Goal: Task Accomplishment & Management: Manage account settings

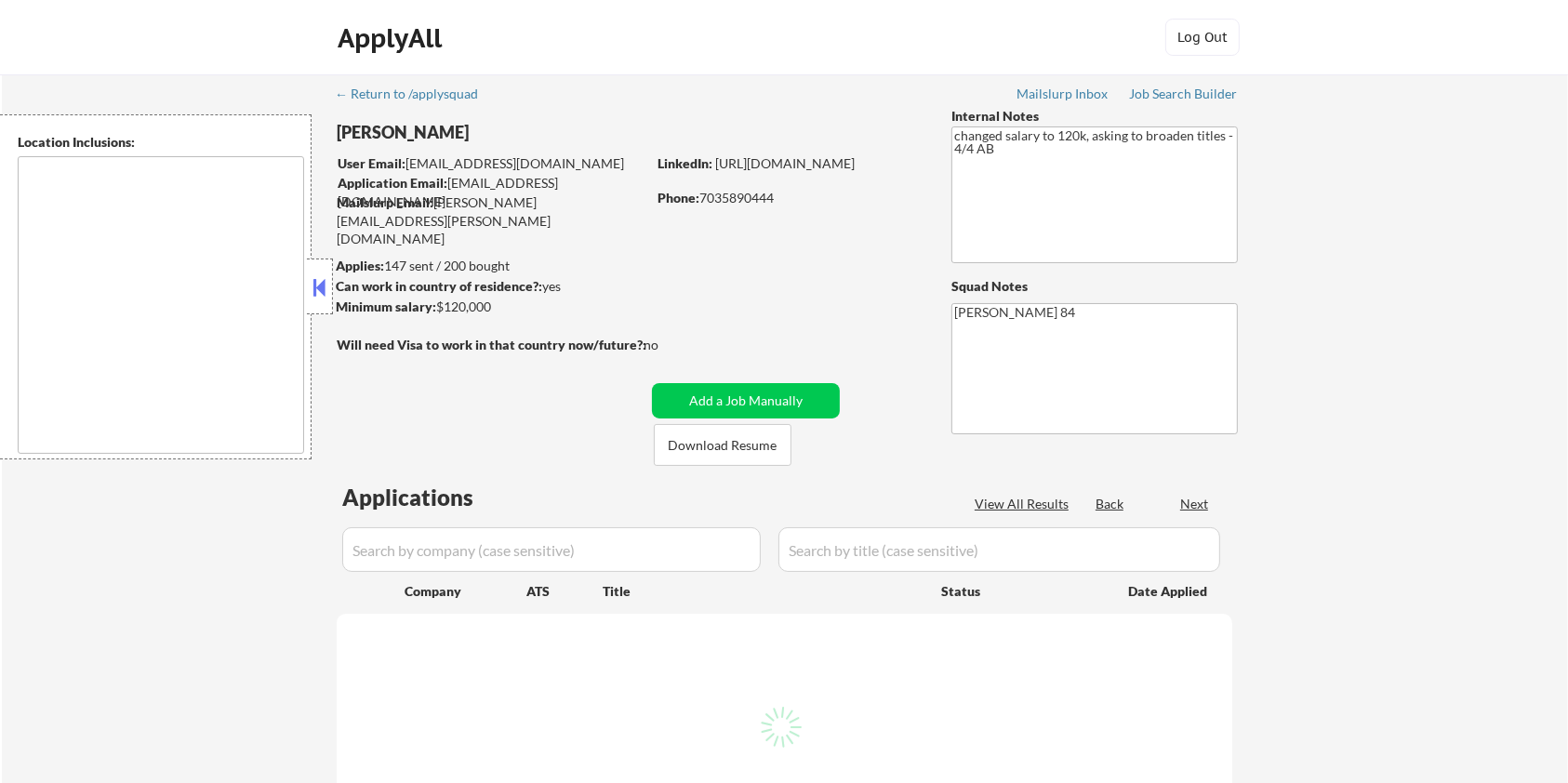
select select ""pending""
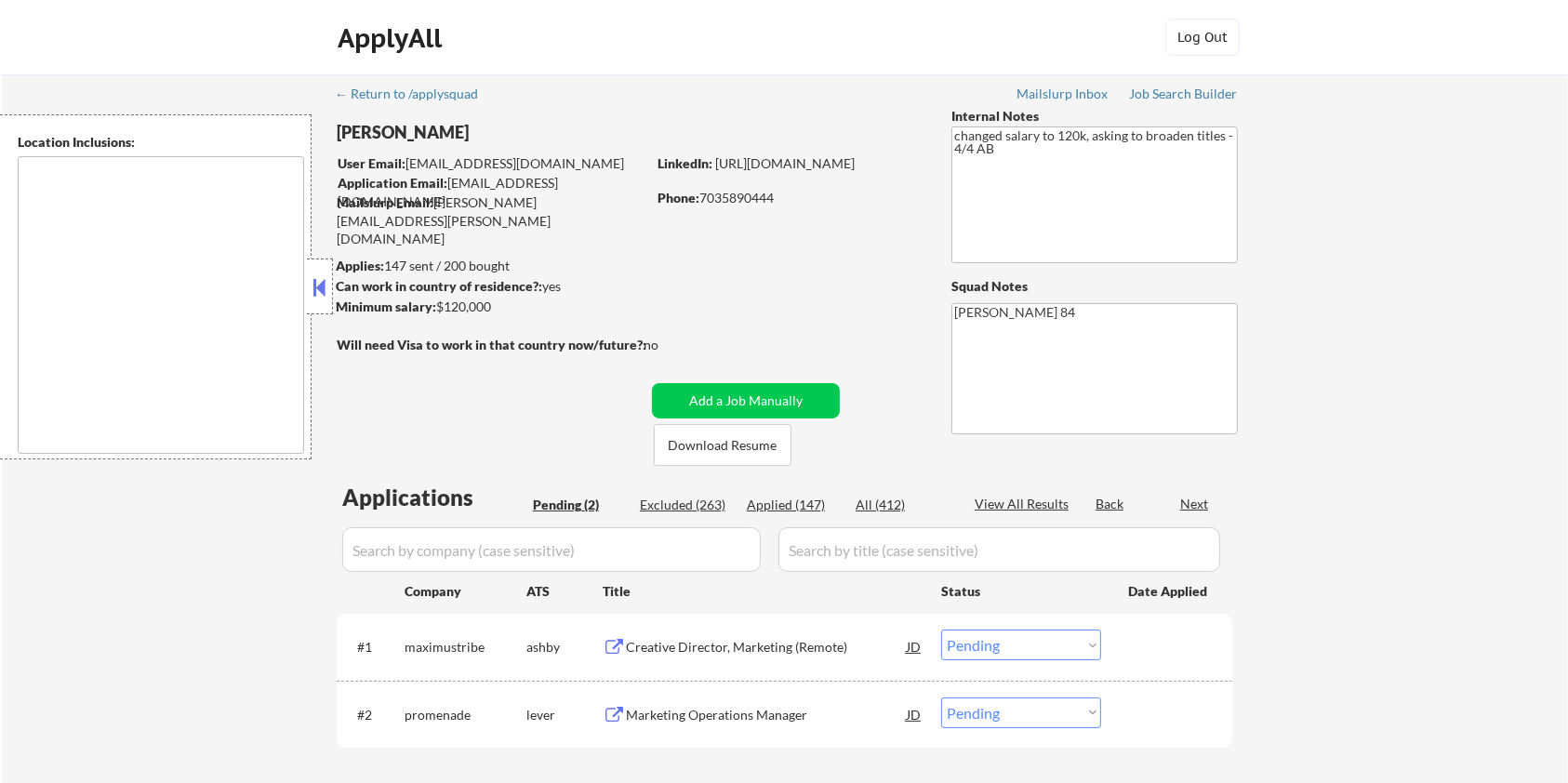
type textarea "Lorem Ipsumd, SI Ametco Adip, EL Seddoei Tempo, IN Utla Etdolorem, AL Enimadmin…"
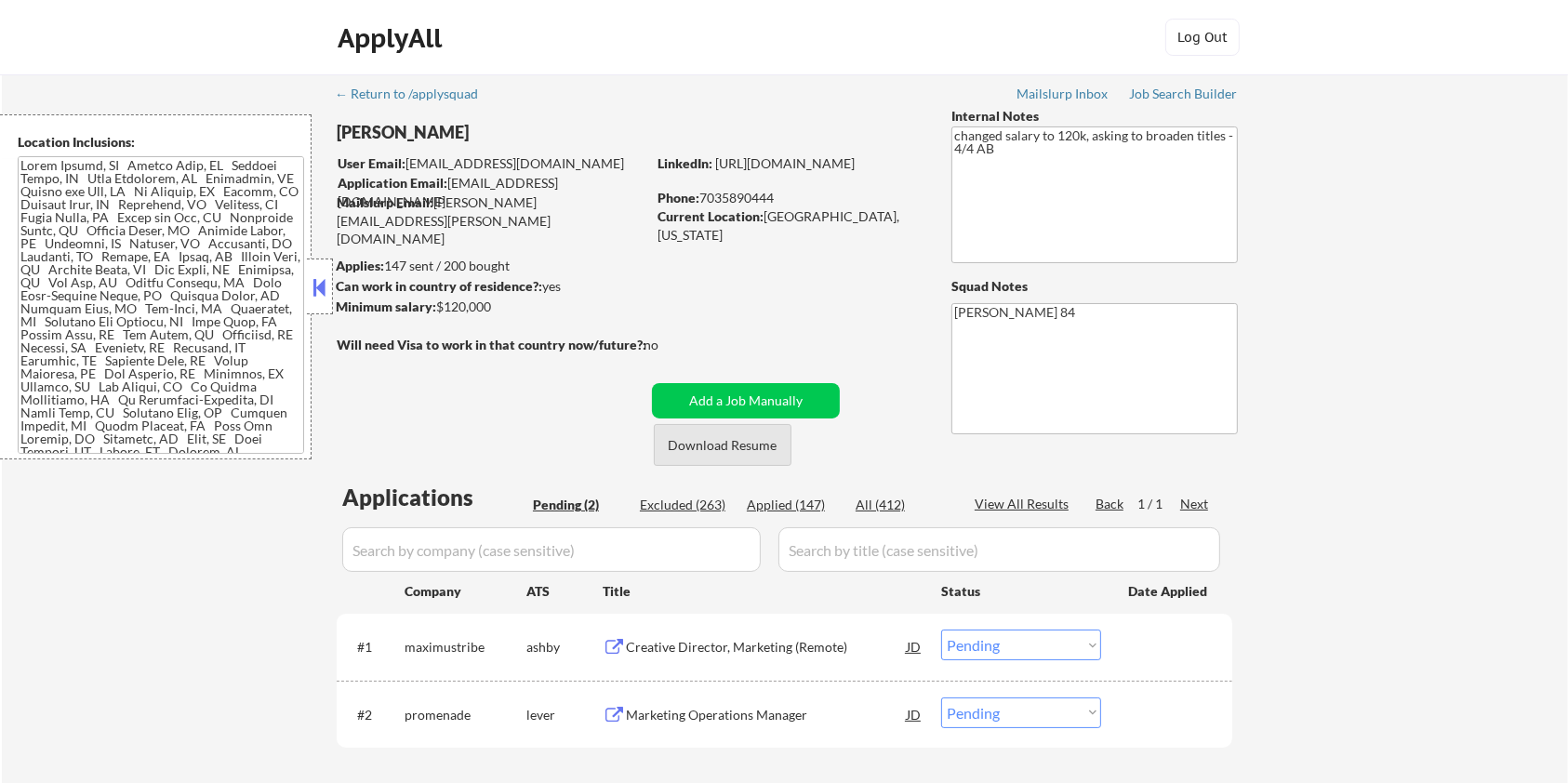
click at [758, 448] on button "Download Resume" at bounding box center [722, 444] width 138 height 42
click at [737, 636] on div "Creative Director, Marketing (Remote)" at bounding box center [766, 647] width 281 height 33
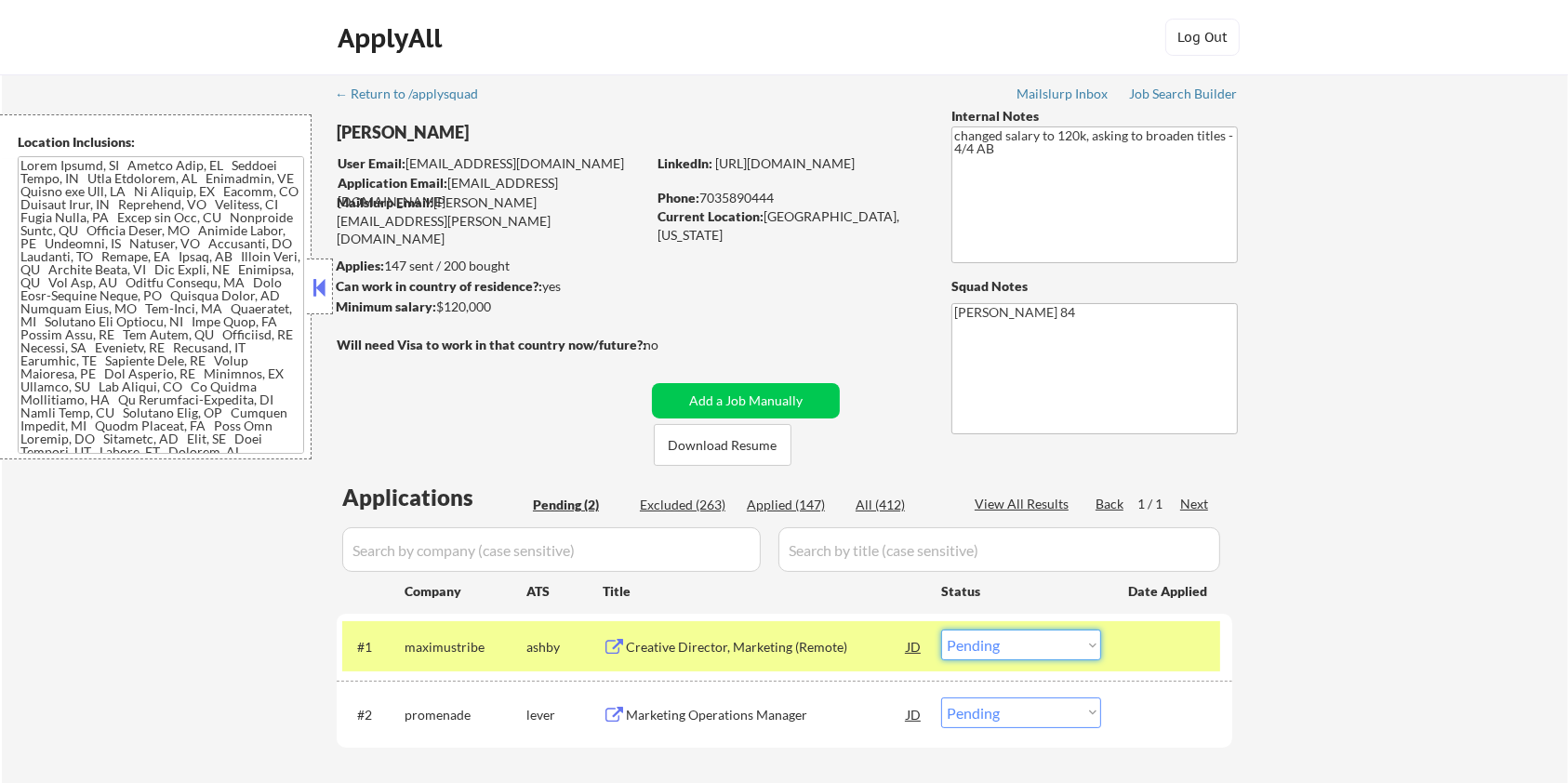
click at [1034, 652] on select "Choose an option... Pending Applied Excluded (Questions) Excluded (Expired) Exc…" at bounding box center [1021, 645] width 160 height 30
click at [941, 630] on select "Choose an option... Pending Applied Excluded (Questions) Excluded (Expired) Exc…" at bounding box center [1021, 645] width 160 height 30
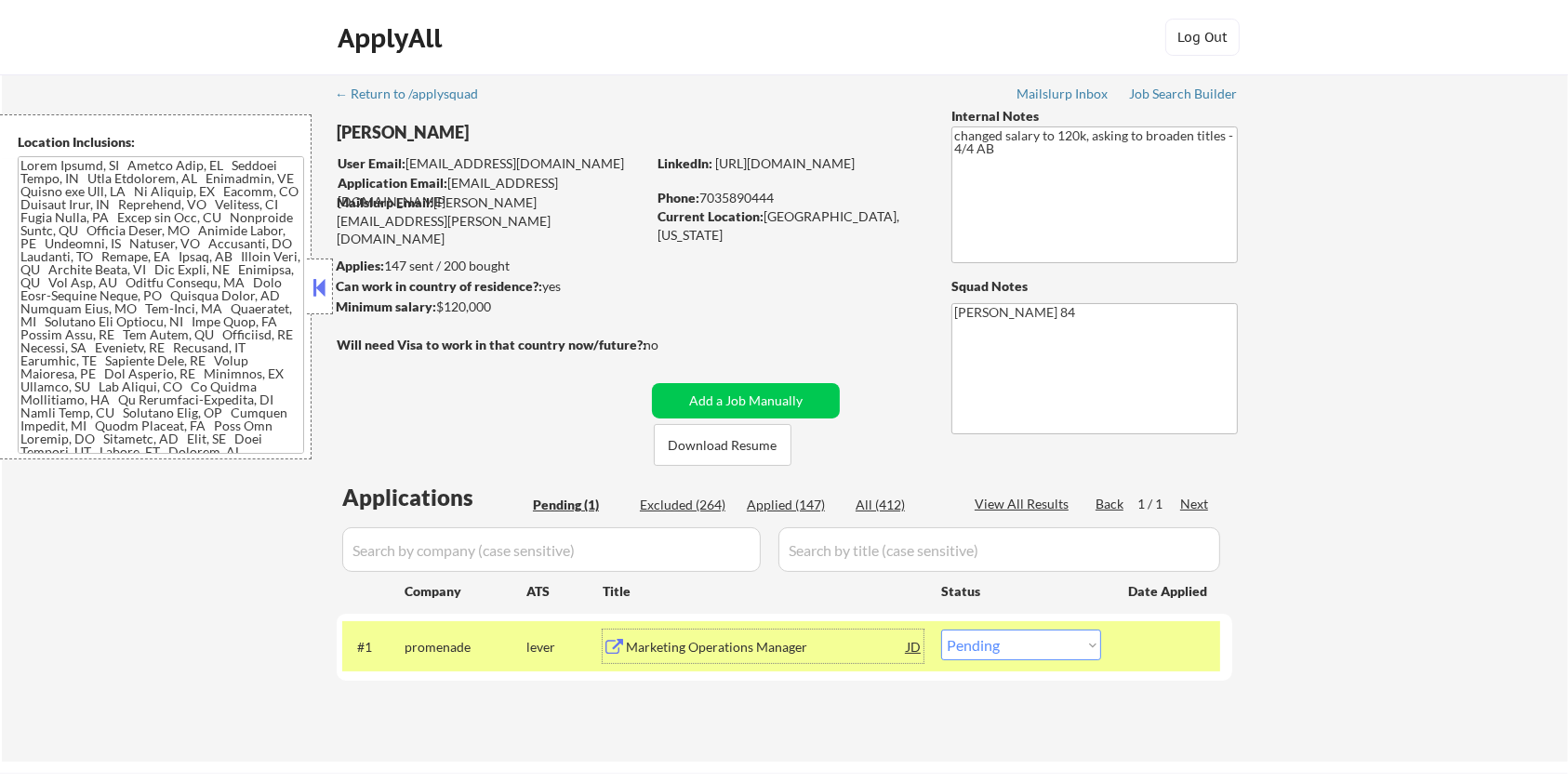
click at [712, 639] on div "Marketing Operations Manager" at bounding box center [766, 647] width 281 height 19
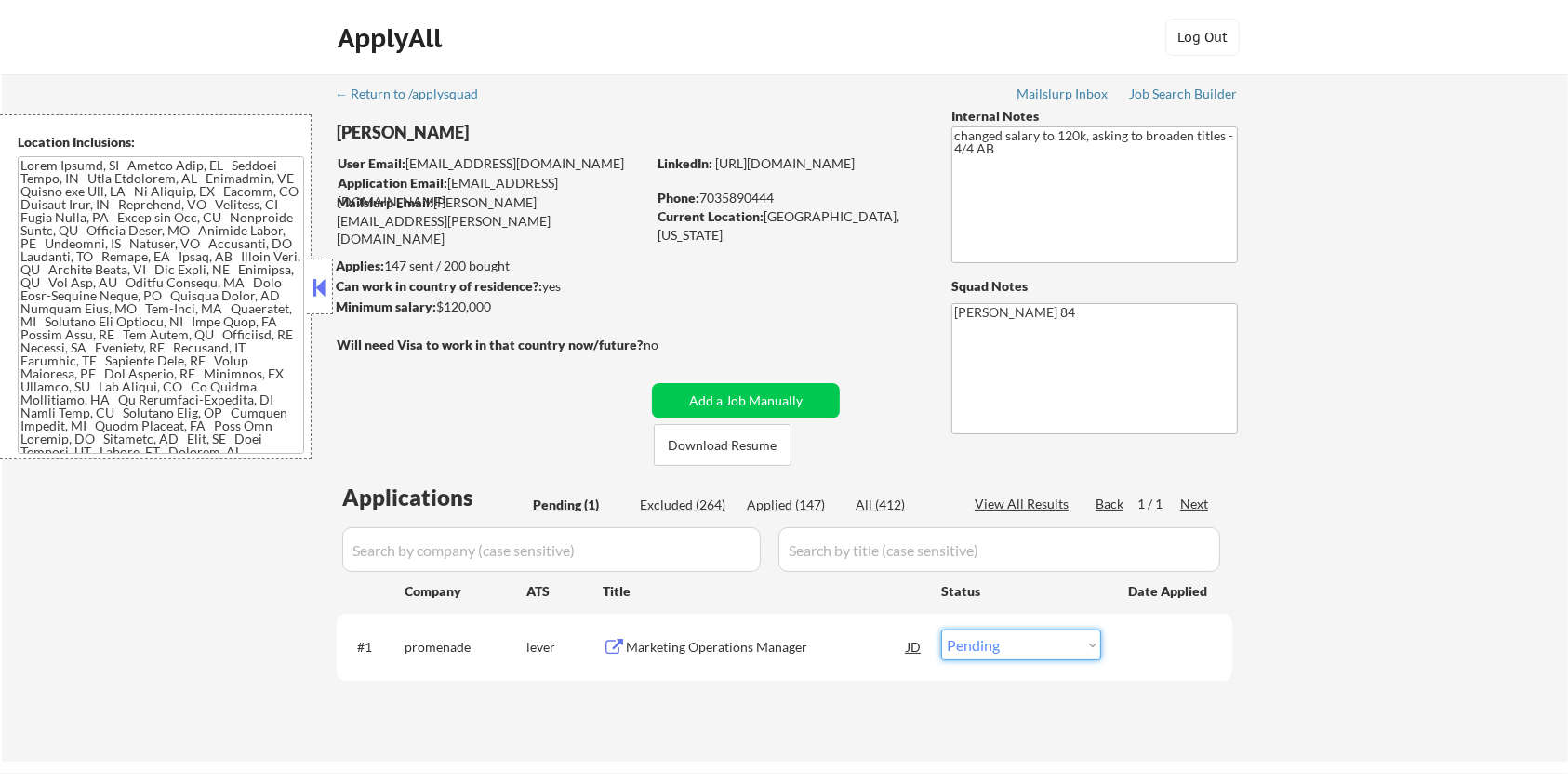
click at [1035, 655] on select "Choose an option... Pending Applied Excluded (Questions) Excluded (Expired) Exc…" at bounding box center [1021, 645] width 160 height 30
select select ""excluded__expired_""
click at [941, 630] on select "Choose an option... Pending Applied Excluded (Questions) Excluded (Expired) Exc…" at bounding box center [1021, 645] width 160 height 30
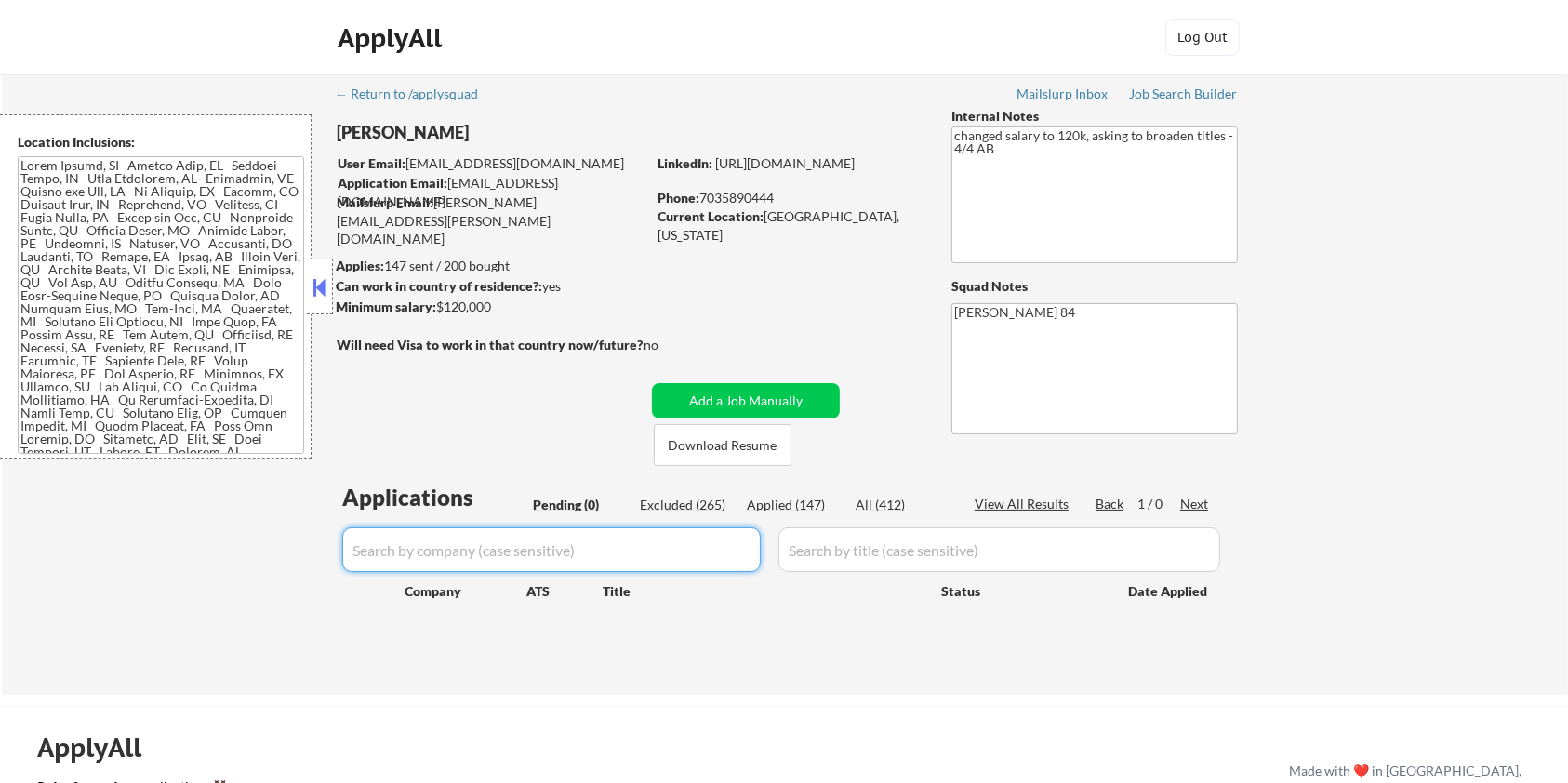
click at [495, 556] on input "input" at bounding box center [552, 550] width 419 height 45
type input "promenade"
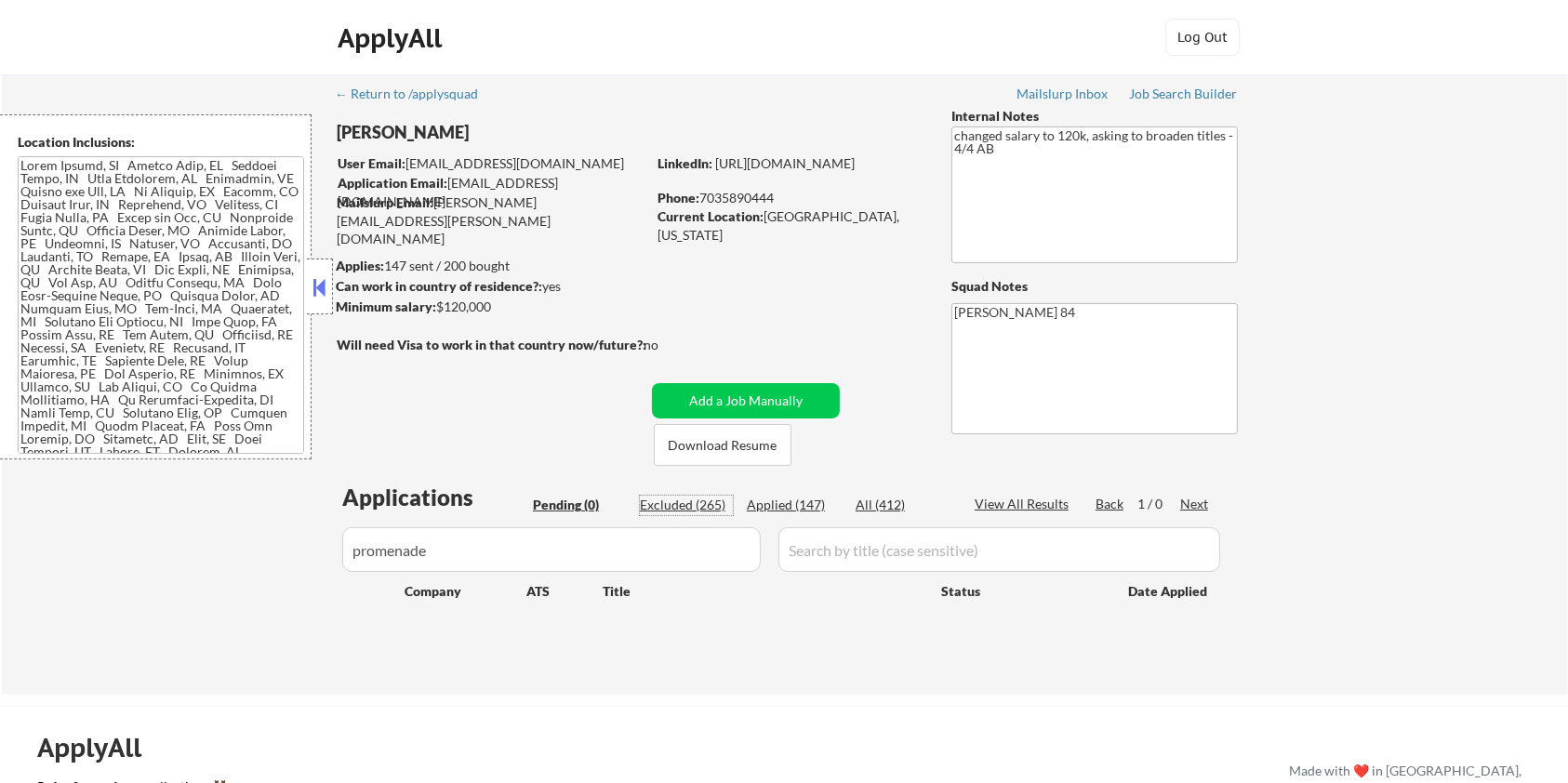
click at [685, 508] on div "Excluded (265)" at bounding box center [686, 505] width 93 height 19
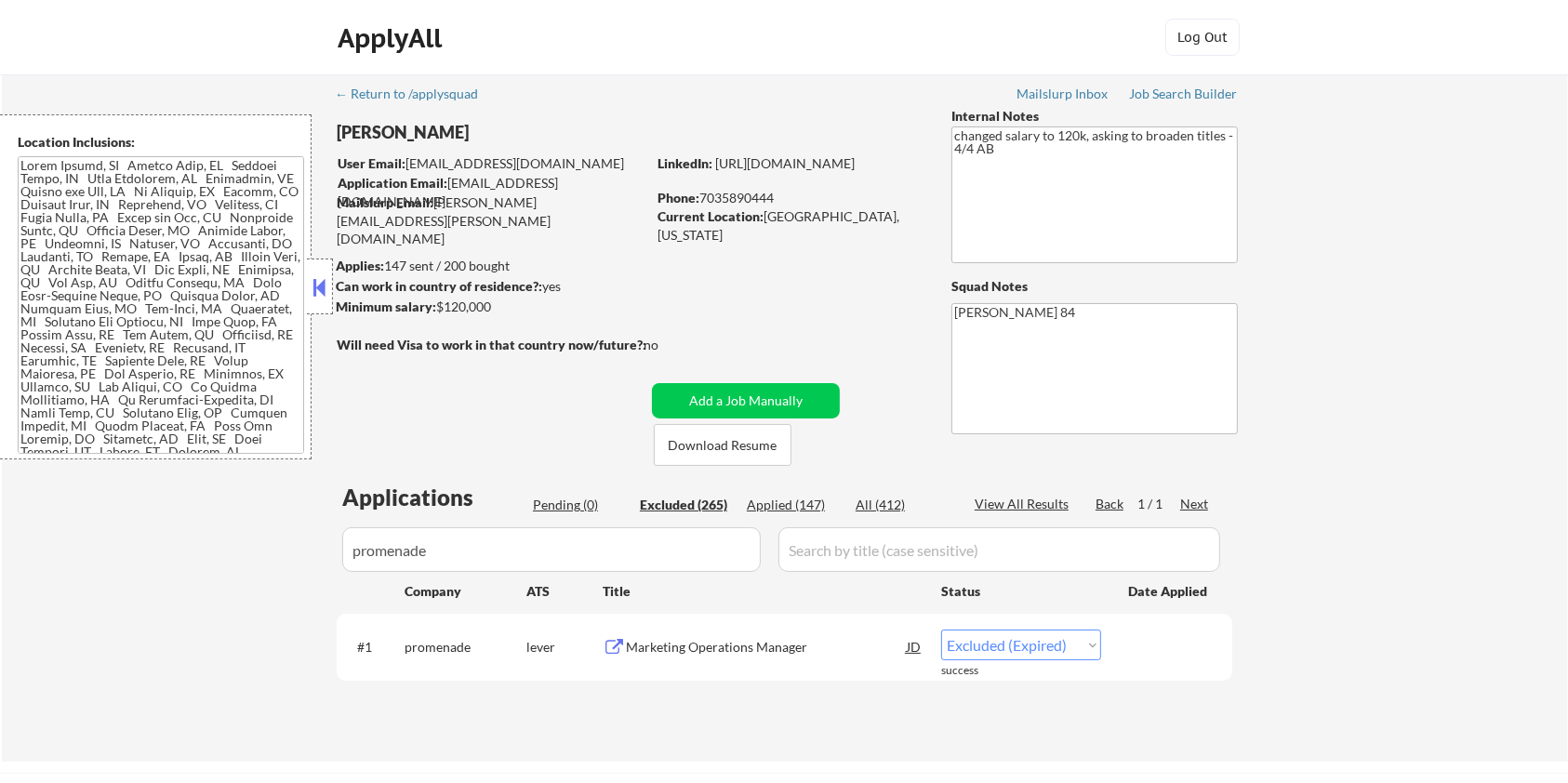
click at [1041, 651] on select "Choose an option... Pending Applied Excluded (Questions) Excluded (Expired) Exc…" at bounding box center [1021, 645] width 160 height 30
select select ""applied""
click at [941, 630] on select "Choose an option... Pending Applied Excluded (Questions) Excluded (Expired) Exc…" at bounding box center [1021, 645] width 160 height 30
select select ""applied""
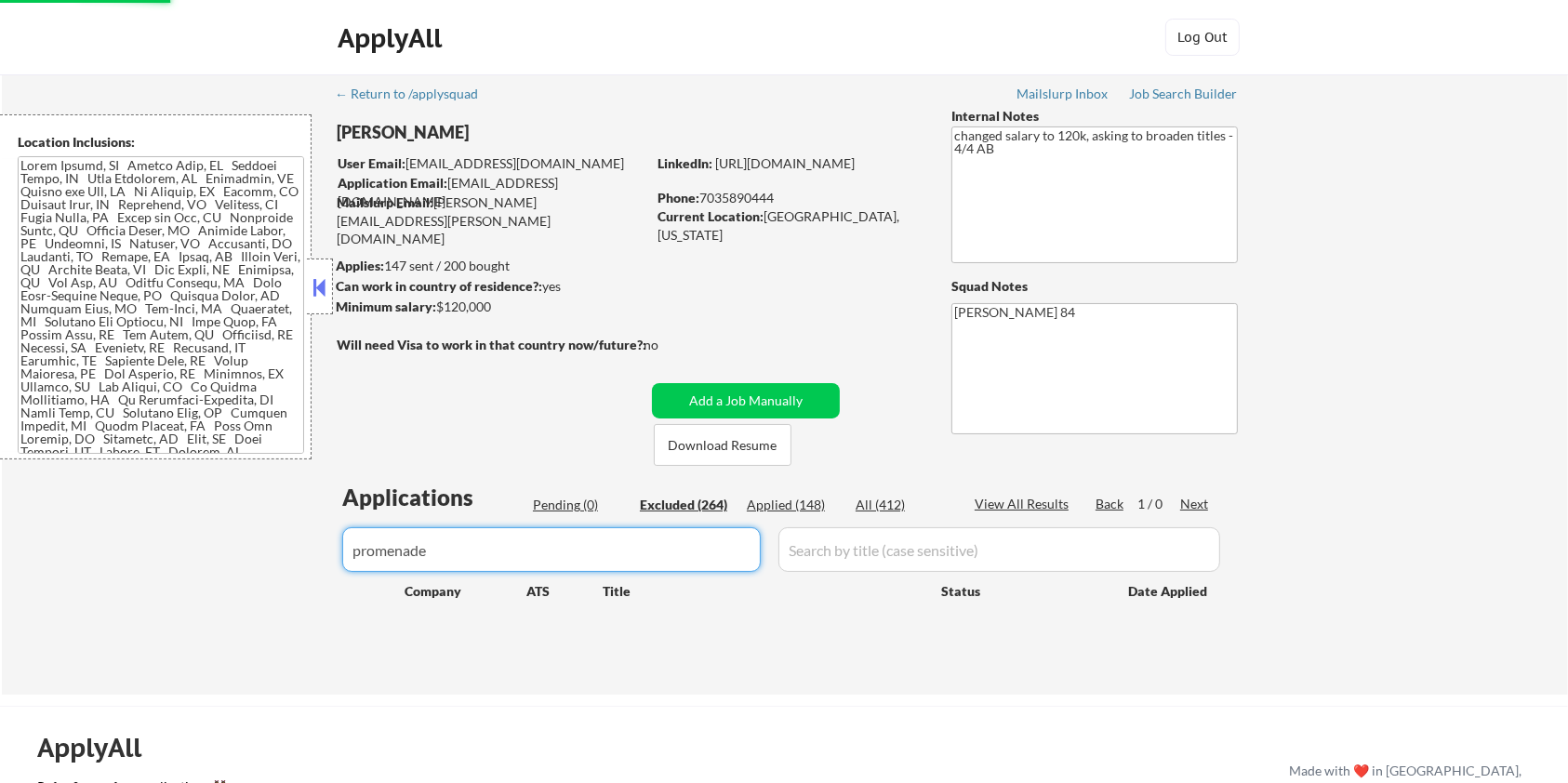
drag, startPoint x: 461, startPoint y: 550, endPoint x: 273, endPoint y: 550, distance: 188.0
click at [273, 550] on div "← Return to /applysquad Mailslurp Inbox Job Search Builder Bryan Morris User Em…" at bounding box center [784, 385] width 1566 height 621
select select ""excluded""
select select ""excluded__salary_""
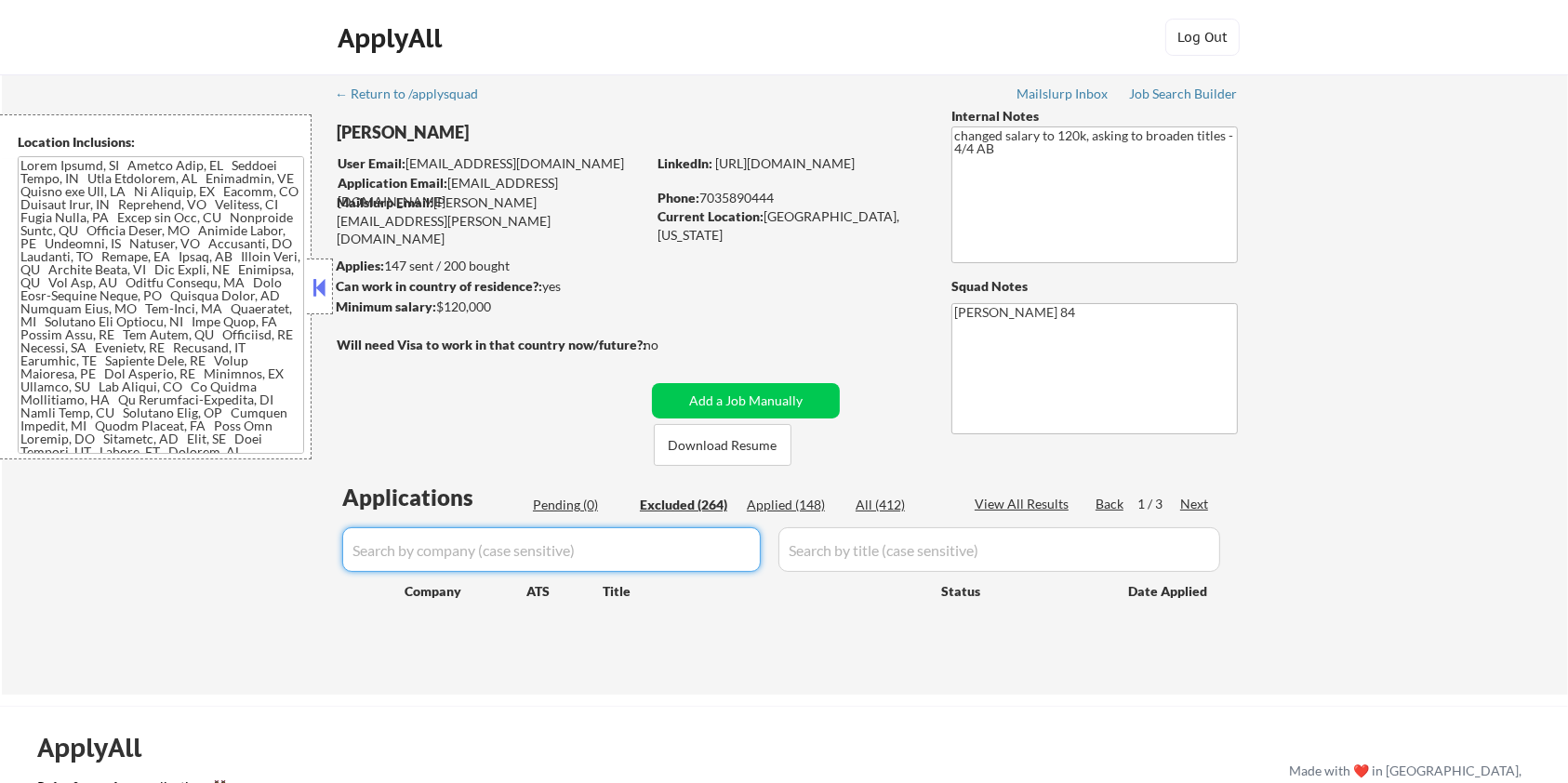
select select ""excluded__bad_match_""
select select ""excluded""
select select ""excluded__salary_""
select select ""excluded__location_""
select select ""excluded__bad_match_""
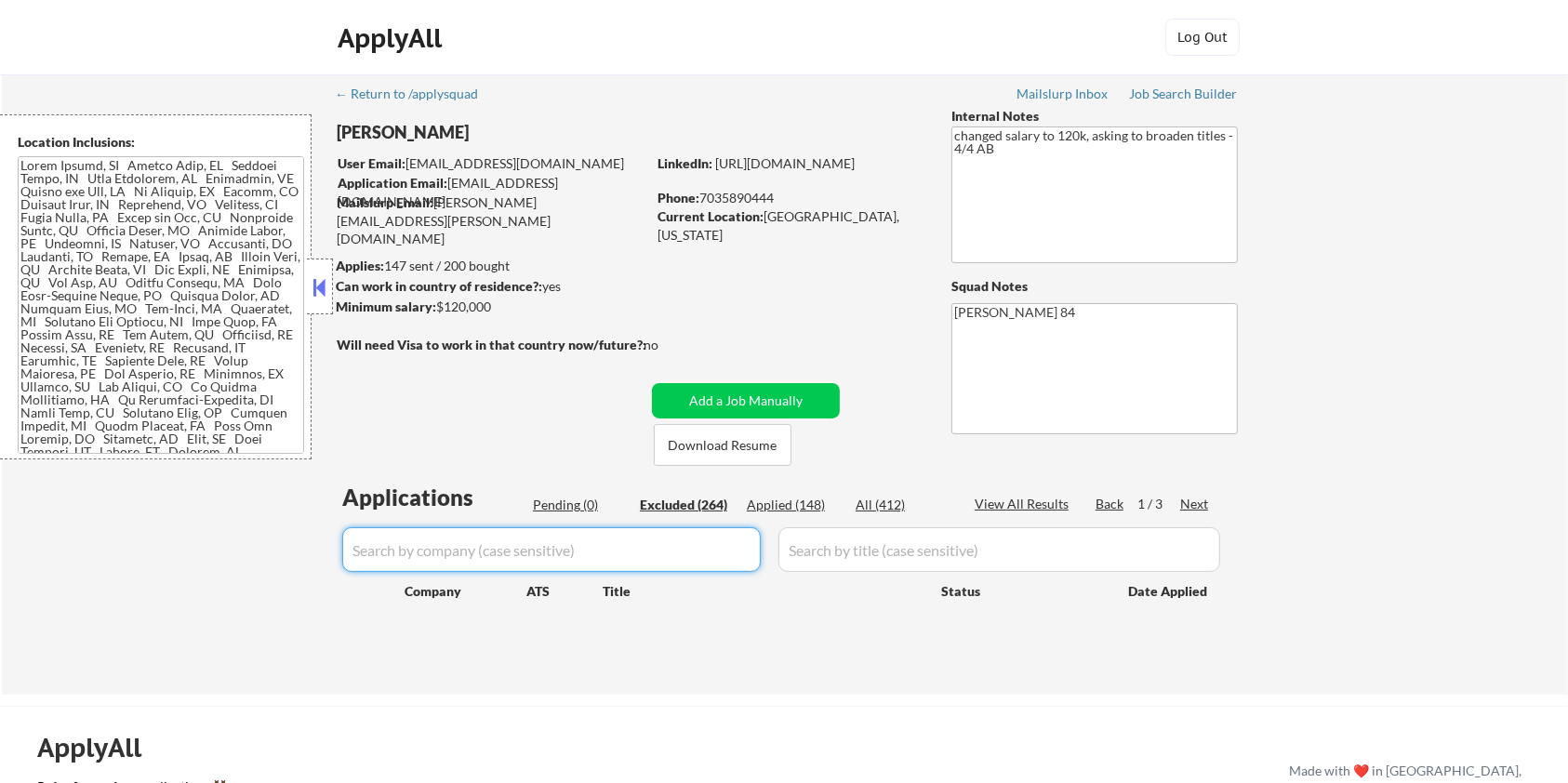
select select ""excluded__location_""
select select ""excluded__salary_""
select select ""excluded__bad_match_""
select select ""excluded__location_""
select select ""excluded__bad_match_""
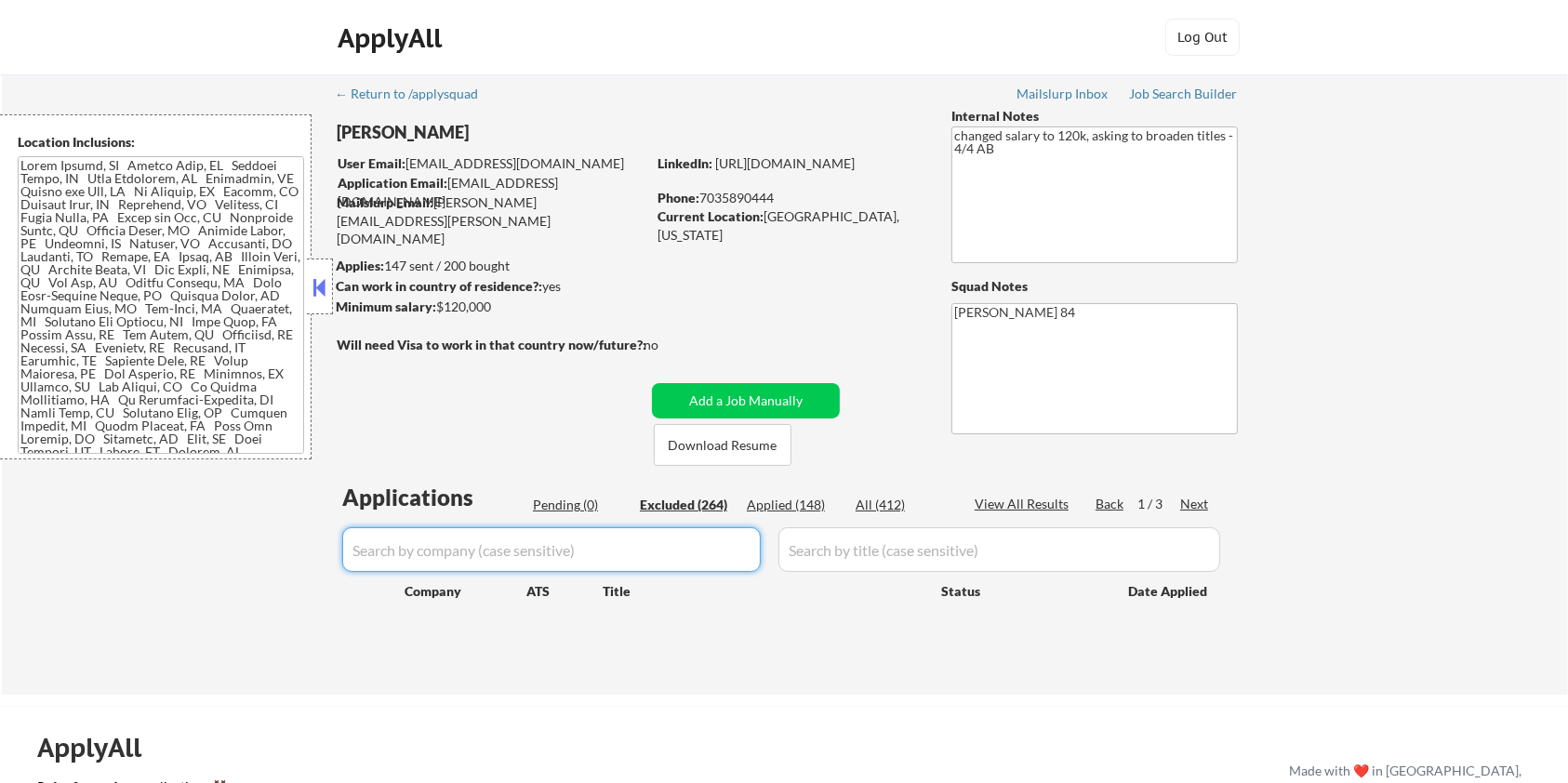
select select ""excluded__salary_""
select select ""excluded__expired_""
select select ""excluded""
select select ""excluded__salary_""
select select ""excluded__location_""
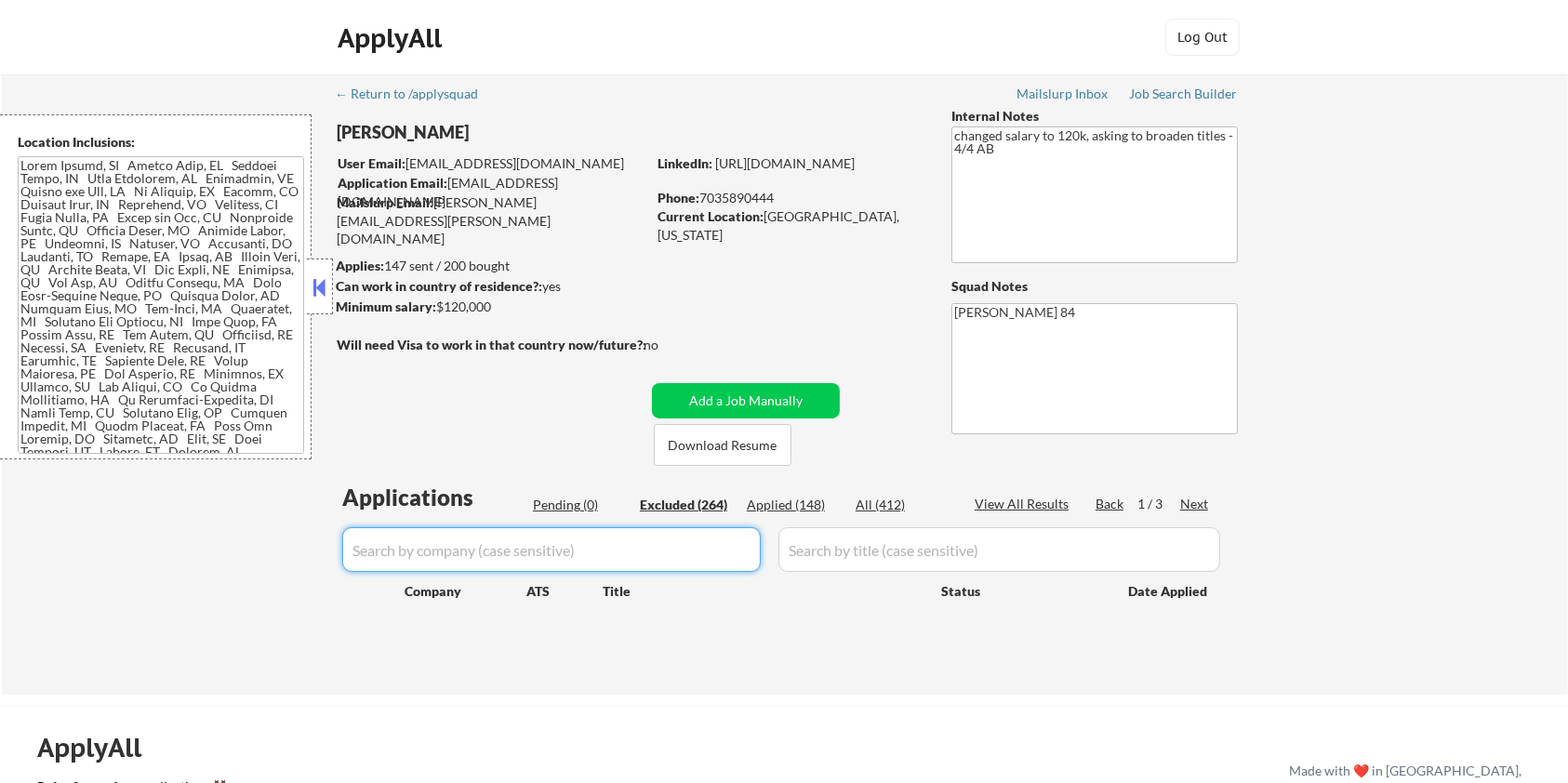
select select ""excluded__expired_""
select select ""excluded__salary_""
select select ""excluded__blocklist_""
select select ""excluded""
select select ""excluded__salary_""
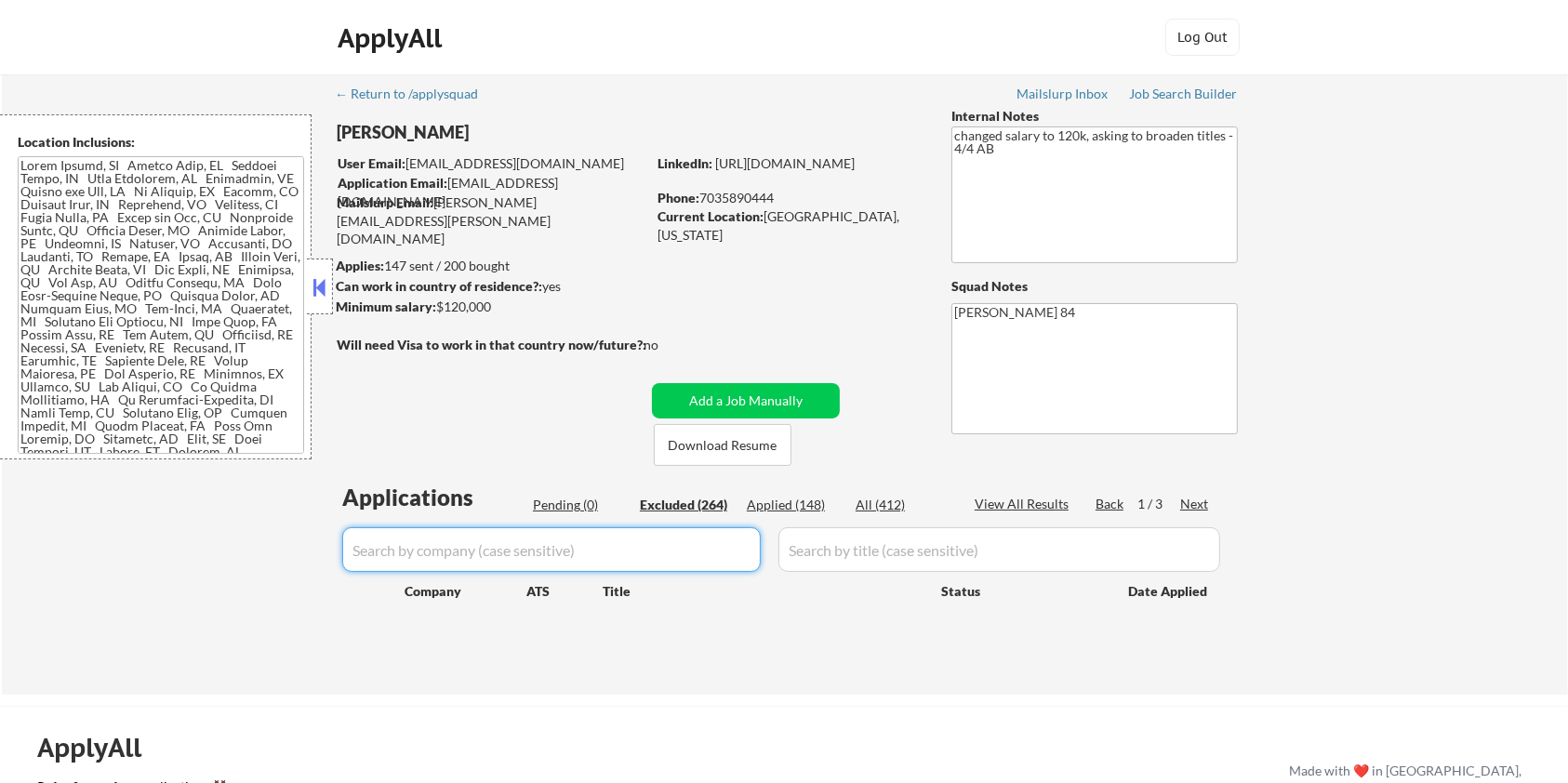
select select ""excluded__location_""
select select ""excluded__expired_""
select select ""excluded__location_""
select select ""excluded__salary_""
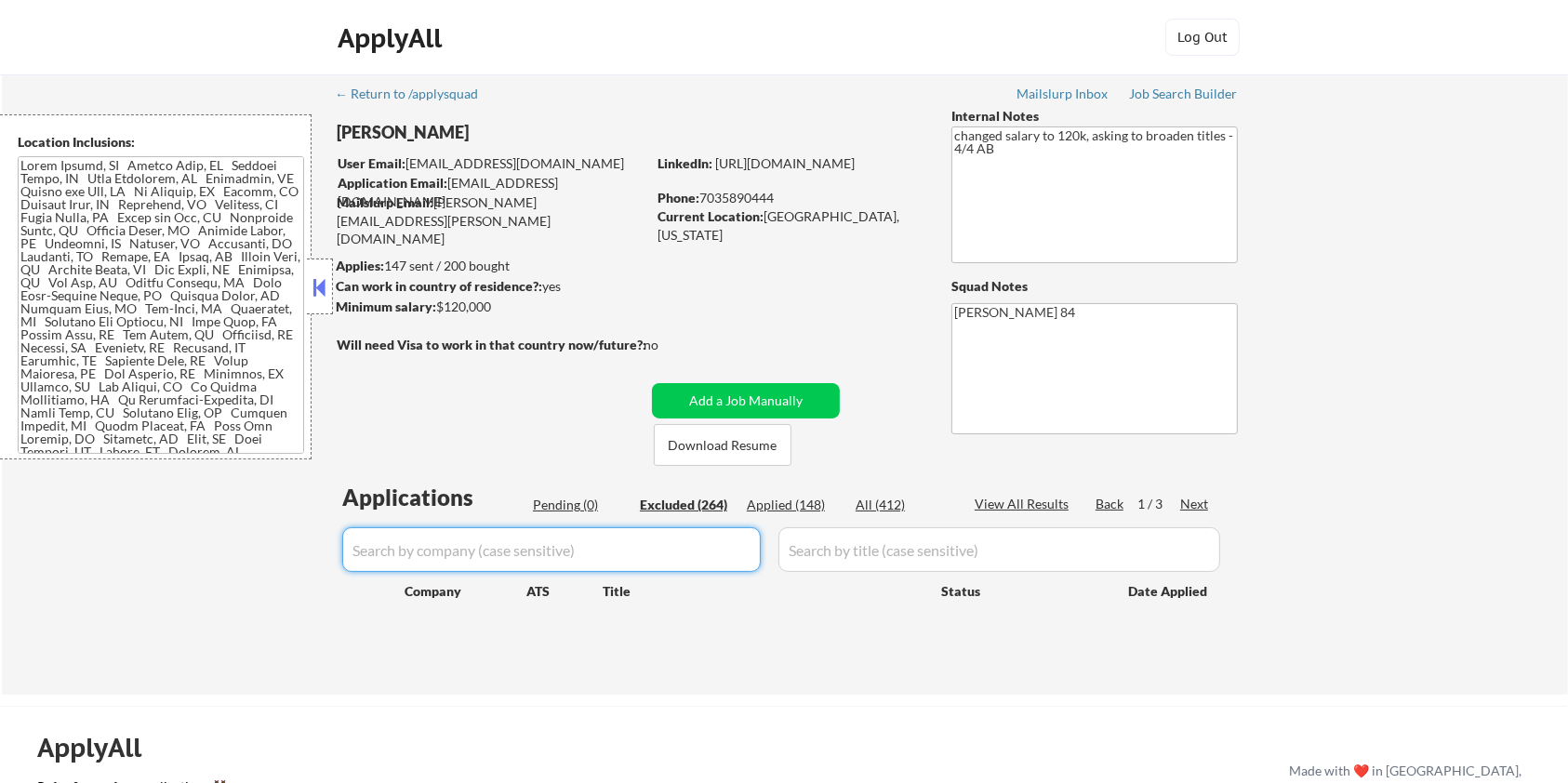
select select ""excluded__bad_match_""
select select ""excluded__salary_""
select select ""excluded""
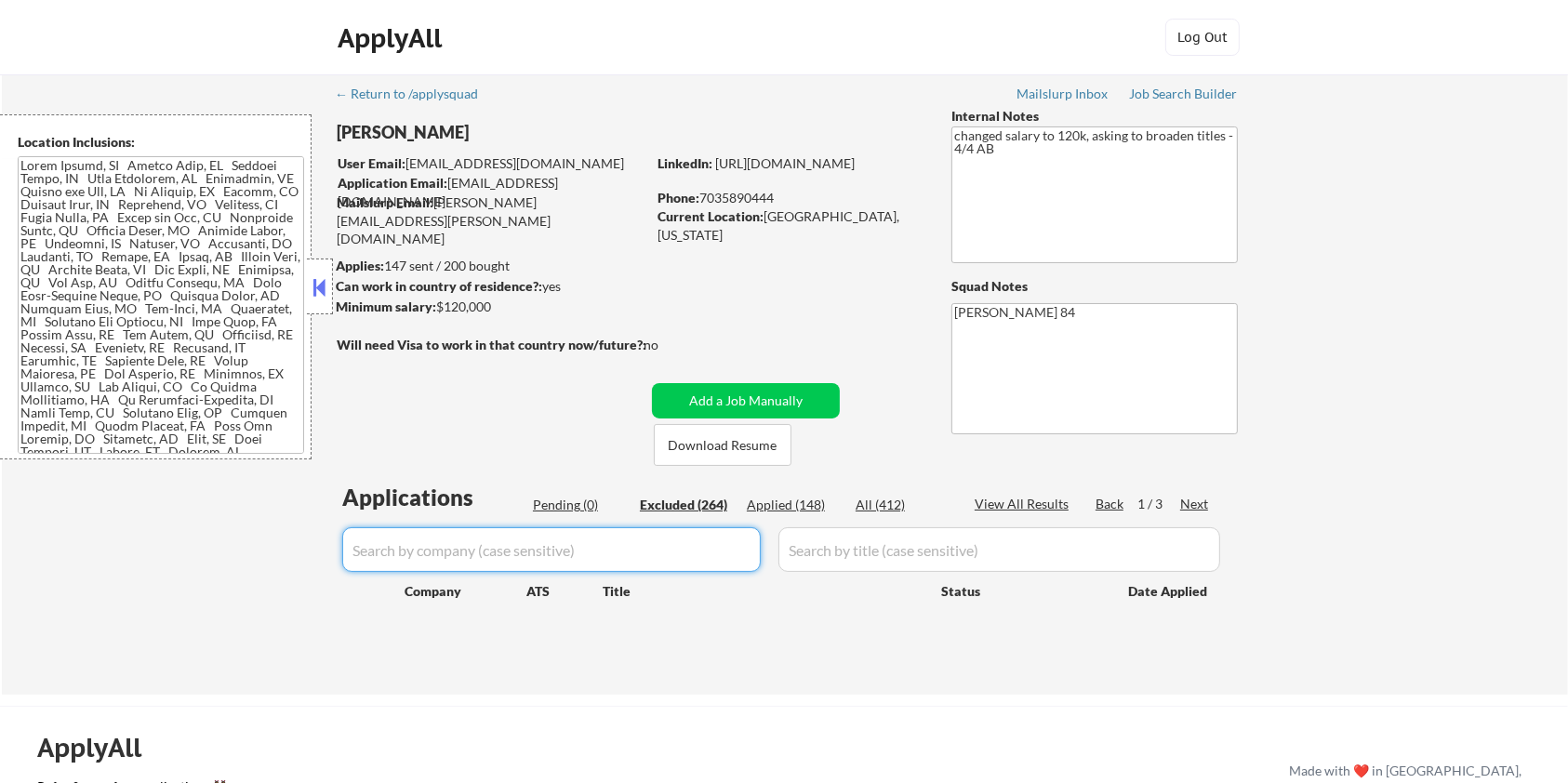
select select ""excluded__salary_""
select select ""excluded__bad_match_""
select select ""excluded__location_""
select select ""excluded""
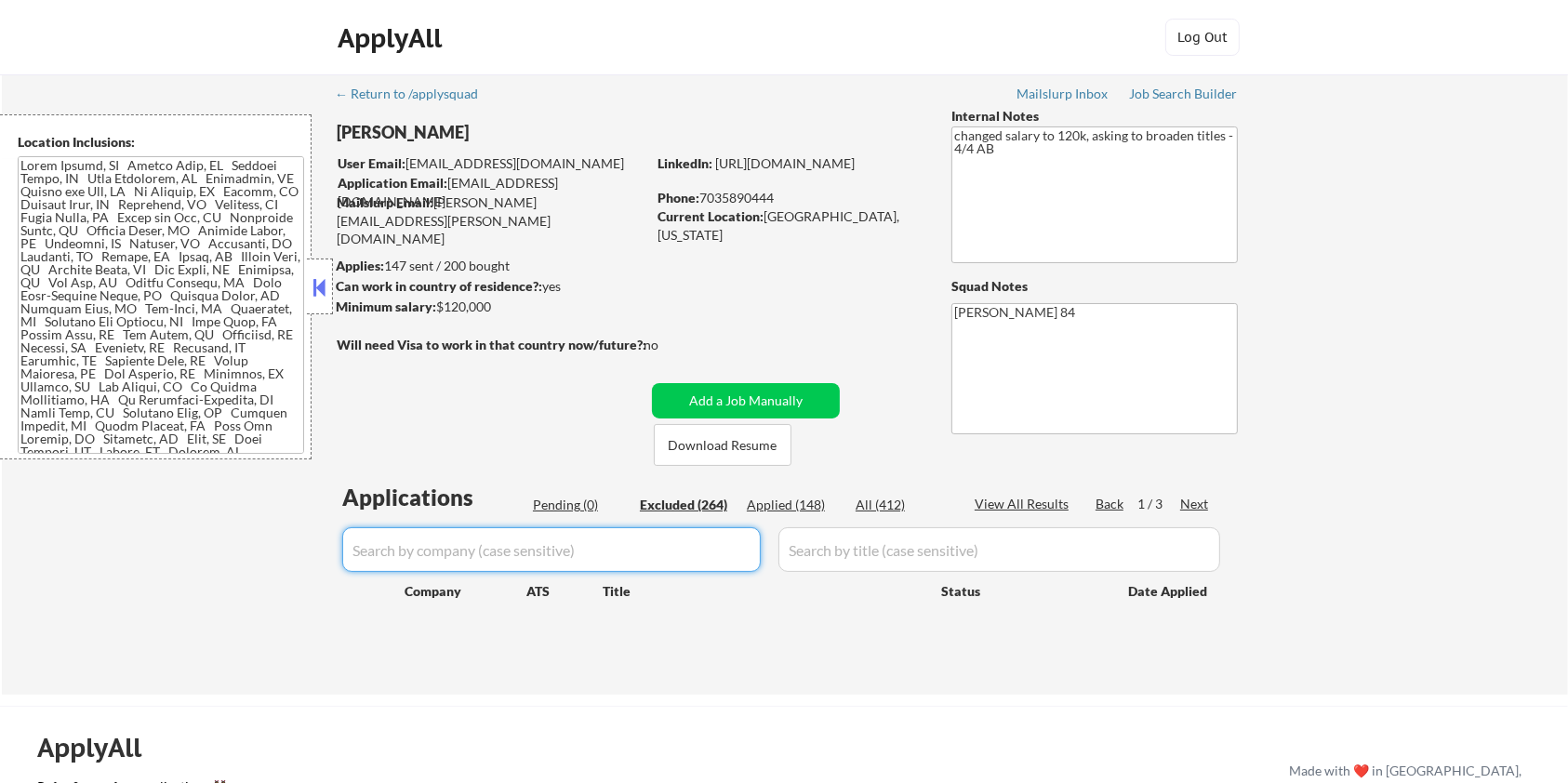
select select ""excluded__location_""
select select ""excluded__expired_""
select select ""excluded__bad_match_""
select select ""excluded__location_""
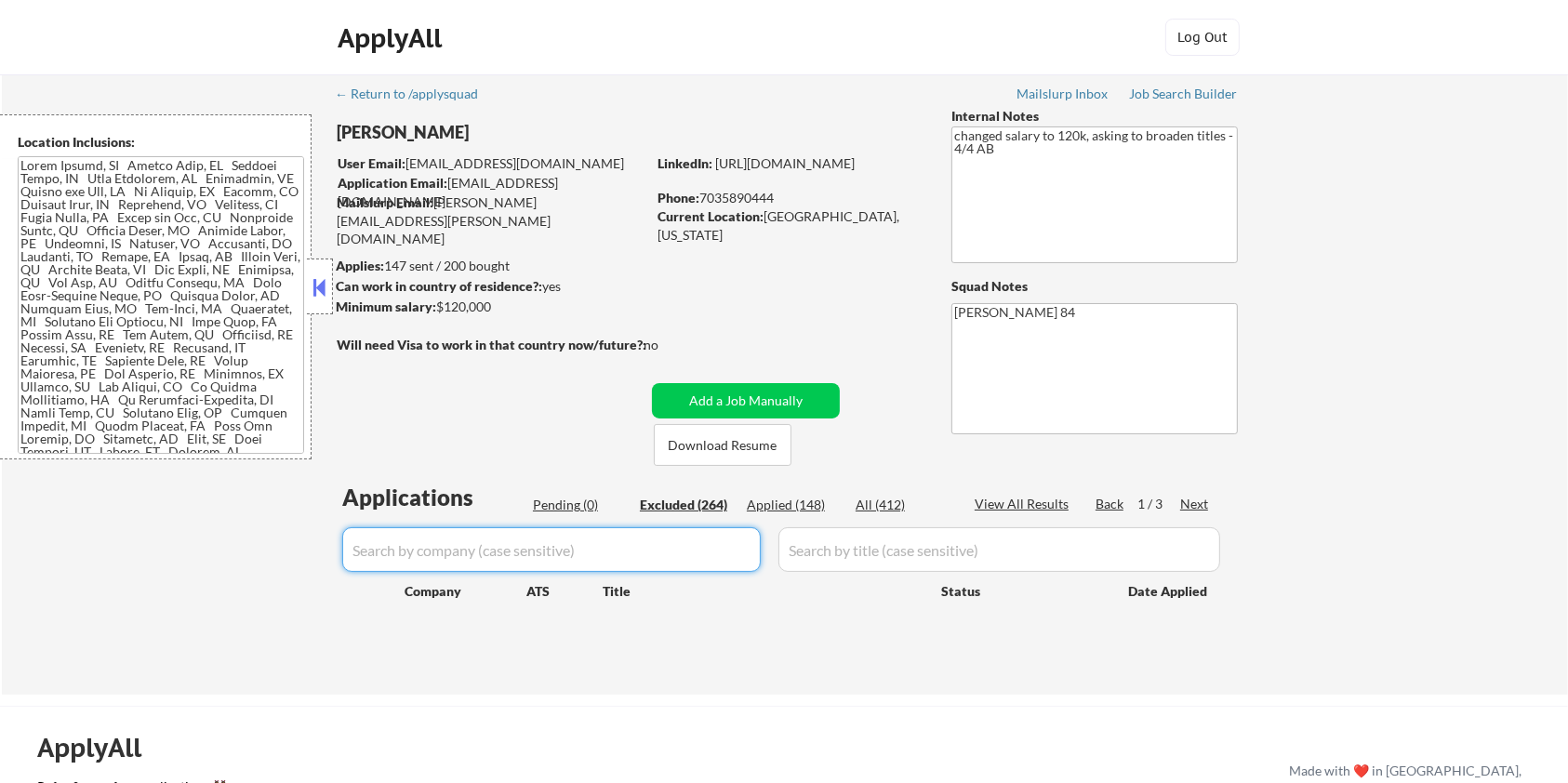
select select ""excluded__salary_""
select select ""excluded""
select select ""excluded__salary_""
select select ""excluded__location_""
select select ""excluded__expired_""
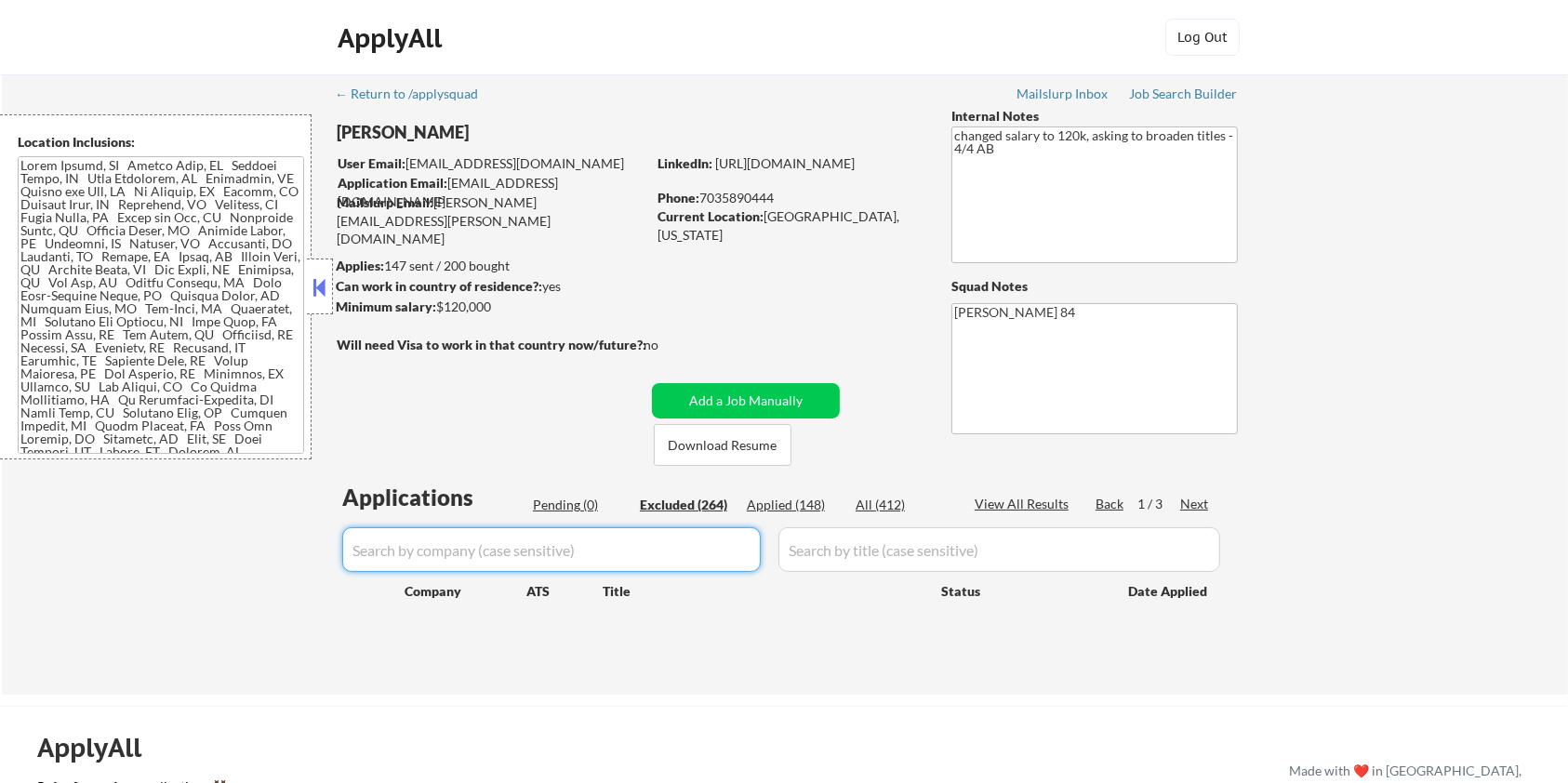
select select ""excluded__location_""
select select ""excluded__bad_match_""
select select ""excluded__expired_""
select select ""excluded__location_""
select select ""excluded__salary_""
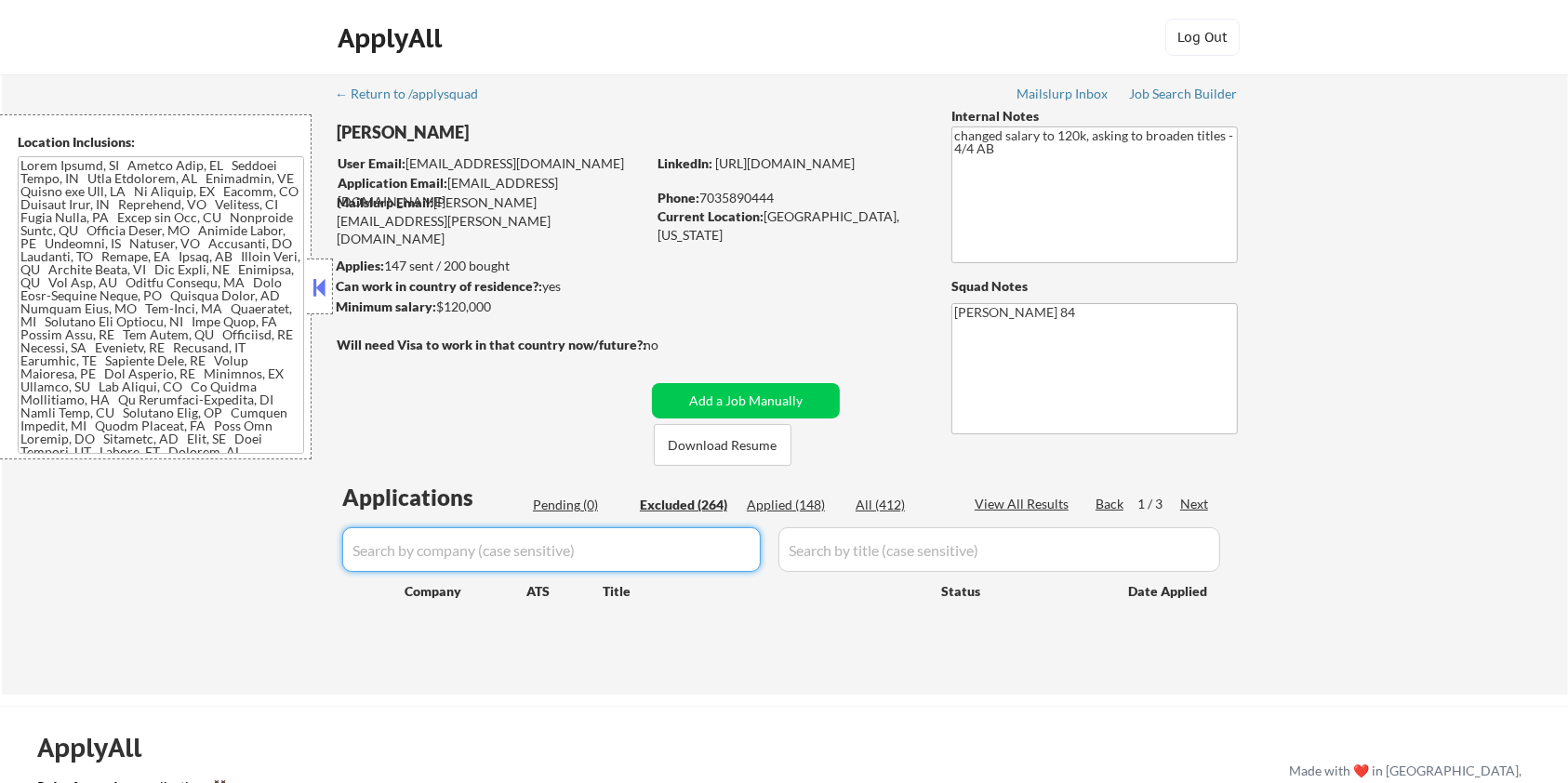
select select ""excluded__location_""
select select ""excluded__salary_""
select select ""excluded""
select select ""excluded__bad_match_""
select select ""excluded__expired_""
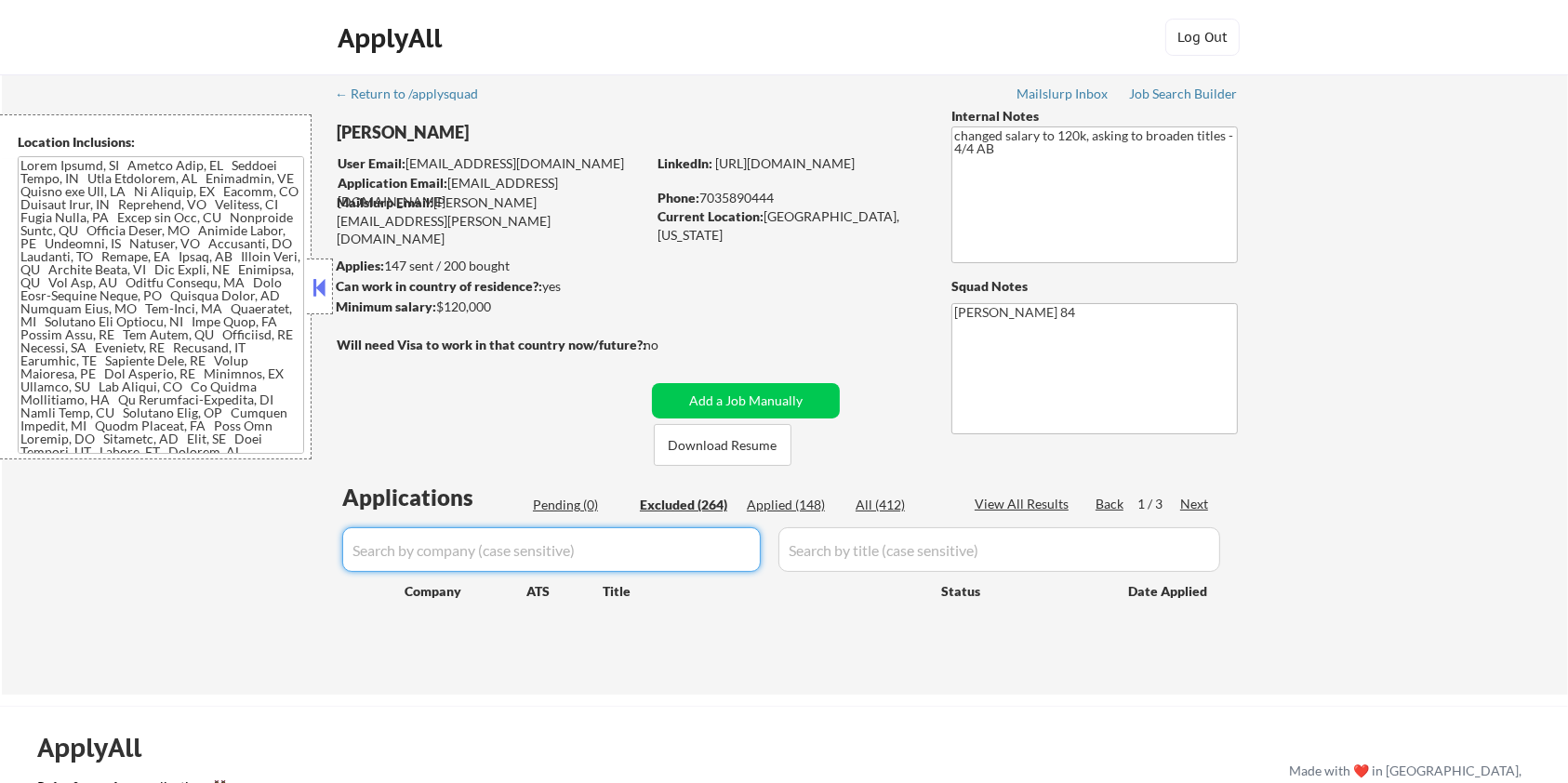
select select ""excluded__salary_""
select select ""excluded""
select select ""excluded__expired_""
select select ""excluded__salary_""
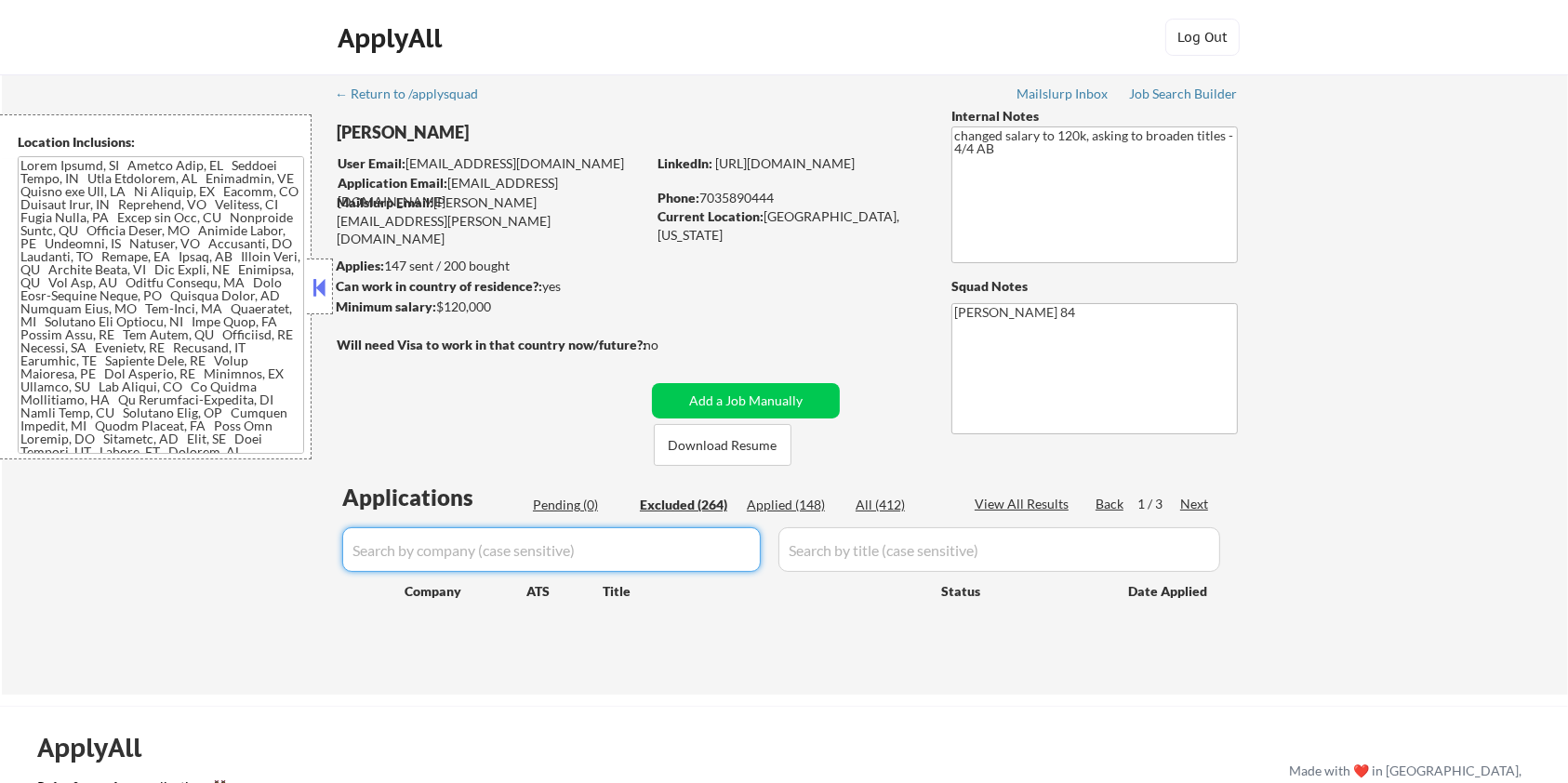
select select ""excluded__expired_""
select select ""excluded__salary_""
select select ""excluded__expired_""
select select ""excluded__bad_match_""
select select ""excluded""
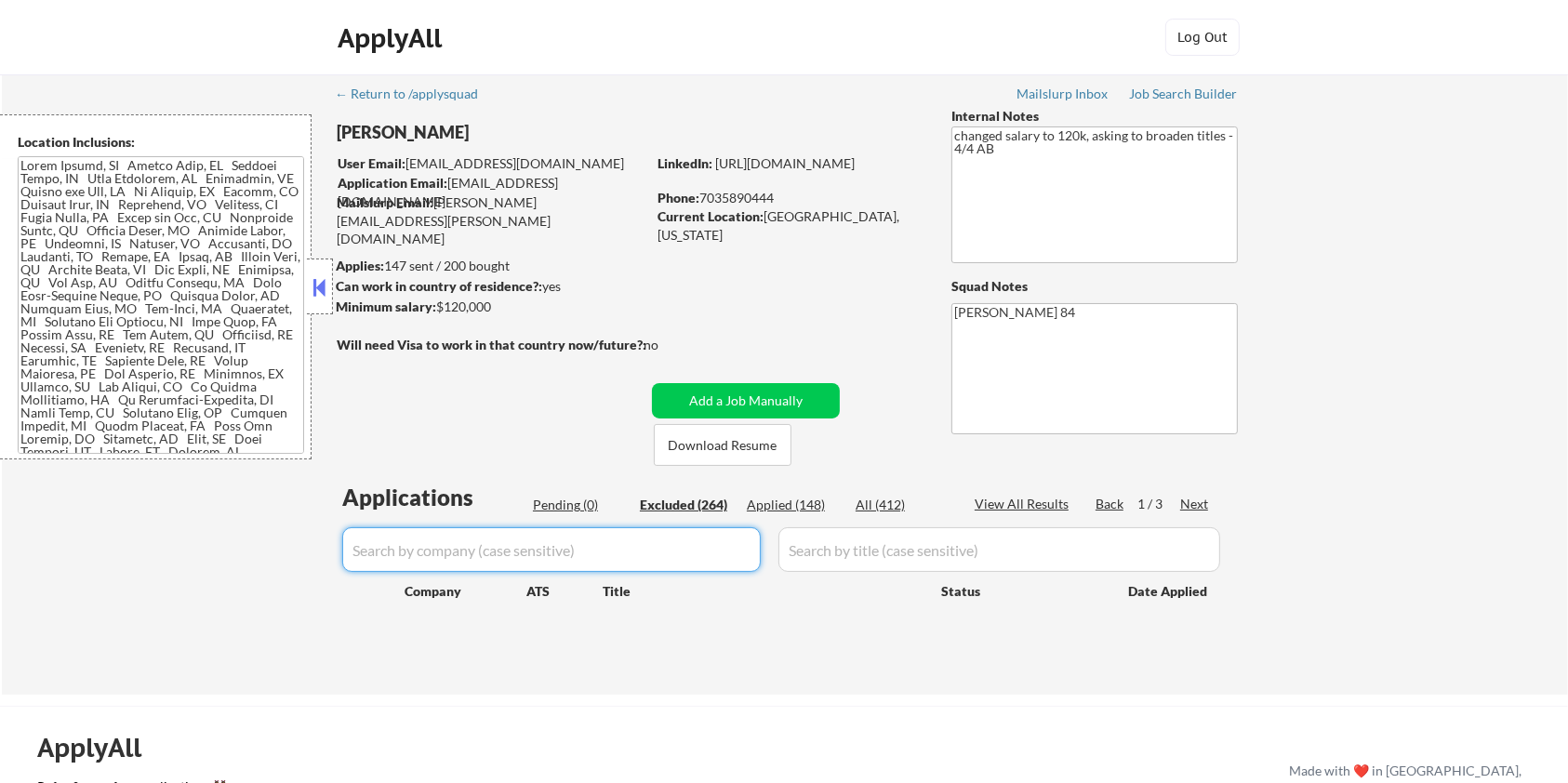
select select ""excluded__expired_""
select select ""excluded__salary_""
select select ""excluded__expired_""
select select ""excluded__location_""
select select ""excluded__salary_""
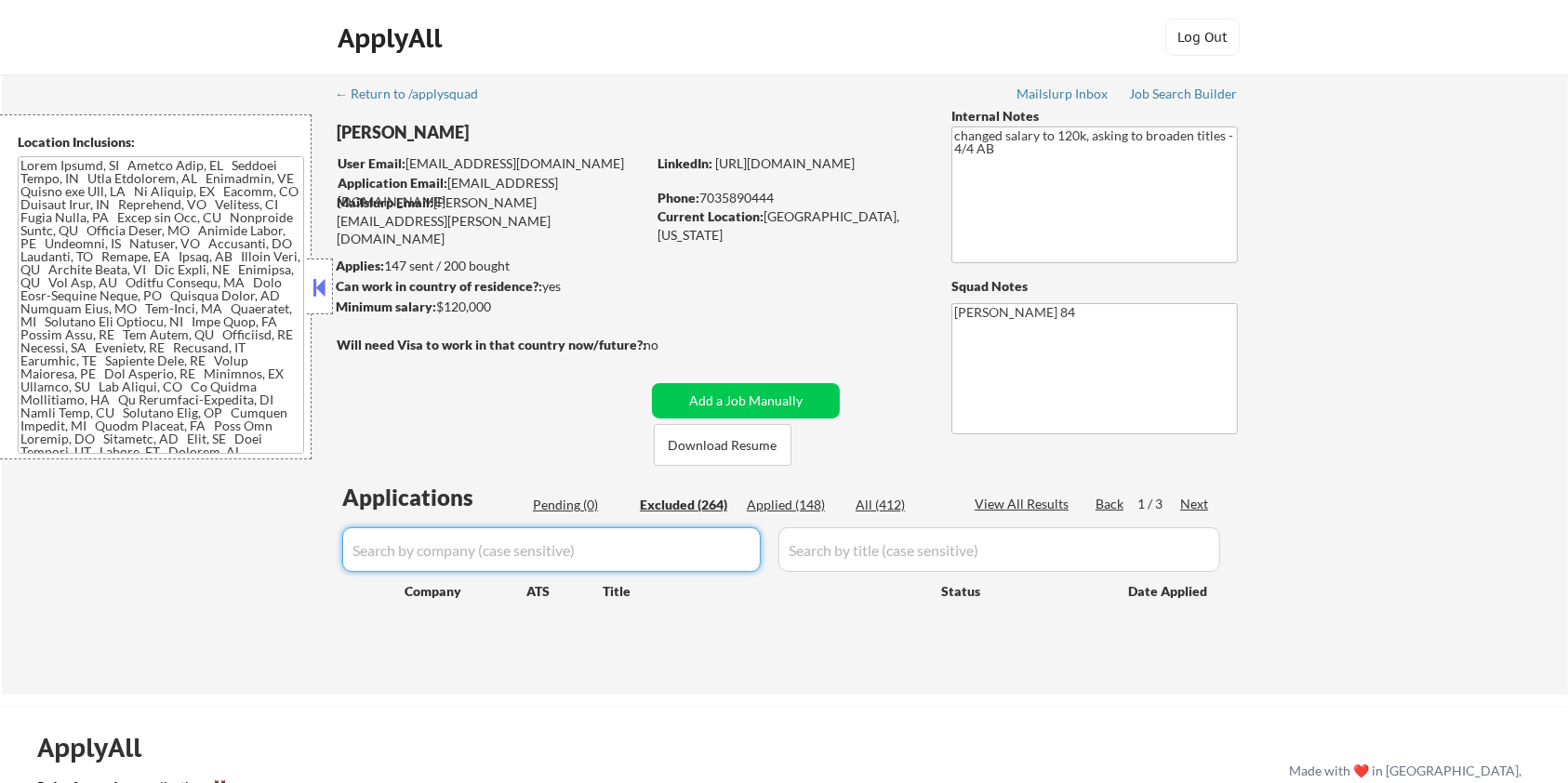
select select ""excluded__salary_""
select select ""excluded__bad_match_""
select select ""excluded""
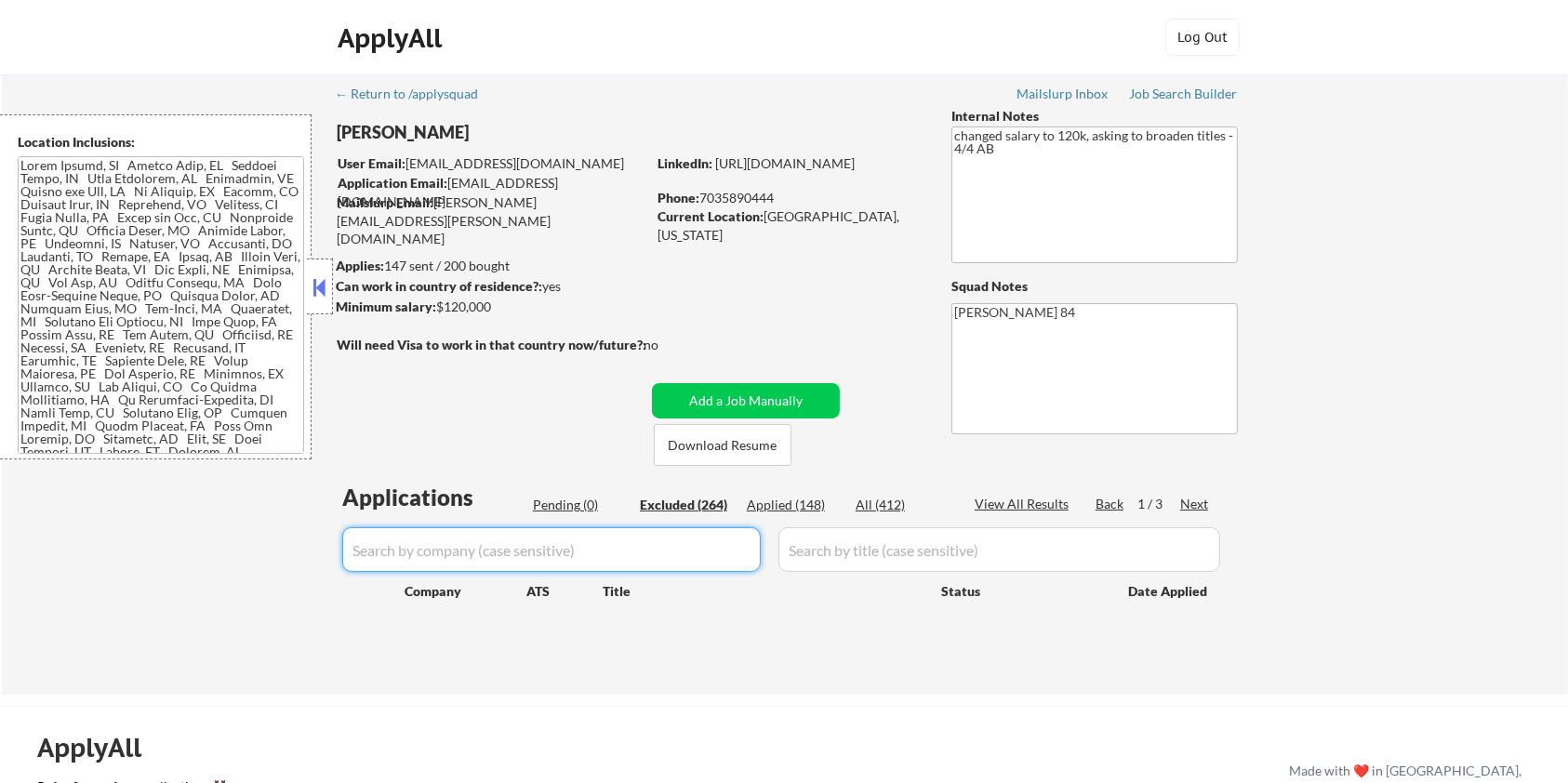
select select ""excluded__expired_""
select select ""excluded""
select select ""excluded__salary_""
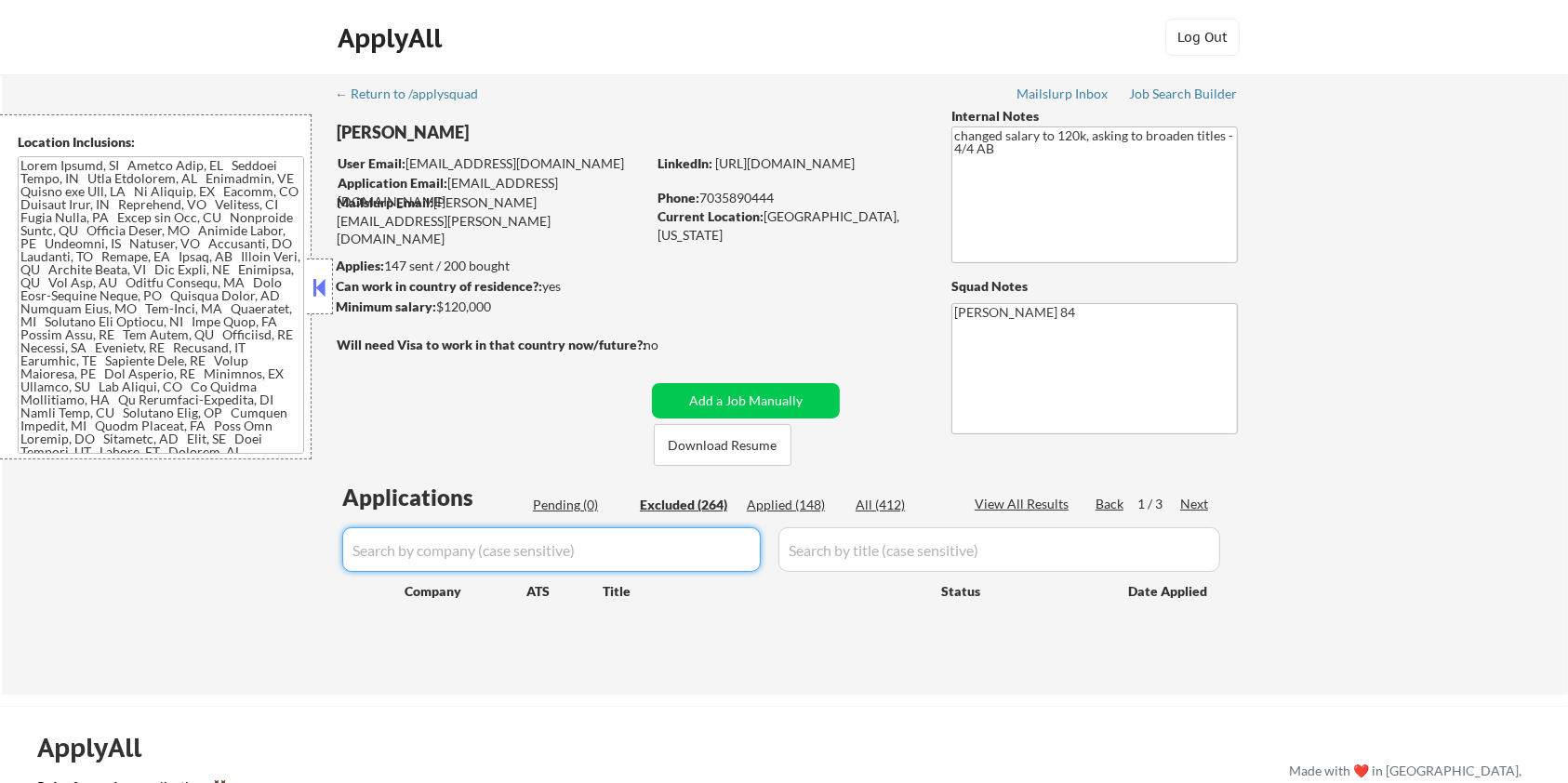
select select ""excluded__salary_""
select select ""excluded__location_""
select select ""excluded__salary_""
select select ""excluded__expired_""
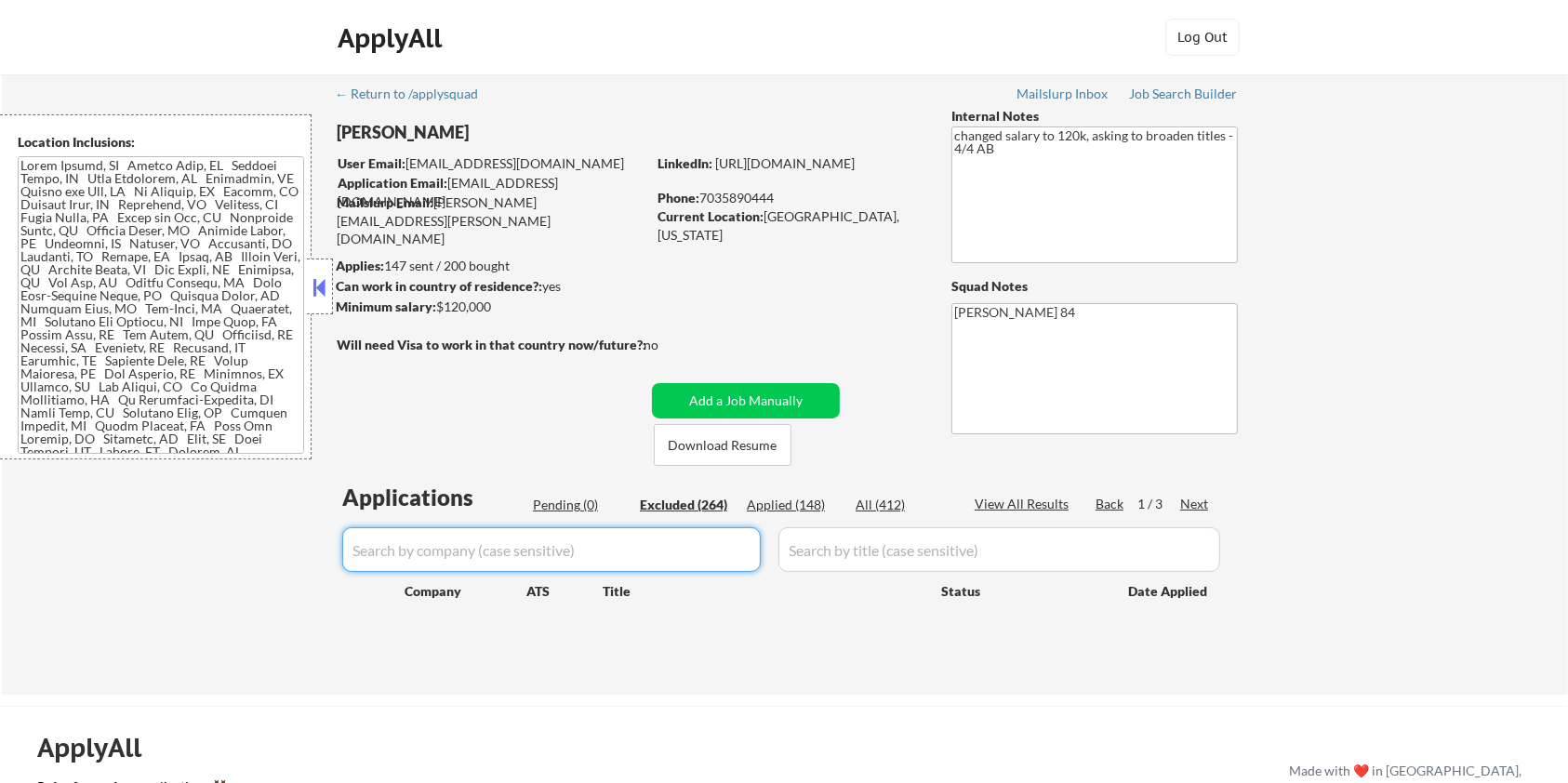
select select ""excluded__location_""
select select ""excluded__expired_""
select select ""excluded__bad_match_""
select select ""excluded__salary_""
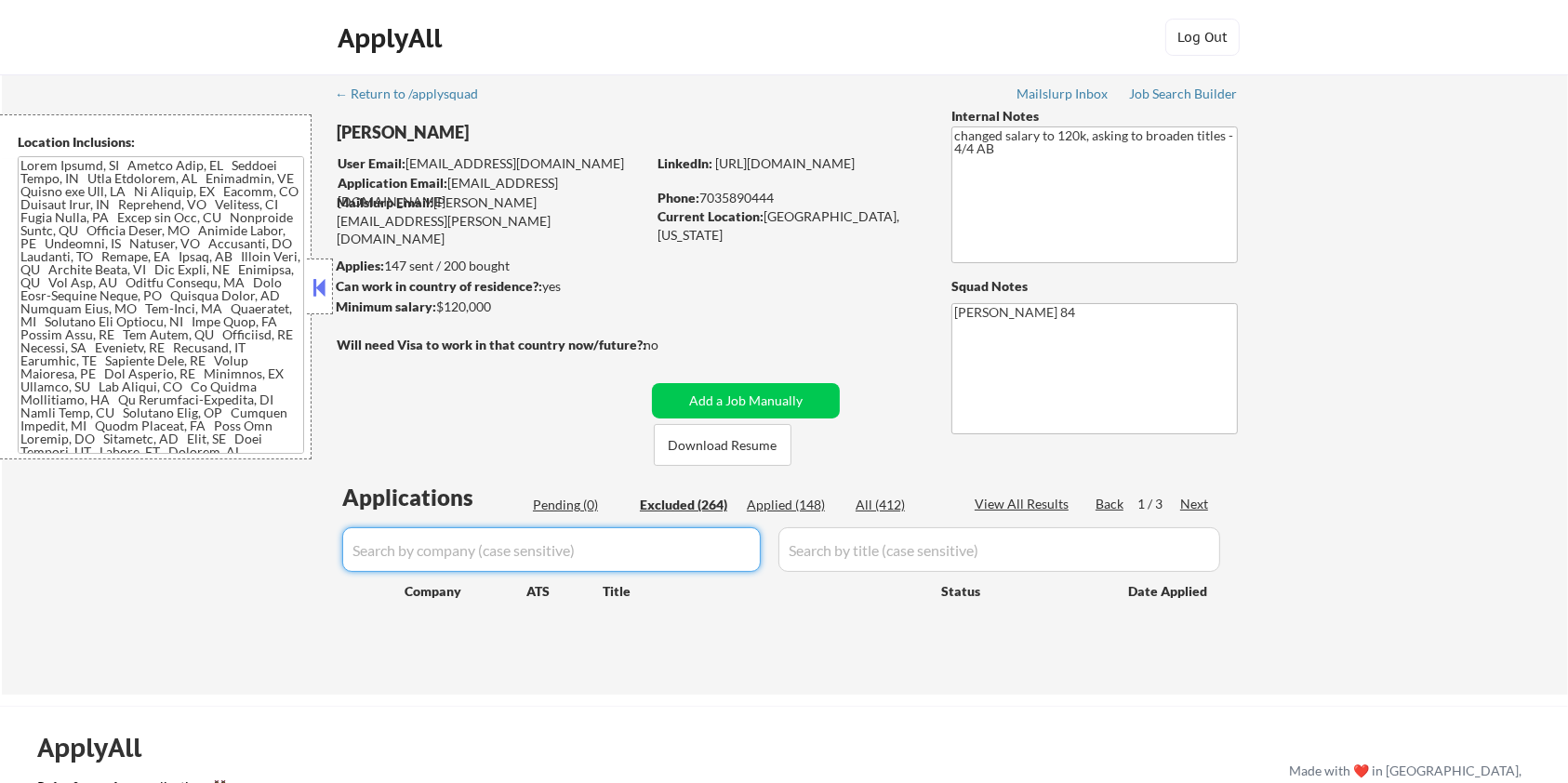
select select ""excluded__salary_""
select select ""excluded__expired_""
select select ""excluded__location_""
select select ""excluded__other_""
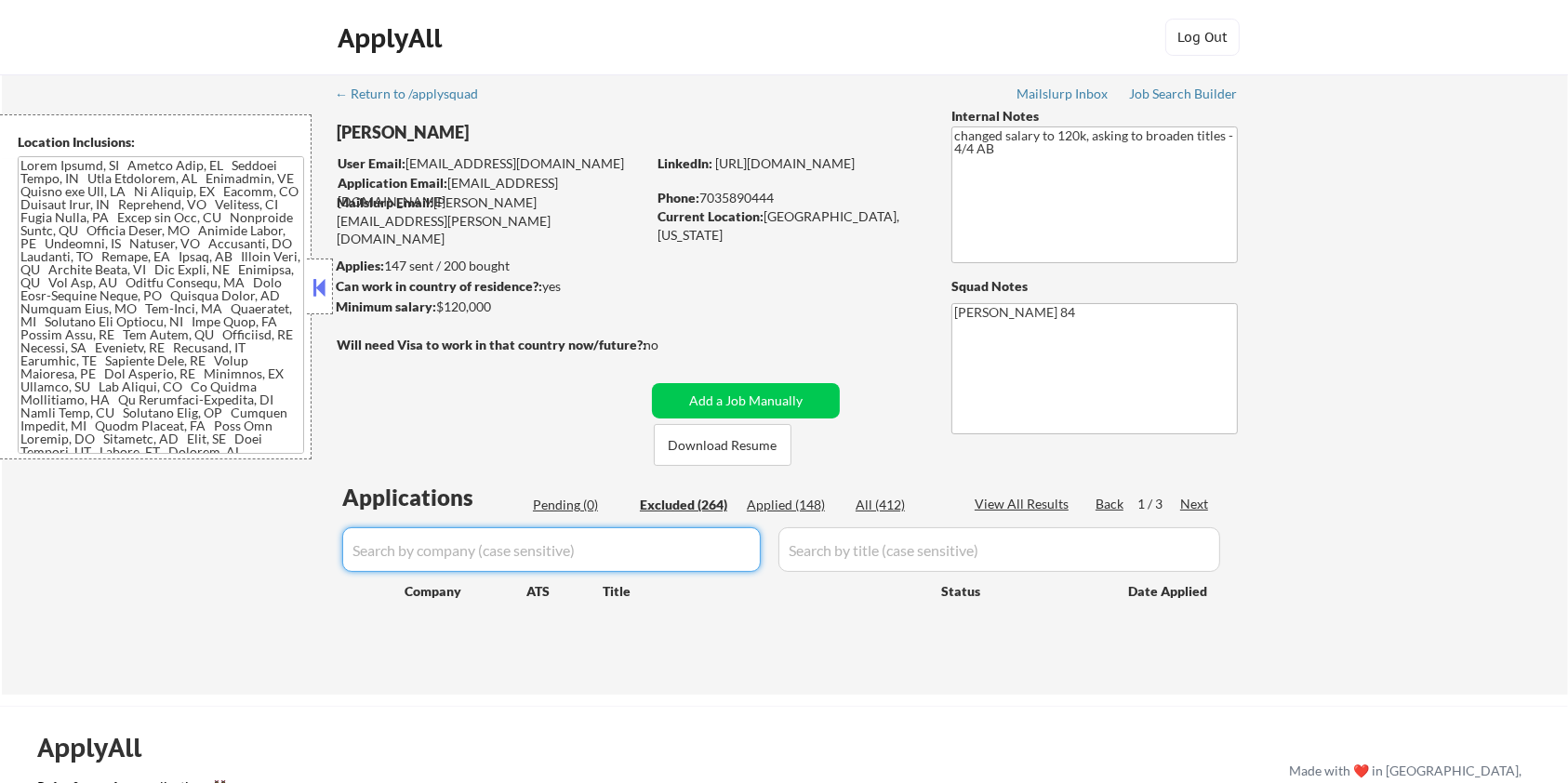
select select ""excluded__expired_""
select select ""excluded__bad_match_""
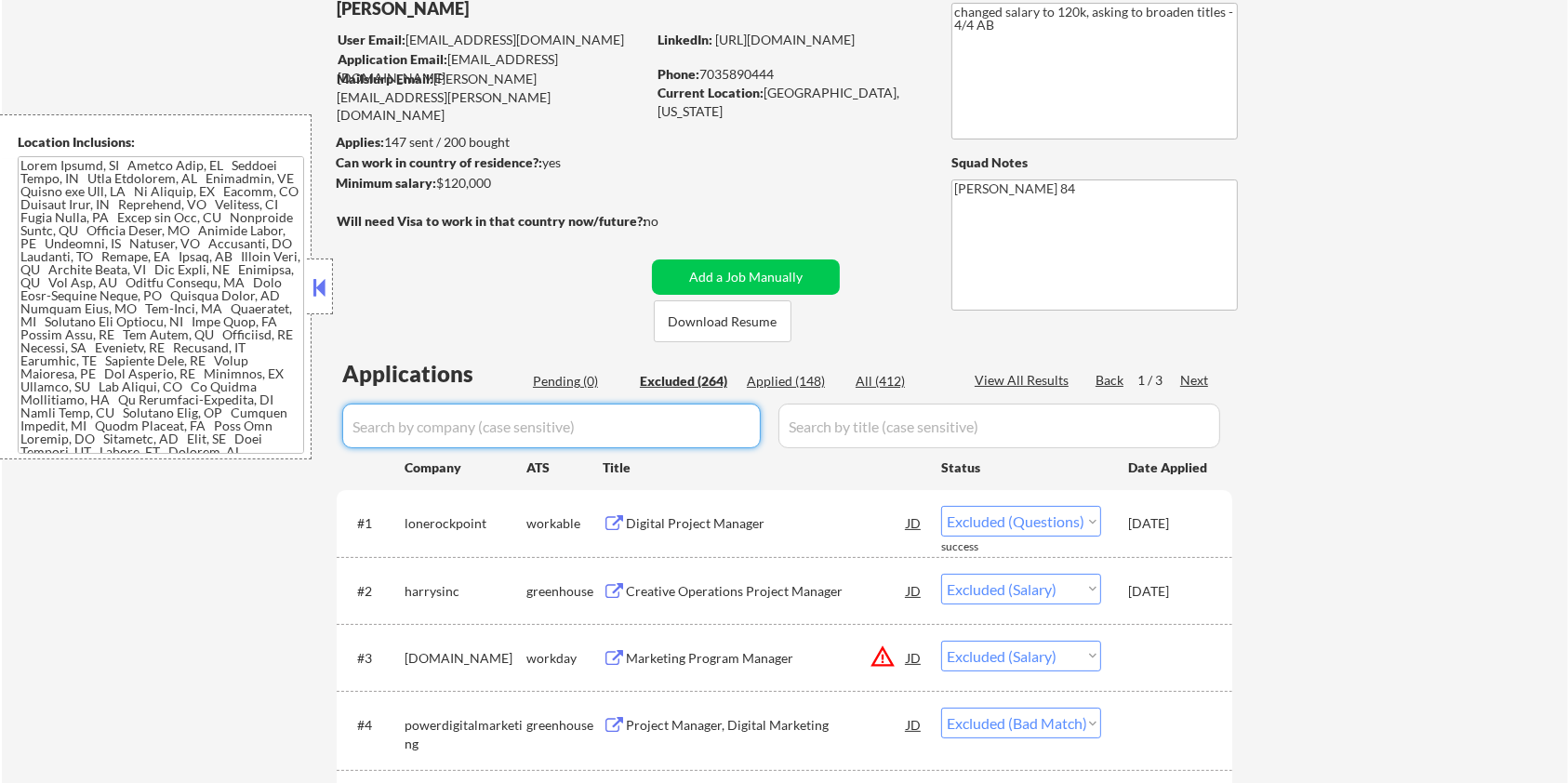
scroll to position [372, 0]
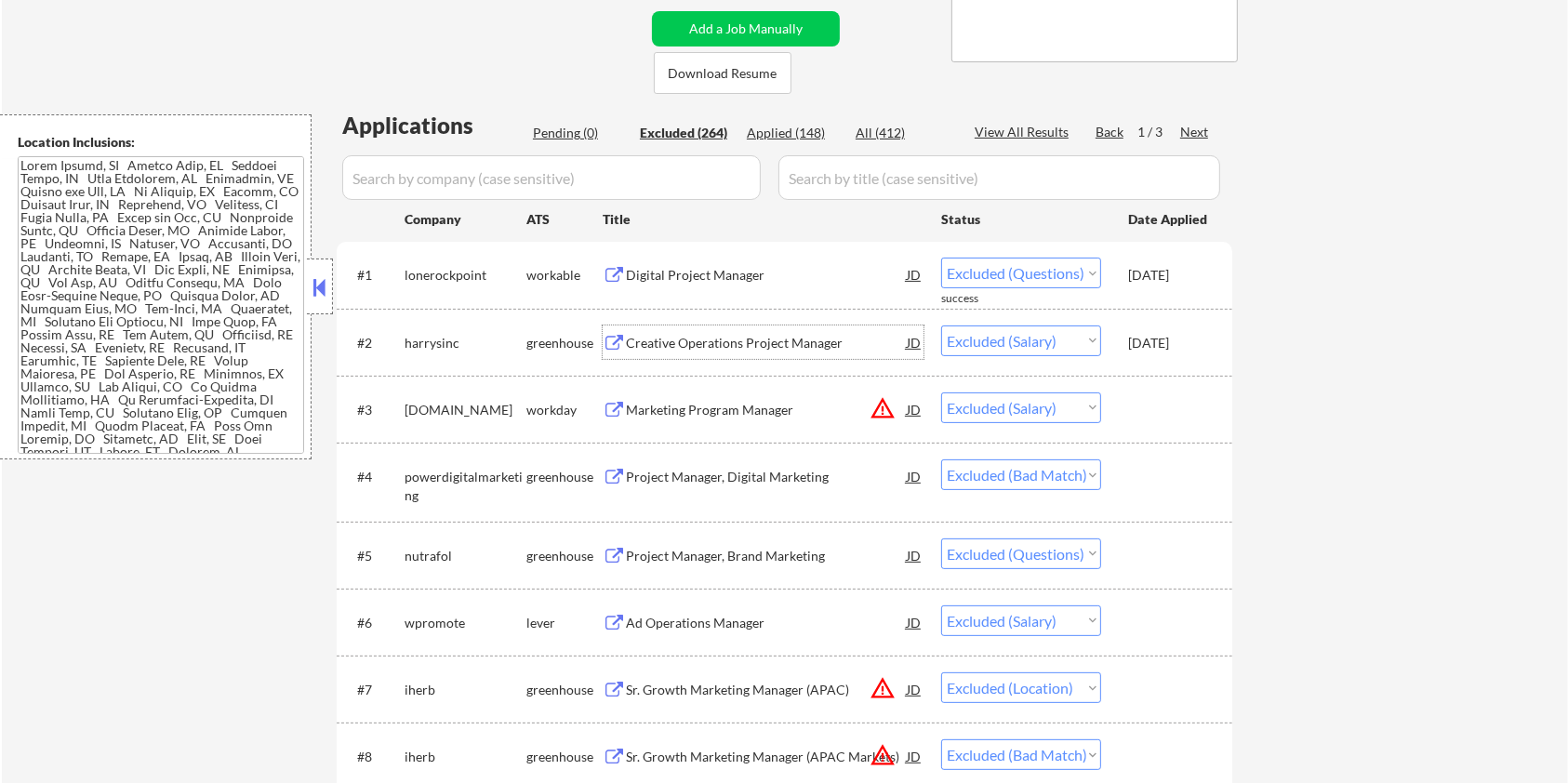
click at [721, 346] on div "Creative Operations Project Manager" at bounding box center [766, 343] width 281 height 19
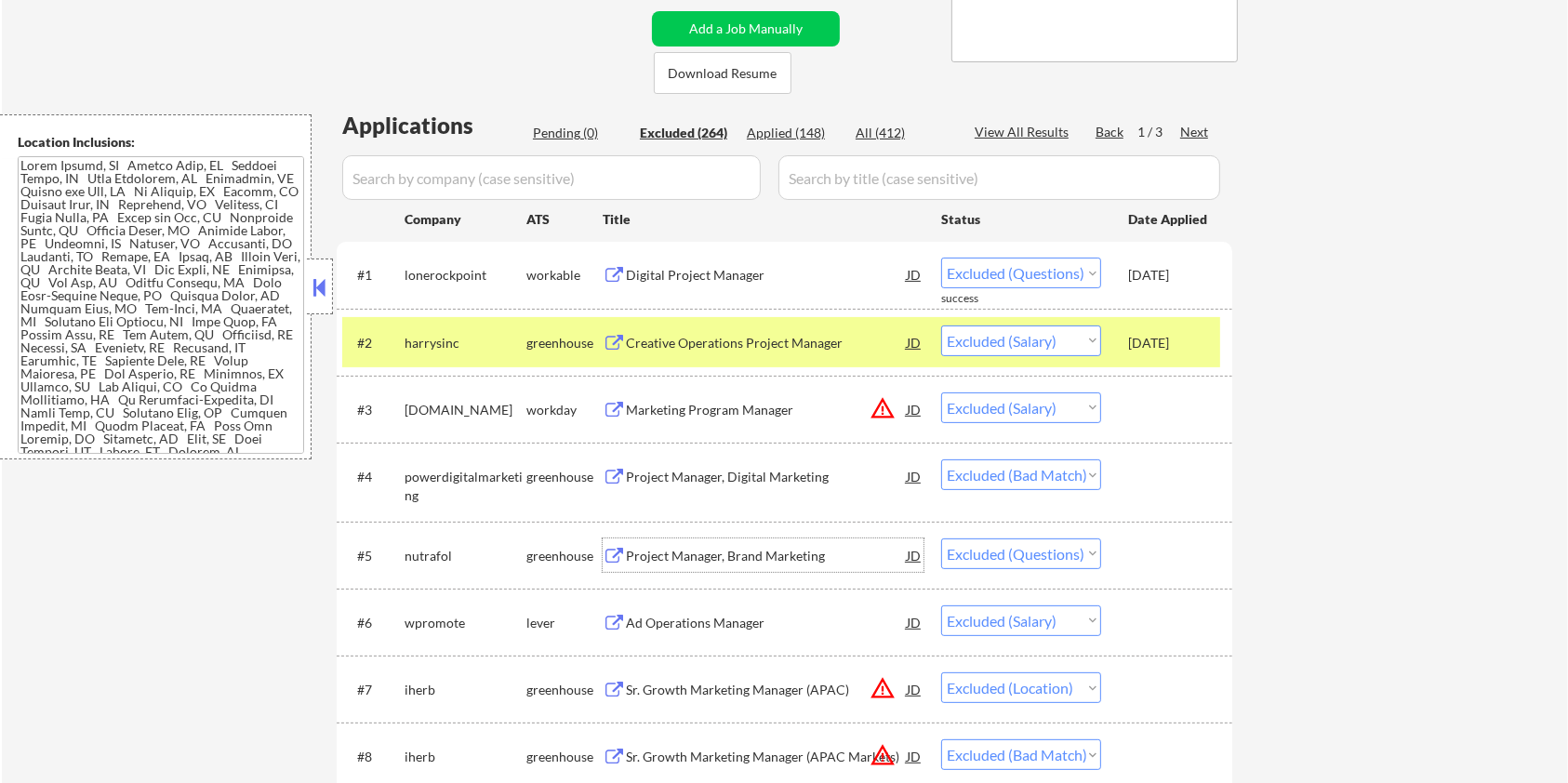
click at [737, 556] on div "Project Manager, Brand Marketing" at bounding box center [766, 556] width 281 height 19
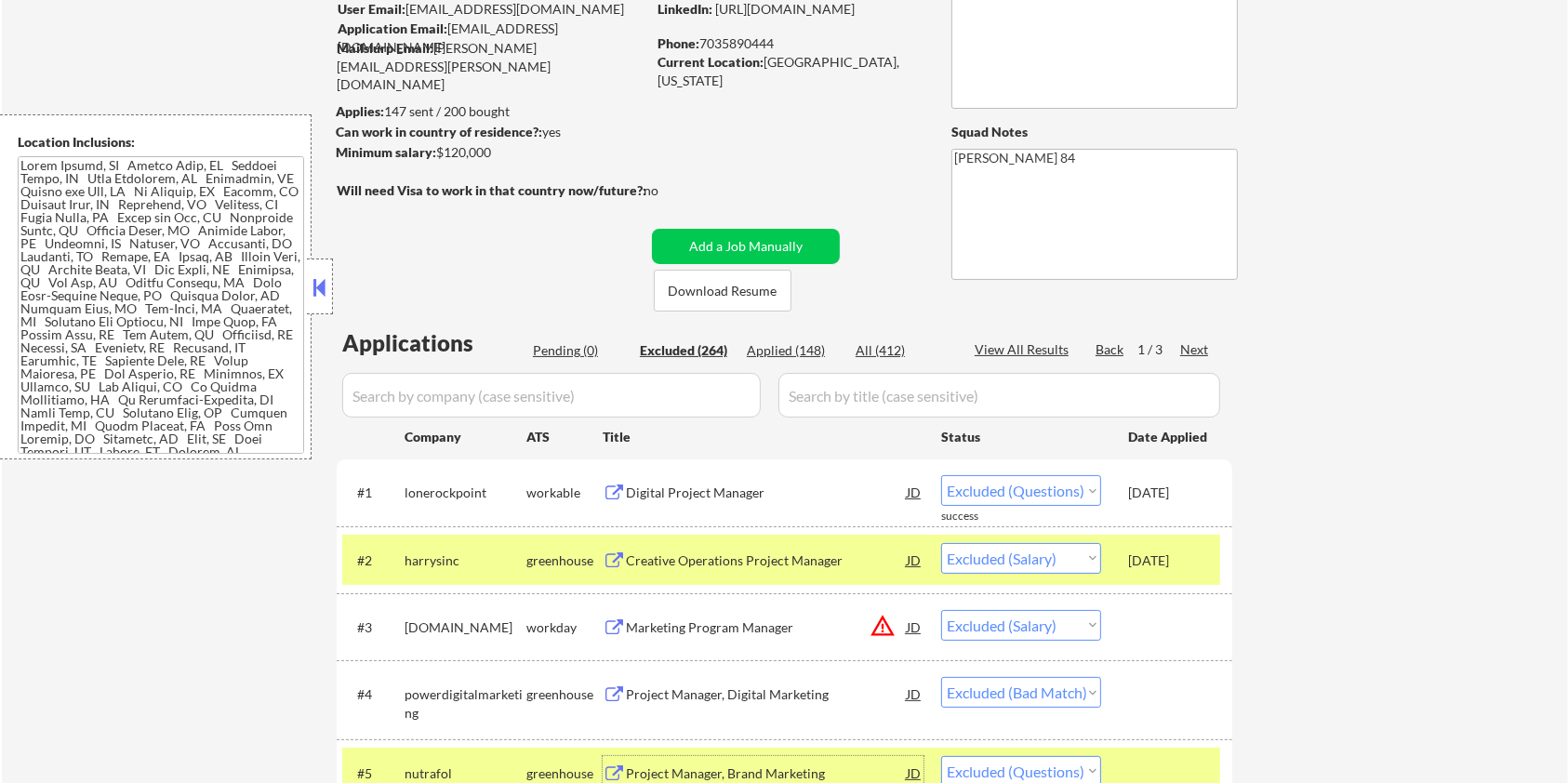
scroll to position [123, 0]
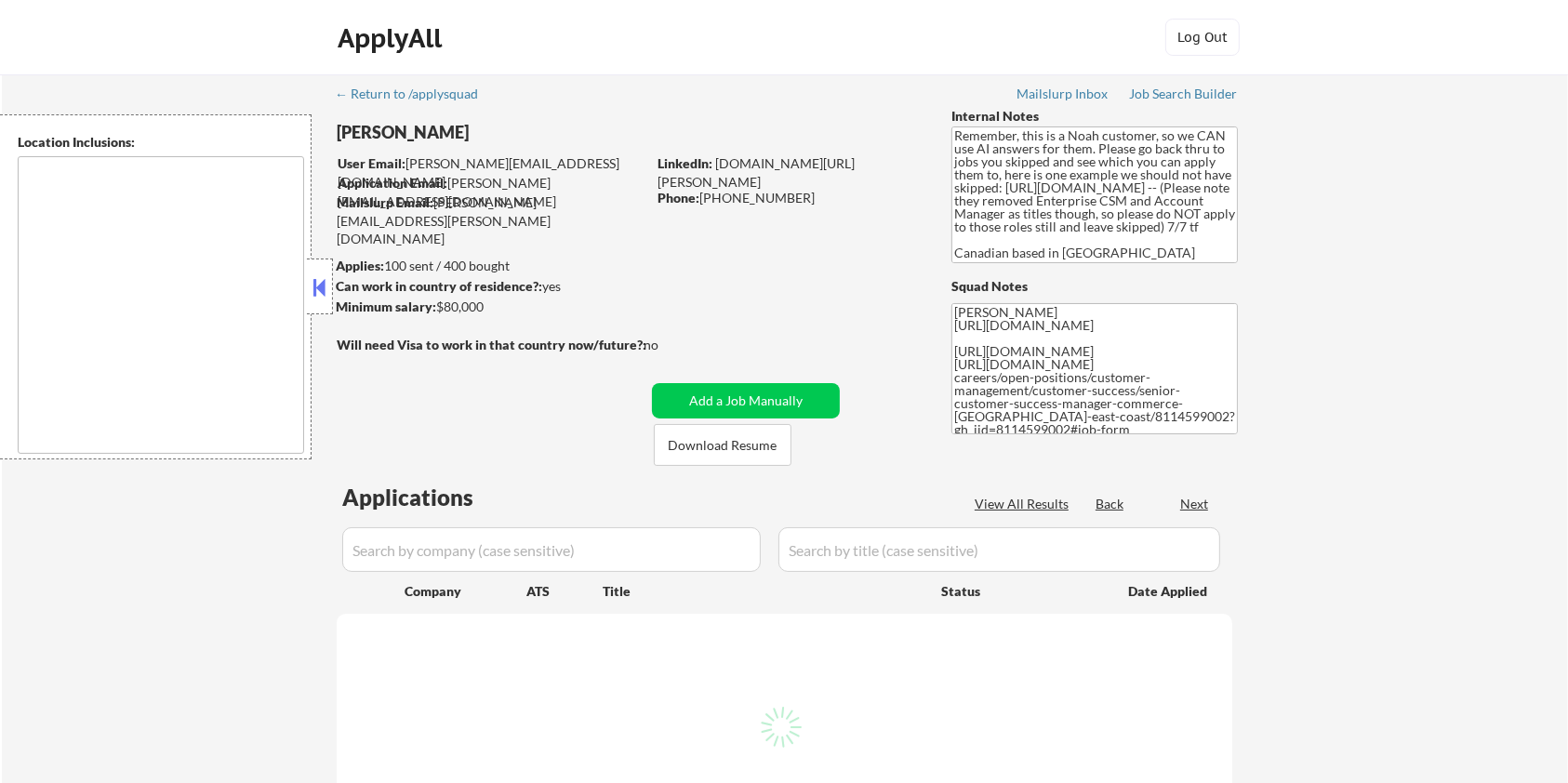
type textarea "Toronto, ON Etobicoke, ON Scarborough, ON North York, ON East York, ON York, ON…"
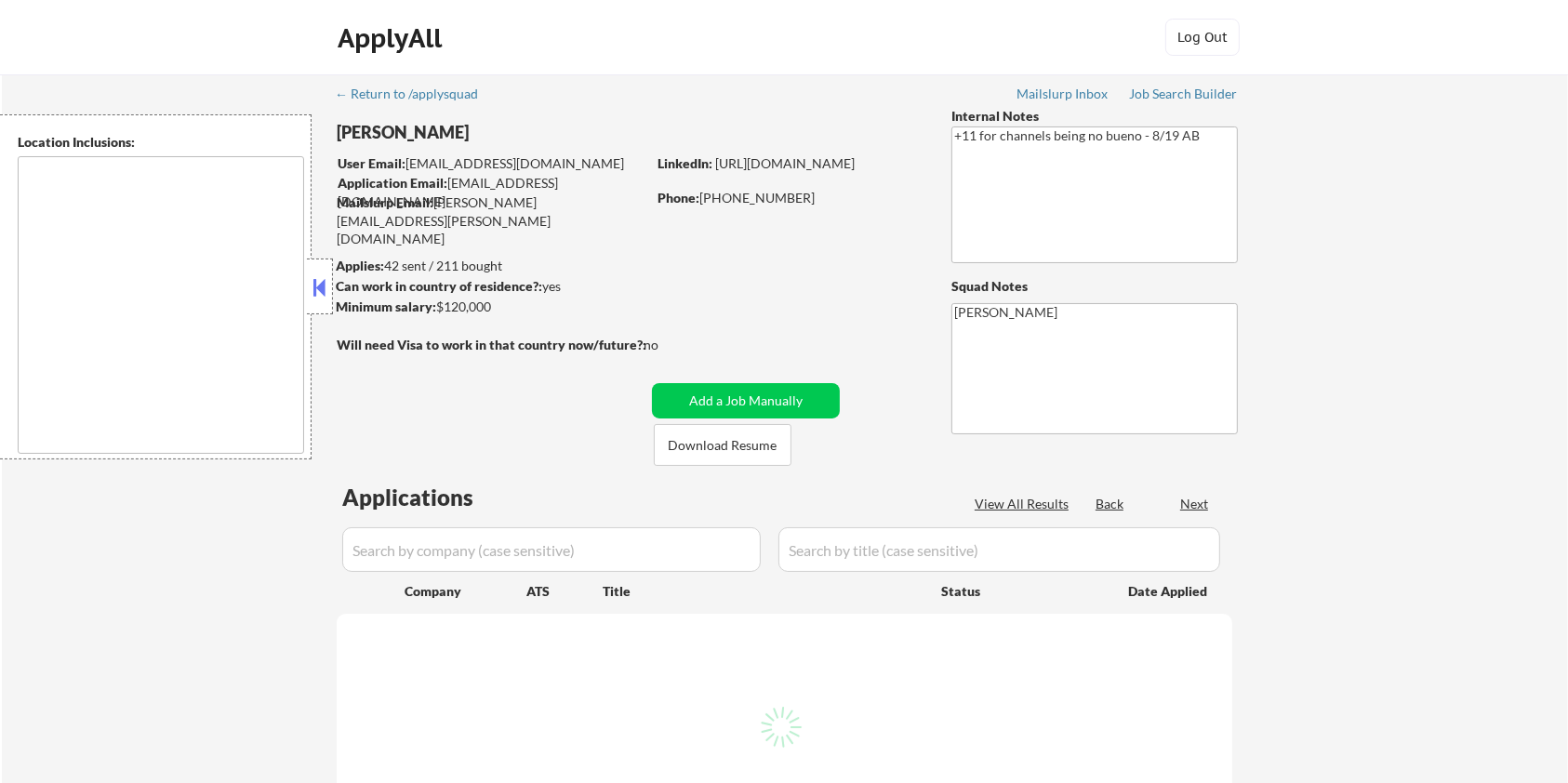
type textarea "remote"
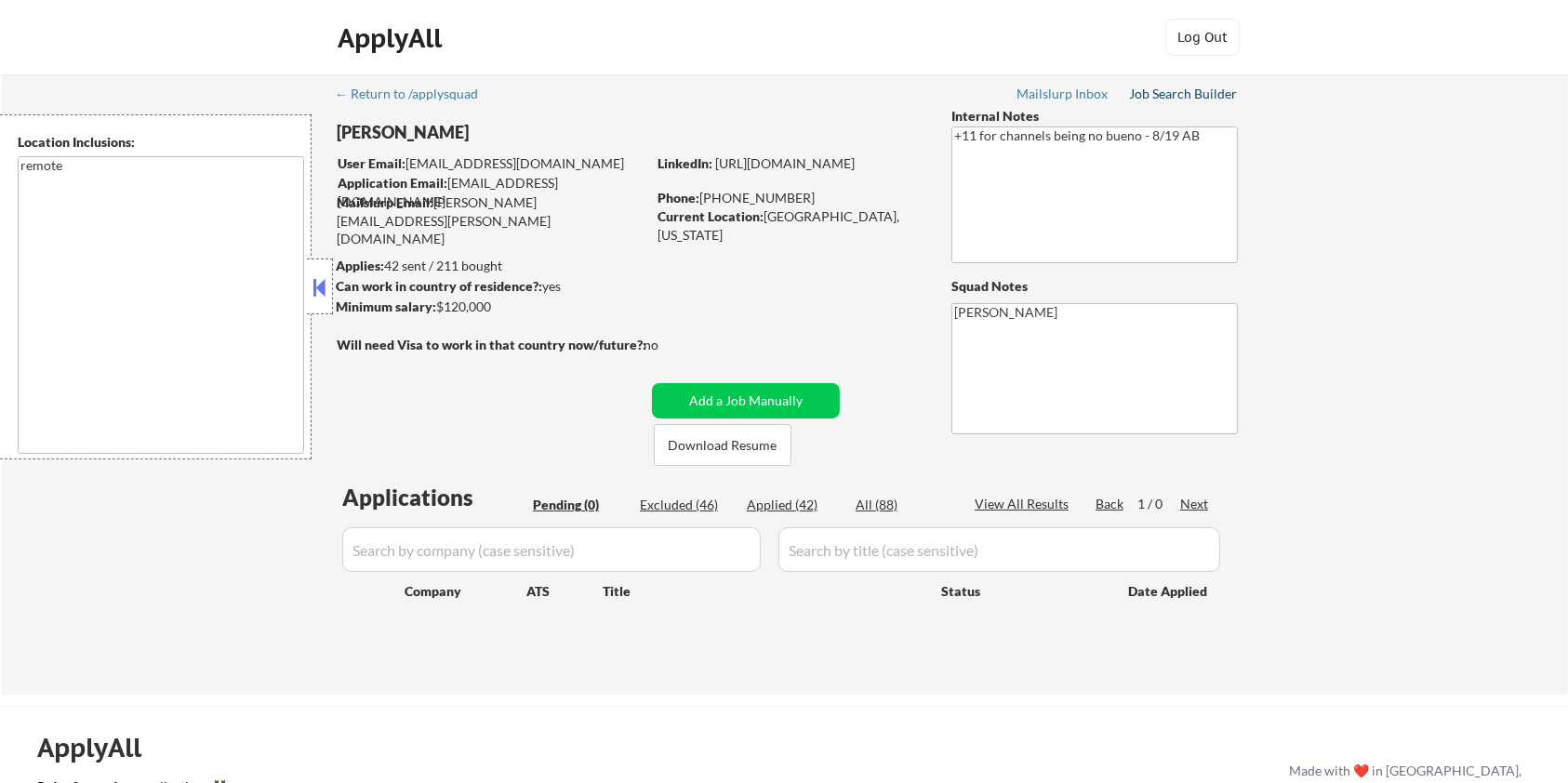
click at [1178, 92] on div "Job Search Builder" at bounding box center [1183, 93] width 109 height 13
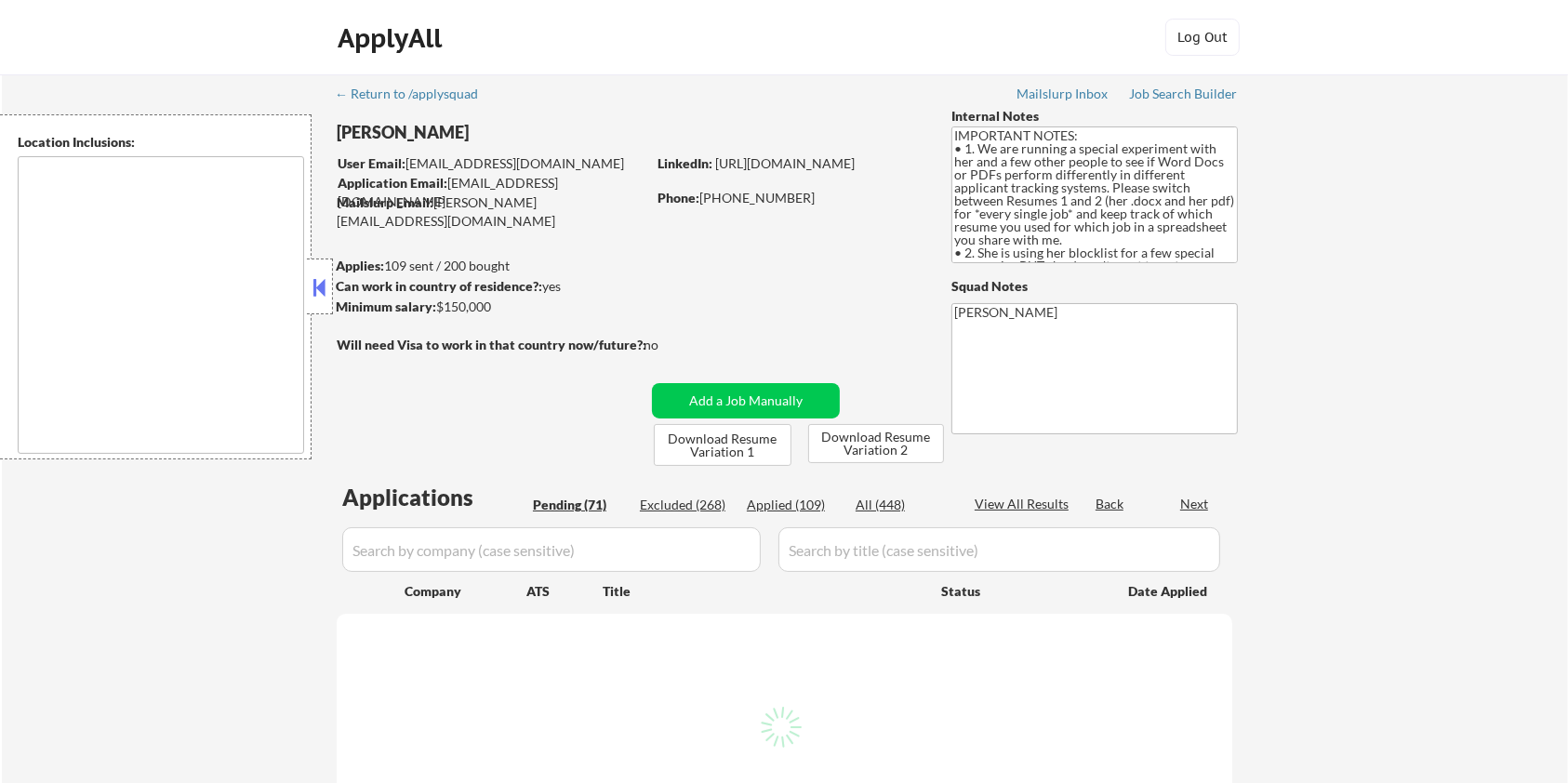
type textarea "[GEOGRAPHIC_DATA], [GEOGRAPHIC_DATA] [GEOGRAPHIC_DATA], [GEOGRAPHIC_DATA] [GEOG…"
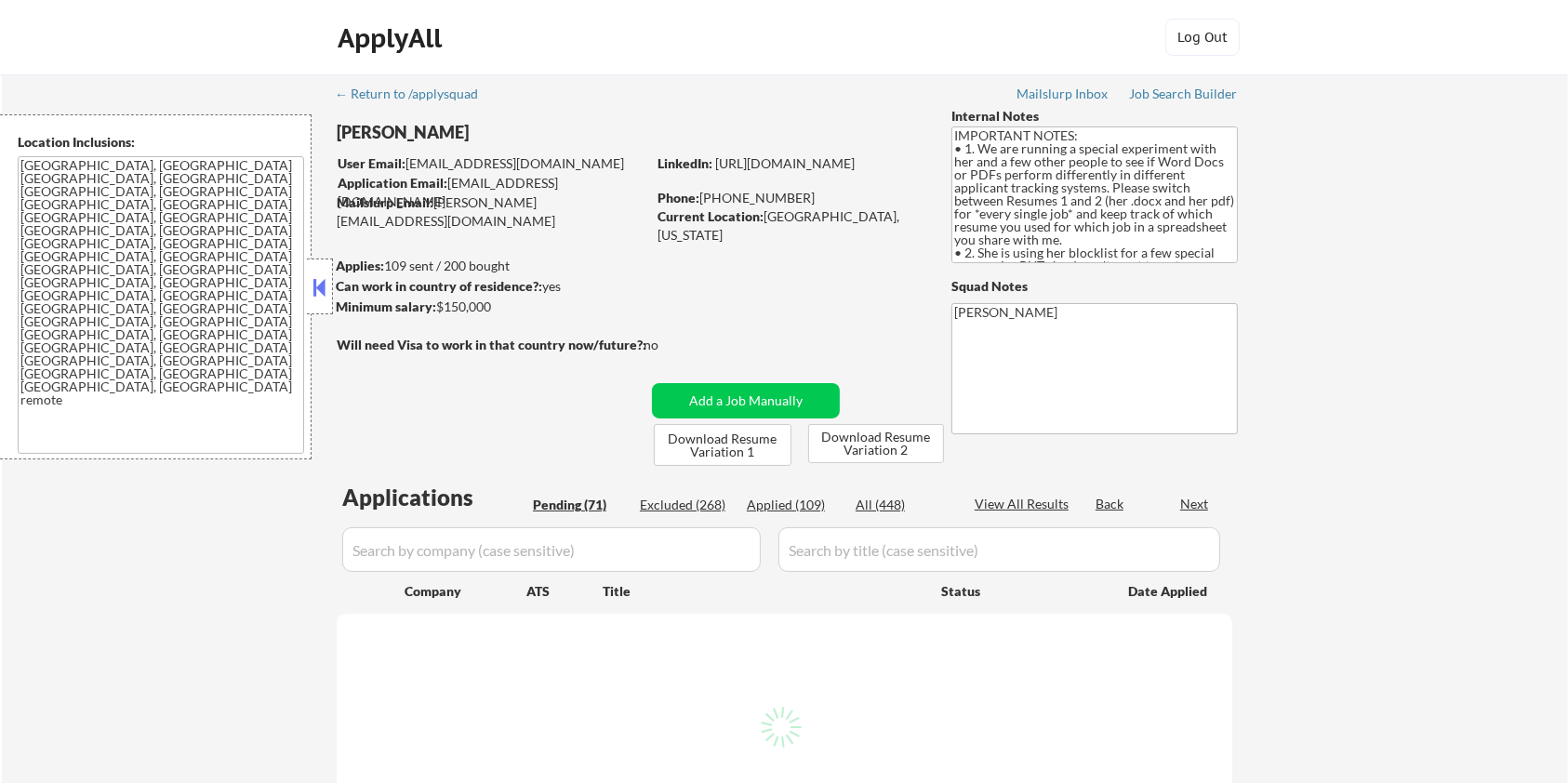
select select ""pending""
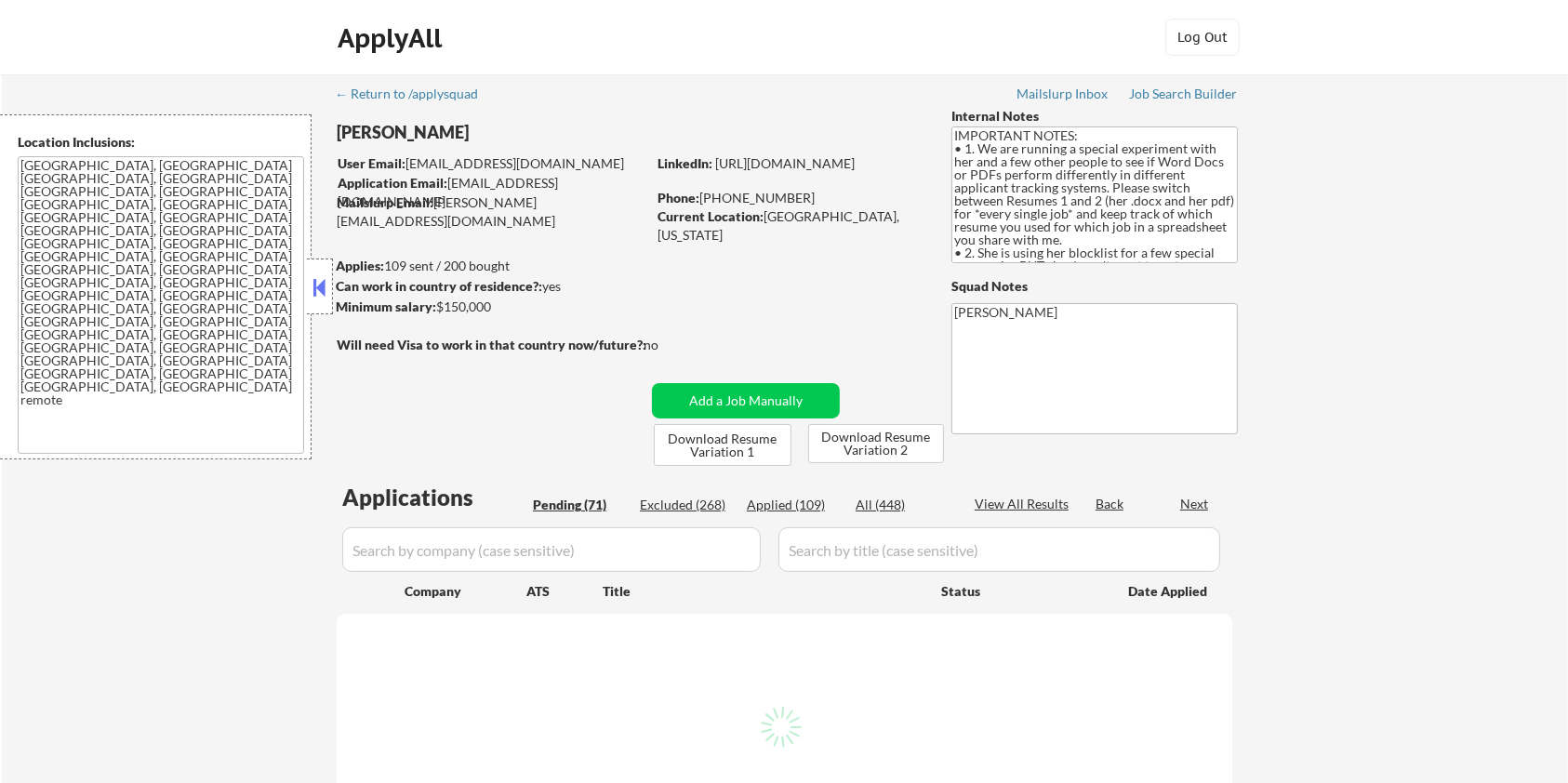
select select ""pending""
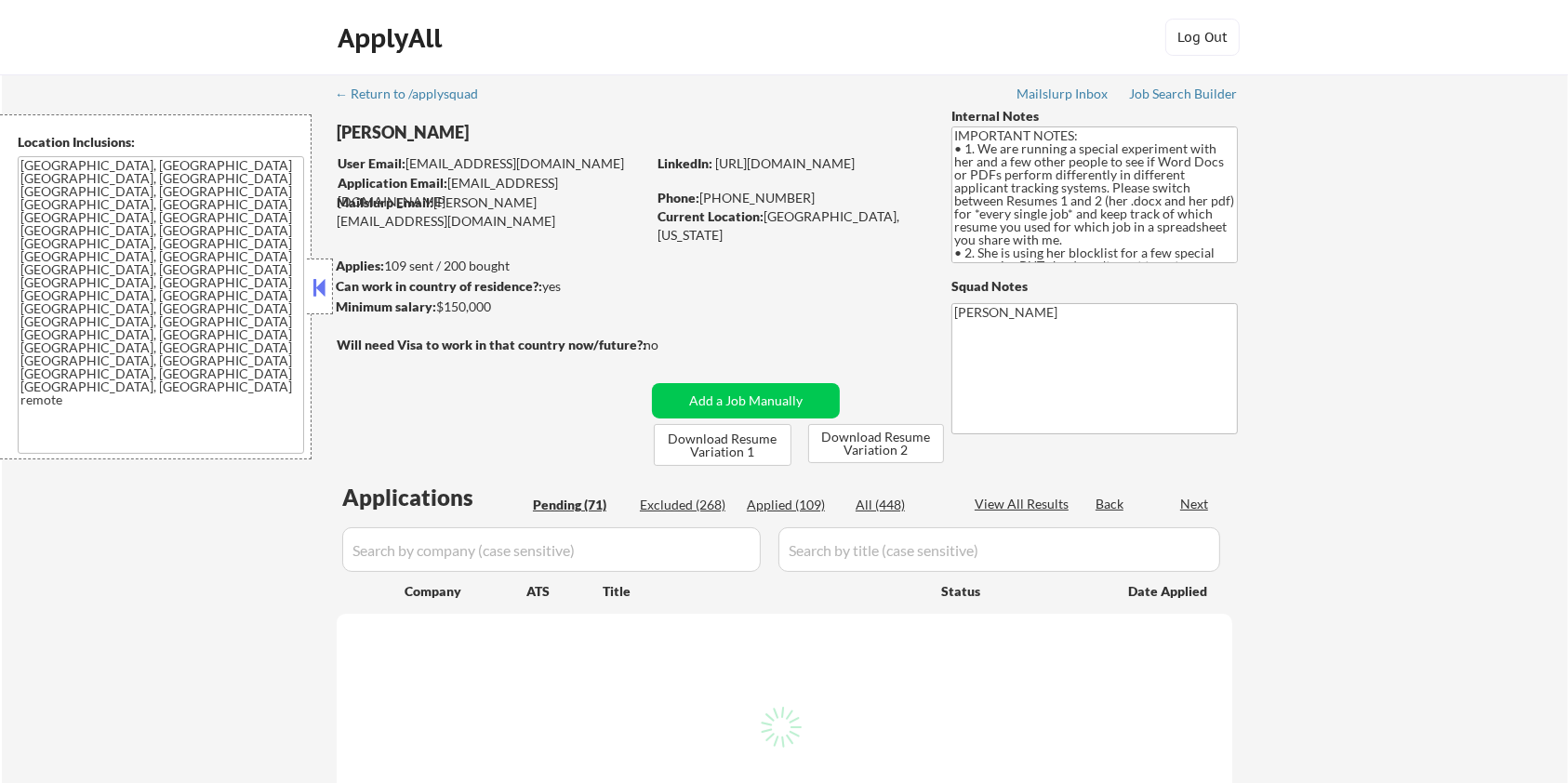
select select ""pending""
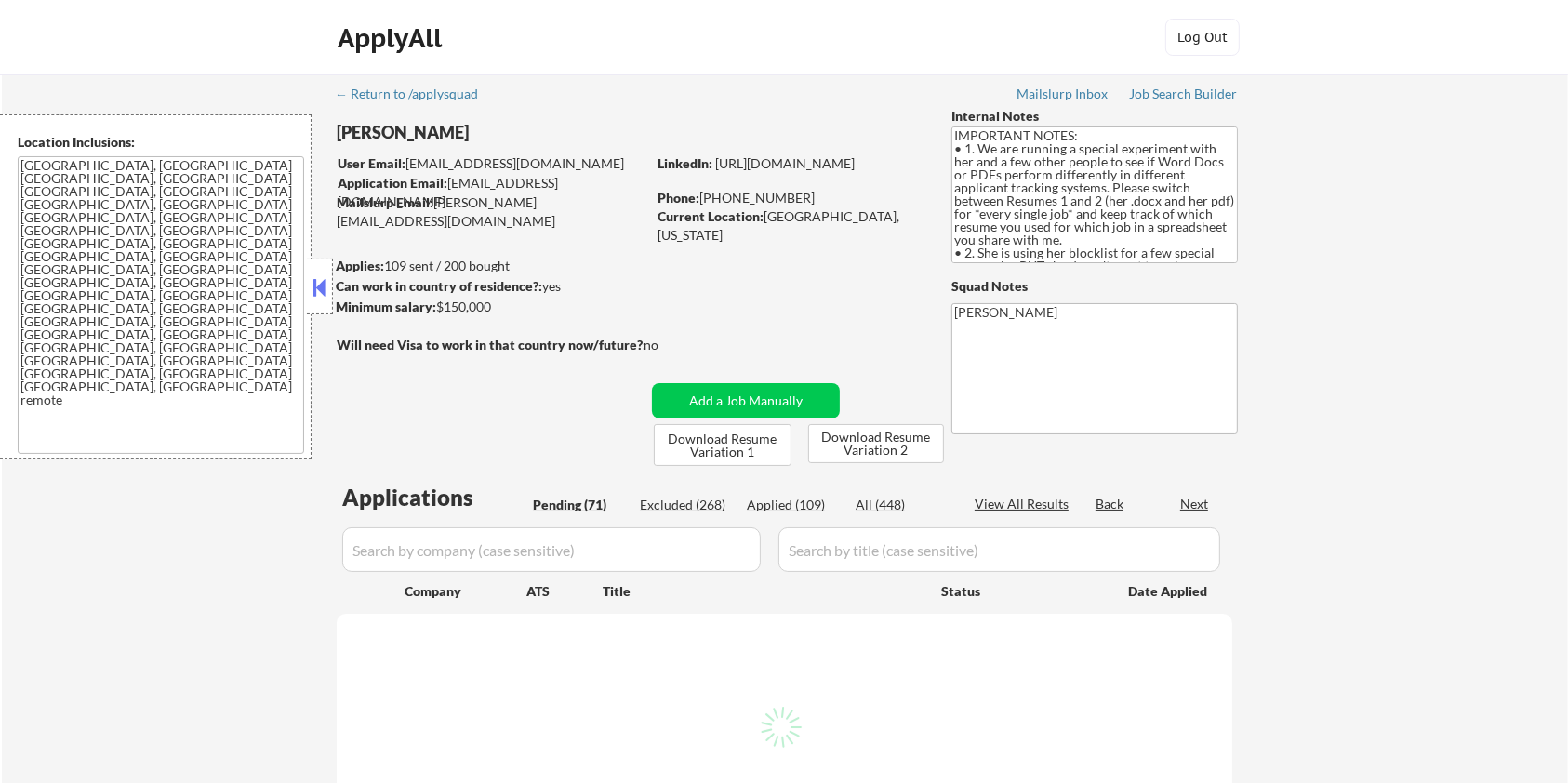
select select ""pending""
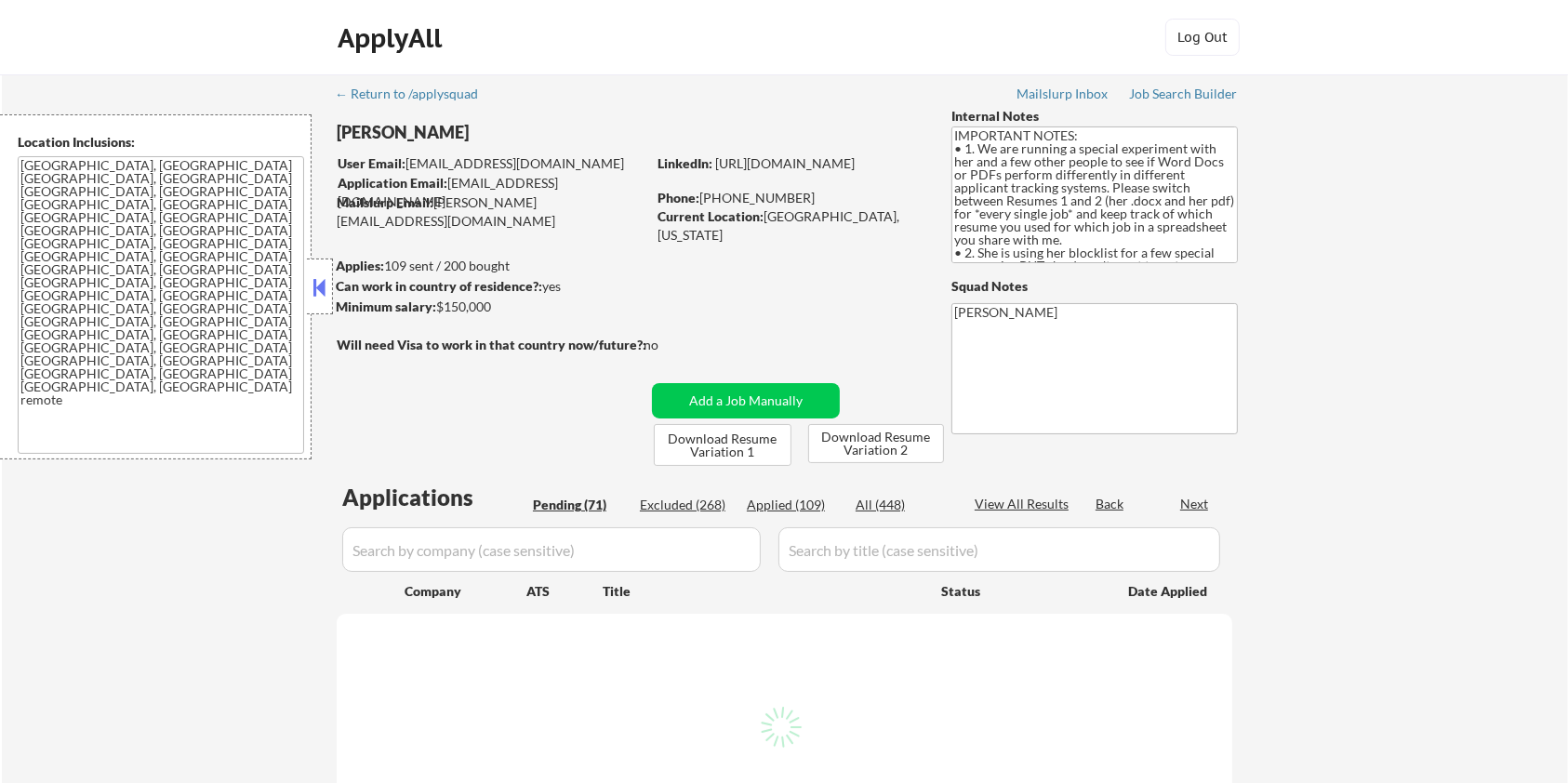
select select ""pending""
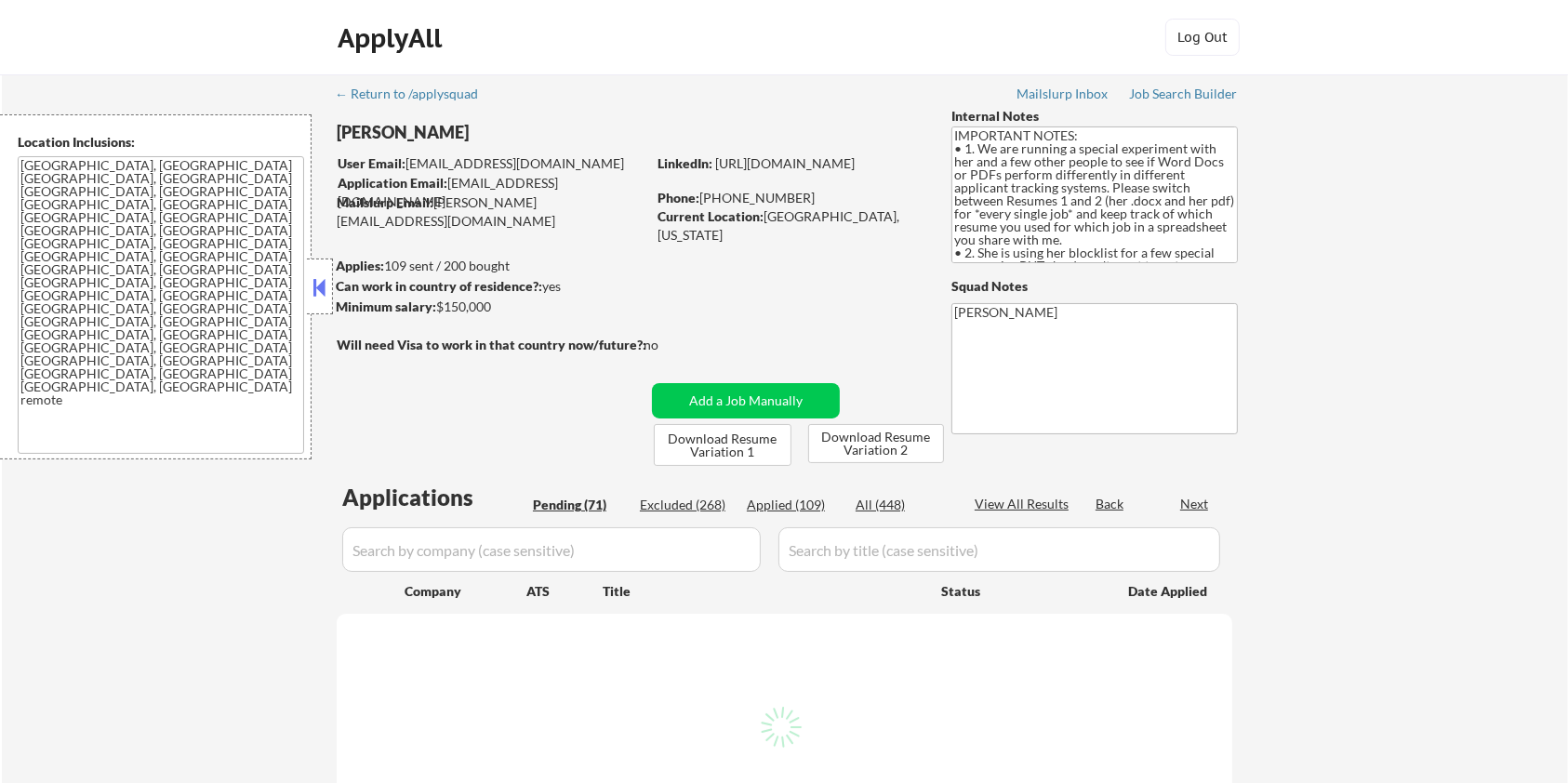
select select ""pending""
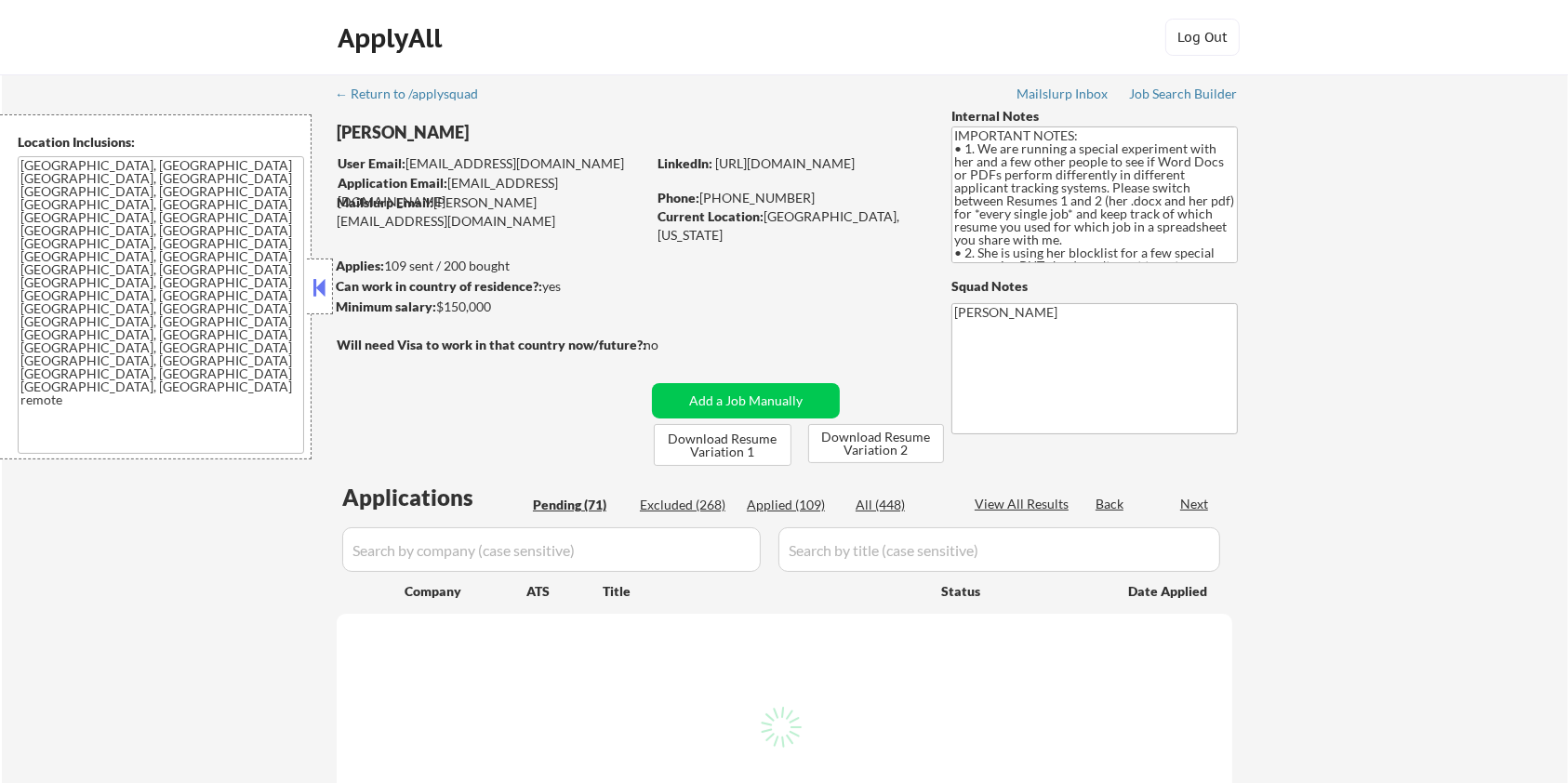
select select ""pending""
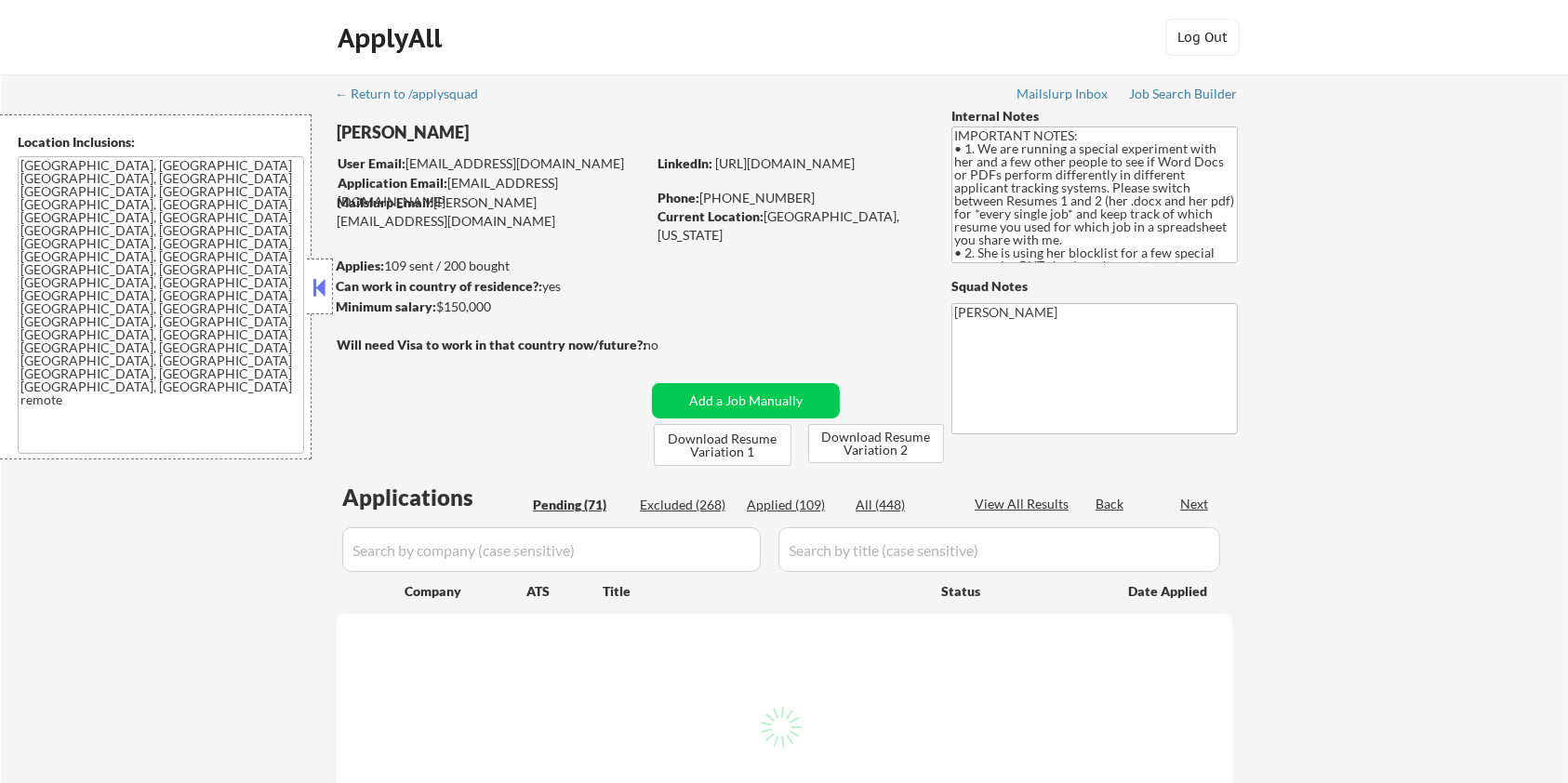
select select ""pending""
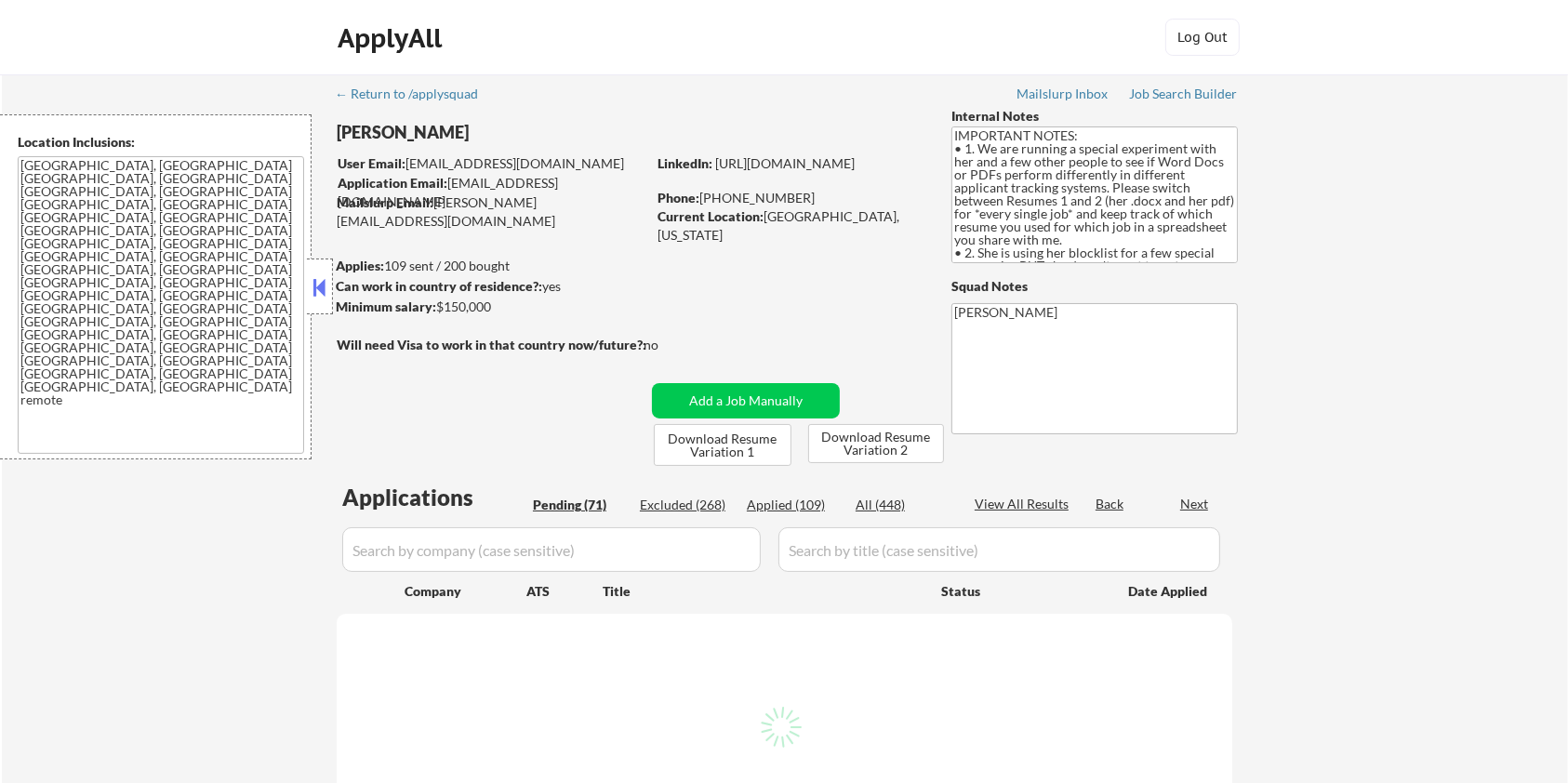
select select ""pending""
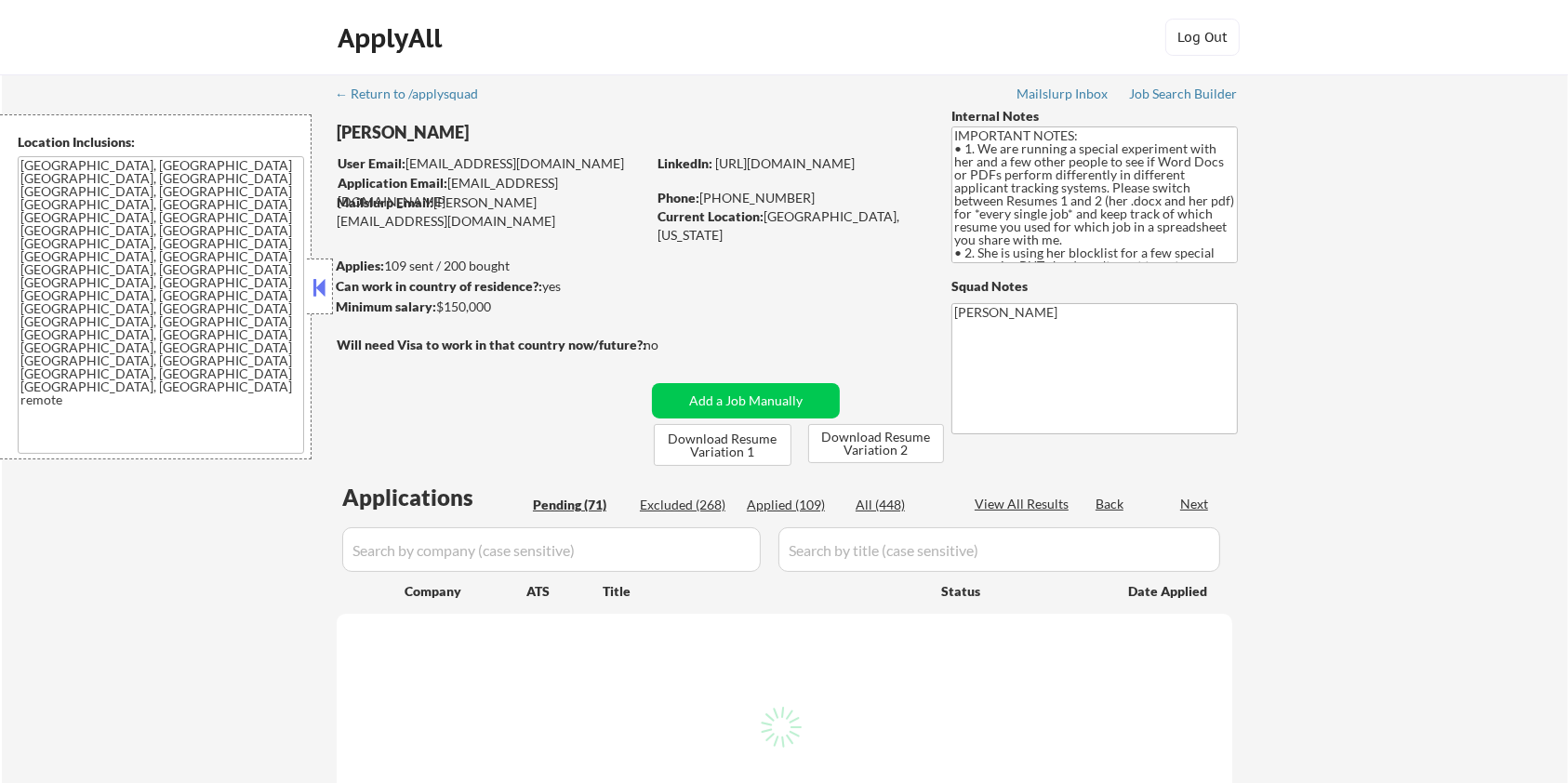
select select ""pending""
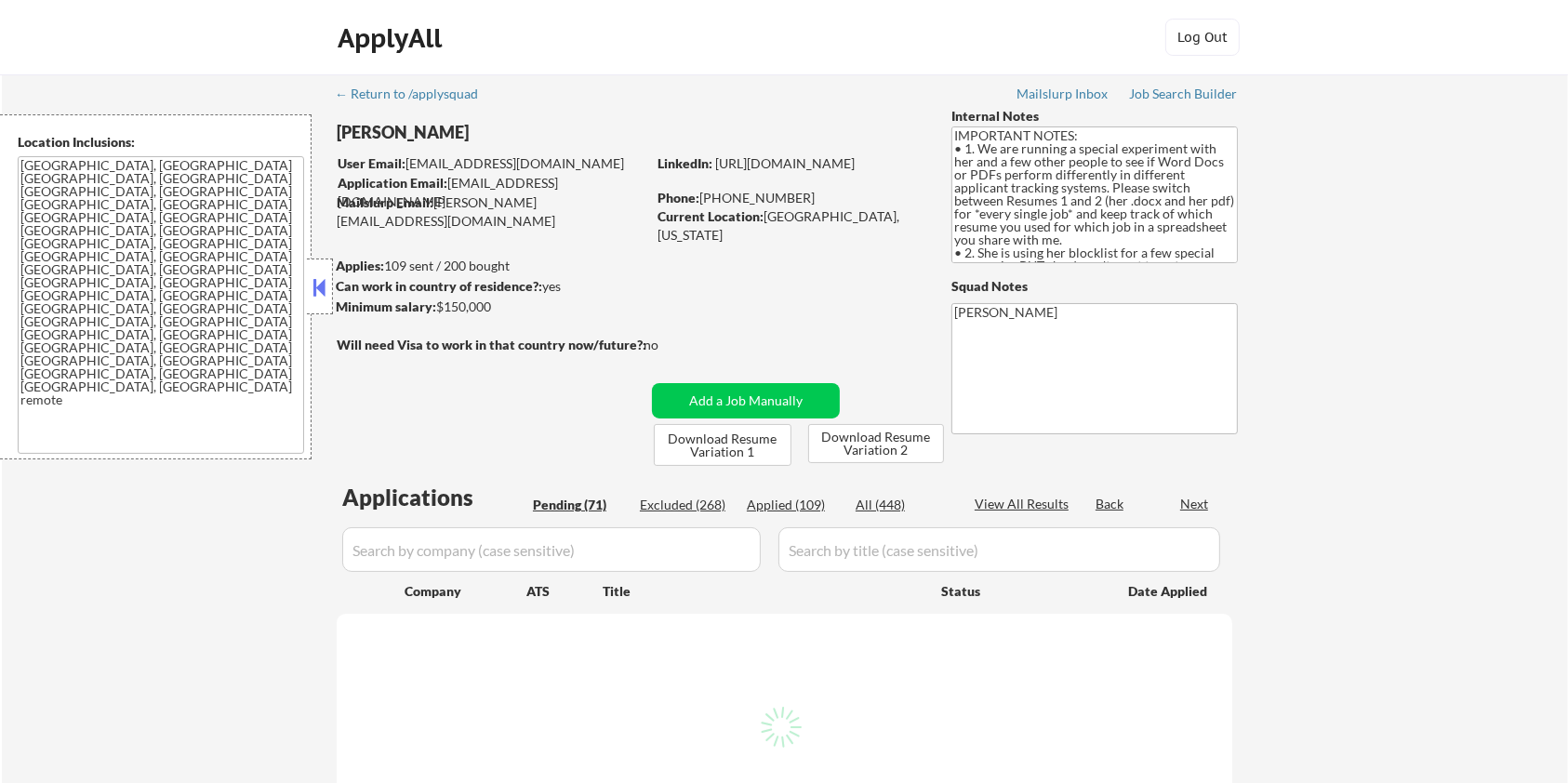
select select ""pending""
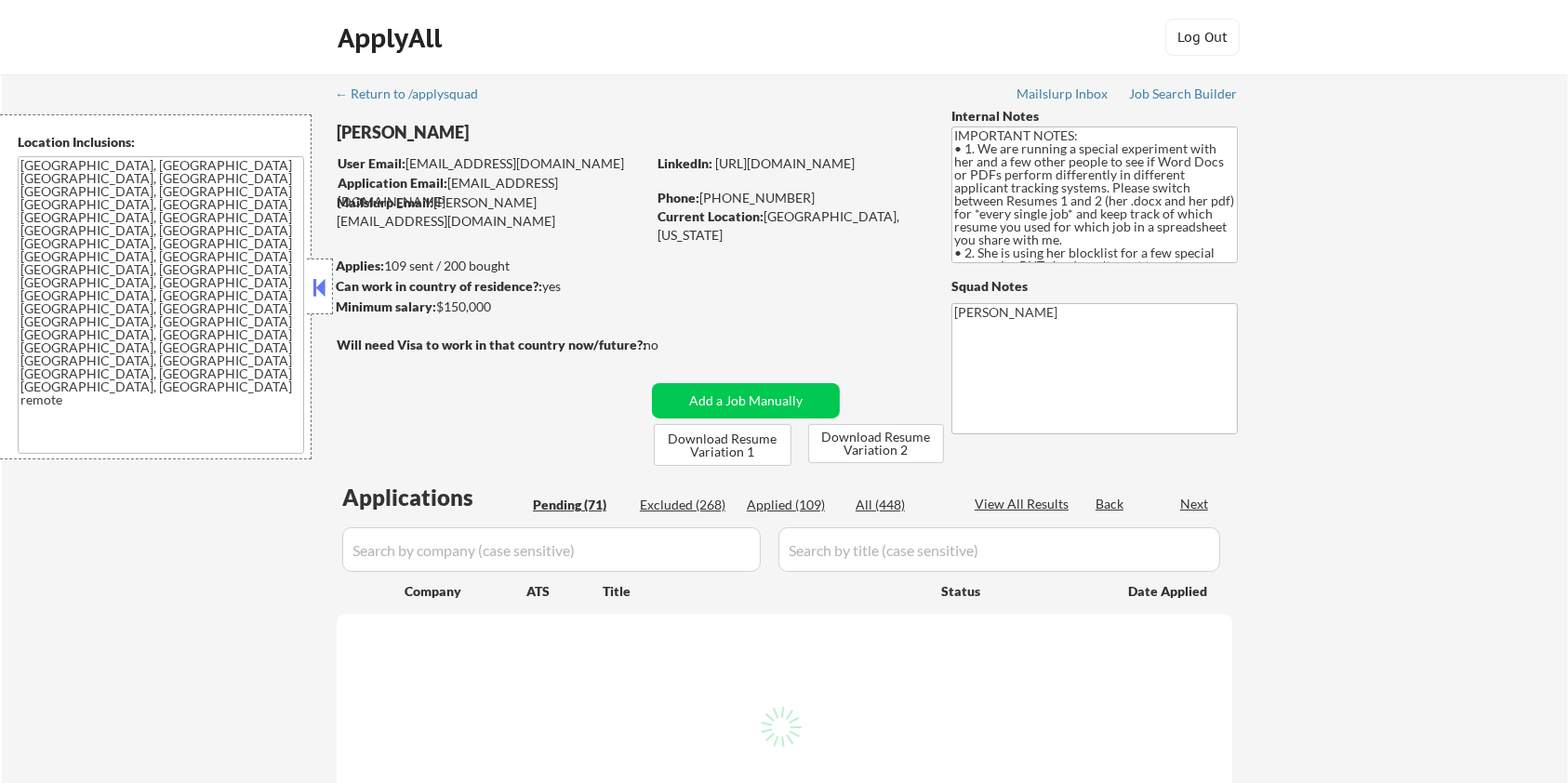
select select ""pending""
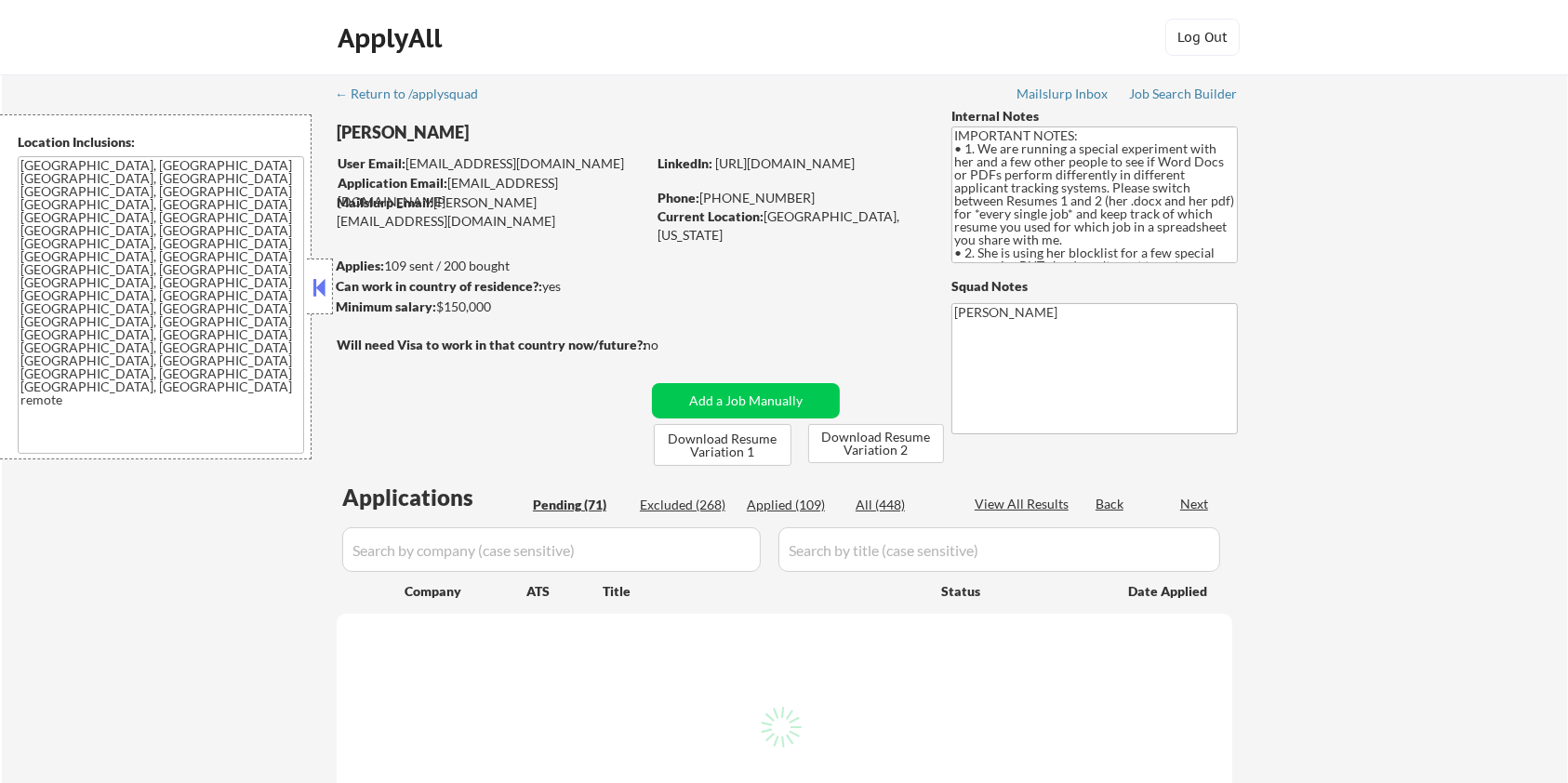
select select ""pending""
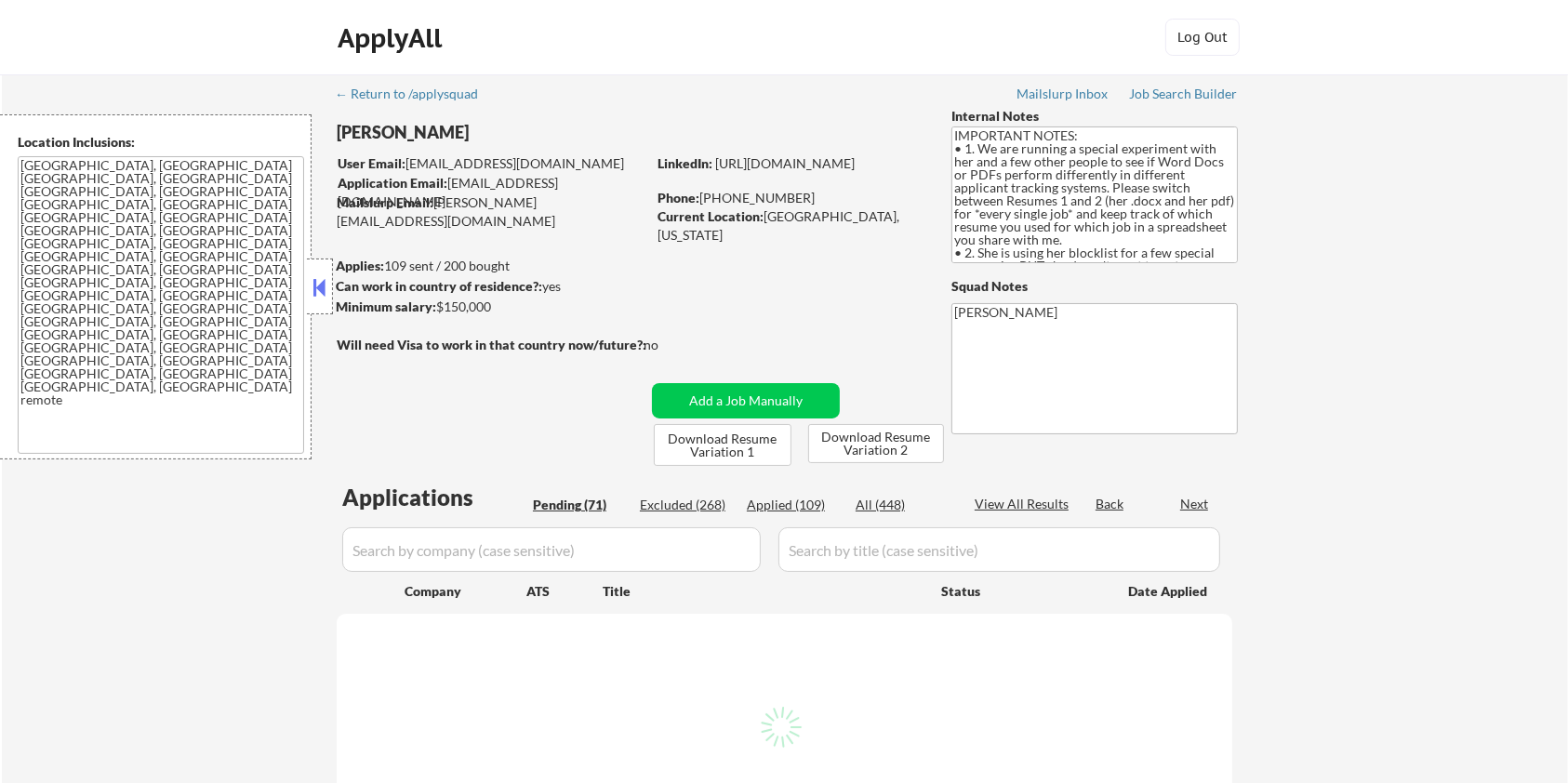
select select ""pending""
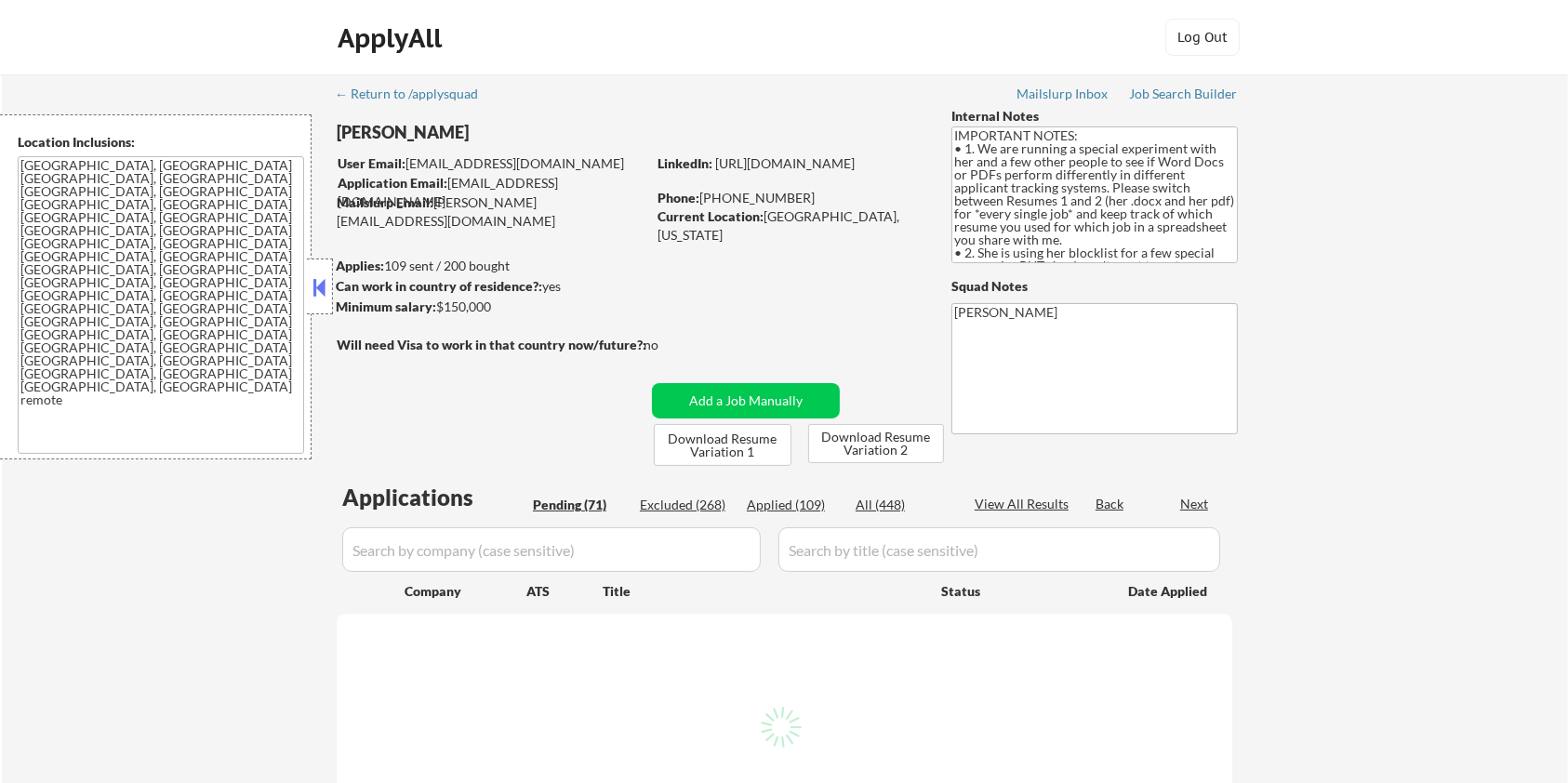
select select ""pending""
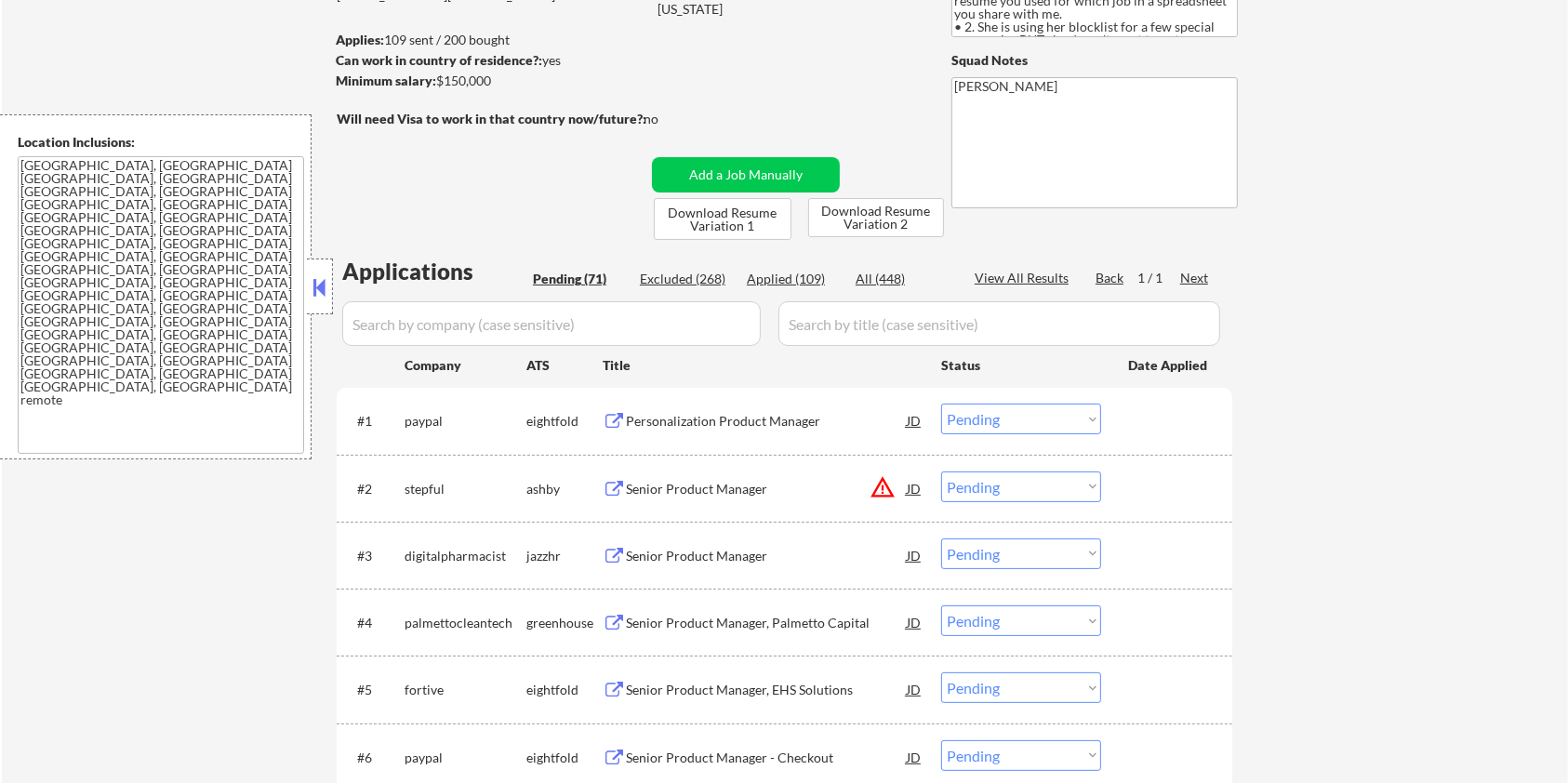
scroll to position [372, 0]
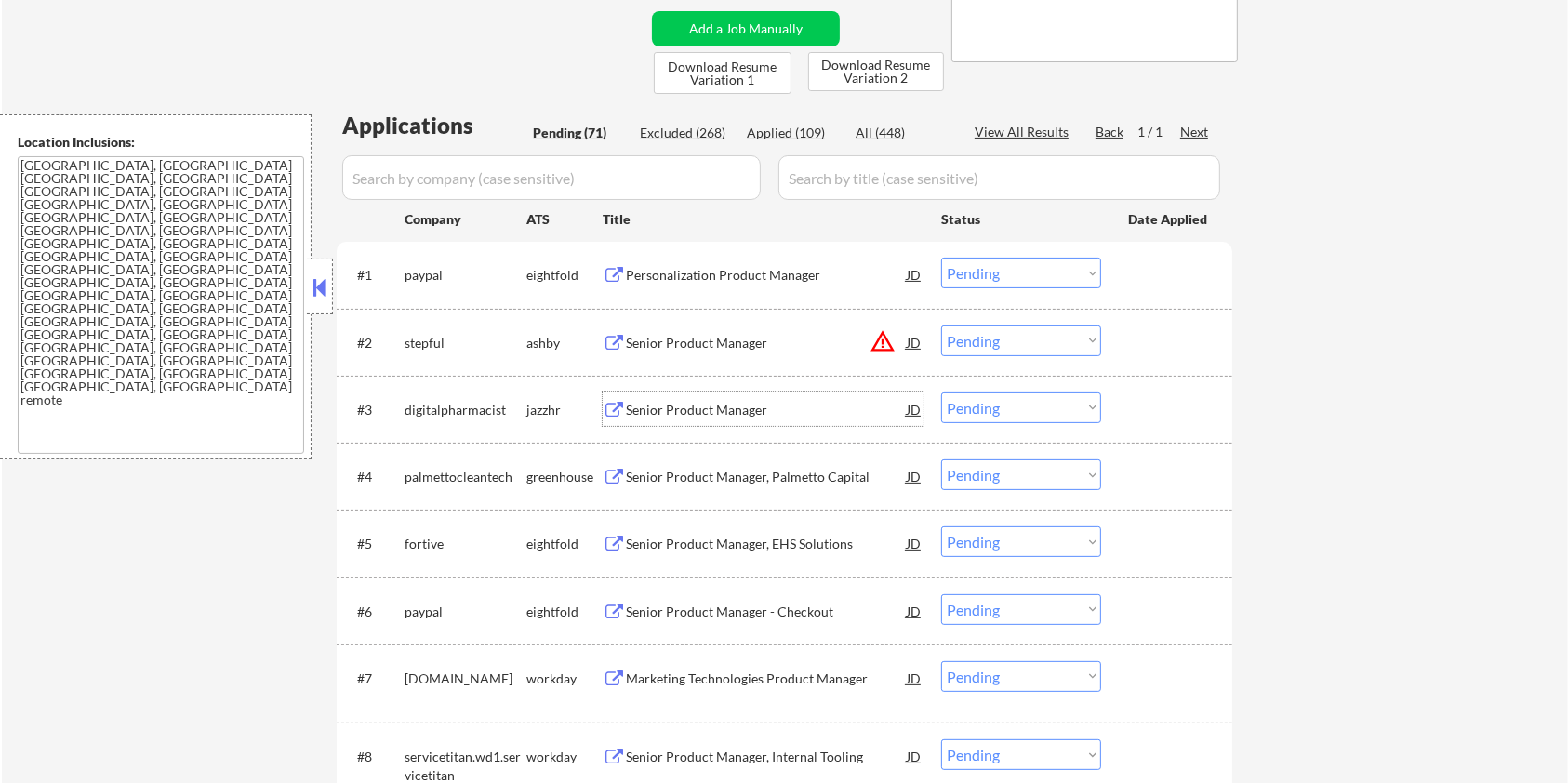
click at [650, 401] on div "Senior Product Manager" at bounding box center [766, 410] width 281 height 19
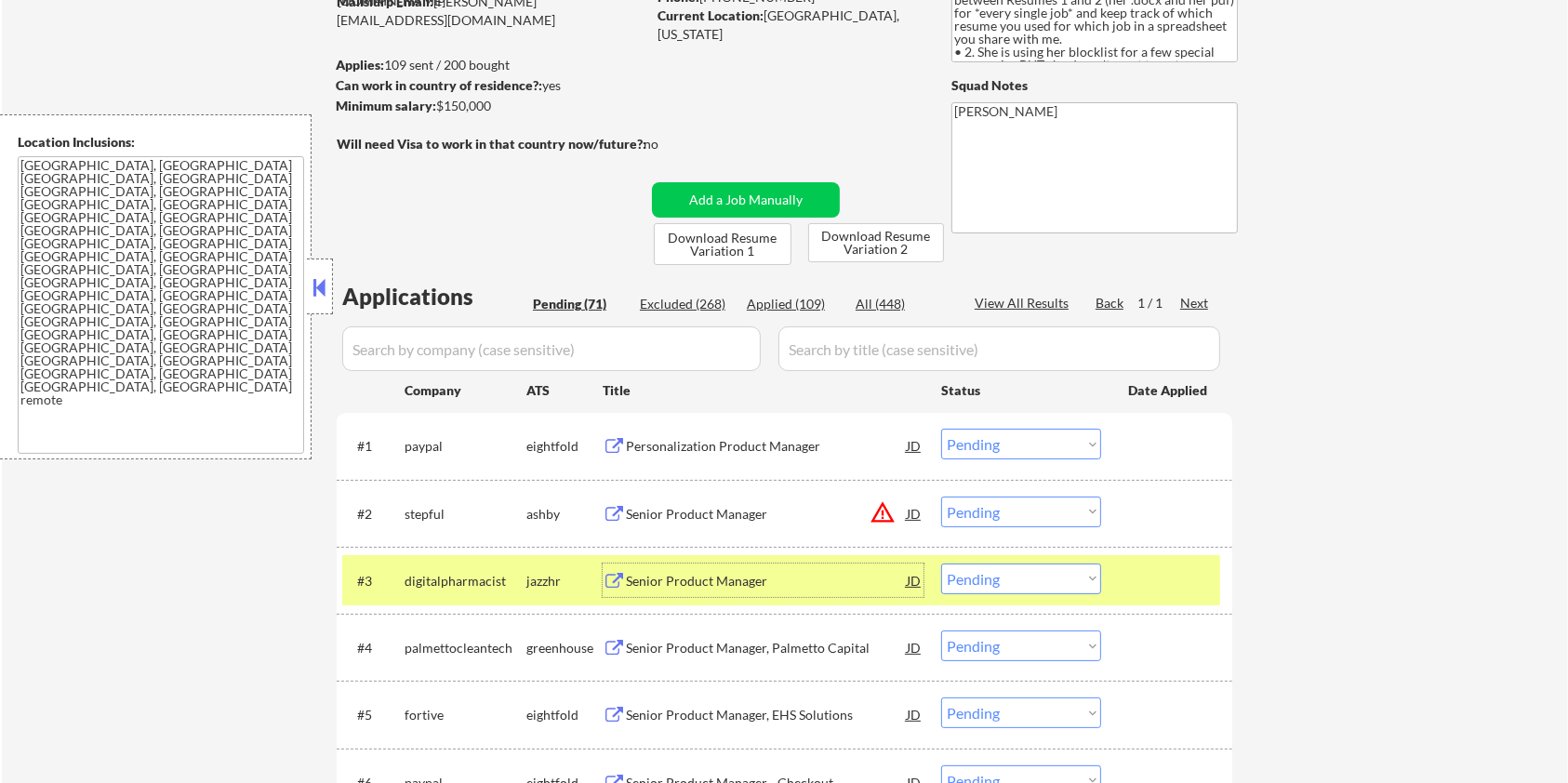
scroll to position [123, 0]
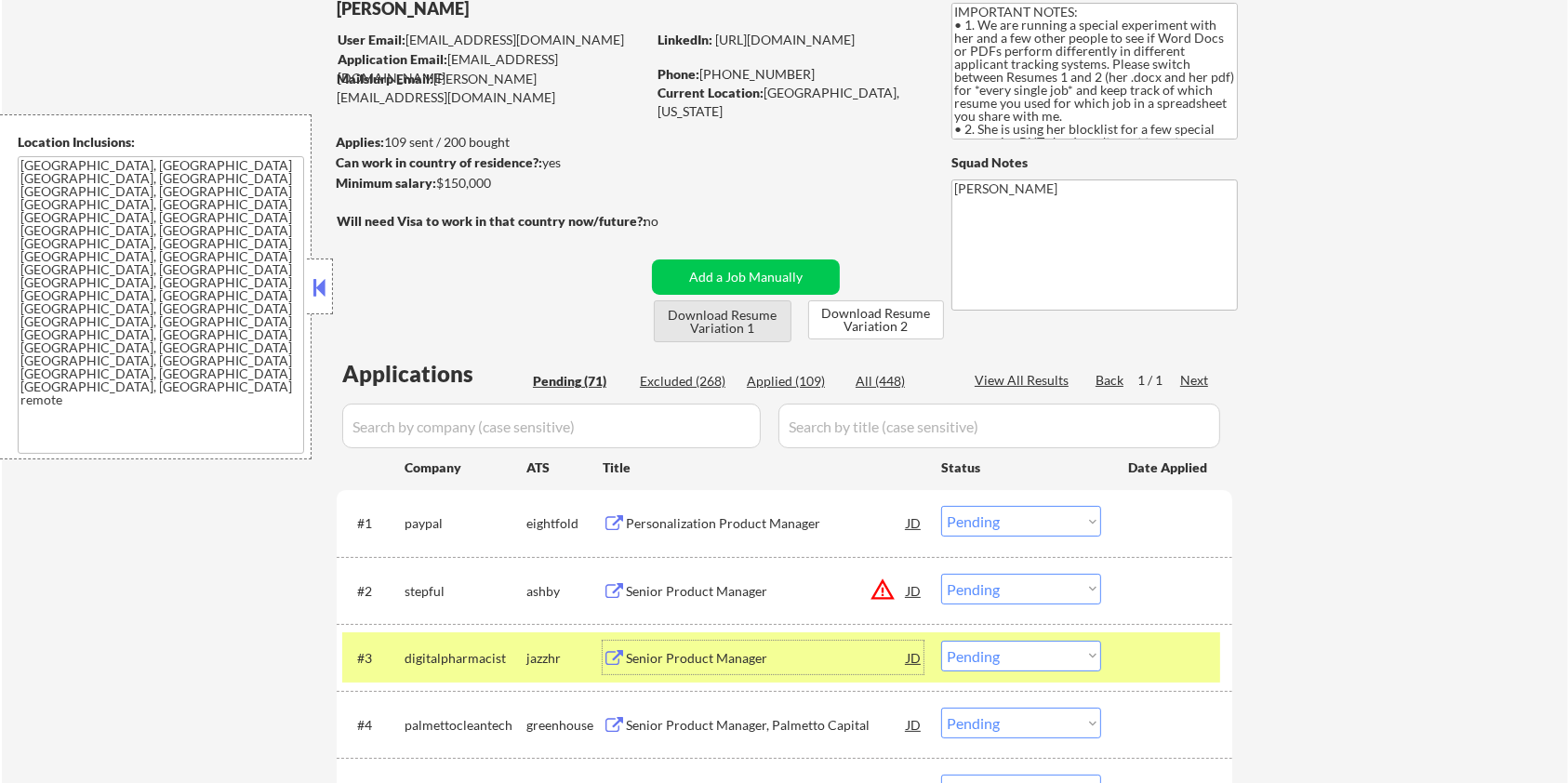
click at [728, 324] on button "Download Resume Variation 1" at bounding box center [722, 321] width 138 height 42
click at [880, 319] on button "Download Resume Variation 2" at bounding box center [875, 320] width 136 height 39
click at [759, 316] on button "Download Resume Variation 1" at bounding box center [722, 321] width 138 height 42
click at [874, 316] on button "Download Resume Variation 2" at bounding box center [875, 320] width 136 height 39
drag, startPoint x: 1058, startPoint y: 663, endPoint x: 1159, endPoint y: 713, distance: 112.7
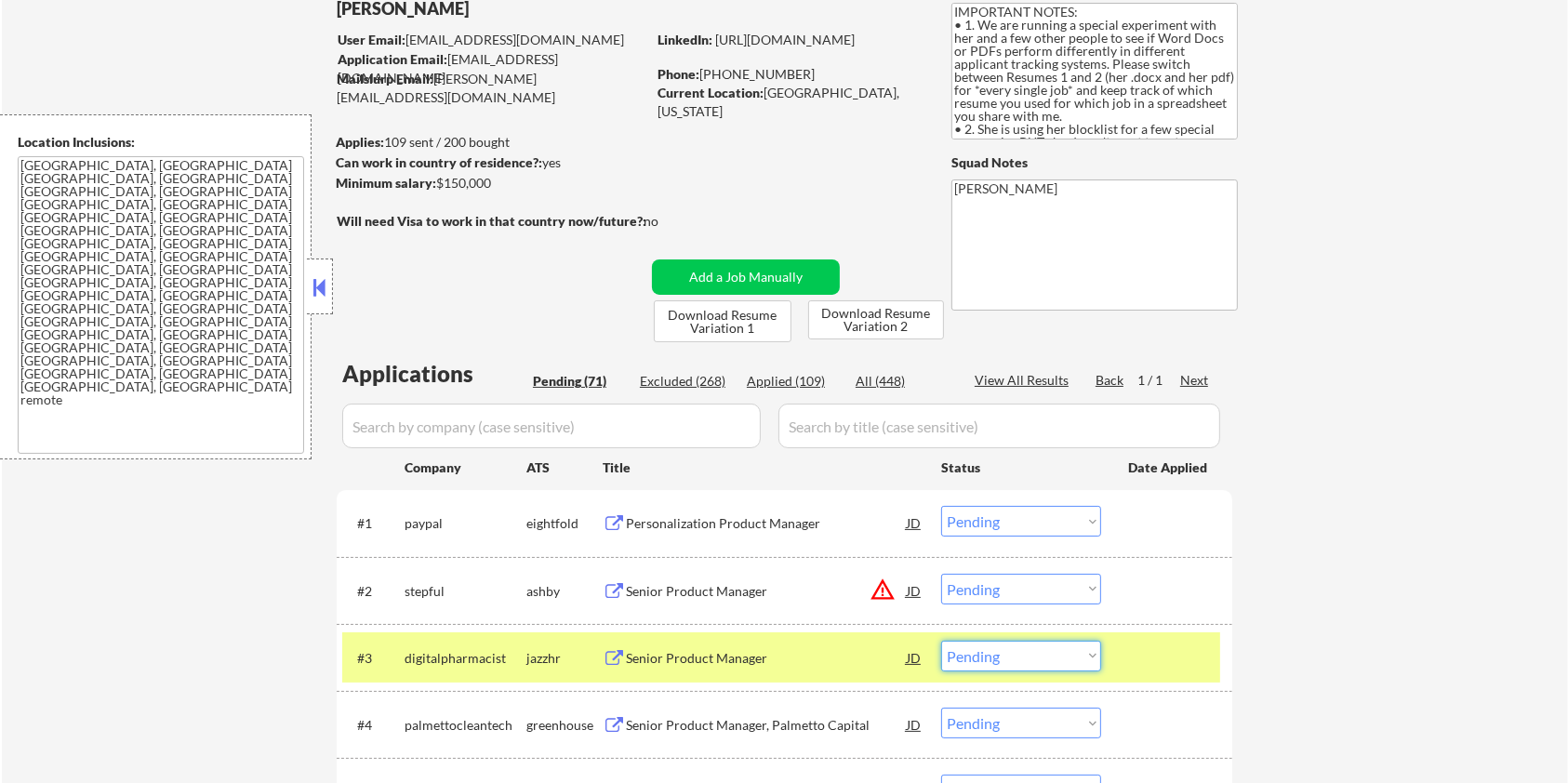
drag, startPoint x: 506, startPoint y: 657, endPoint x: 400, endPoint y: 656, distance: 106.0
click at [400, 656] on div "#3 digitalpharmacist jazzhr Senior Product Manager [PERSON_NAME] an option... P…" at bounding box center [781, 657] width 877 height 50
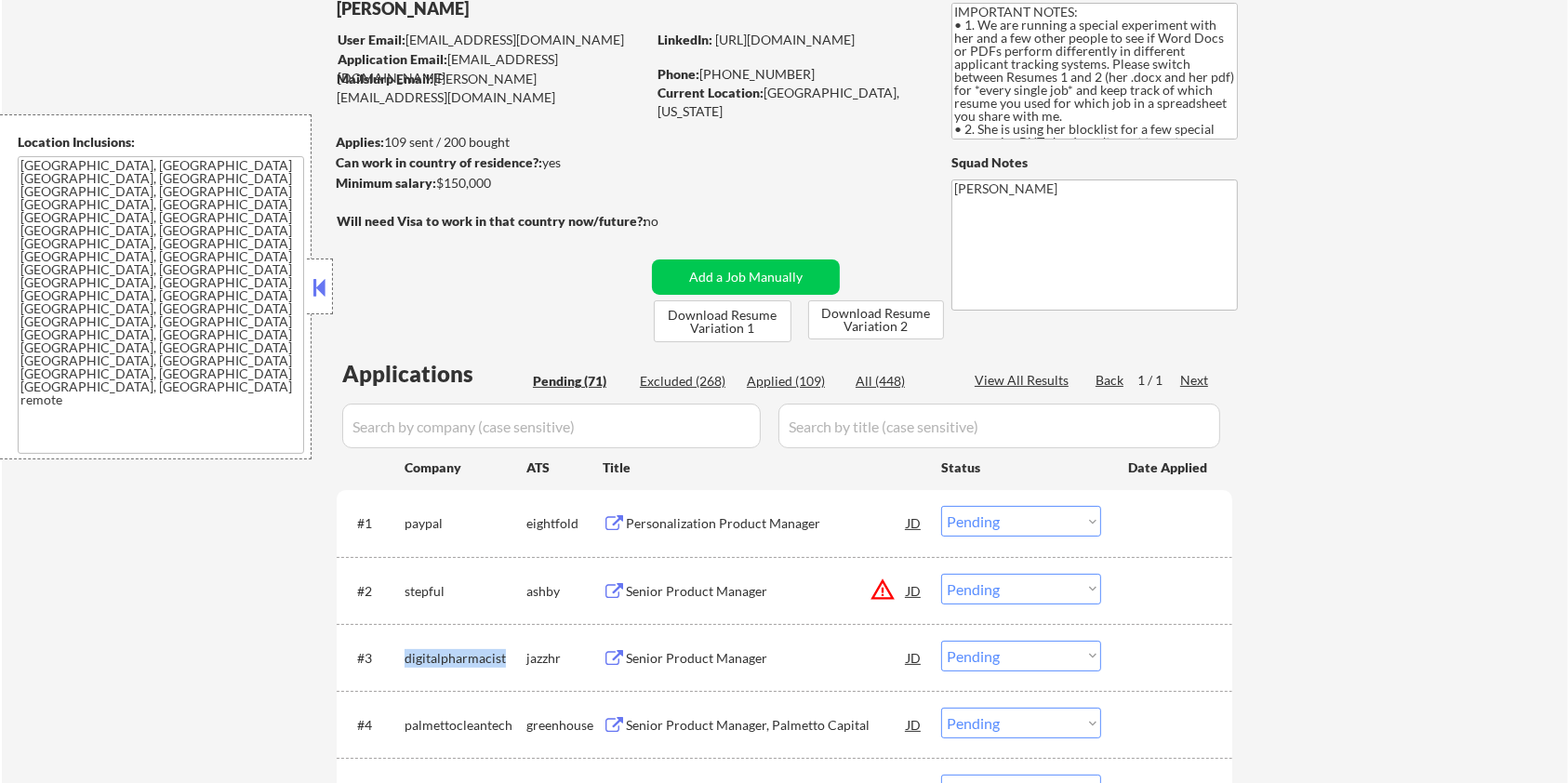
copy div "digitalpharmacist"
click at [977, 657] on select "Choose an option... Pending Applied Excluded (Questions) Excluded (Expired) Exc…" at bounding box center [1021, 656] width 160 height 30
click at [941, 641] on select "Choose an option... Pending Applied Excluded (Questions) Excluded (Expired) Exc…" at bounding box center [1021, 656] width 160 height 30
select select ""pending""
drag, startPoint x: 446, startPoint y: 584, endPoint x: 405, endPoint y: 584, distance: 41.0
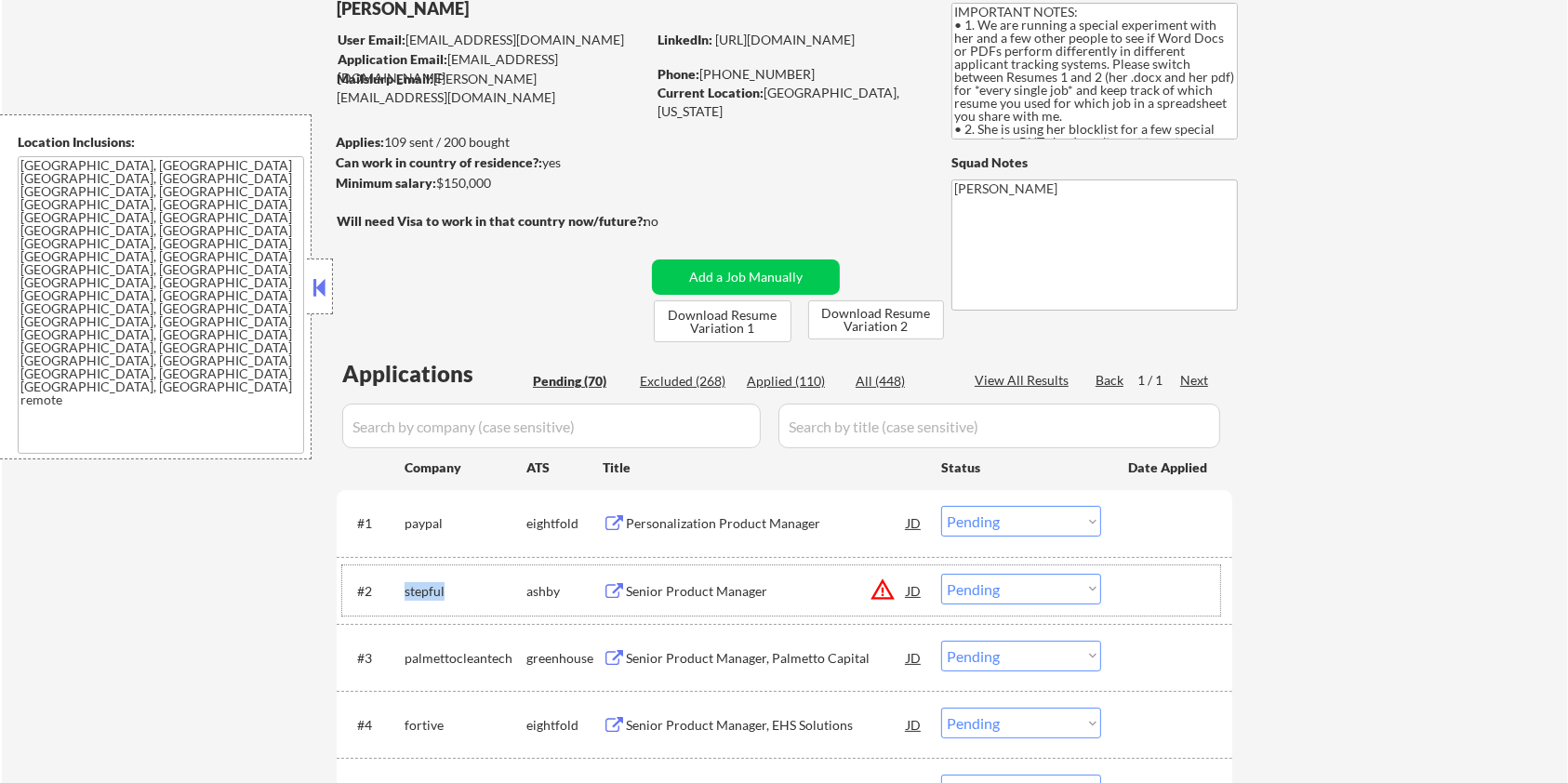
click at [405, 584] on div "stepful" at bounding box center [466, 591] width 122 height 19
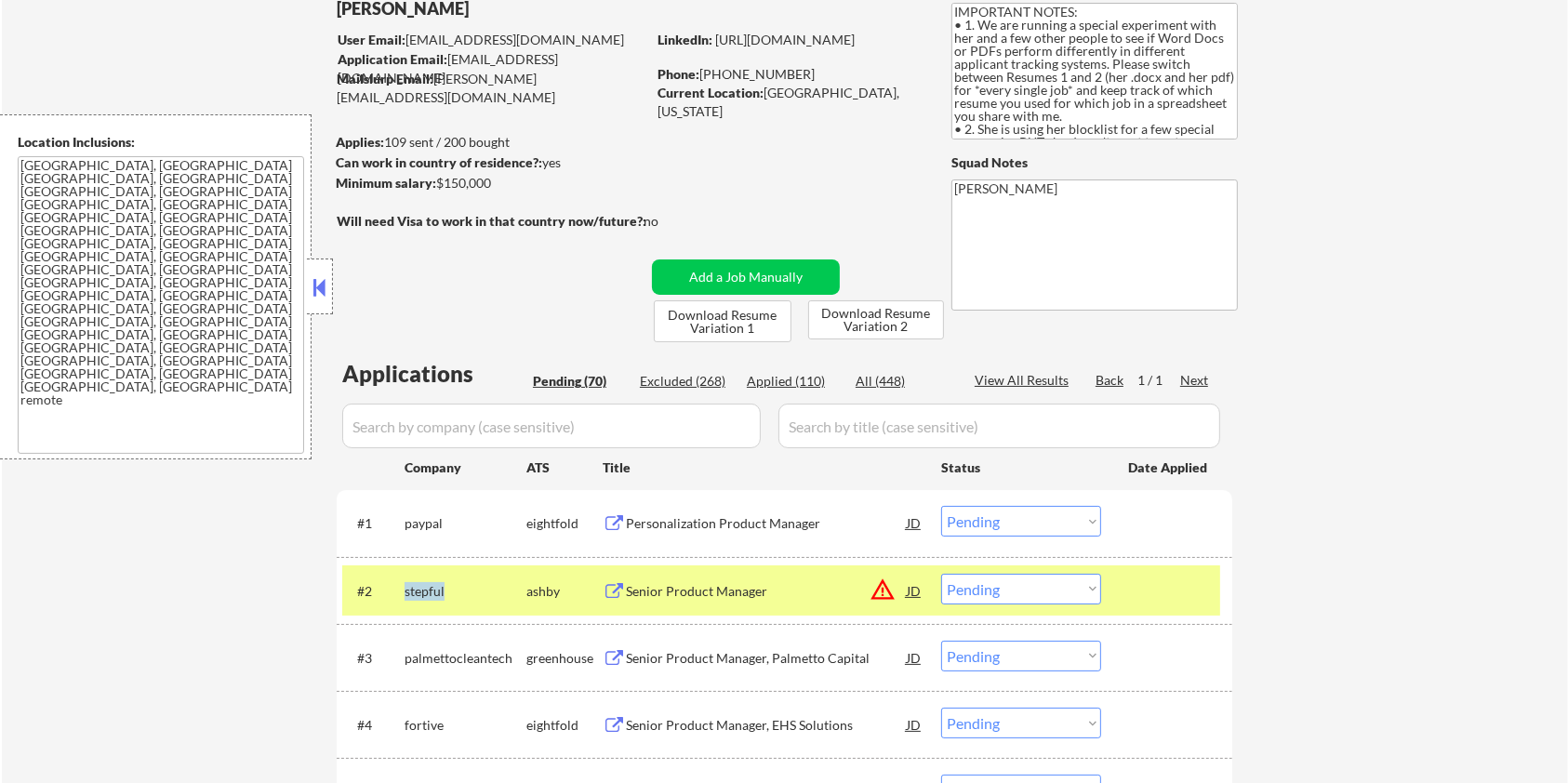
copy div "stepful"
click at [436, 416] on input "input" at bounding box center [552, 427] width 419 height 45
paste input "stepful"
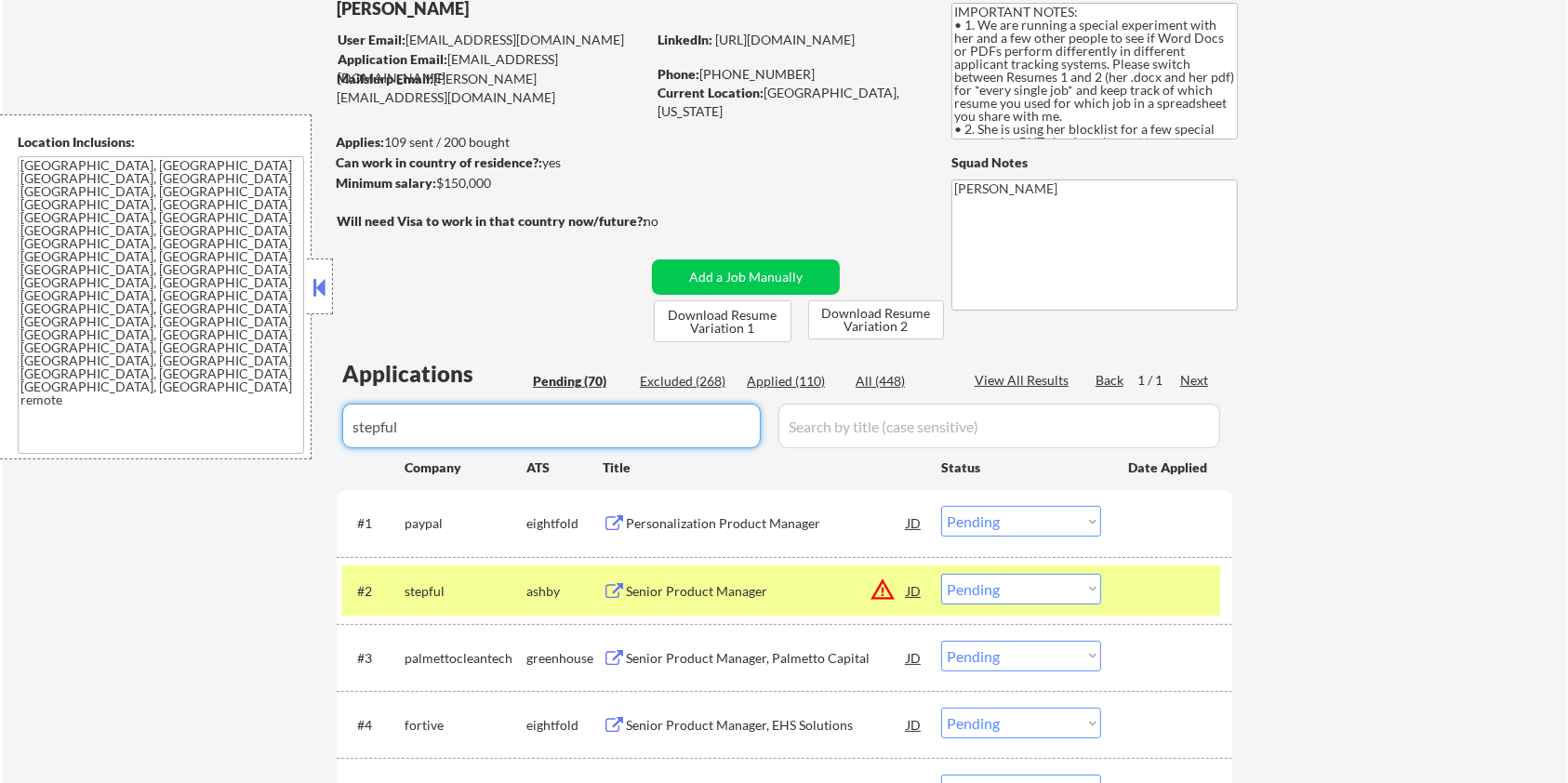
type input "stepful"
click at [817, 441] on input "input" at bounding box center [1000, 427] width 442 height 45
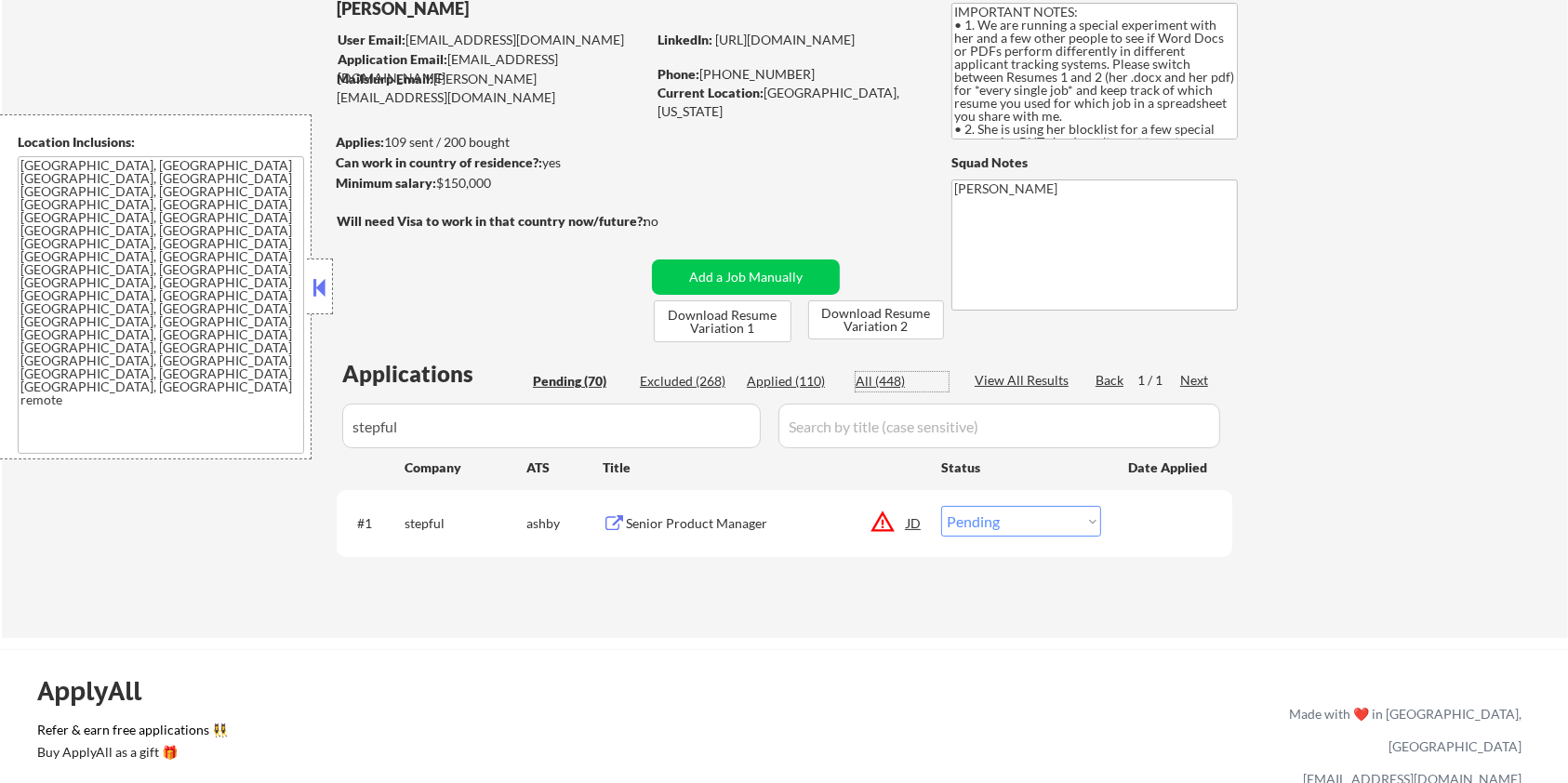
click at [880, 372] on div "All (448)" at bounding box center [902, 381] width 93 height 19
select select ""excluded__location_""
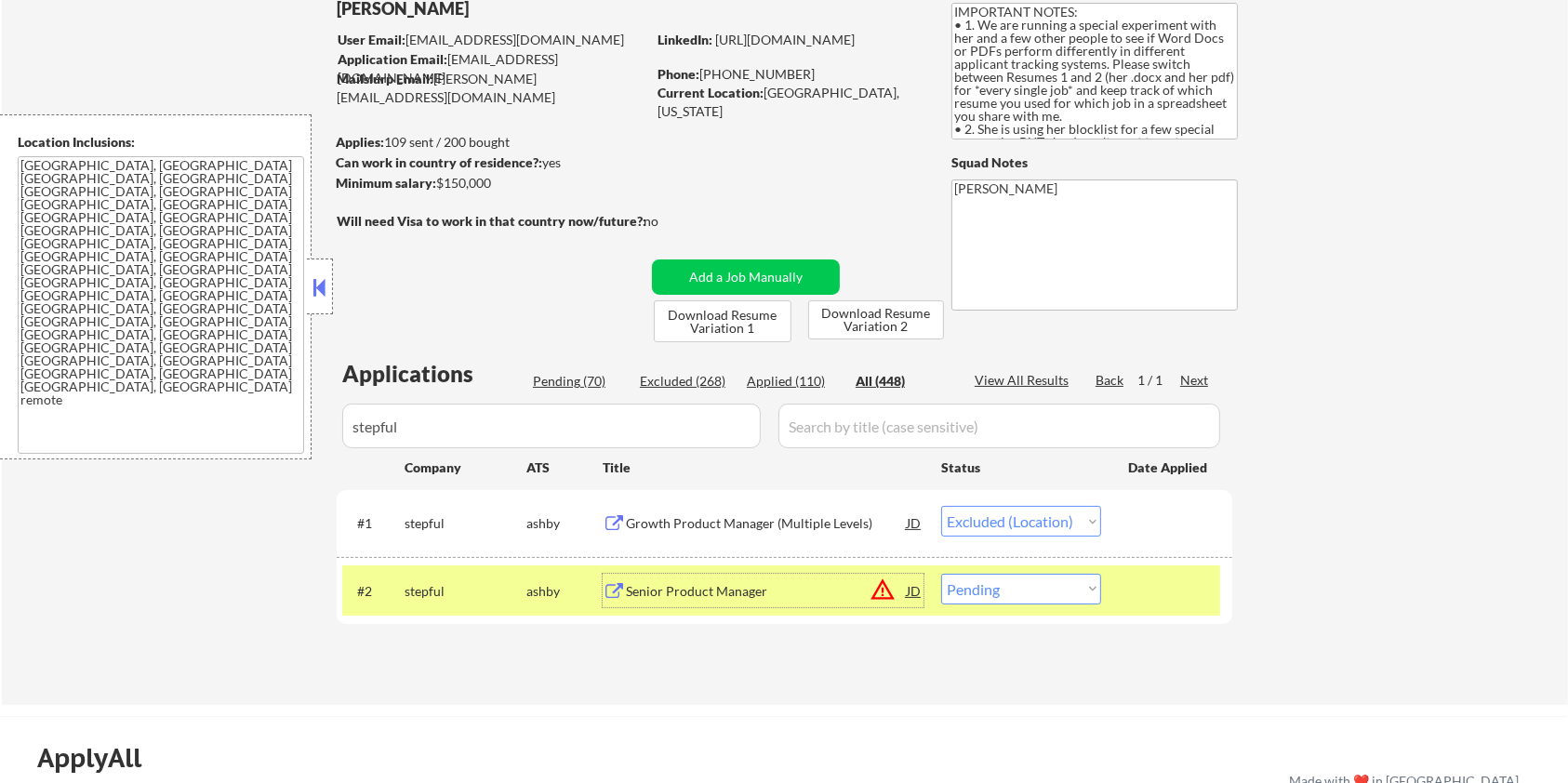
click at [694, 586] on div "Senior Product Manager" at bounding box center [766, 591] width 281 height 19
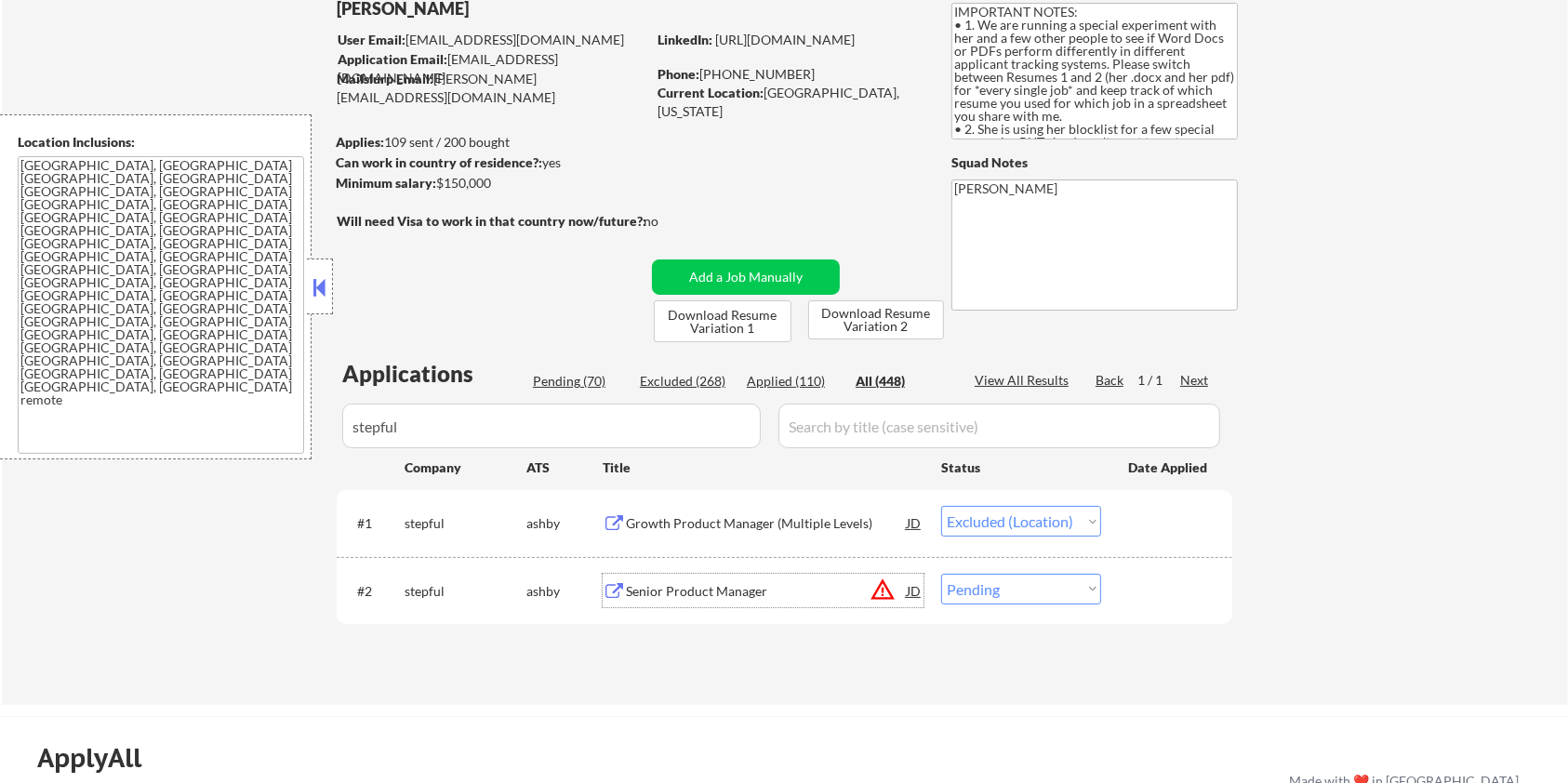
click at [1067, 599] on select "Choose an option... Pending Applied Excluded (Questions) Excluded (Expired) Exc…" at bounding box center [1021, 589] width 160 height 30
select select ""excluded__location_""
click at [941, 575] on select "Choose an option... Pending Applied Excluded (Questions) Excluded (Expired) Exc…" at bounding box center [1021, 589] width 160 height 30
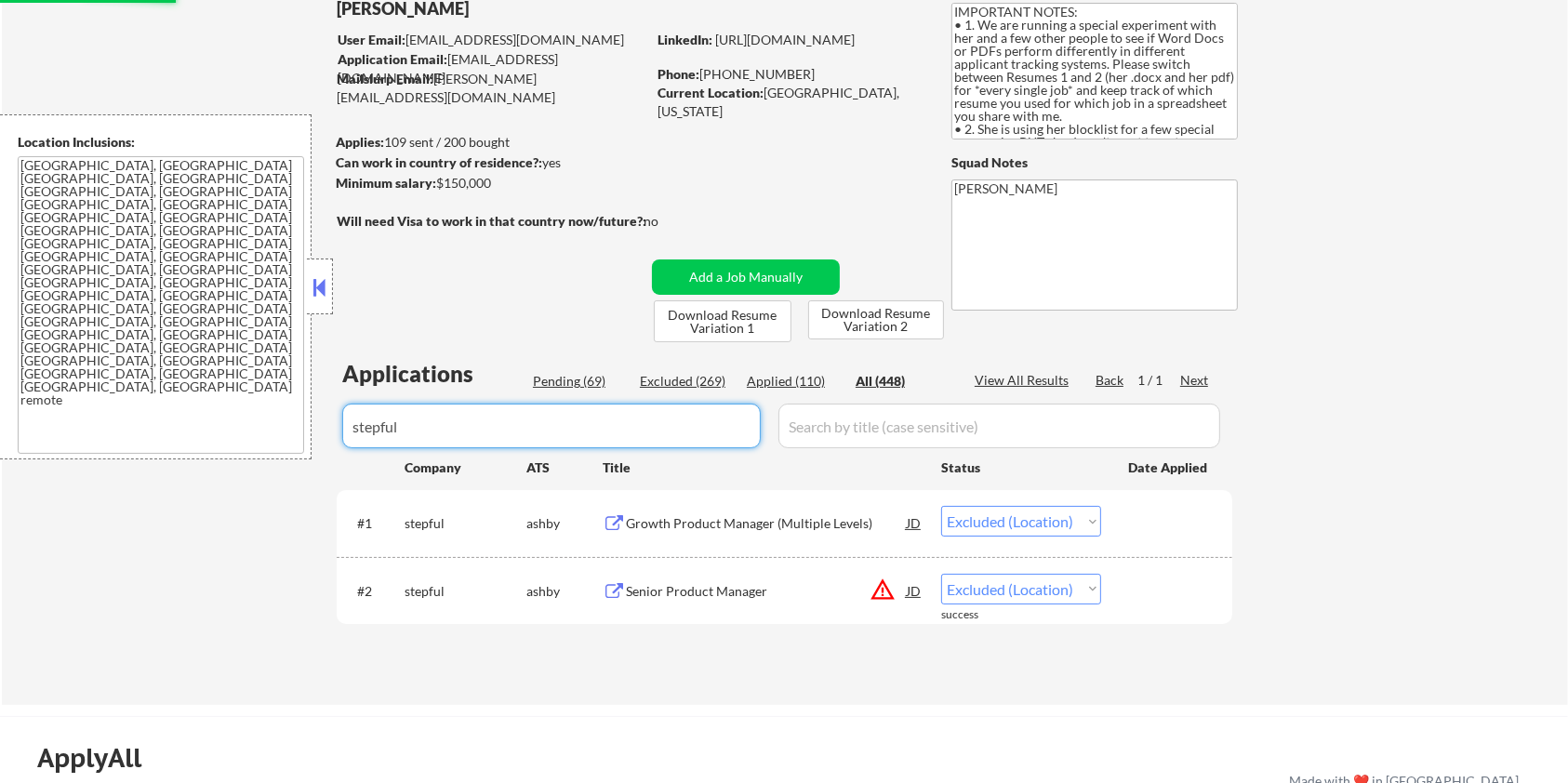
drag, startPoint x: 513, startPoint y: 427, endPoint x: 325, endPoint y: 434, distance: 188.1
click at [325, 434] on body "← Return to /applysquad Mailslurp Inbox Job Search Builder [PERSON_NAME] User E…" at bounding box center [784, 268] width 1568 height 783
select select ""applied""
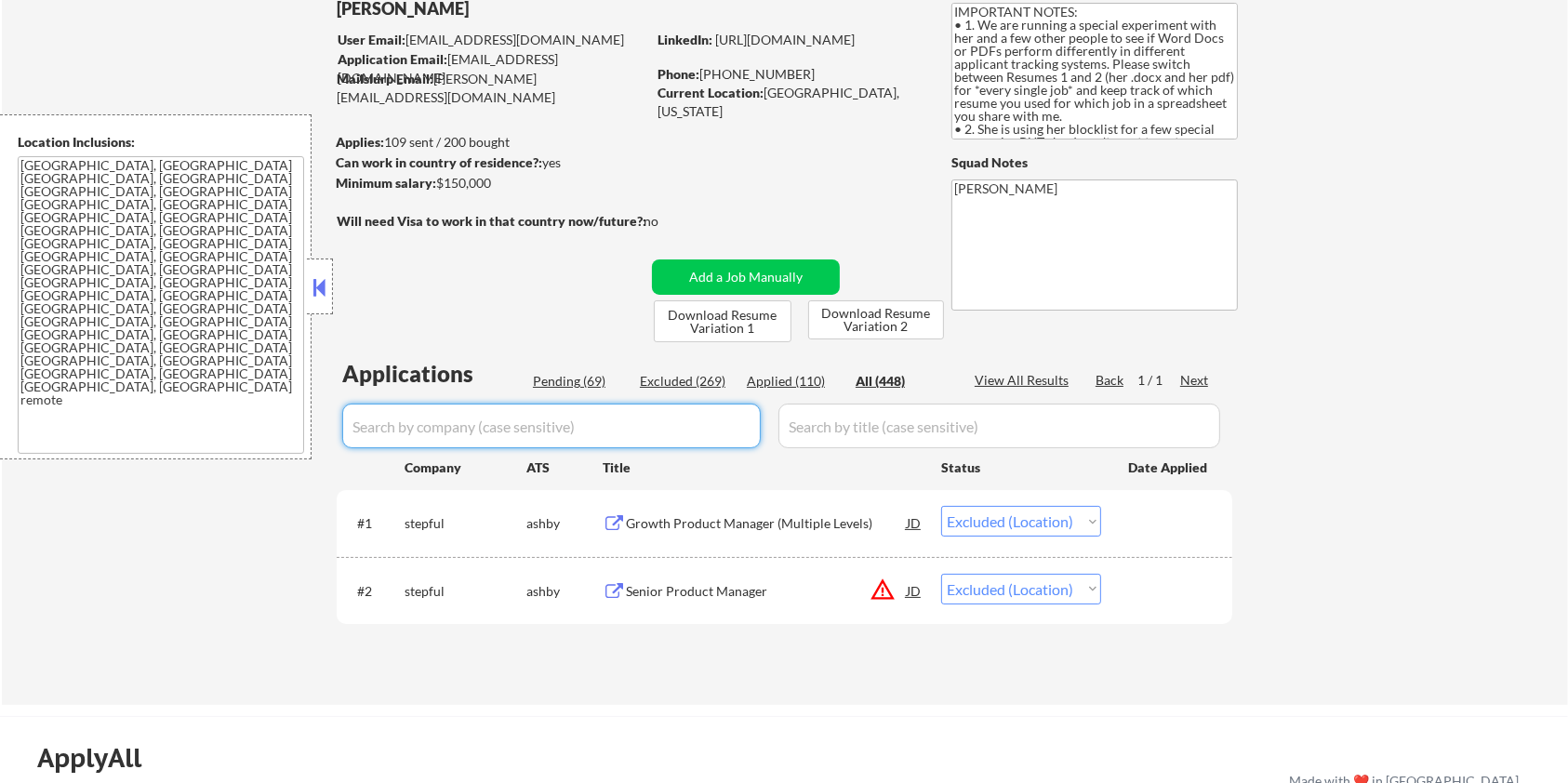
select select ""applied""
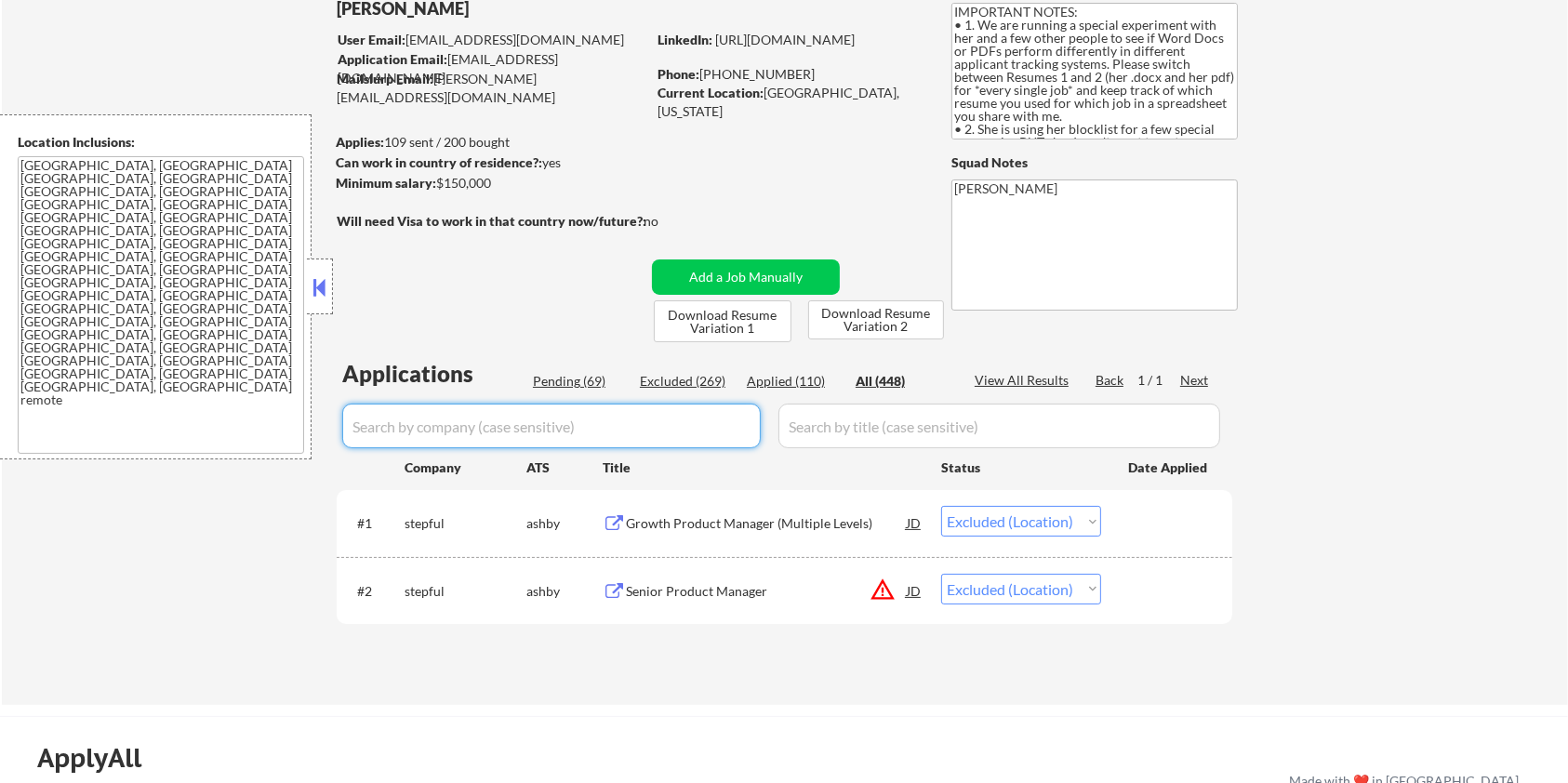
select select ""applied""
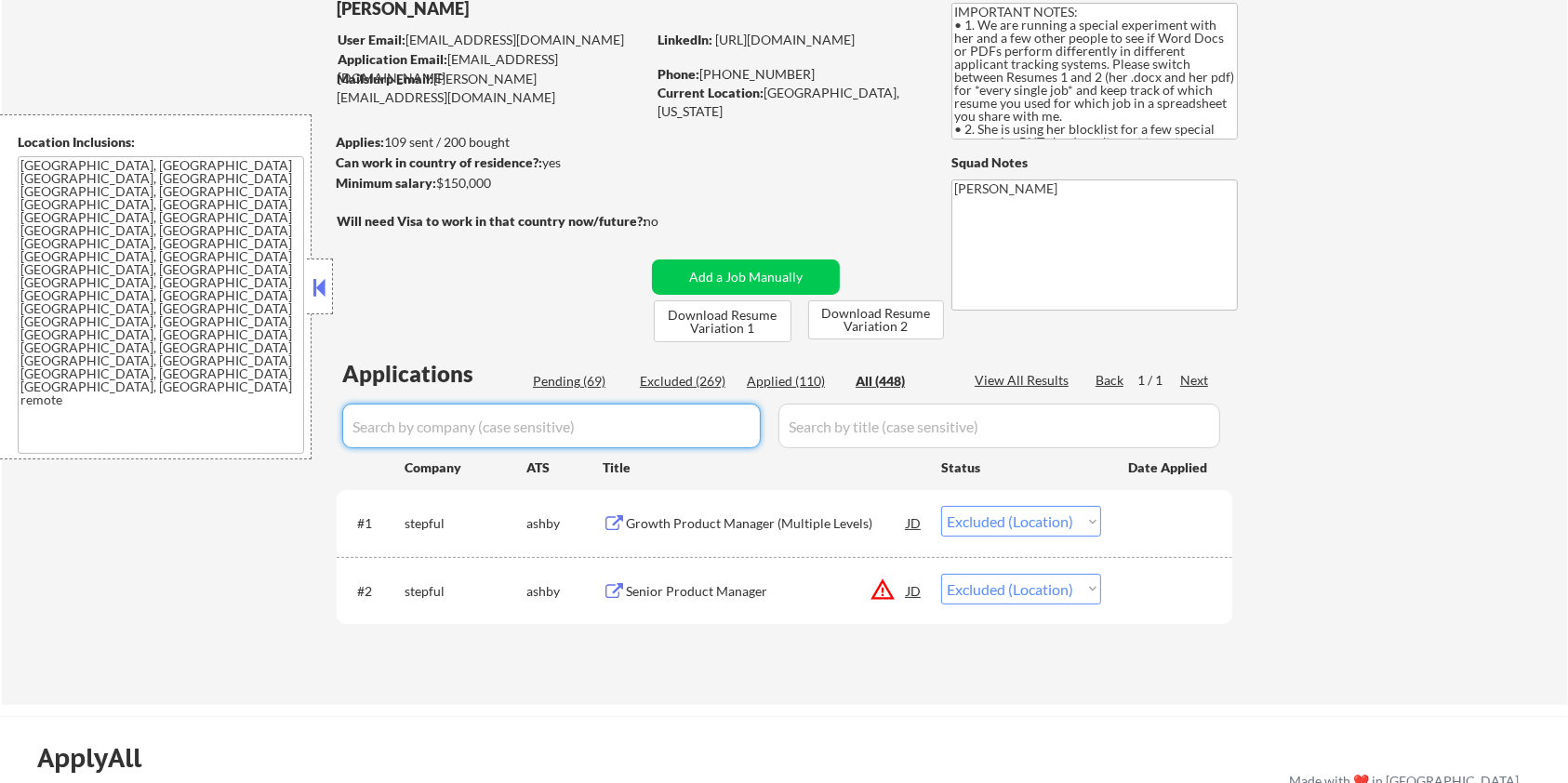
select select ""applied""
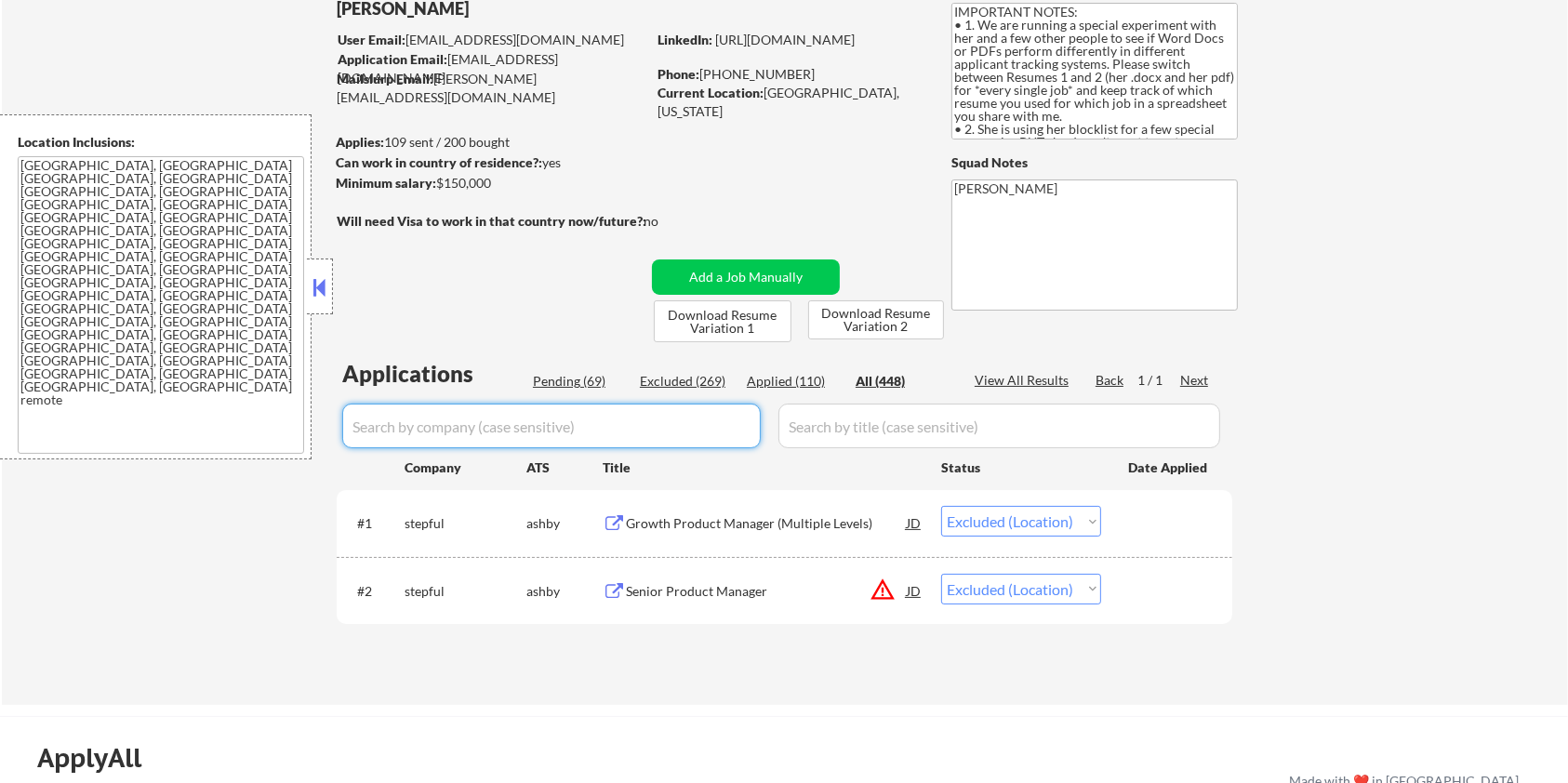
select select ""applied""
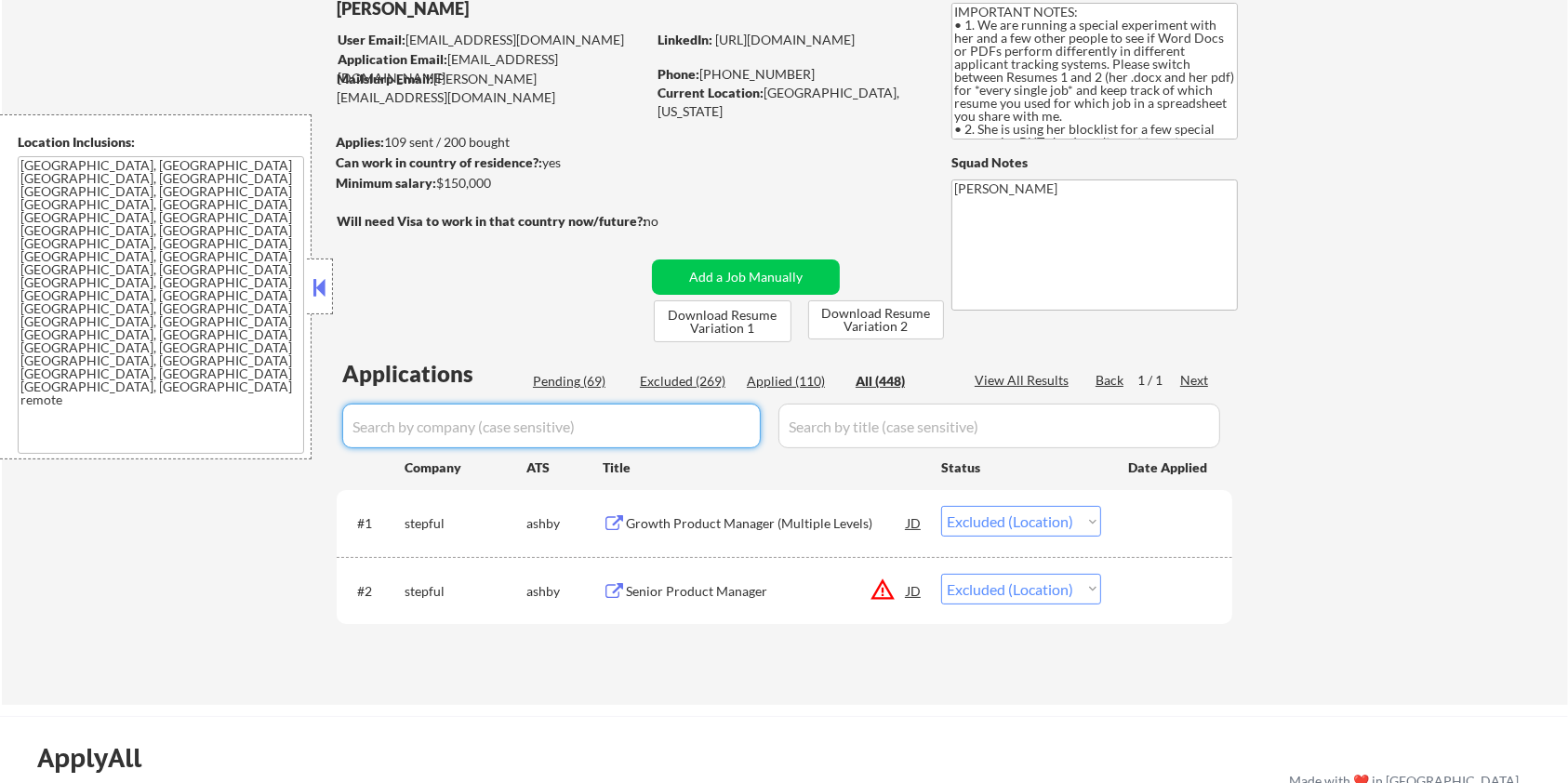
select select ""applied""
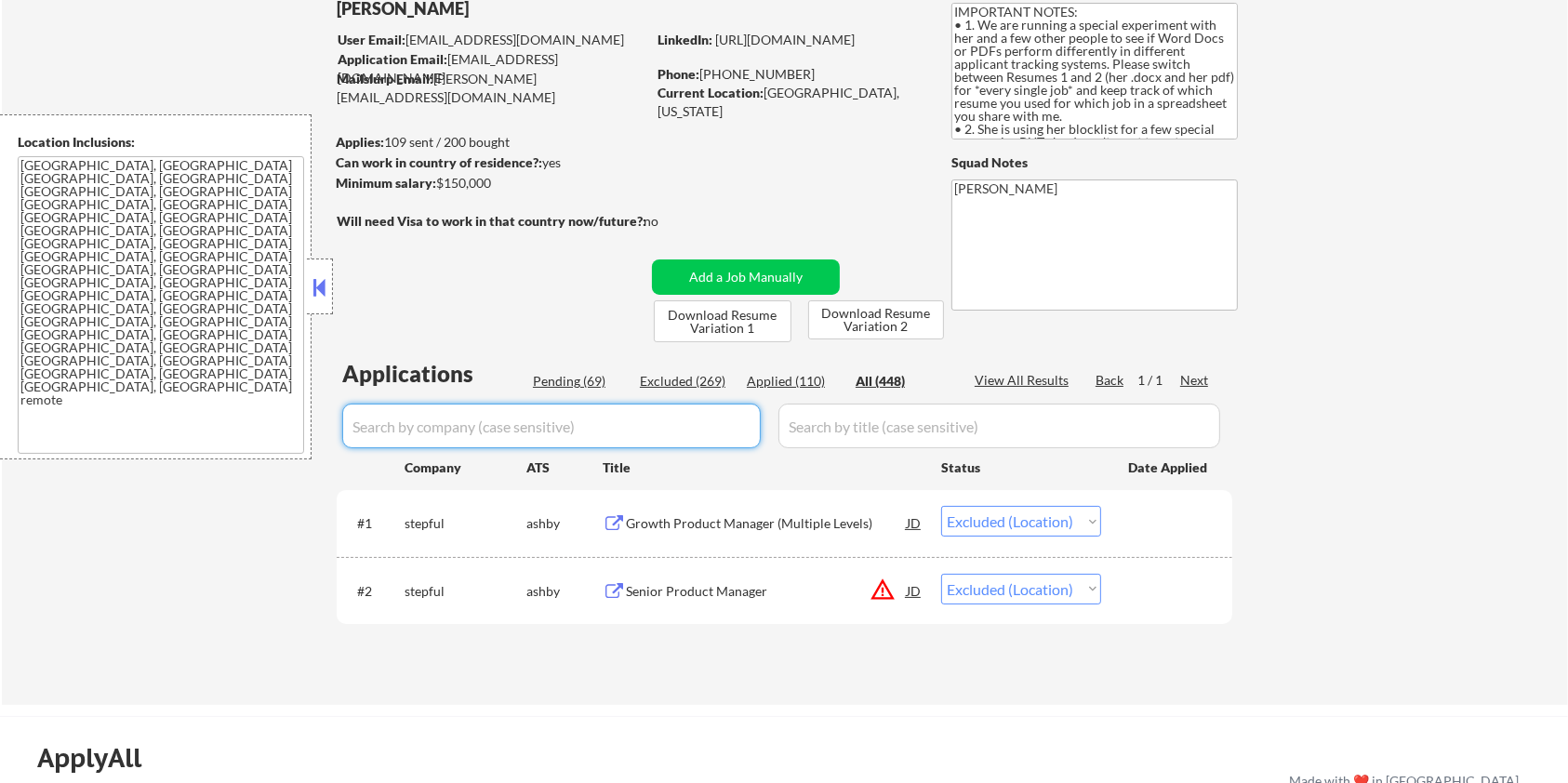
select select ""applied""
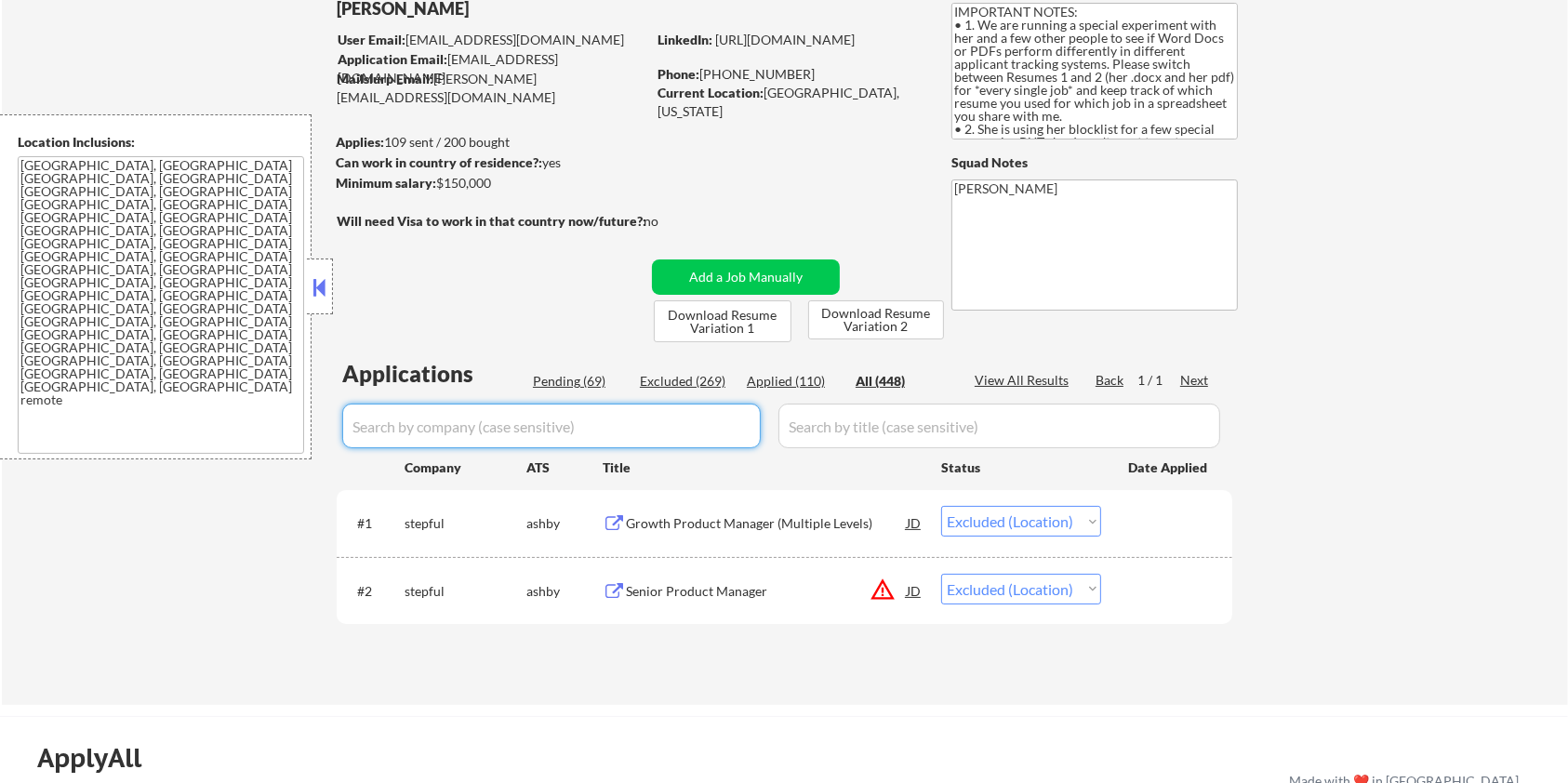
select select ""applied""
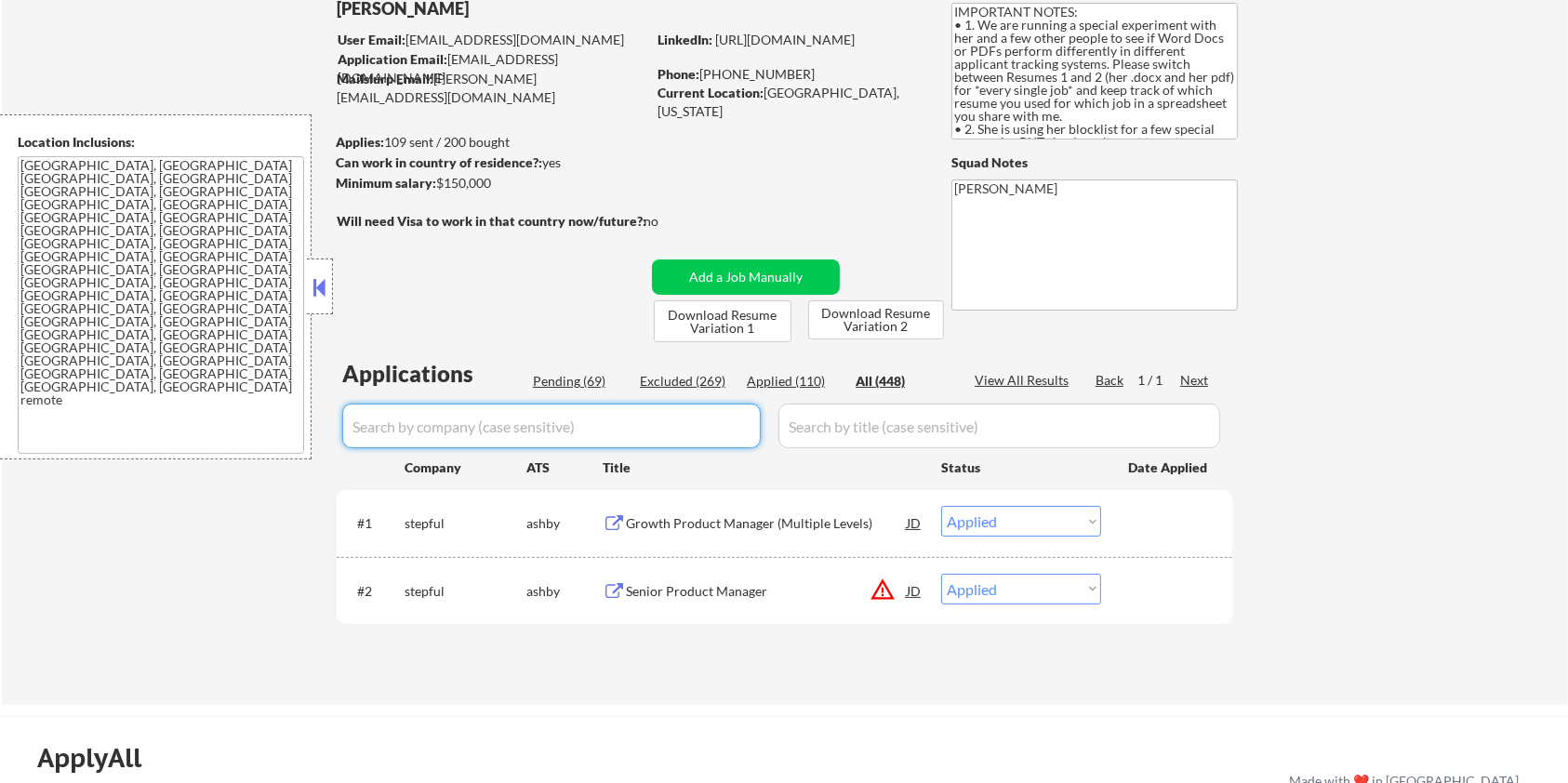
select select ""applied""
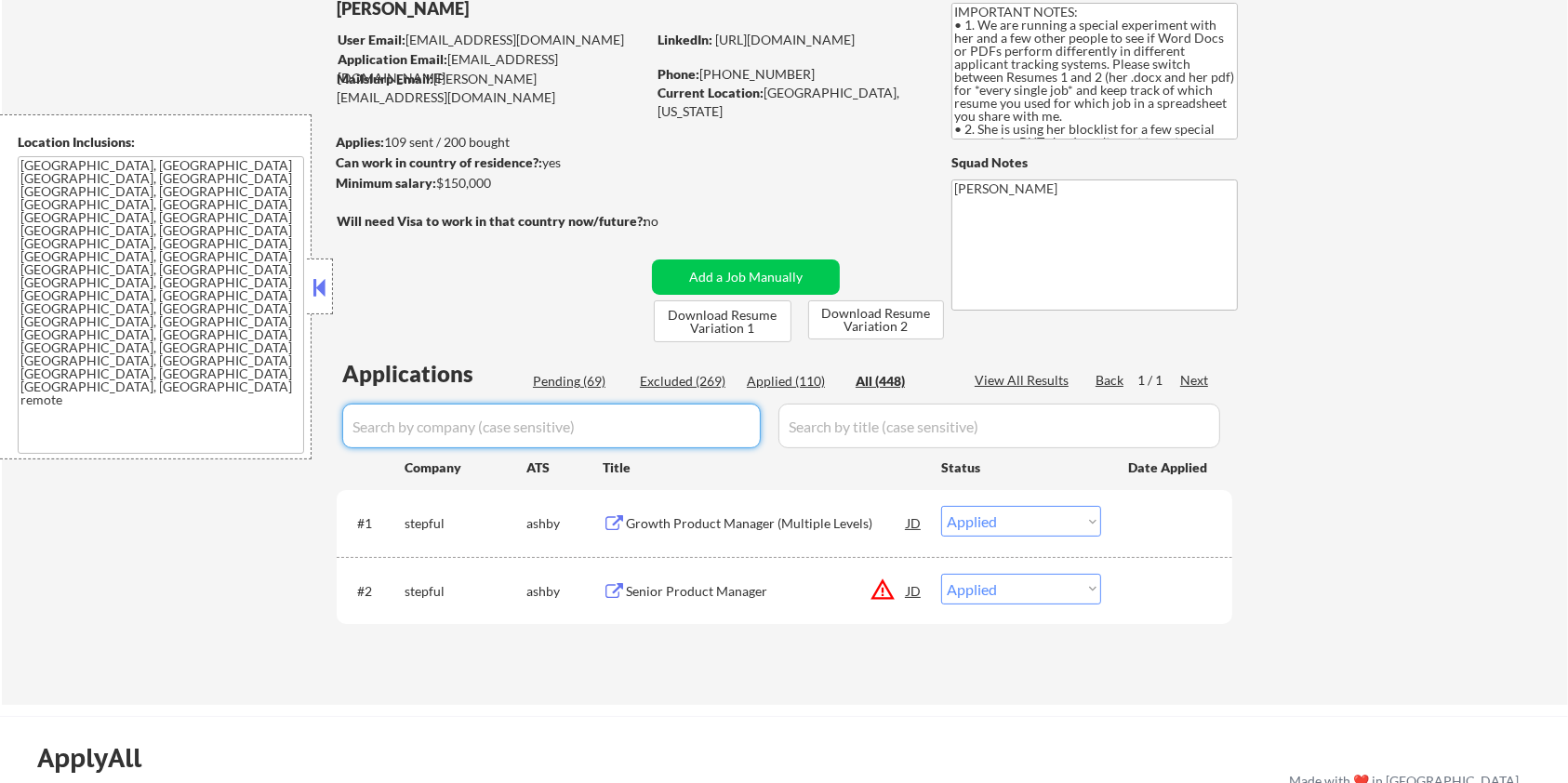
select select ""applied""
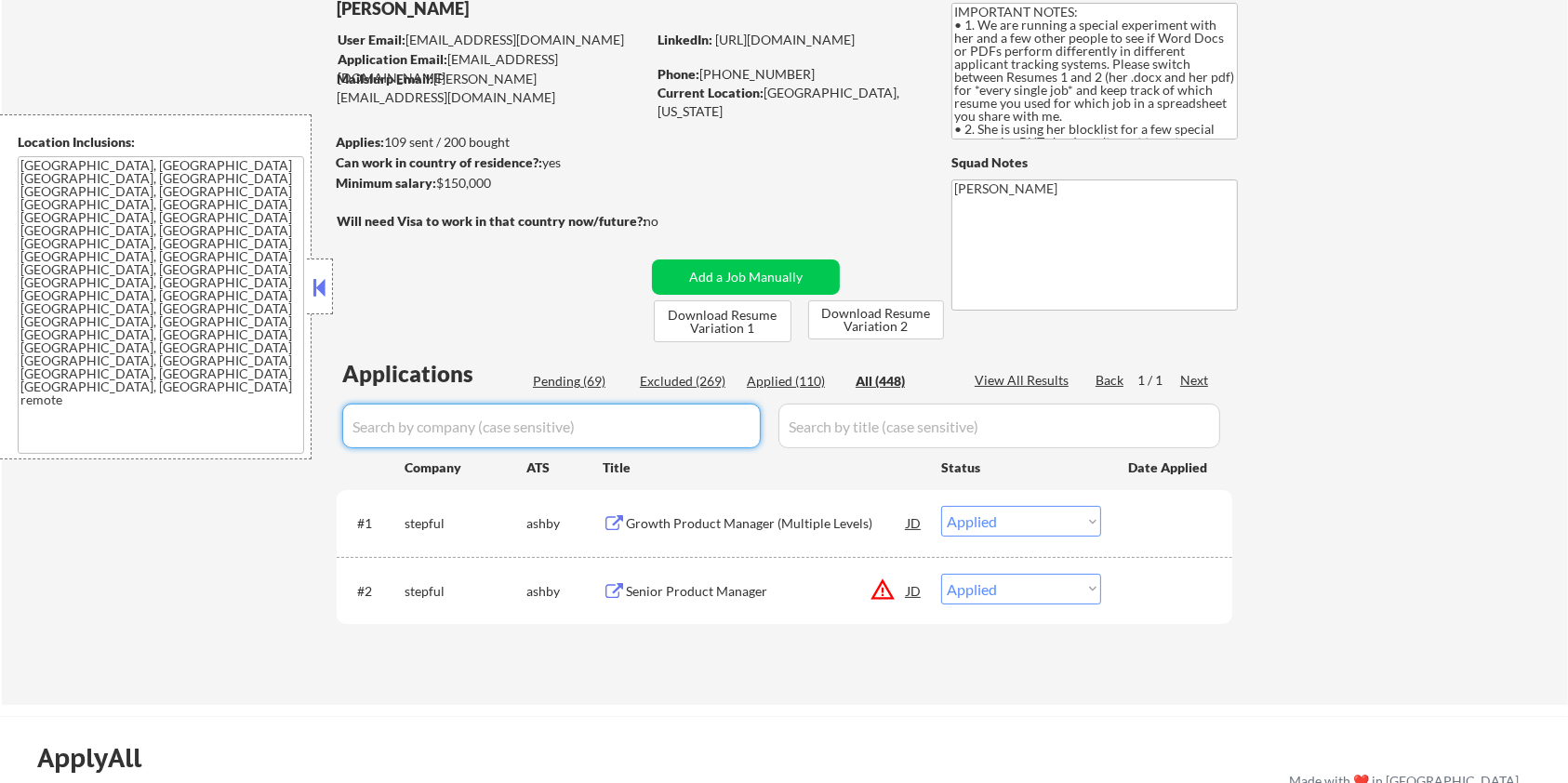
select select ""applied""
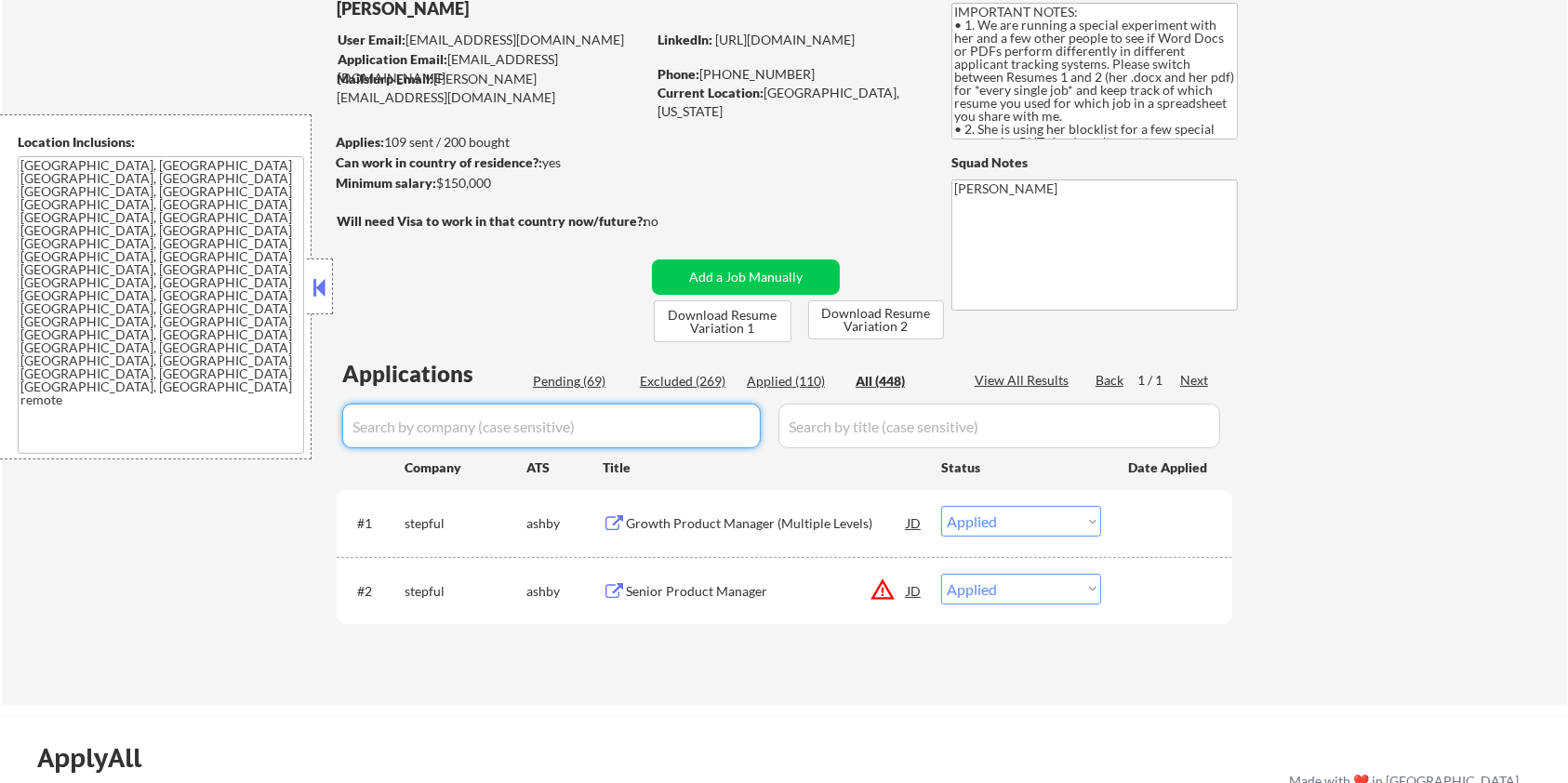
select select ""applied""
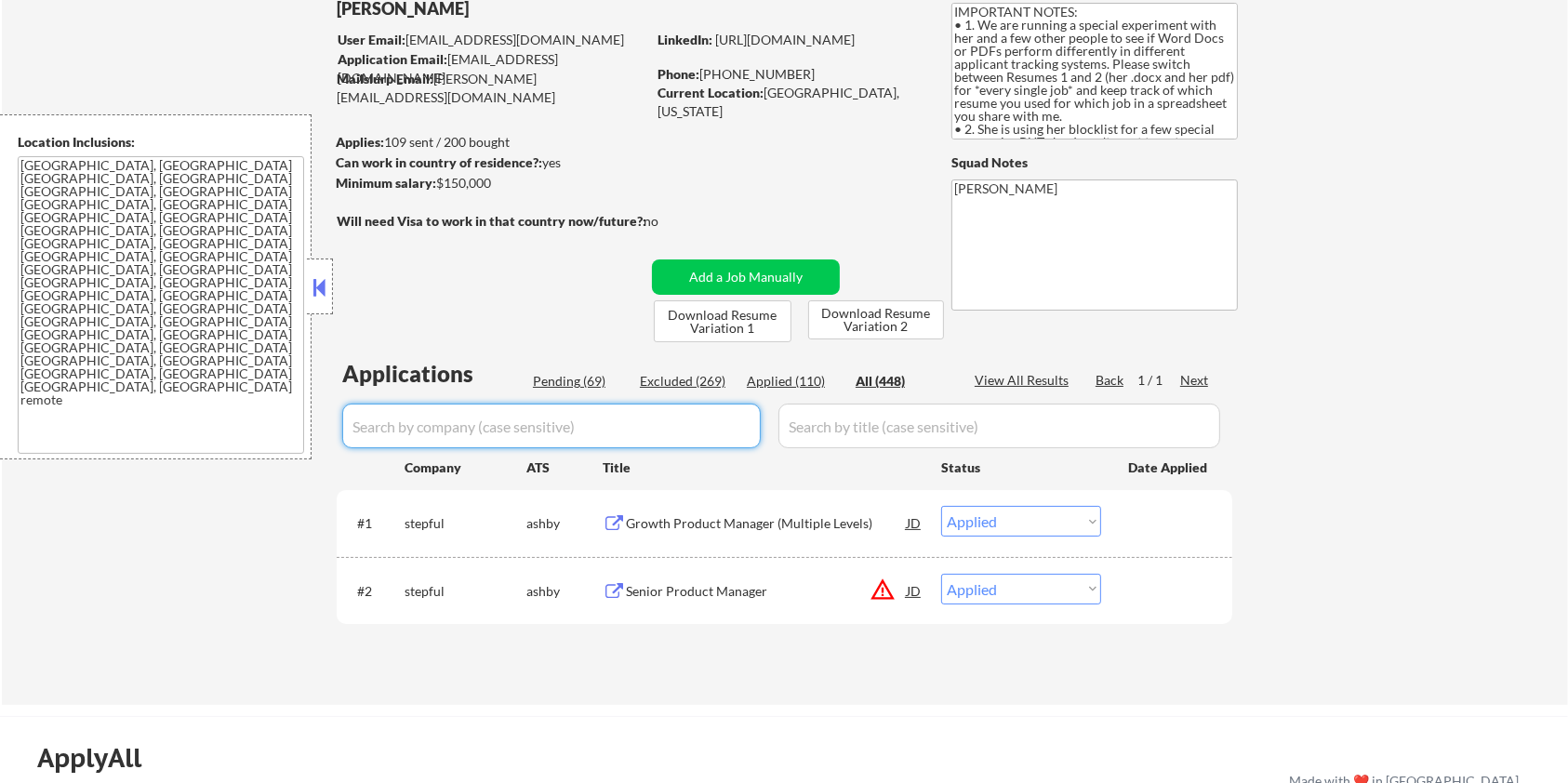
select select ""applied""
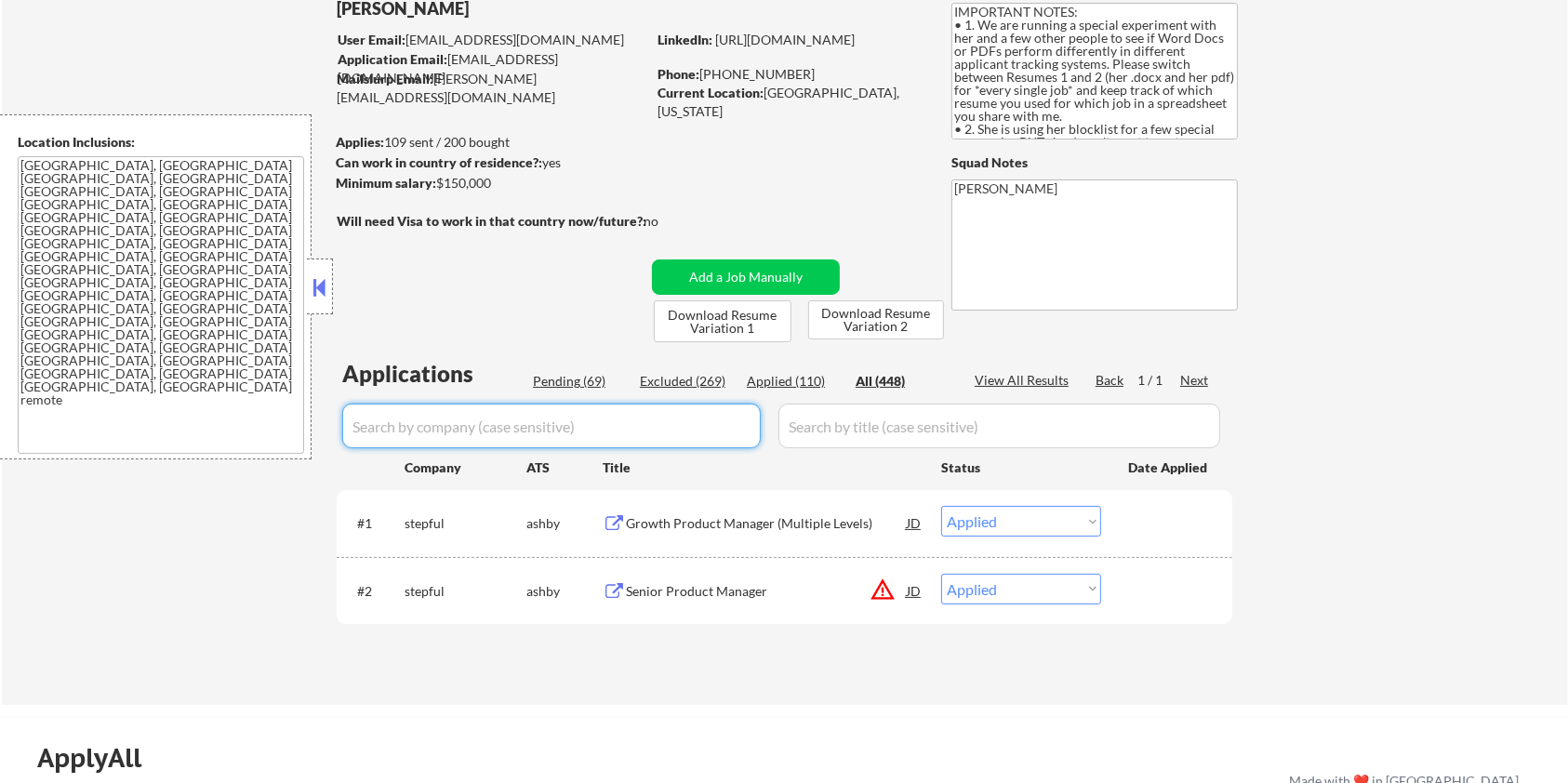
select select ""applied""
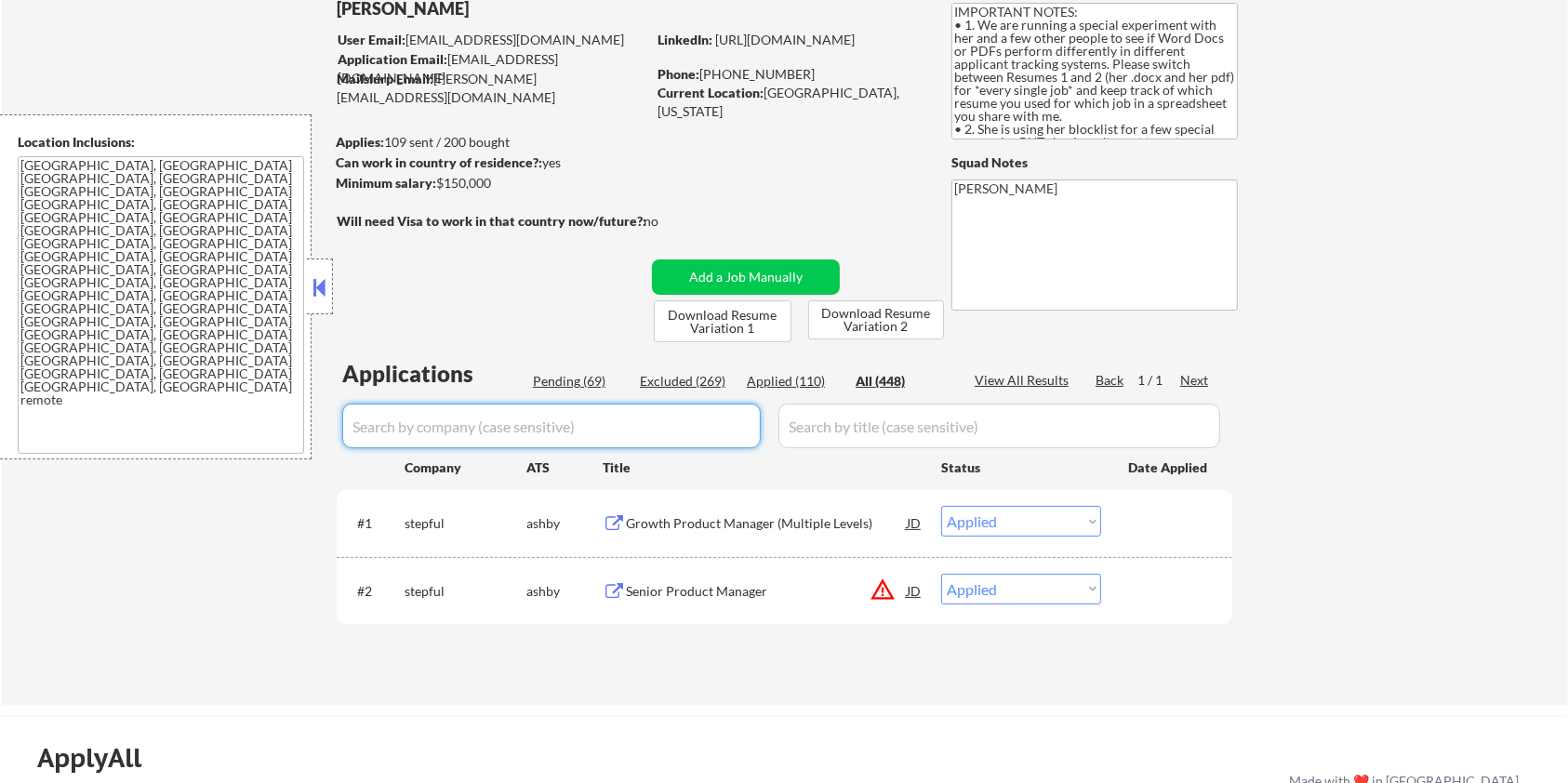
select select ""applied""
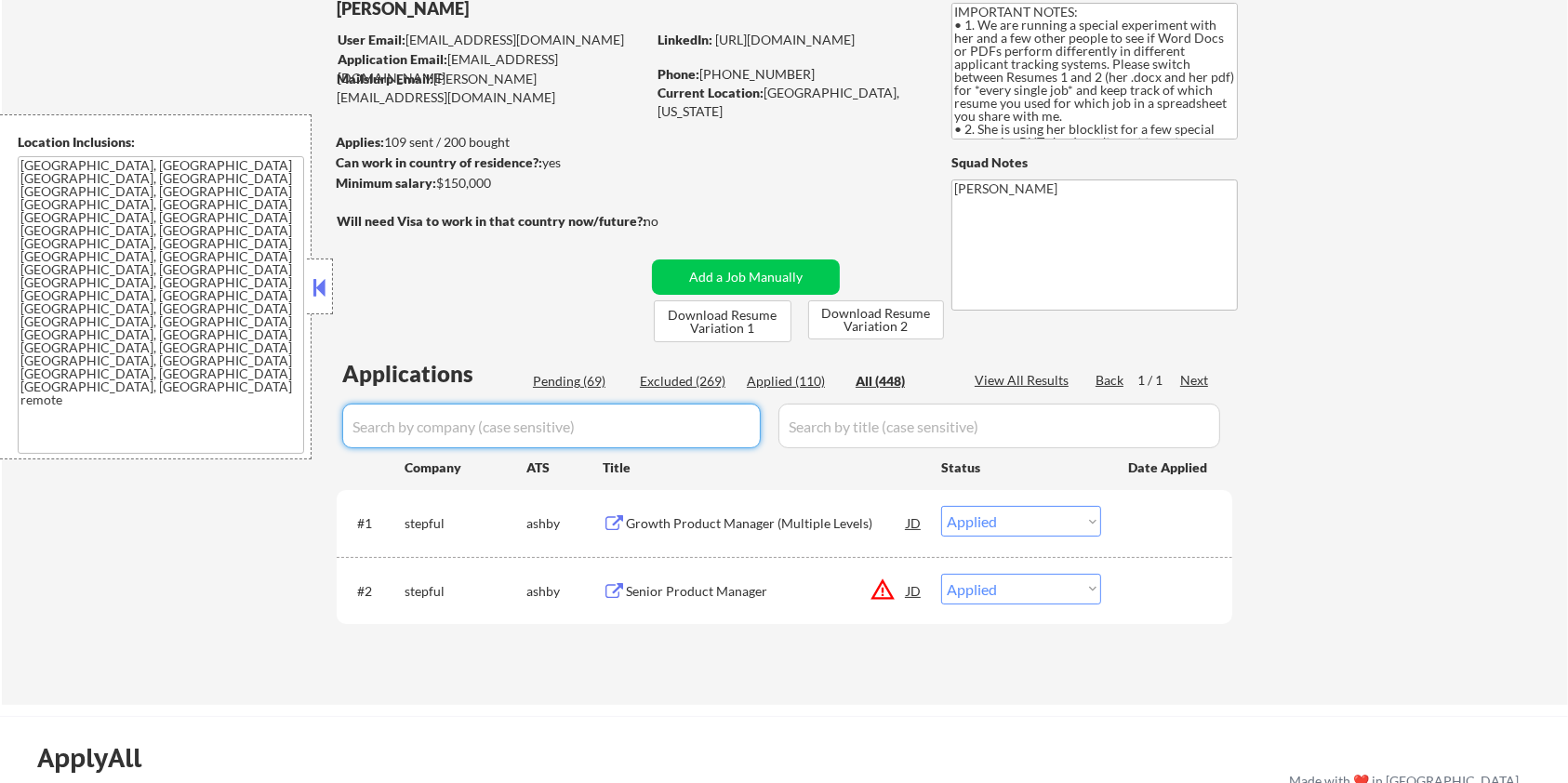
select select ""applied""
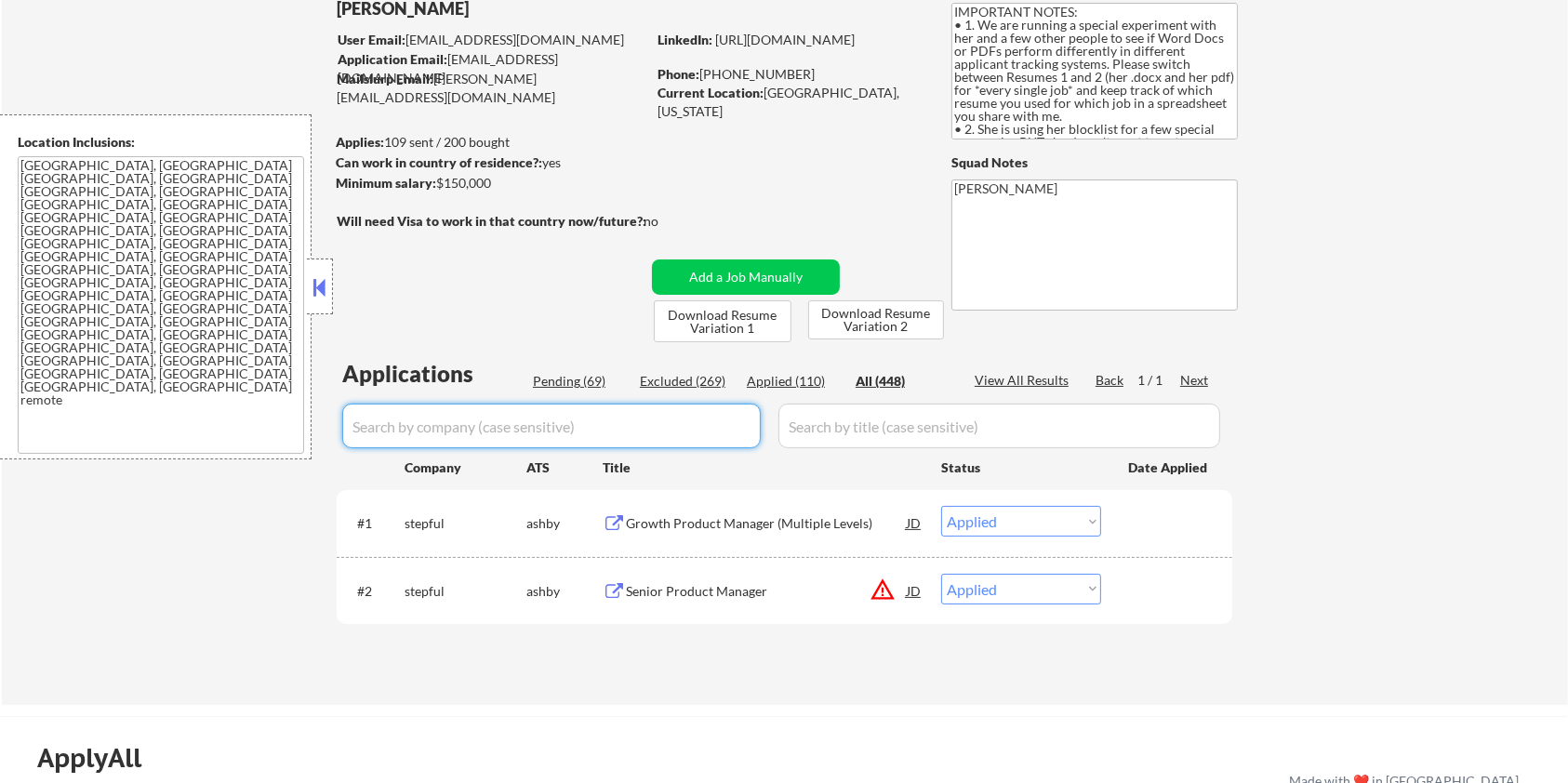
select select ""applied""
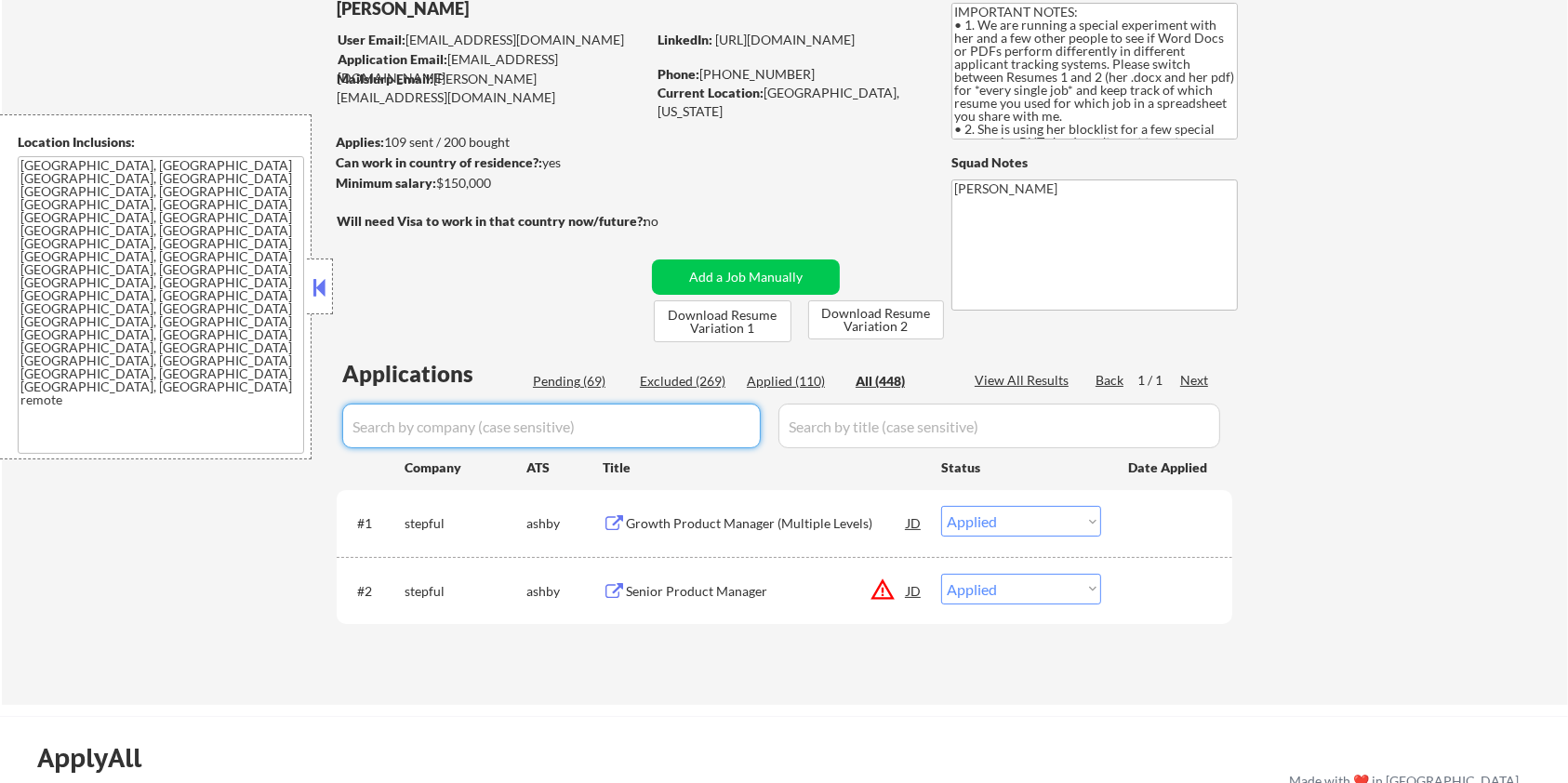
select select ""applied""
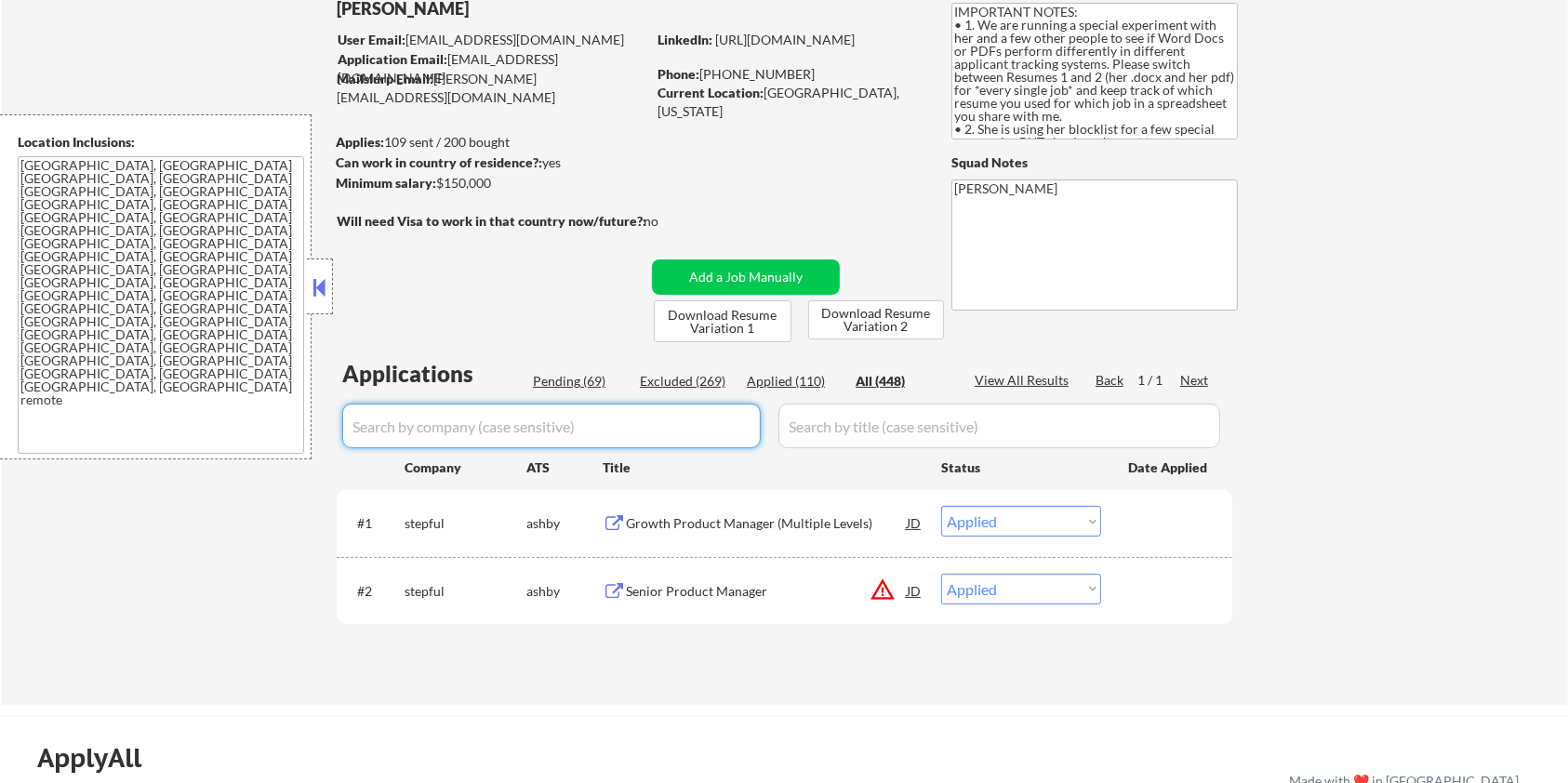
select select ""applied""
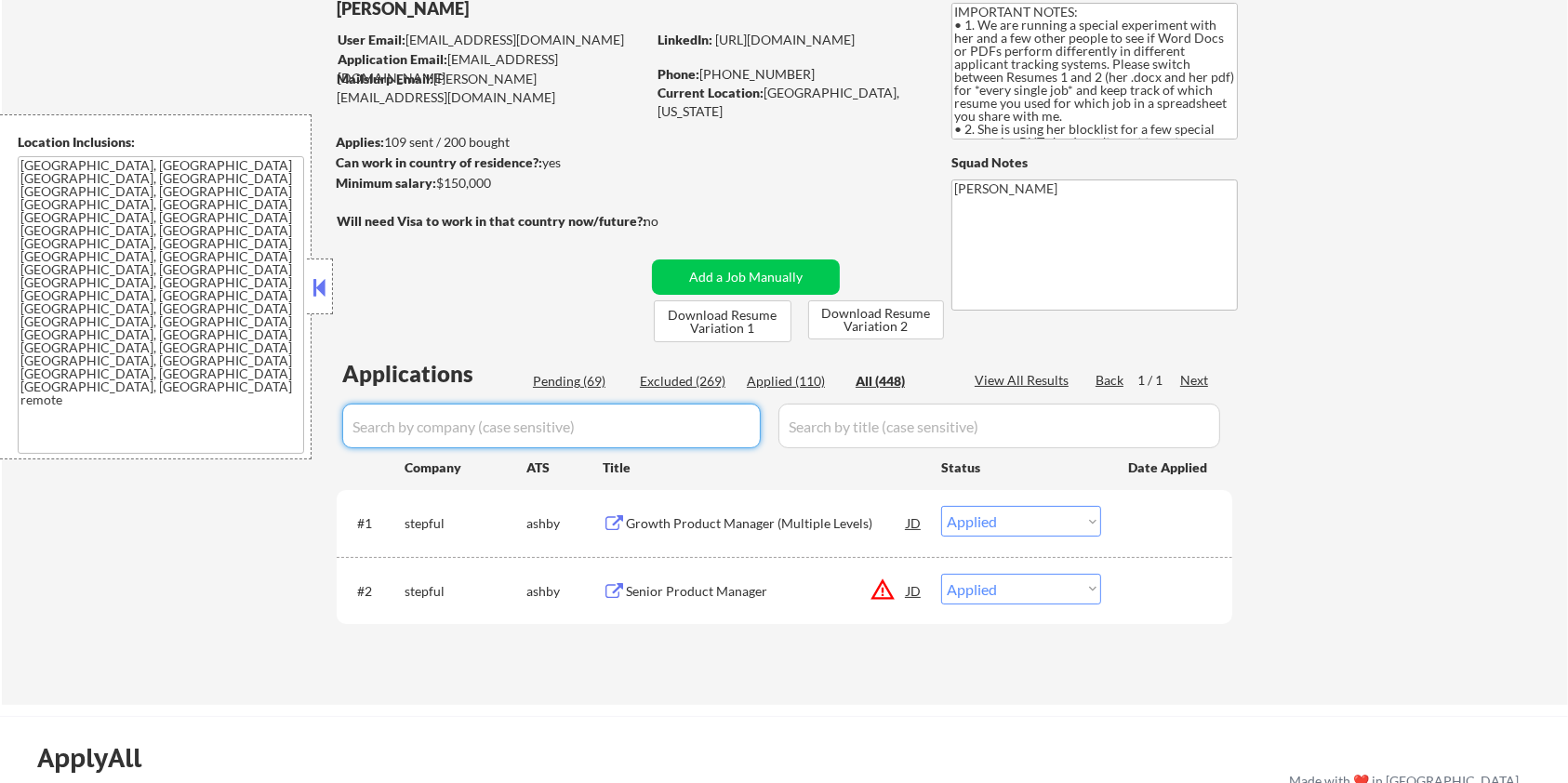
select select ""applied""
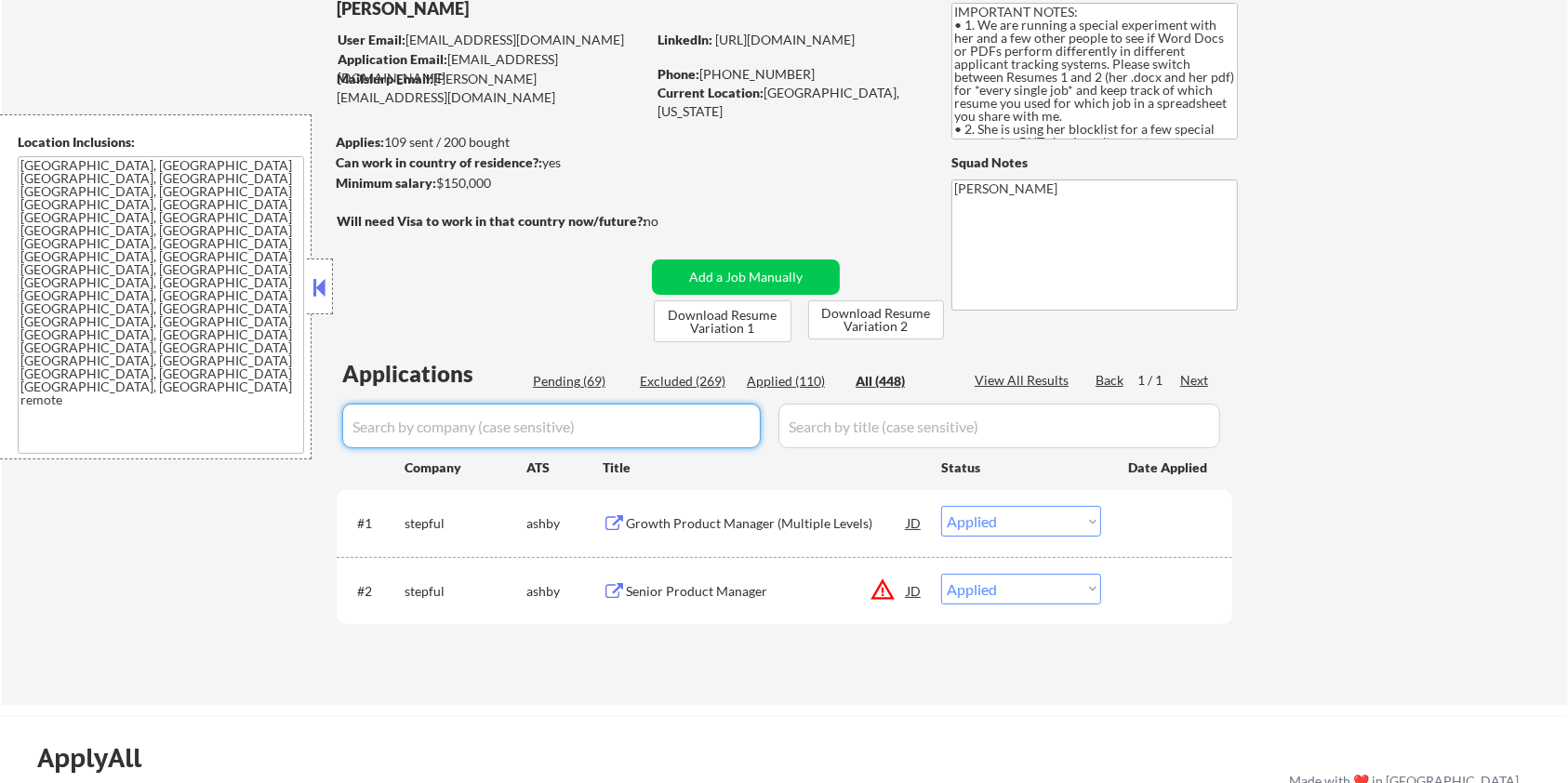
select select ""excluded__blocklist_""
select select ""applied""
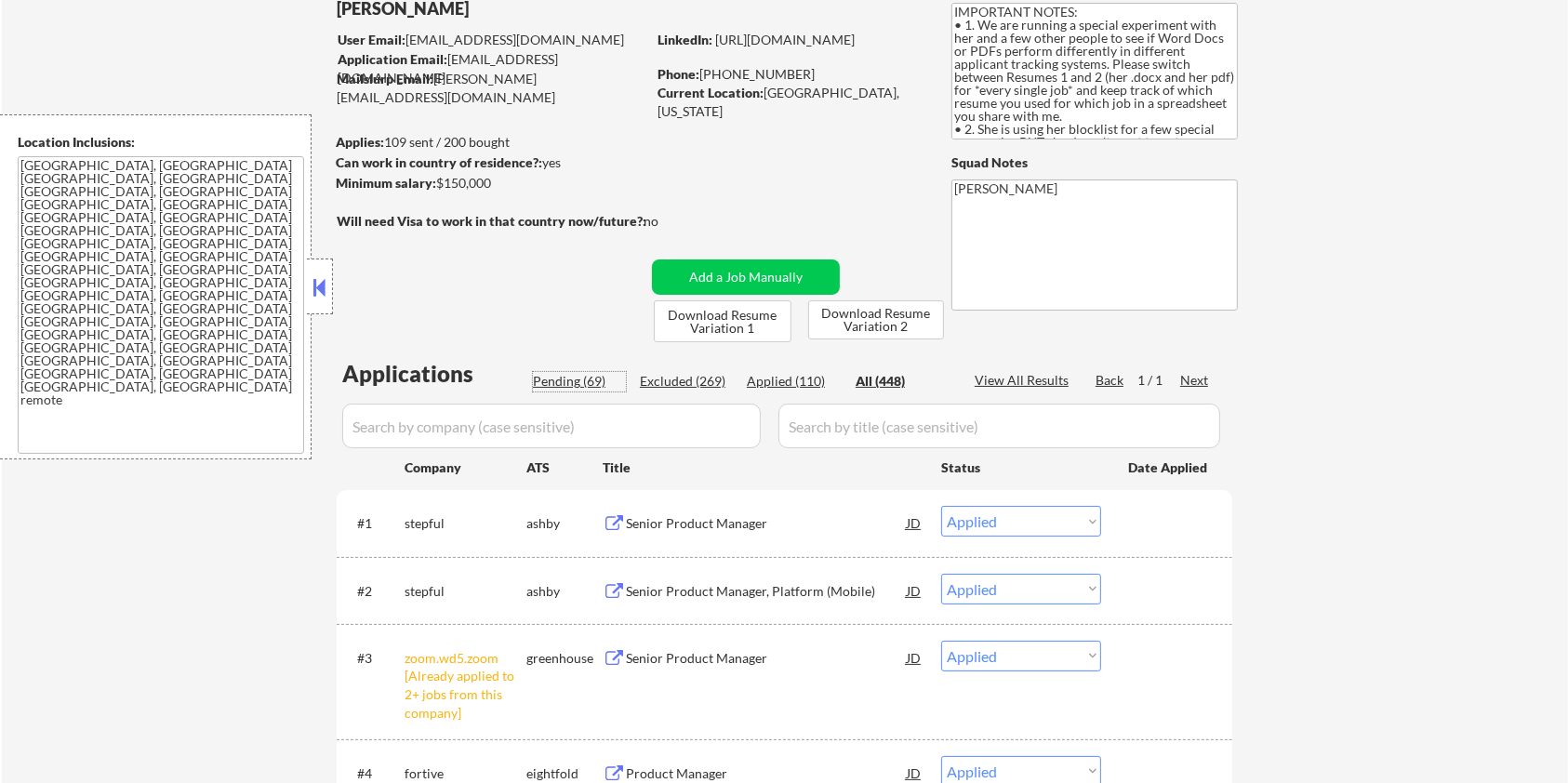
click at [580, 379] on div "Pending (69)" at bounding box center [579, 381] width 93 height 19
select select ""pending""
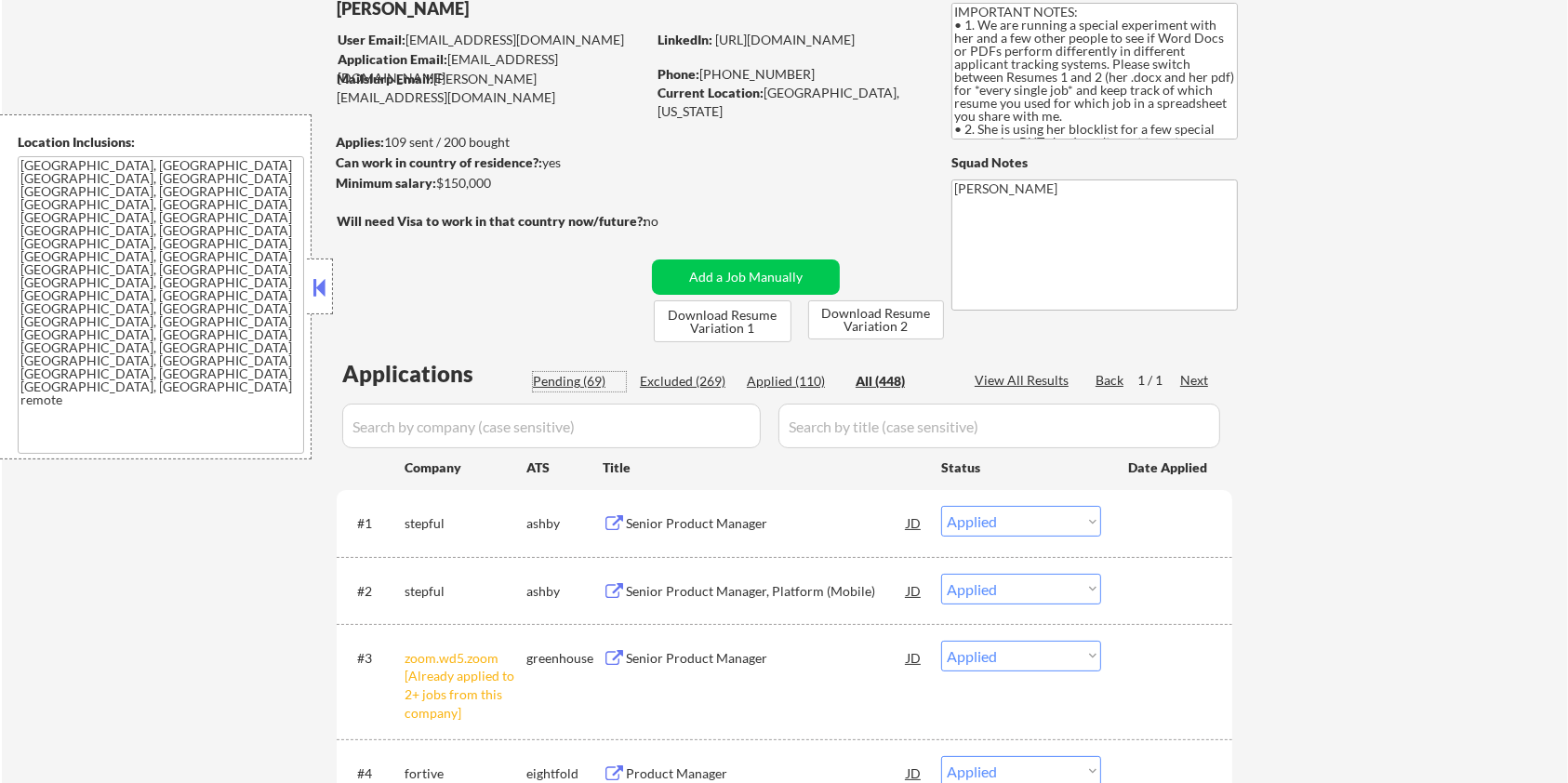
select select ""pending""
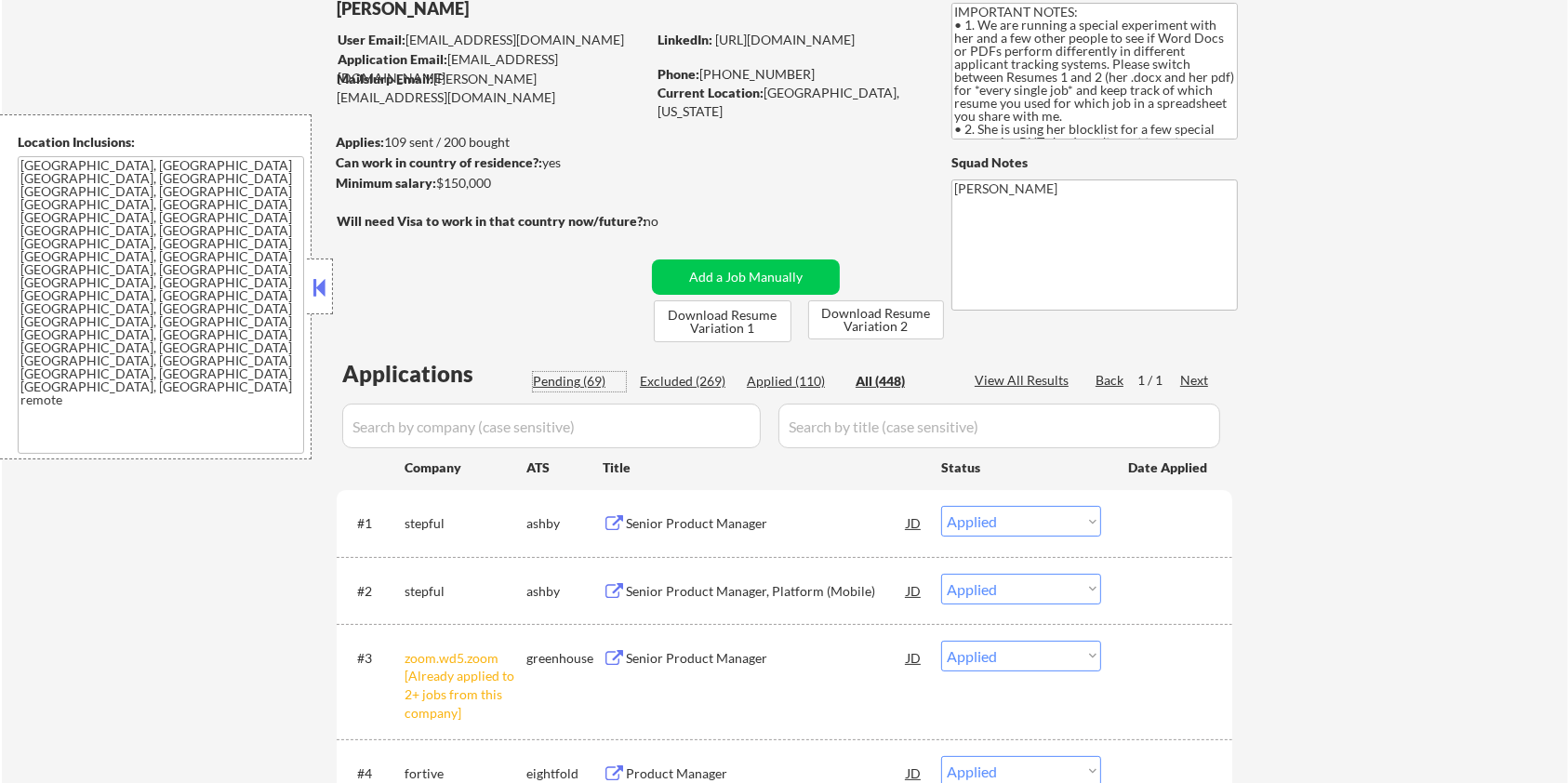
select select ""pending""
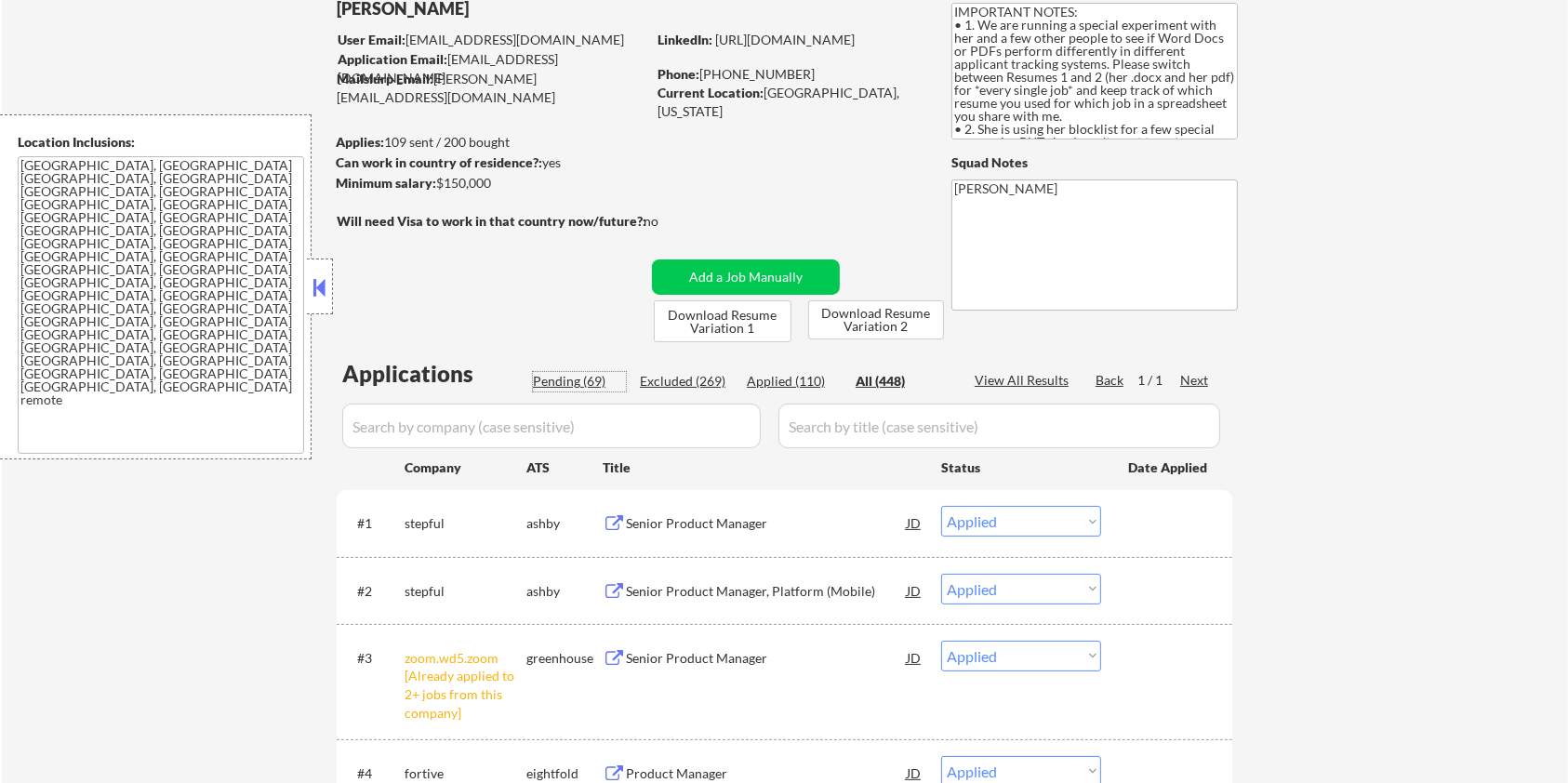
select select ""pending""
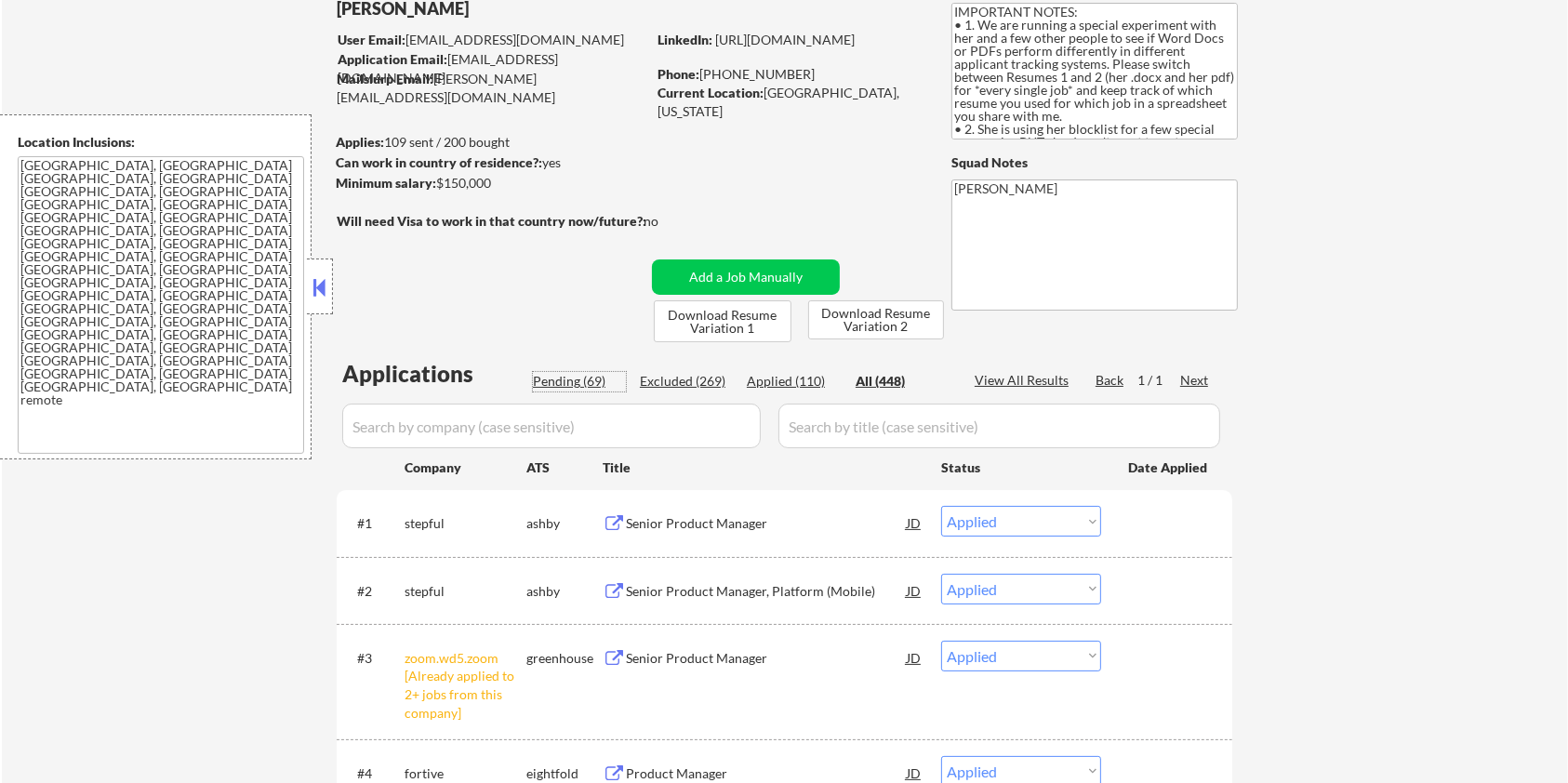
select select ""pending""
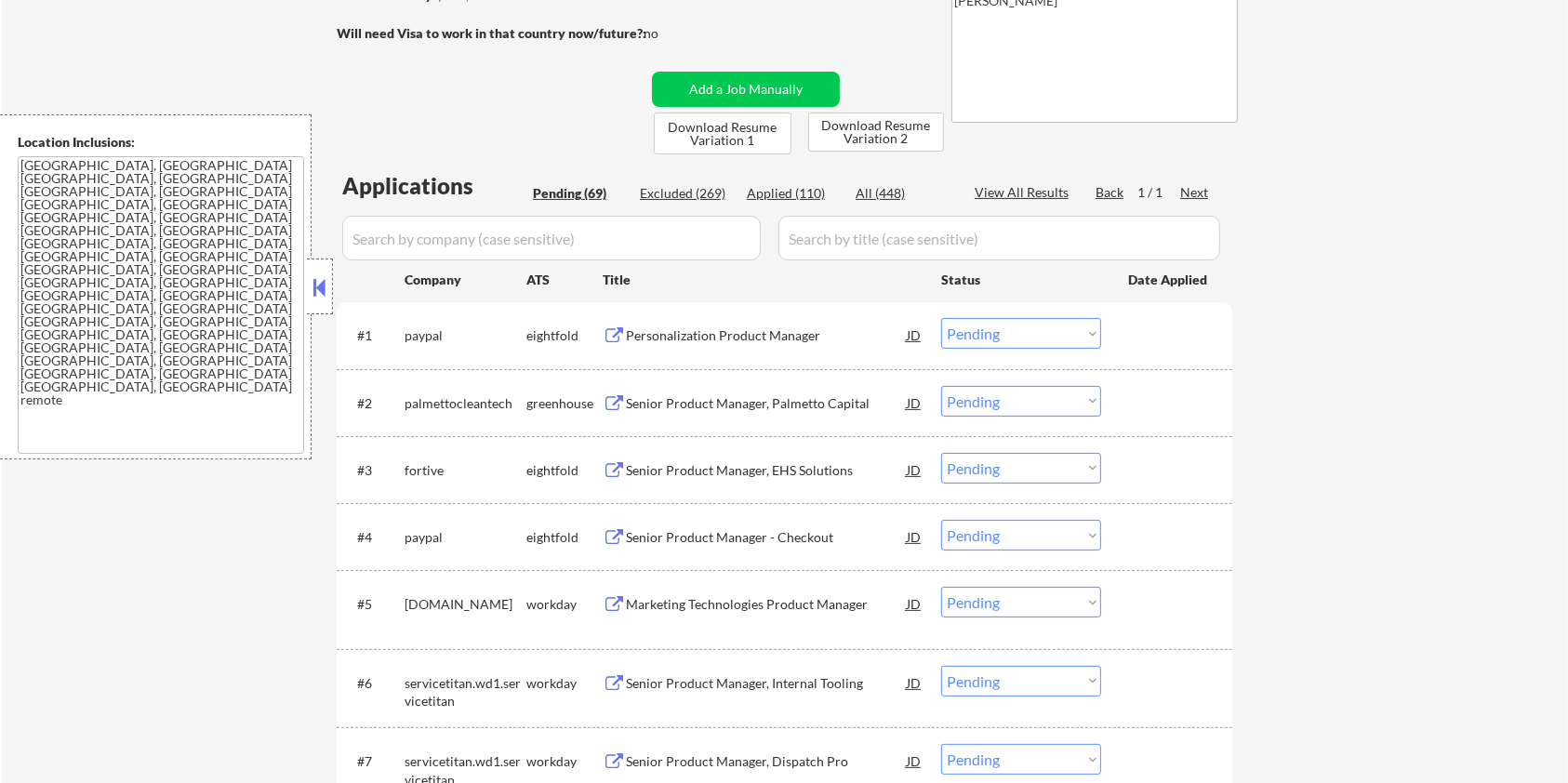
scroll to position [496, 0]
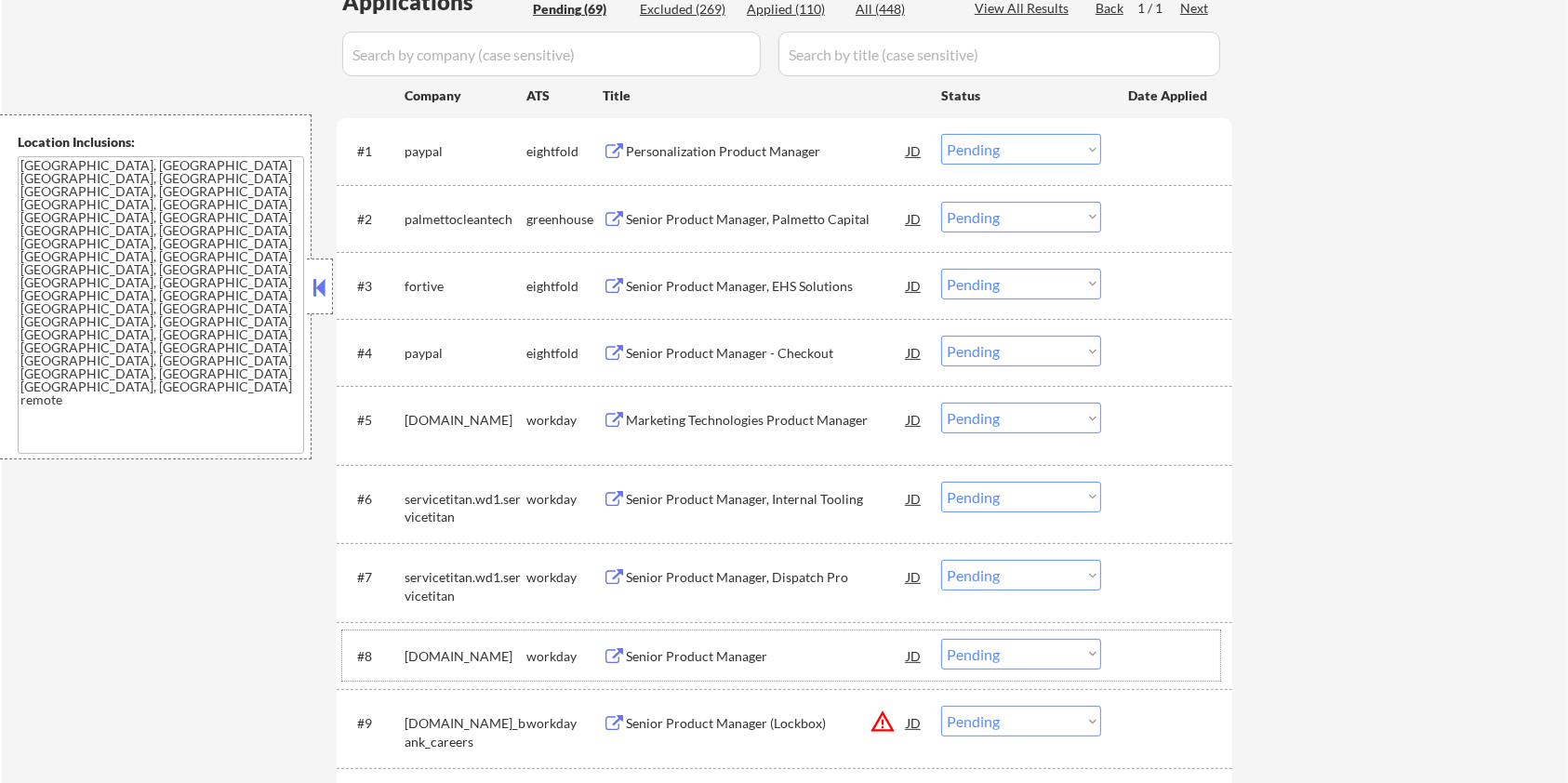
drag, startPoint x: 406, startPoint y: 647, endPoint x: 501, endPoint y: 659, distance: 95.8
click at [501, 659] on div "[DOMAIN_NAME]" at bounding box center [466, 657] width 122 height 19
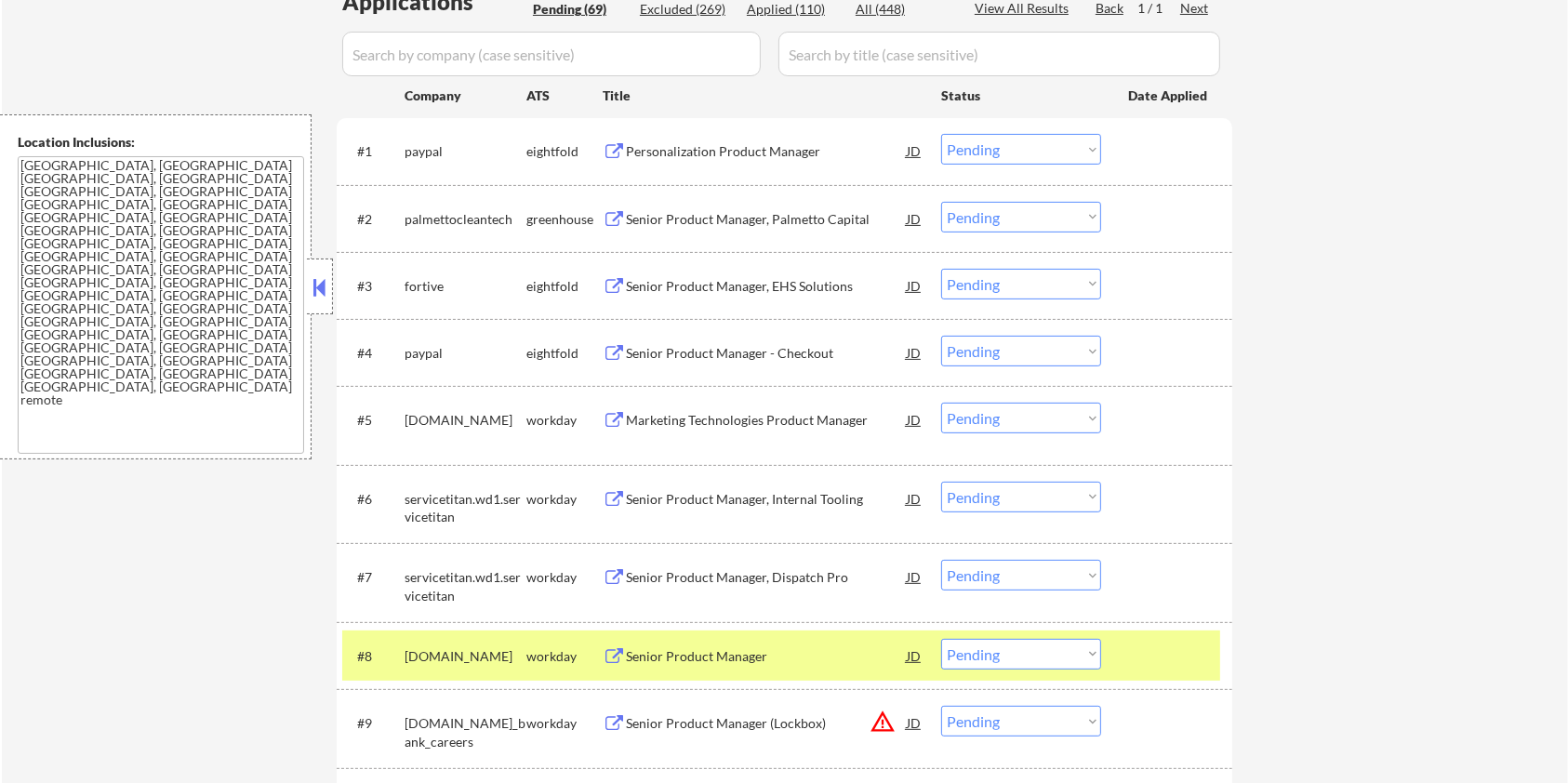
click at [500, 673] on div "#8 [DOMAIN_NAME] workday Senior Product Manager JD Choose an option... Pending …" at bounding box center [781, 656] width 877 height 50
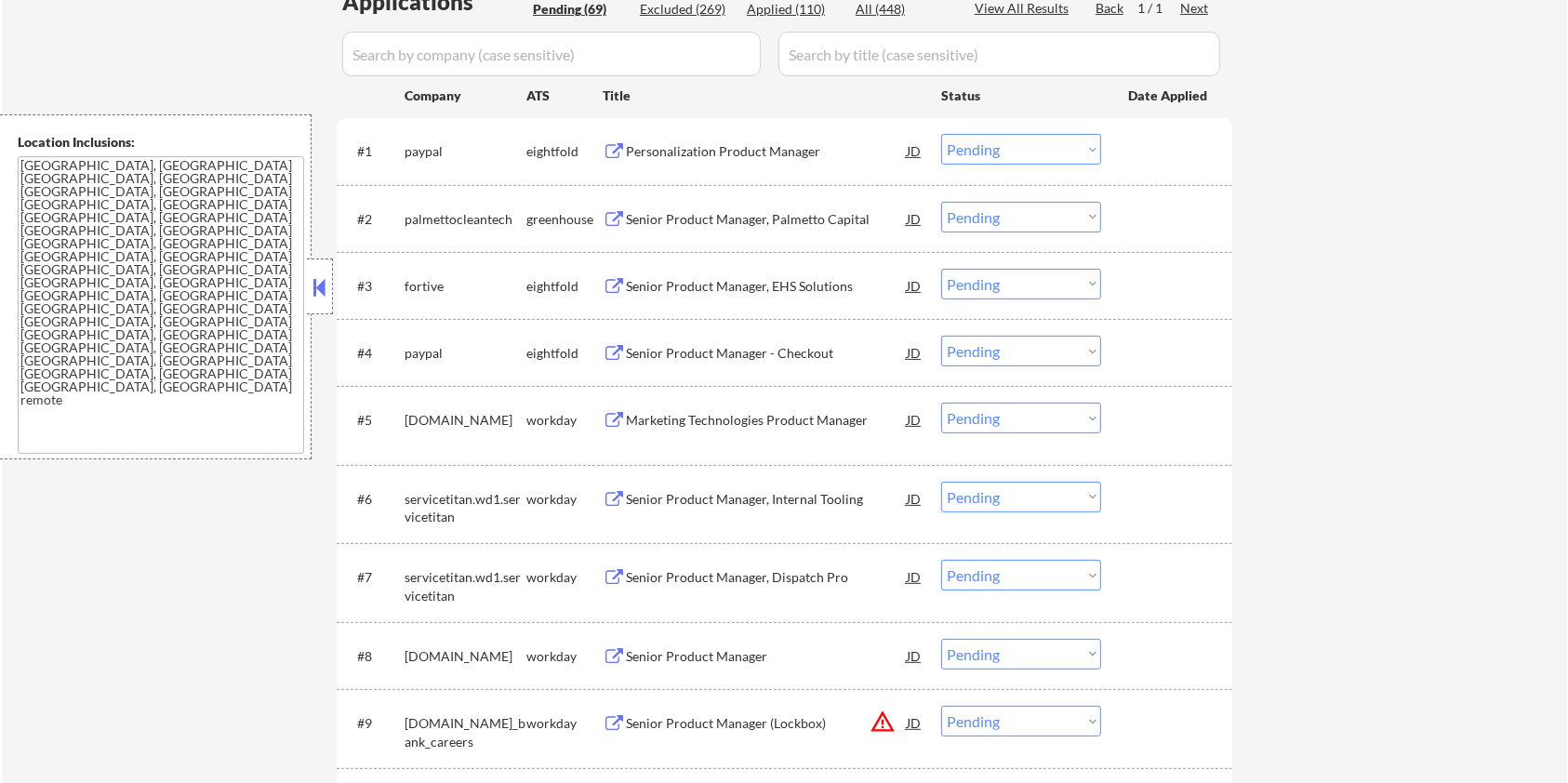
drag, startPoint x: 400, startPoint y: 642, endPoint x: 471, endPoint y: 644, distance: 71.0
click at [471, 644] on div "#8 [DOMAIN_NAME] workday Senior Product Manager JD Choose an option... Pending …" at bounding box center [781, 656] width 877 height 50
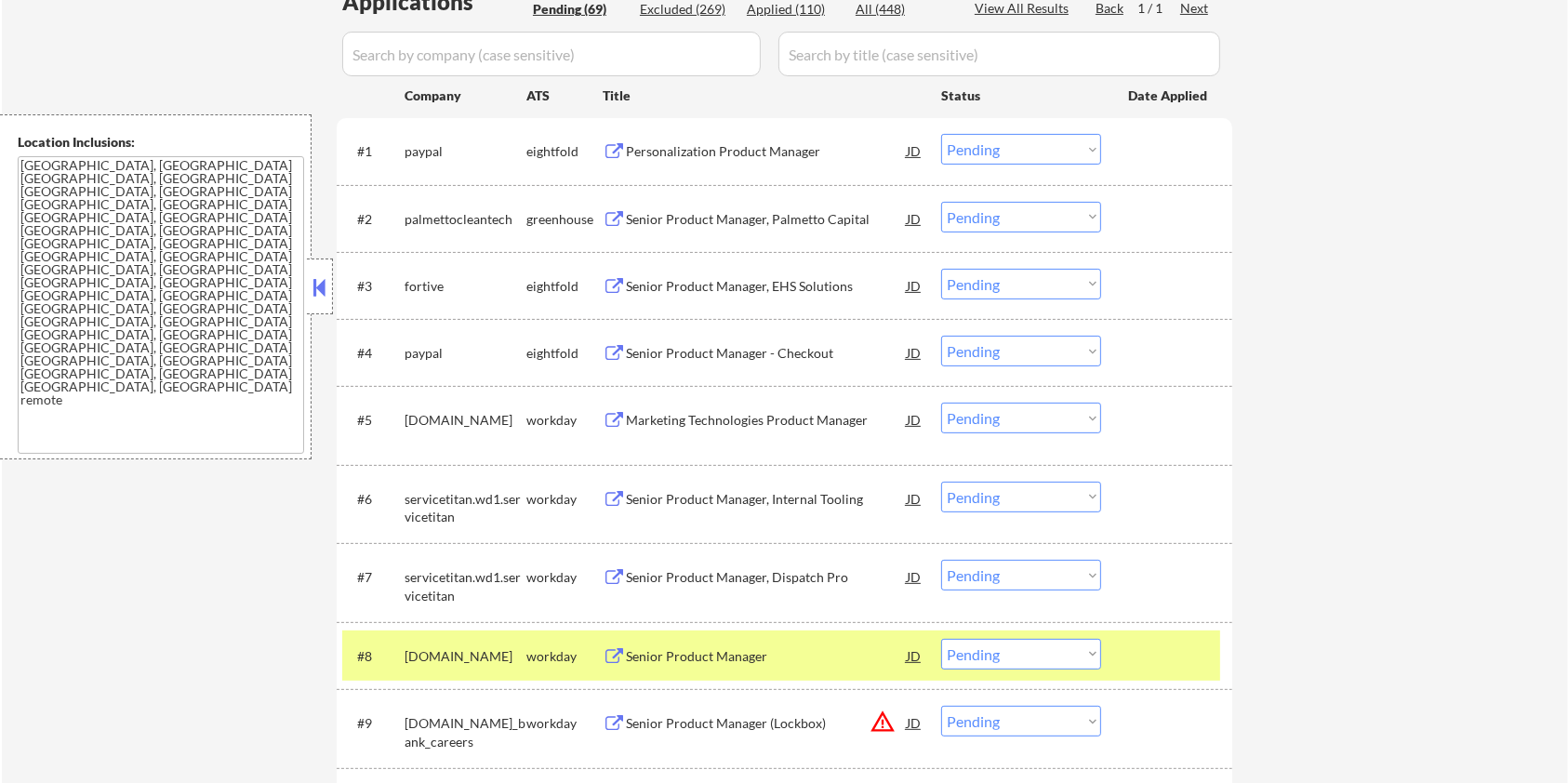
drag, startPoint x: 519, startPoint y: 652, endPoint x: 405, endPoint y: 644, distance: 114.3
click at [405, 644] on div "[DOMAIN_NAME]" at bounding box center [466, 656] width 122 height 33
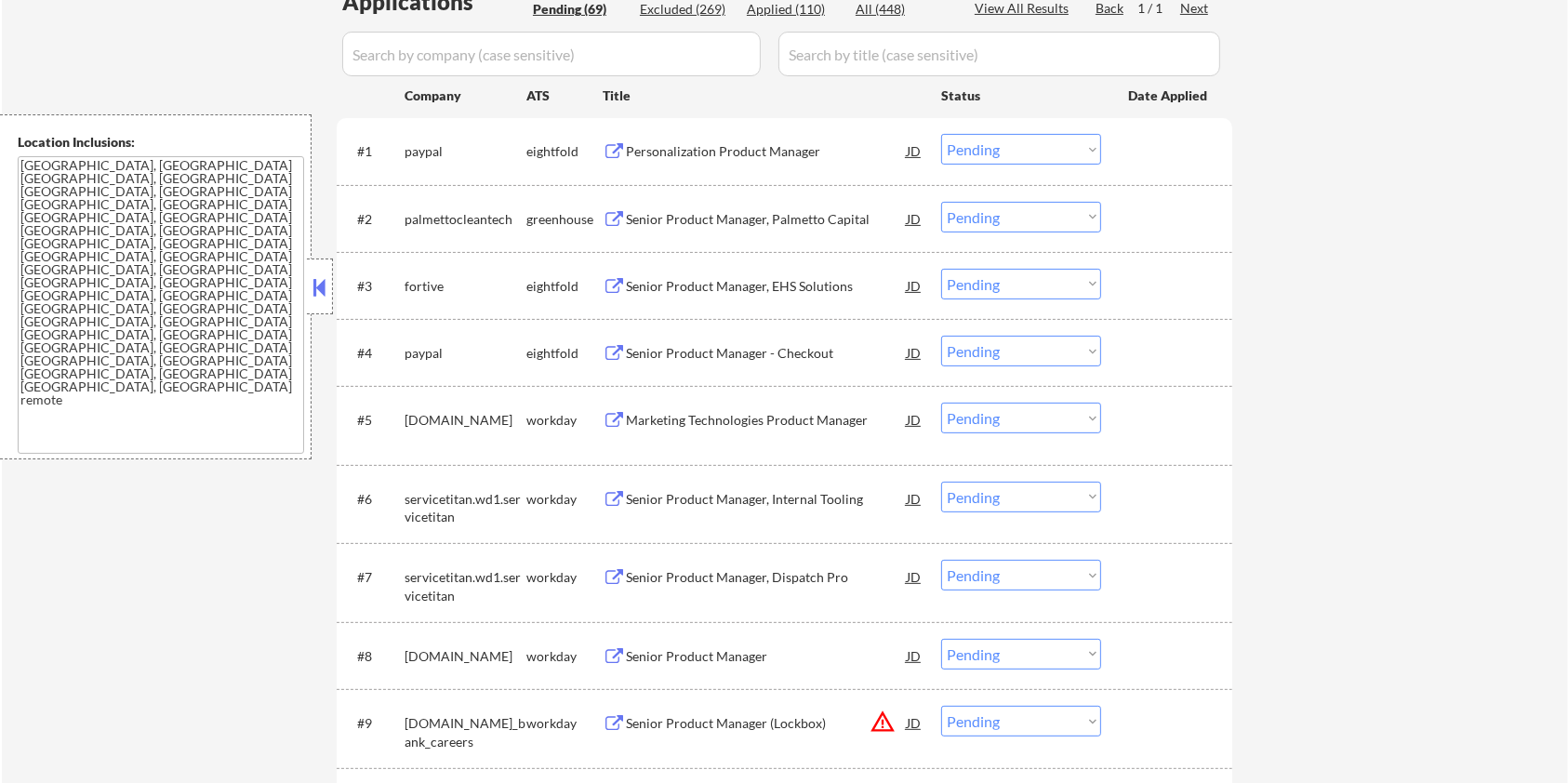
copy div "[DOMAIN_NAME]"
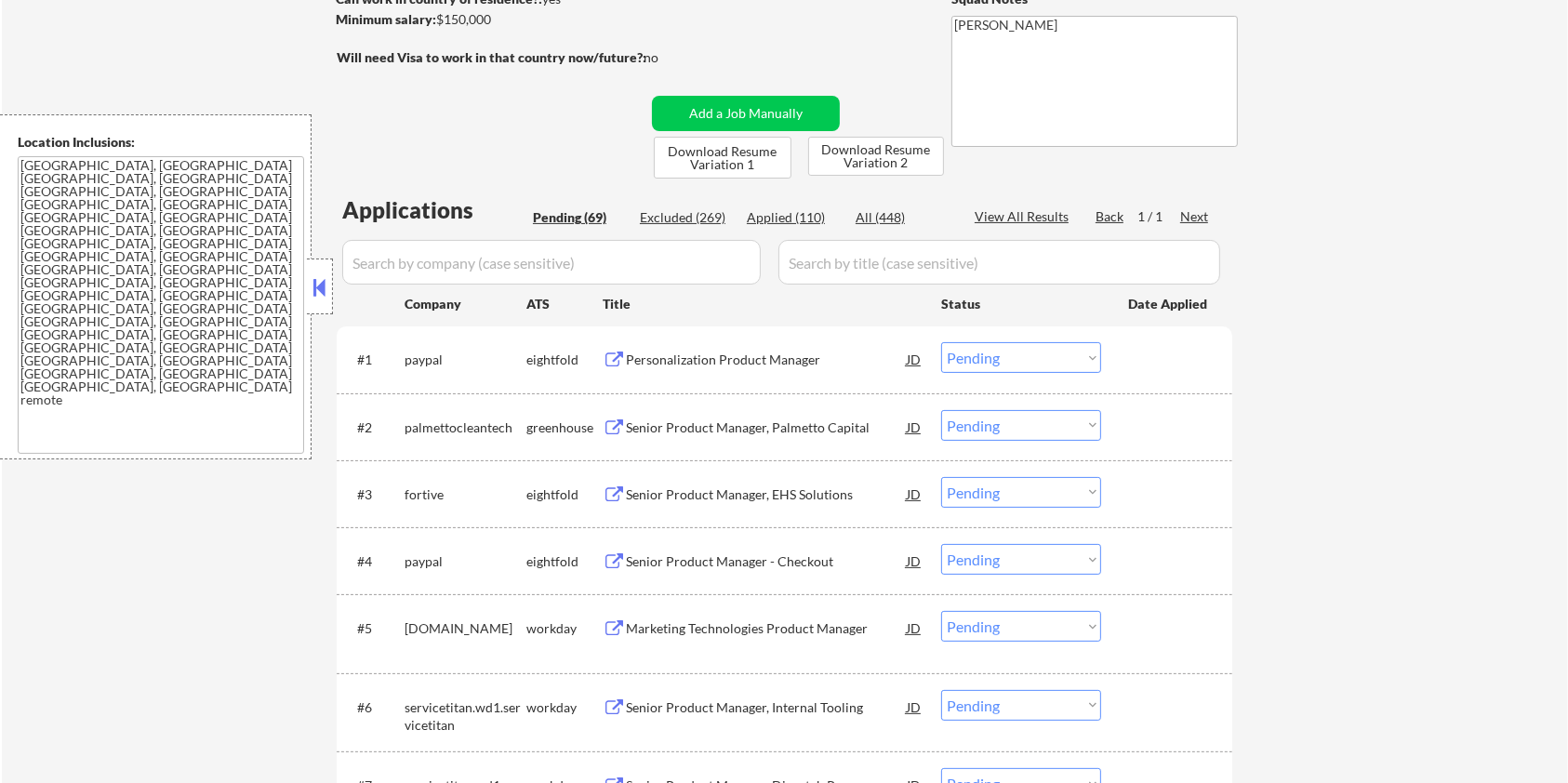
scroll to position [123, 0]
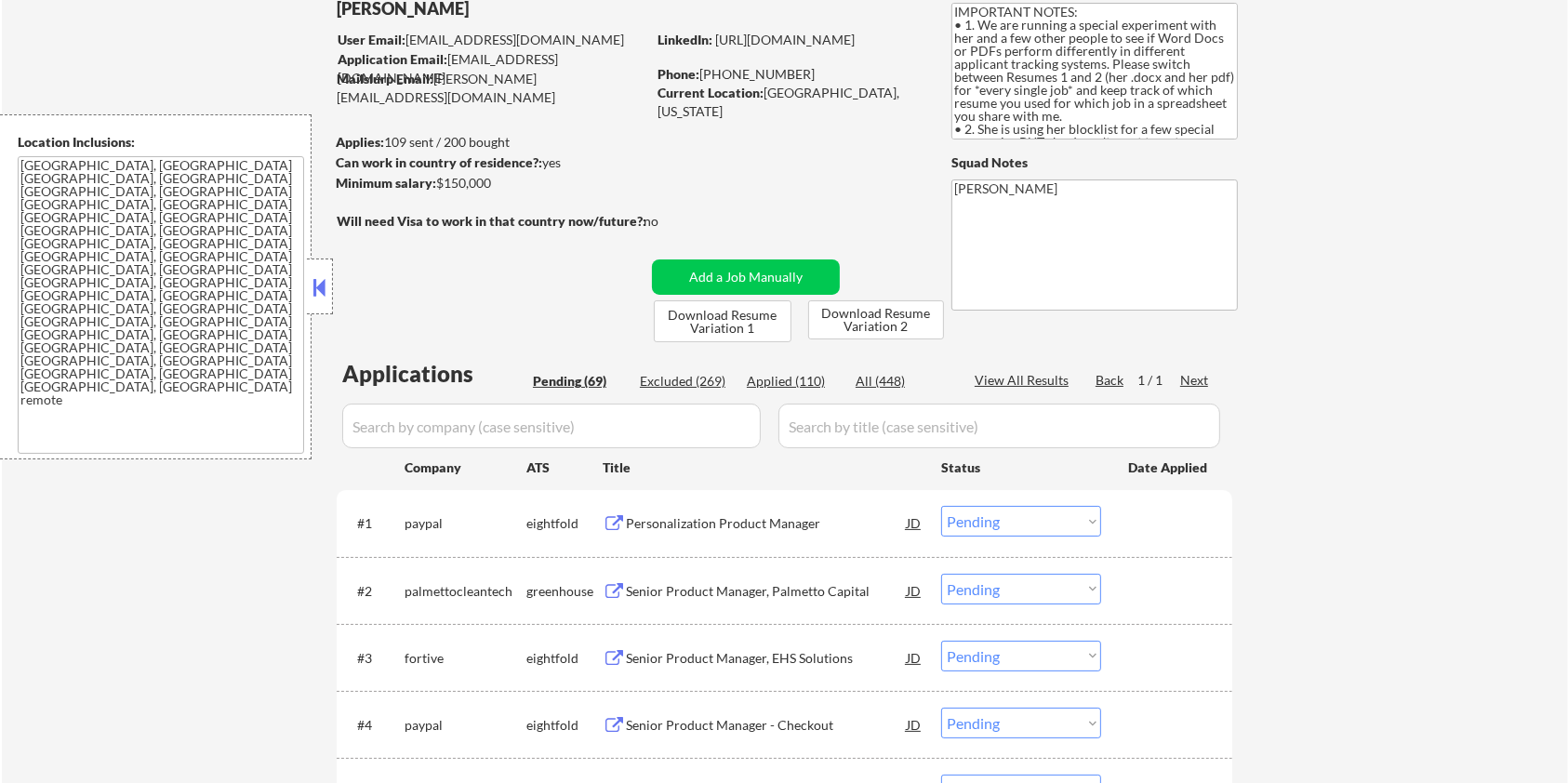
click at [454, 428] on input "input" at bounding box center [552, 427] width 419 height 45
paste input "[DOMAIN_NAME]"
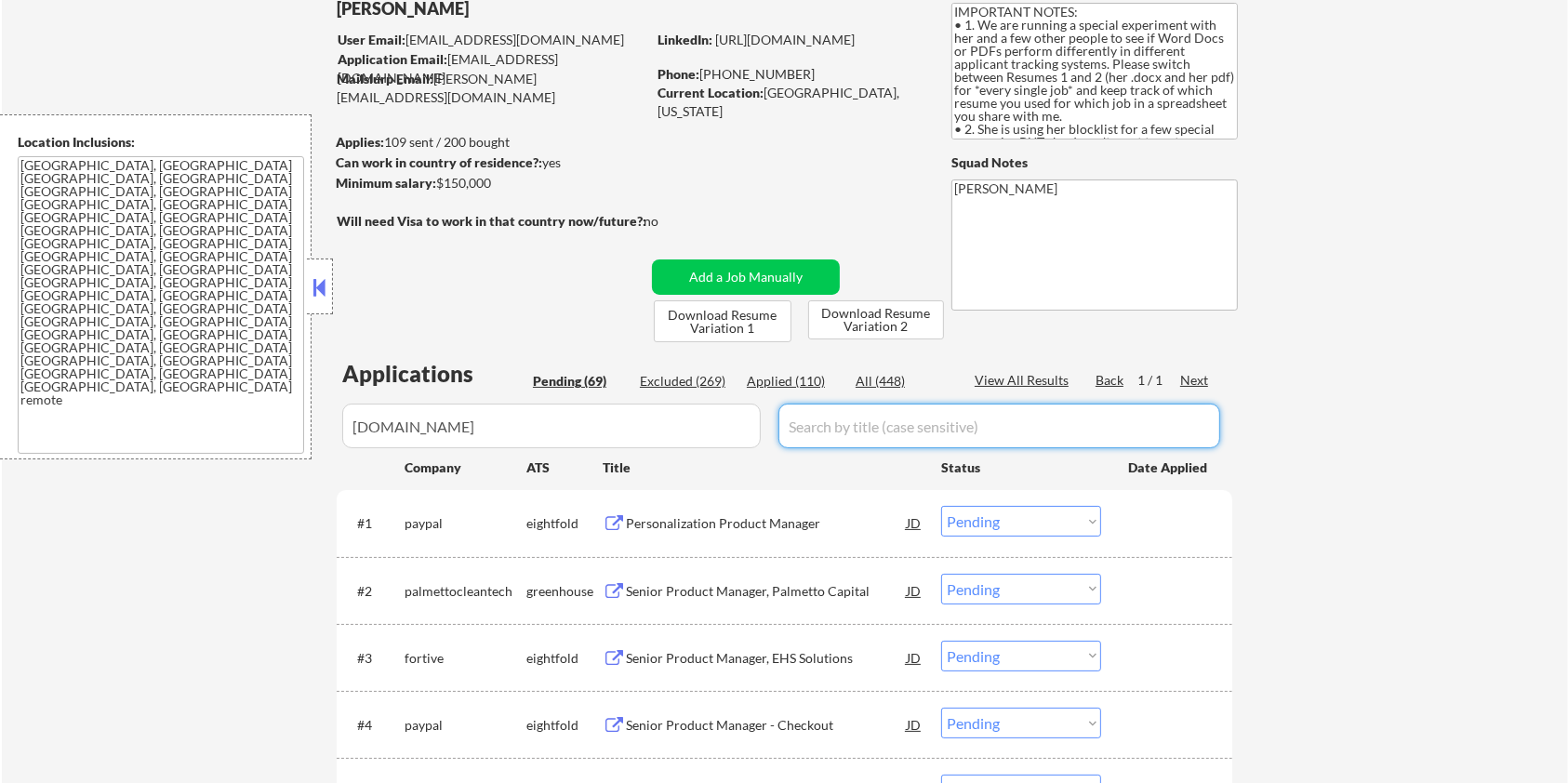
click at [865, 421] on input "input" at bounding box center [1000, 427] width 442 height 45
click at [893, 385] on div "All (448)" at bounding box center [902, 381] width 93 height 19
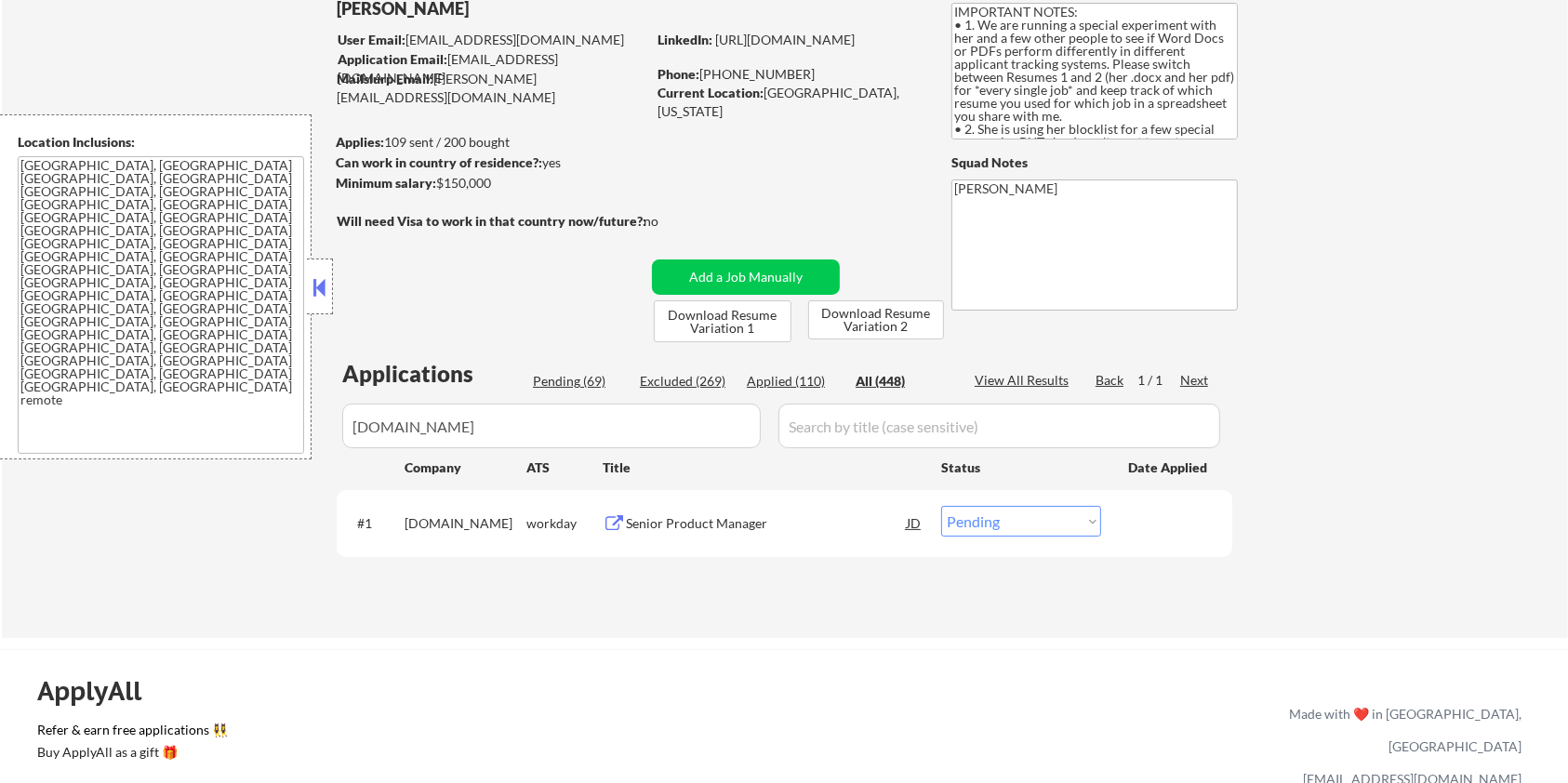
click at [686, 529] on div "Senior Product Manager" at bounding box center [766, 524] width 281 height 19
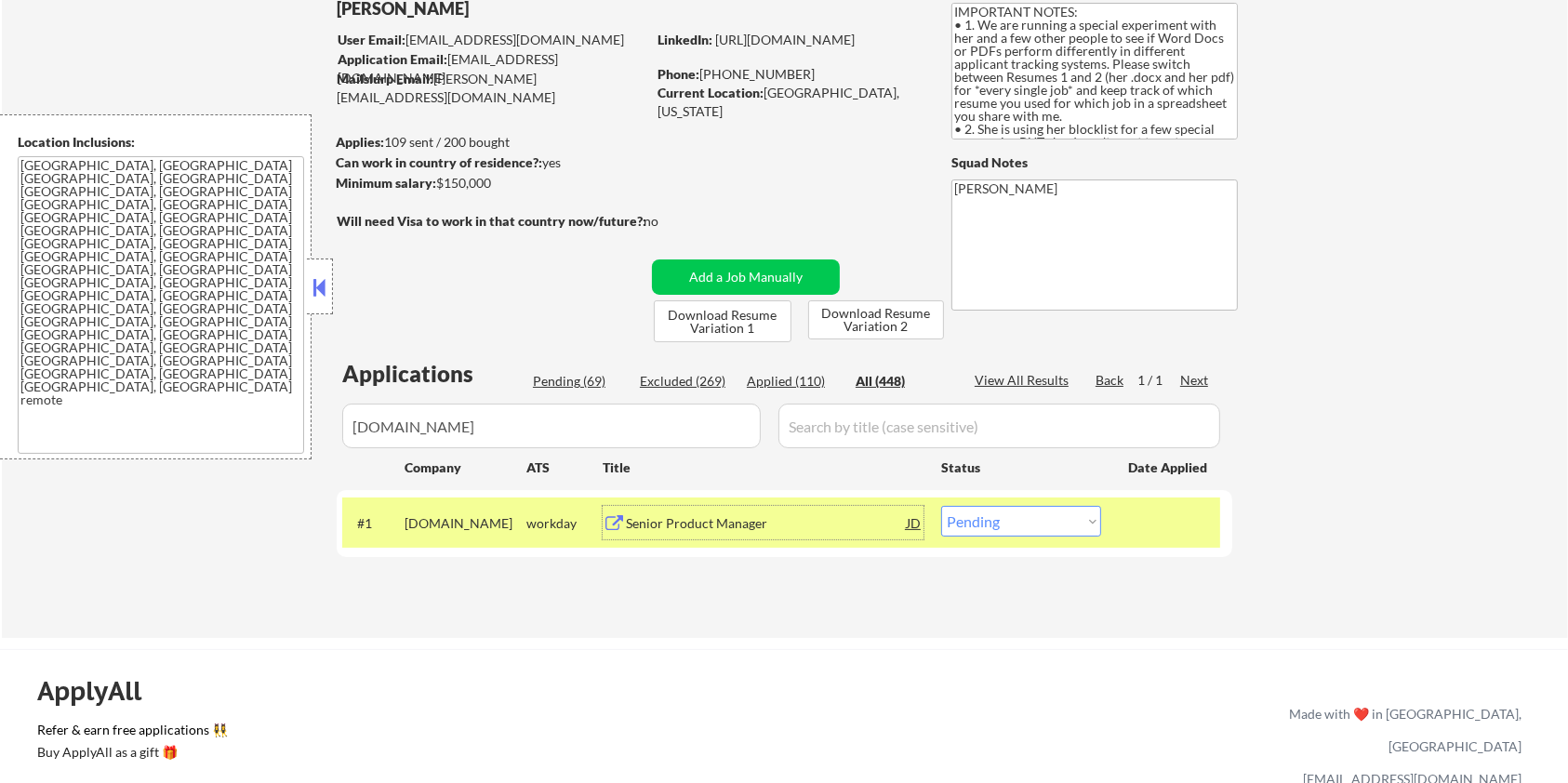
click at [1013, 522] on select "Choose an option... Pending Applied Excluded (Questions) Excluded (Expired) Exc…" at bounding box center [1021, 521] width 160 height 30
click at [941, 506] on select "Choose an option... Pending Applied Excluded (Questions) Excluded (Expired) Exc…" at bounding box center [1021, 521] width 160 height 30
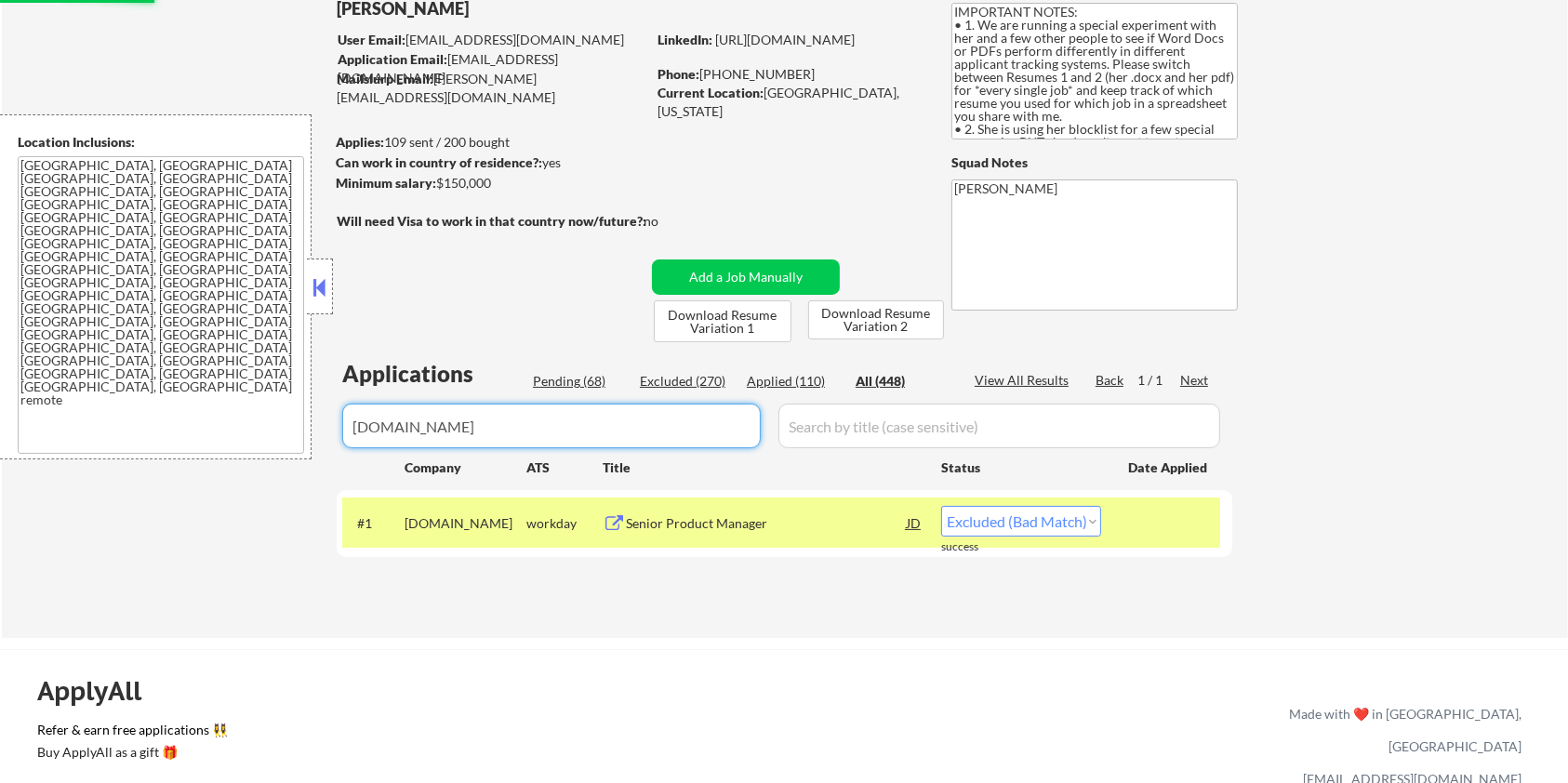
drag, startPoint x: 575, startPoint y: 428, endPoint x: 147, endPoint y: 429, distance: 428.0
click at [147, 429] on body "← Return to /applysquad Mailslurp Inbox Job Search Builder [PERSON_NAME] User E…" at bounding box center [784, 268] width 1568 height 783
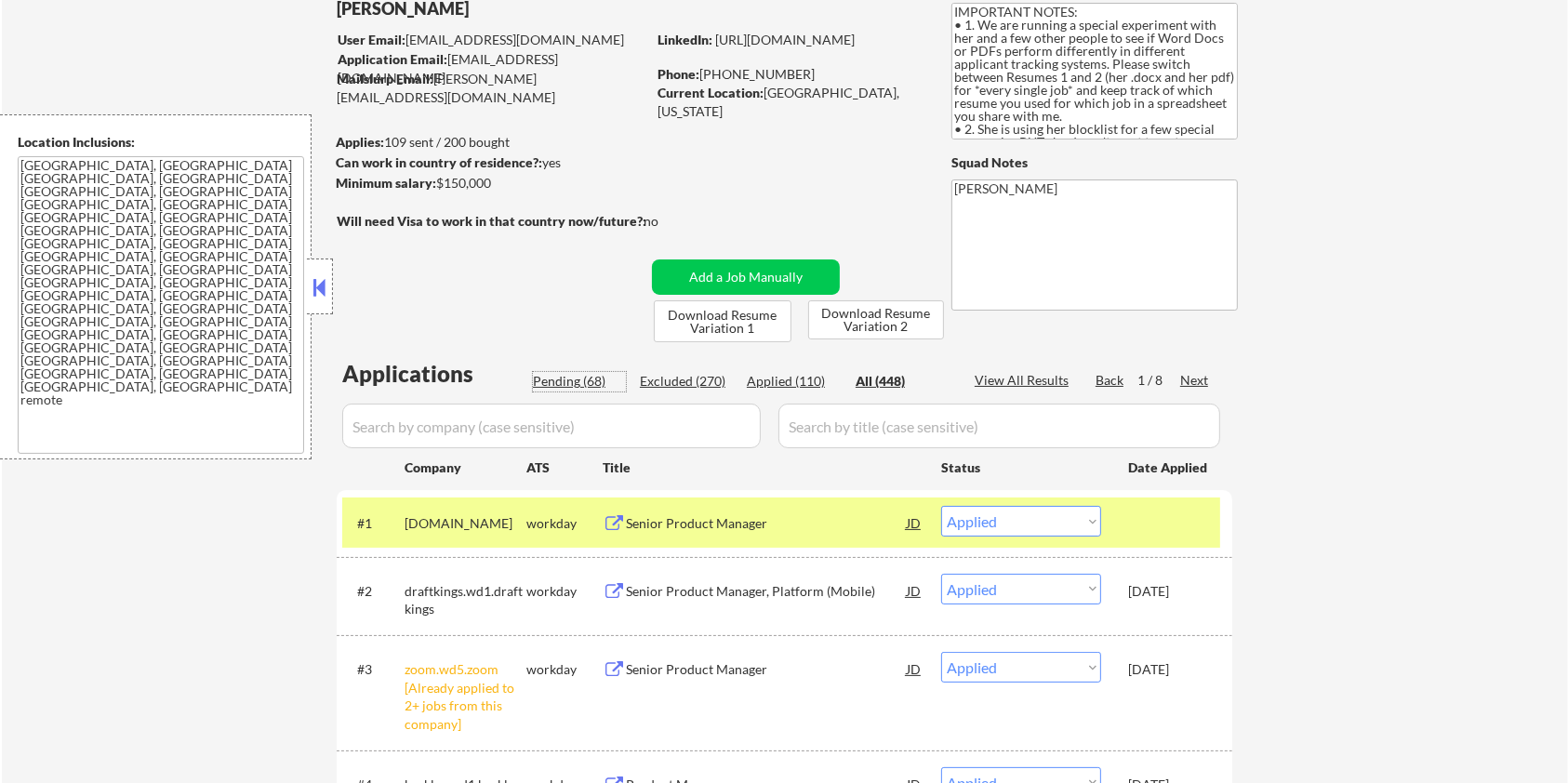
click at [539, 378] on div "Pending (68)" at bounding box center [579, 381] width 93 height 19
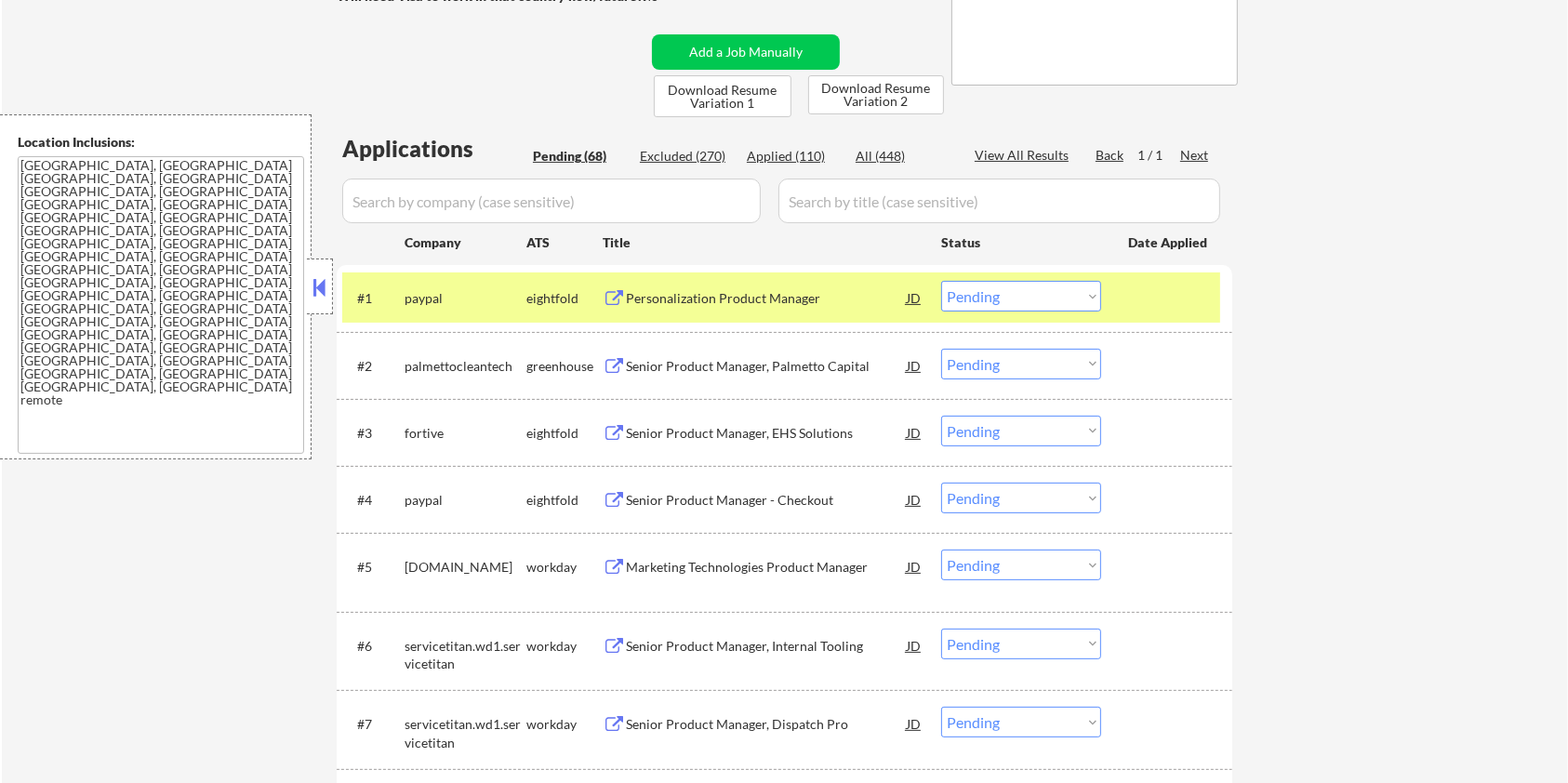
scroll to position [372, 0]
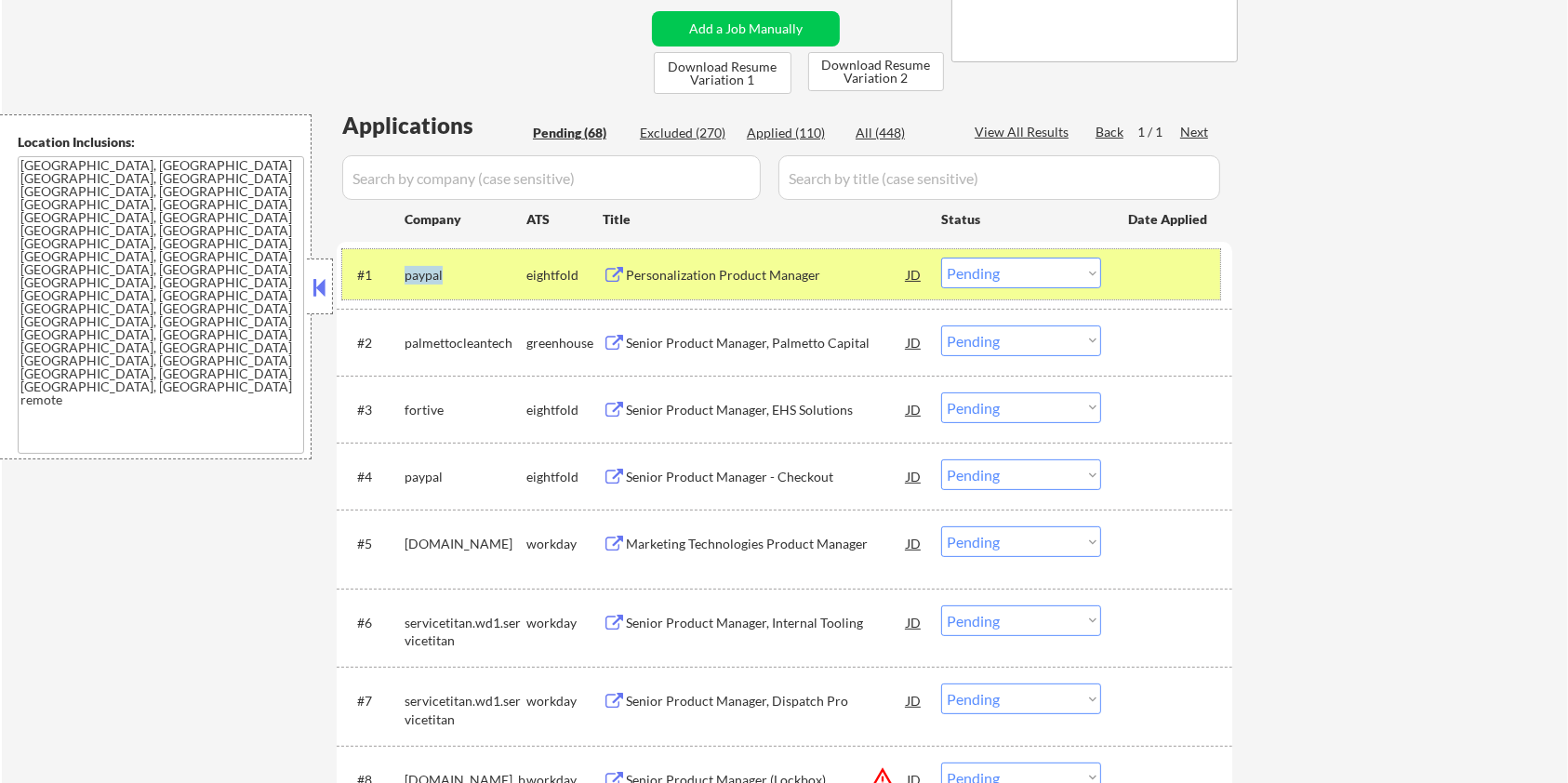
drag, startPoint x: 454, startPoint y: 277, endPoint x: 405, endPoint y: 272, distance: 49.3
click at [405, 272] on div "paypal" at bounding box center [466, 275] width 122 height 19
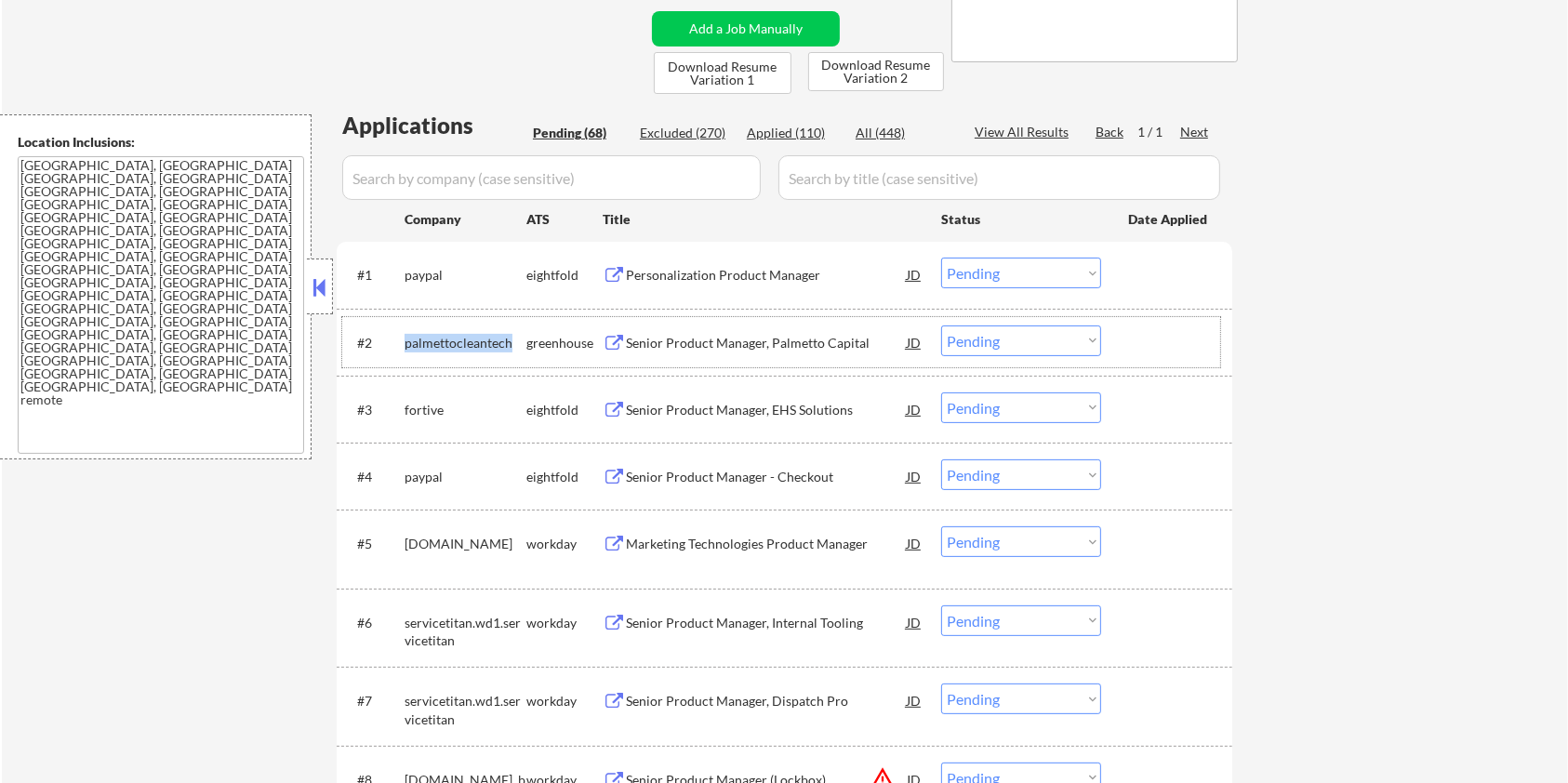
drag, startPoint x: 518, startPoint y: 335, endPoint x: 402, endPoint y: 333, distance: 116.0
click at [402, 333] on div "#2 palmettocleantech greenhouse Senior Product Manager, Palmetto Capital JD war…" at bounding box center [781, 342] width 877 height 50
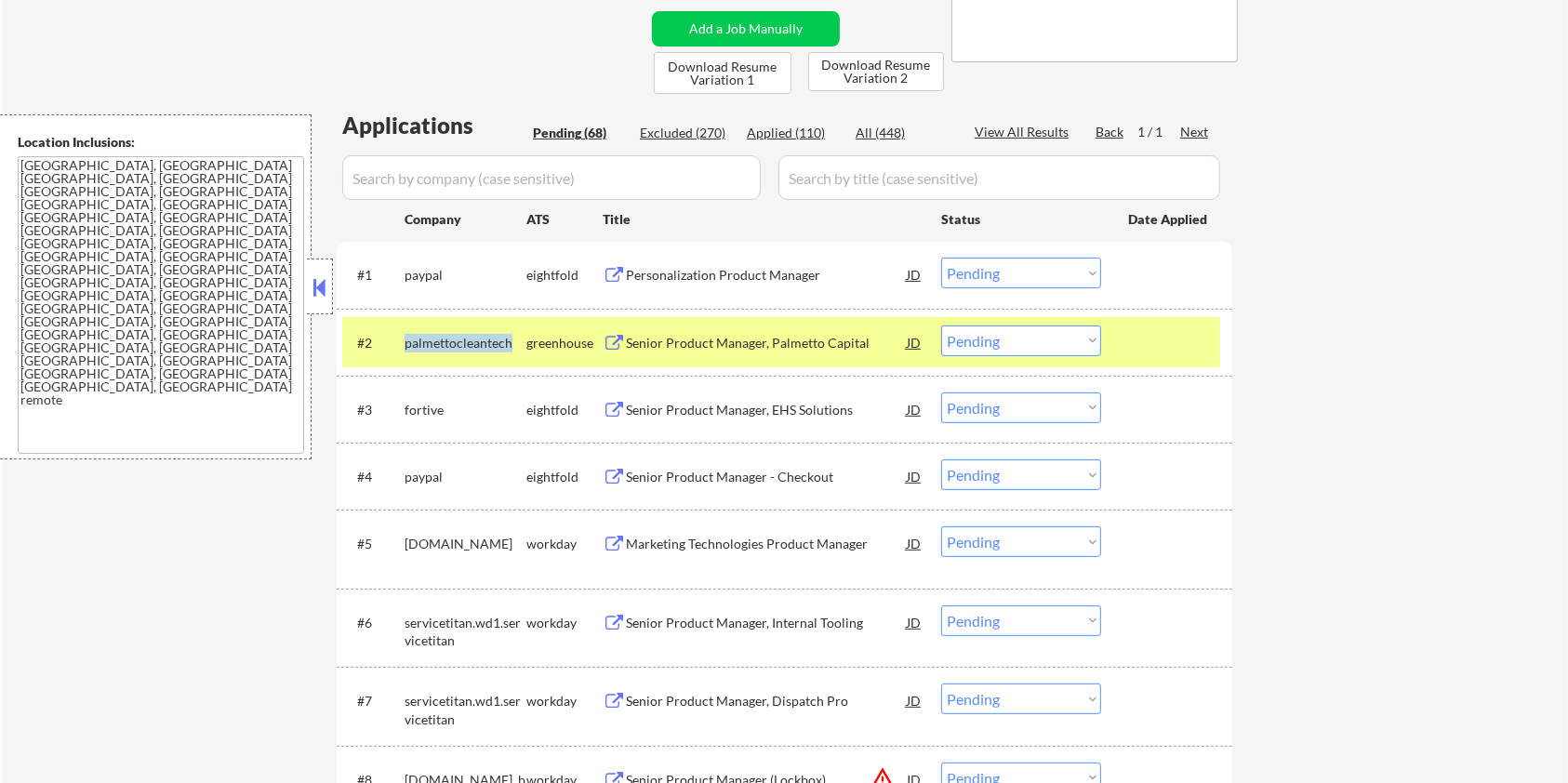
copy div "palmettocleantech"
click at [424, 186] on input "input" at bounding box center [552, 178] width 419 height 45
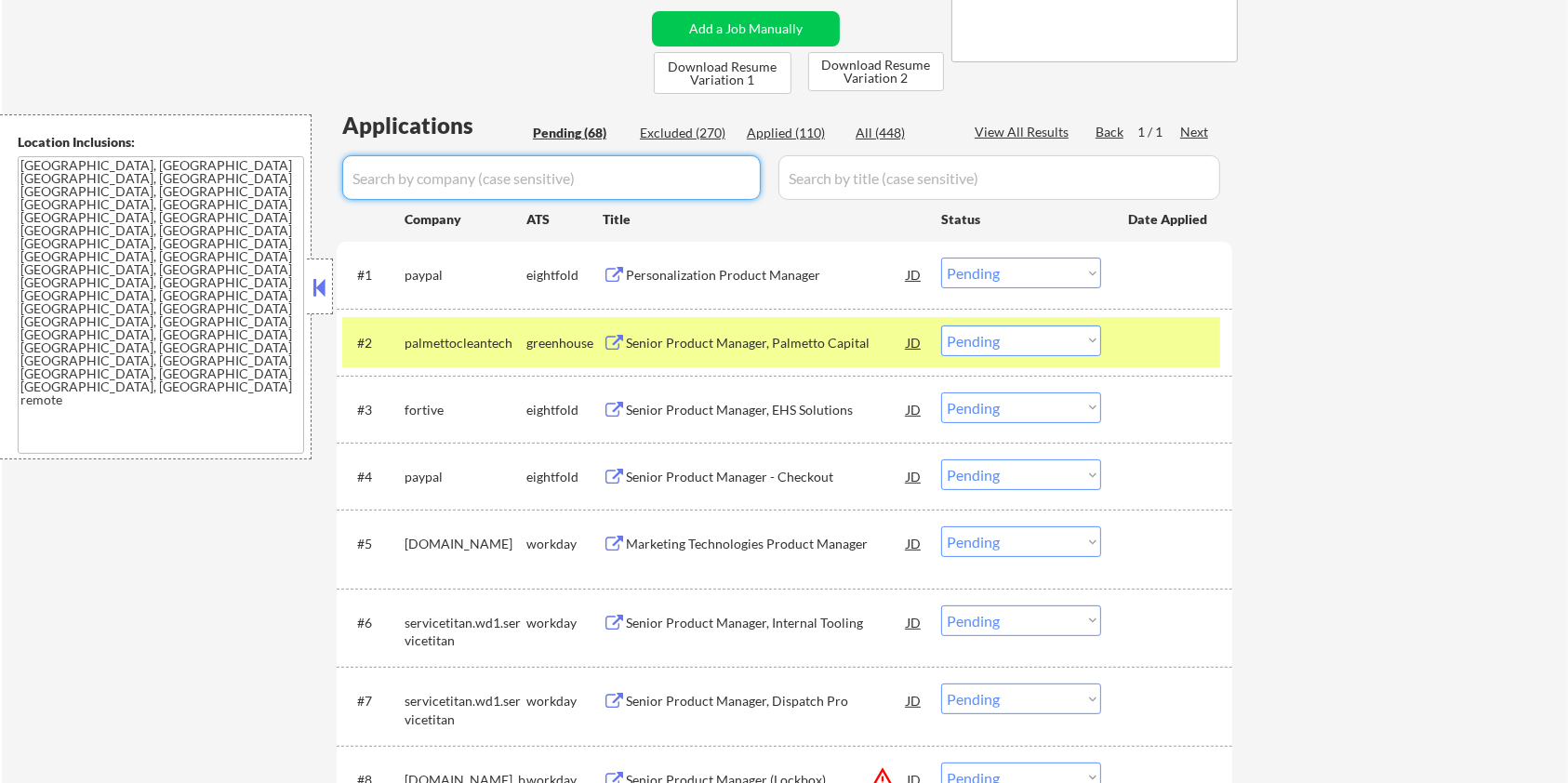
paste input "palmettocleantech"
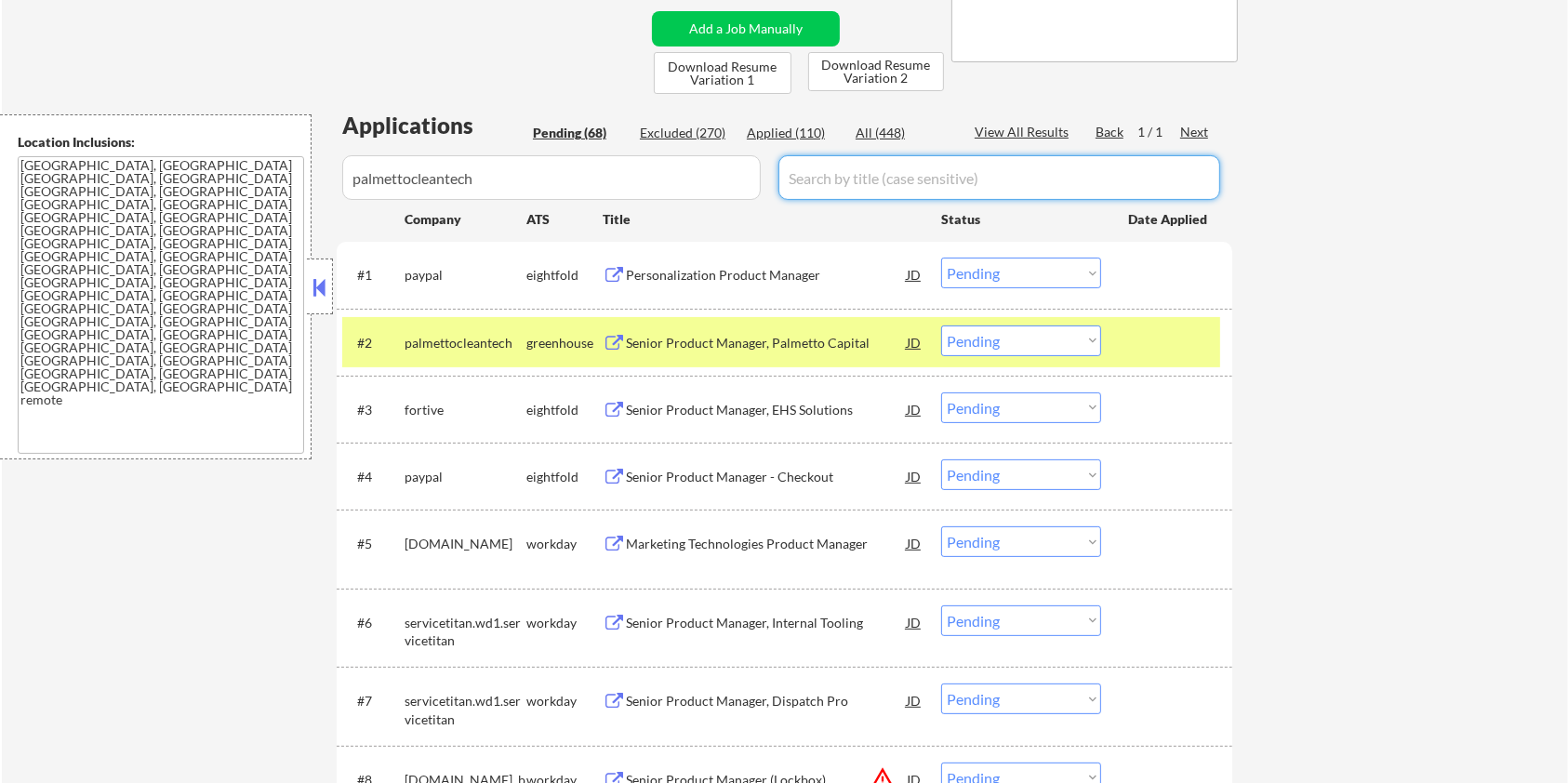
click at [857, 183] on input "input" at bounding box center [1000, 178] width 442 height 45
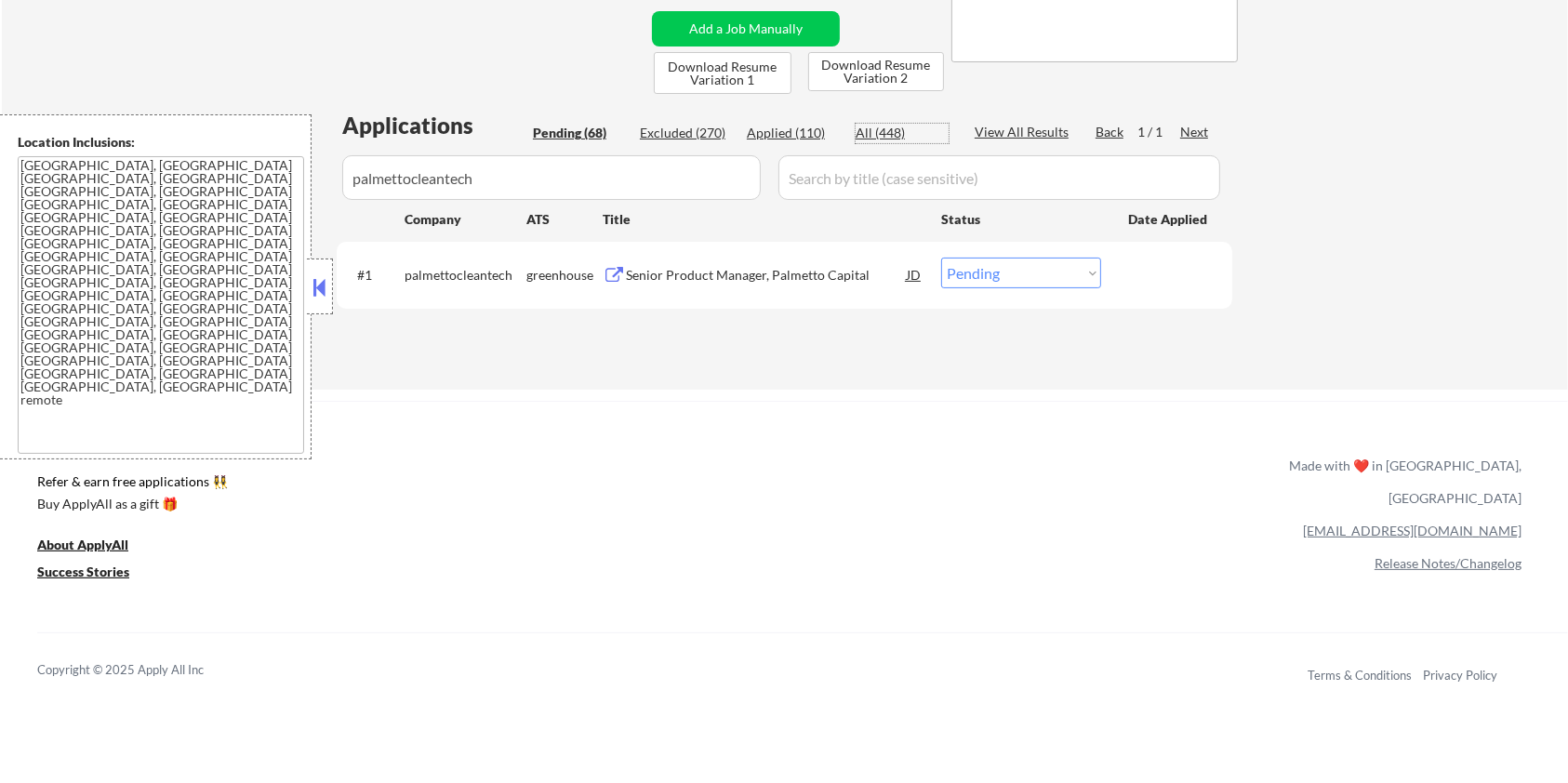
click at [874, 125] on div "All (448)" at bounding box center [902, 132] width 93 height 19
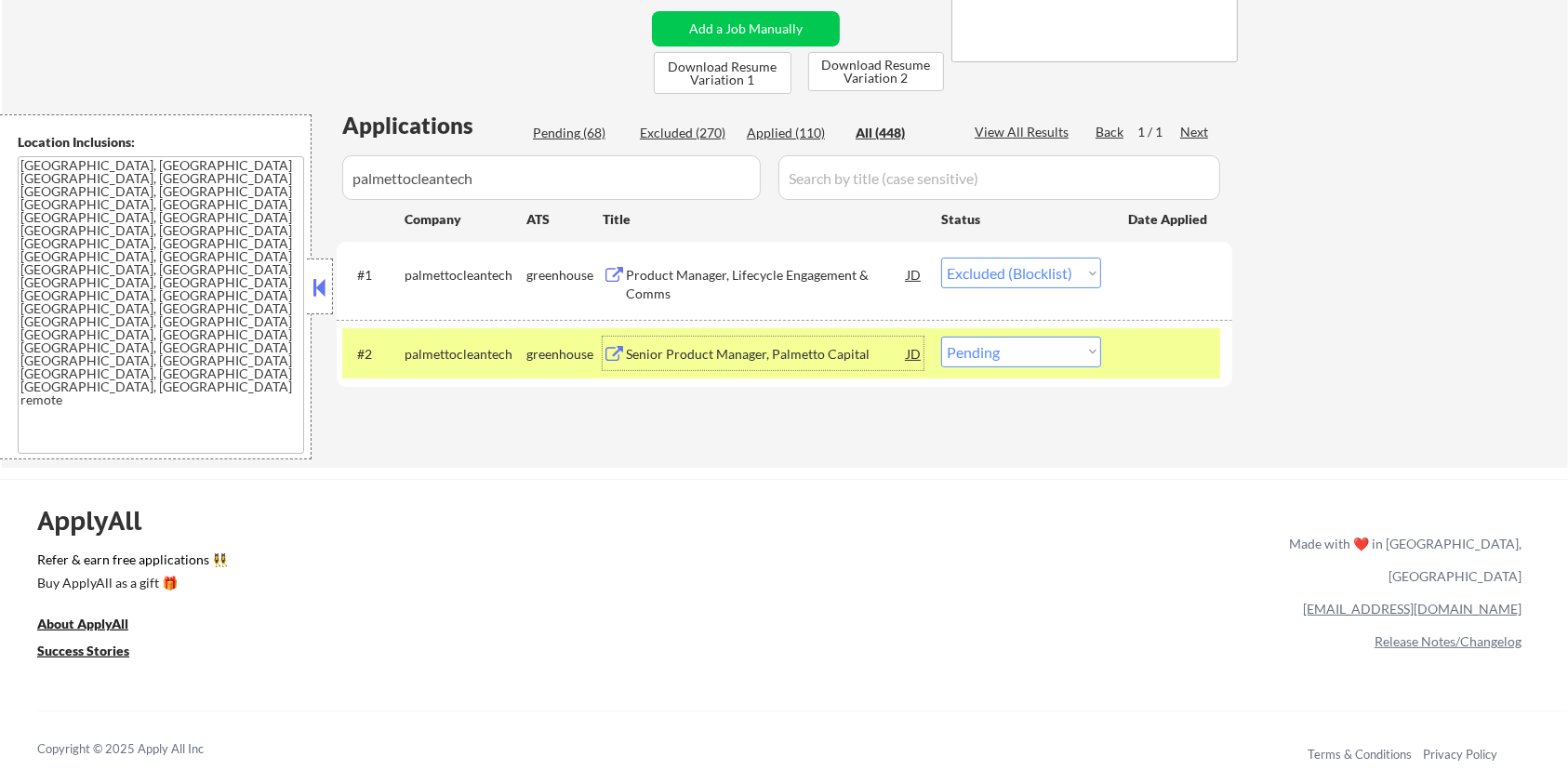
click at [662, 353] on div "Senior Product Manager, Palmetto Capital" at bounding box center [766, 354] width 281 height 19
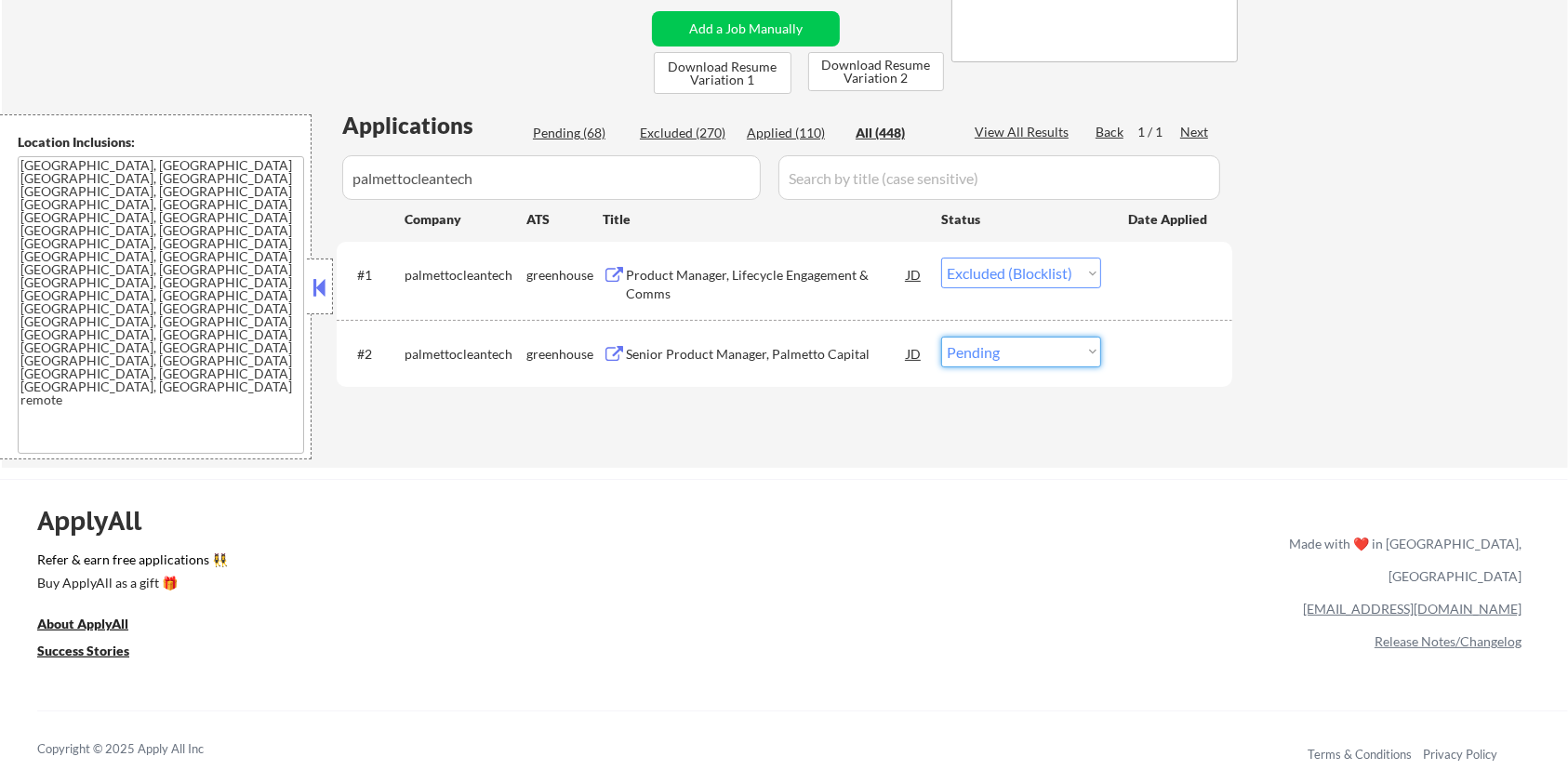
click at [1020, 359] on select "Choose an option... Pending Applied Excluded (Questions) Excluded (Expired) Exc…" at bounding box center [1021, 351] width 160 height 30
click at [941, 337] on select "Choose an option... Pending Applied Excluded (Questions) Excluded (Expired) Exc…" at bounding box center [1021, 351] width 160 height 30
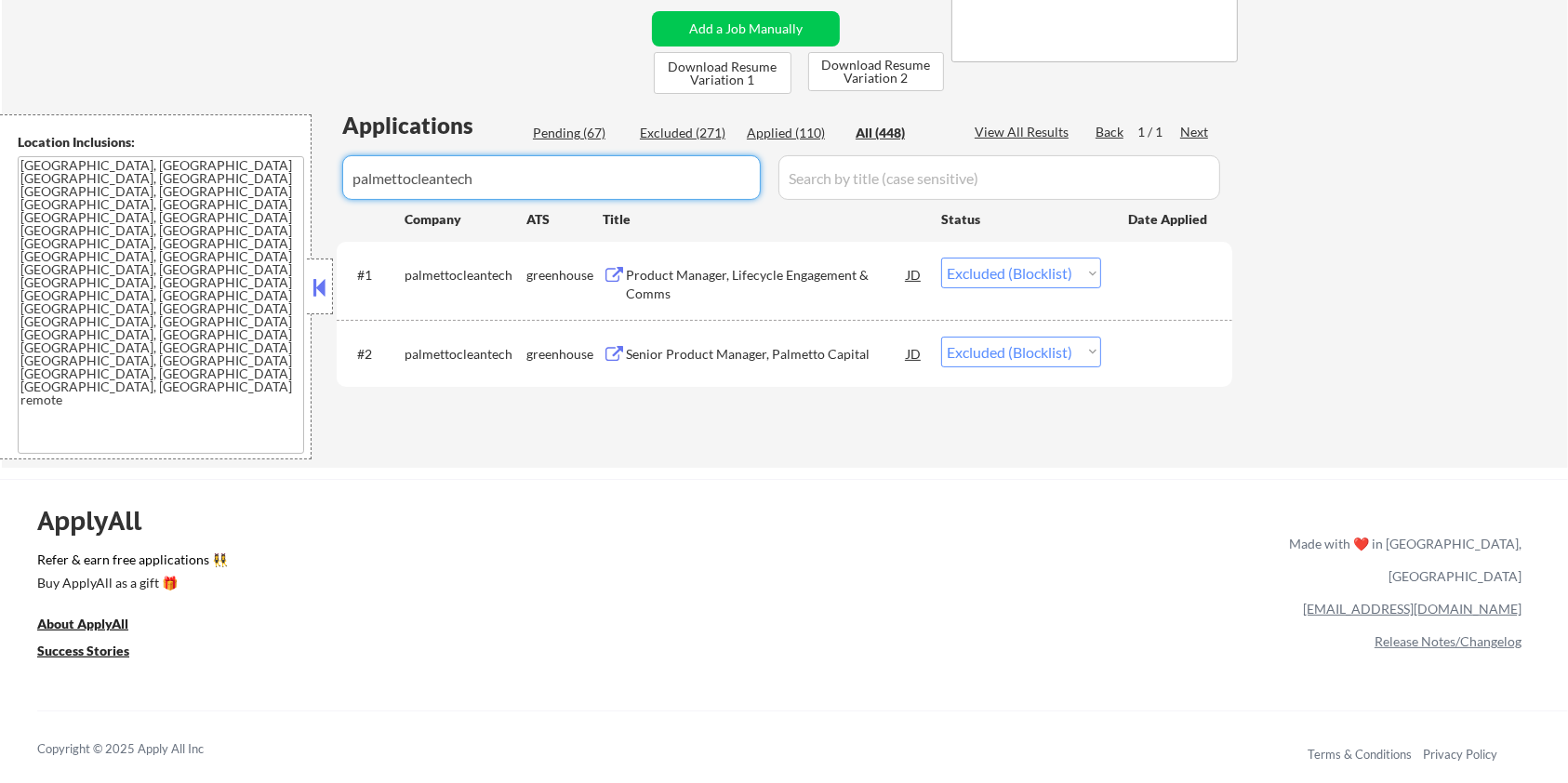
drag, startPoint x: 610, startPoint y: 193, endPoint x: 137, endPoint y: 190, distance: 473.0
click at [137, 190] on body "← Return to /applysquad Mailslurp Inbox Job Search Builder [PERSON_NAME] User E…" at bounding box center [784, 20] width 1568 height 783
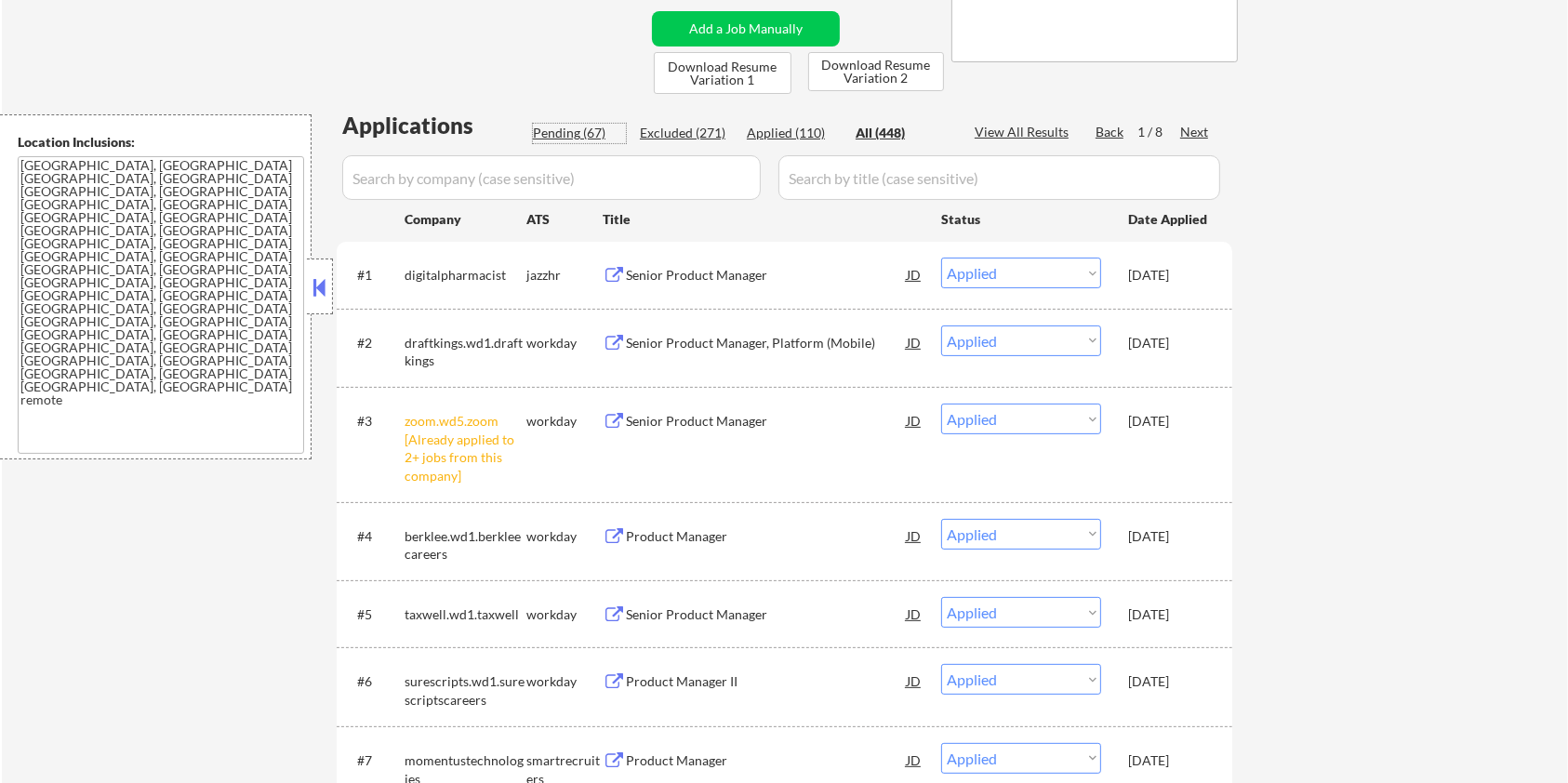
click at [544, 127] on div "Pending (67)" at bounding box center [579, 132] width 93 height 19
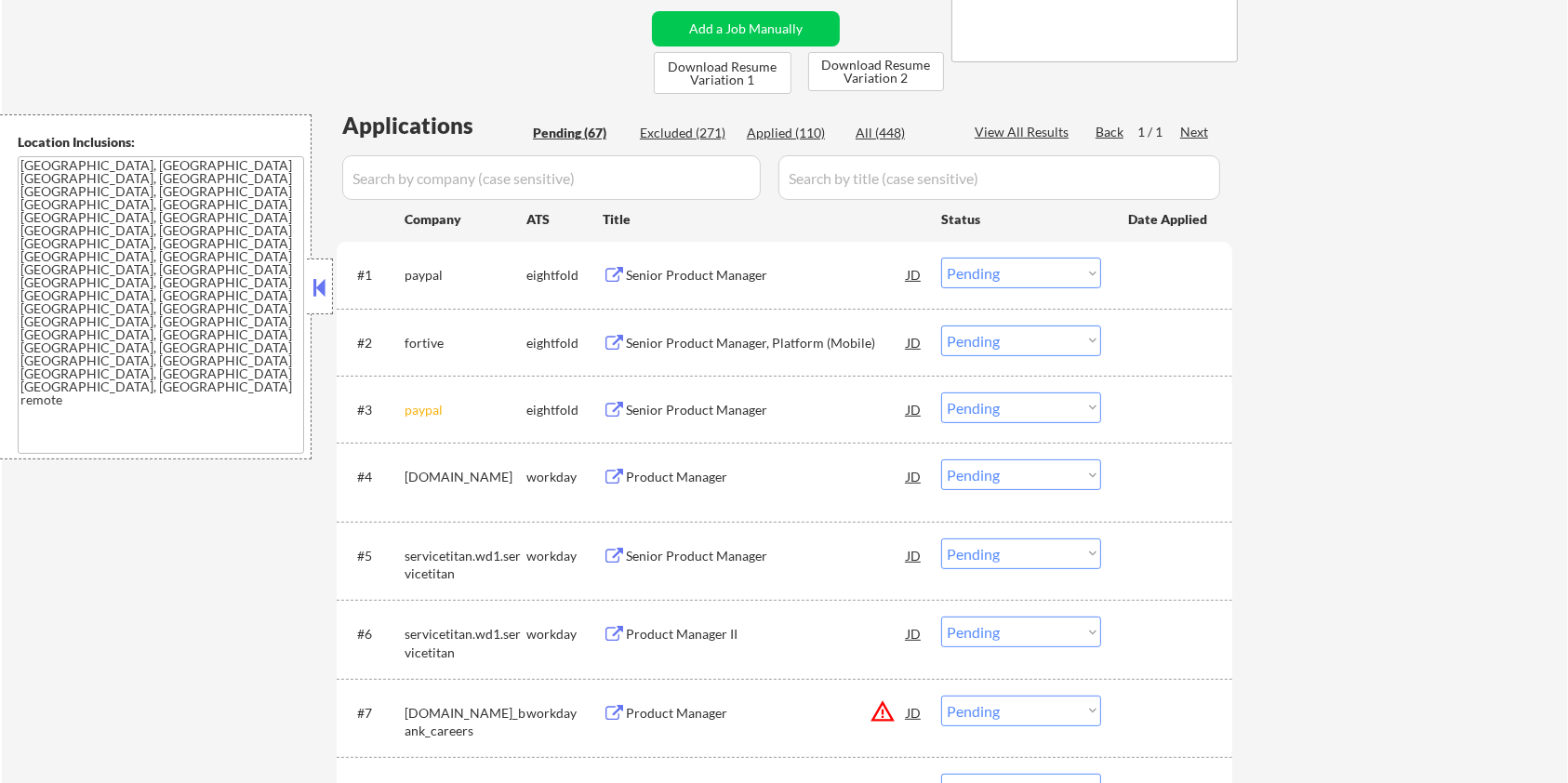
click at [567, 185] on input "input" at bounding box center [552, 178] width 419 height 45
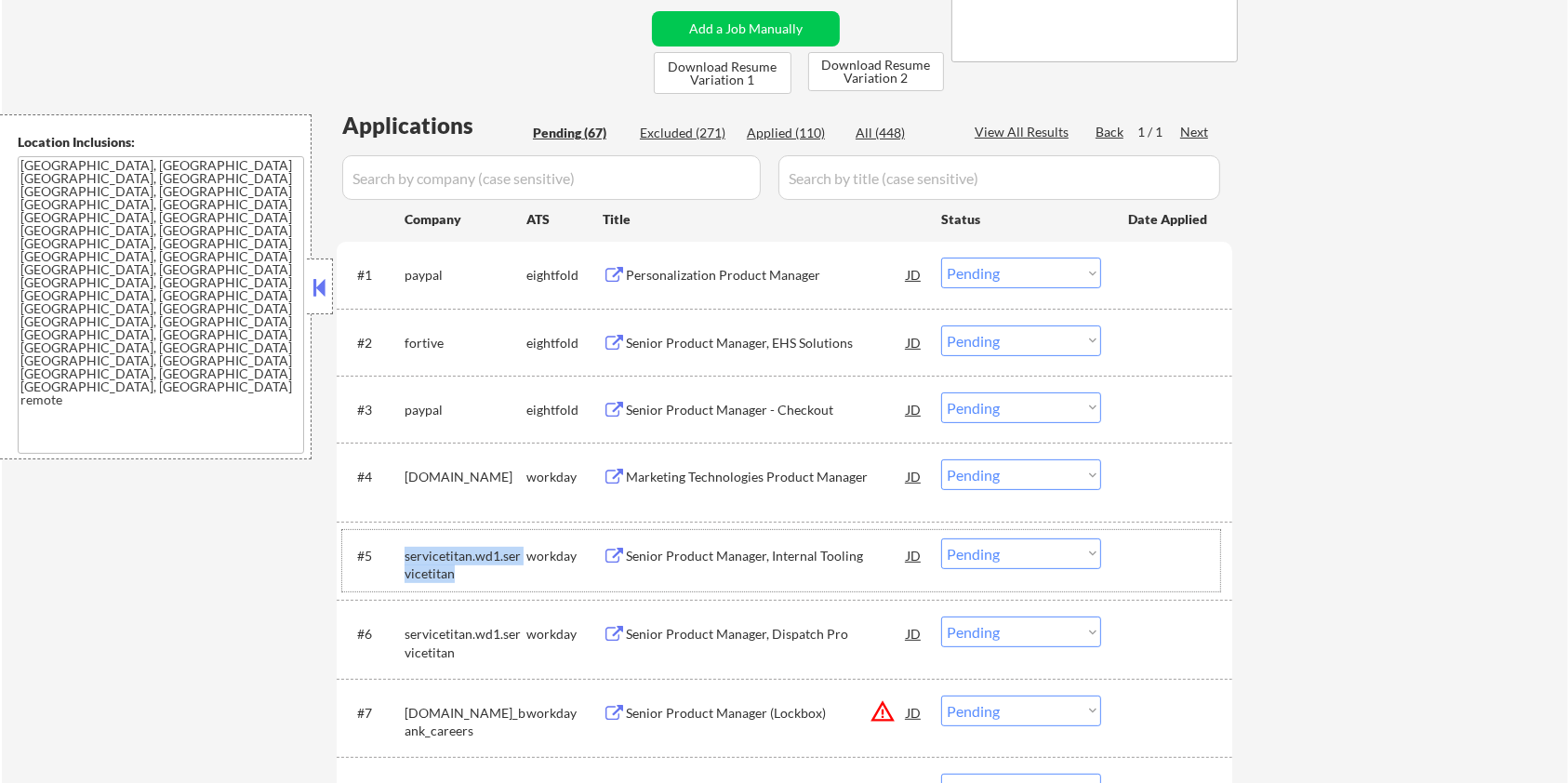
drag, startPoint x: 447, startPoint y: 575, endPoint x: 401, endPoint y: 554, distance: 50.6
click at [401, 554] on div "#5 servicetitan.wd1.servicetitan workday Senior Product Manager, Internal Tooli…" at bounding box center [781, 561] width 877 height 62
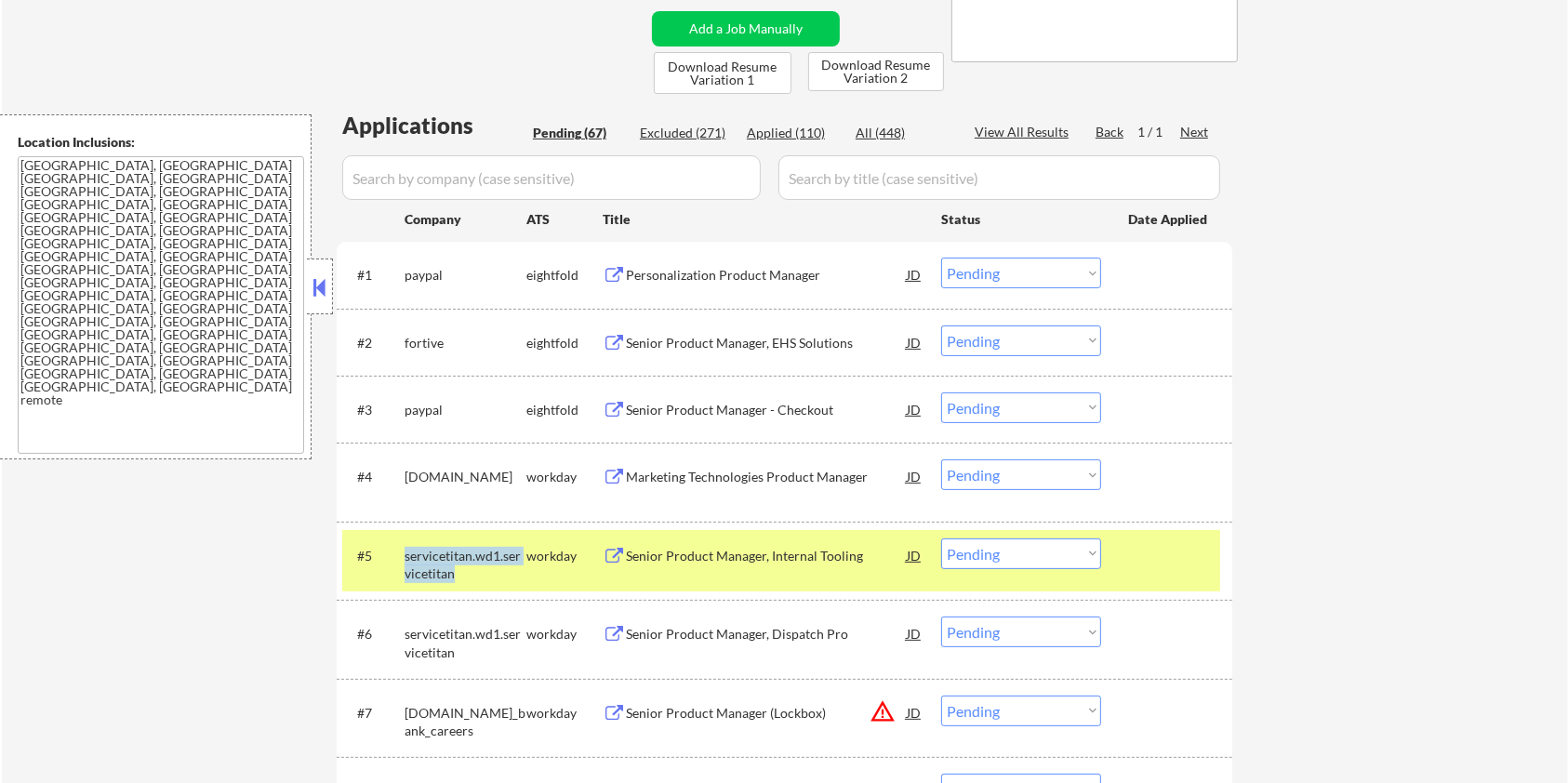
copy div "servicetitan.wd1.servicetitan"
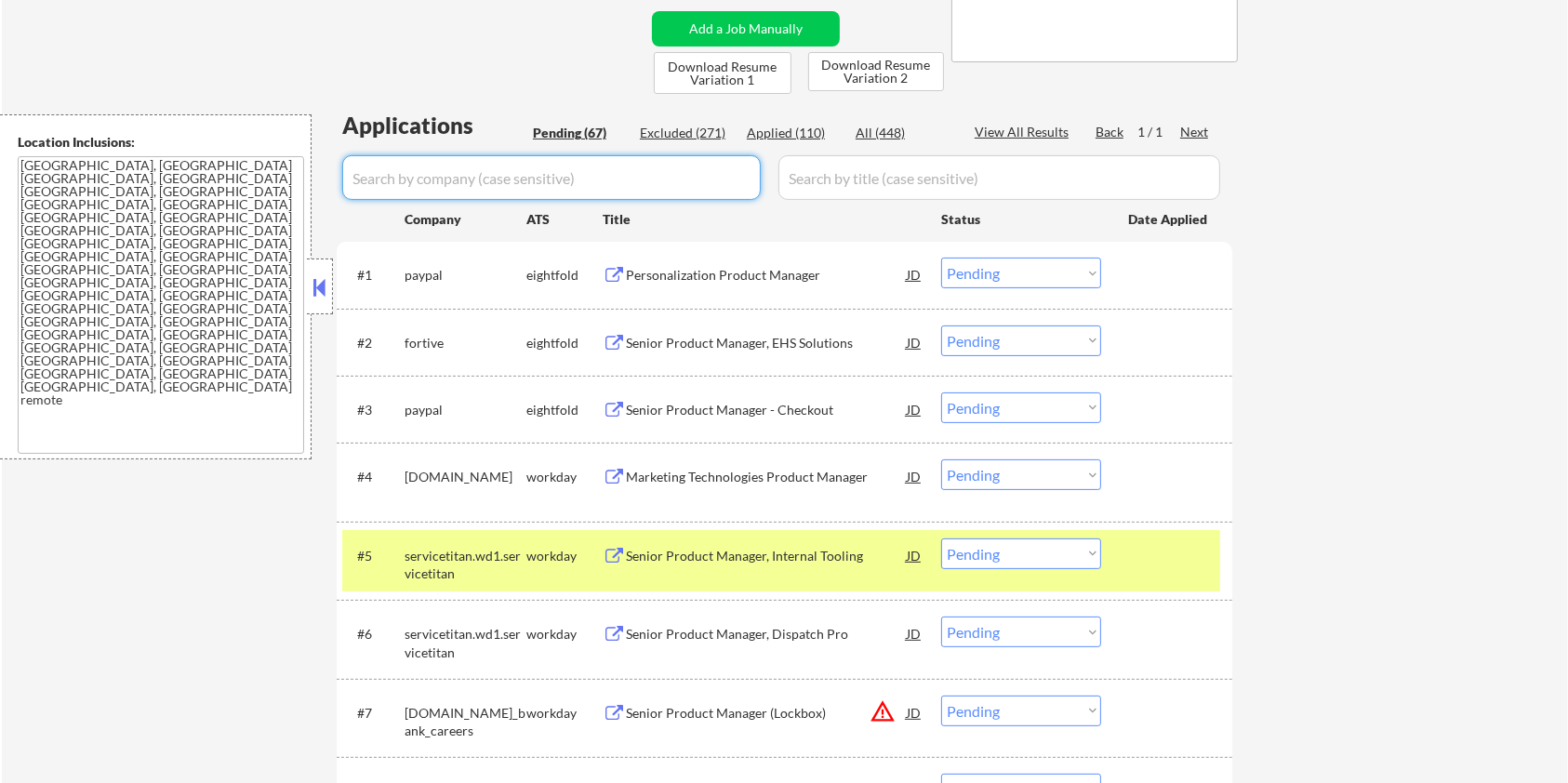
click at [428, 174] on input "input" at bounding box center [552, 178] width 419 height 45
paste input "servicetitan.wd1.servicetitan"
click at [873, 167] on input "input" at bounding box center [1000, 178] width 442 height 45
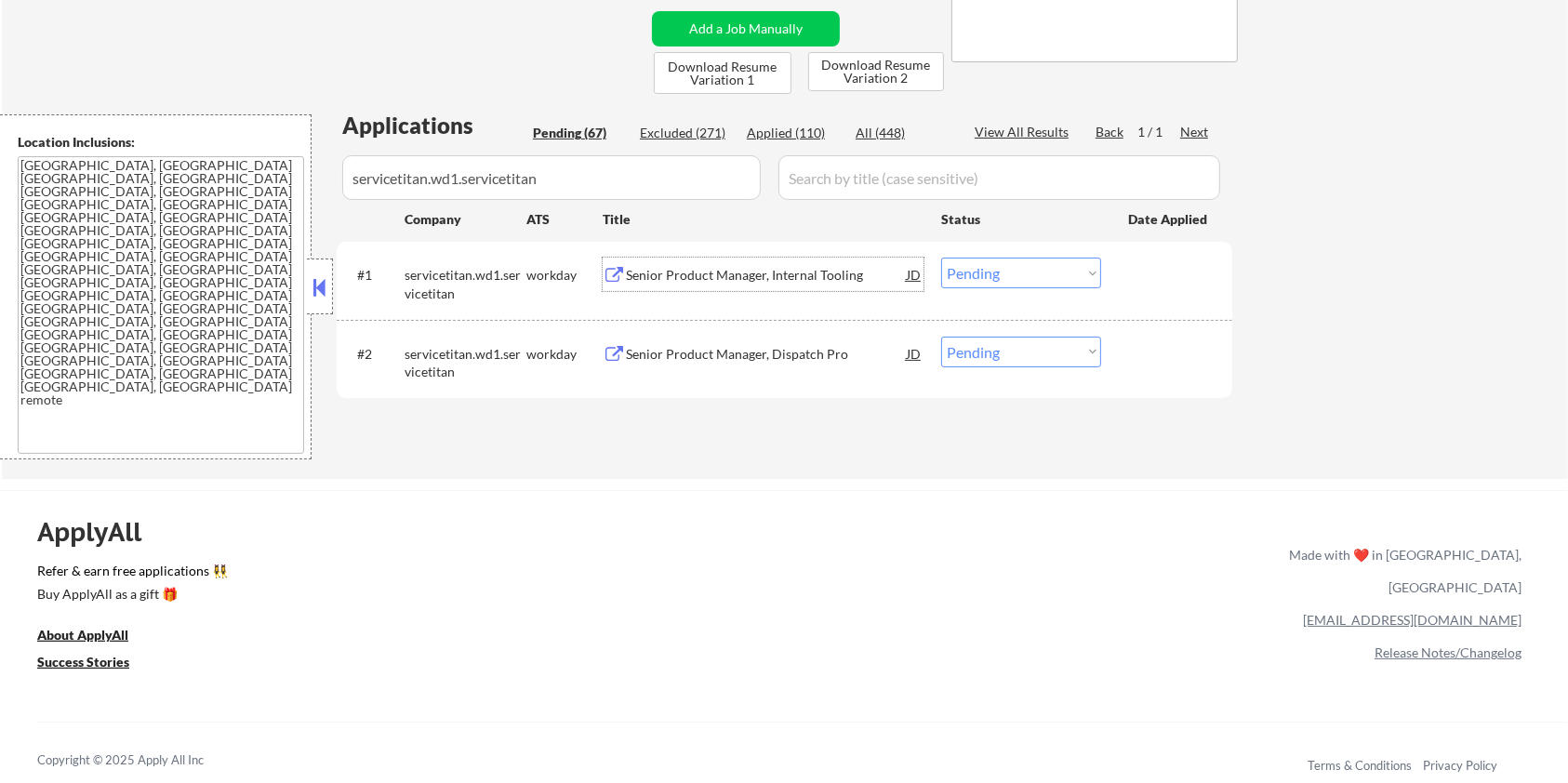
click at [705, 280] on div "Senior Product Manager, Internal Tooling" at bounding box center [766, 275] width 281 height 19
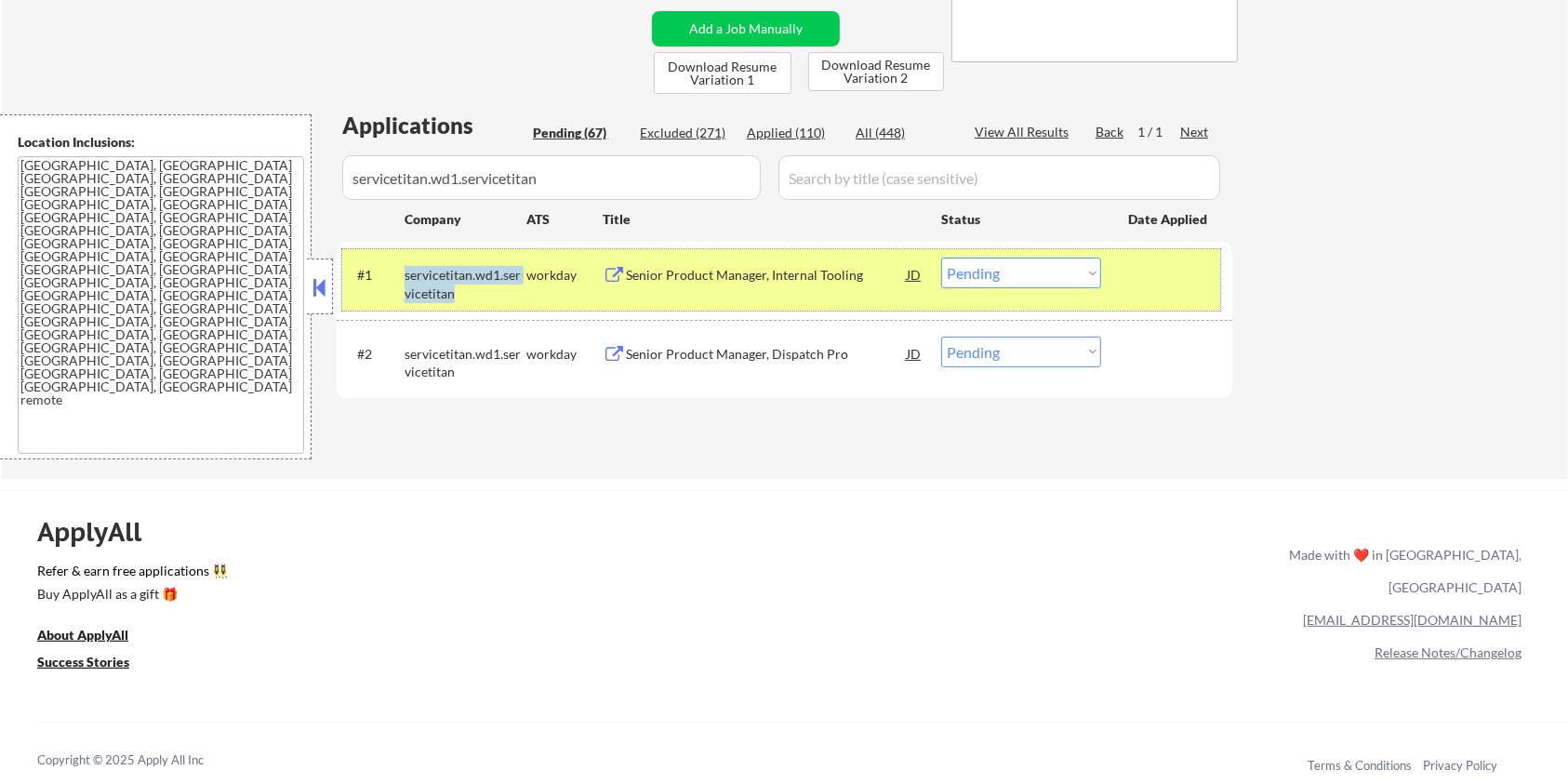
drag, startPoint x: 447, startPoint y: 291, endPoint x: 404, endPoint y: 269, distance: 48.3
click at [405, 269] on div "servicetitan.wd1.servicetitan" at bounding box center [466, 284] width 122 height 36
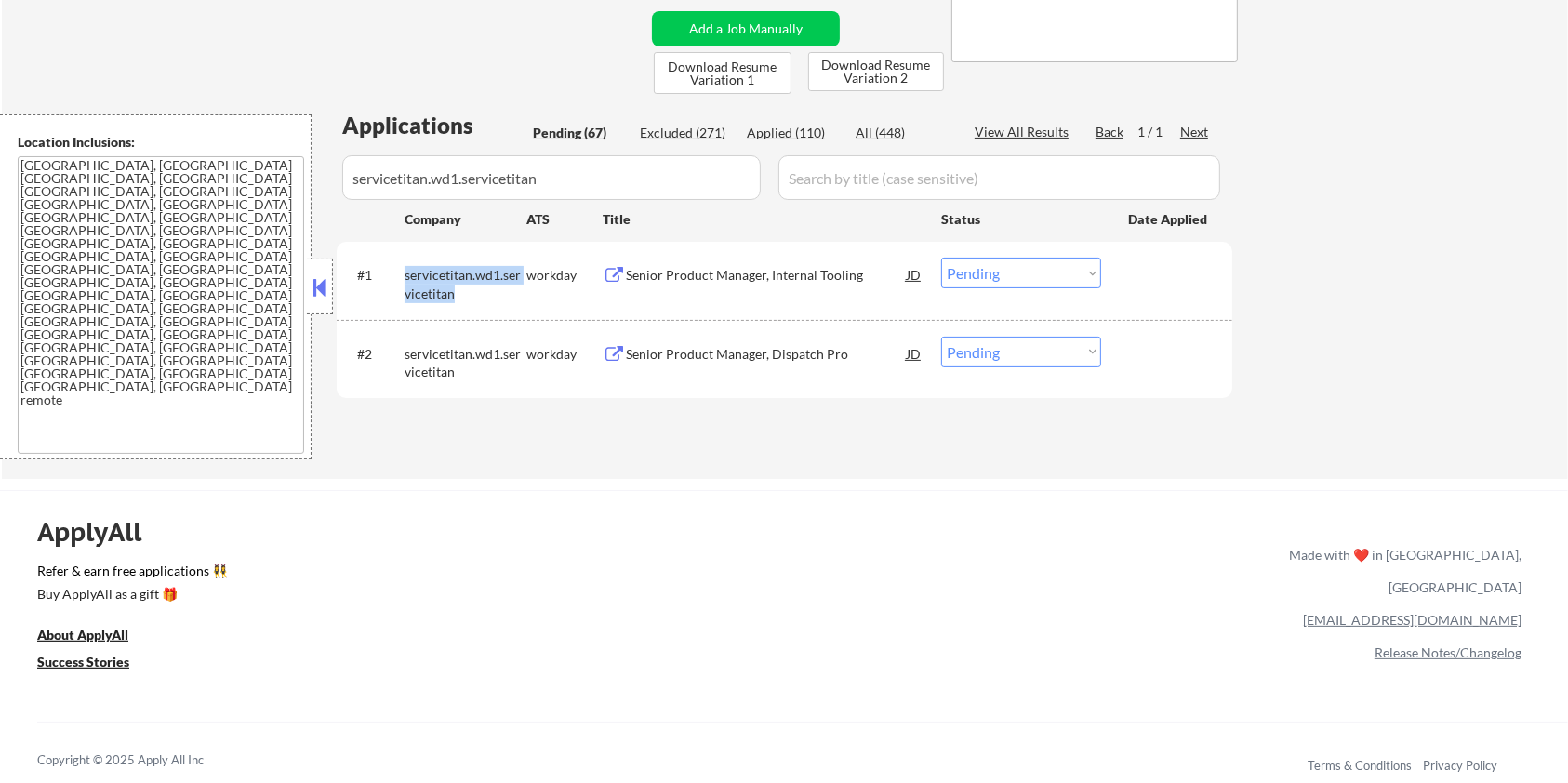
copy div "servicetitan.wd1.servicetitan"
click at [1043, 275] on select "Choose an option... Pending Applied Excluded (Questions) Excluded (Expired) Exc…" at bounding box center [1021, 272] width 160 height 30
click at [941, 257] on select "Choose an option... Pending Applied Excluded (Questions) Excluded (Expired) Exc…" at bounding box center [1021, 272] width 160 height 30
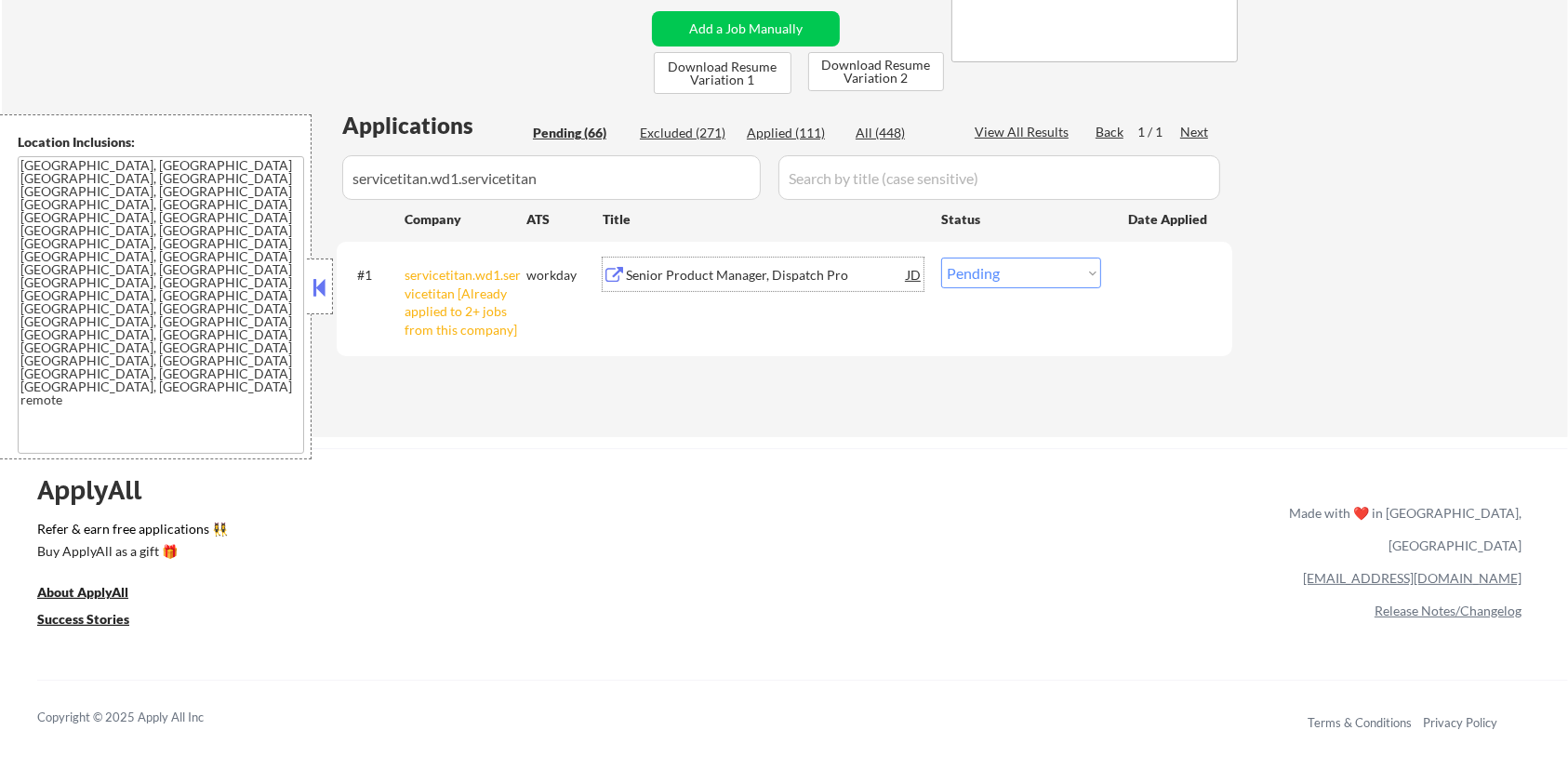
click at [759, 281] on div "Senior Product Manager, Dispatch Pro" at bounding box center [766, 275] width 281 height 19
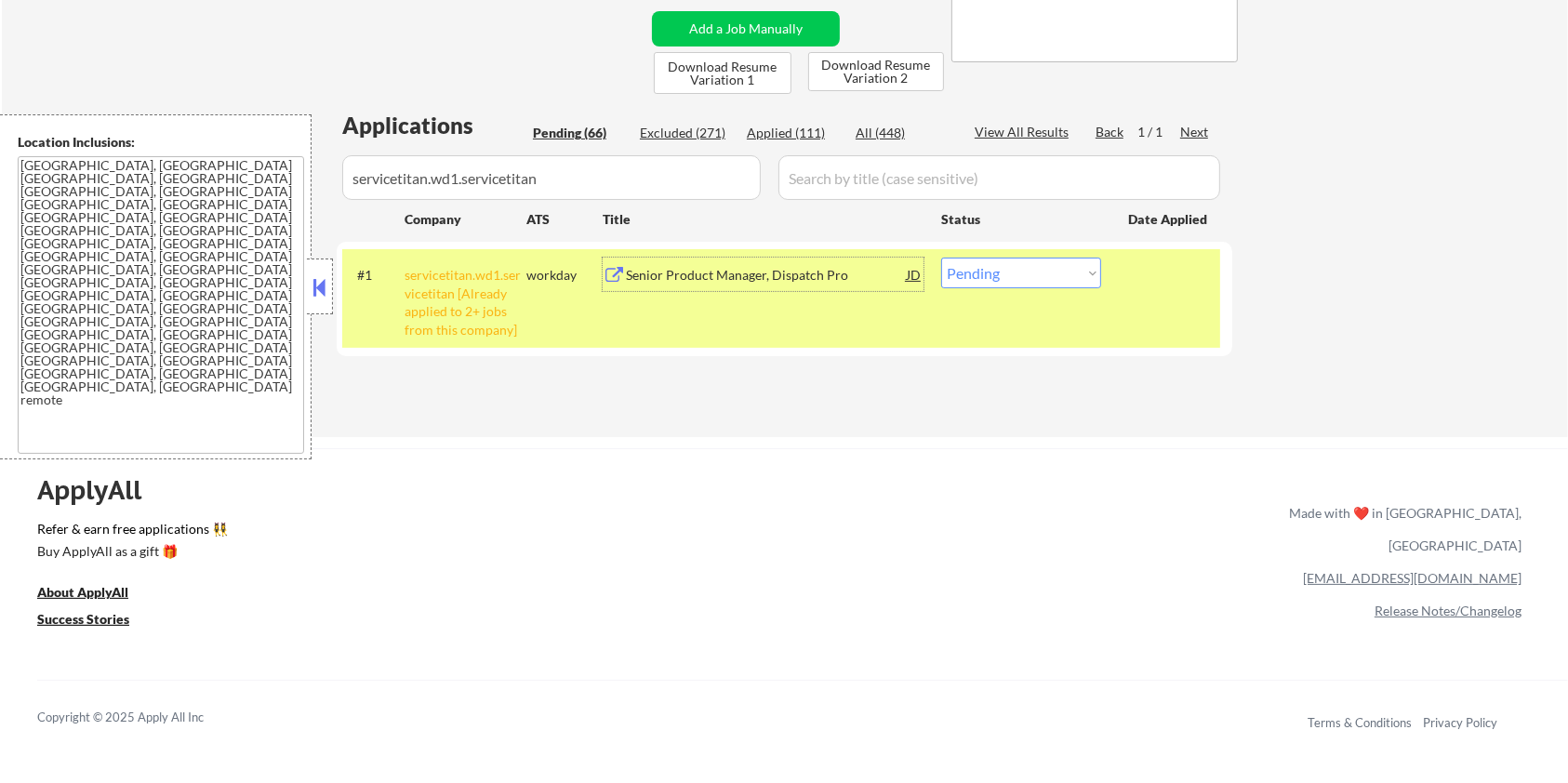
click at [1019, 265] on select "Choose an option... Pending Applied Excluded (Questions) Excluded (Expired) Exc…" at bounding box center [1021, 272] width 160 height 30
click at [941, 257] on select "Choose an option... Pending Applied Excluded (Questions) Excluded (Expired) Exc…" at bounding box center [1021, 272] width 160 height 30
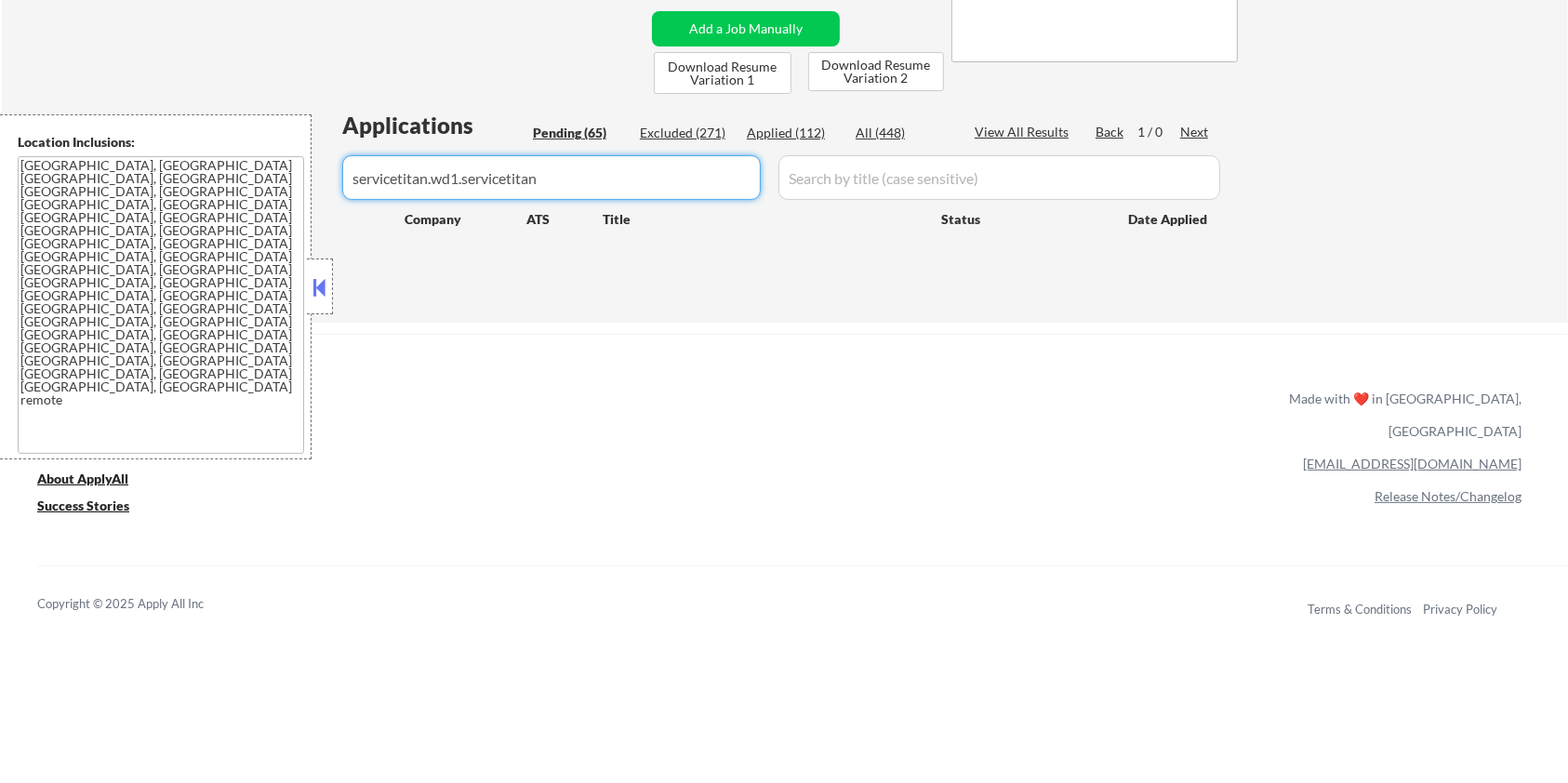
drag, startPoint x: 632, startPoint y: 191, endPoint x: 0, endPoint y: 255, distance: 635.2
click at [75, 205] on body "← Return to /applysquad Mailslurp Inbox Job Search Builder [PERSON_NAME] User E…" at bounding box center [784, 20] width 1568 height 783
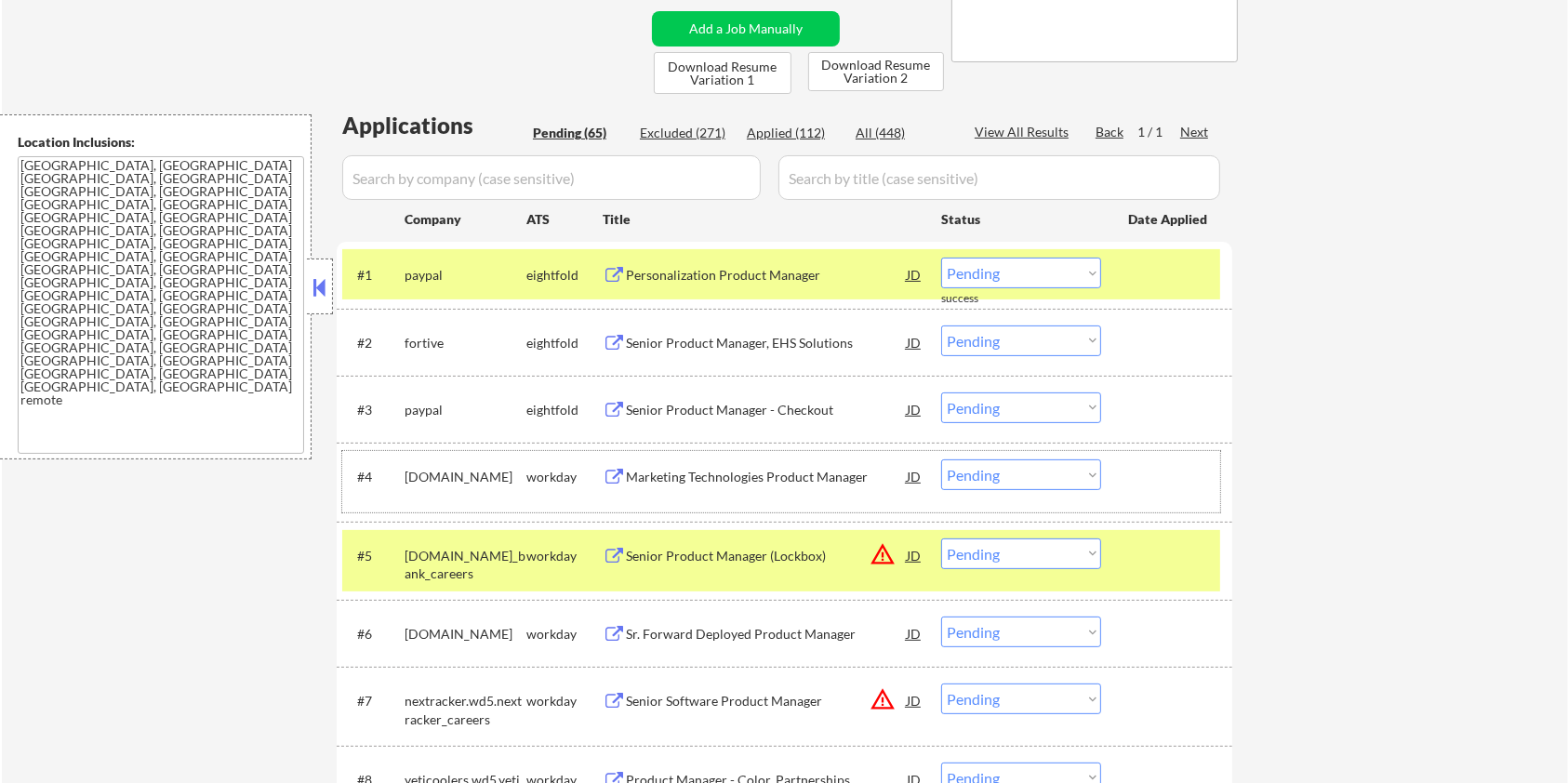
drag, startPoint x: 467, startPoint y: 491, endPoint x: 404, endPoint y: 479, distance: 64.1
click at [405, 479] on div "[DOMAIN_NAME]" at bounding box center [466, 477] width 122 height 19
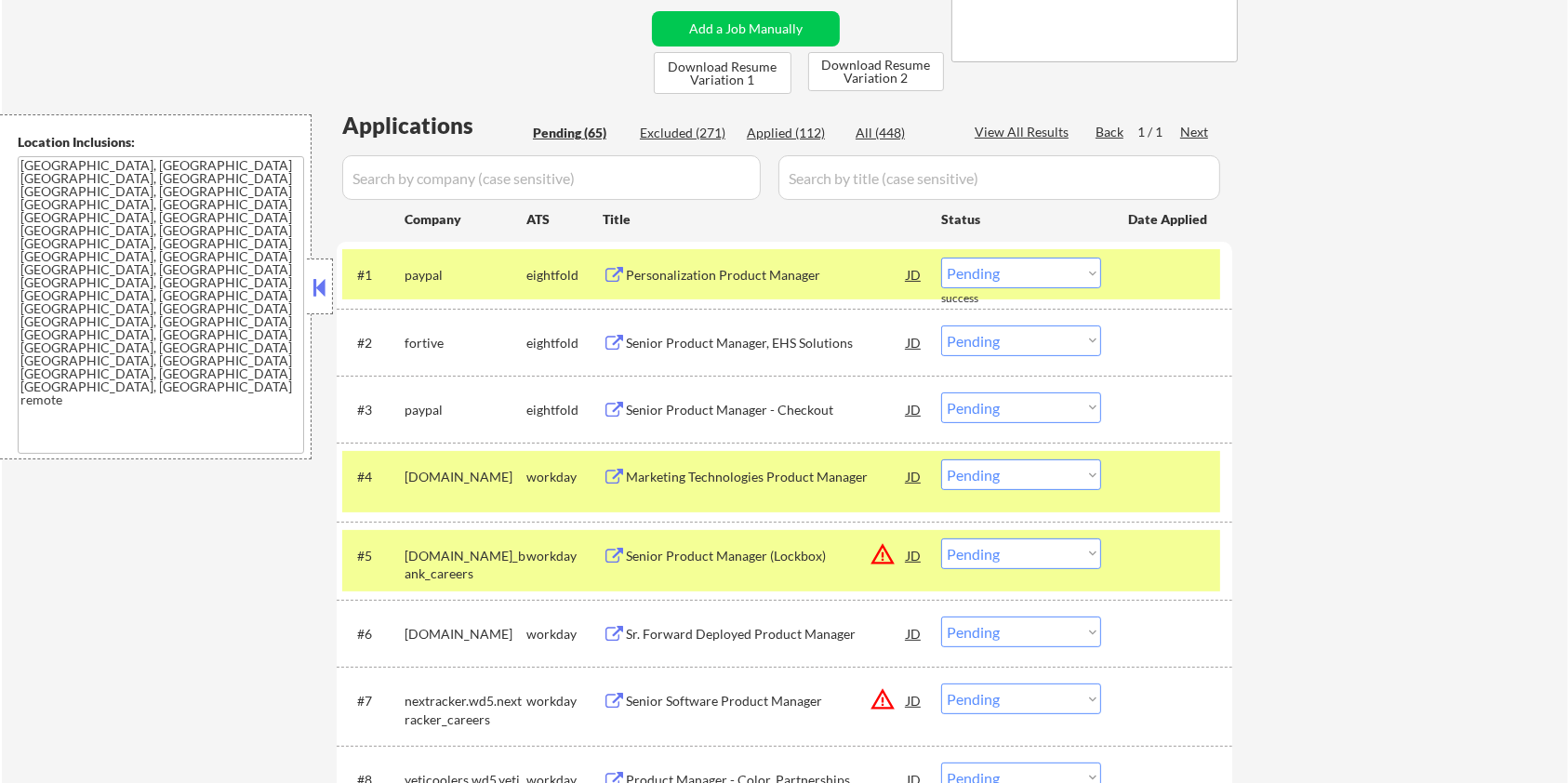
copy div "[DOMAIN_NAME]"
click at [370, 185] on input "input" at bounding box center [552, 178] width 419 height 45
paste input "[DOMAIN_NAME]"
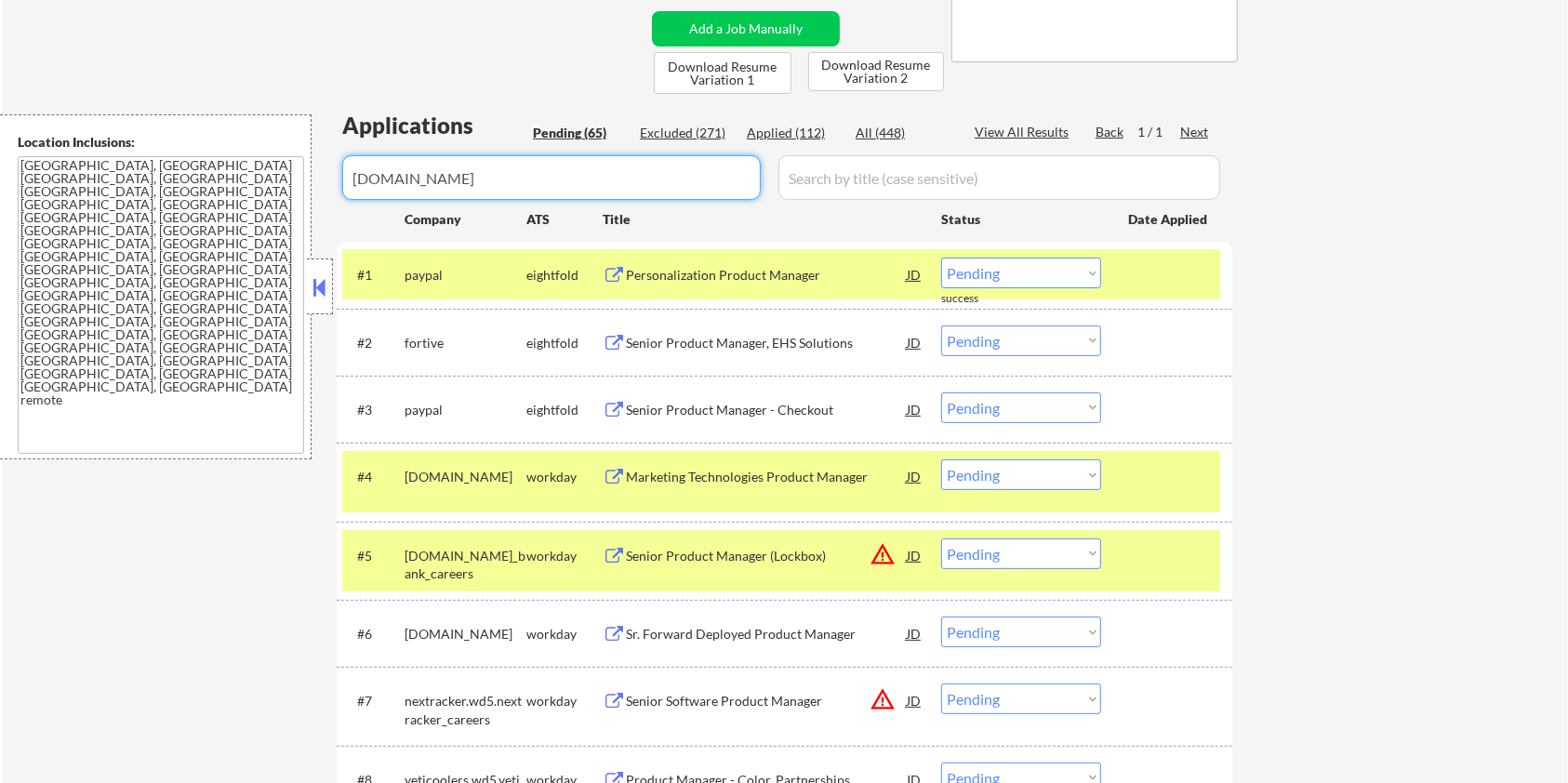
click at [907, 183] on input "input" at bounding box center [1000, 178] width 442 height 45
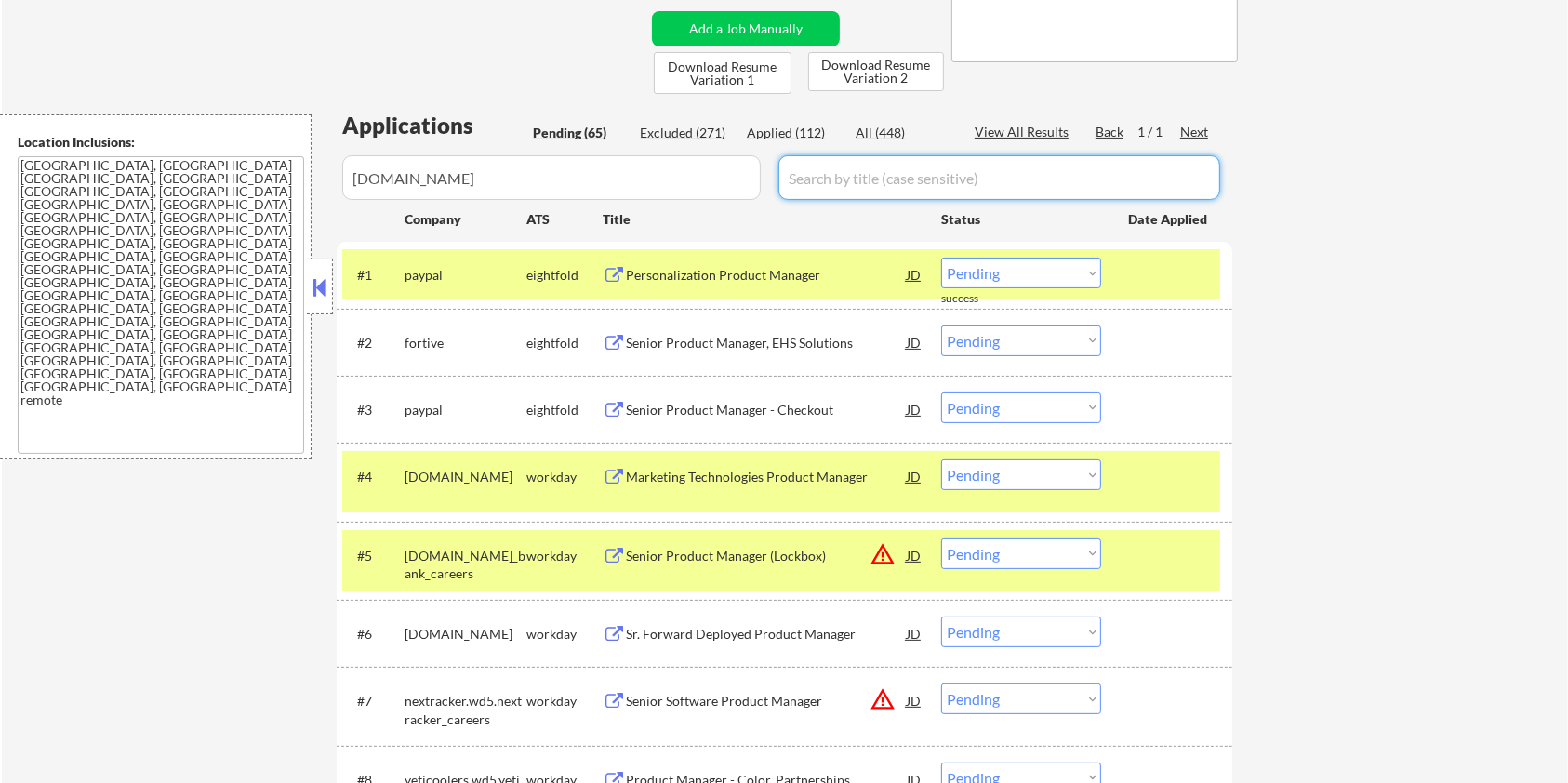
click at [893, 141] on div "All (448)" at bounding box center [902, 132] width 93 height 19
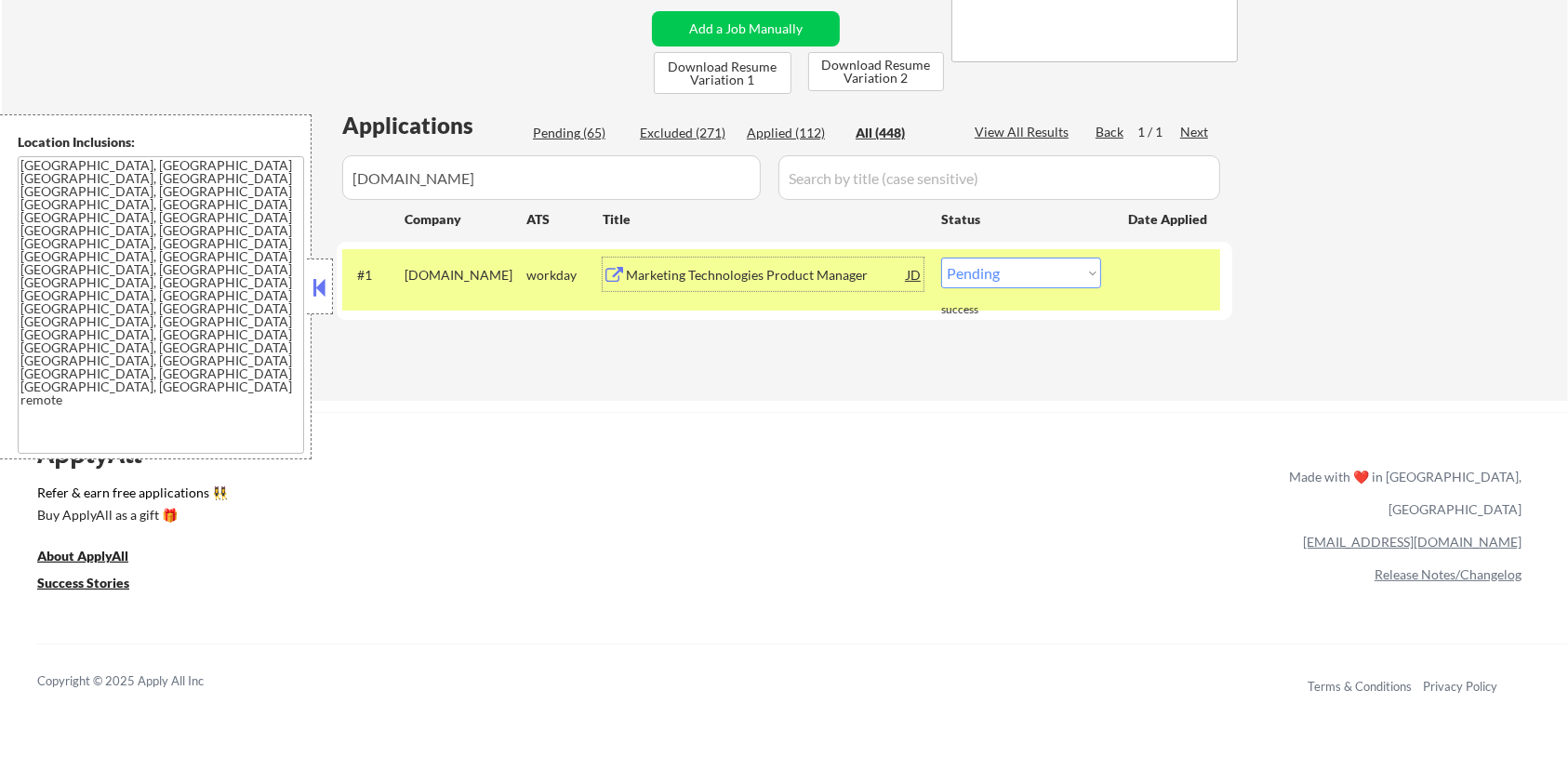
click at [685, 282] on div "Marketing Technologies Product Manager" at bounding box center [766, 275] width 281 height 19
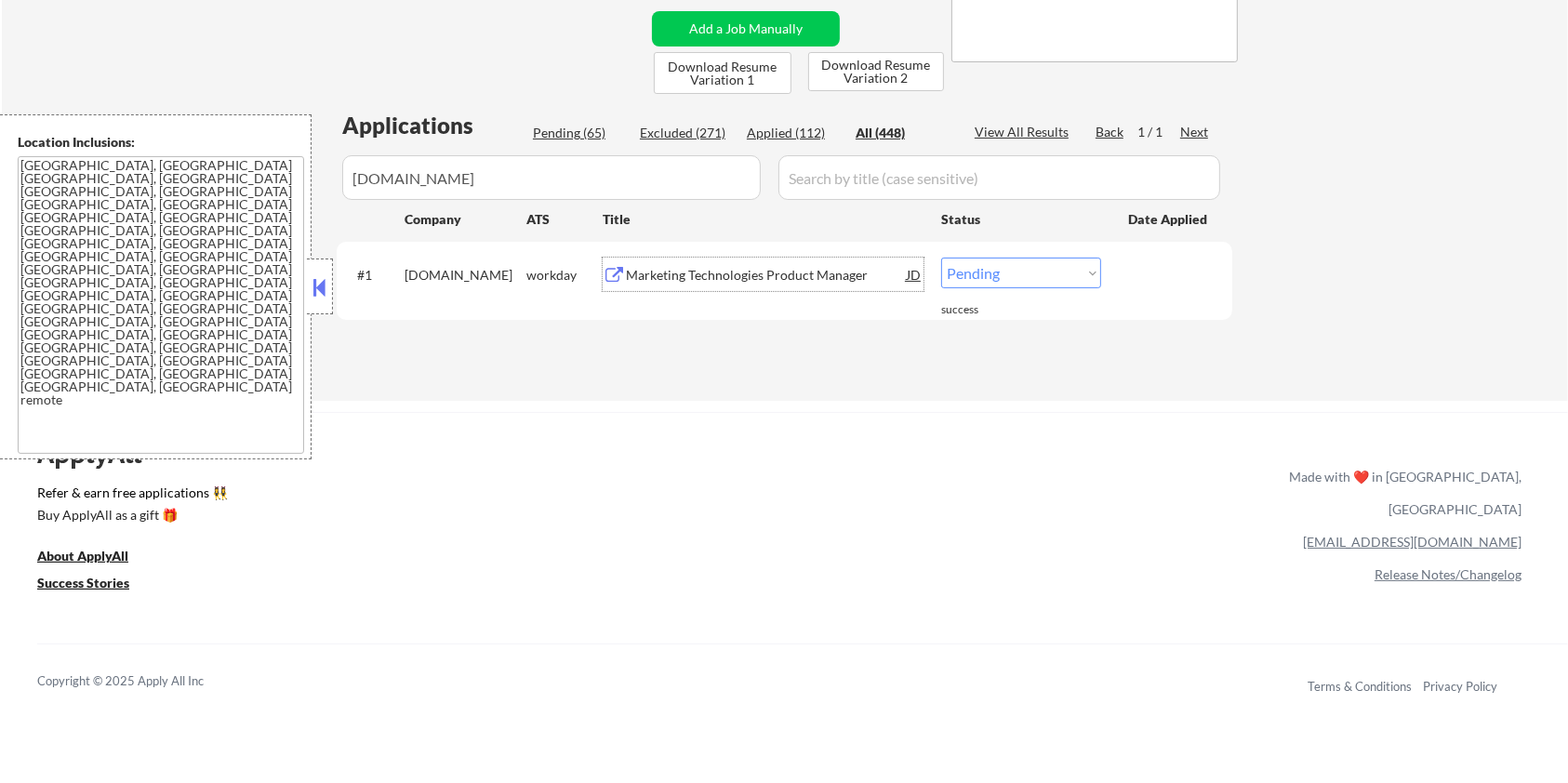
click at [1044, 272] on select "Choose an option... Pending Applied Excluded (Questions) Excluded (Expired) Exc…" at bounding box center [1021, 272] width 160 height 30
click at [941, 257] on select "Choose an option... Pending Applied Excluded (Questions) Excluded (Expired) Exc…" at bounding box center [1021, 272] width 160 height 30
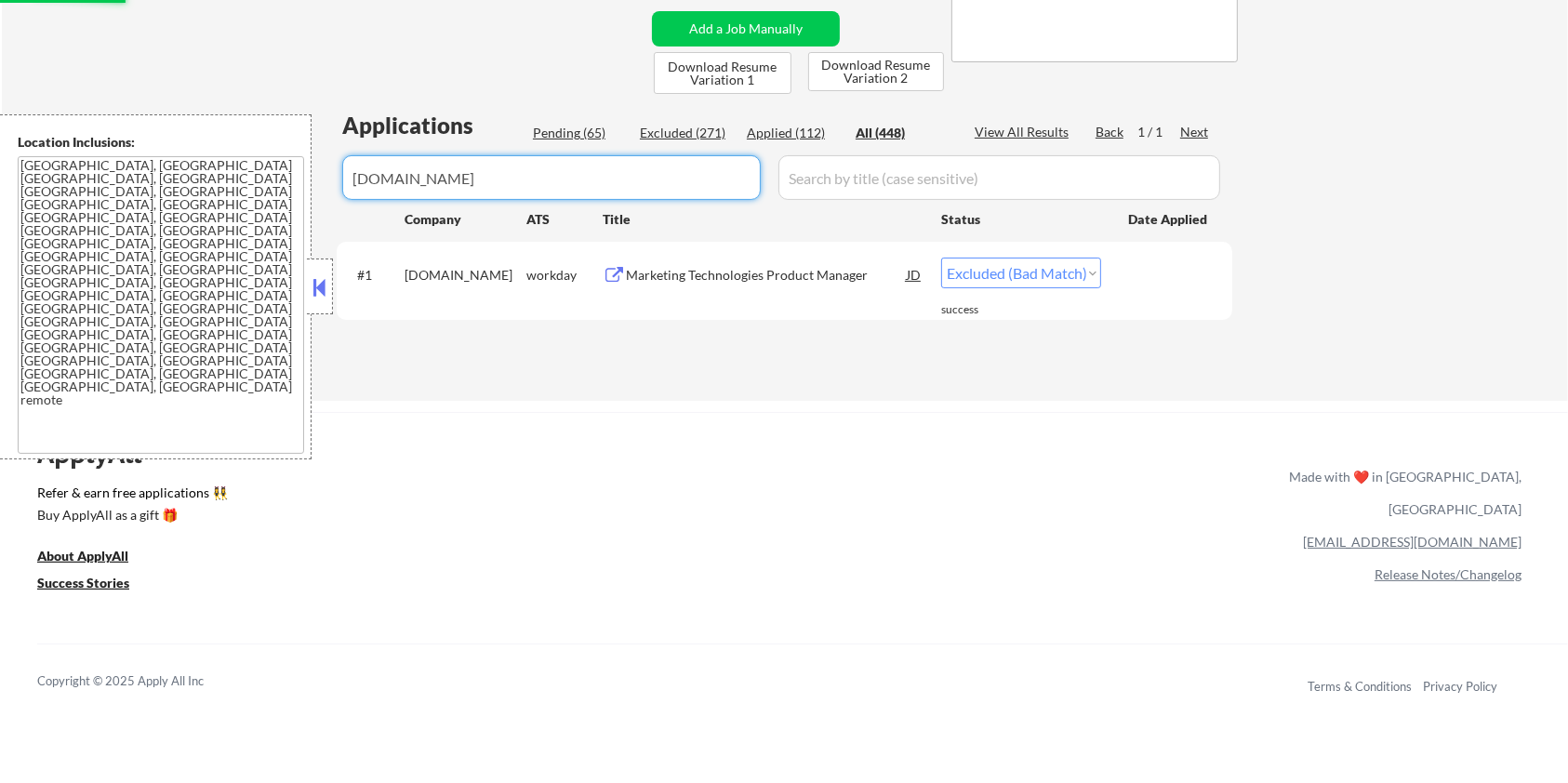
drag, startPoint x: 604, startPoint y: 188, endPoint x: 18, endPoint y: 196, distance: 586.1
click at [29, 190] on body "← Return to /applysquad Mailslurp Inbox Job Search Builder [PERSON_NAME] User E…" at bounding box center [784, 20] width 1568 height 783
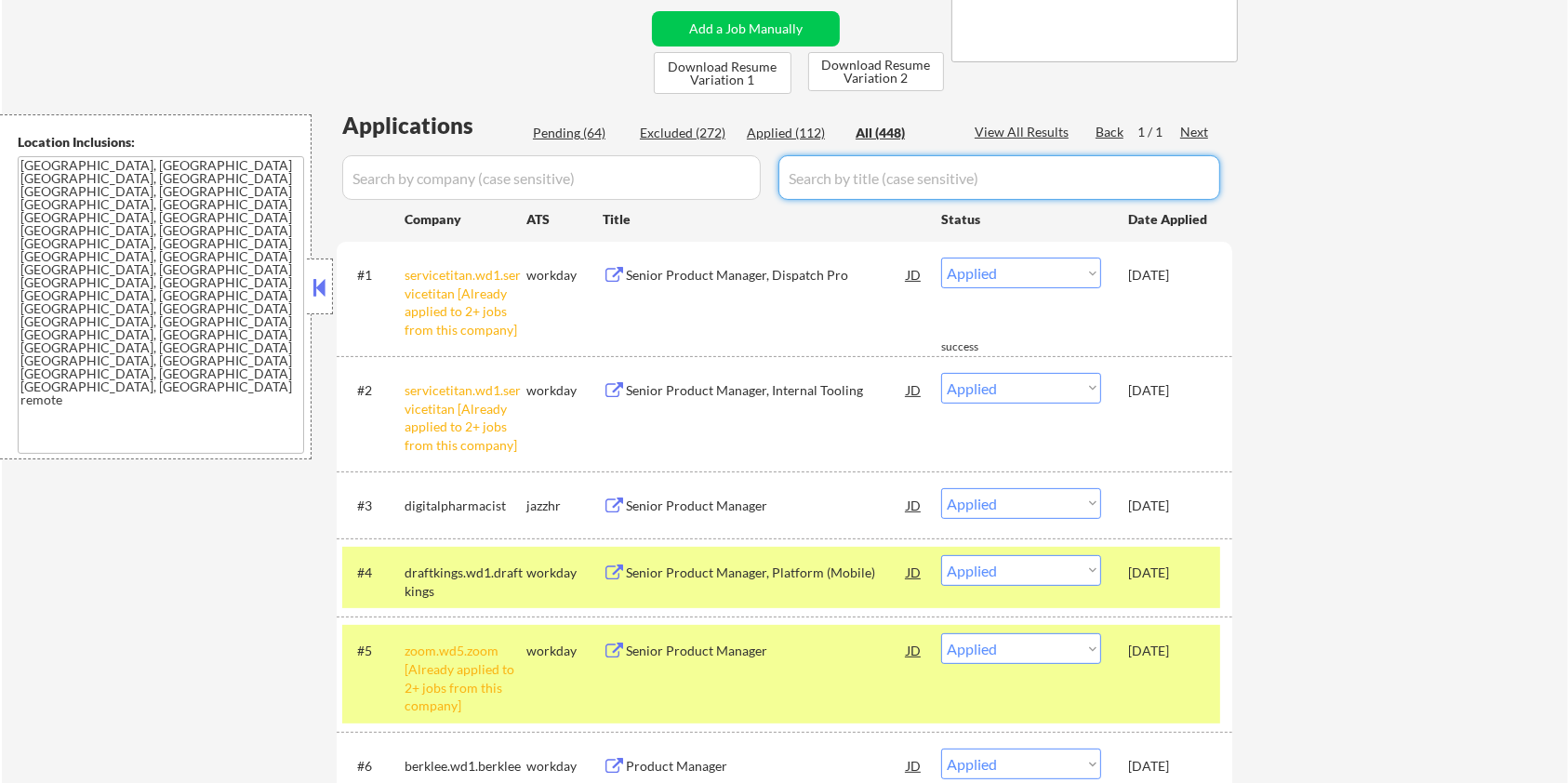
click at [823, 177] on input "input" at bounding box center [1000, 178] width 442 height 45
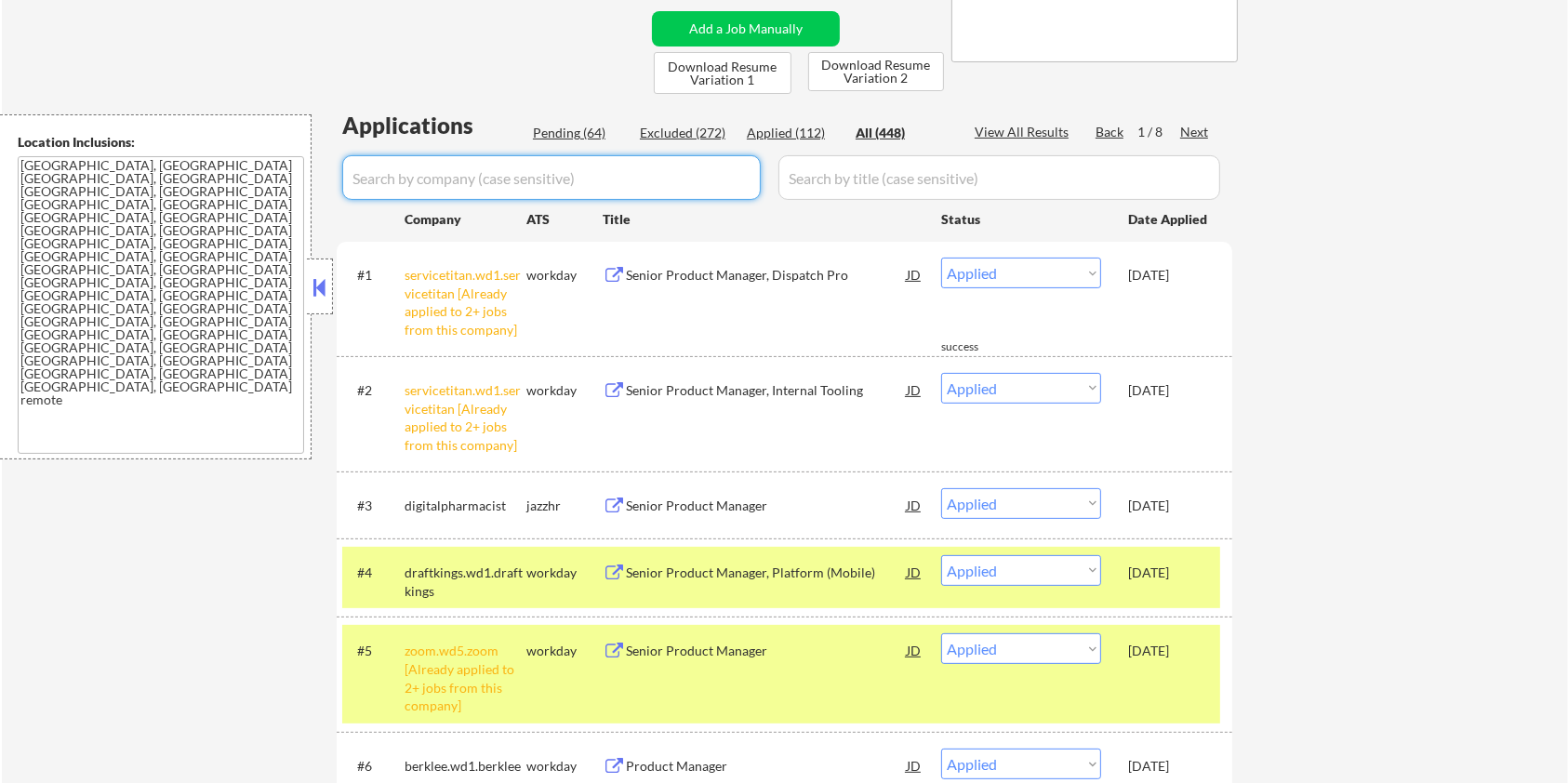
click at [566, 190] on input "input" at bounding box center [552, 178] width 419 height 45
click at [595, 136] on div "Pending (64)" at bounding box center [579, 132] width 93 height 19
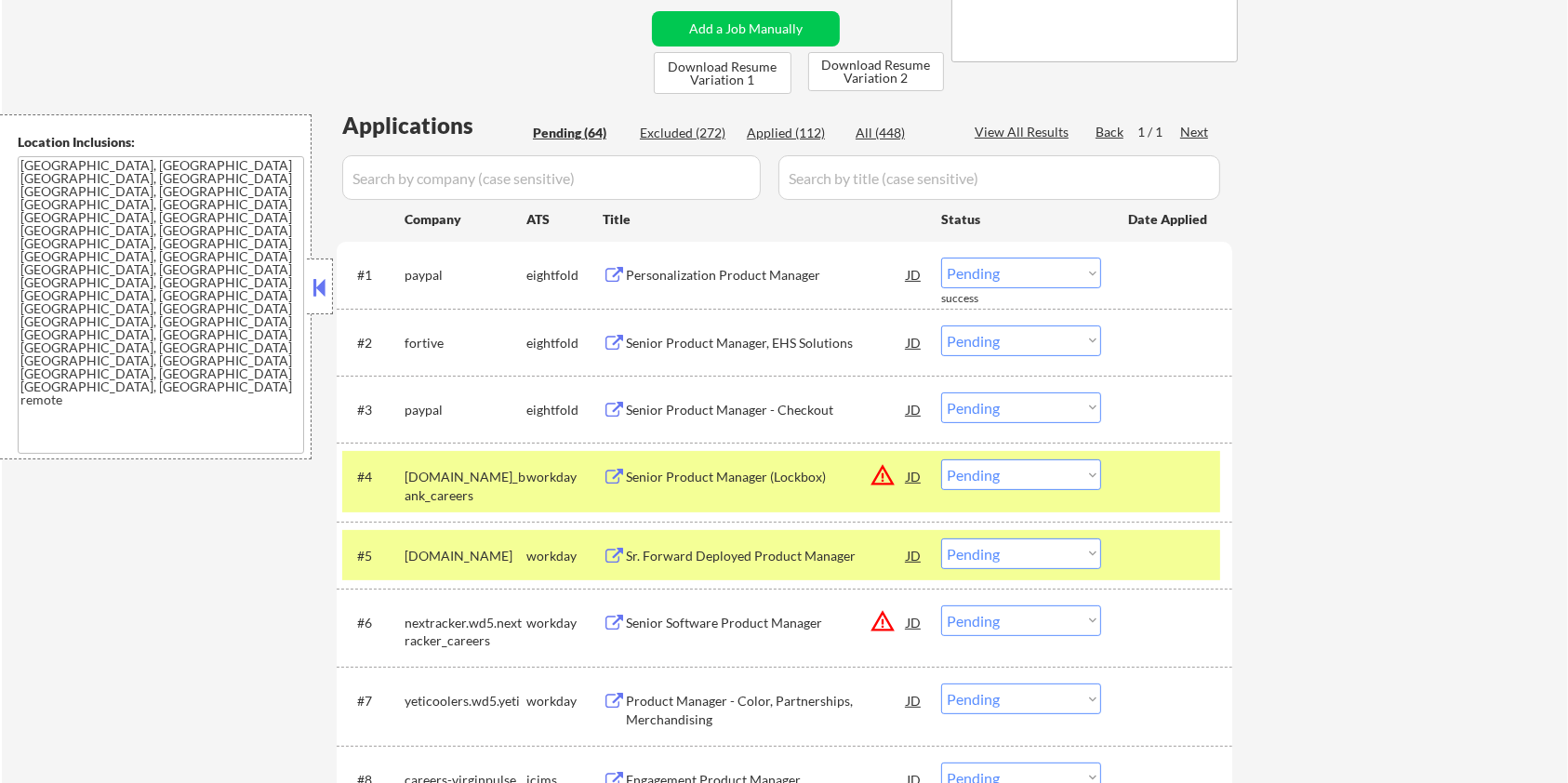
click at [1130, 481] on div at bounding box center [1169, 477] width 82 height 33
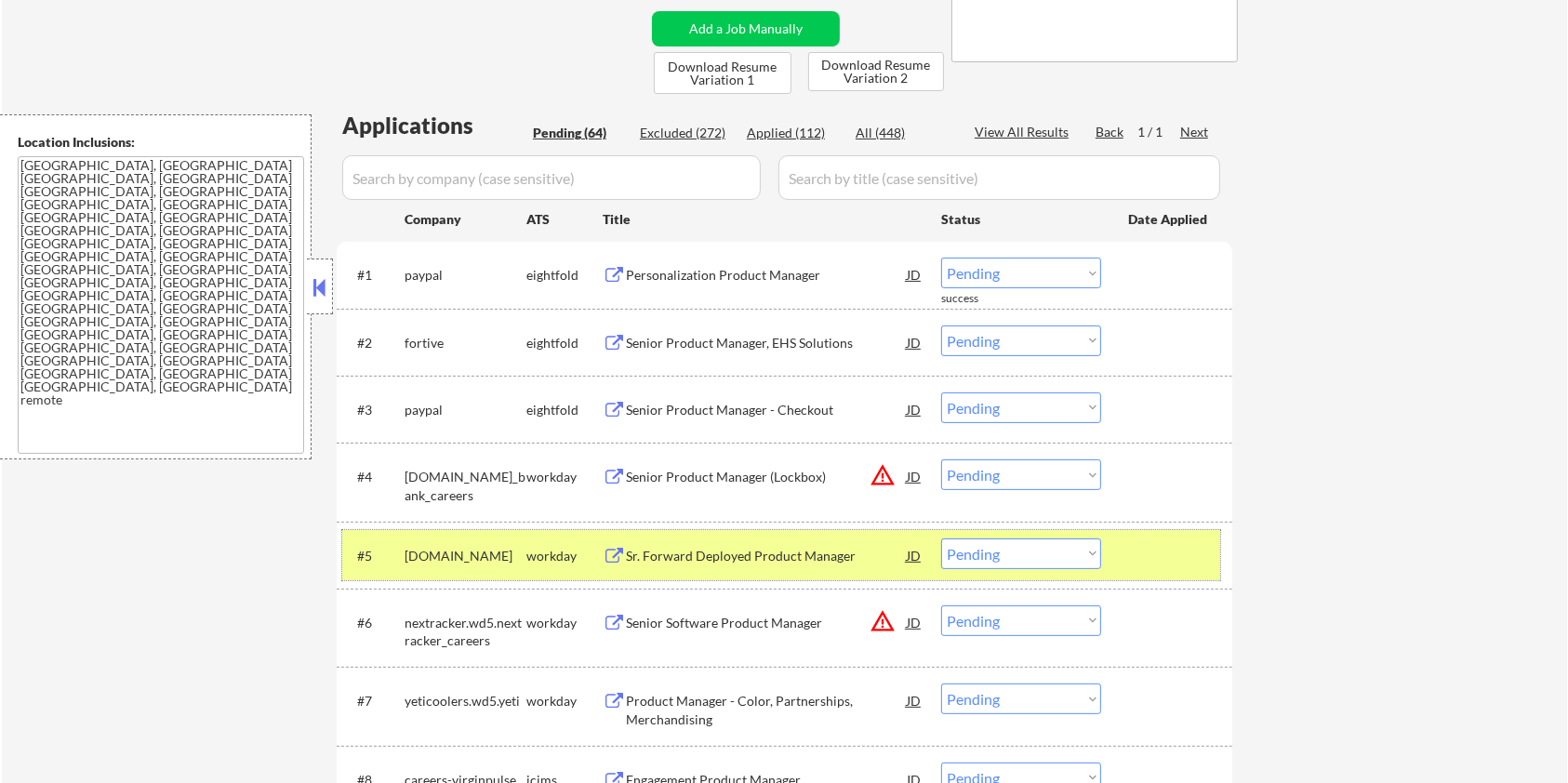
click at [1123, 543] on div "#5 [DOMAIN_NAME] workday Sr. Forward Deployed Product Manager JD warning_amber …" at bounding box center [781, 555] width 877 height 50
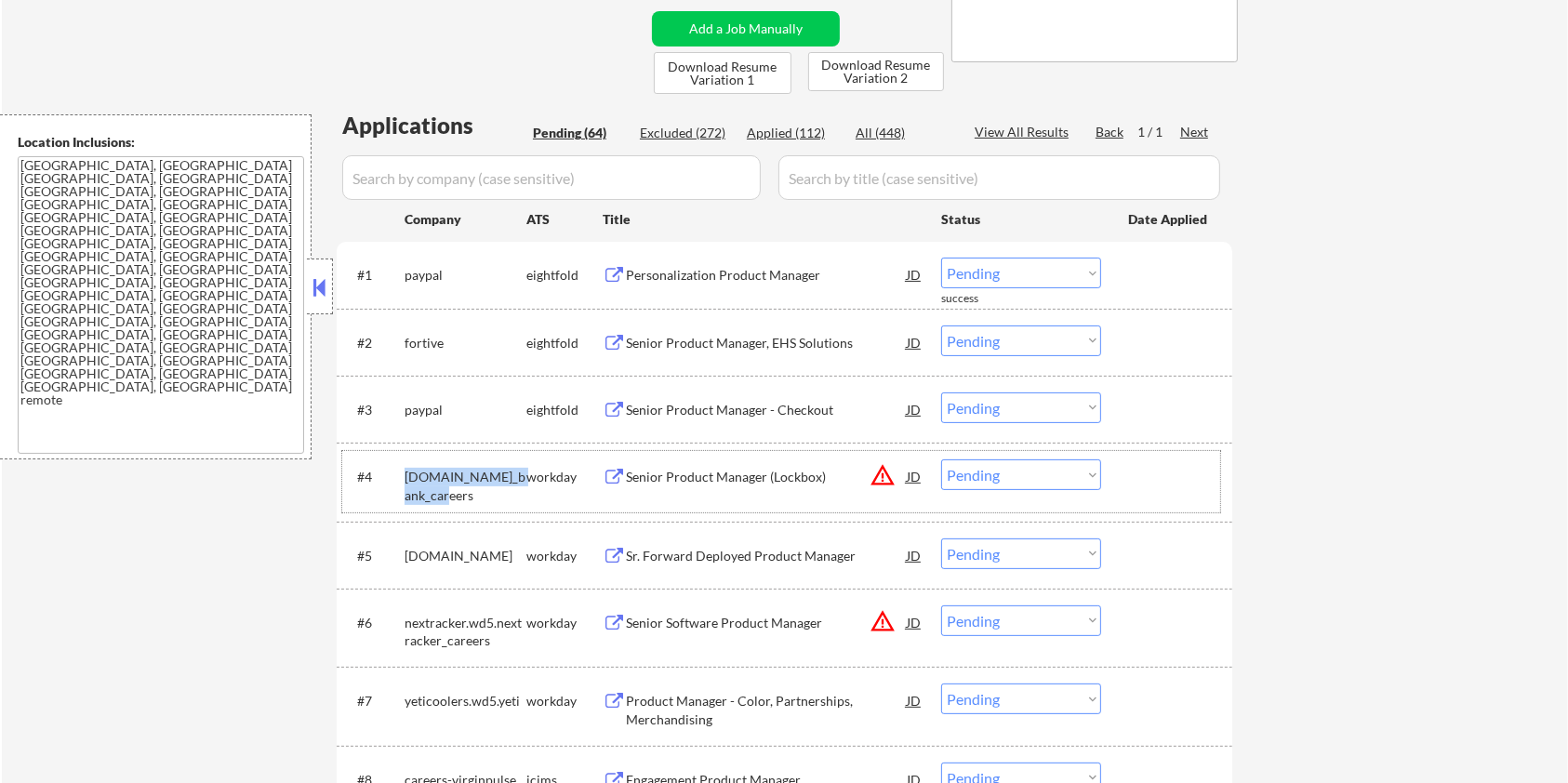
drag, startPoint x: 440, startPoint y: 491, endPoint x: 404, endPoint y: 476, distance: 39.0
click at [405, 476] on div "[DOMAIN_NAME]_bank_careers" at bounding box center [466, 485] width 122 height 36
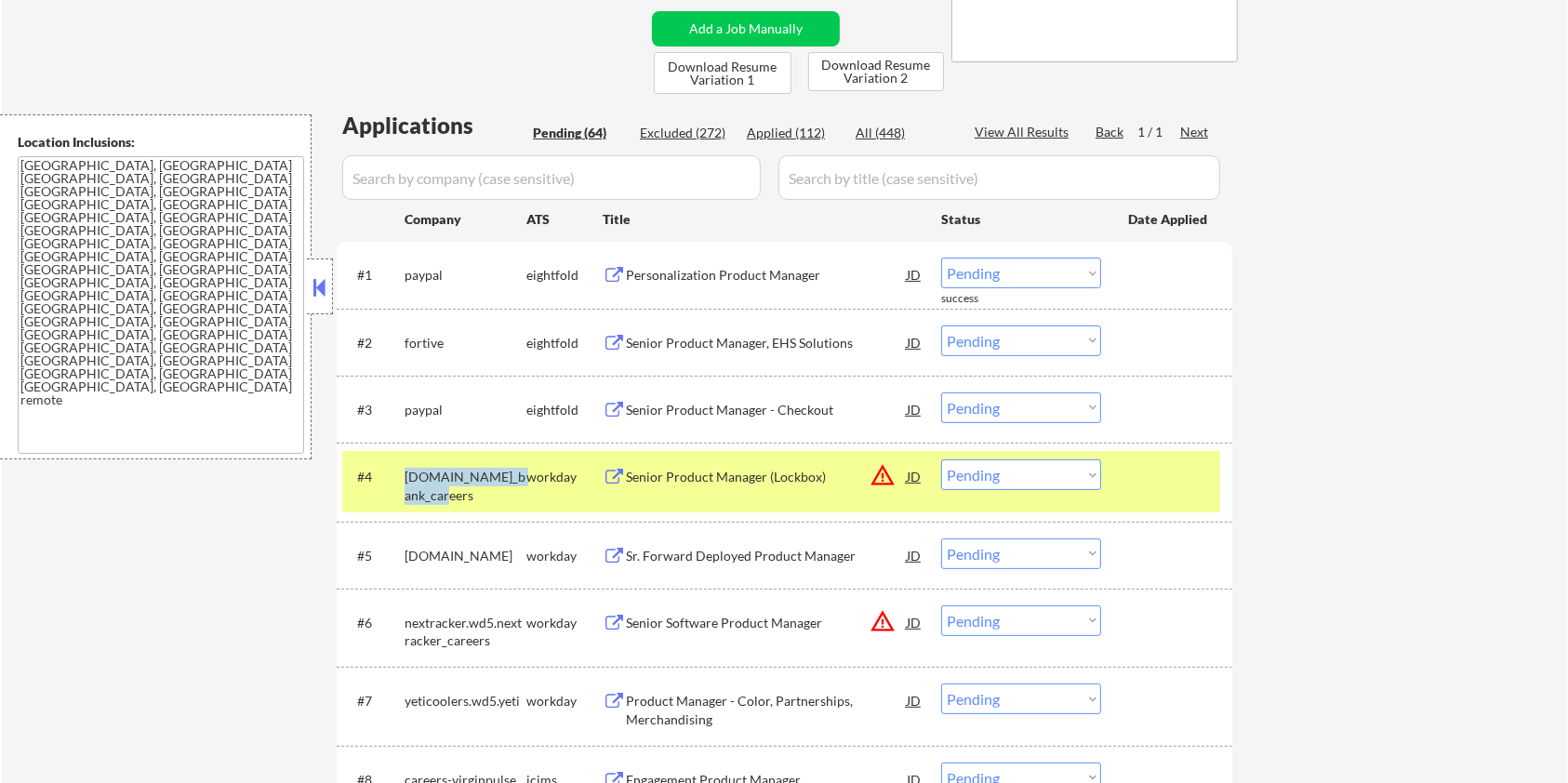
copy div "[DOMAIN_NAME]_bank_careers"
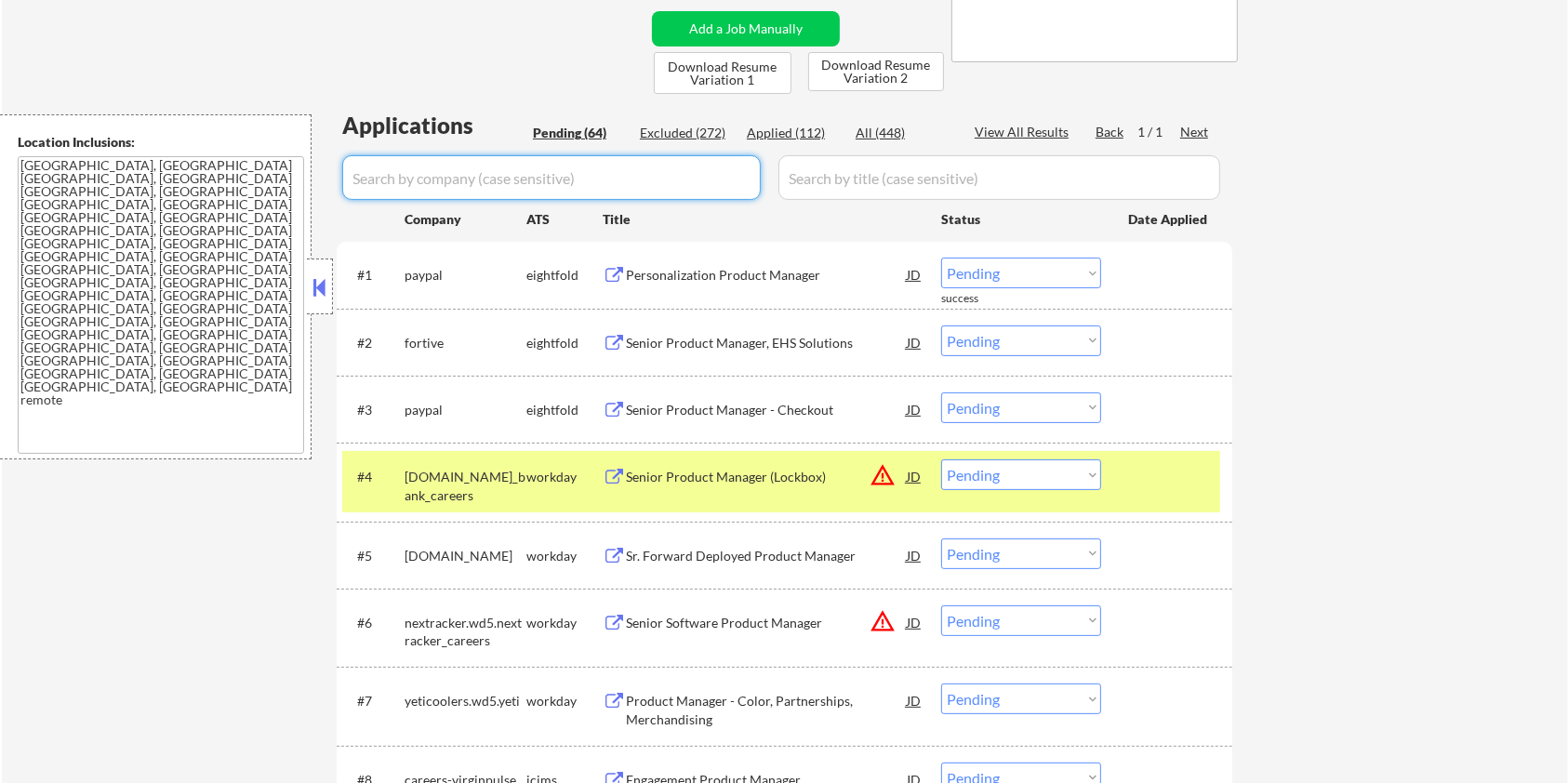
click at [496, 188] on input "input" at bounding box center [552, 178] width 419 height 45
paste input "[DOMAIN_NAME]_bank_careers"
click at [863, 185] on input "input" at bounding box center [1000, 178] width 442 height 45
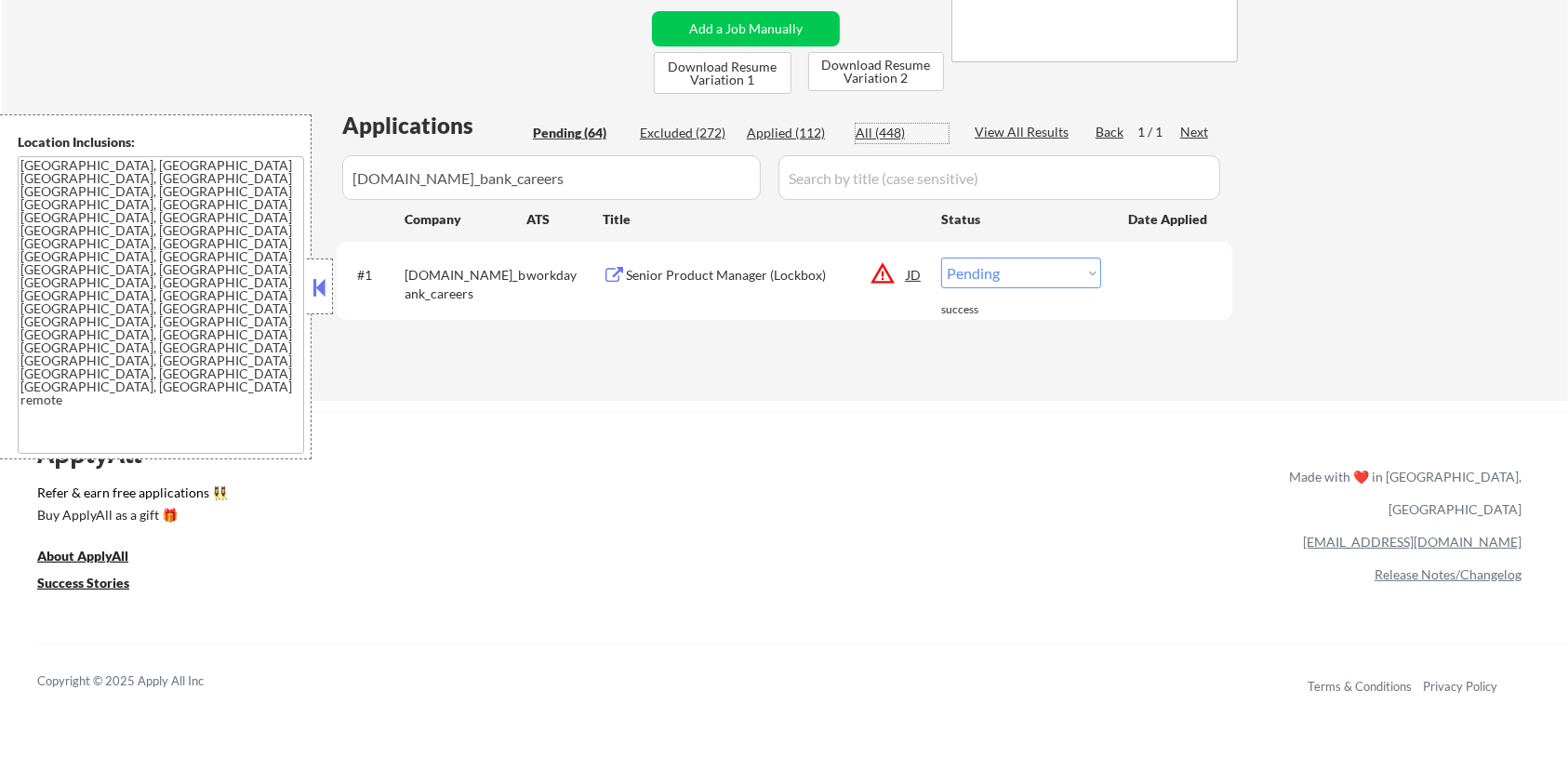
click at [876, 133] on div "All (448)" at bounding box center [902, 132] width 93 height 19
click at [714, 270] on div "Senior Product Manager (Lockbox)" at bounding box center [766, 275] width 281 height 19
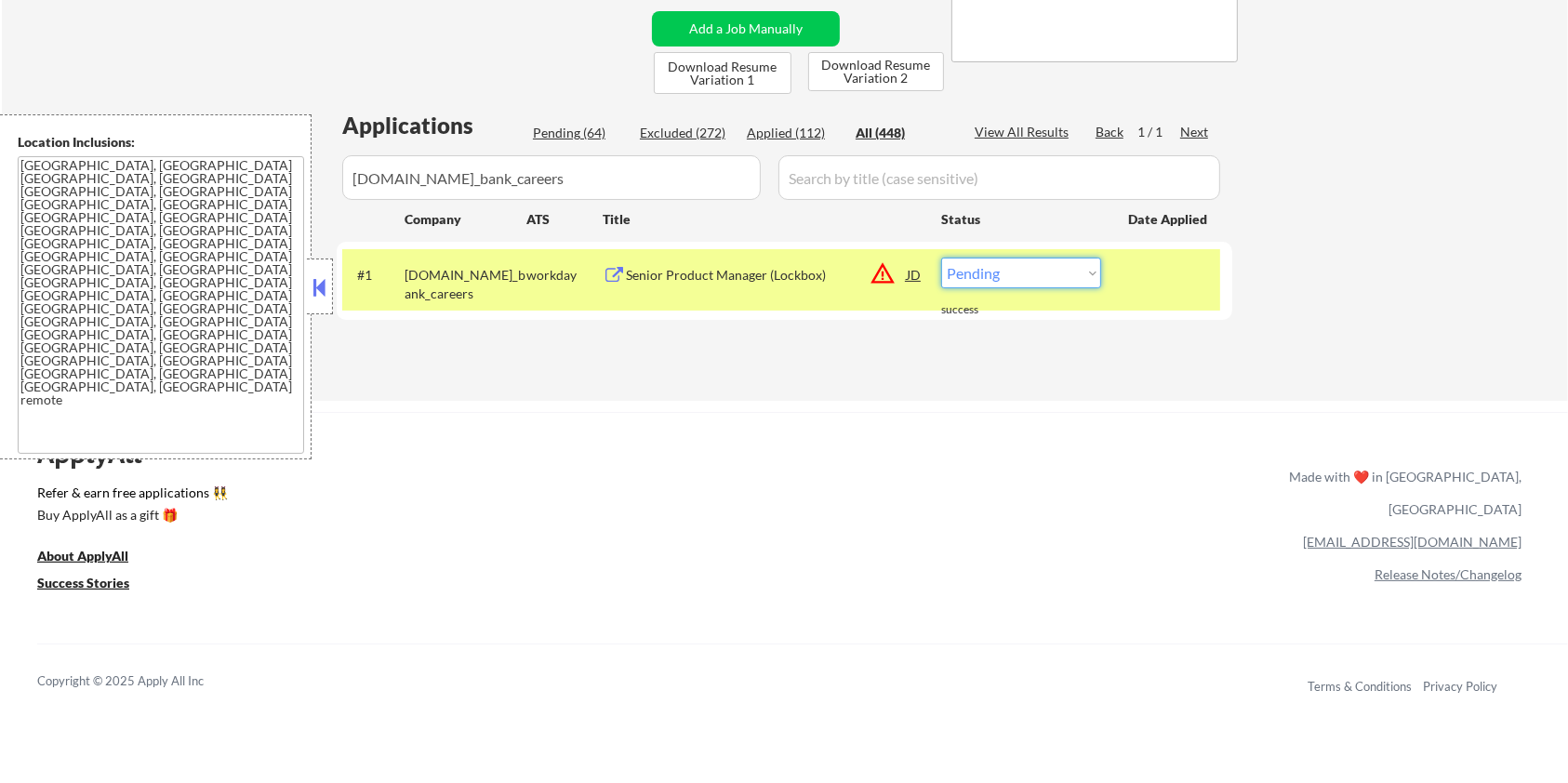
click at [1007, 279] on select "Choose an option... Pending Applied Excluded (Questions) Excluded (Expired) Exc…" at bounding box center [1021, 272] width 160 height 30
click at [941, 257] on select "Choose an option... Pending Applied Excluded (Questions) Excluded (Expired) Exc…" at bounding box center [1021, 272] width 160 height 30
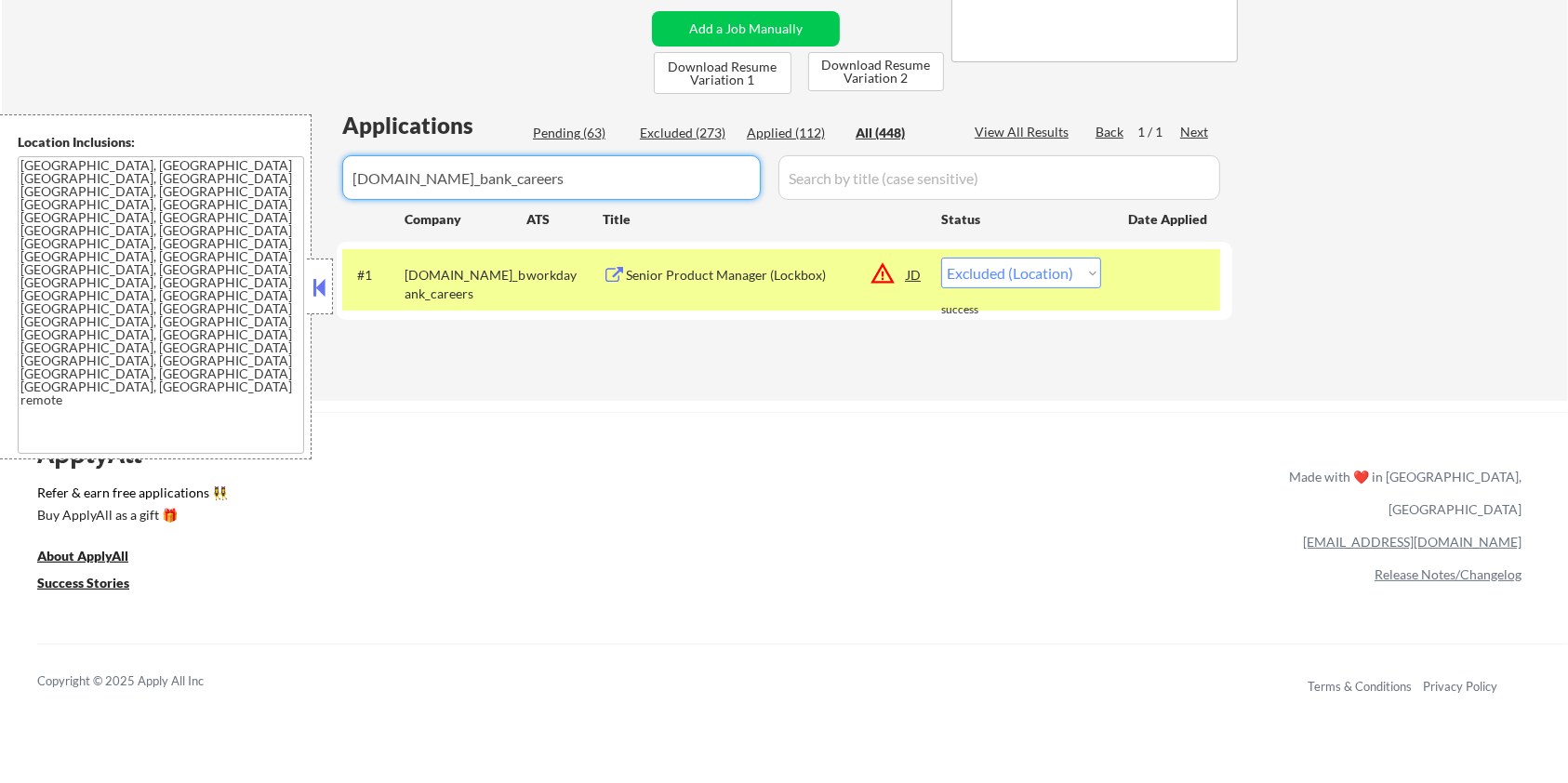
drag, startPoint x: 554, startPoint y: 184, endPoint x: 161, endPoint y: 186, distance: 393.0
click at [161, 186] on body "← Return to /applysquad Mailslurp Inbox Job Search Builder [PERSON_NAME] User E…" at bounding box center [784, 20] width 1568 height 783
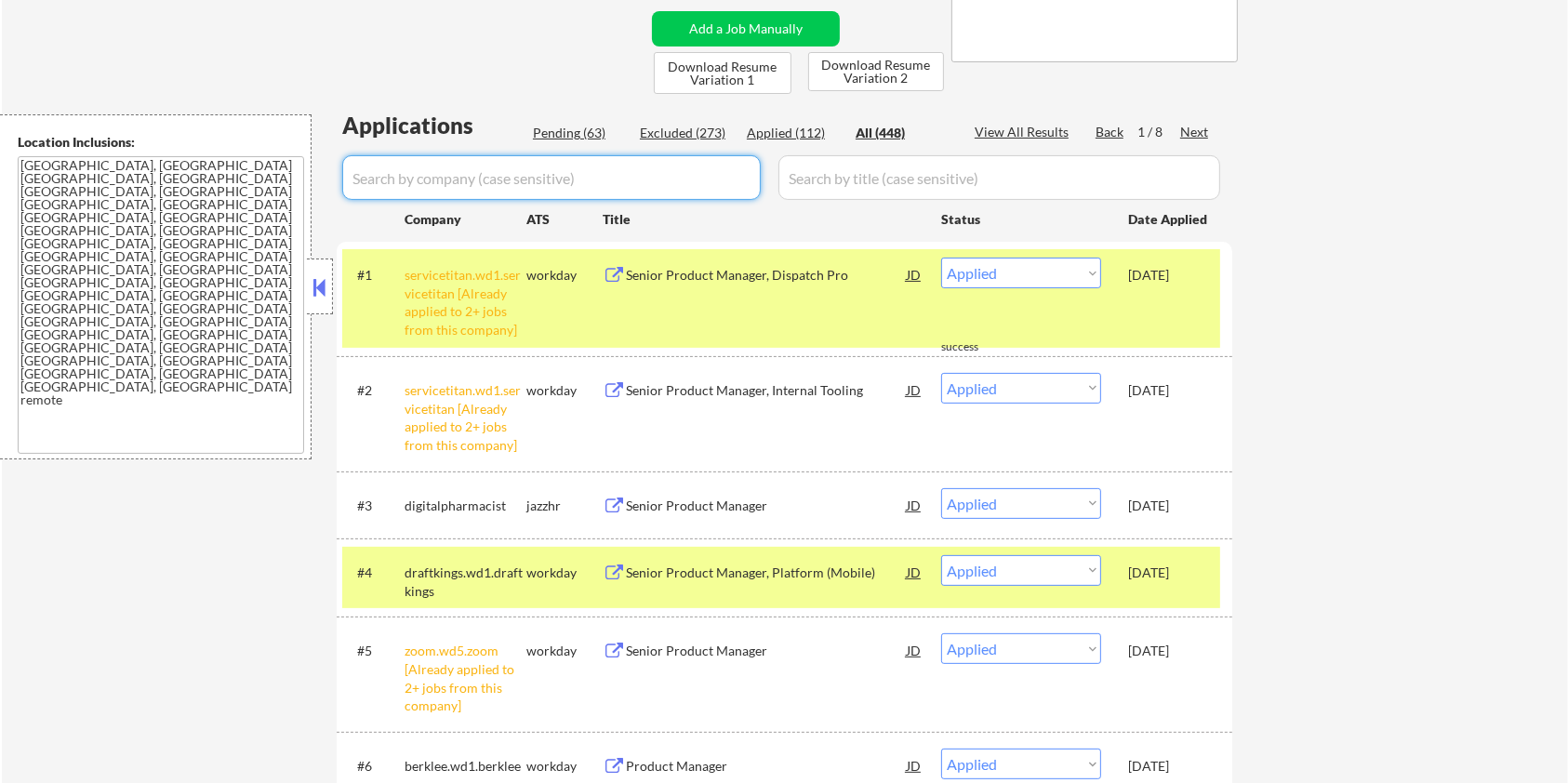
click at [540, 128] on div "Pending (63)" at bounding box center [579, 132] width 93 height 19
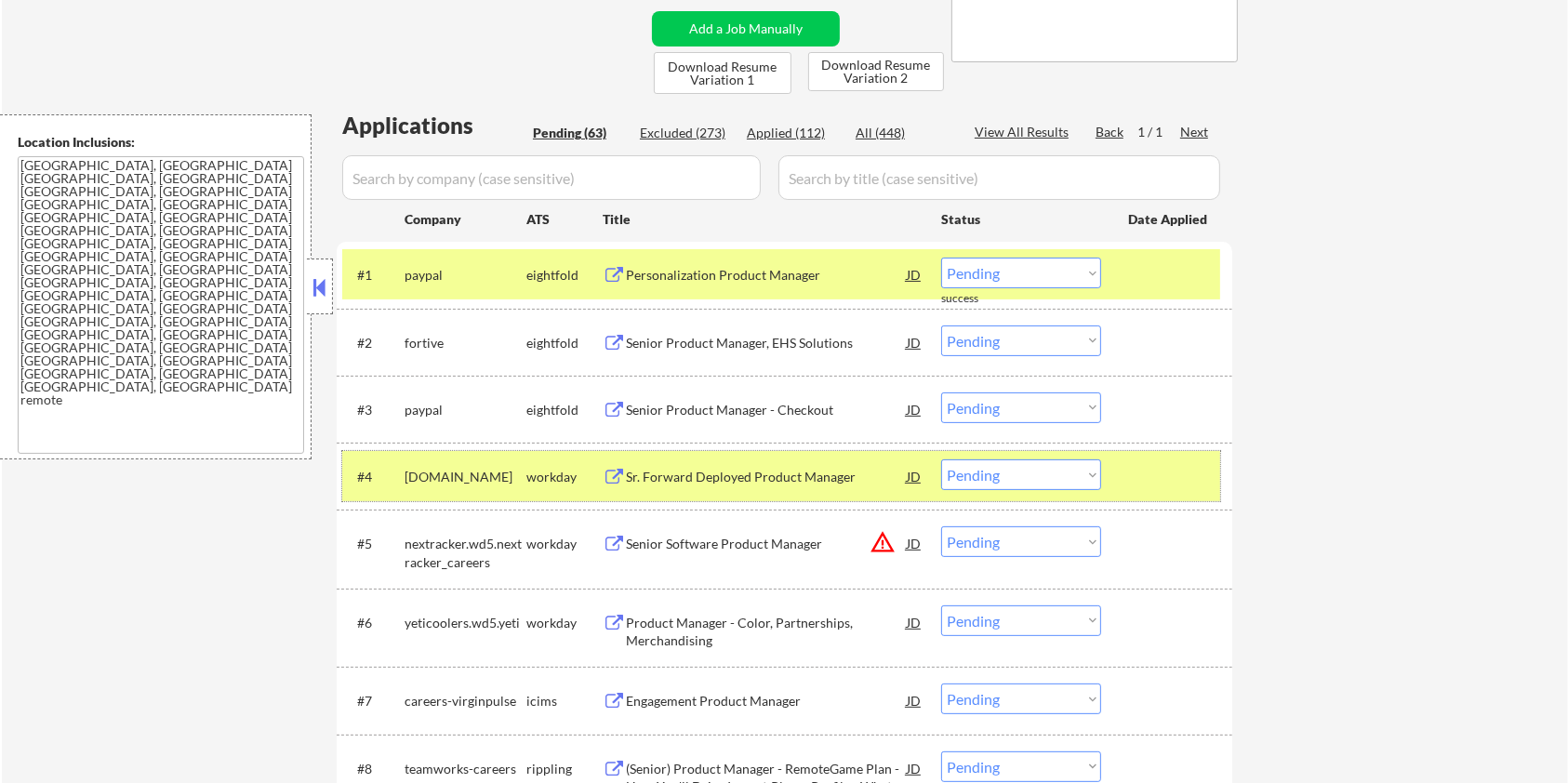
drag, startPoint x: 520, startPoint y: 474, endPoint x: 397, endPoint y: 469, distance: 123.1
click at [397, 469] on div "#4 [DOMAIN_NAME] workday Sr. Forward Deployed Product Manager JD warning_amber …" at bounding box center [781, 476] width 877 height 50
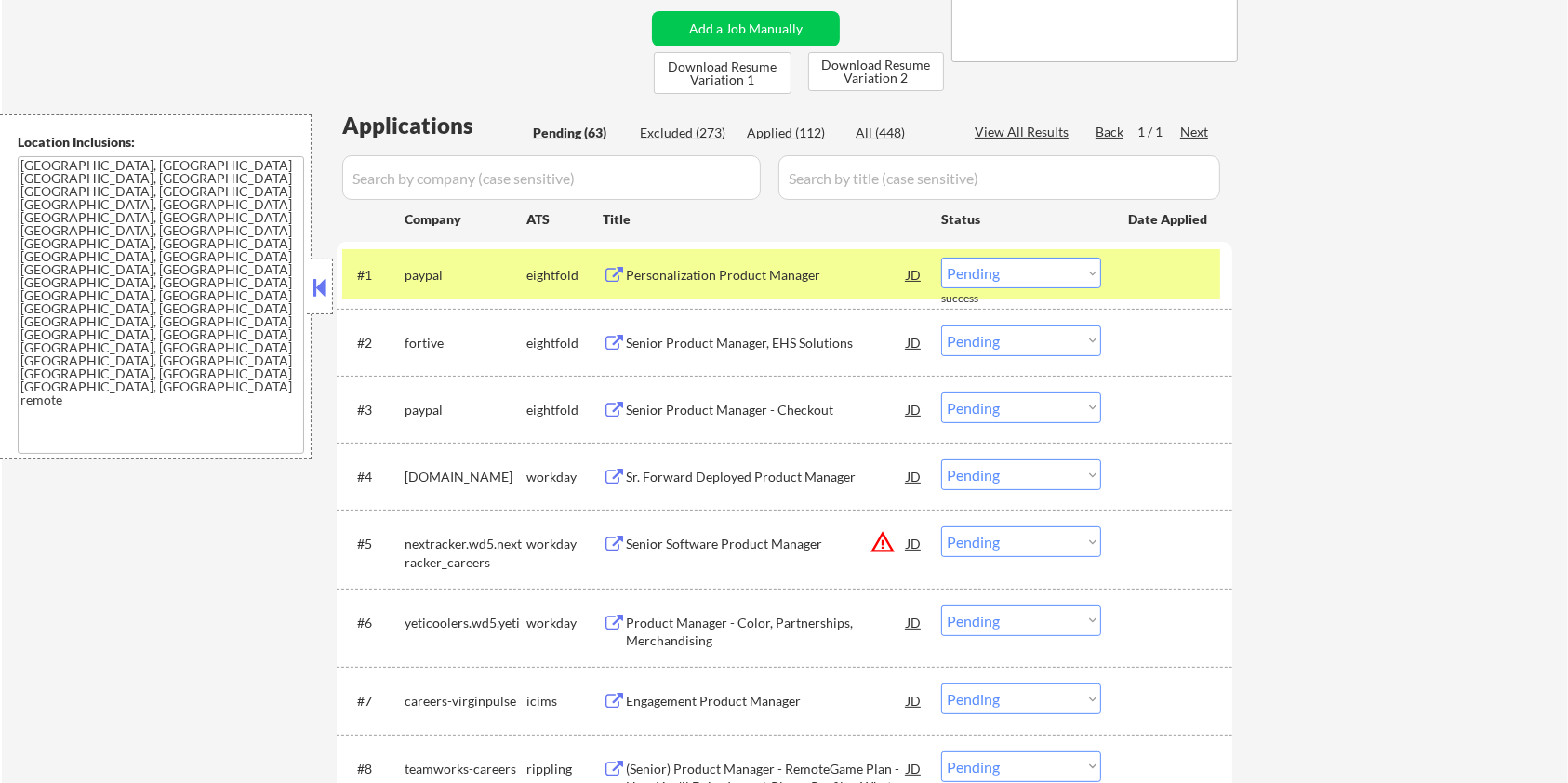
copy div "[DOMAIN_NAME]"
click at [483, 178] on input "input" at bounding box center [552, 178] width 419 height 45
paste input "[DOMAIN_NAME]"
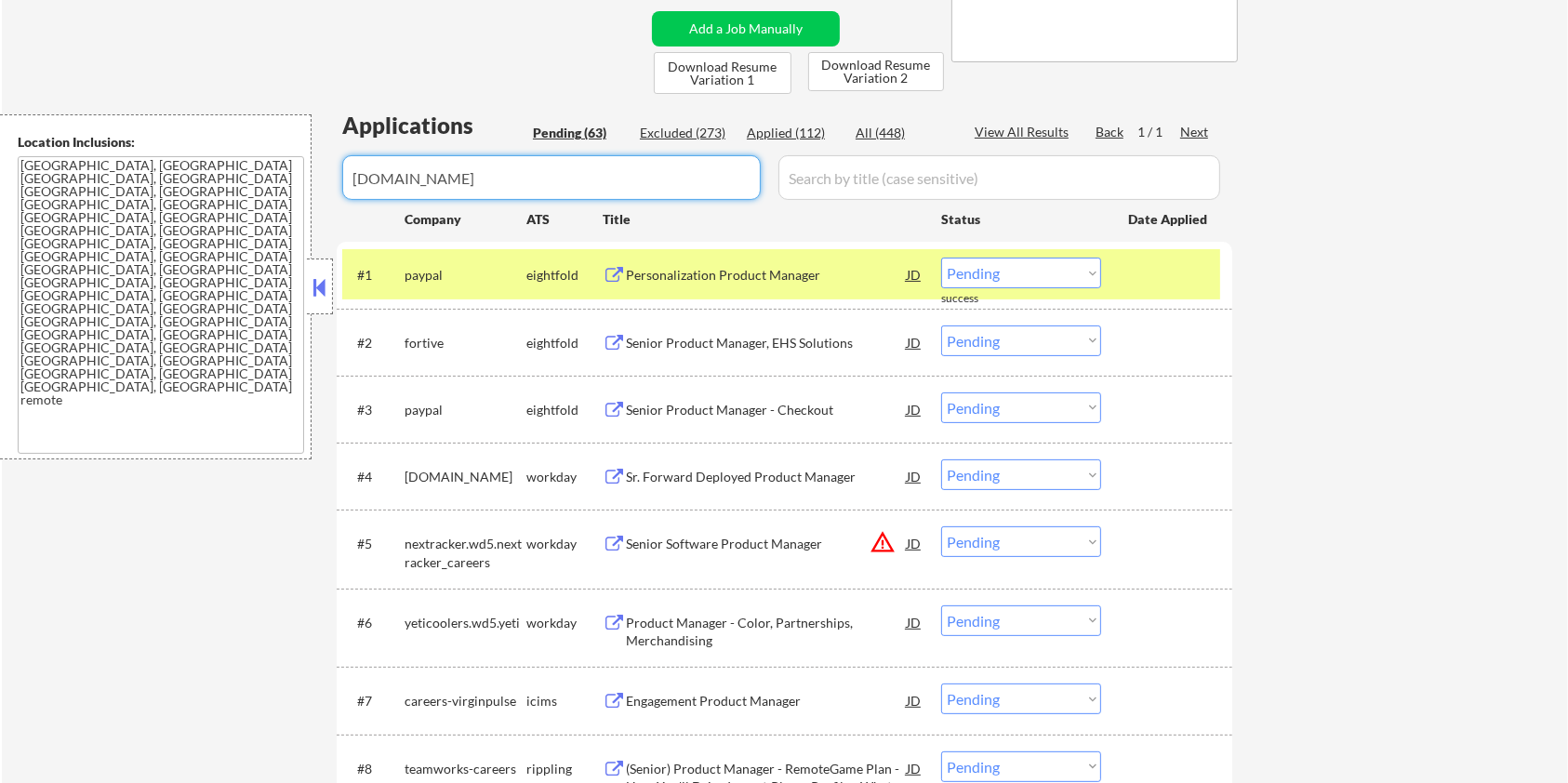
click at [860, 181] on input "input" at bounding box center [1000, 178] width 442 height 45
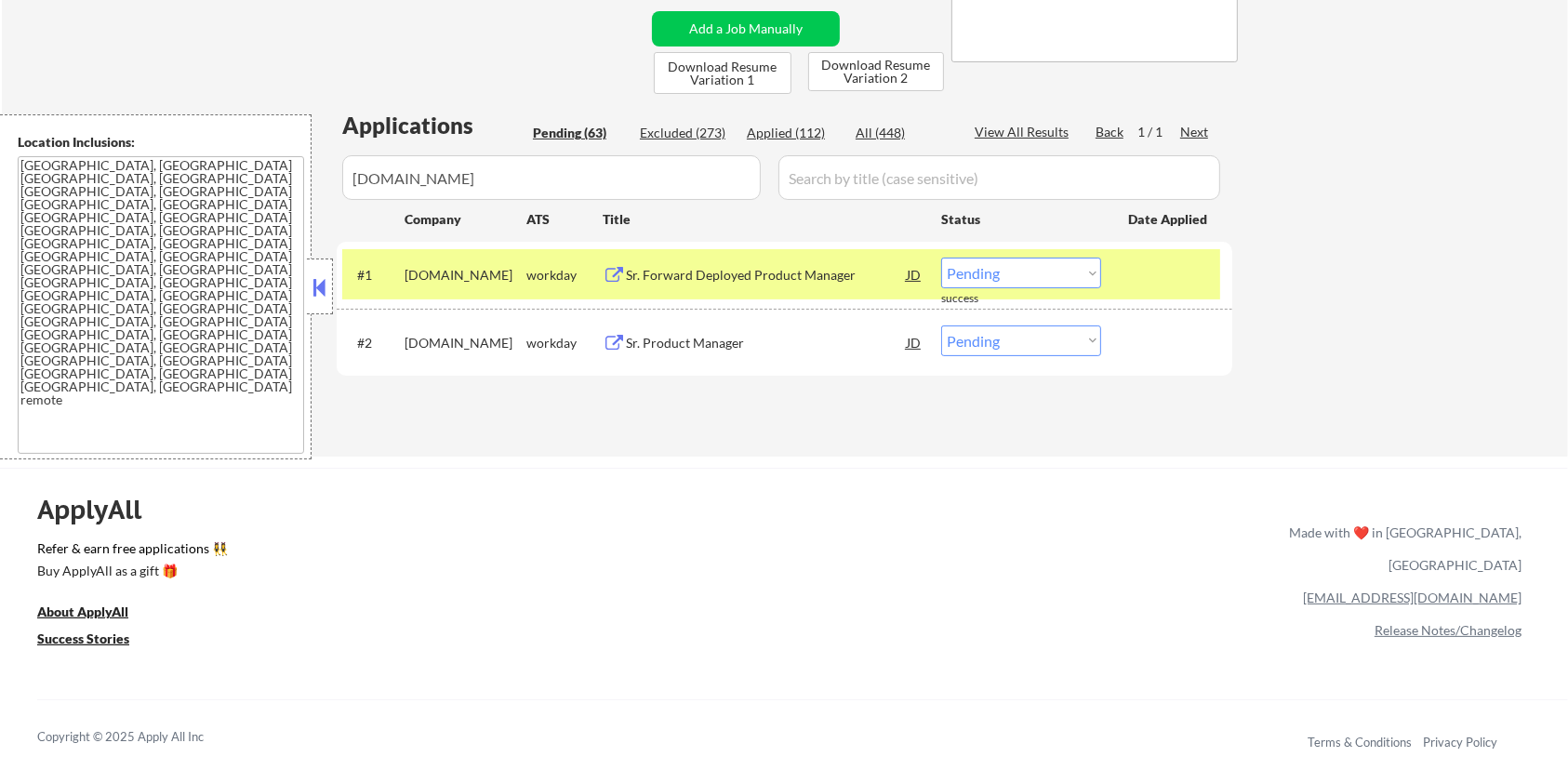
click at [617, 278] on button at bounding box center [614, 276] width 23 height 18
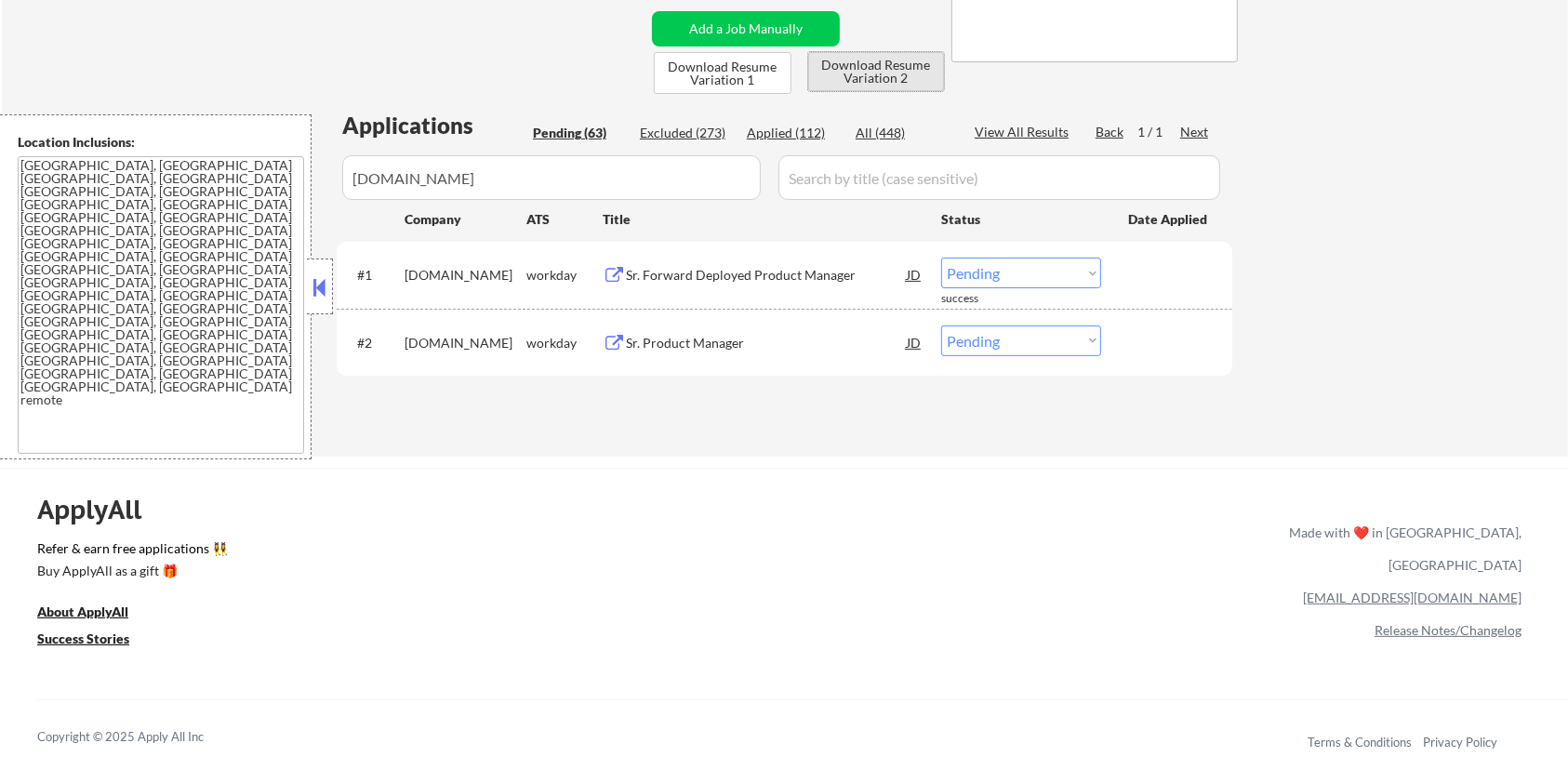
click at [880, 62] on button "Download Resume Variation 2" at bounding box center [875, 71] width 136 height 39
click at [753, 81] on button "Download Resume Variation 1" at bounding box center [722, 72] width 138 height 42
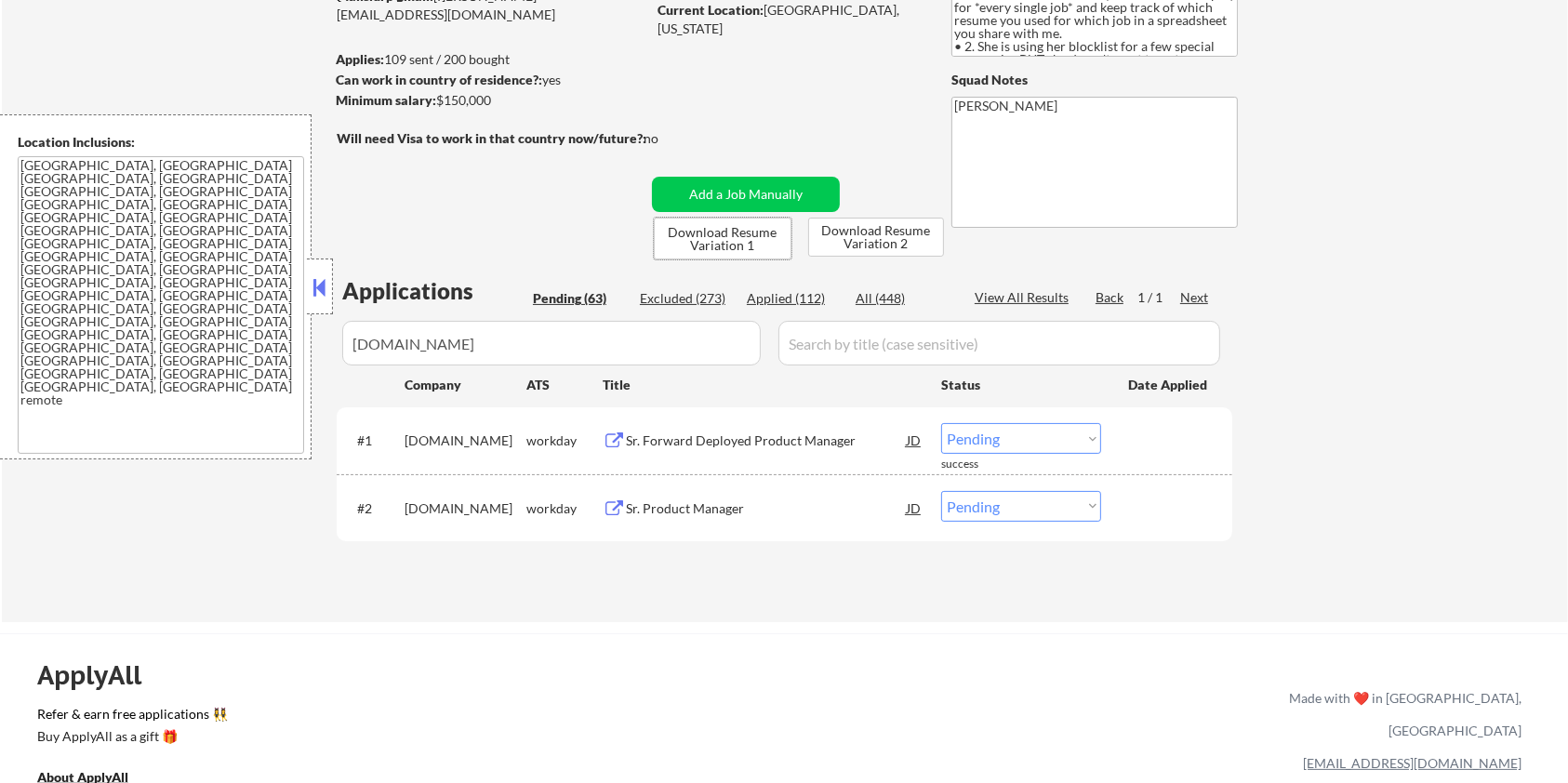
scroll to position [123, 0]
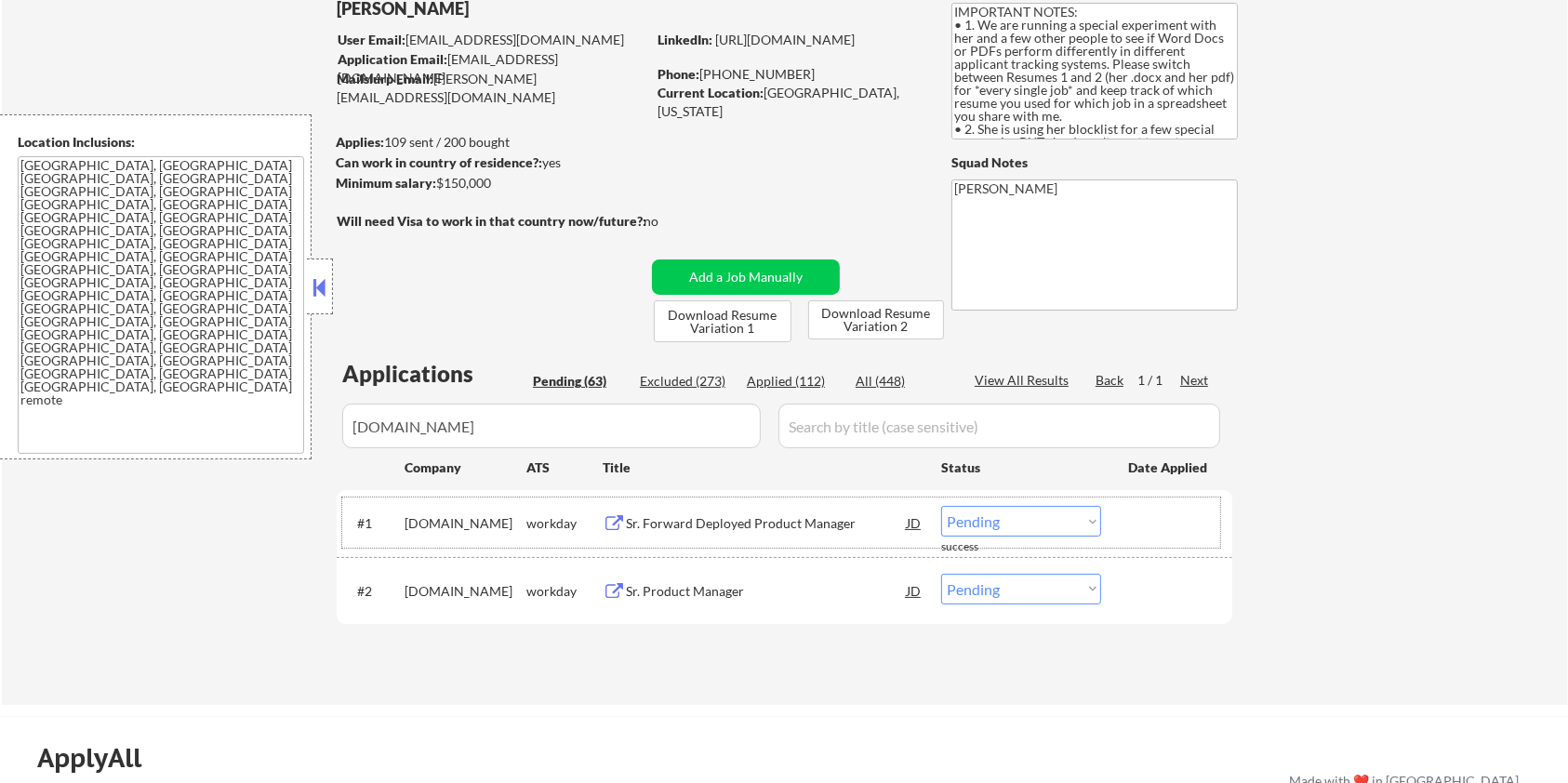
drag, startPoint x: 513, startPoint y: 520, endPoint x: 402, endPoint y: 525, distance: 111.1
click at [402, 525] on div "#1 [DOMAIN_NAME] workday Sr. Forward Deployed Product Manager JD warning_amber …" at bounding box center [781, 523] width 877 height 50
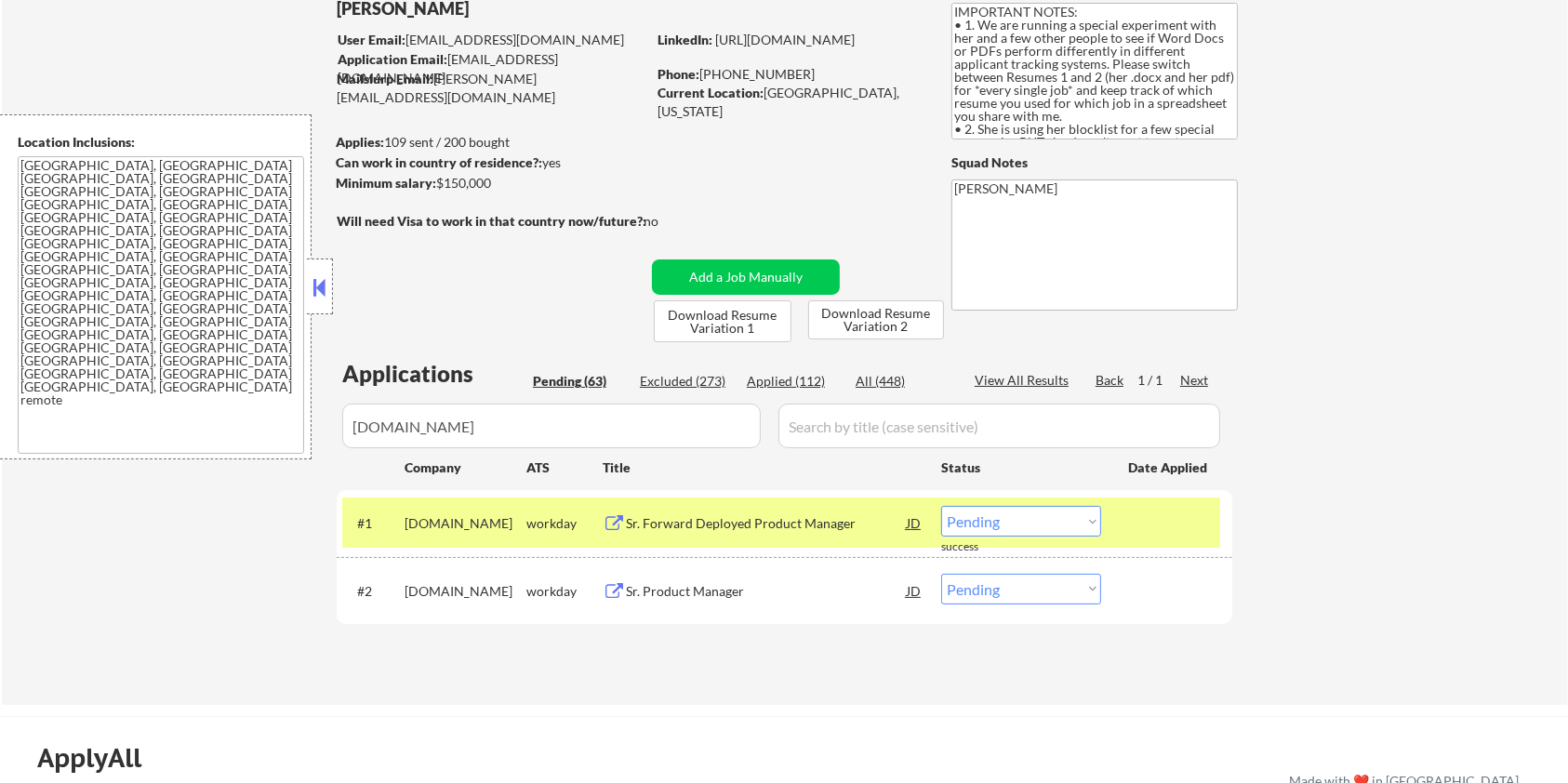
click at [511, 535] on div "[DOMAIN_NAME]" at bounding box center [466, 523] width 122 height 33
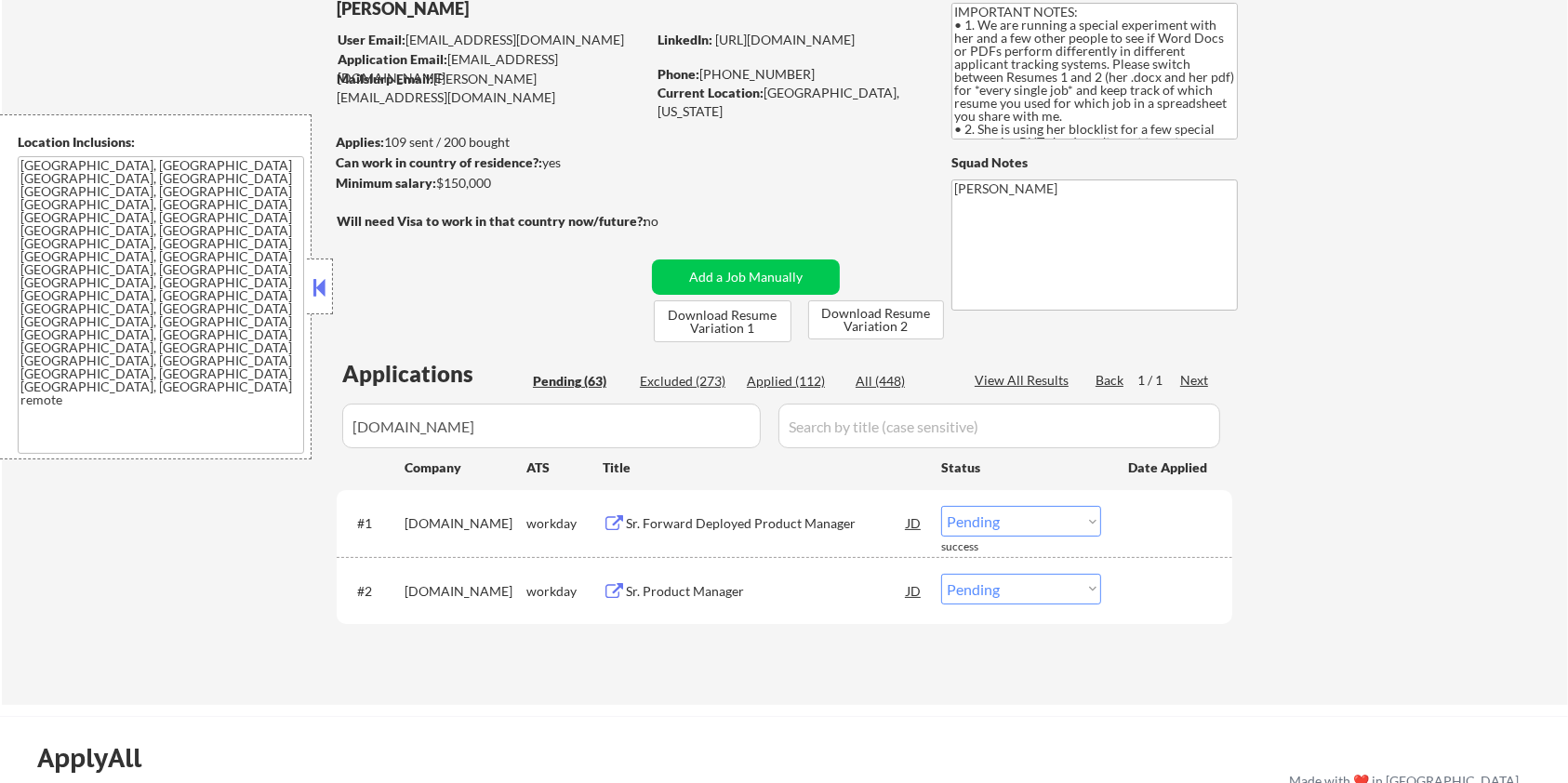
drag, startPoint x: 519, startPoint y: 520, endPoint x: 405, endPoint y: 515, distance: 114.1
click at [405, 515] on div "[DOMAIN_NAME]" at bounding box center [466, 524] width 122 height 19
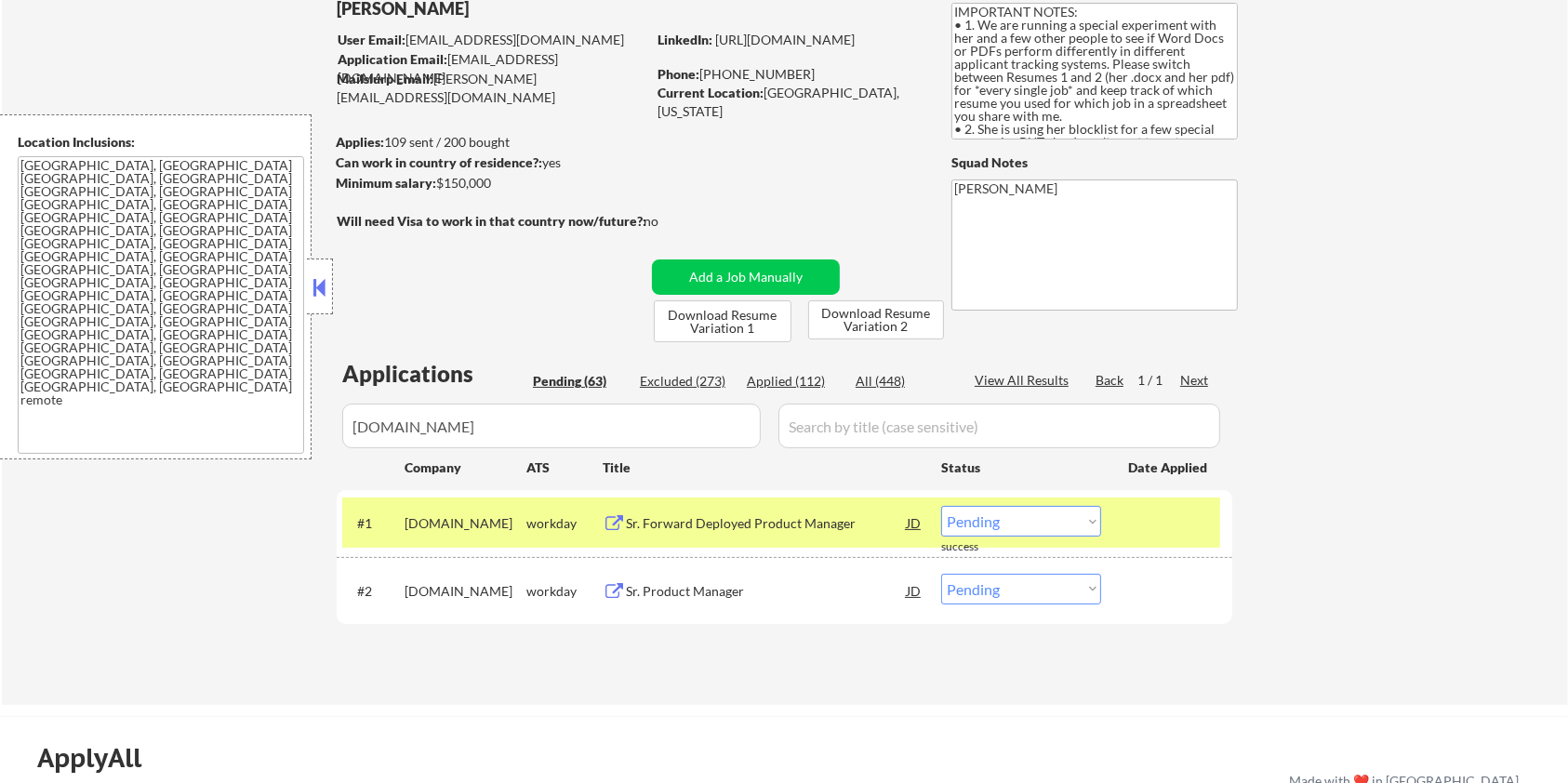
copy div "[DOMAIN_NAME]"
click at [1030, 510] on select "Choose an option... Pending Applied Excluded (Questions) Excluded (Expired) Exc…" at bounding box center [1021, 521] width 160 height 30
click at [853, 588] on div "Sr. Product Manager" at bounding box center [766, 591] width 281 height 19
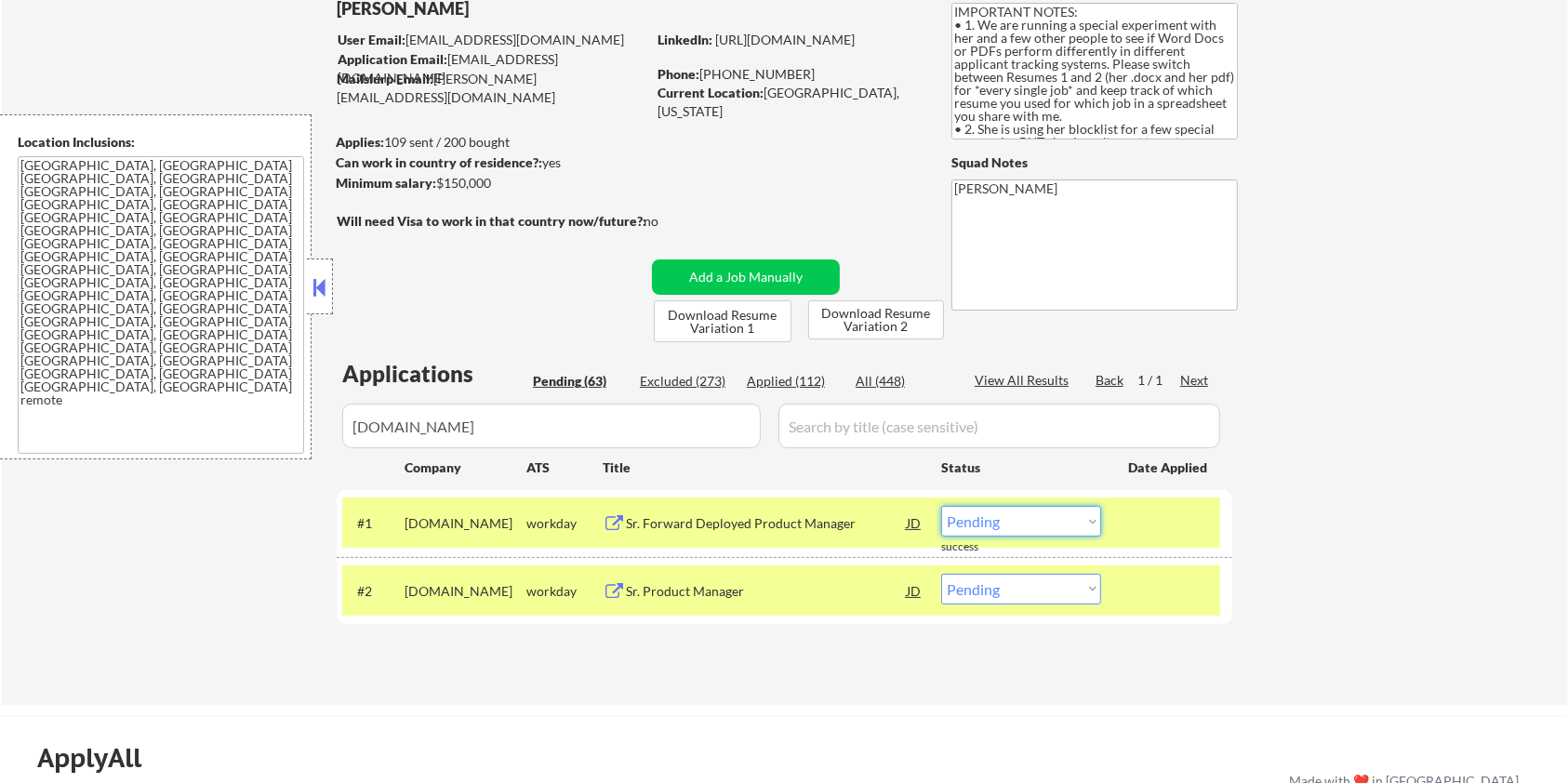
click at [1064, 519] on select "Choose an option... Pending Applied Excluded (Questions) Excluded (Expired) Exc…" at bounding box center [1021, 521] width 160 height 30
click at [941, 506] on select "Choose an option... Pending Applied Excluded (Questions) Excluded (Expired) Exc…" at bounding box center [1021, 521] width 160 height 30
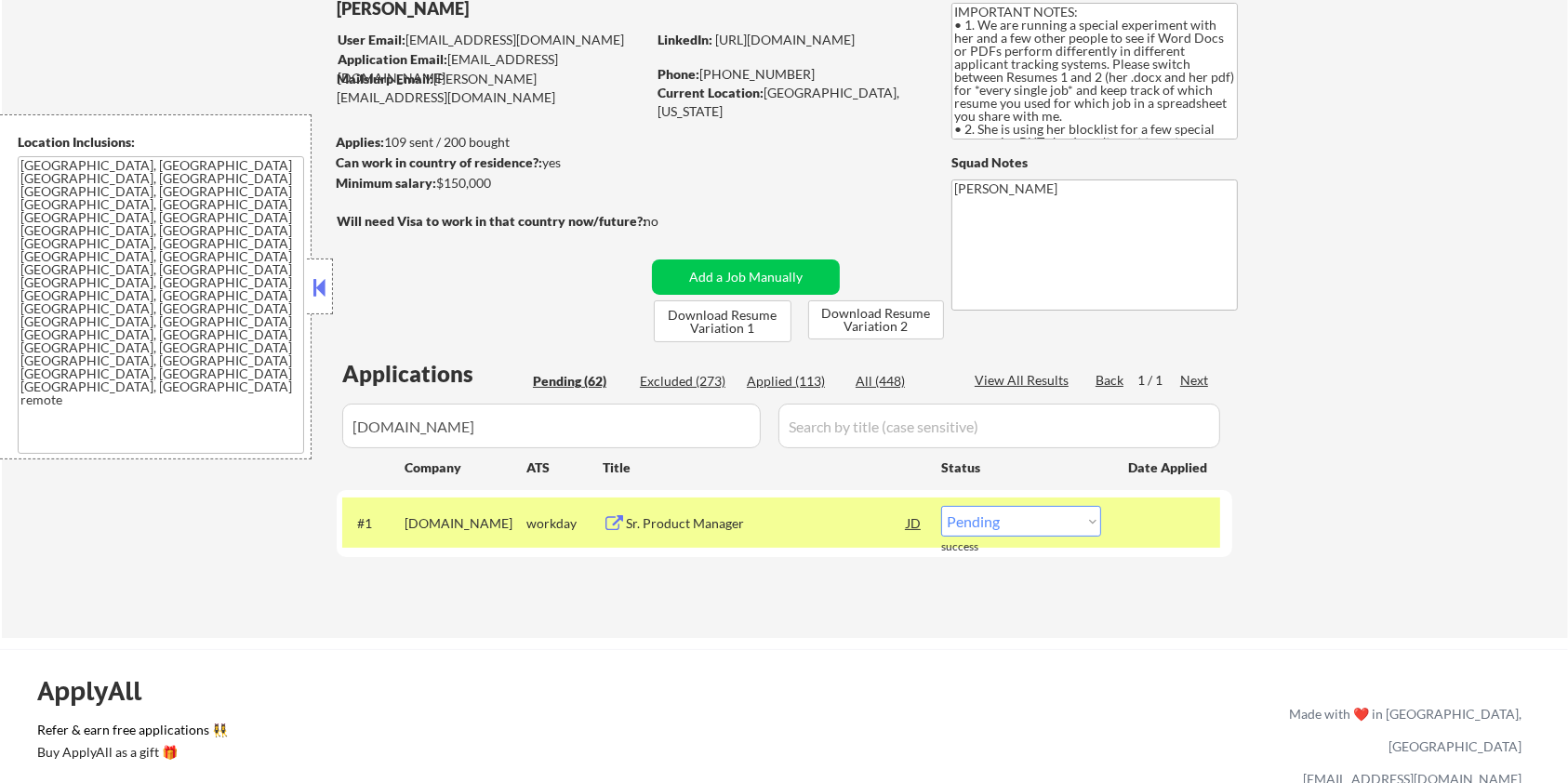
click at [1060, 527] on select "Choose an option... Pending Applied Excluded (Questions) Excluded (Expired) Exc…" at bounding box center [1021, 521] width 160 height 30
click at [941, 506] on select "Choose an option... Pending Applied Excluded (Questions) Excluded (Expired) Exc…" at bounding box center [1021, 521] width 160 height 30
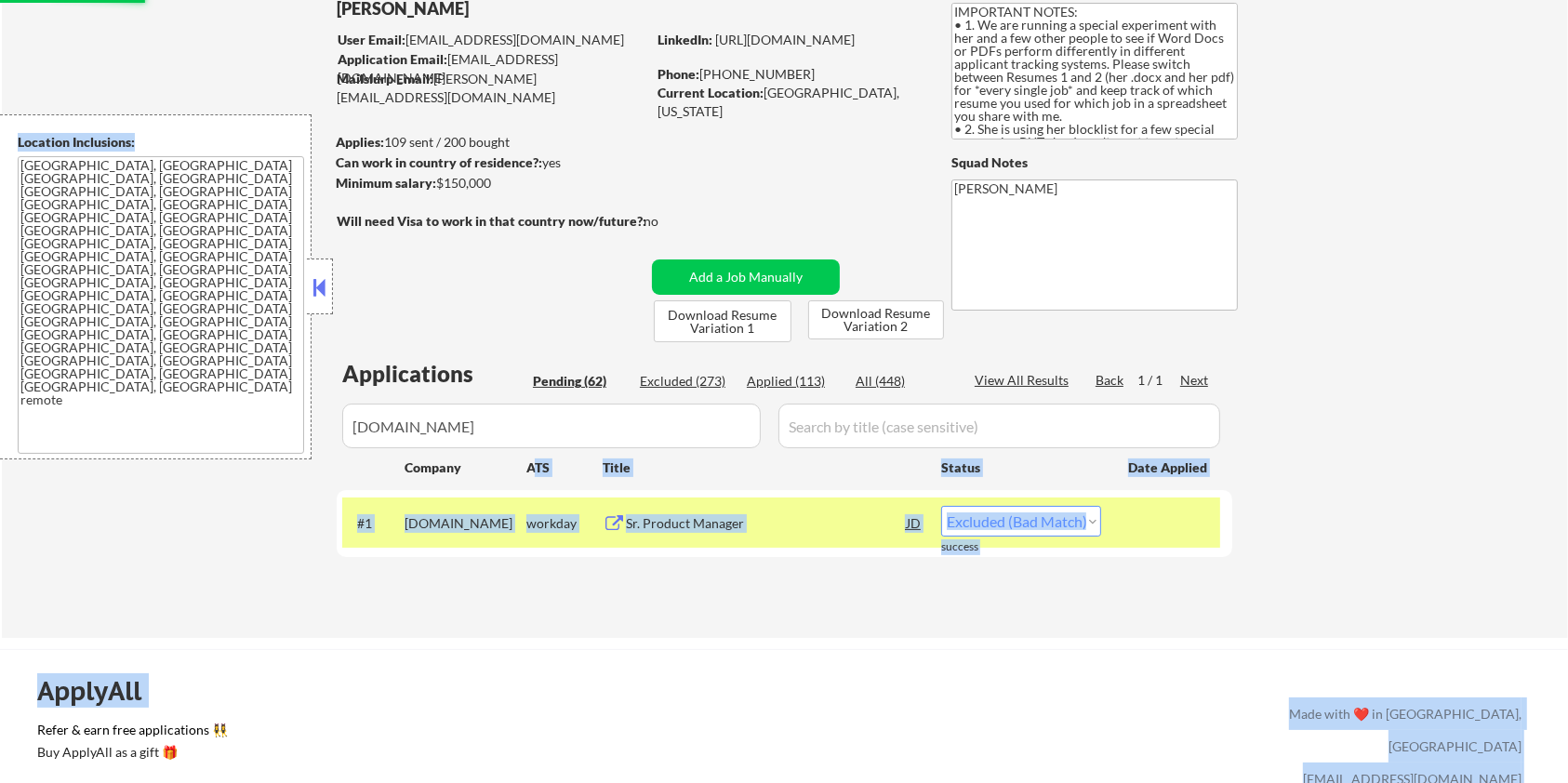
drag, startPoint x: 536, startPoint y: 452, endPoint x: 110, endPoint y: 448, distance: 426.0
click at [110, 448] on body "← Return to /applysquad Mailslurp Inbox Job Search Builder [PERSON_NAME] User E…" at bounding box center [784, 268] width 1568 height 783
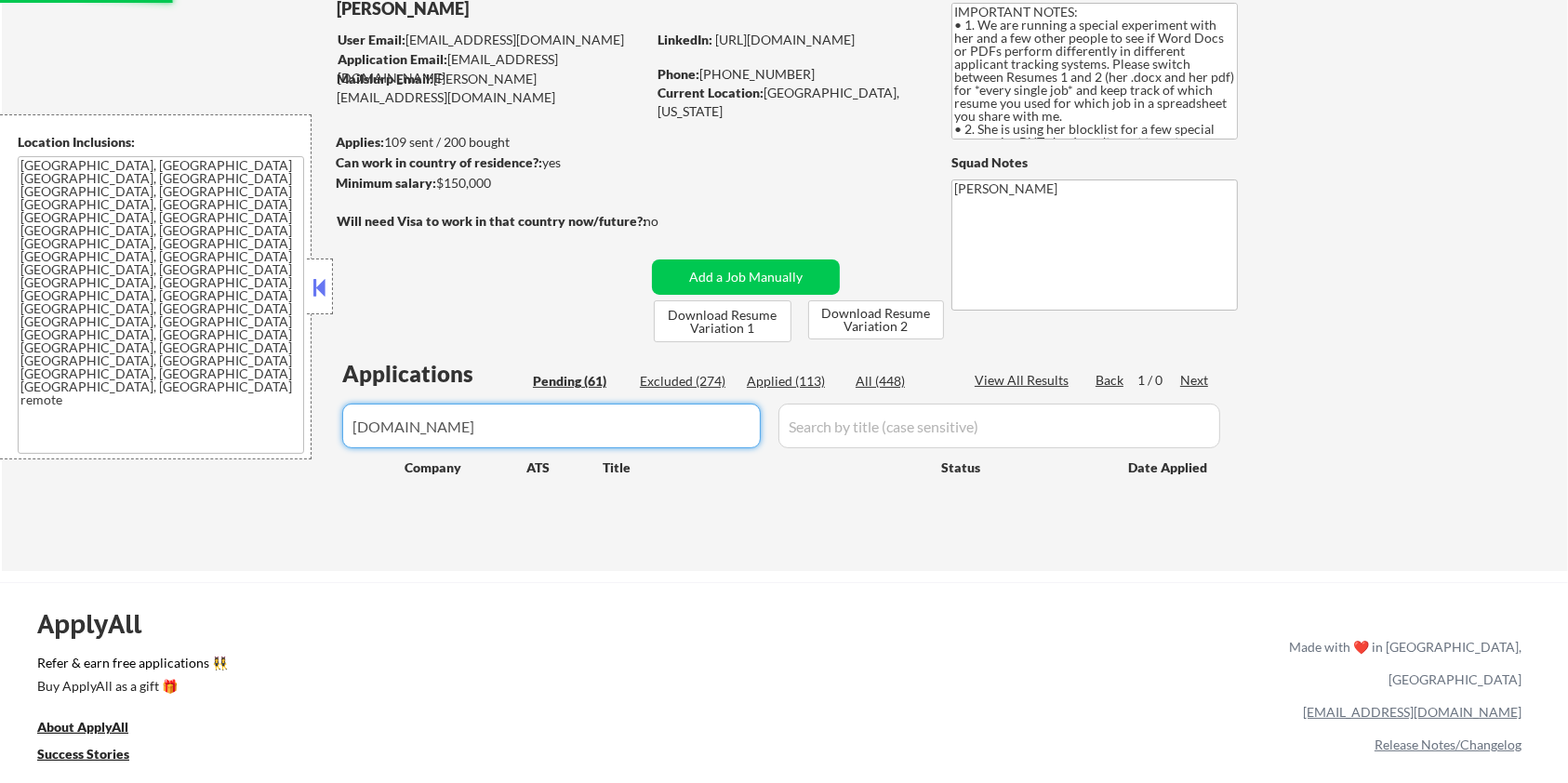
drag, startPoint x: 532, startPoint y: 424, endPoint x: 66, endPoint y: 451, distance: 466.8
click at [66, 451] on body "← Return to /applysquad Mailslurp Inbox Job Search Builder [PERSON_NAME] User E…" at bounding box center [784, 268] width 1568 height 783
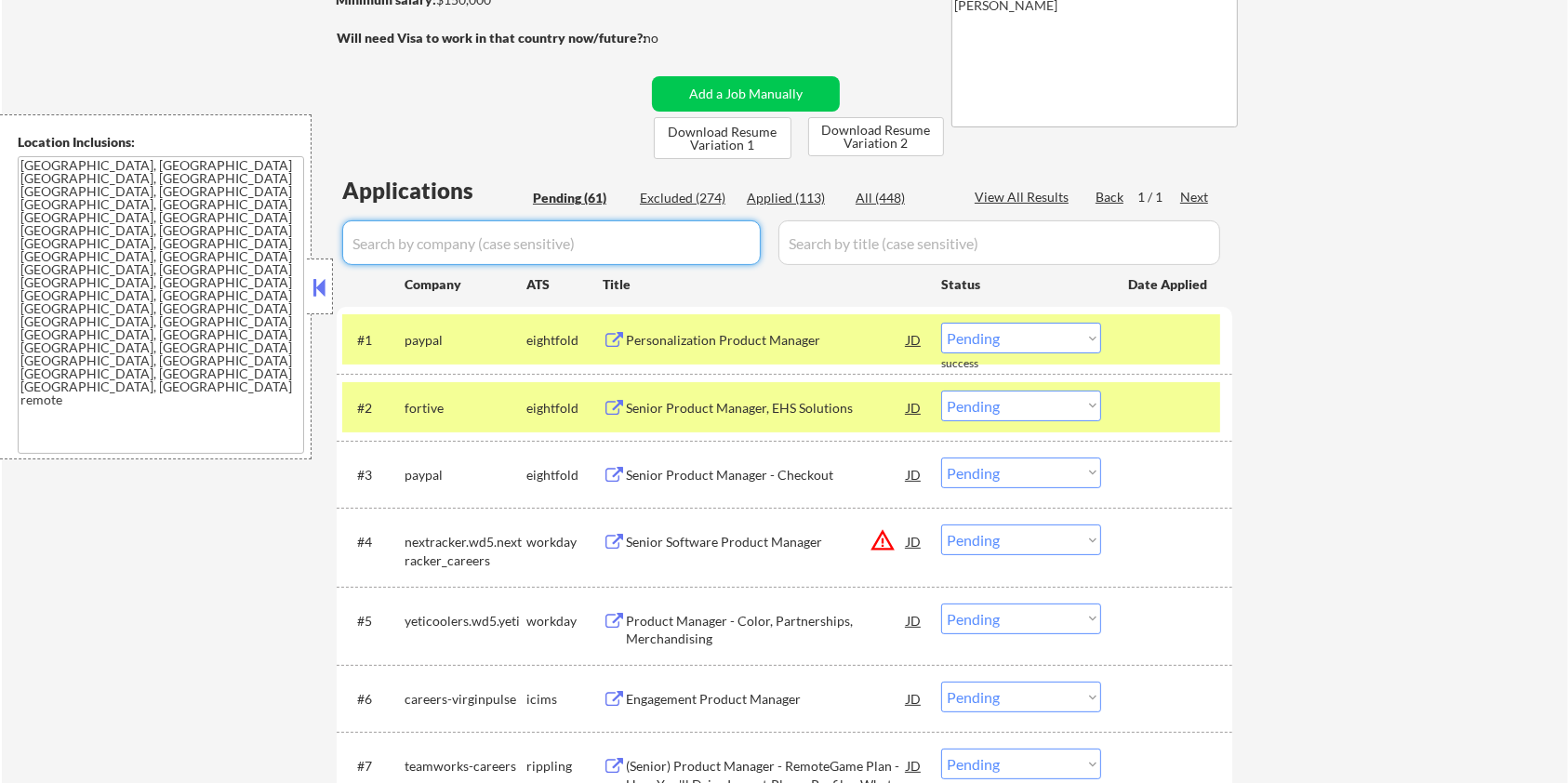
scroll to position [372, 0]
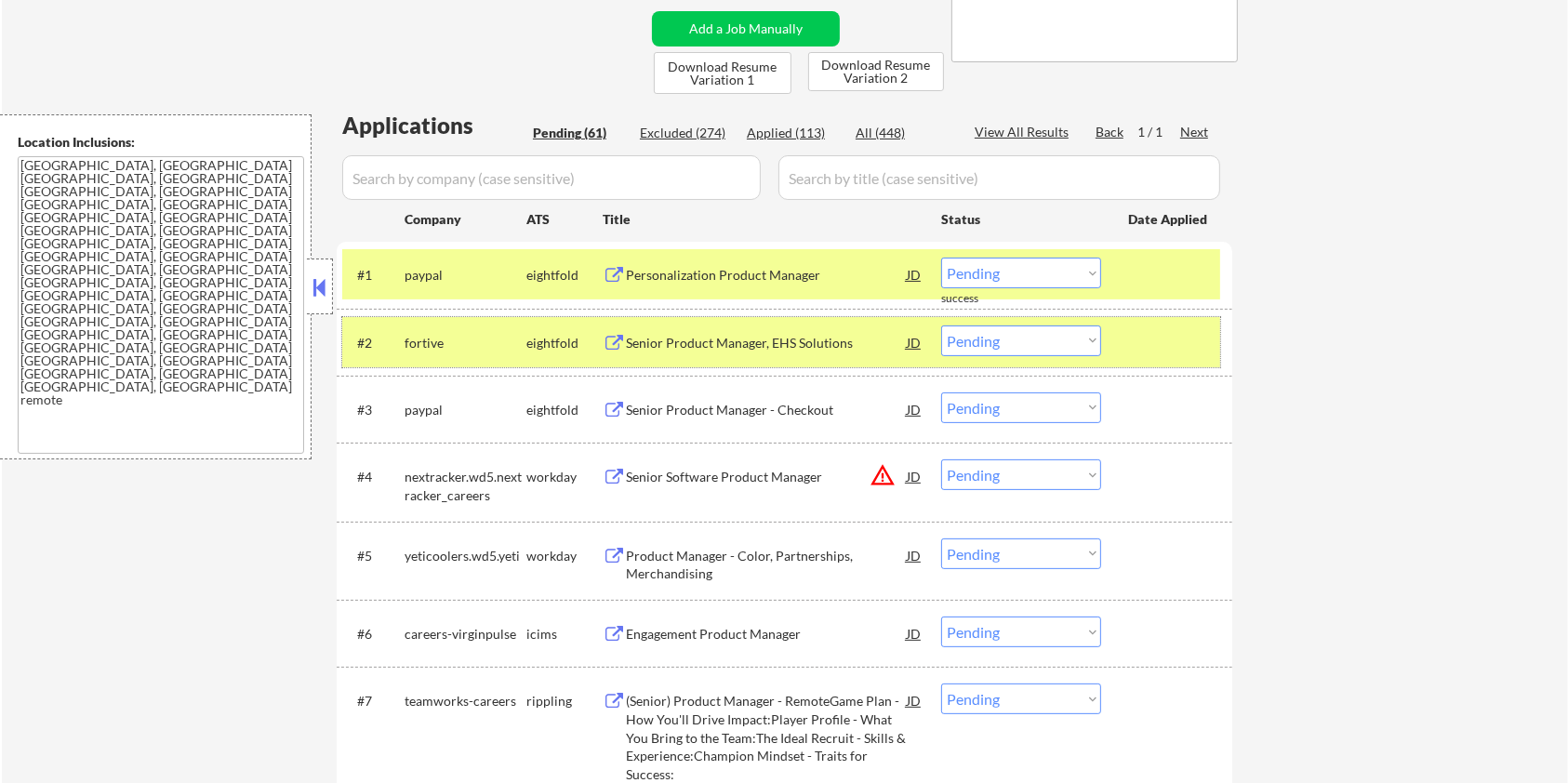
click at [1152, 351] on div at bounding box center [1169, 343] width 82 height 33
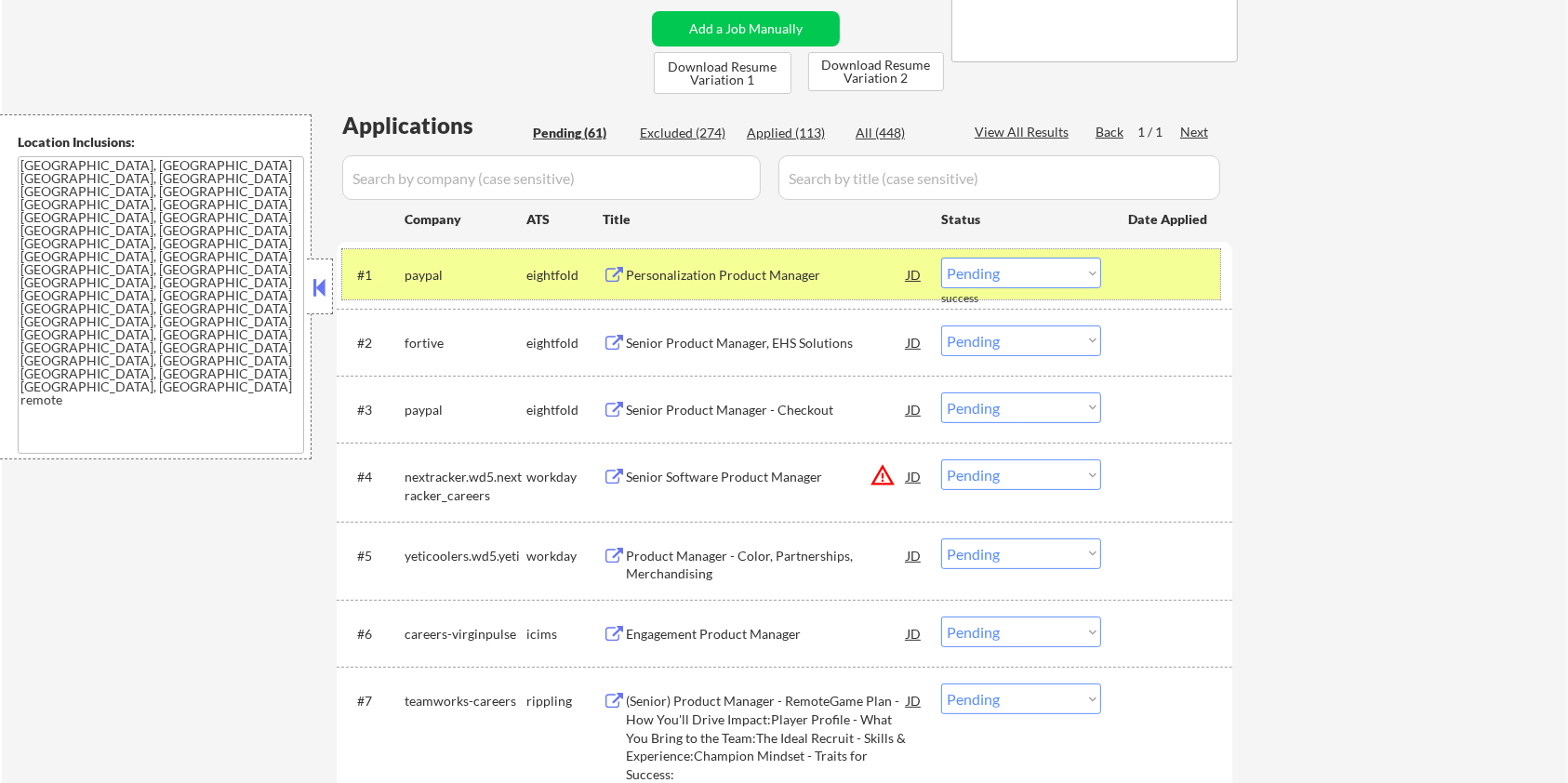
click at [1152, 276] on div at bounding box center [1169, 274] width 82 height 33
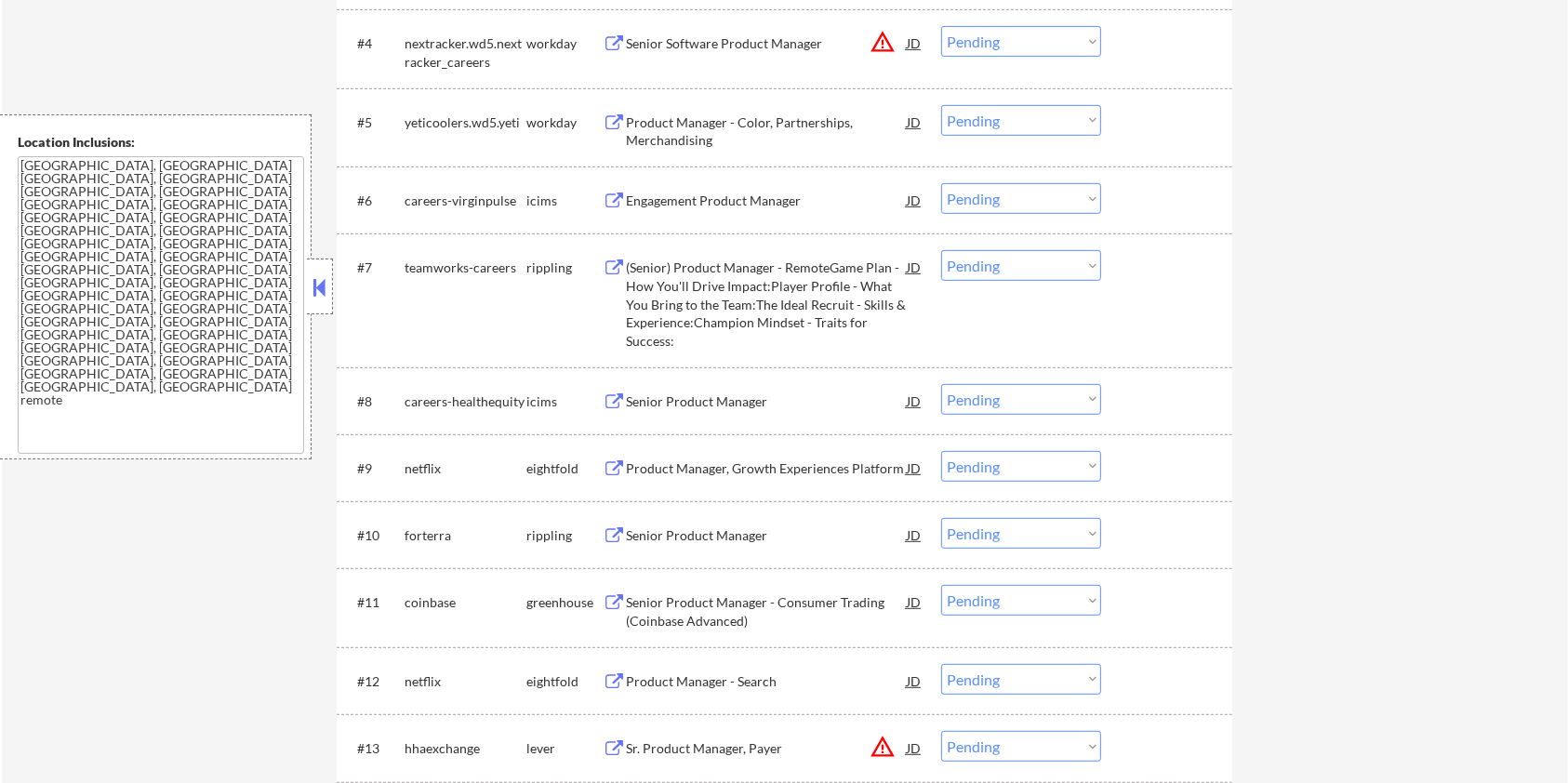
scroll to position [868, 0]
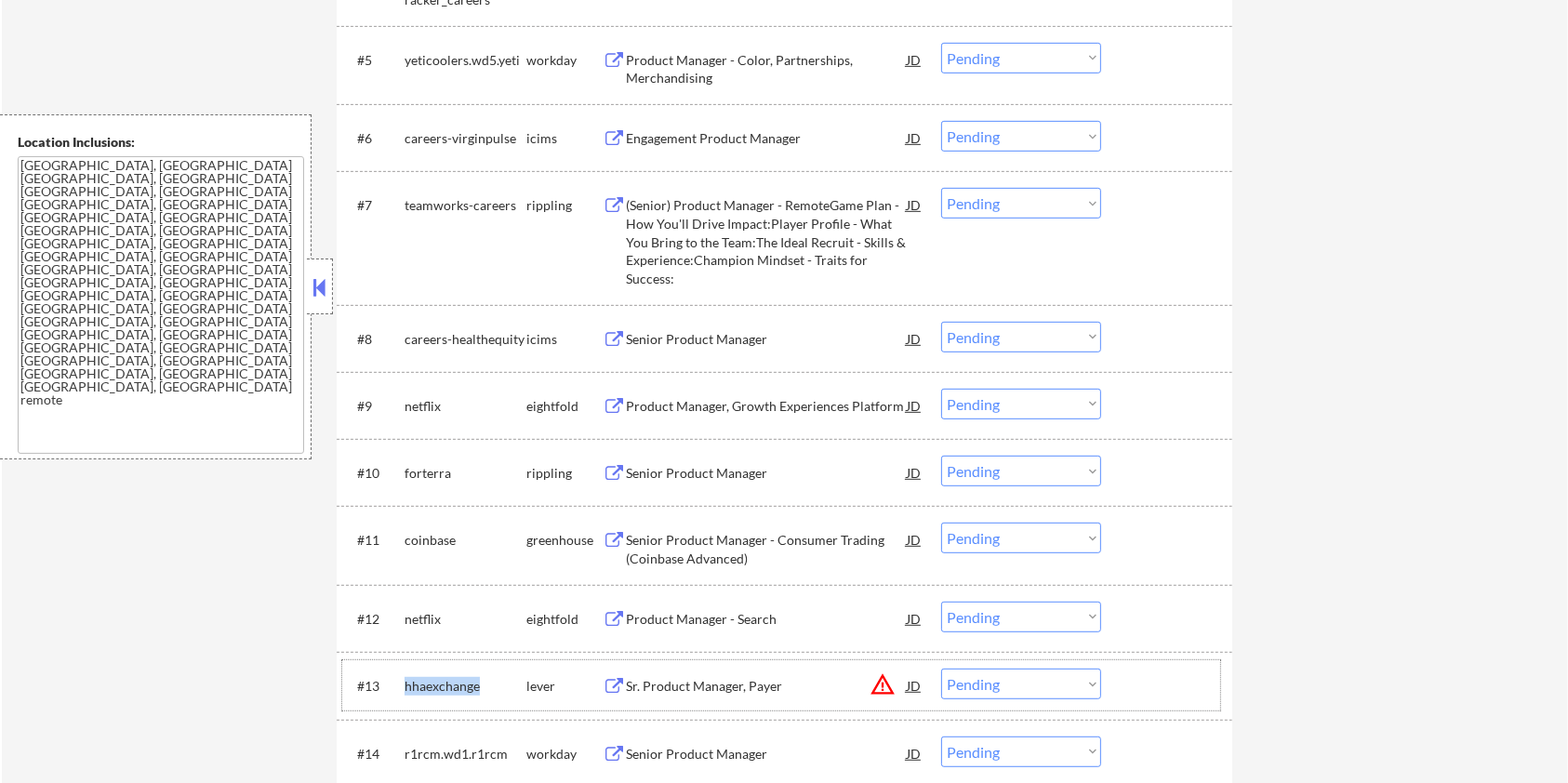
drag, startPoint x: 486, startPoint y: 679, endPoint x: 403, endPoint y: 680, distance: 83.0
click at [403, 680] on div "#13 hhaexchange lever Sr. Product Manager, [PERSON_NAME] warning_amber Choose a…" at bounding box center [781, 685] width 877 height 50
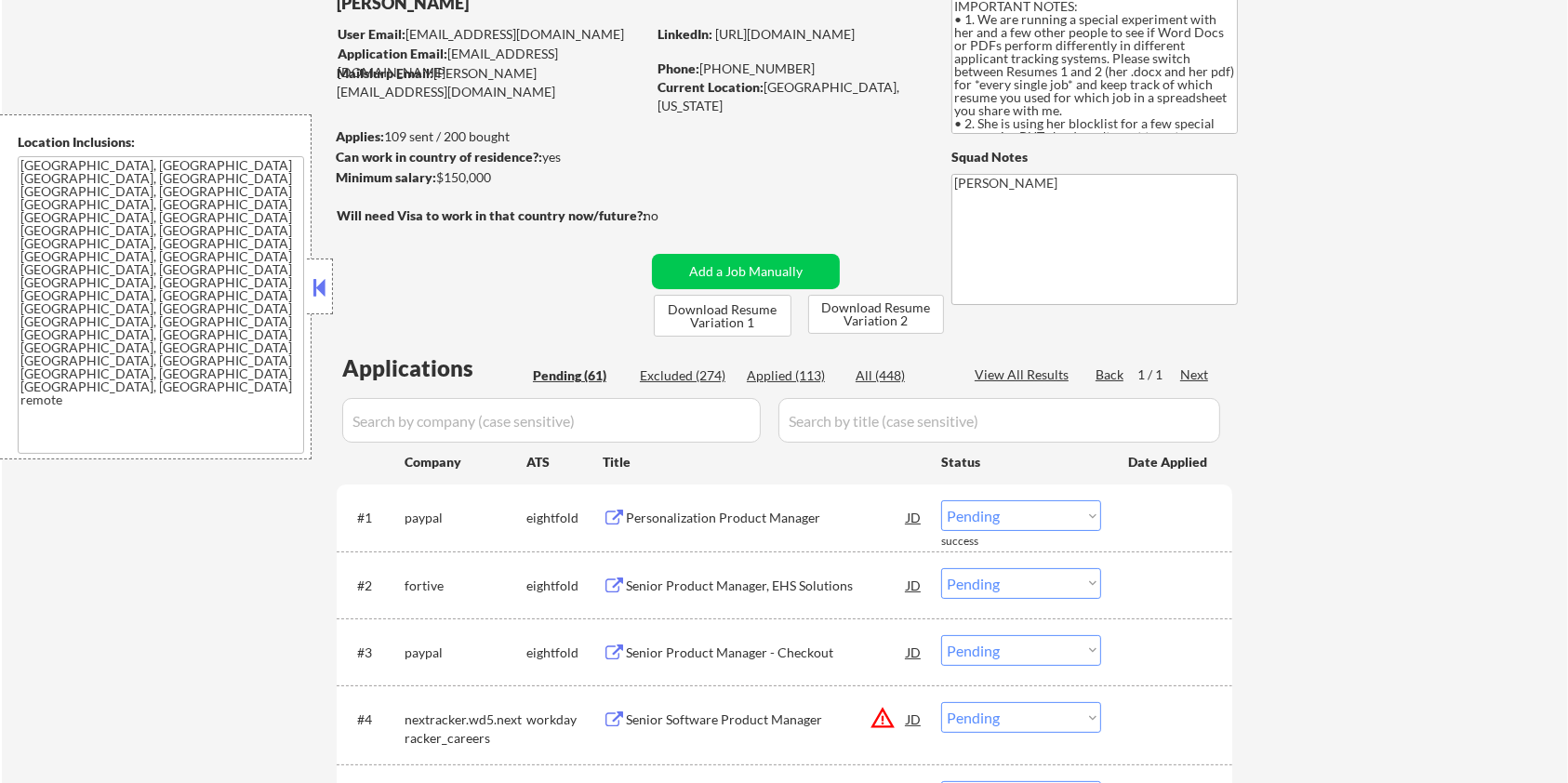
scroll to position [123, 0]
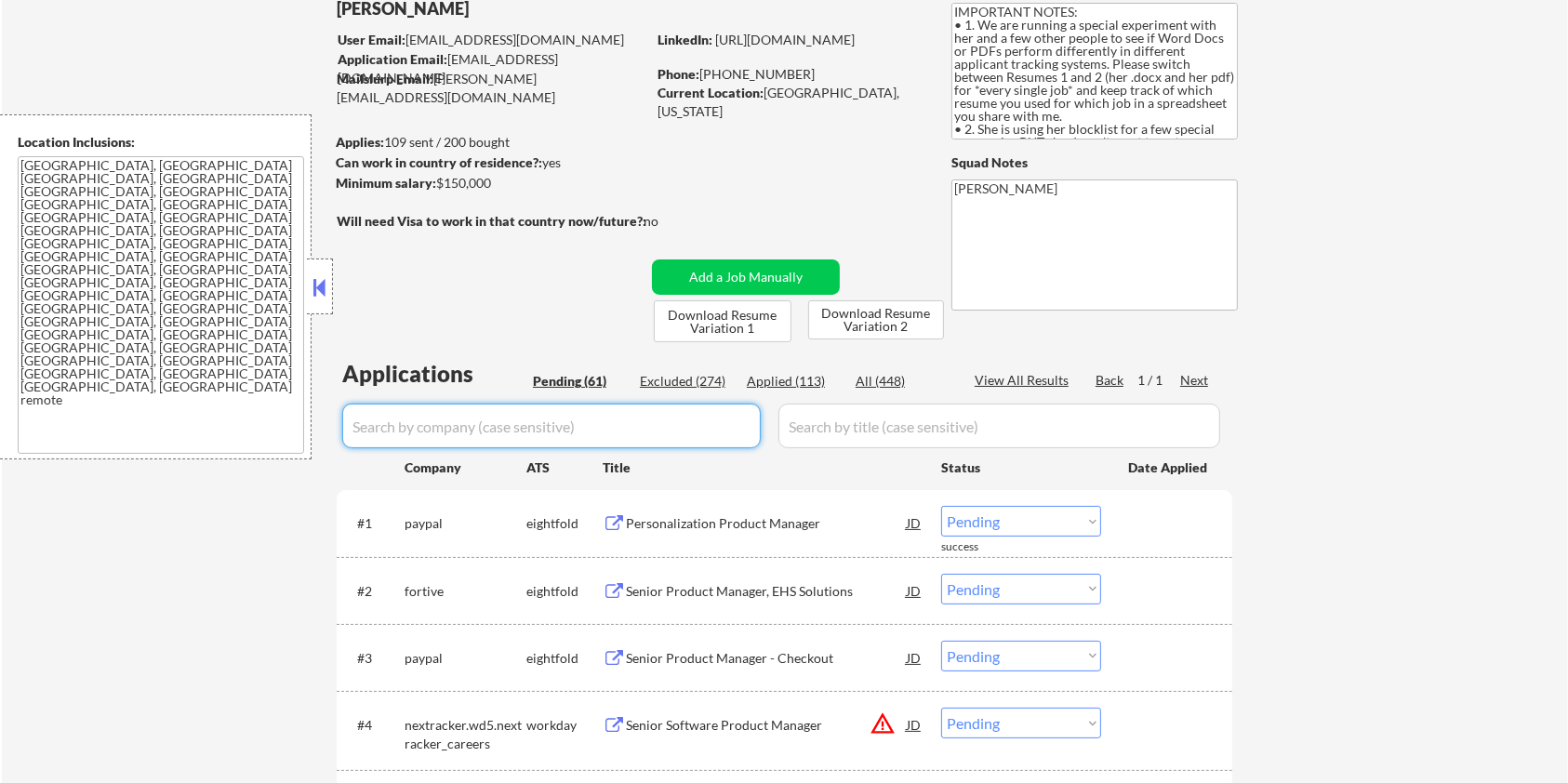
click at [521, 425] on input "input" at bounding box center [552, 427] width 419 height 45
paste input "hhaexchange"
click at [877, 425] on input "input" at bounding box center [1000, 427] width 442 height 45
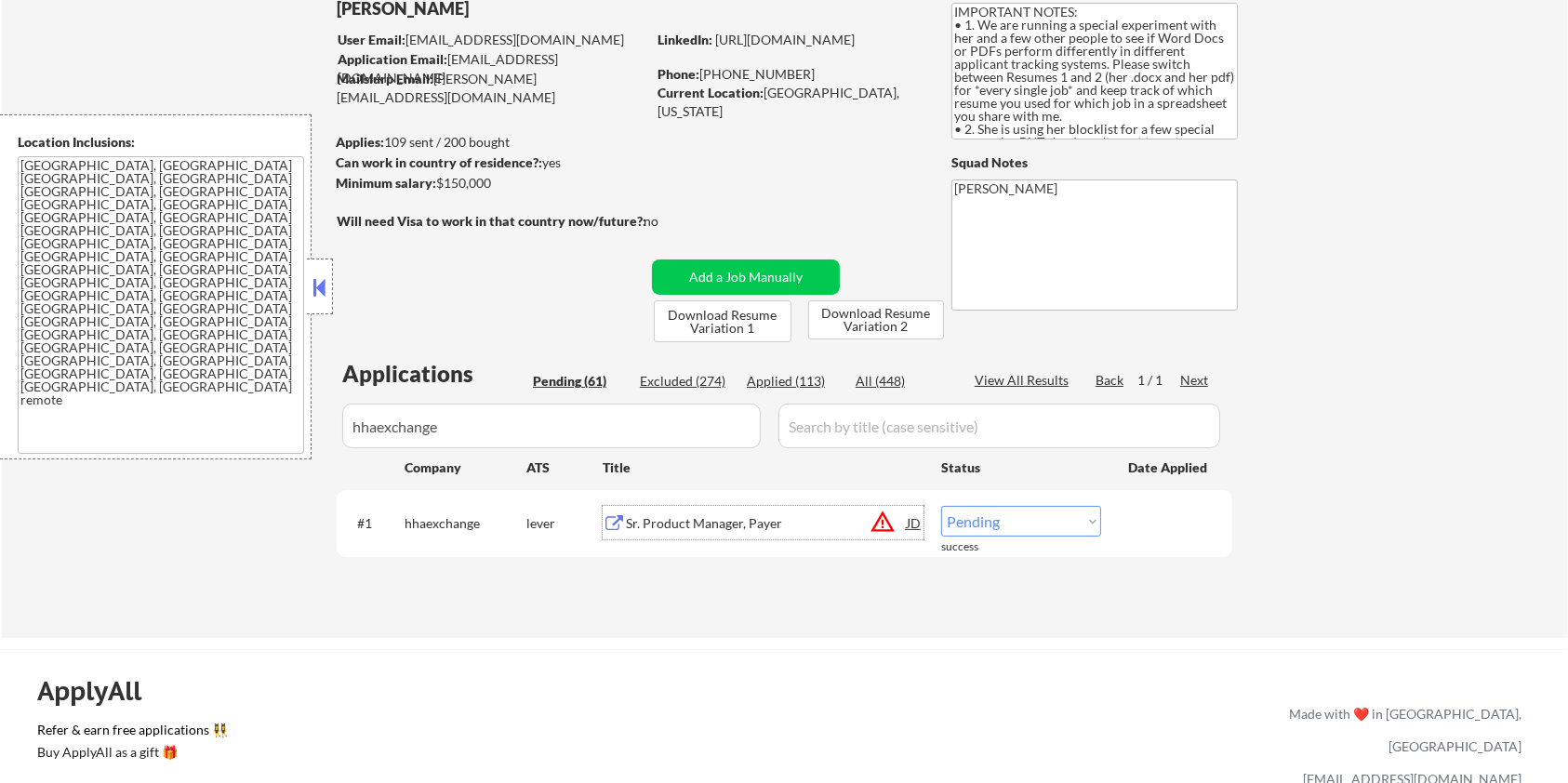
click at [679, 530] on div "Sr. Product Manager, Payer" at bounding box center [766, 524] width 281 height 19
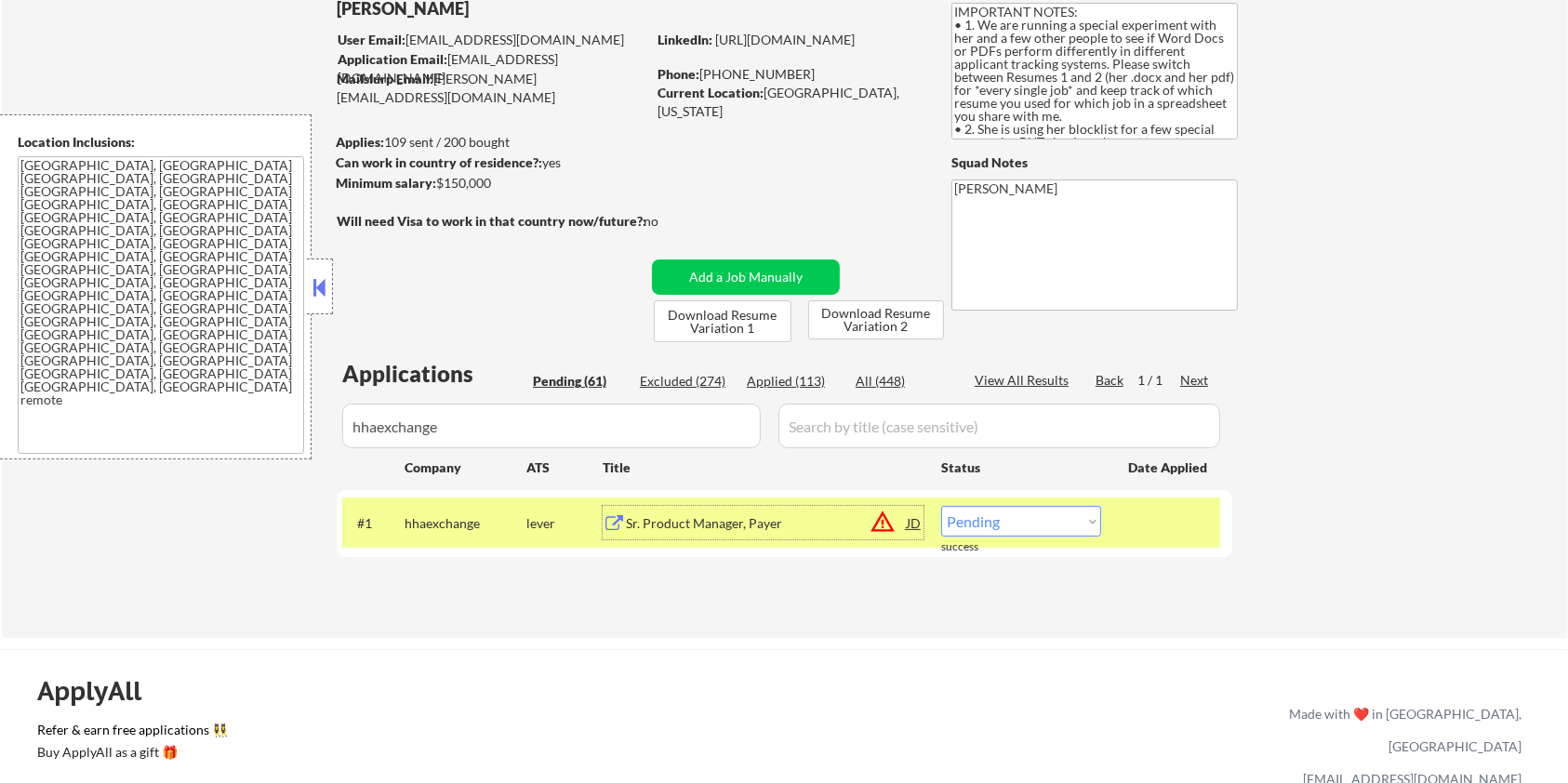
click at [1009, 518] on select "Choose an option... Pending Applied Excluded (Questions) Excluded (Expired) Exc…" at bounding box center [1021, 521] width 160 height 30
click at [941, 506] on select "Choose an option... Pending Applied Excluded (Questions) Excluded (Expired) Exc…" at bounding box center [1021, 521] width 160 height 30
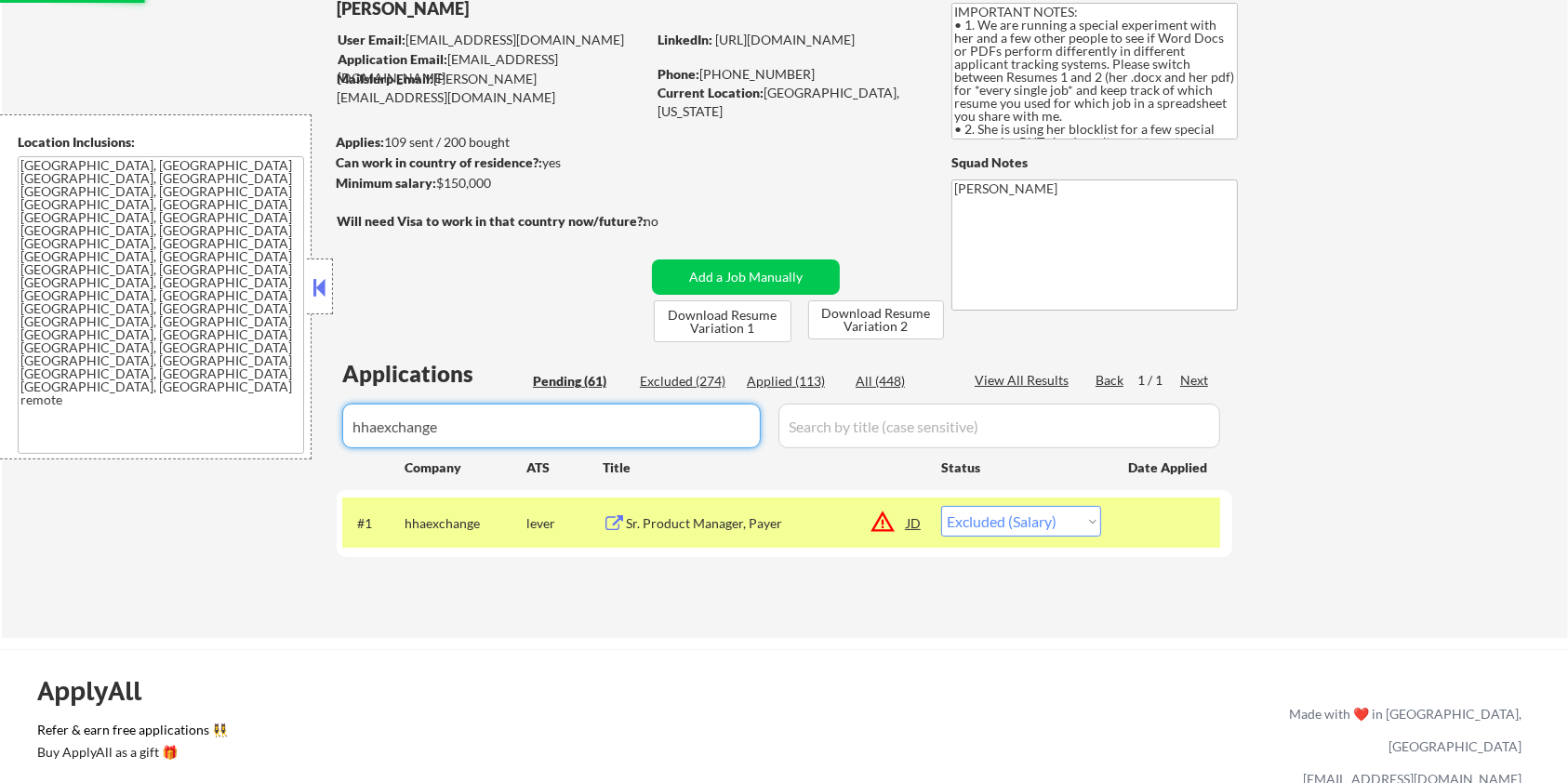
drag, startPoint x: 503, startPoint y: 432, endPoint x: 261, endPoint y: 462, distance: 243.9
click at [261, 462] on div "← Return to /applysquad Mailslurp Inbox Job Search Builder [PERSON_NAME] User E…" at bounding box center [784, 295] width 1566 height 688
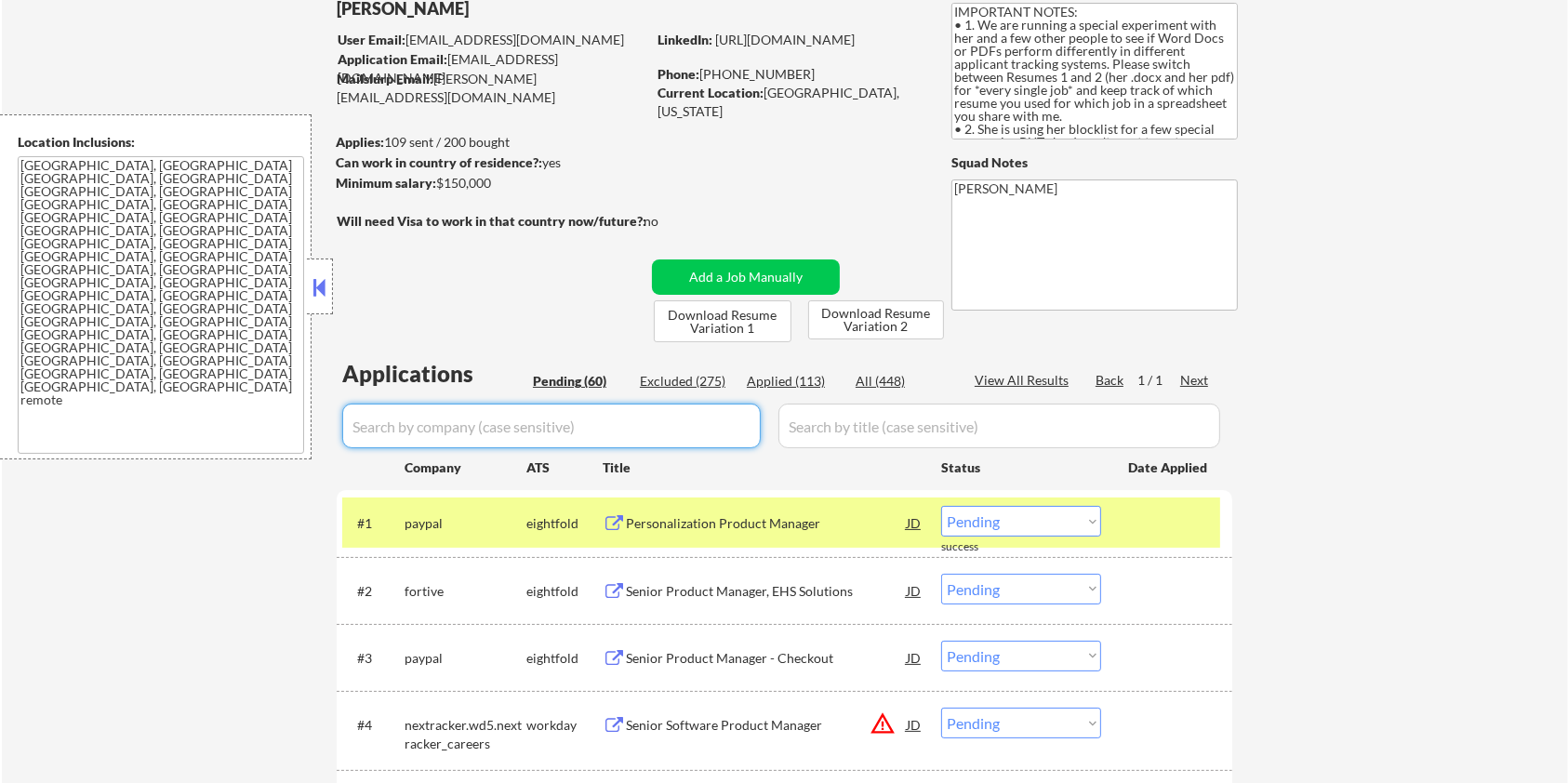
scroll to position [372, 0]
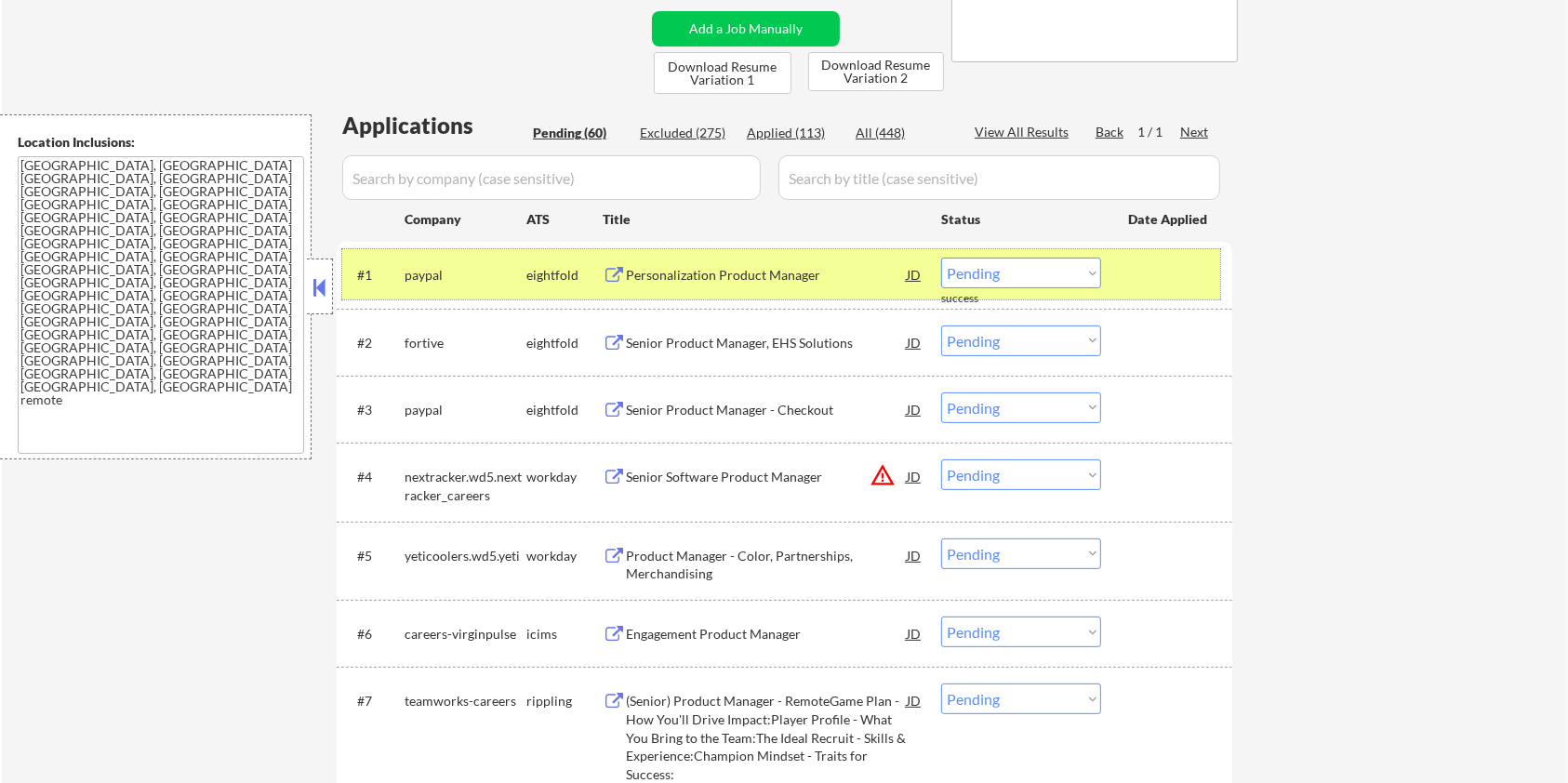
click at [1134, 264] on div at bounding box center [1169, 274] width 82 height 33
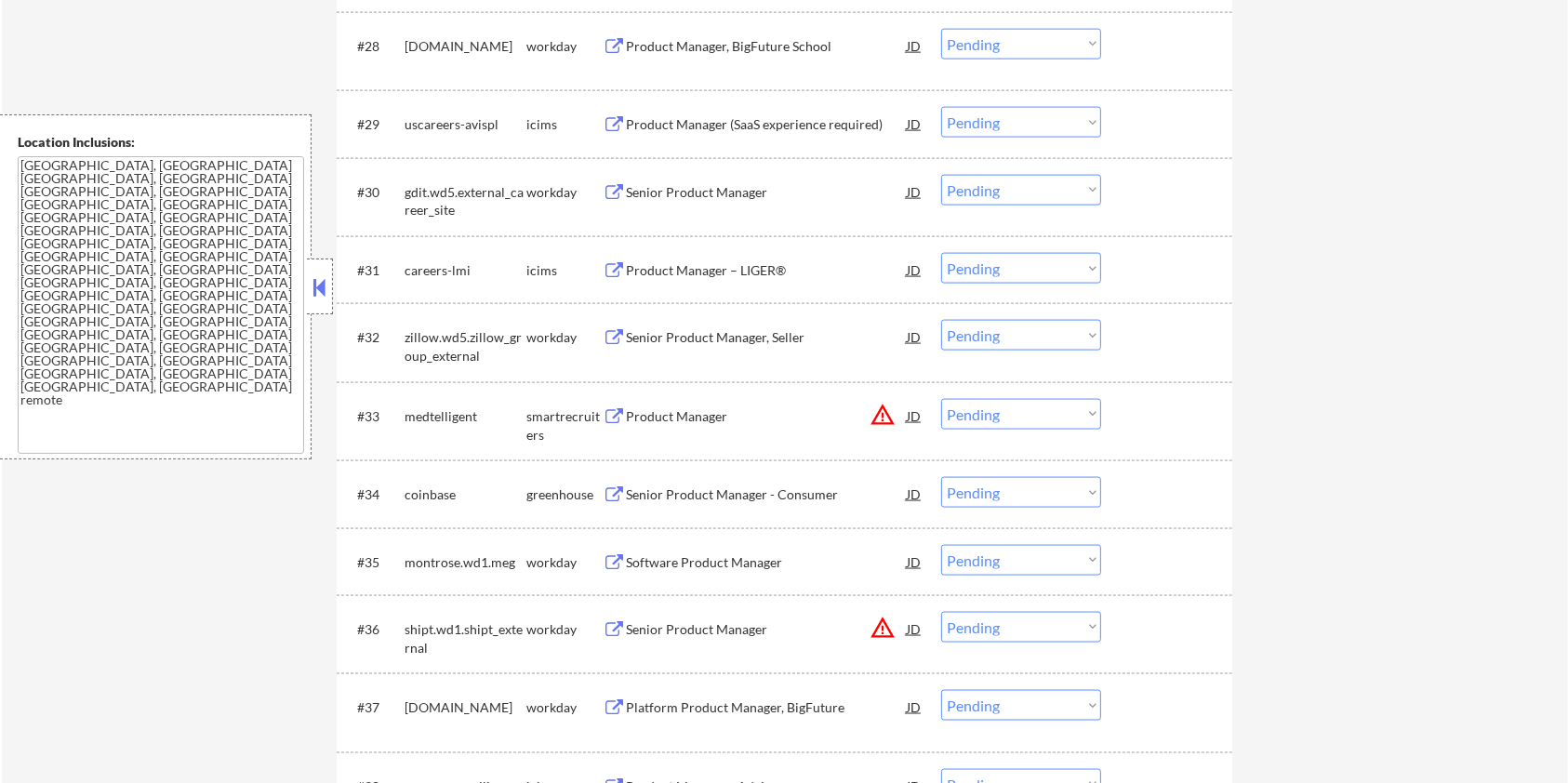
scroll to position [2605, 0]
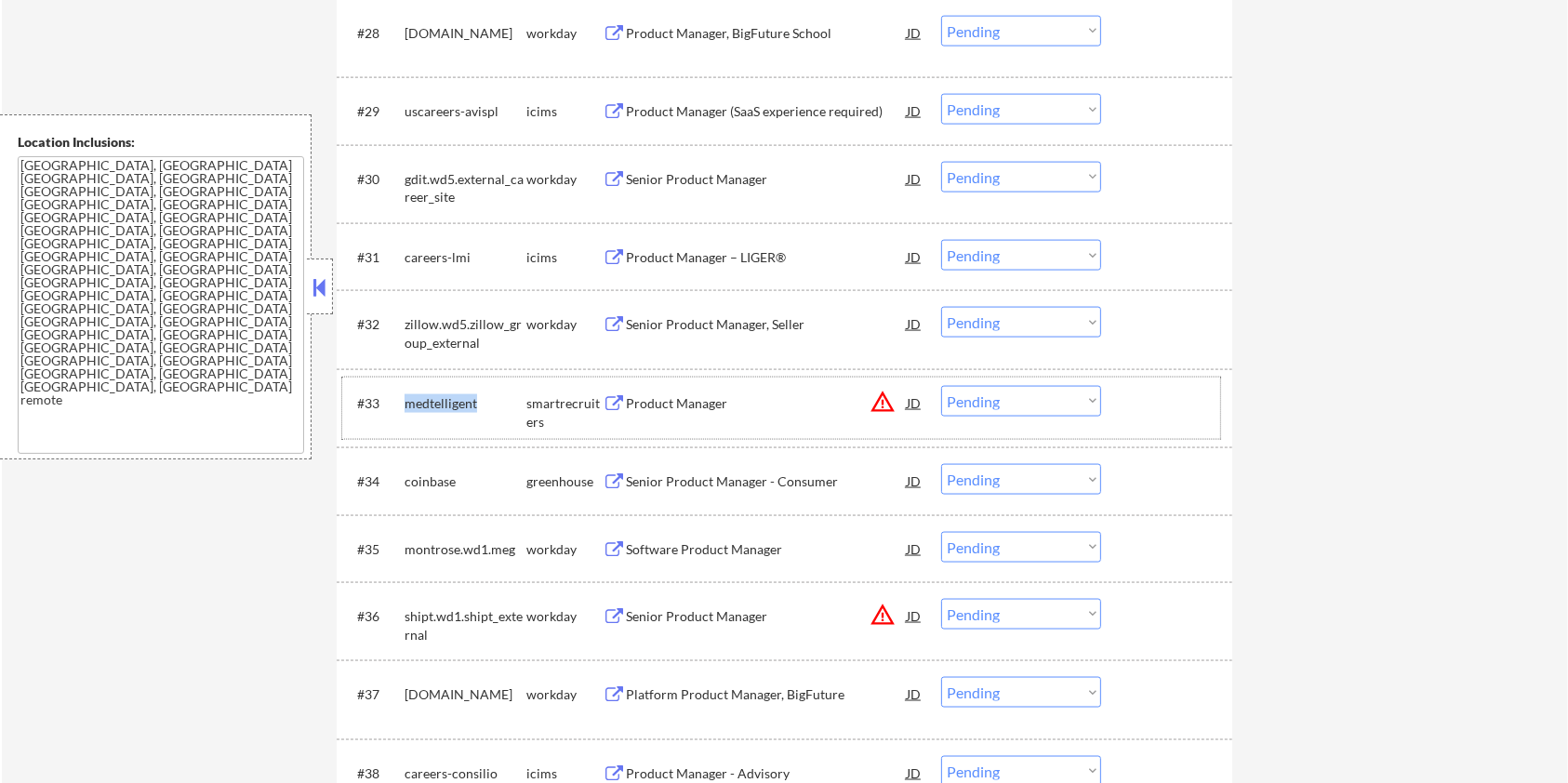
drag, startPoint x: 483, startPoint y: 404, endPoint x: 405, endPoint y: 395, distance: 78.5
click at [405, 395] on div "medtelligent" at bounding box center [466, 403] width 122 height 19
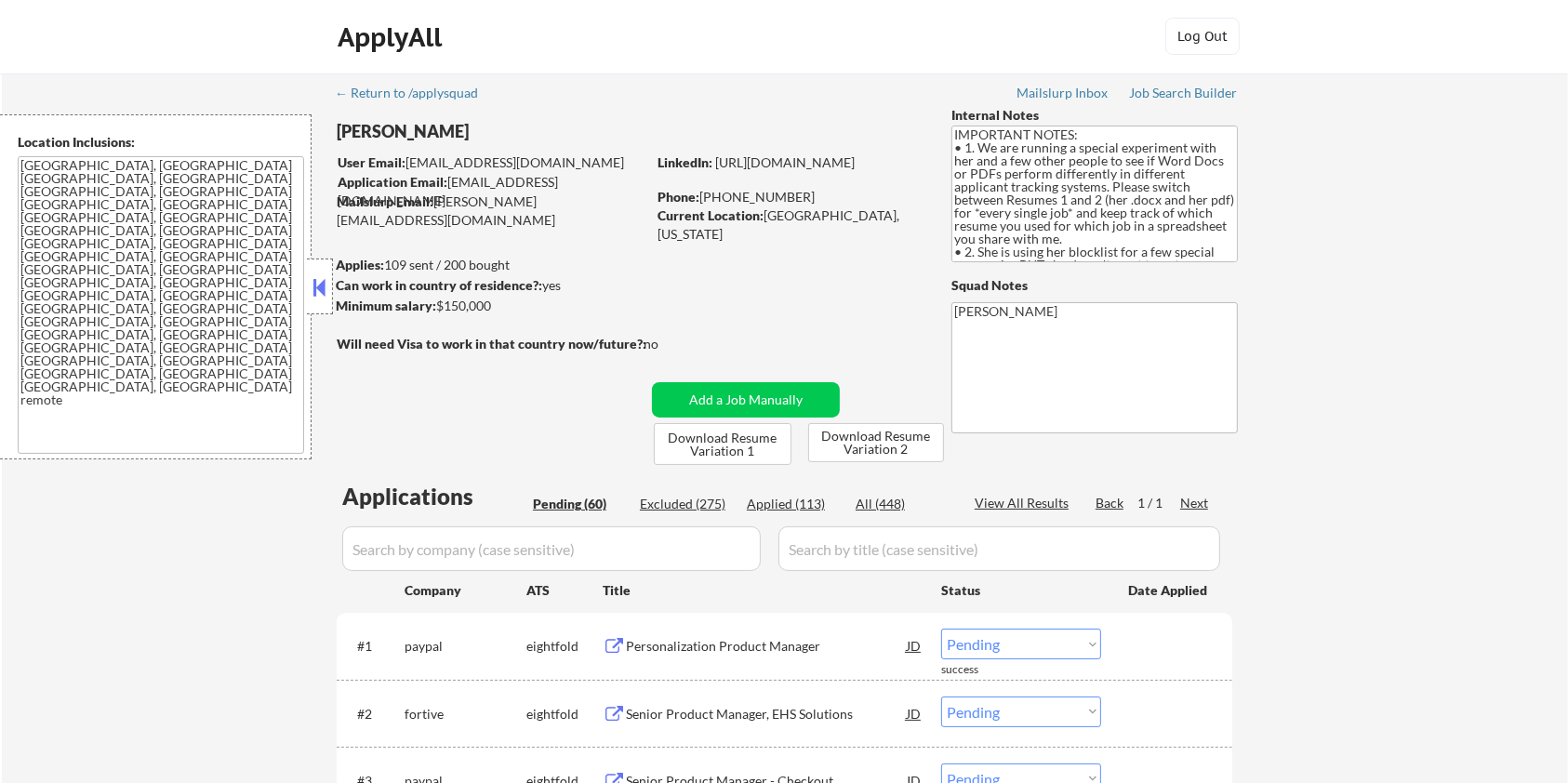
scroll to position [0, 0]
click at [533, 546] on input "input" at bounding box center [552, 550] width 419 height 45
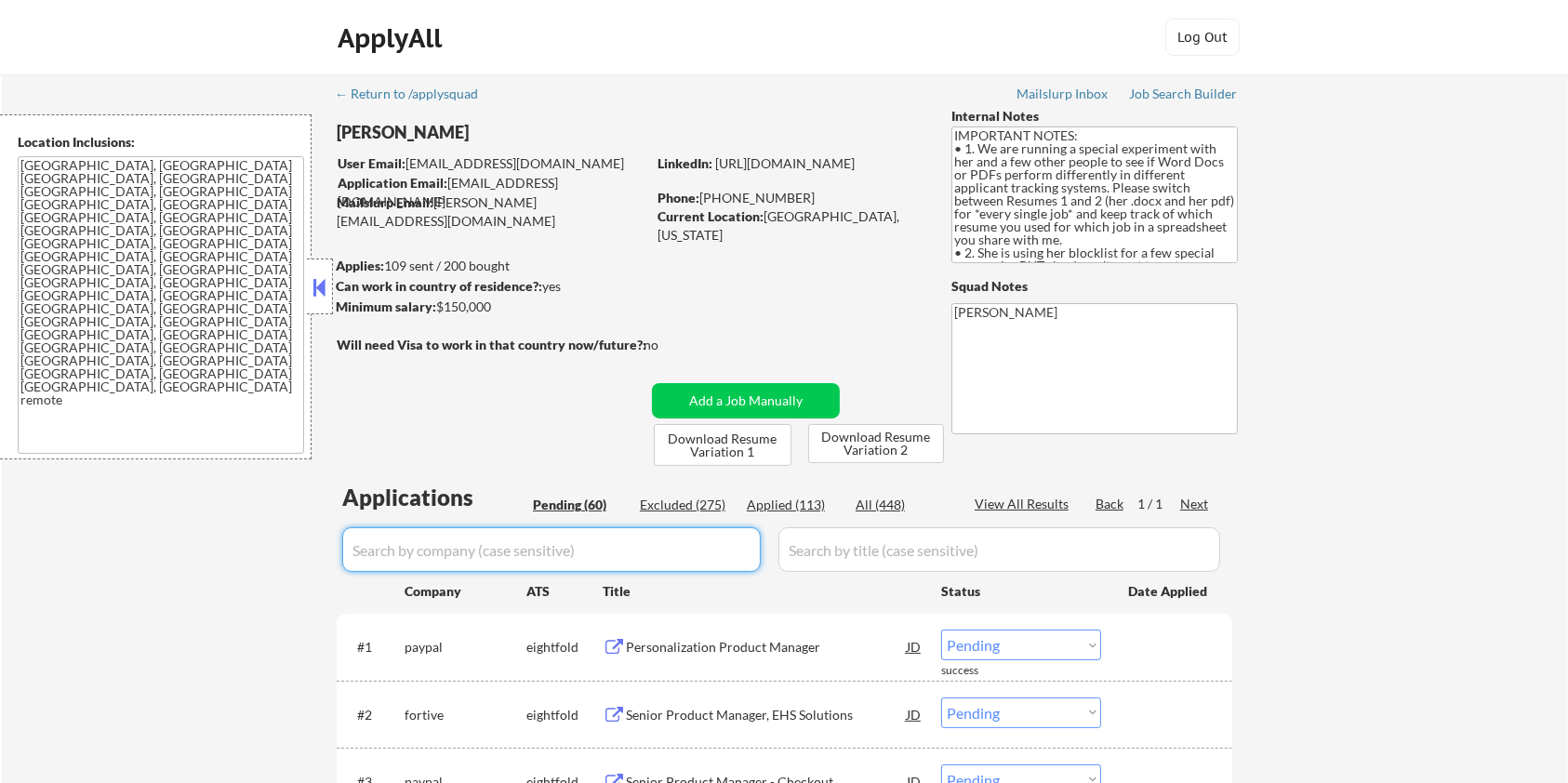
paste input "medtelligent"
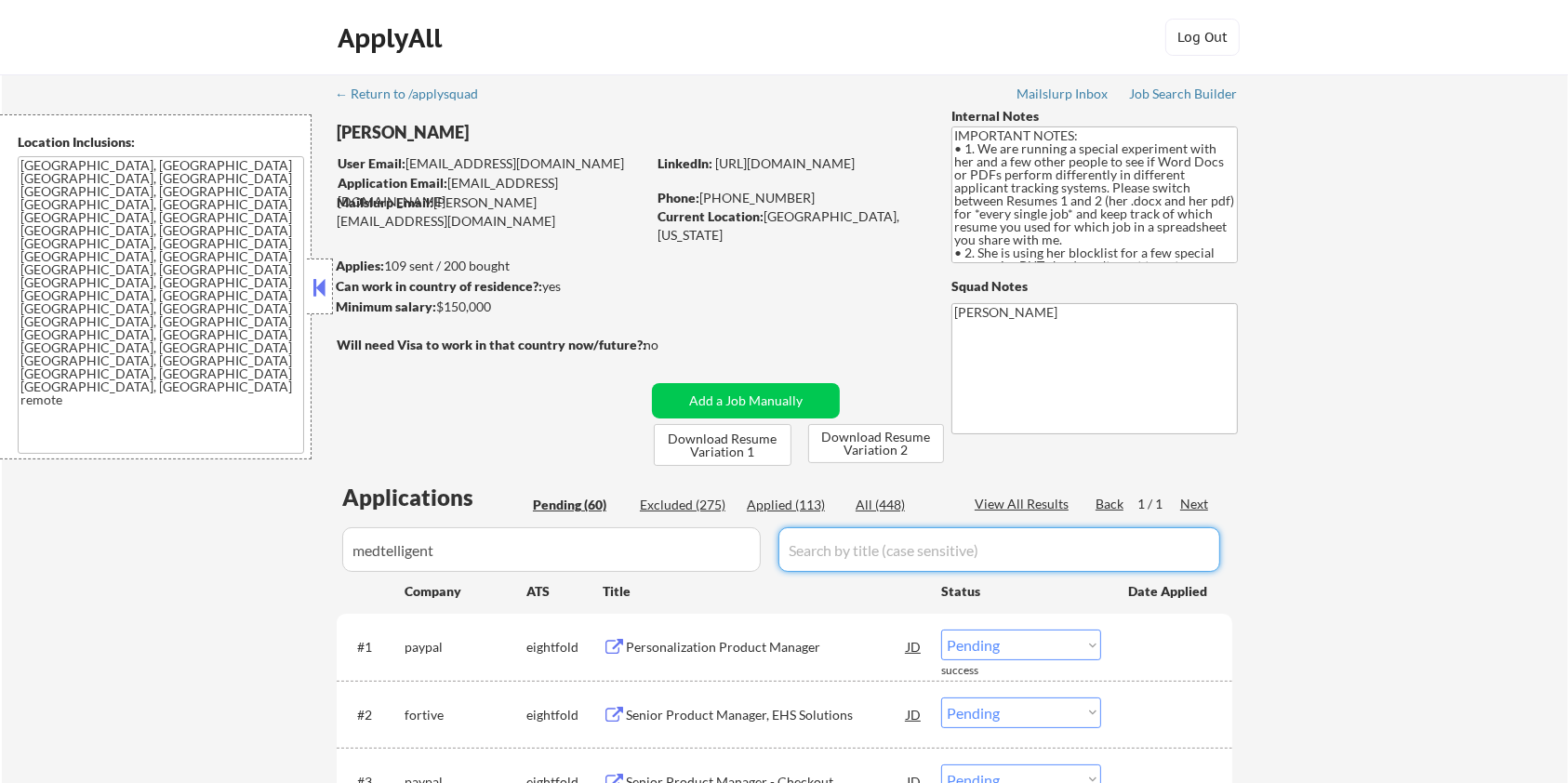
click at [892, 532] on input "input" at bounding box center [1000, 550] width 442 height 45
click at [884, 503] on div "All (448)" at bounding box center [902, 505] width 93 height 19
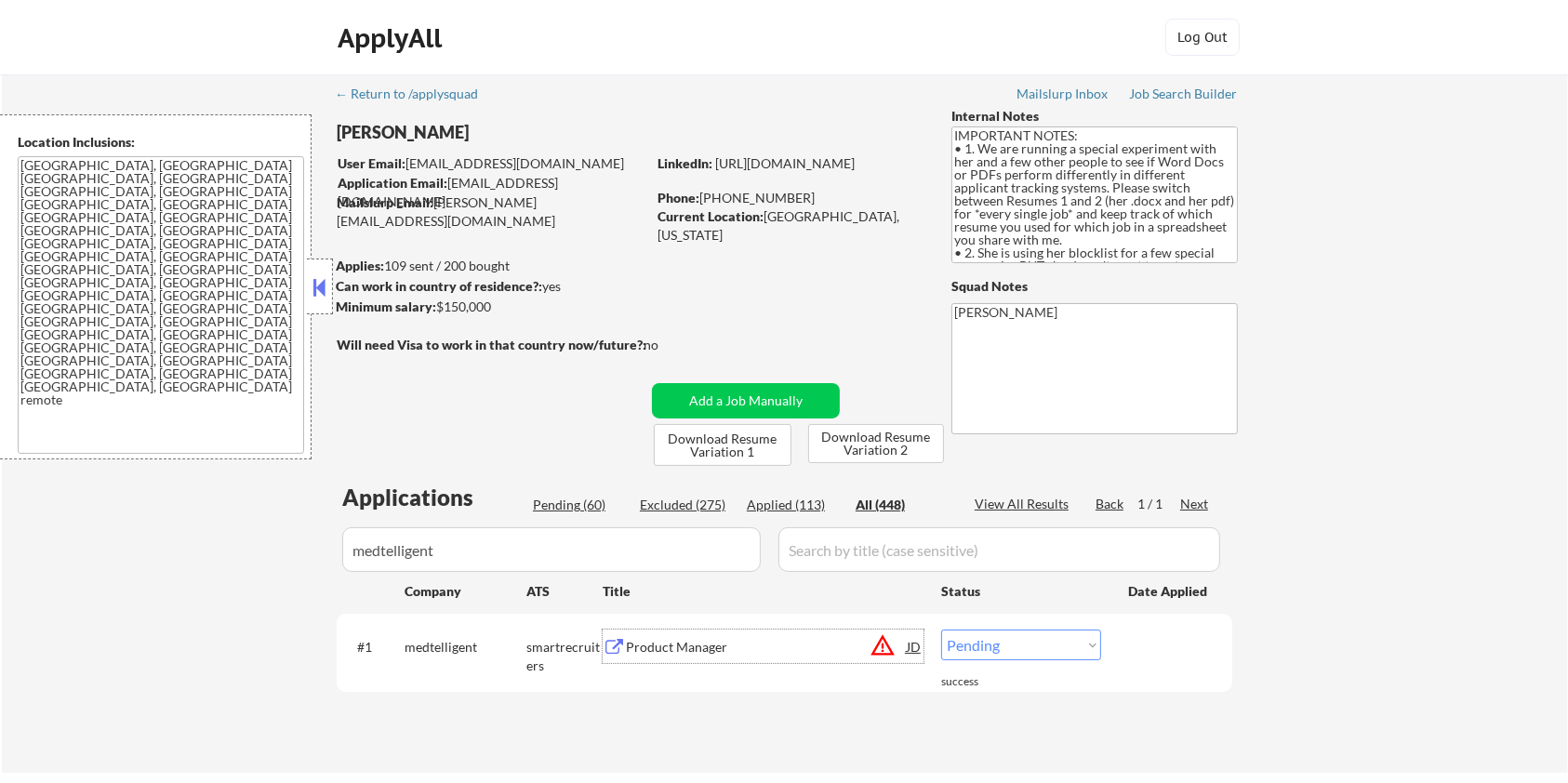
click at [635, 653] on div "Product Manager" at bounding box center [766, 647] width 281 height 19
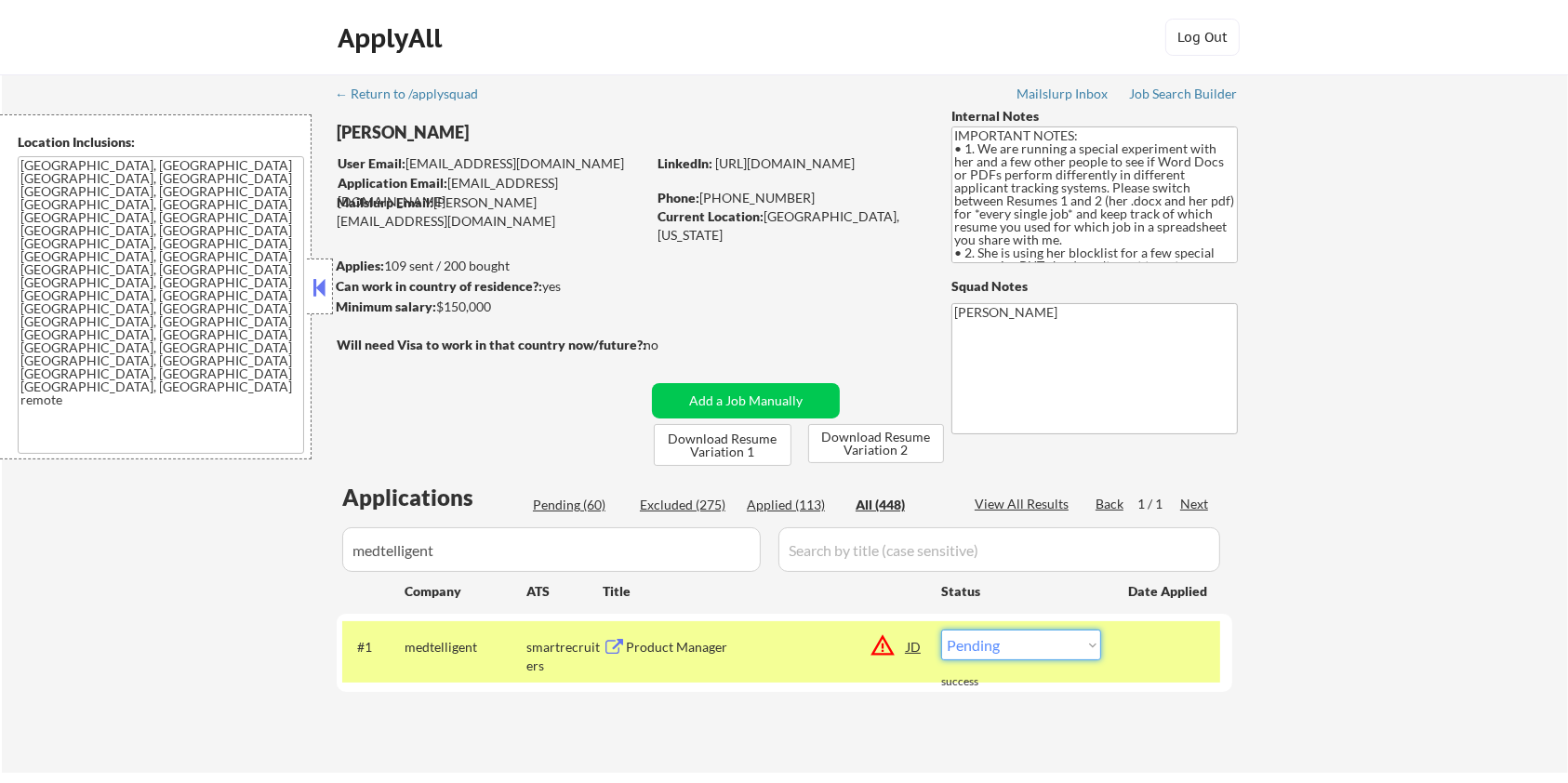
click at [1030, 656] on select "Choose an option... Pending Applied Excluded (Questions) Excluded (Expired) Exc…" at bounding box center [1021, 645] width 160 height 30
click at [941, 630] on select "Choose an option... Pending Applied Excluded (Questions) Excluded (Expired) Exc…" at bounding box center [1021, 645] width 160 height 30
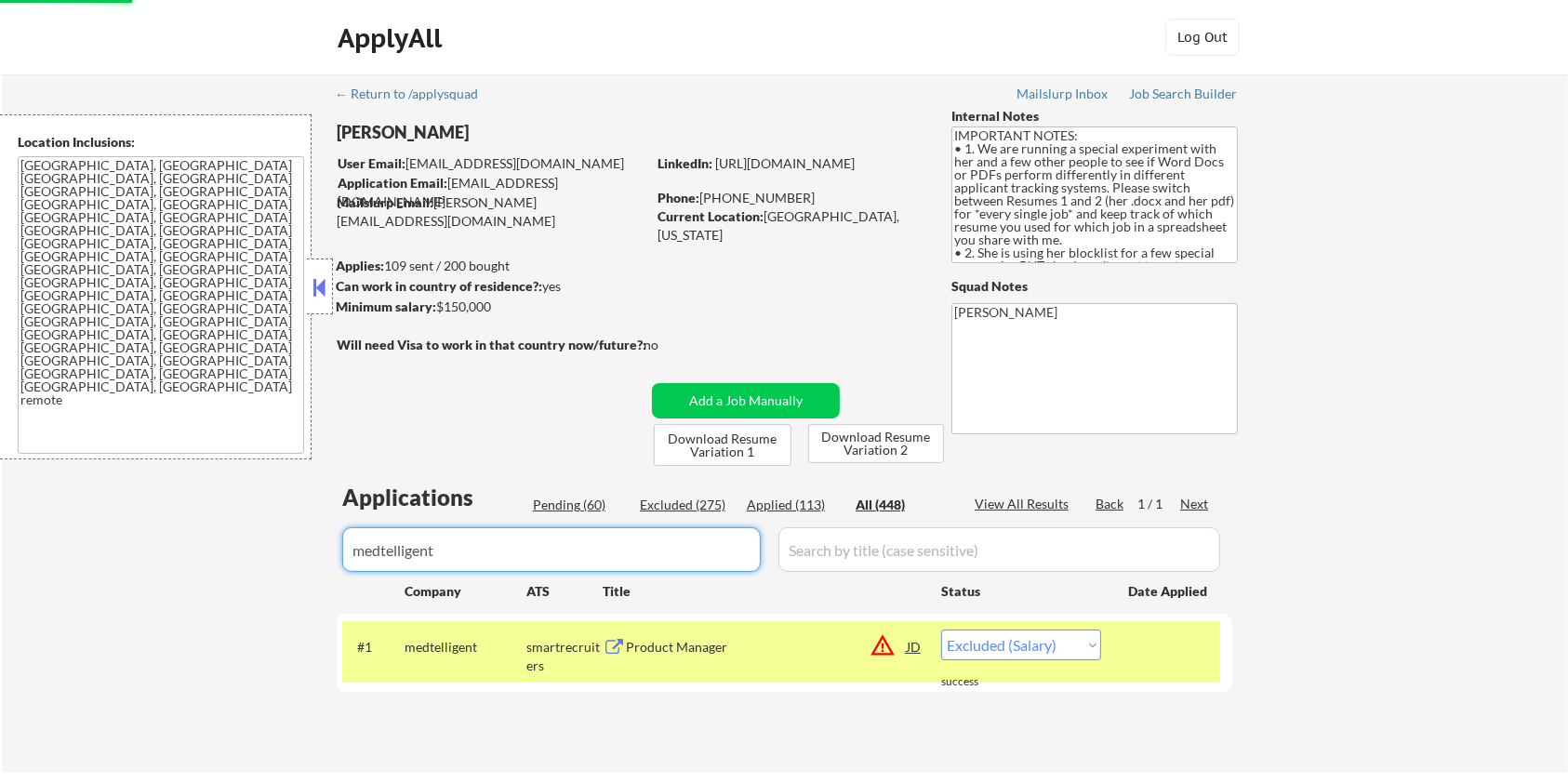
drag, startPoint x: 688, startPoint y: 559, endPoint x: 315, endPoint y: 559, distance: 373.0
click at [315, 559] on div "← Return to /applysquad Mailslurp Inbox Job Search Builder [PERSON_NAME] User E…" at bounding box center [784, 424] width 1566 height 699
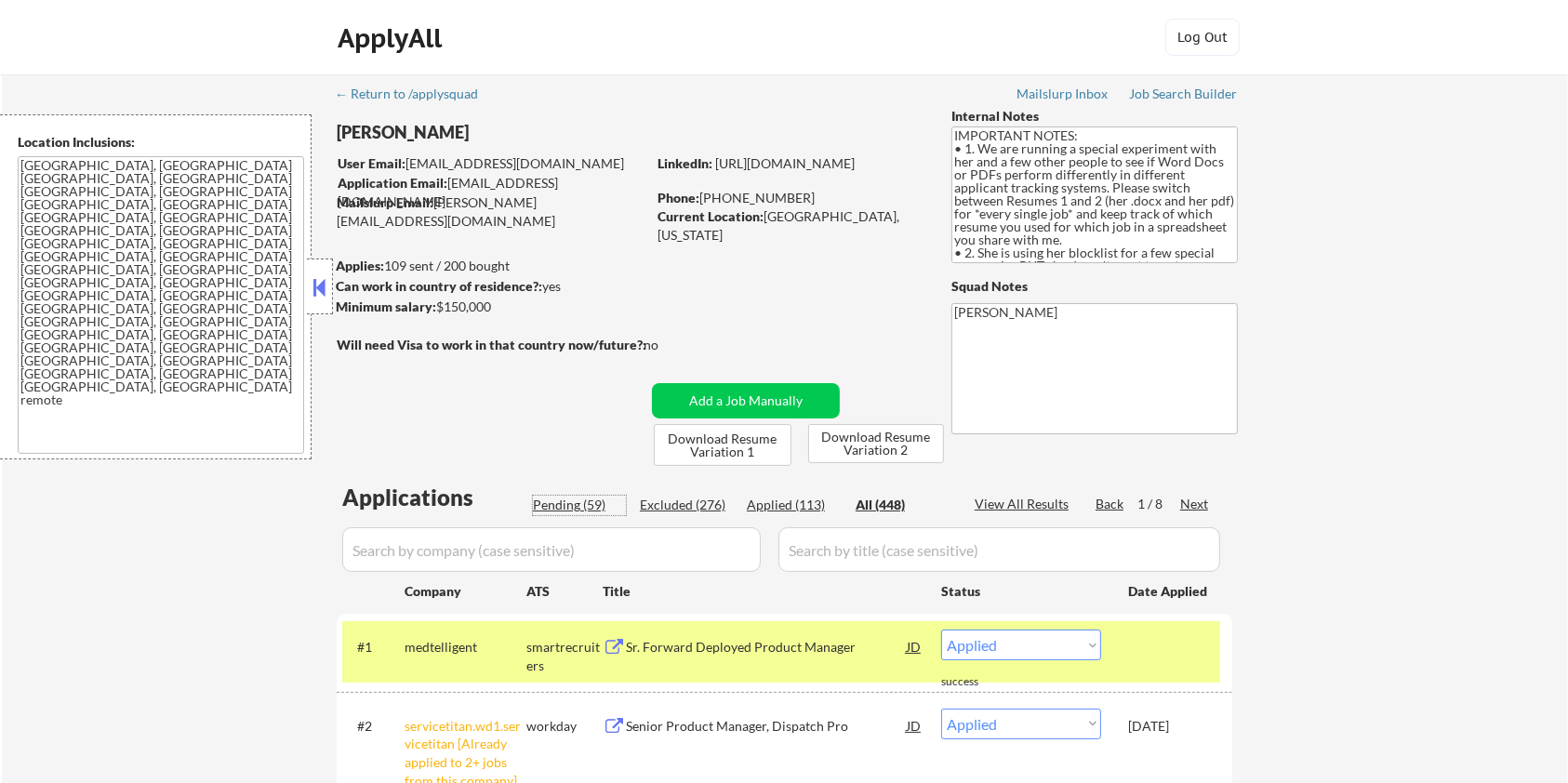
click at [553, 496] on div "Pending (59)" at bounding box center [579, 505] width 93 height 19
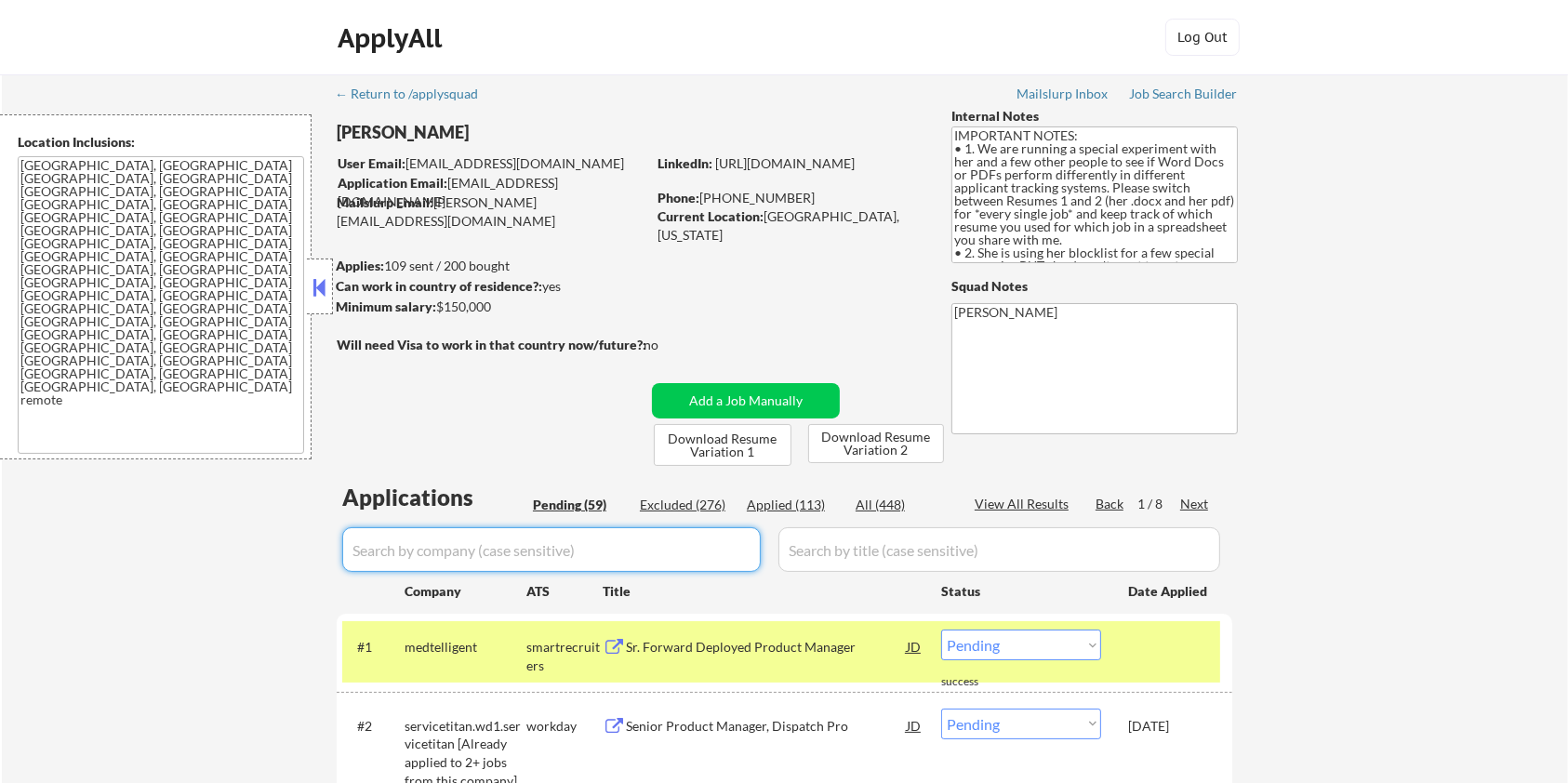
click at [480, 547] on input "input" at bounding box center [552, 550] width 419 height 45
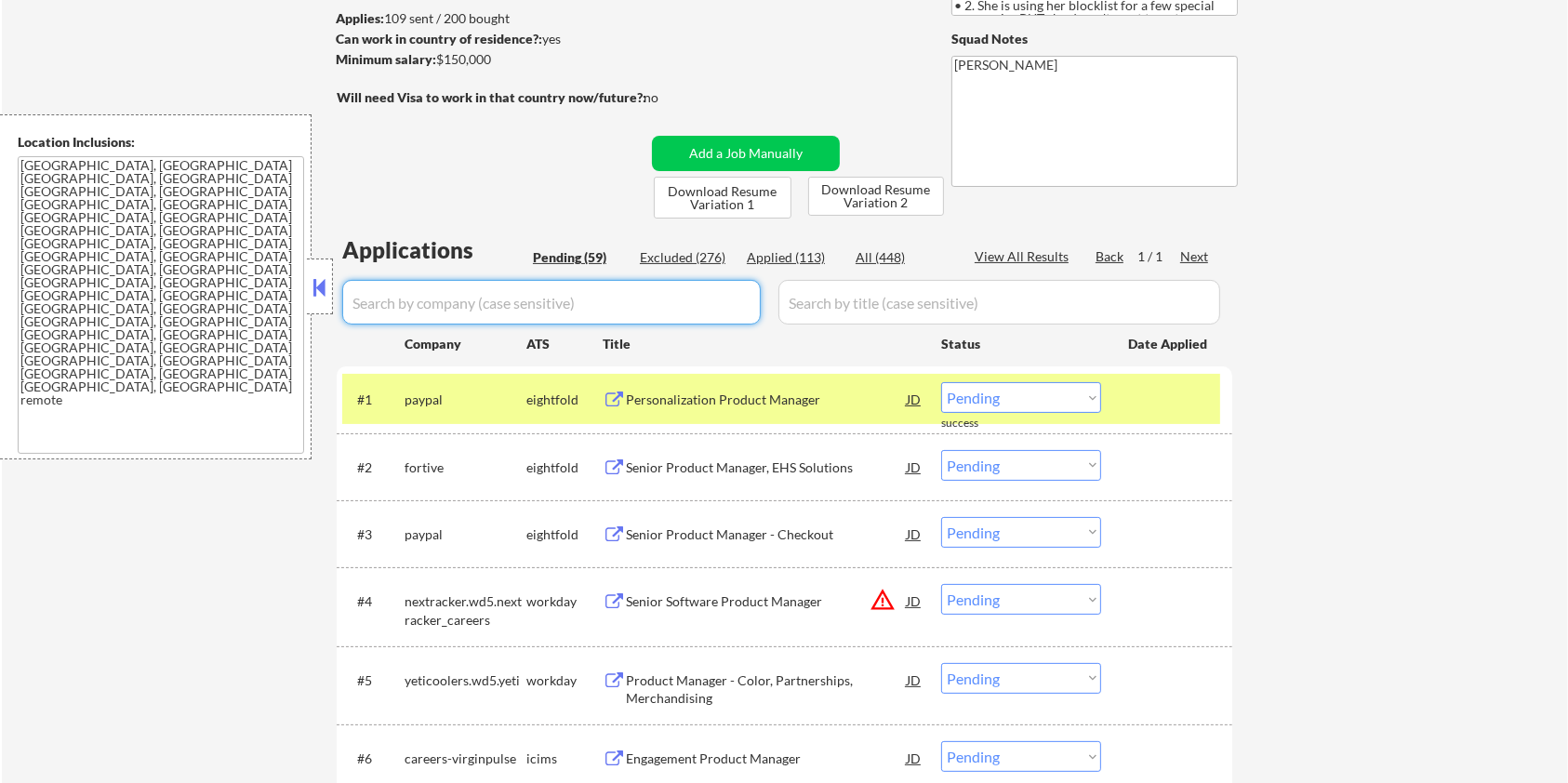
scroll to position [372, 0]
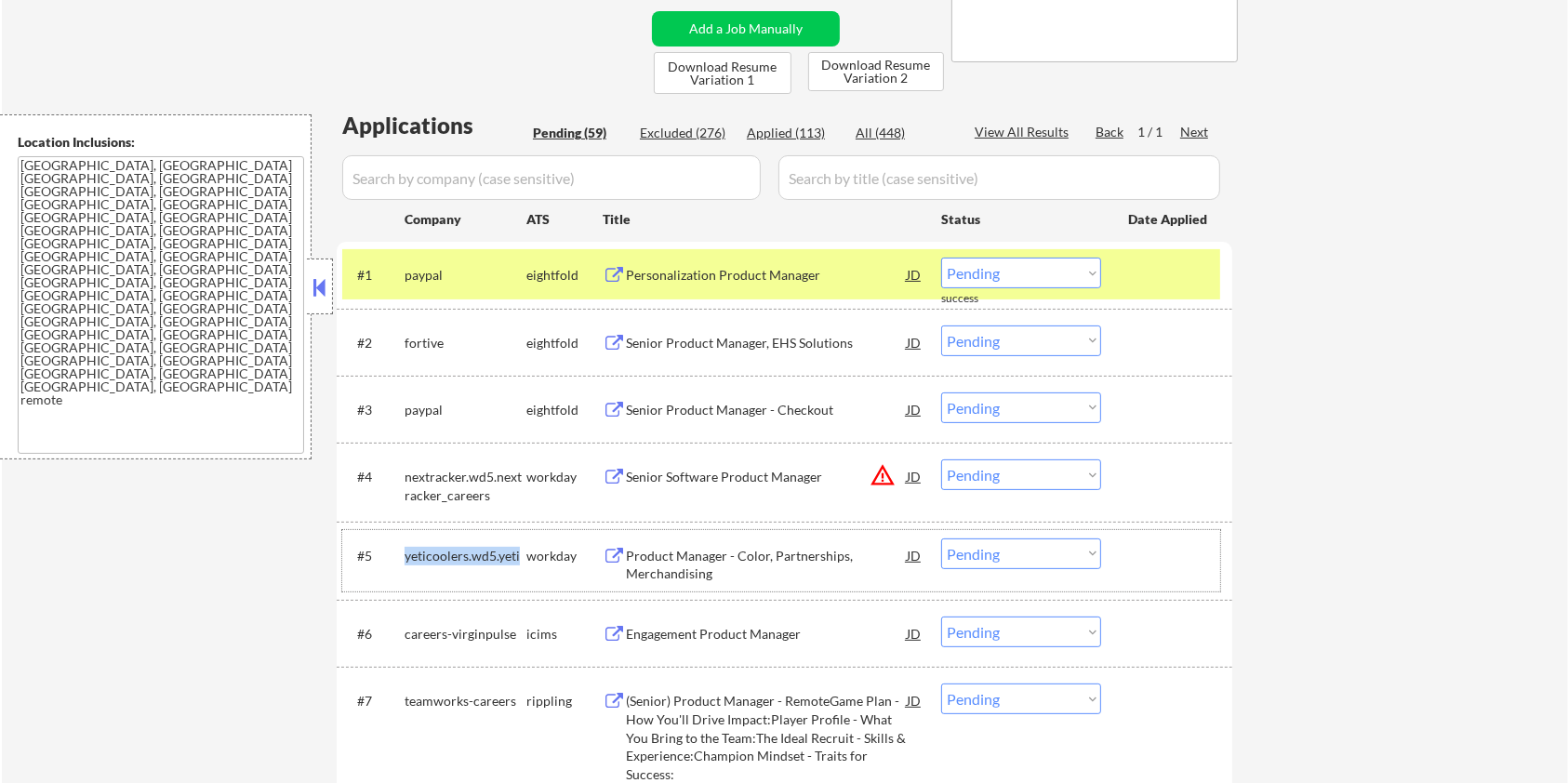
drag, startPoint x: 523, startPoint y: 550, endPoint x: 405, endPoint y: 555, distance: 118.1
click at [405, 555] on div "yeticoolers.wd5.yeti" at bounding box center [466, 556] width 122 height 19
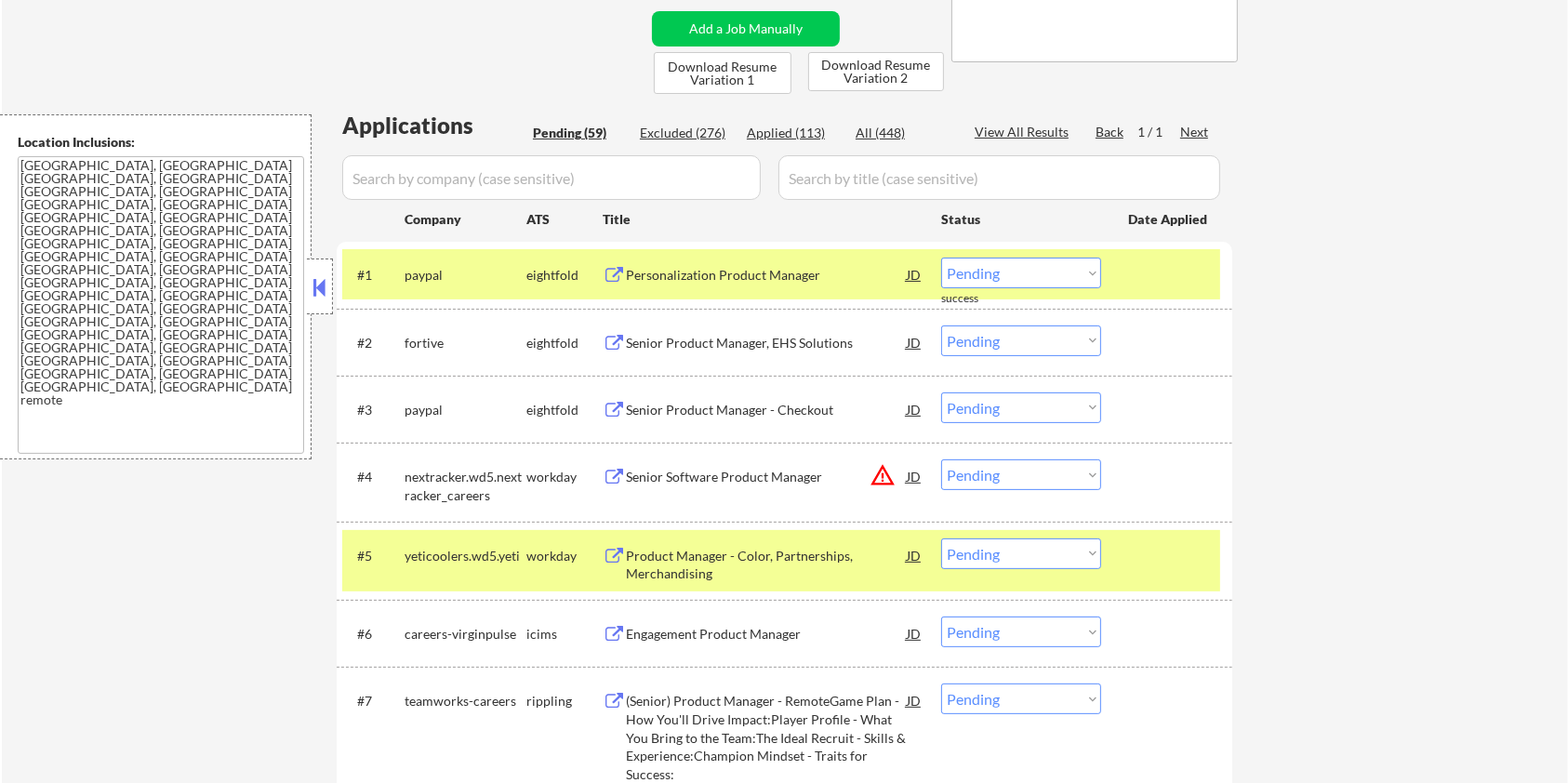
click at [386, 174] on input "input" at bounding box center [552, 178] width 419 height 45
paste input "yeticoolers.wd5.yeti"
click at [859, 177] on input "input" at bounding box center [1000, 178] width 442 height 45
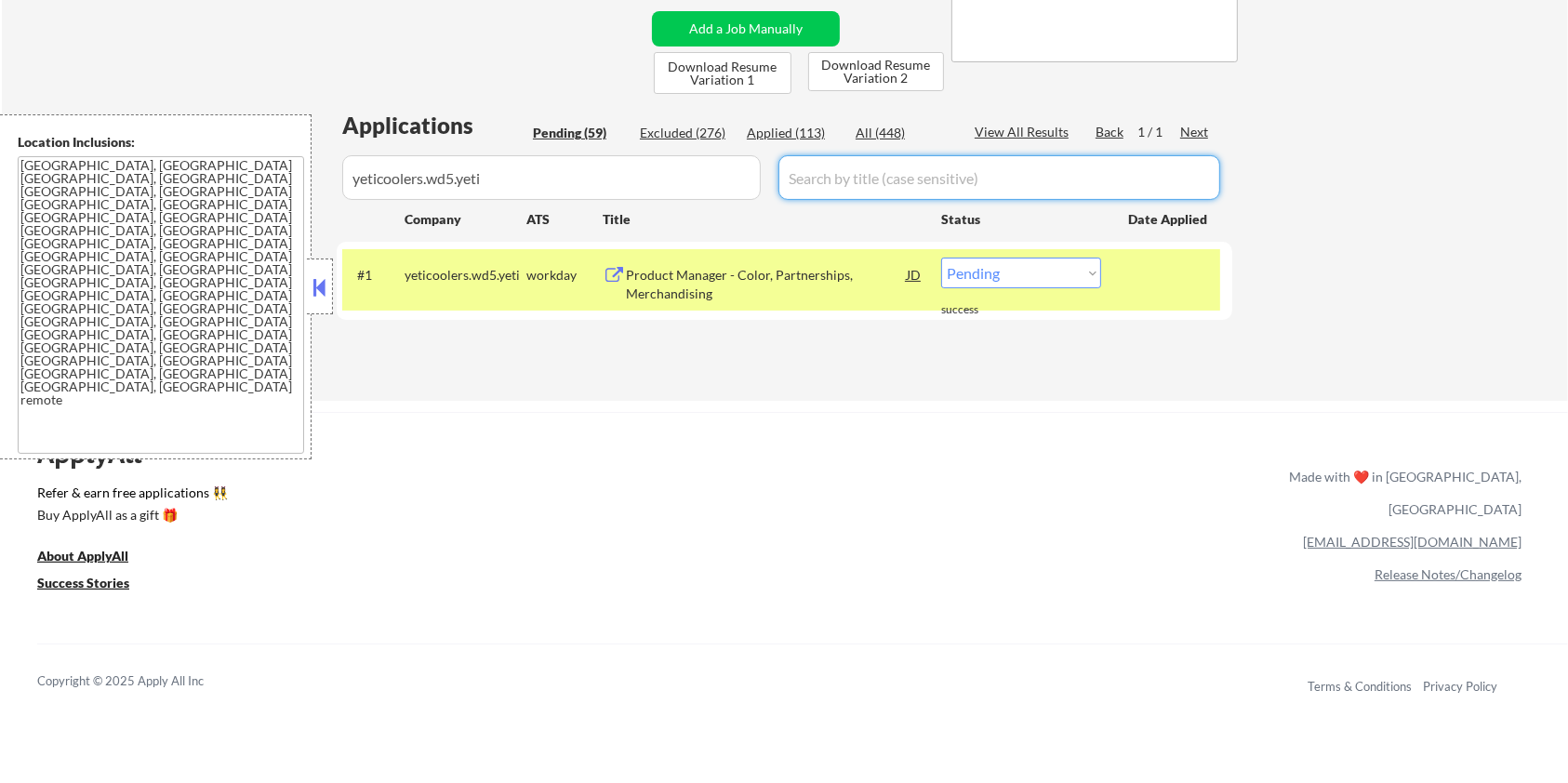
click at [747, 273] on div "Product Manager - Color, Partnerships, Merchandising" at bounding box center [766, 284] width 281 height 36
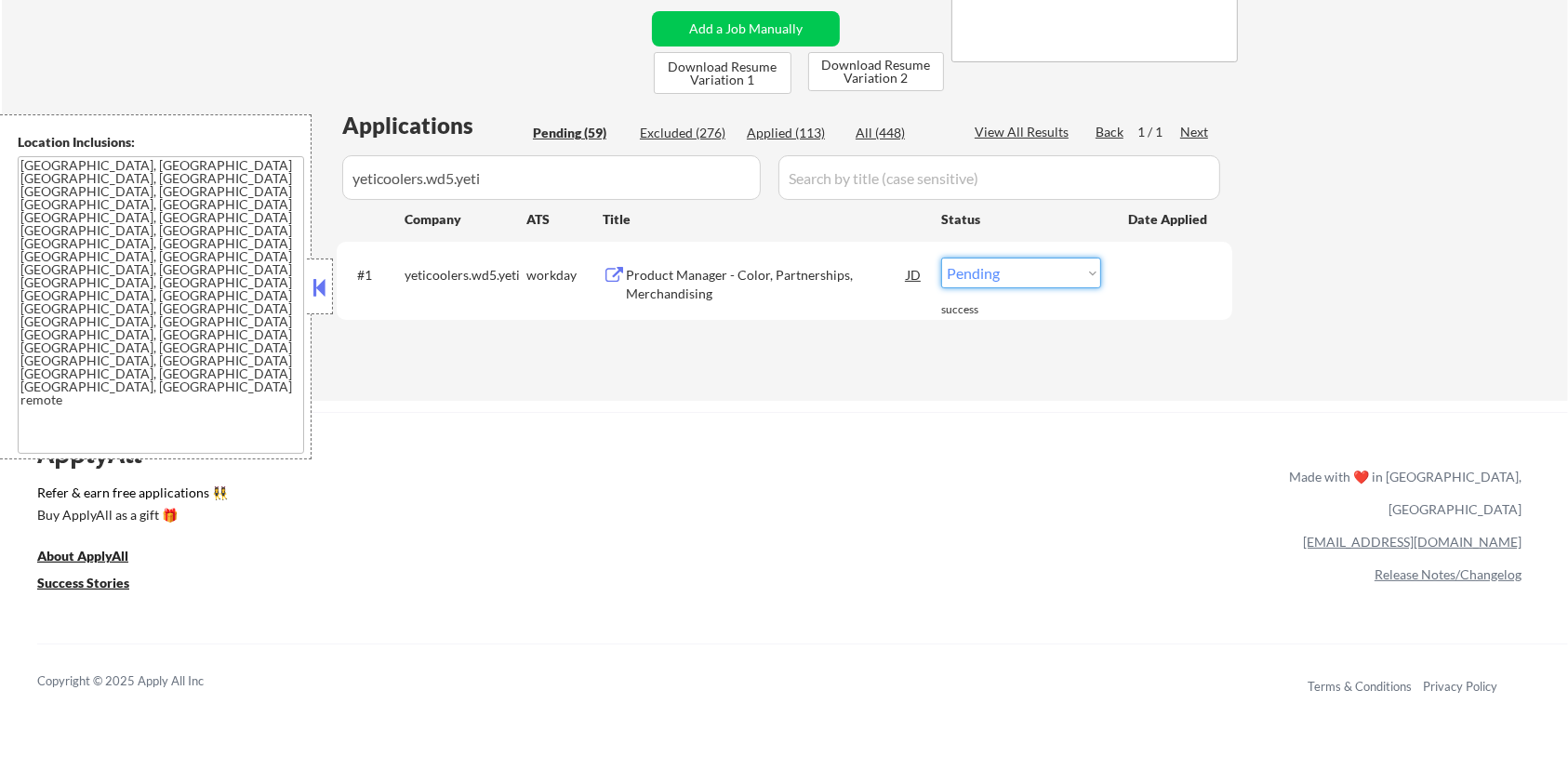
click at [995, 275] on select "Choose an option... Pending Applied Excluded (Questions) Excluded (Expired) Exc…" at bounding box center [1021, 272] width 160 height 30
click at [941, 257] on select "Choose an option... Pending Applied Excluded (Questions) Excluded (Expired) Exc…" at bounding box center [1021, 272] width 160 height 30
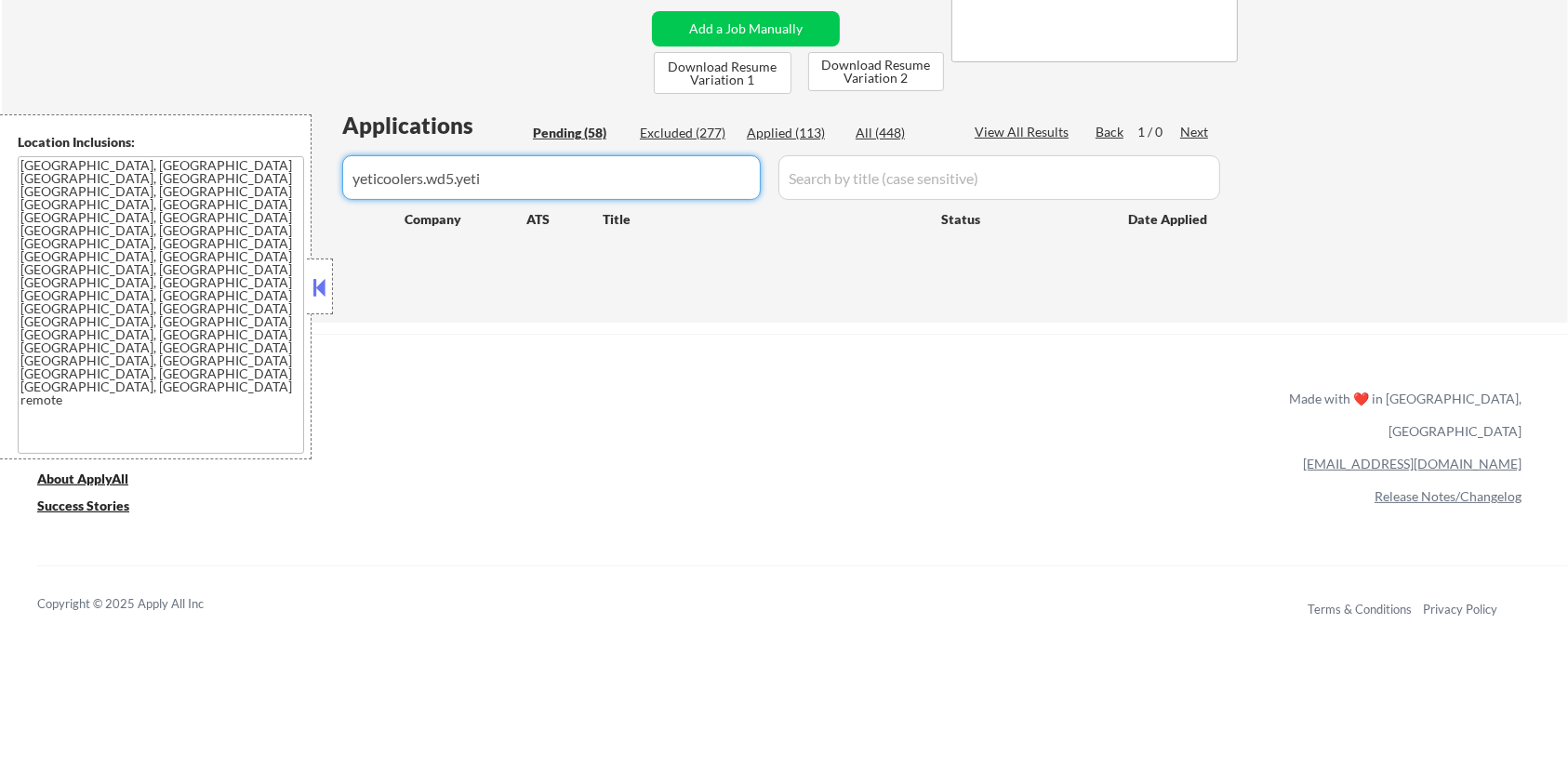
drag, startPoint x: 517, startPoint y: 173, endPoint x: 332, endPoint y: 175, distance: 185.0
click at [332, 175] on body "← Return to /applysquad Mailslurp Inbox Job Search Builder [PERSON_NAME] User E…" at bounding box center [784, 20] width 1568 height 783
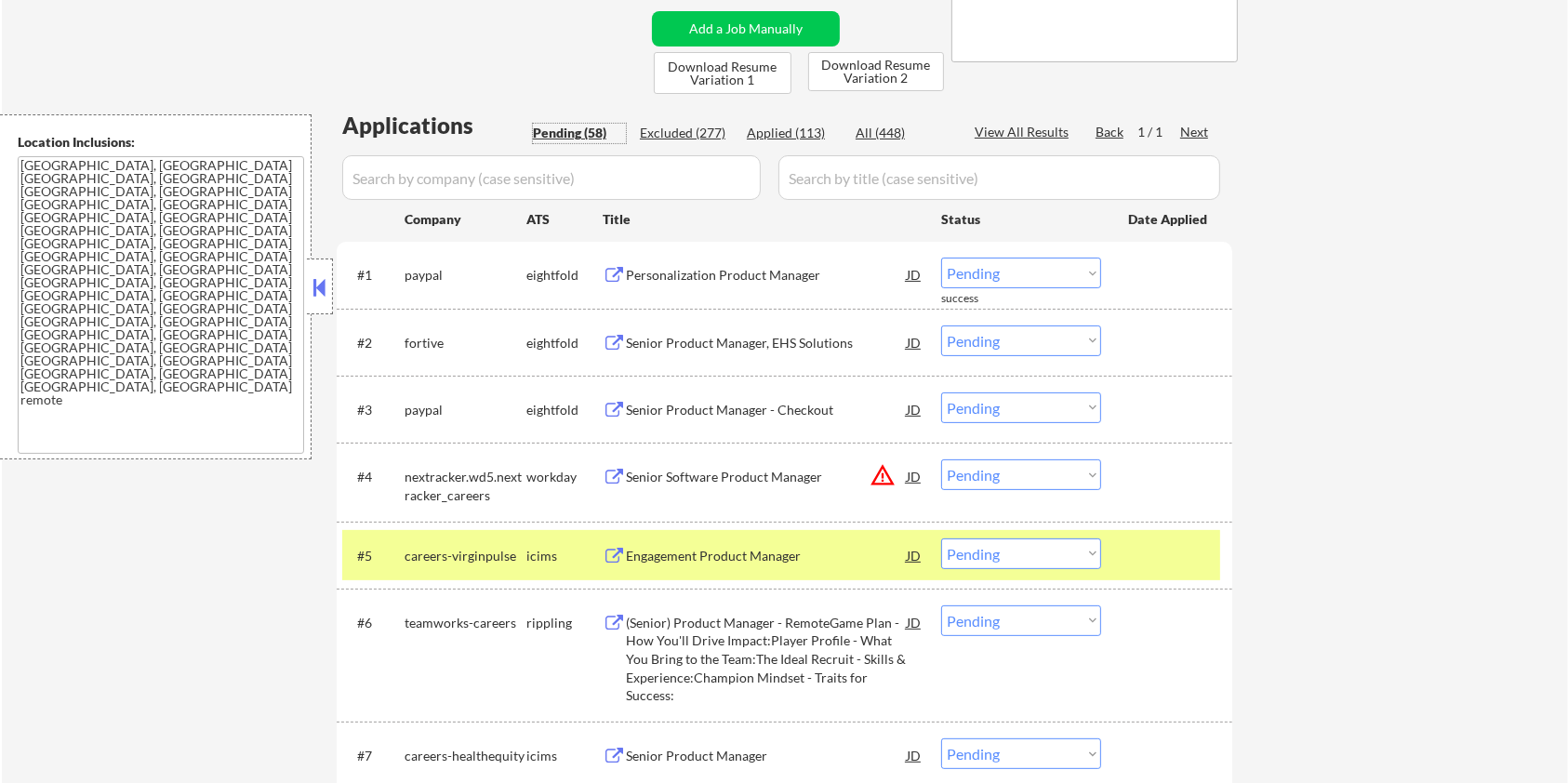
click at [575, 132] on div "Pending (58)" at bounding box center [579, 132] width 93 height 19
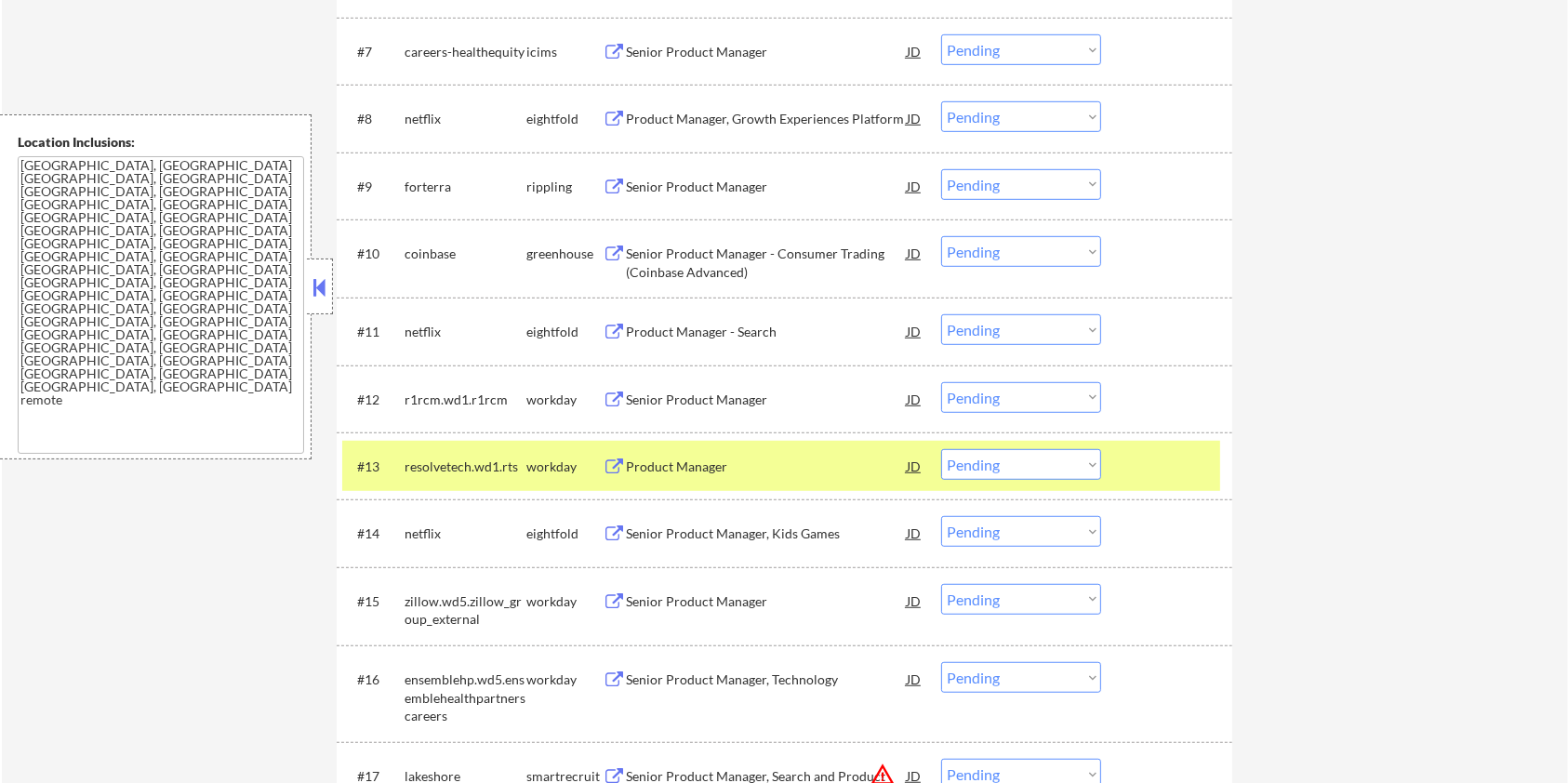
scroll to position [1117, 0]
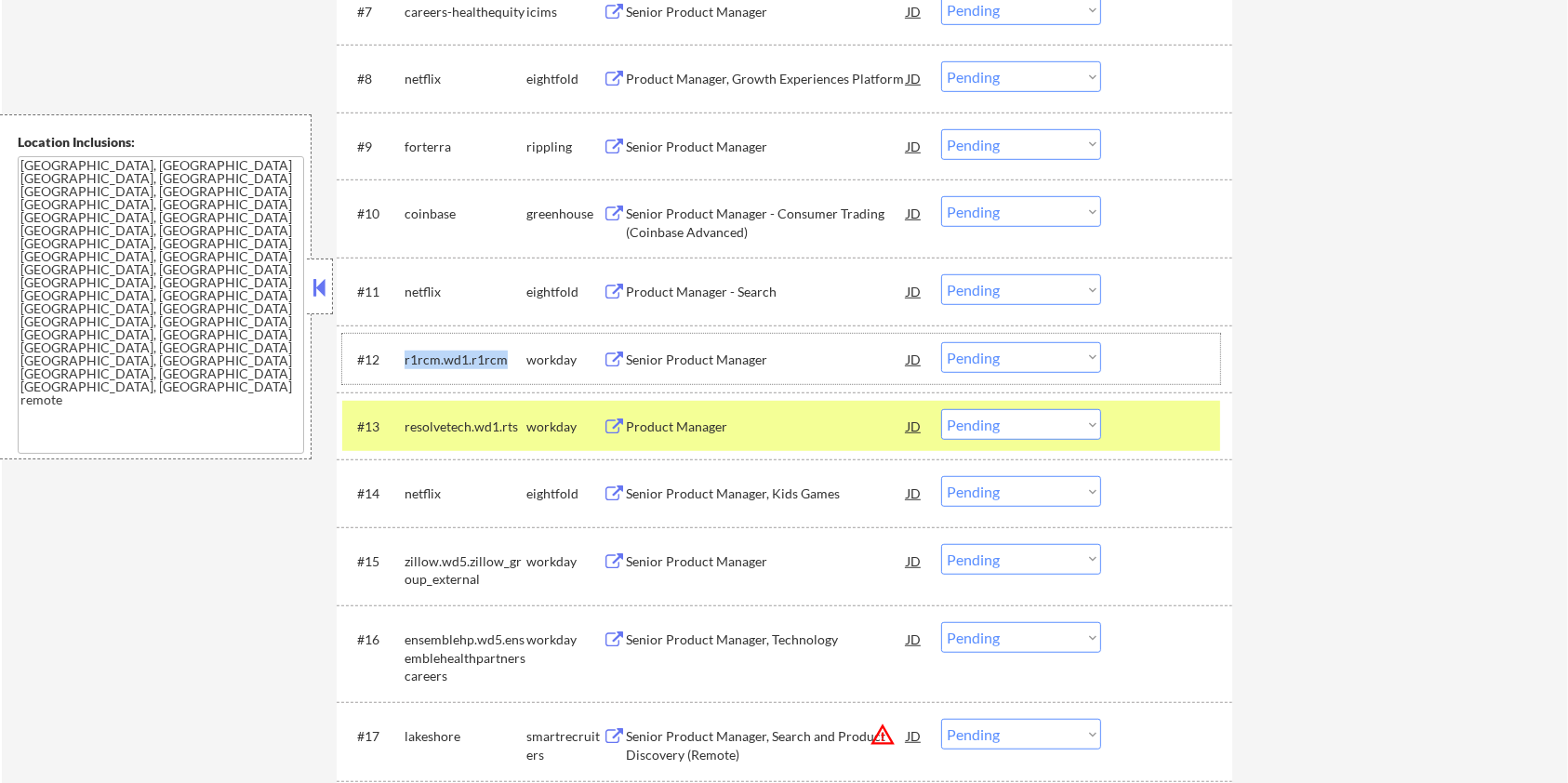
drag, startPoint x: 512, startPoint y: 349, endPoint x: 402, endPoint y: 350, distance: 110.0
click at [402, 350] on div "#12 r1rcm.wd1.r1rcm workday Senior Product Manager JD warning_amber Choose an o…" at bounding box center [781, 358] width 877 height 50
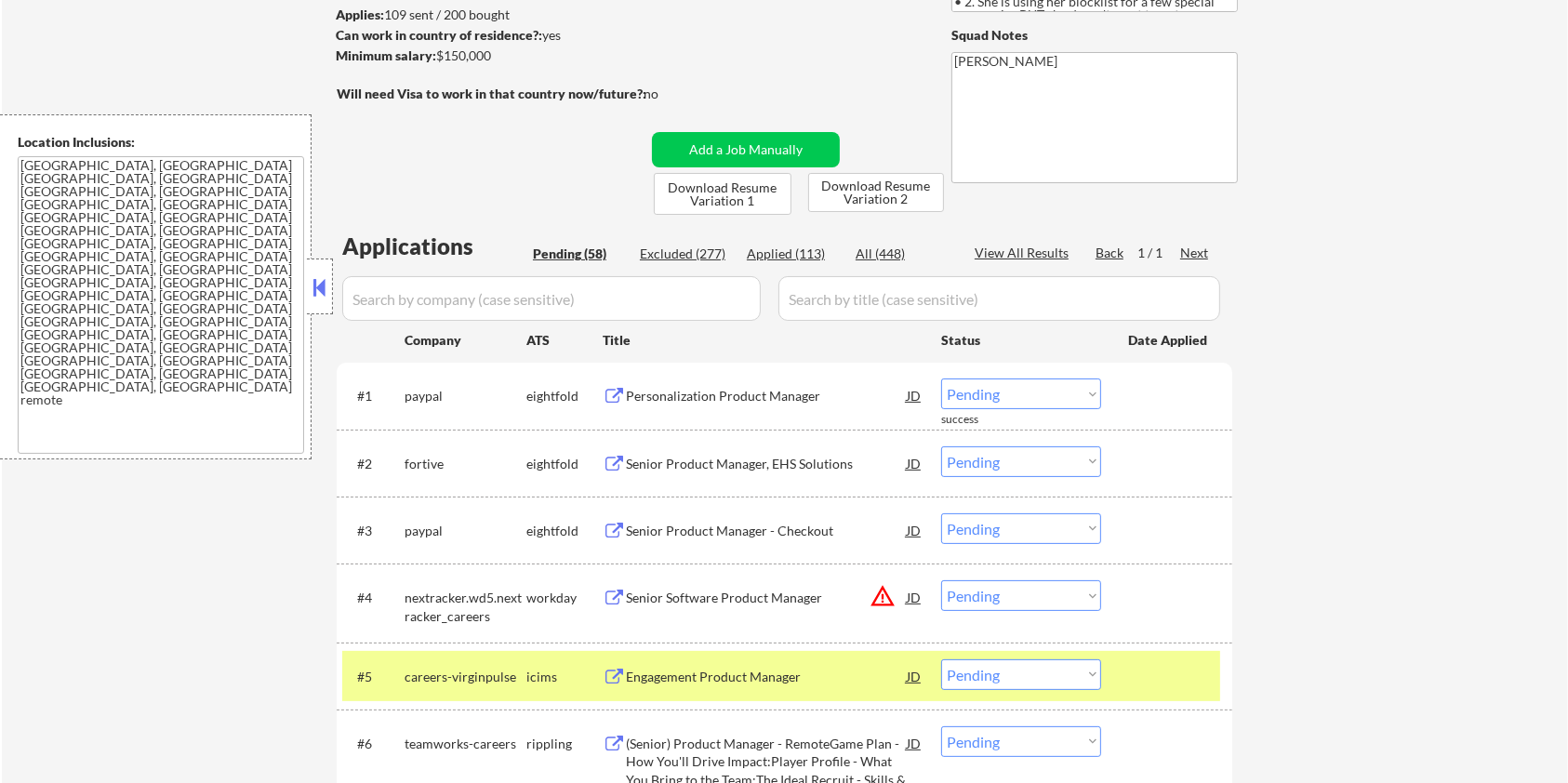
scroll to position [248, 0]
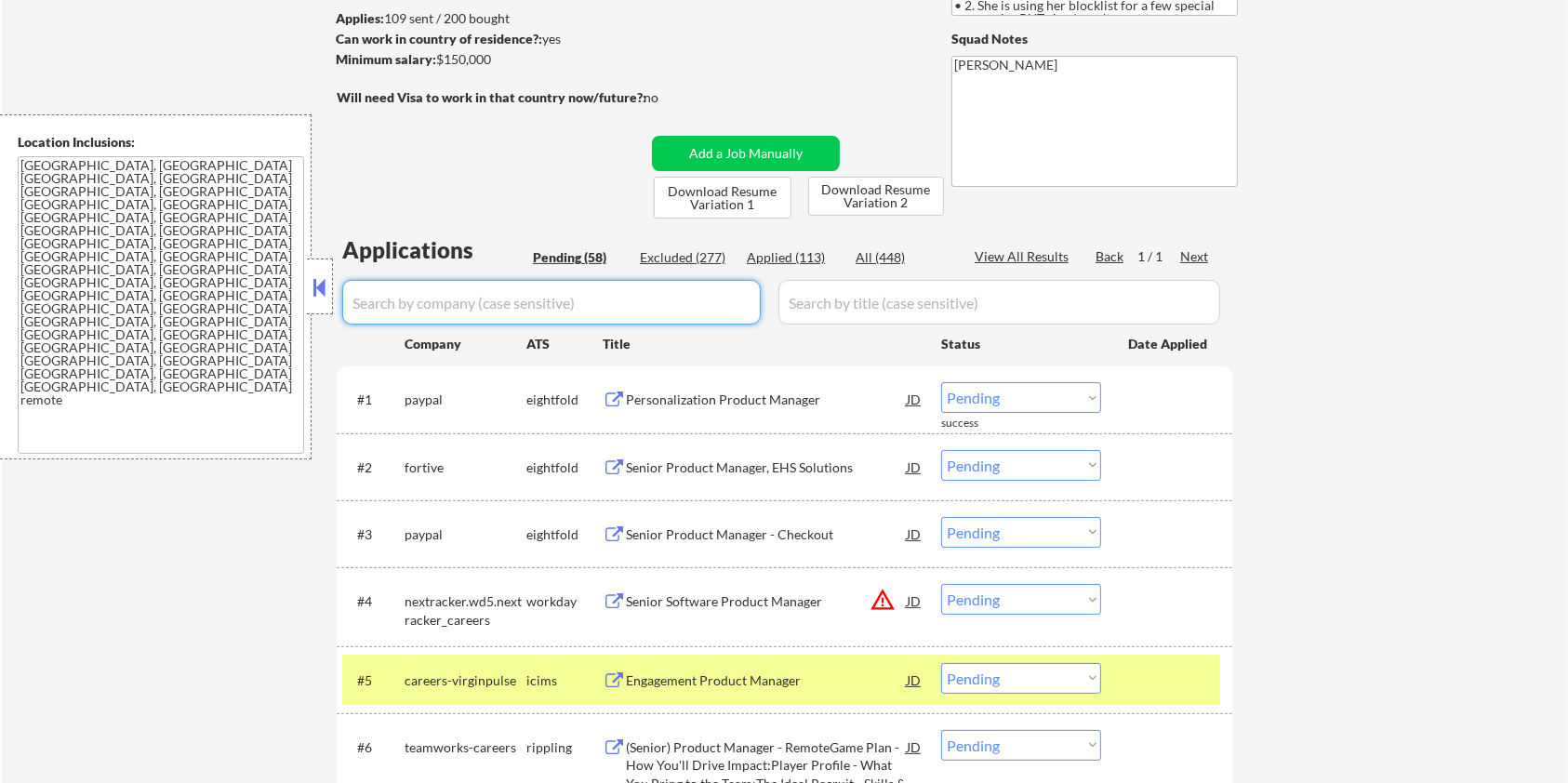
click at [528, 316] on input "input" at bounding box center [552, 302] width 419 height 45
paste input "r1rcm.wd1.r1rcm"
click at [826, 307] on input "input" at bounding box center [1000, 302] width 442 height 45
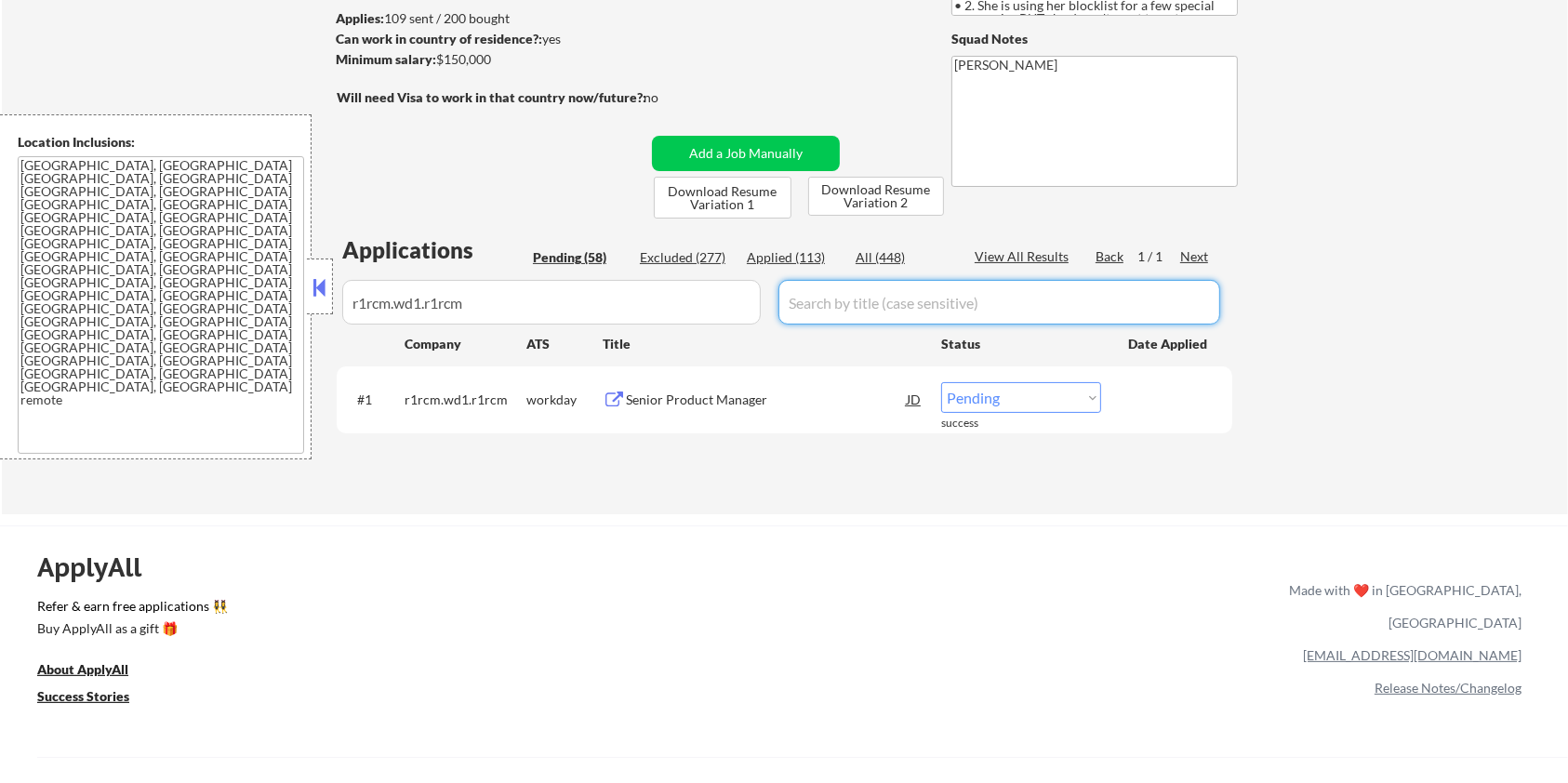
click at [699, 399] on div "Senior Product Manager" at bounding box center [766, 399] width 281 height 19
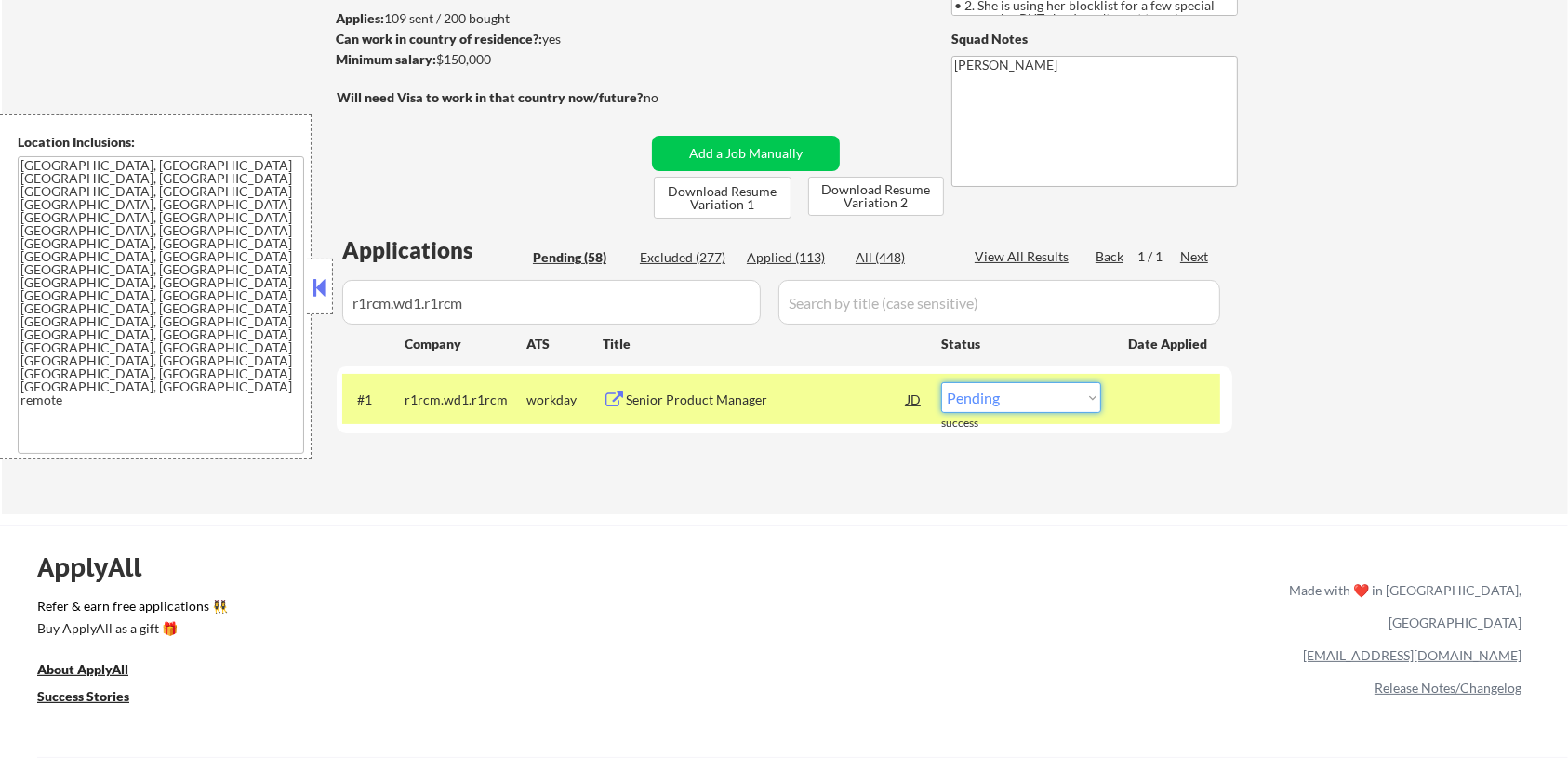
click at [1023, 387] on select "Choose an option... Pending Applied Excluded (Questions) Excluded (Expired) Exc…" at bounding box center [1021, 397] width 160 height 30
click at [941, 383] on select "Choose an option... Pending Applied Excluded (Questions) Excluded (Expired) Exc…" at bounding box center [1021, 397] width 160 height 30
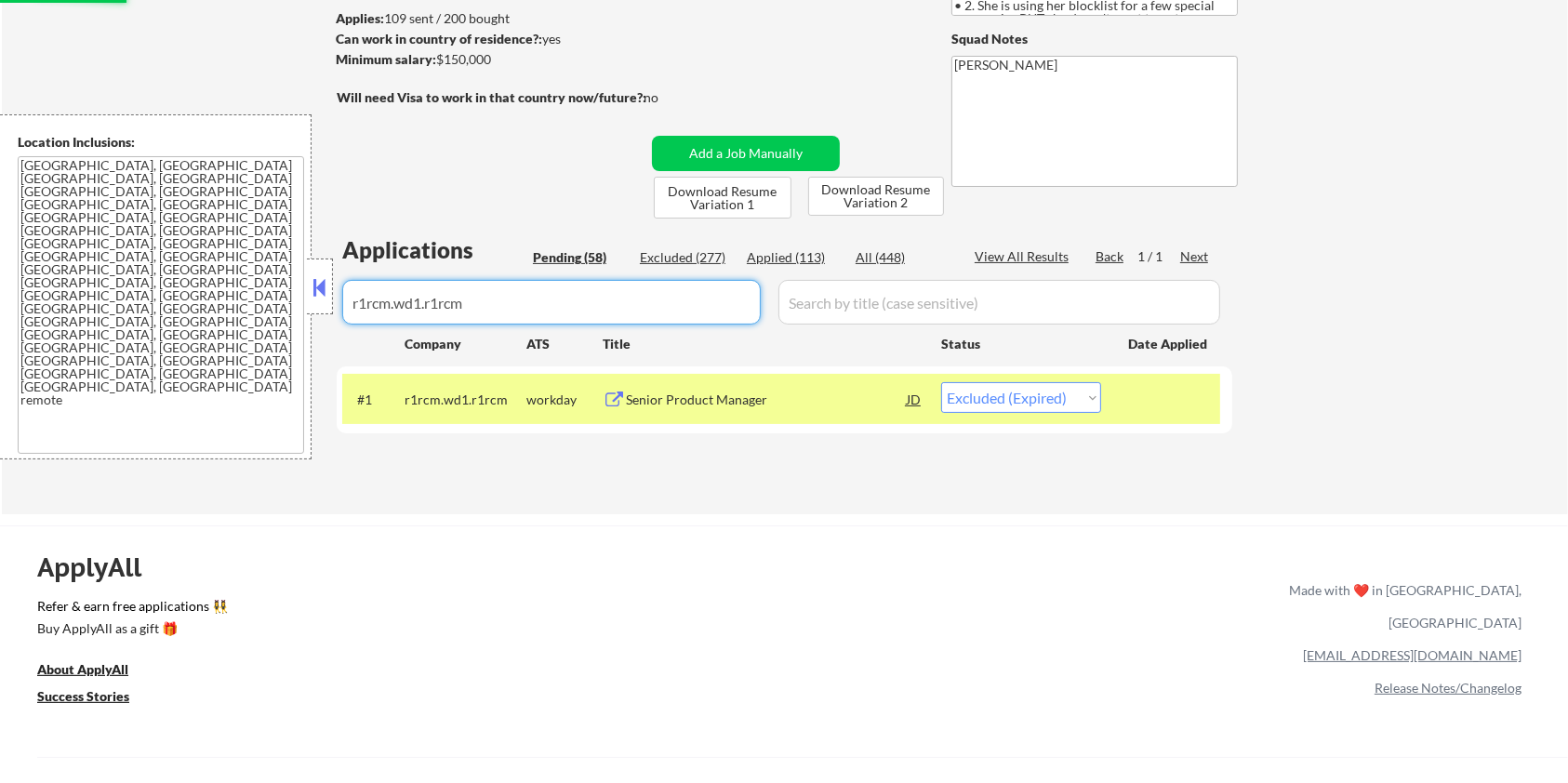
drag, startPoint x: 608, startPoint y: 314, endPoint x: 183, endPoint y: 312, distance: 425.0
click at [183, 312] on body "← Return to /applysquad Mailslurp Inbox Job Search Builder [PERSON_NAME] User E…" at bounding box center [784, 144] width 1568 height 783
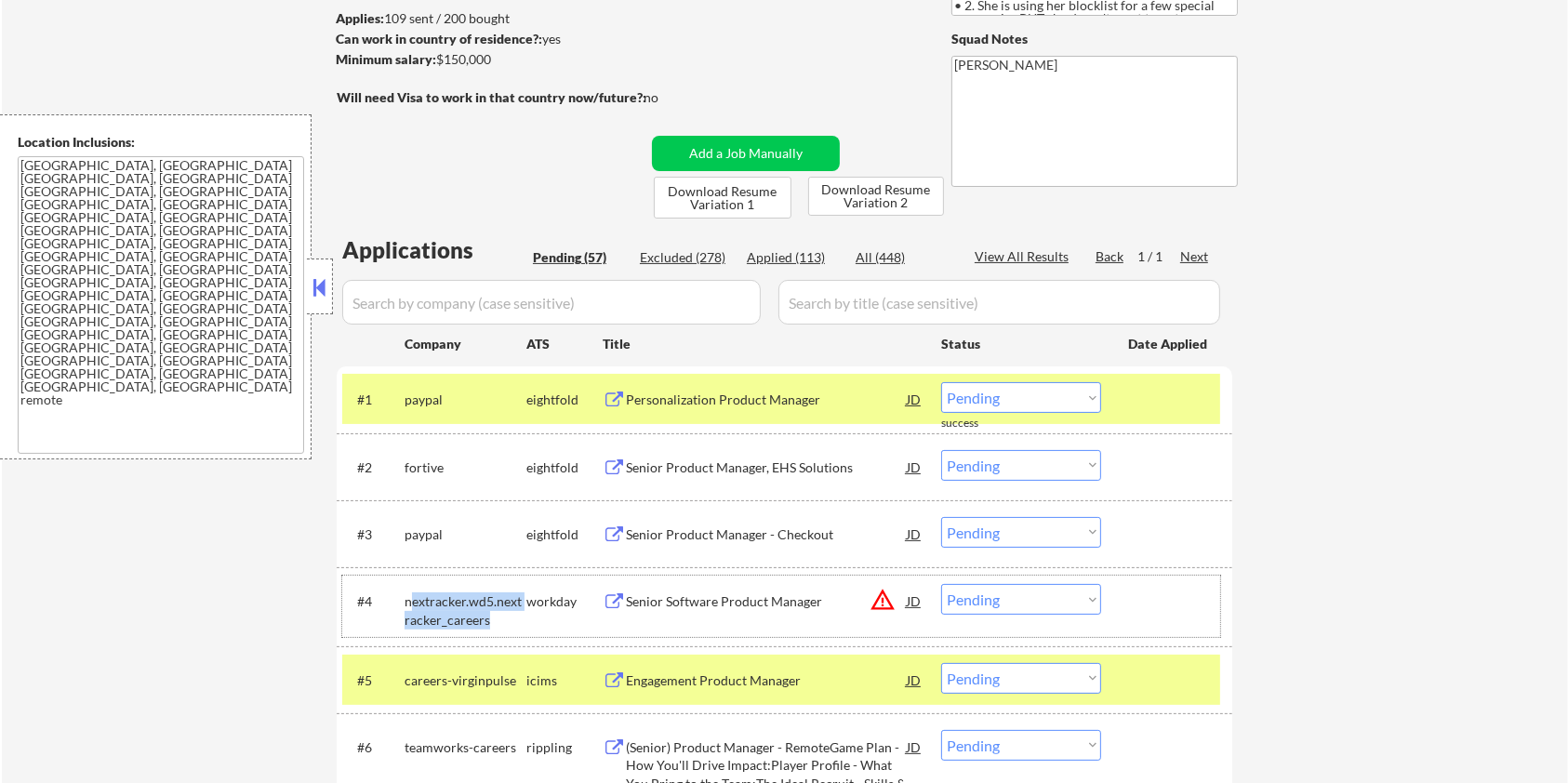
drag, startPoint x: 482, startPoint y: 615, endPoint x: 408, endPoint y: 597, distance: 76.2
click at [408, 597] on div "nextracker.wd5.nextracker_careers" at bounding box center [466, 611] width 122 height 36
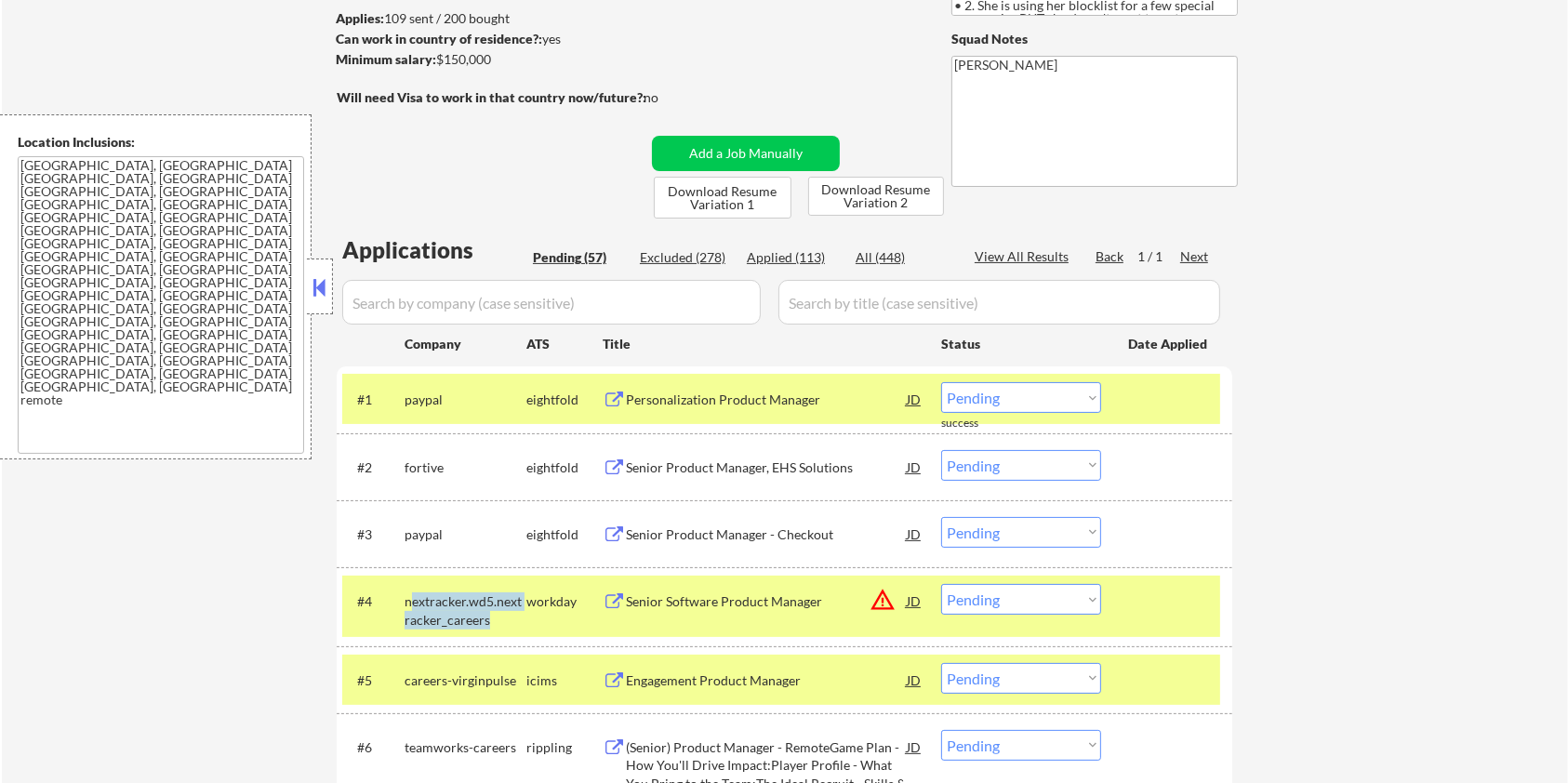
click at [500, 607] on div "nextracker.wd5.nextracker_careers" at bounding box center [466, 611] width 122 height 36
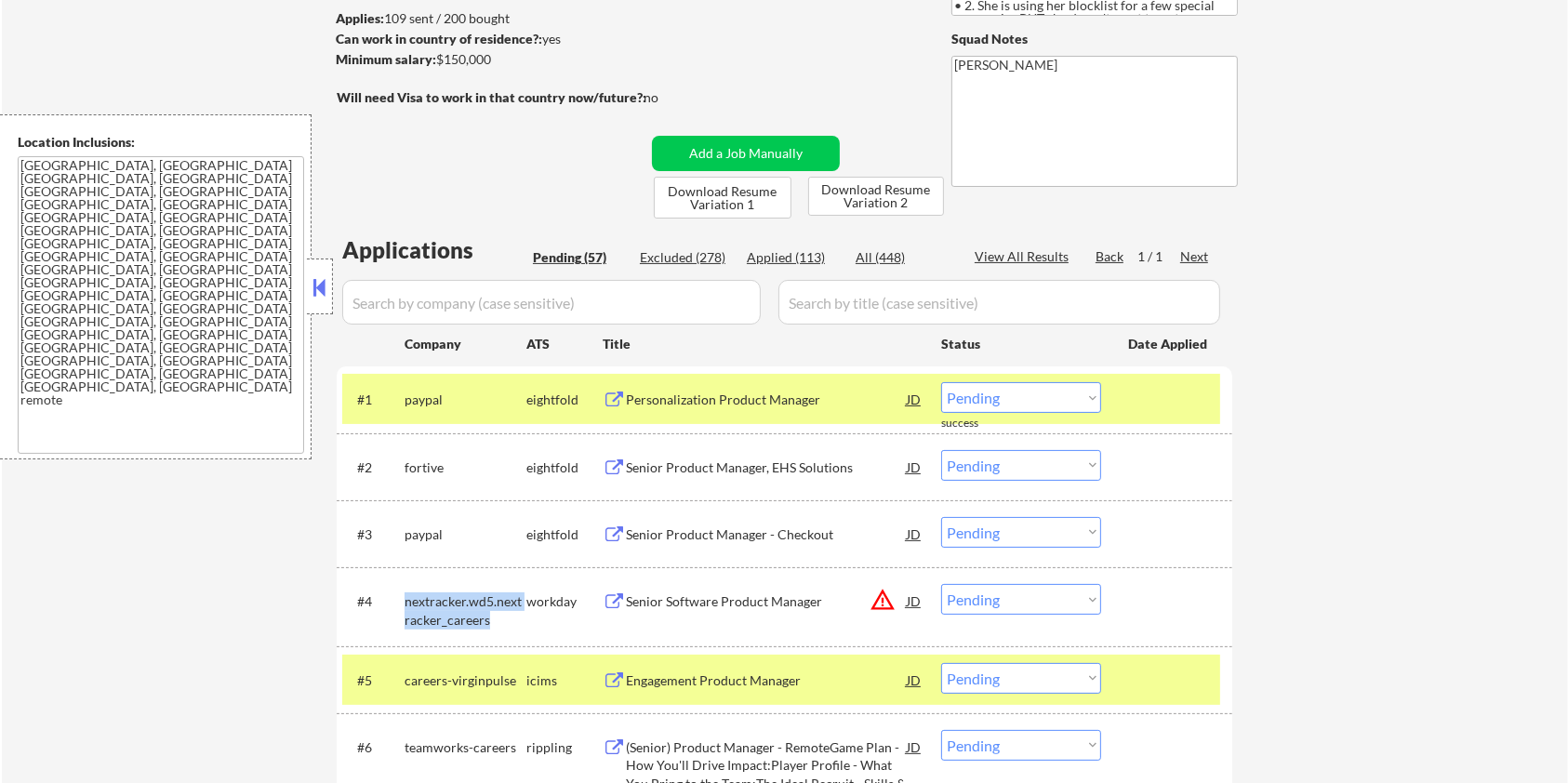
drag, startPoint x: 488, startPoint y: 618, endPoint x: 406, endPoint y: 594, distance: 85.4
click at [406, 594] on div "nextracker.wd5.nextracker_careers" at bounding box center [466, 611] width 122 height 36
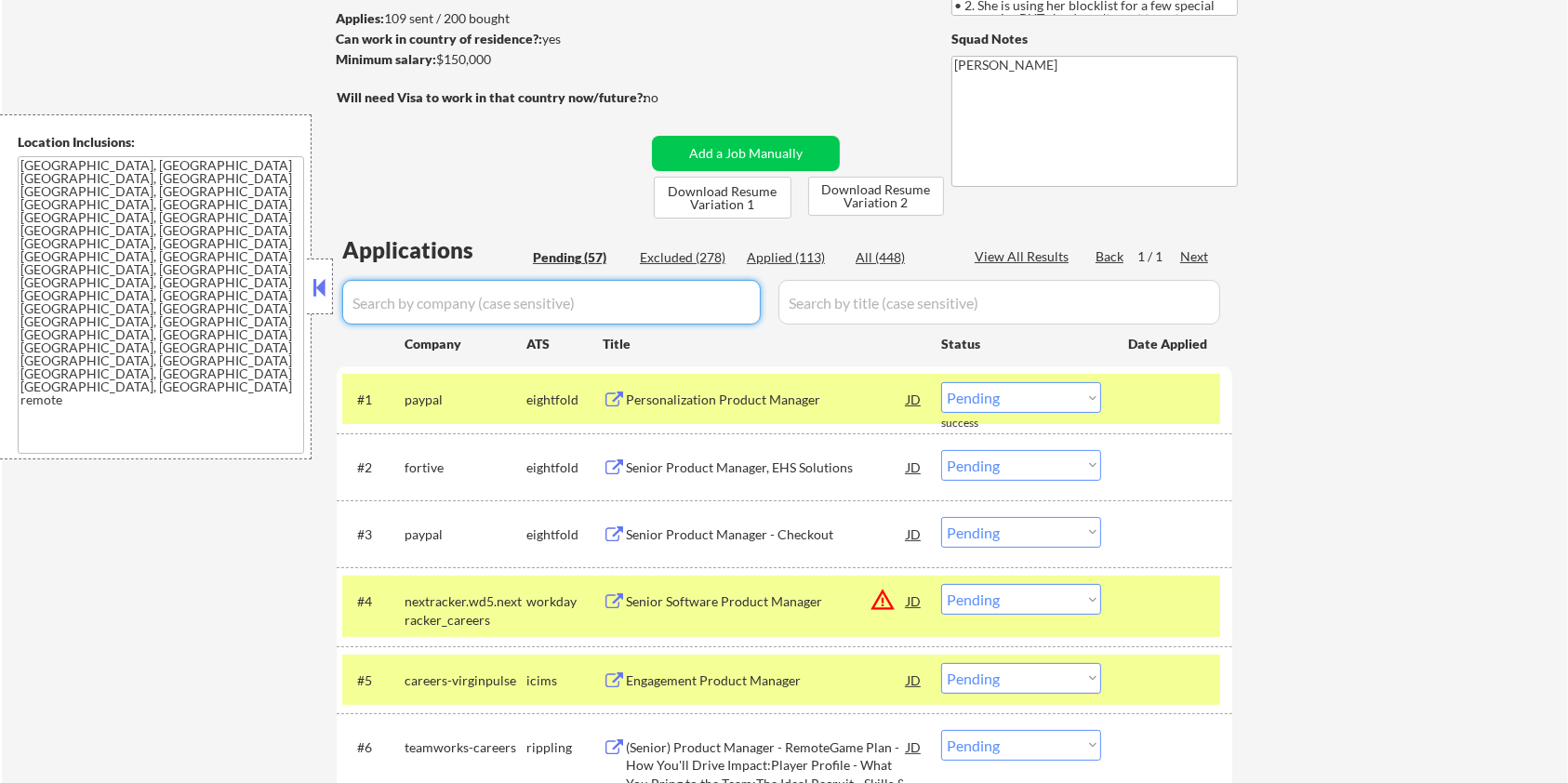
click at [439, 297] on input "input" at bounding box center [552, 302] width 419 height 45
paste input "nextracker.wd5.nextracker_careers"
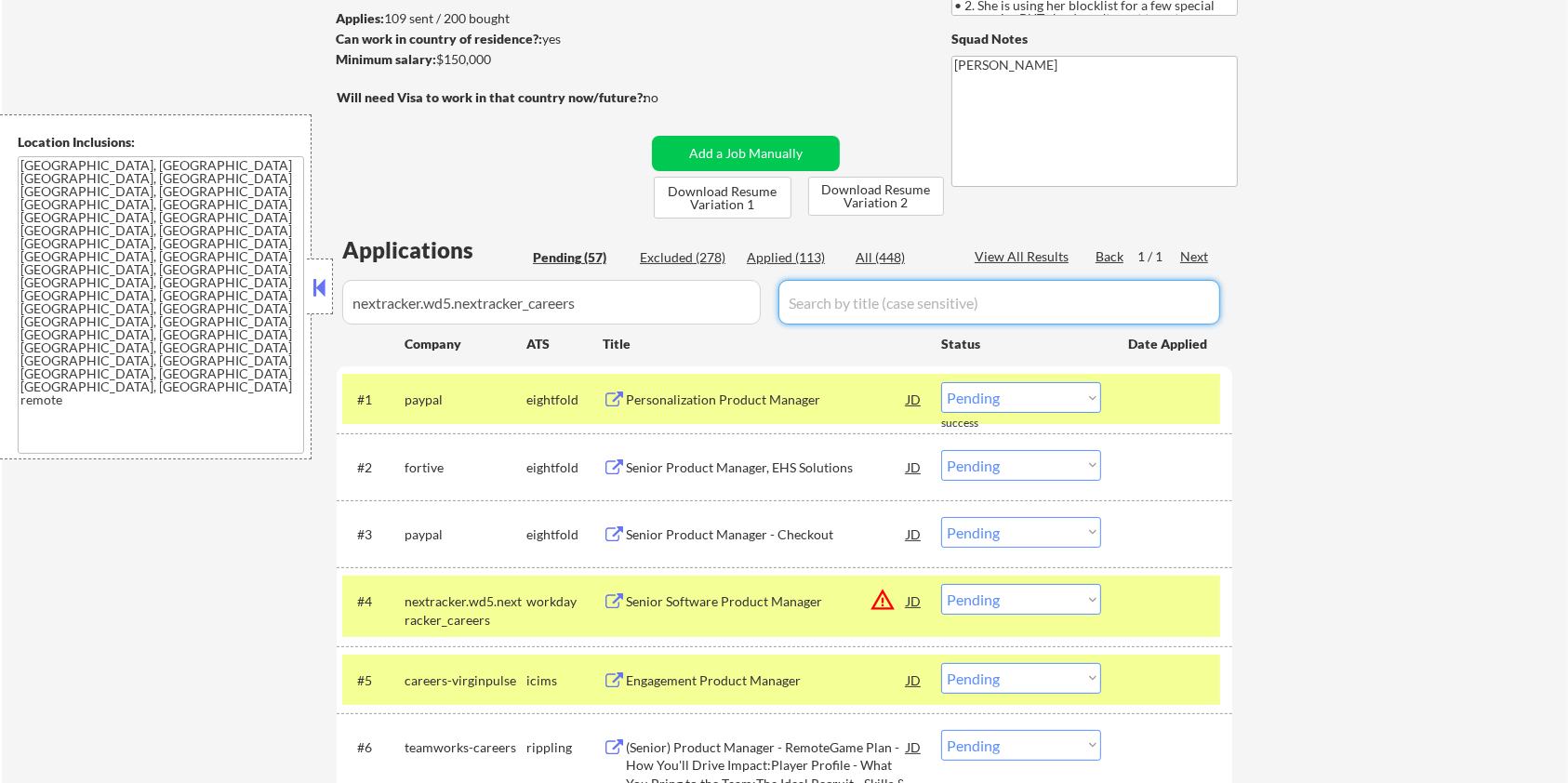
click at [809, 302] on input "input" at bounding box center [1000, 302] width 442 height 45
click at [878, 255] on div "All (448)" at bounding box center [902, 257] width 93 height 19
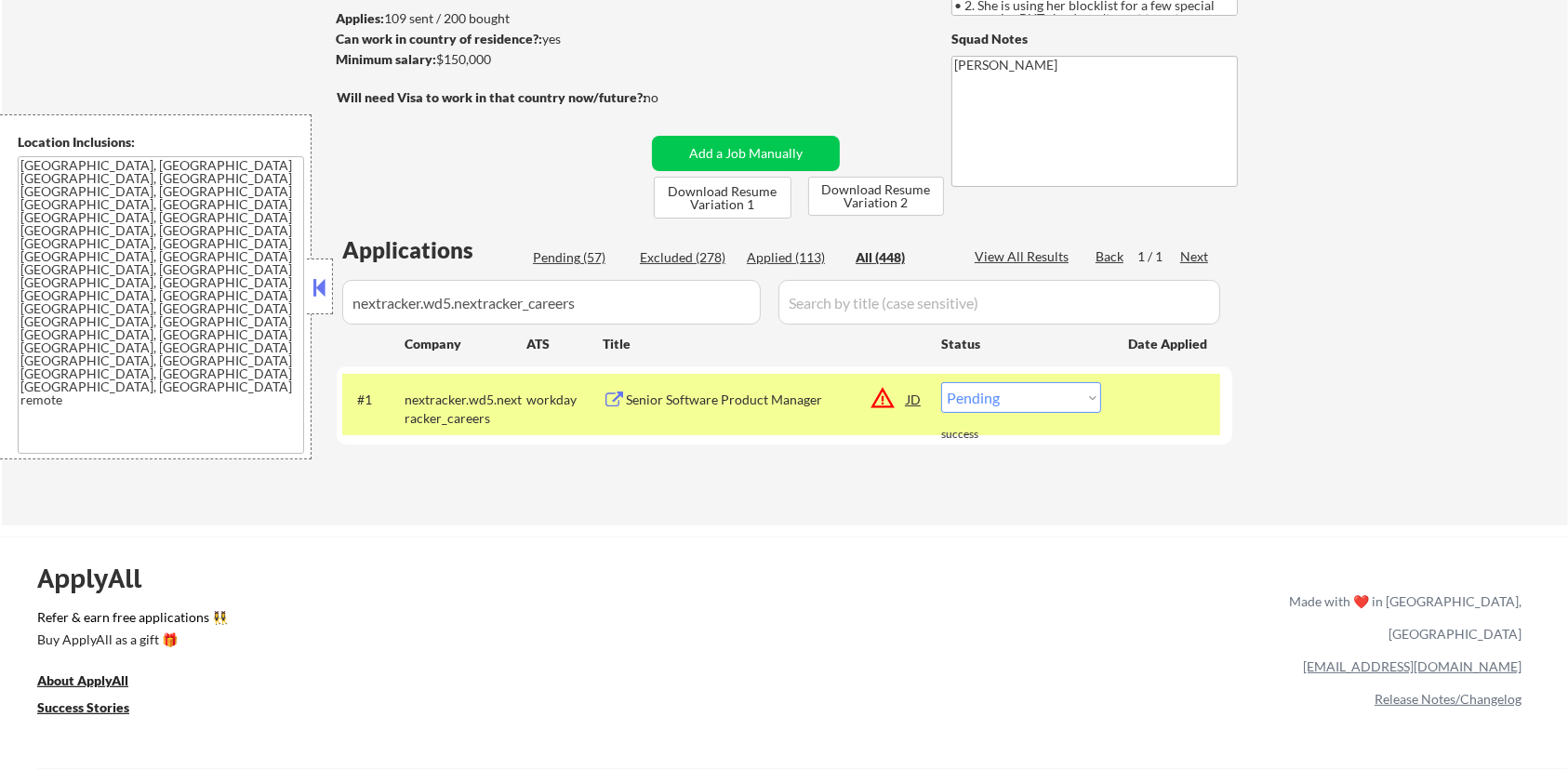
click at [624, 395] on button at bounding box center [614, 400] width 23 height 18
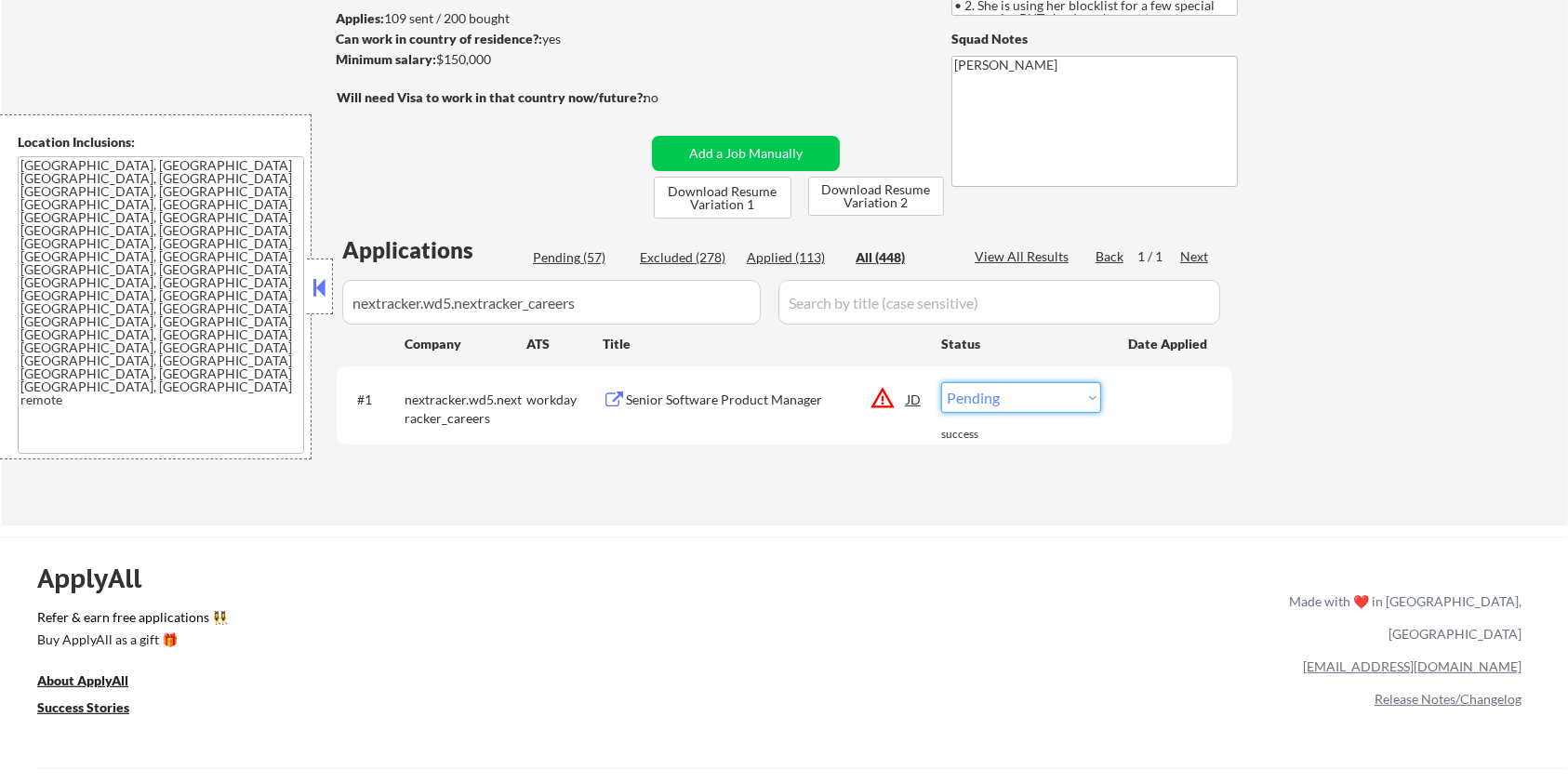
click at [1040, 392] on select "Choose an option... Pending Applied Excluded (Questions) Excluded (Expired) Exc…" at bounding box center [1021, 397] width 160 height 30
click at [941, 383] on select "Choose an option... Pending Applied Excluded (Questions) Excluded (Expired) Exc…" at bounding box center [1021, 397] width 160 height 30
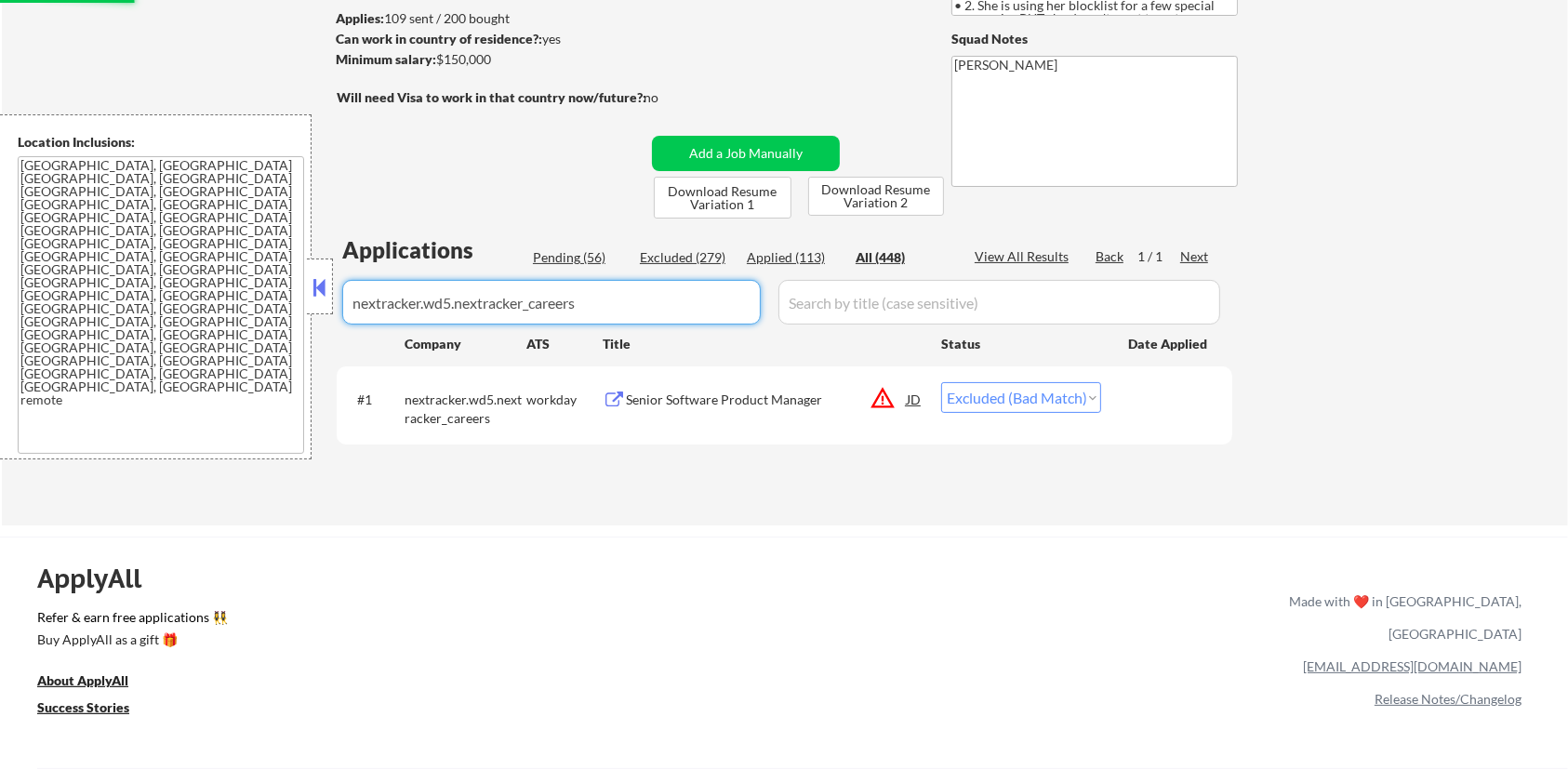
drag, startPoint x: 647, startPoint y: 307, endPoint x: 226, endPoint y: 360, distance: 424.3
click at [226, 360] on body "← Return to /applysquad Mailslurp Inbox Job Search Builder [PERSON_NAME] User E…" at bounding box center [784, 144] width 1568 height 783
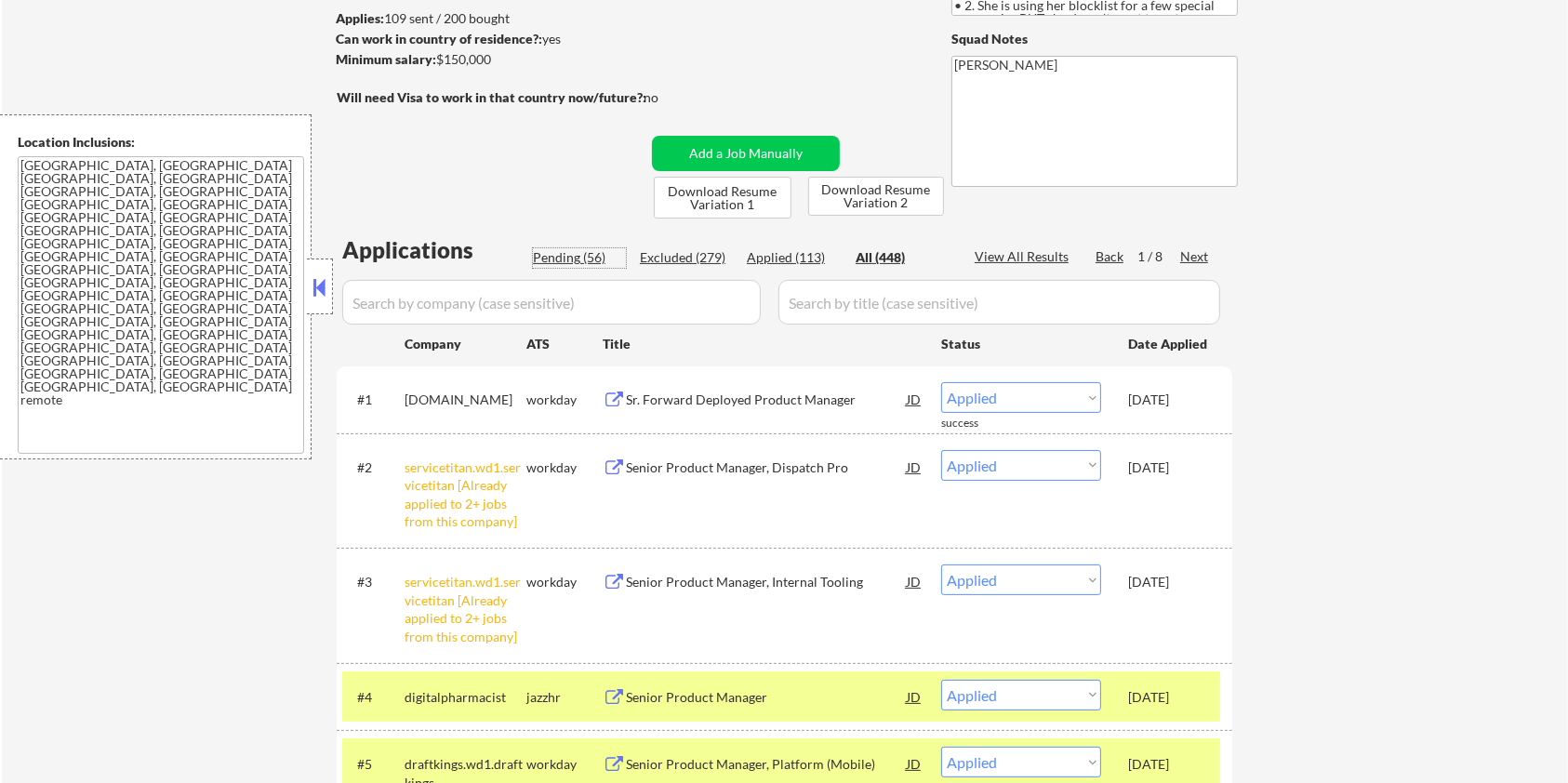
click at [584, 259] on div "Pending (56)" at bounding box center [579, 257] width 93 height 19
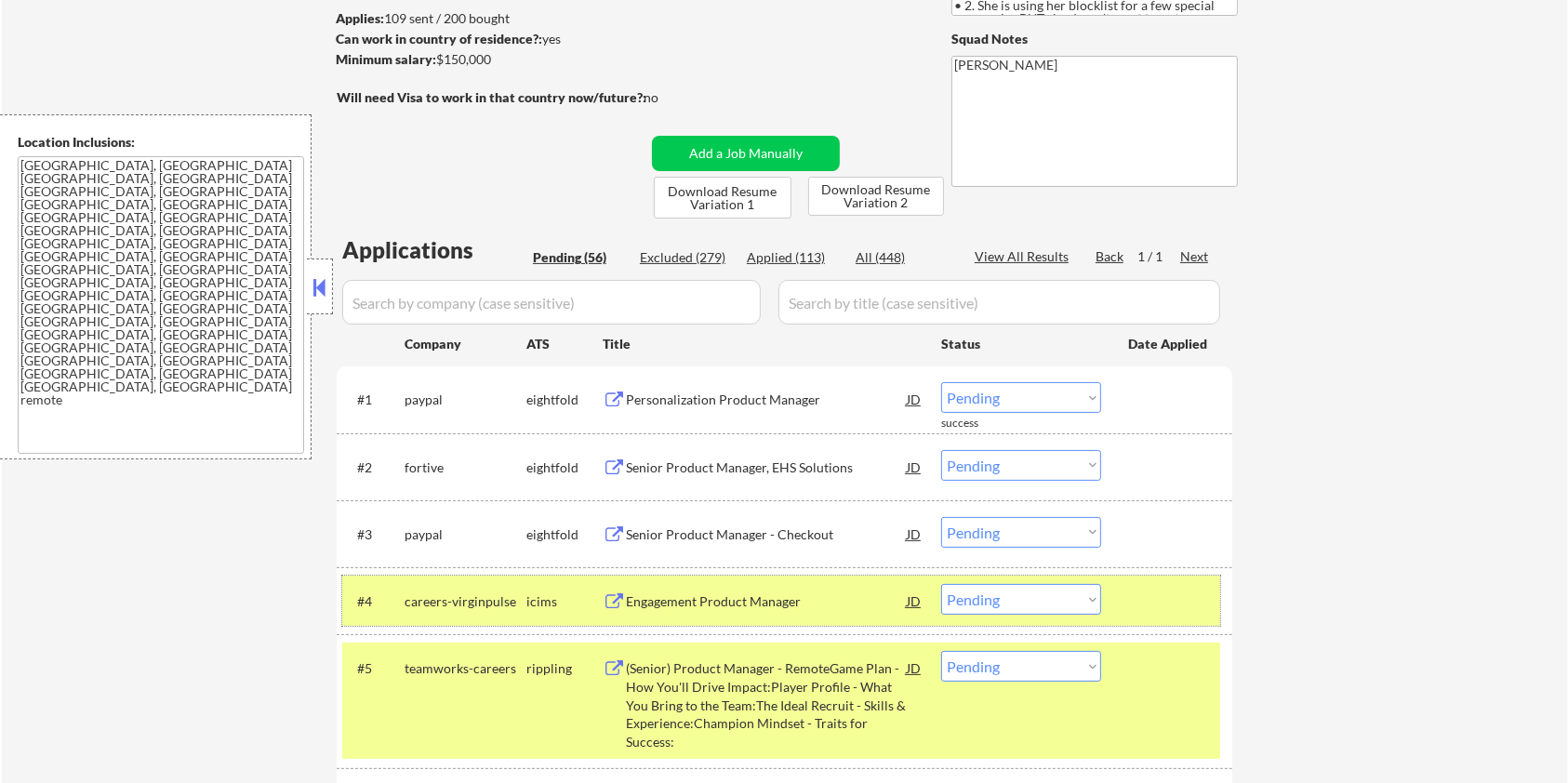
click at [1160, 605] on div at bounding box center [1169, 601] width 82 height 33
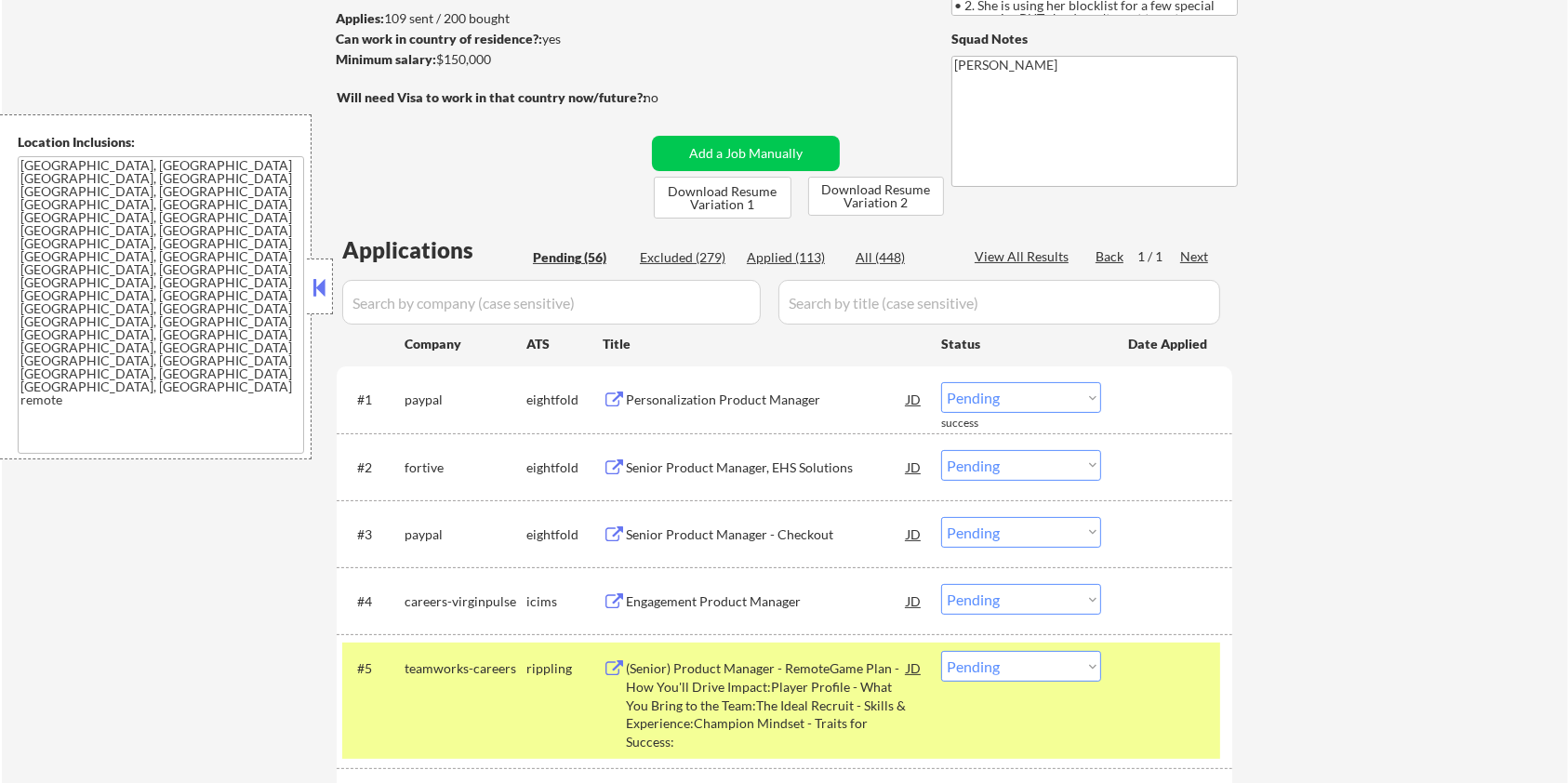
click at [1164, 673] on div at bounding box center [1169, 668] width 82 height 33
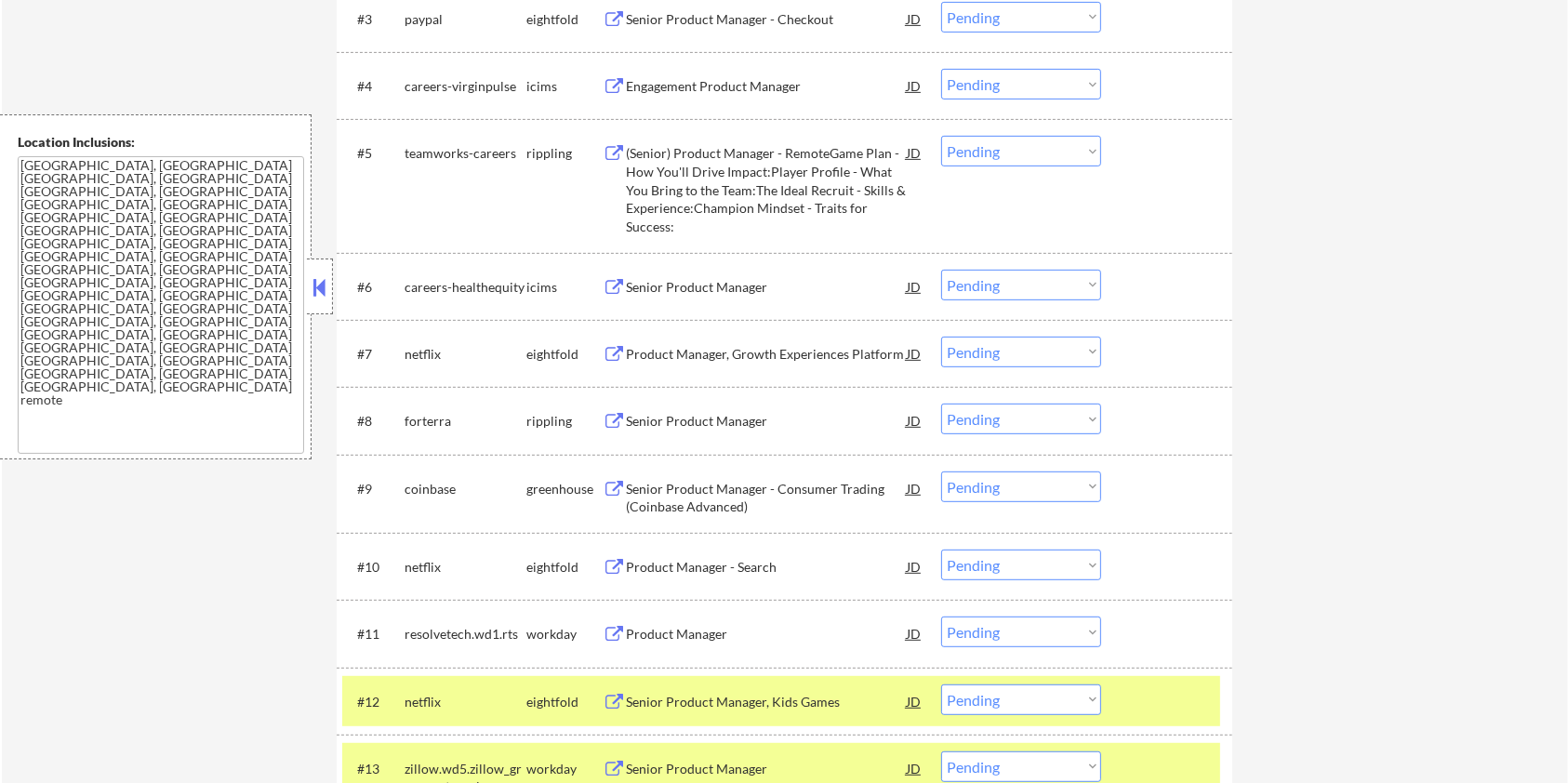
scroll to position [868, 0]
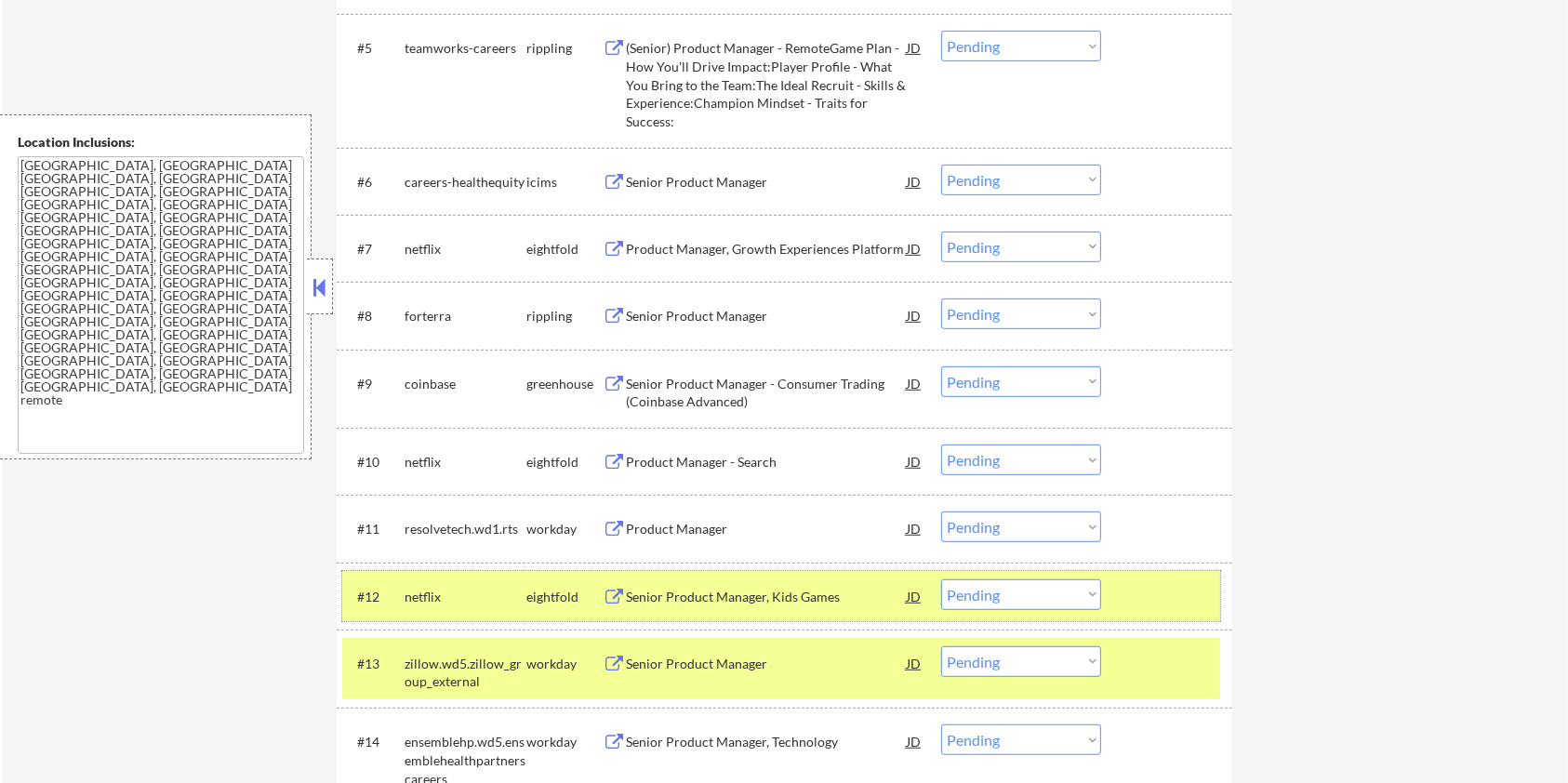
click at [1161, 589] on div at bounding box center [1169, 596] width 82 height 33
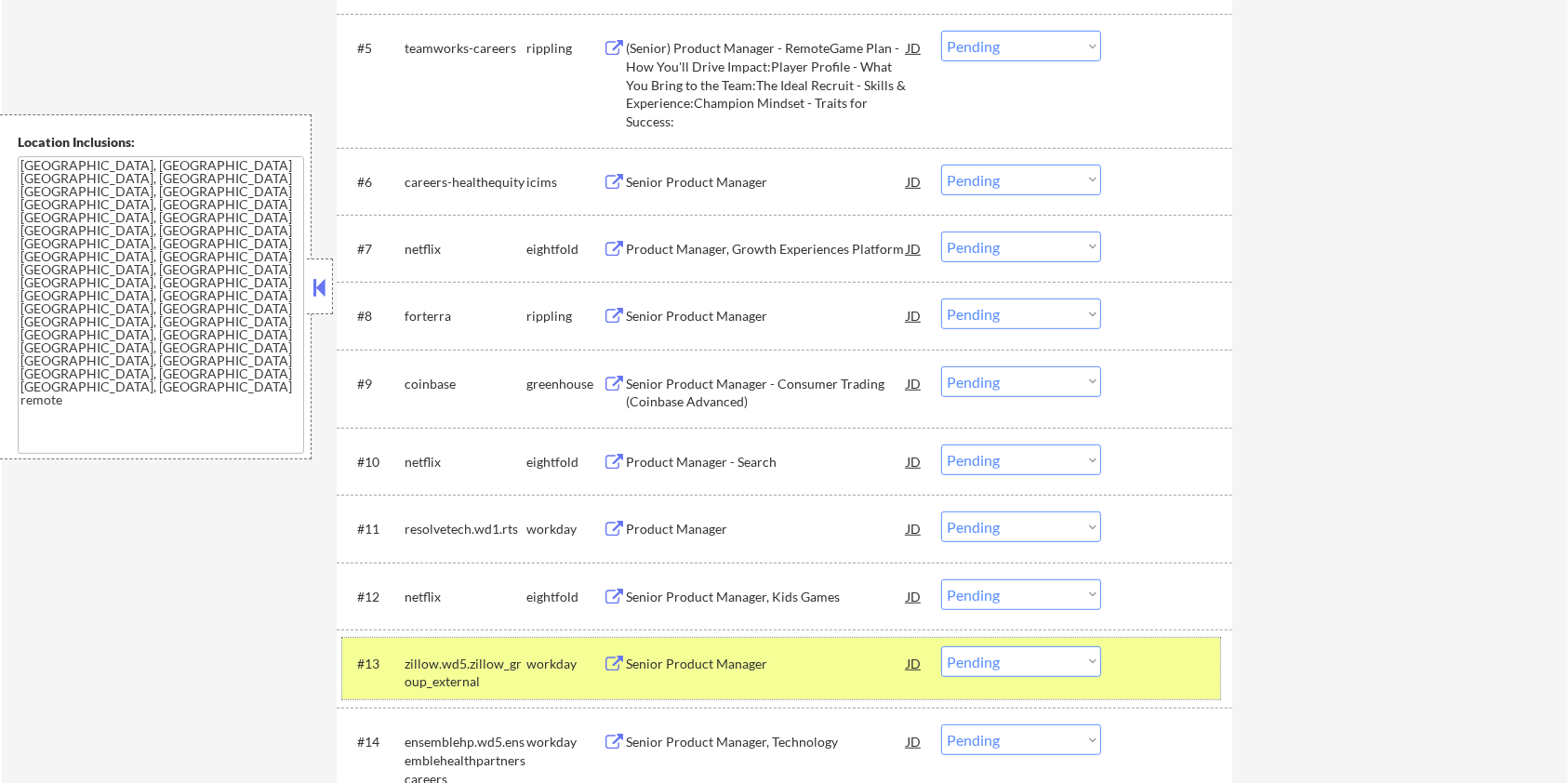
click at [1150, 663] on div at bounding box center [1169, 664] width 82 height 33
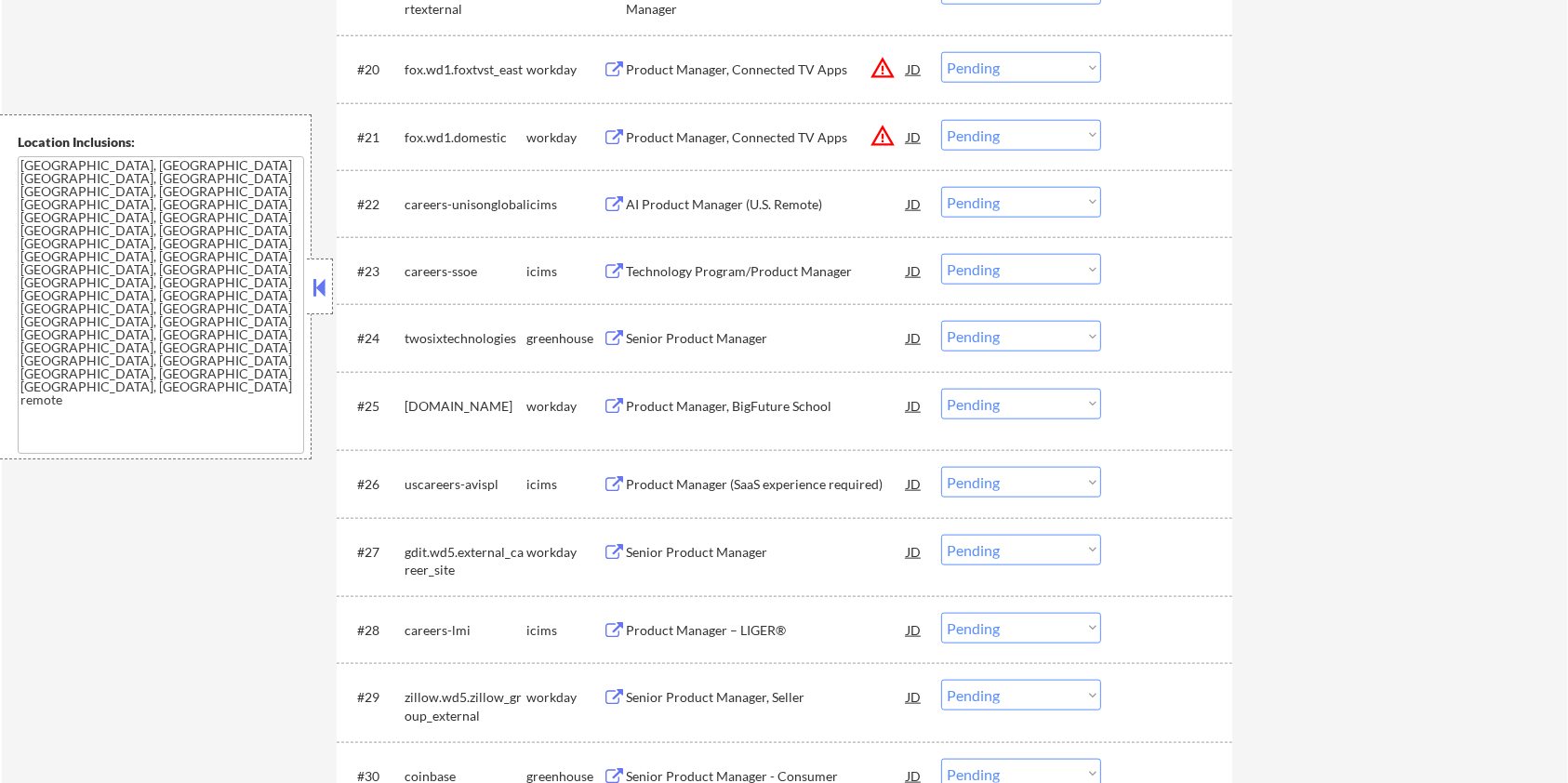
scroll to position [1985, 0]
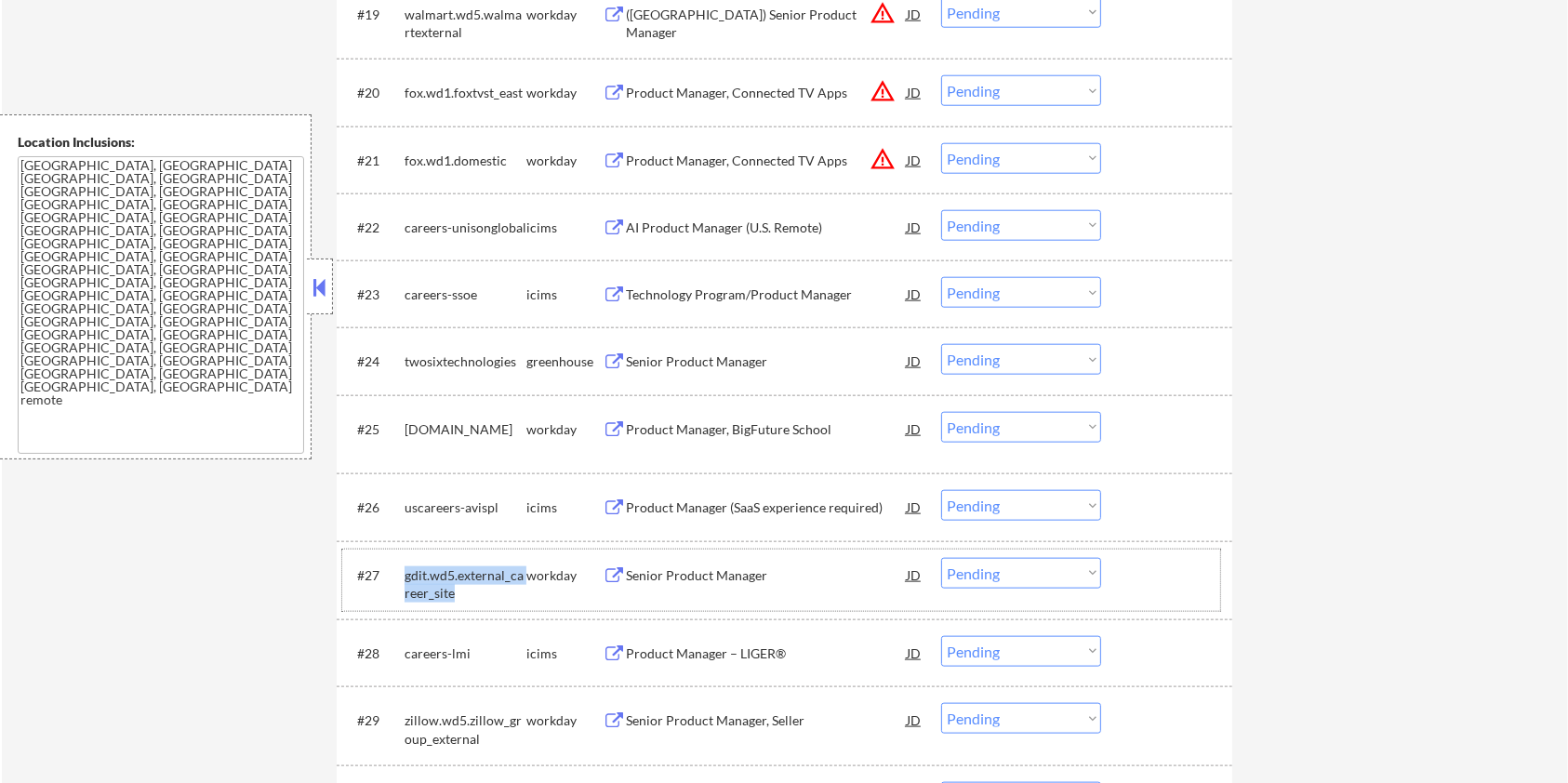
drag, startPoint x: 458, startPoint y: 593, endPoint x: 400, endPoint y: 568, distance: 63.2
click at [400, 568] on div "#27 gdit.wd5.external_career_site workday Senior Product Manager JD warning_amb…" at bounding box center [781, 580] width 877 height 62
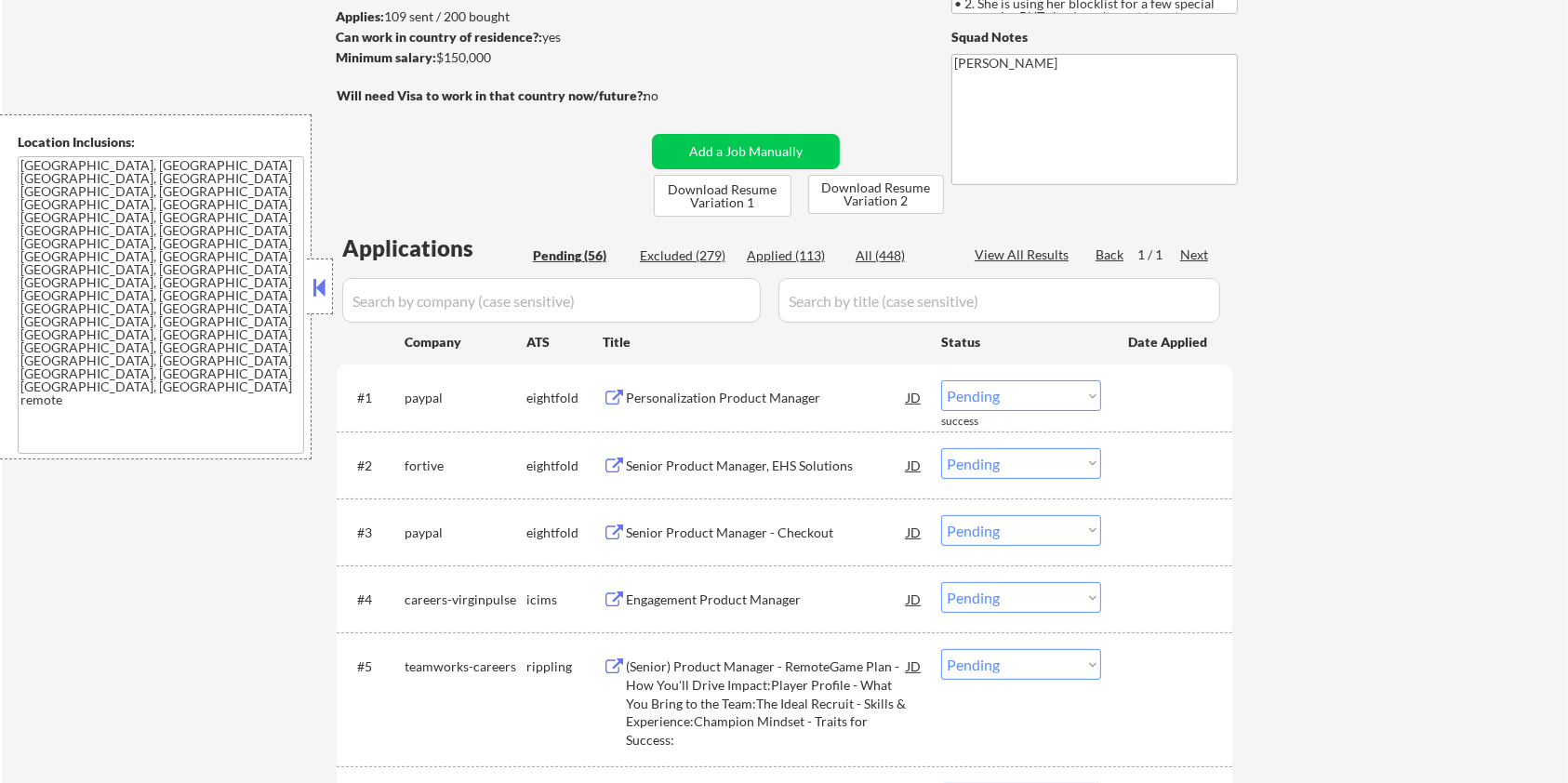
scroll to position [248, 0]
click at [432, 304] on input "input" at bounding box center [552, 302] width 419 height 45
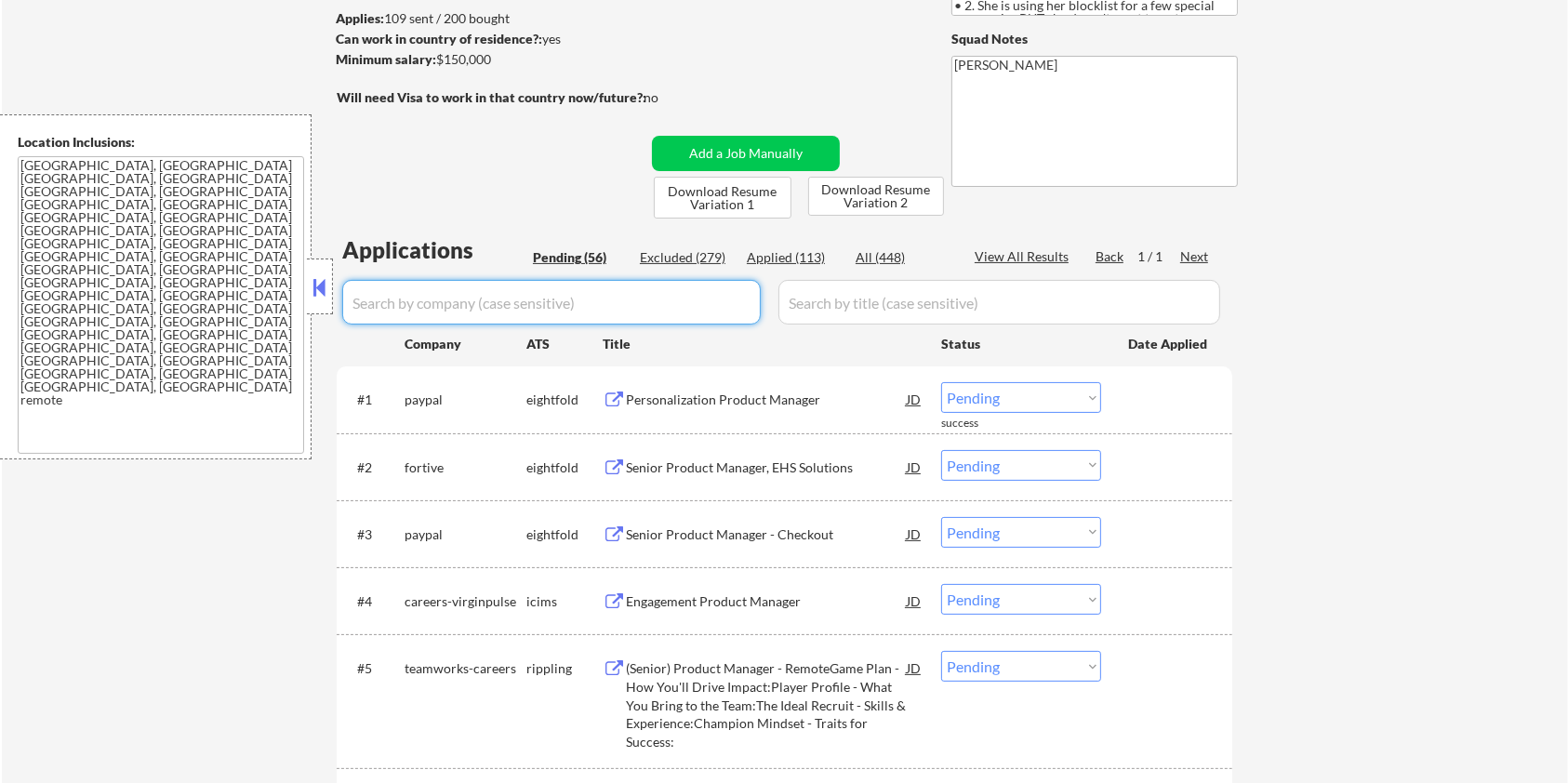
paste input "gdit.wd5.external_career_site"
click at [820, 313] on input "input" at bounding box center [1000, 302] width 442 height 45
click at [862, 255] on div "All (448)" at bounding box center [902, 257] width 93 height 19
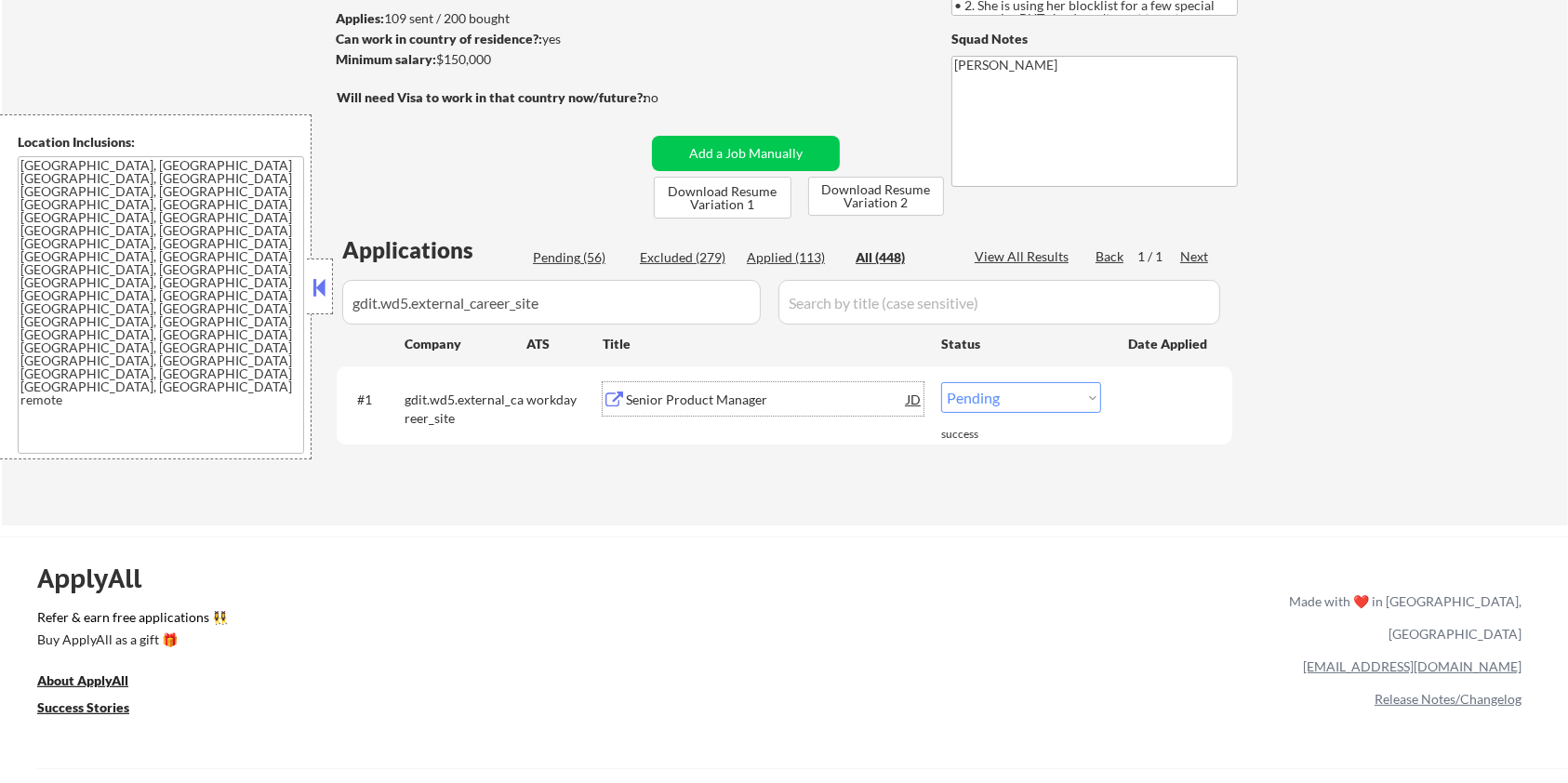
click at [664, 397] on div "Senior Product Manager" at bounding box center [766, 399] width 281 height 19
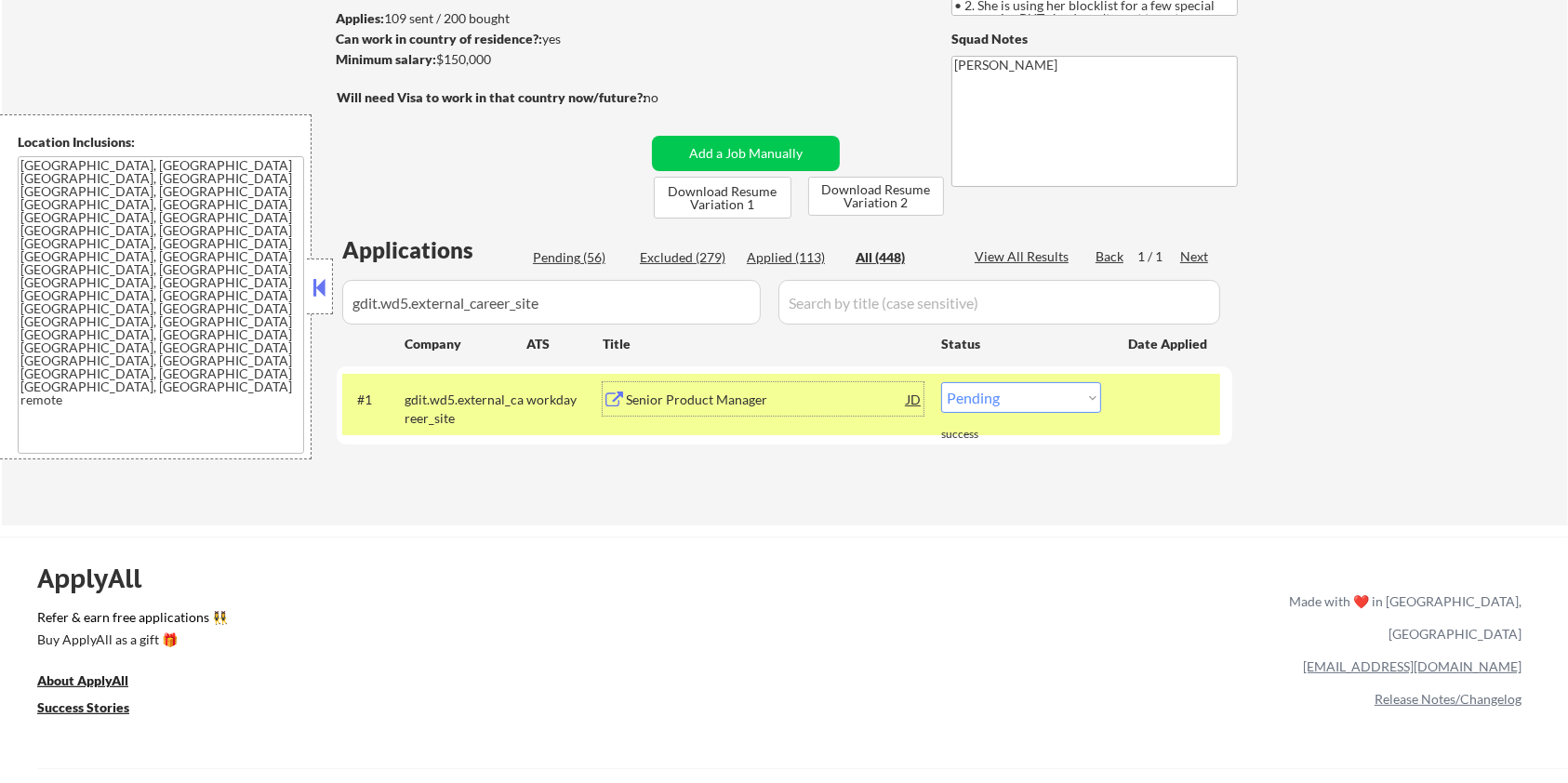
click at [1061, 399] on select "Choose an option... Pending Applied Excluded (Questions) Excluded (Expired) Exc…" at bounding box center [1021, 397] width 160 height 30
click at [941, 383] on select "Choose an option... Pending Applied Excluded (Questions) Excluded (Expired) Exc…" at bounding box center [1021, 397] width 160 height 30
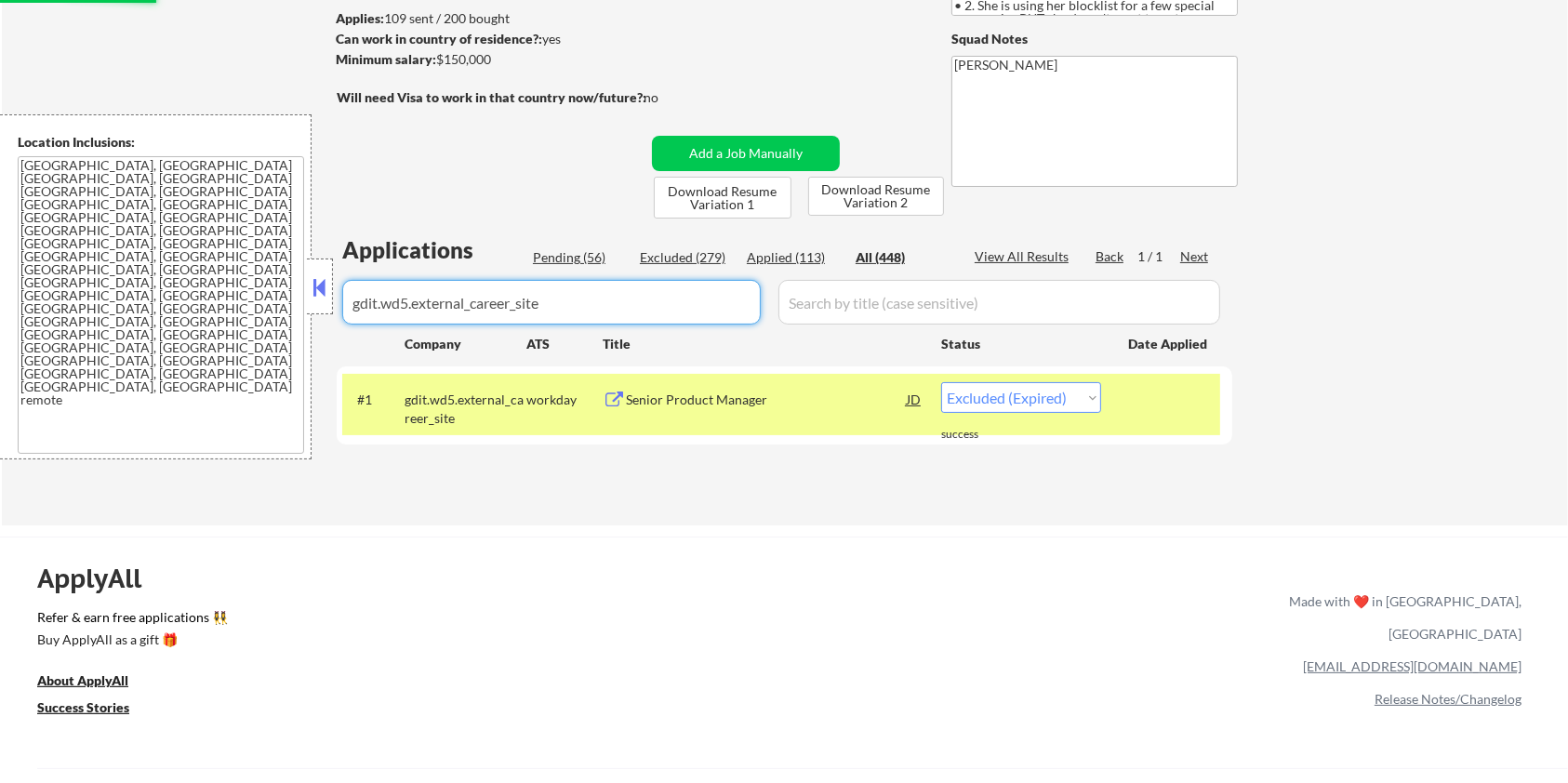
drag, startPoint x: 651, startPoint y: 316, endPoint x: 99, endPoint y: 313, distance: 552.0
click at [99, 313] on body "← Return to /applysquad Mailslurp Inbox Job Search Builder [PERSON_NAME] User E…" at bounding box center [784, 144] width 1568 height 783
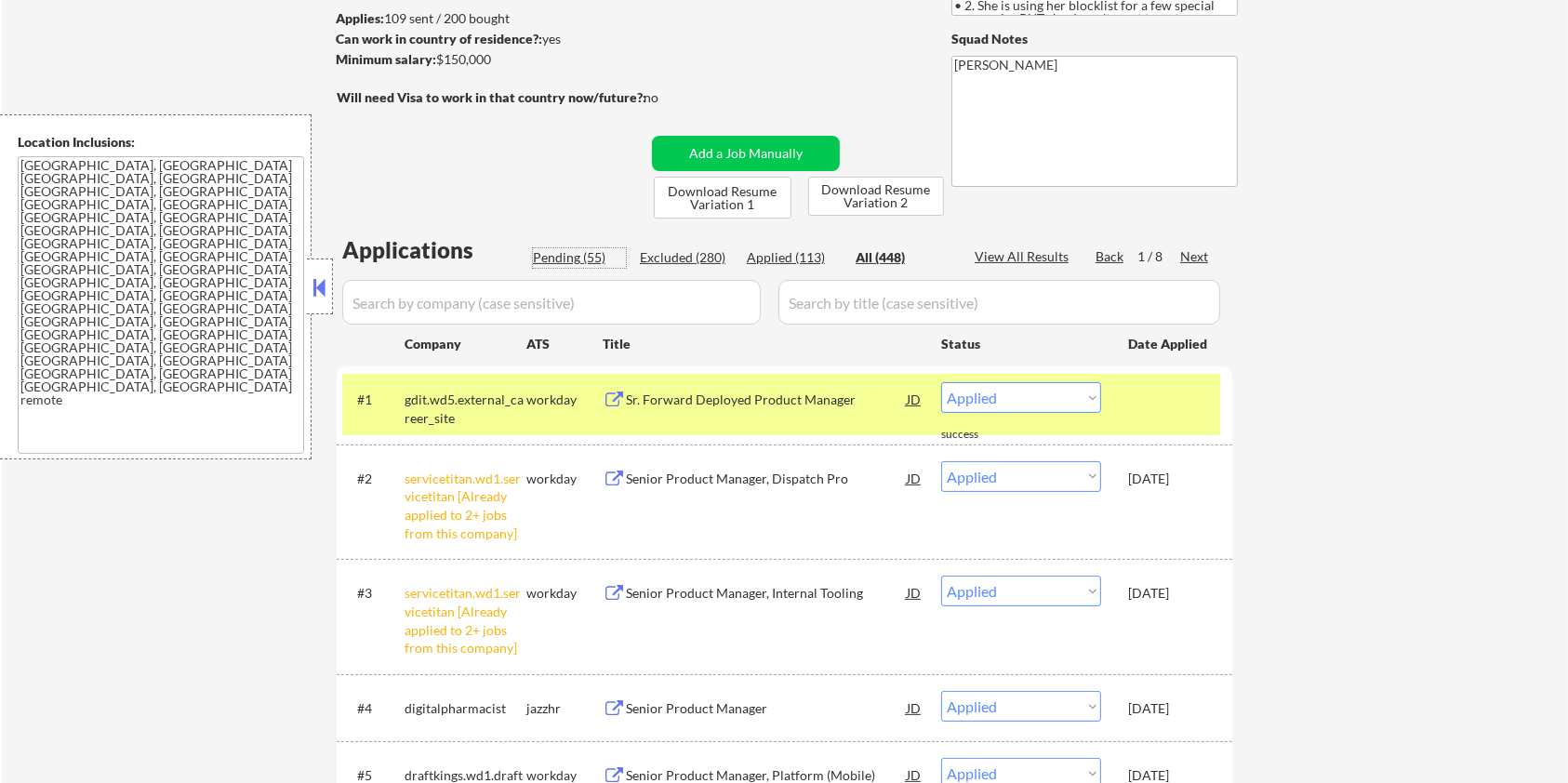
click at [591, 255] on div "Pending (55)" at bounding box center [579, 257] width 93 height 19
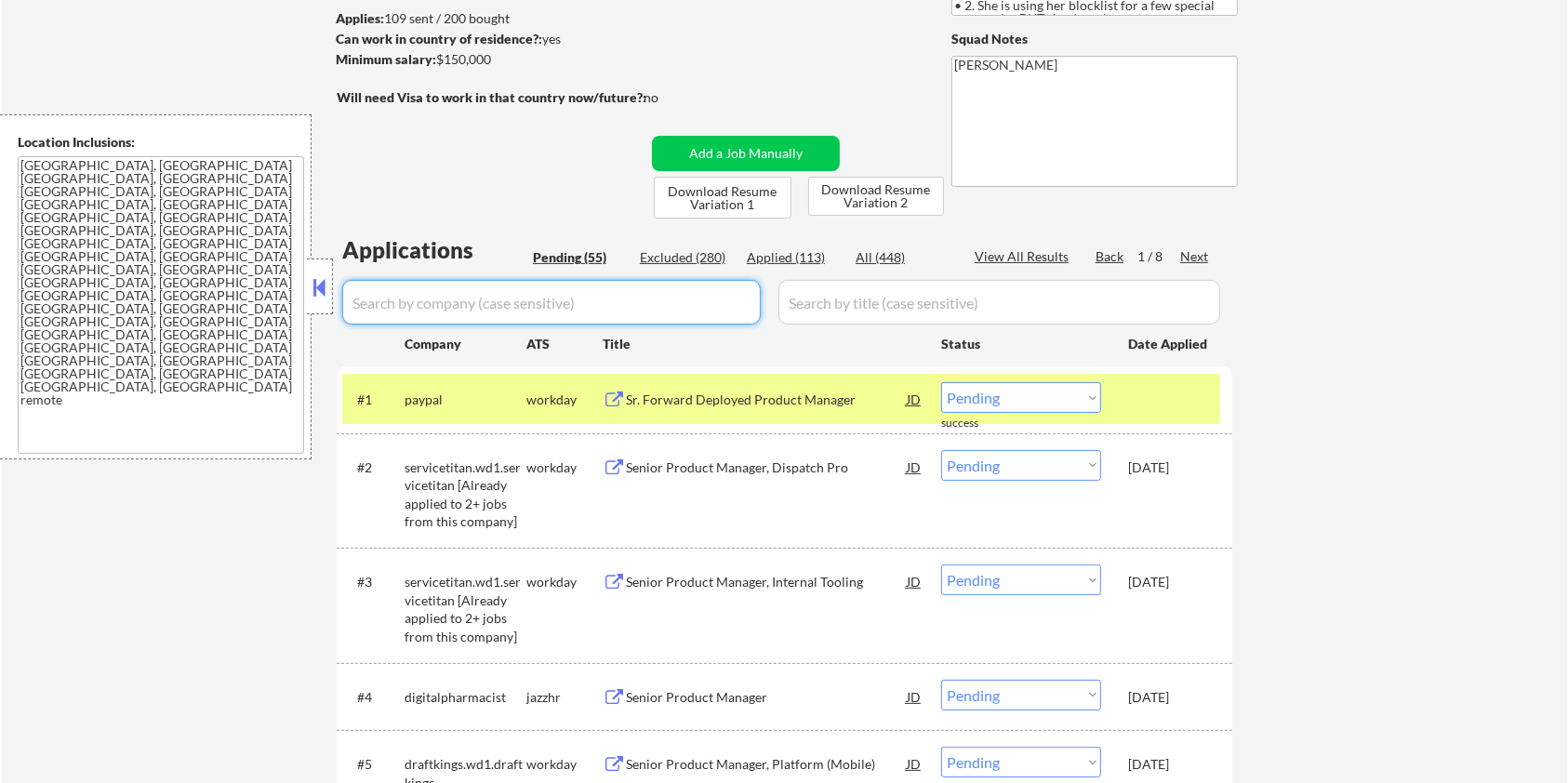
click at [512, 299] on input "input" at bounding box center [552, 302] width 419 height 45
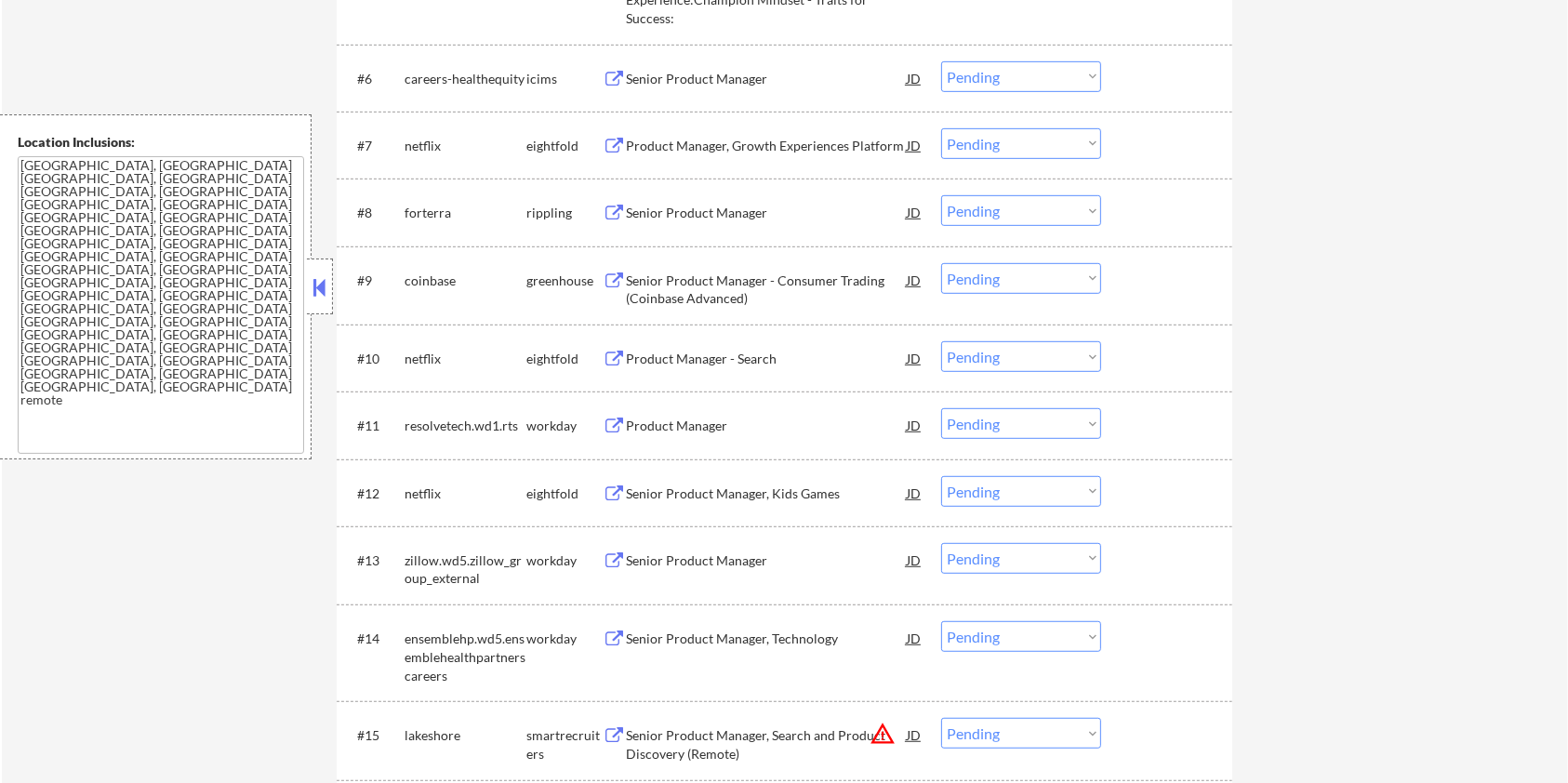
scroll to position [991, 0]
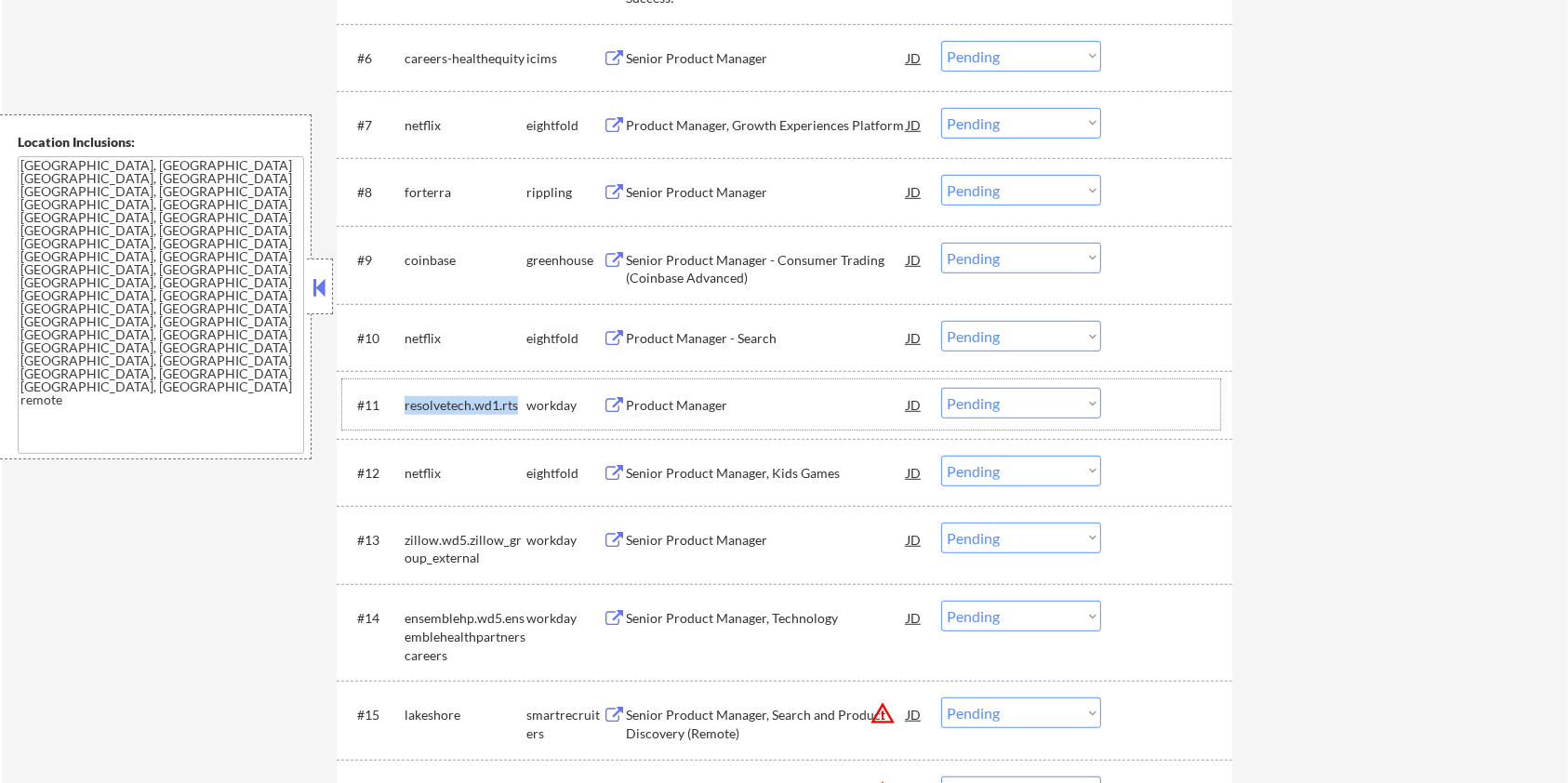
drag, startPoint x: 515, startPoint y: 400, endPoint x: 405, endPoint y: 400, distance: 110.0
click at [405, 400] on div "resolvetech.wd1.rts" at bounding box center [466, 405] width 122 height 19
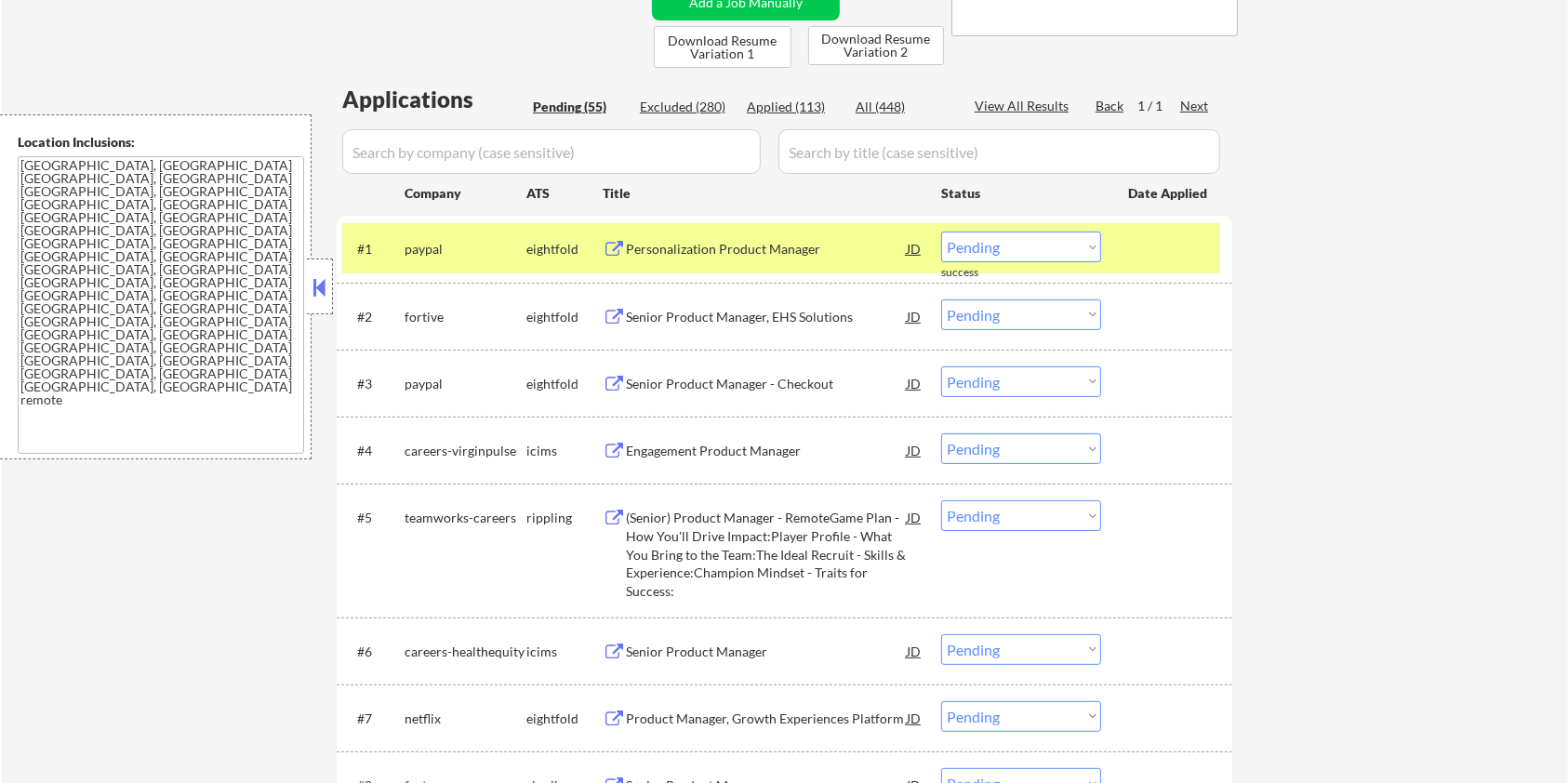
scroll to position [248, 0]
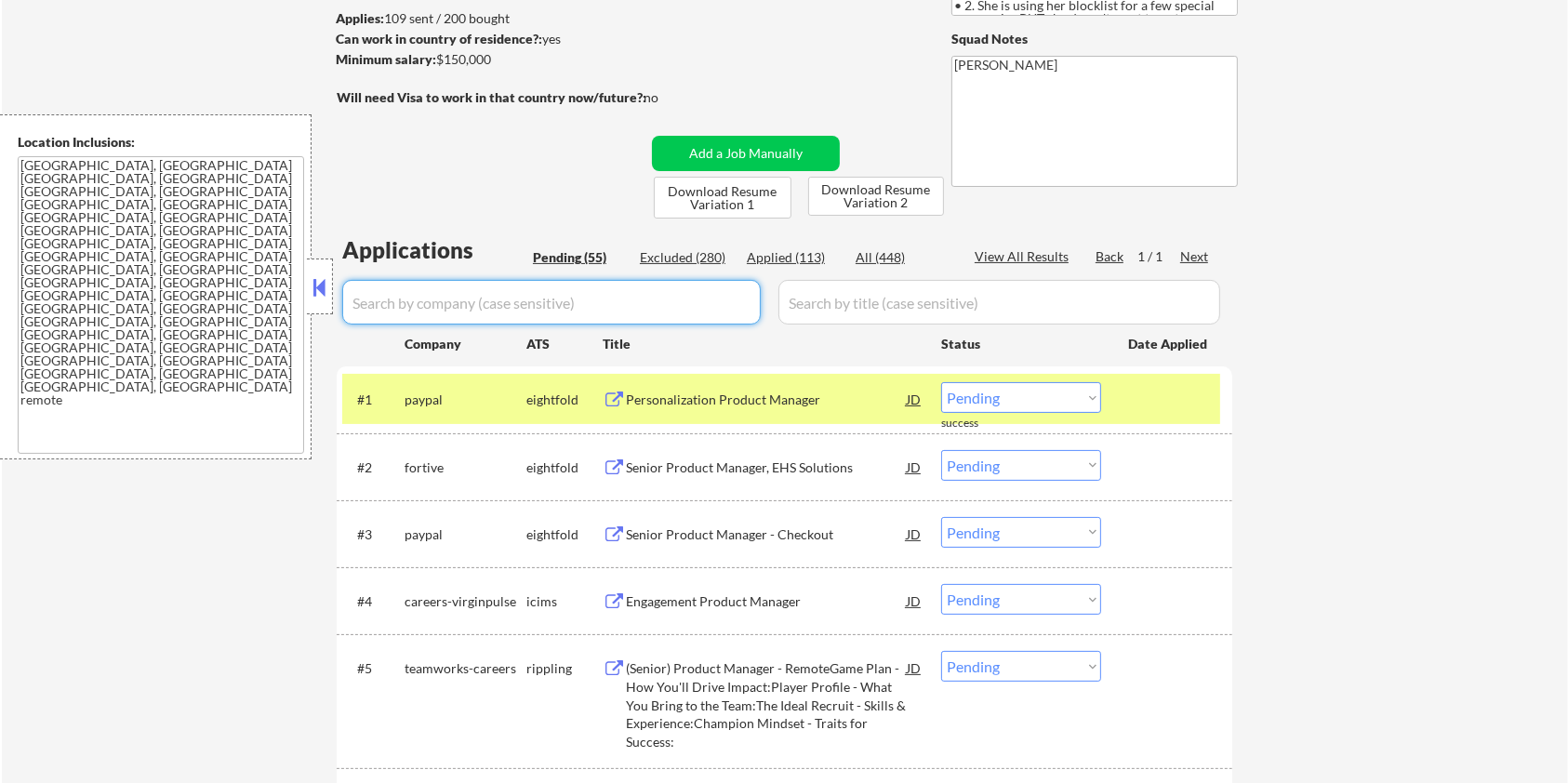
click at [376, 307] on input "input" at bounding box center [552, 302] width 419 height 45
paste input "resolvetech.wd1.rts"
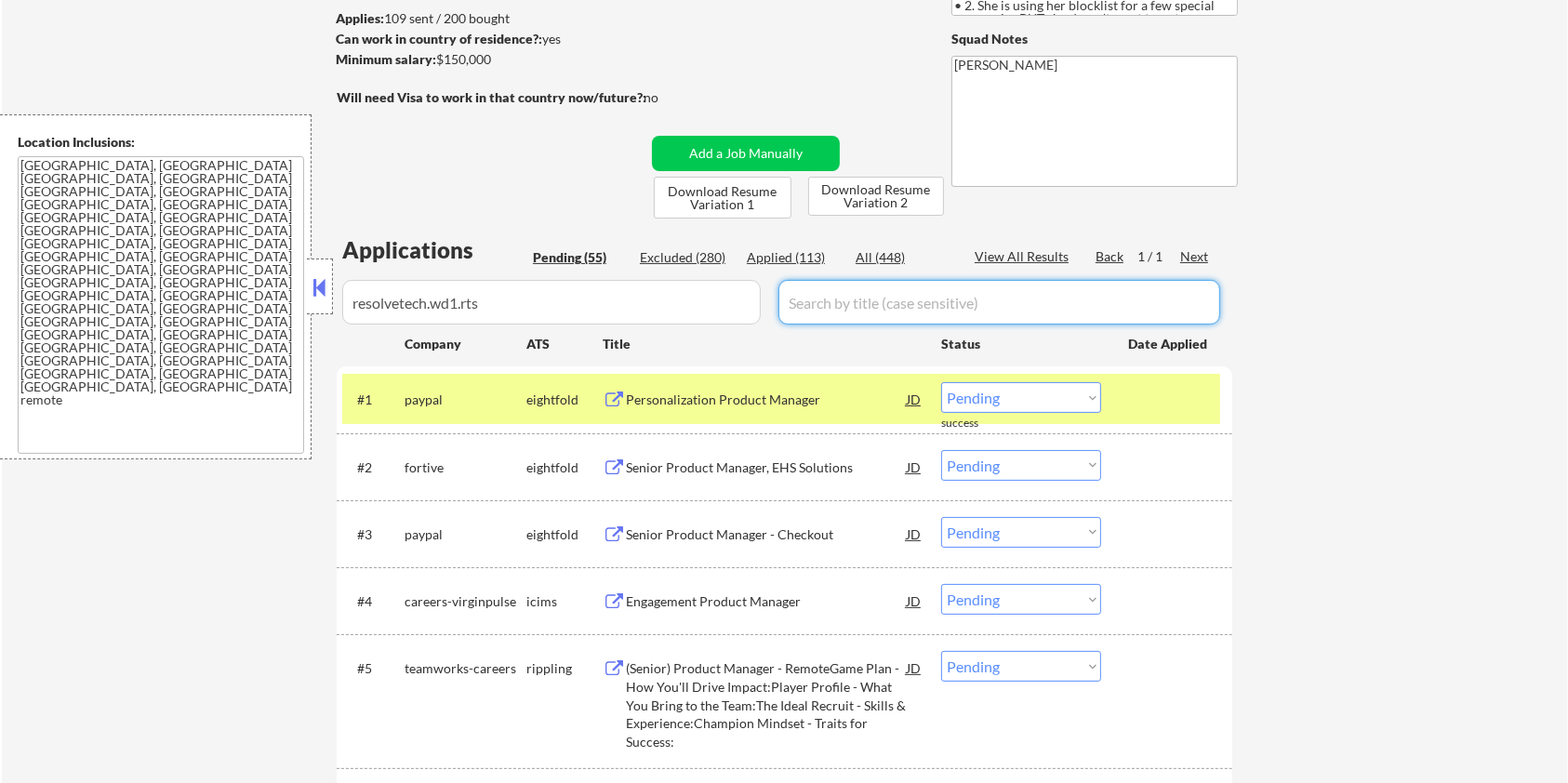
click at [898, 286] on input "input" at bounding box center [1000, 302] width 442 height 45
click at [885, 253] on div "All (448)" at bounding box center [902, 257] width 93 height 19
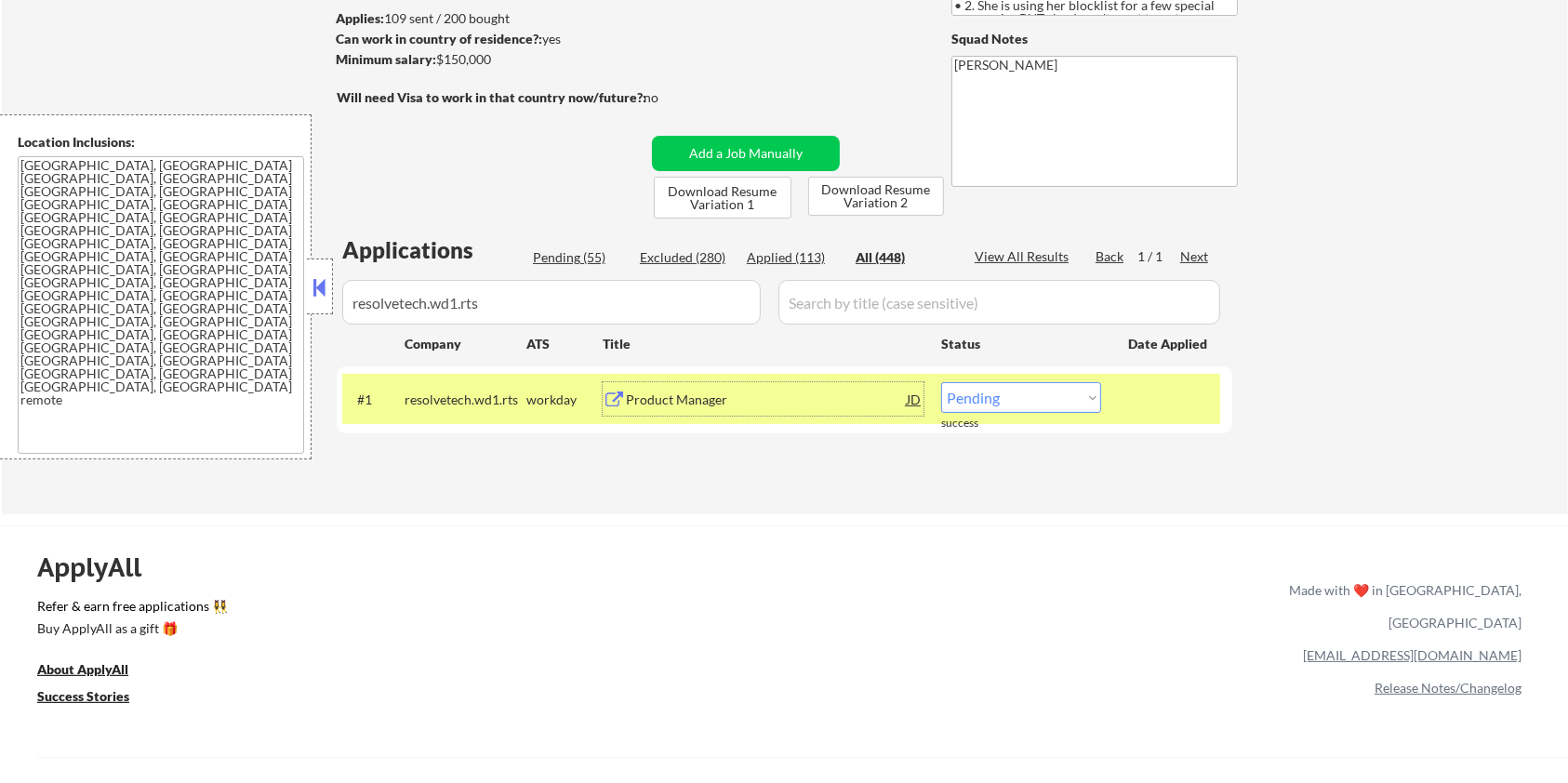
click at [677, 401] on div "Product Manager" at bounding box center [766, 399] width 281 height 19
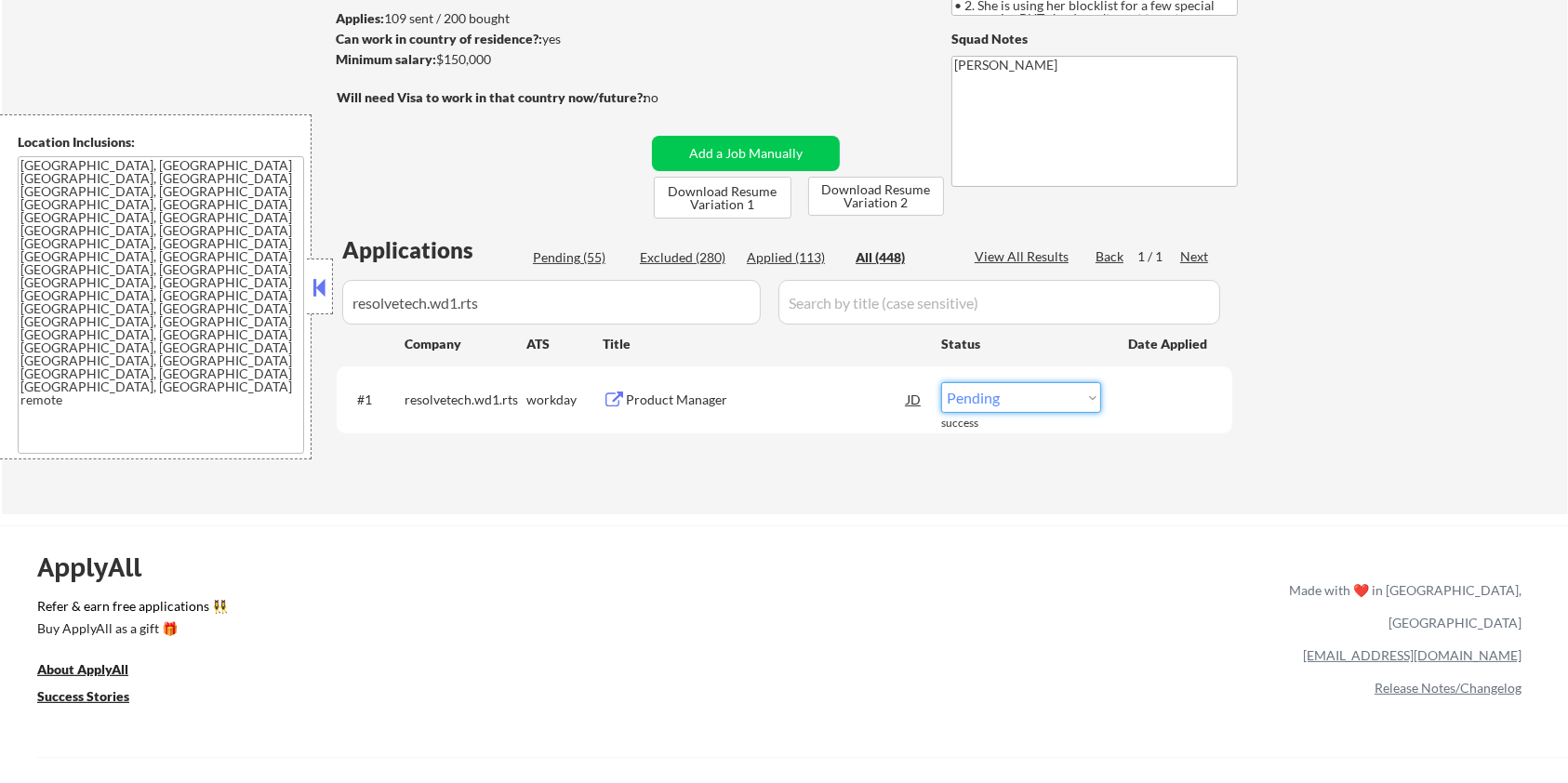
click at [1028, 399] on select "Choose an option... Pending Applied Excluded (Questions) Excluded (Expired) Exc…" at bounding box center [1021, 397] width 160 height 30
click at [941, 383] on select "Choose an option... Pending Applied Excluded (Questions) Excluded (Expired) Exc…" at bounding box center [1021, 397] width 160 height 30
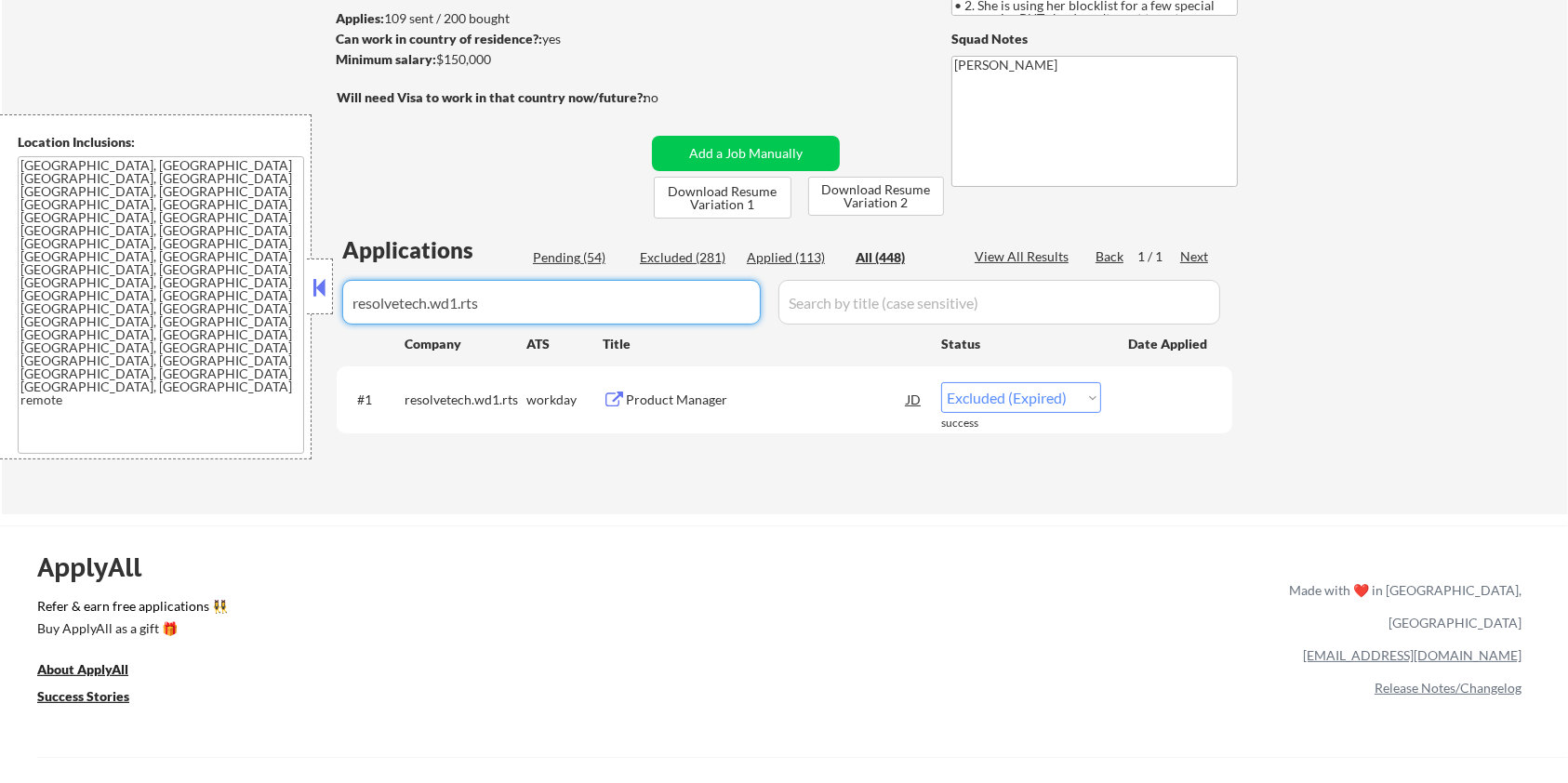
drag, startPoint x: 523, startPoint y: 298, endPoint x: 155, endPoint y: 294, distance: 368.0
click at [155, 294] on body "← Return to /applysquad Mailslurp Inbox Job Search Builder [PERSON_NAME] User E…" at bounding box center [784, 144] width 1568 height 783
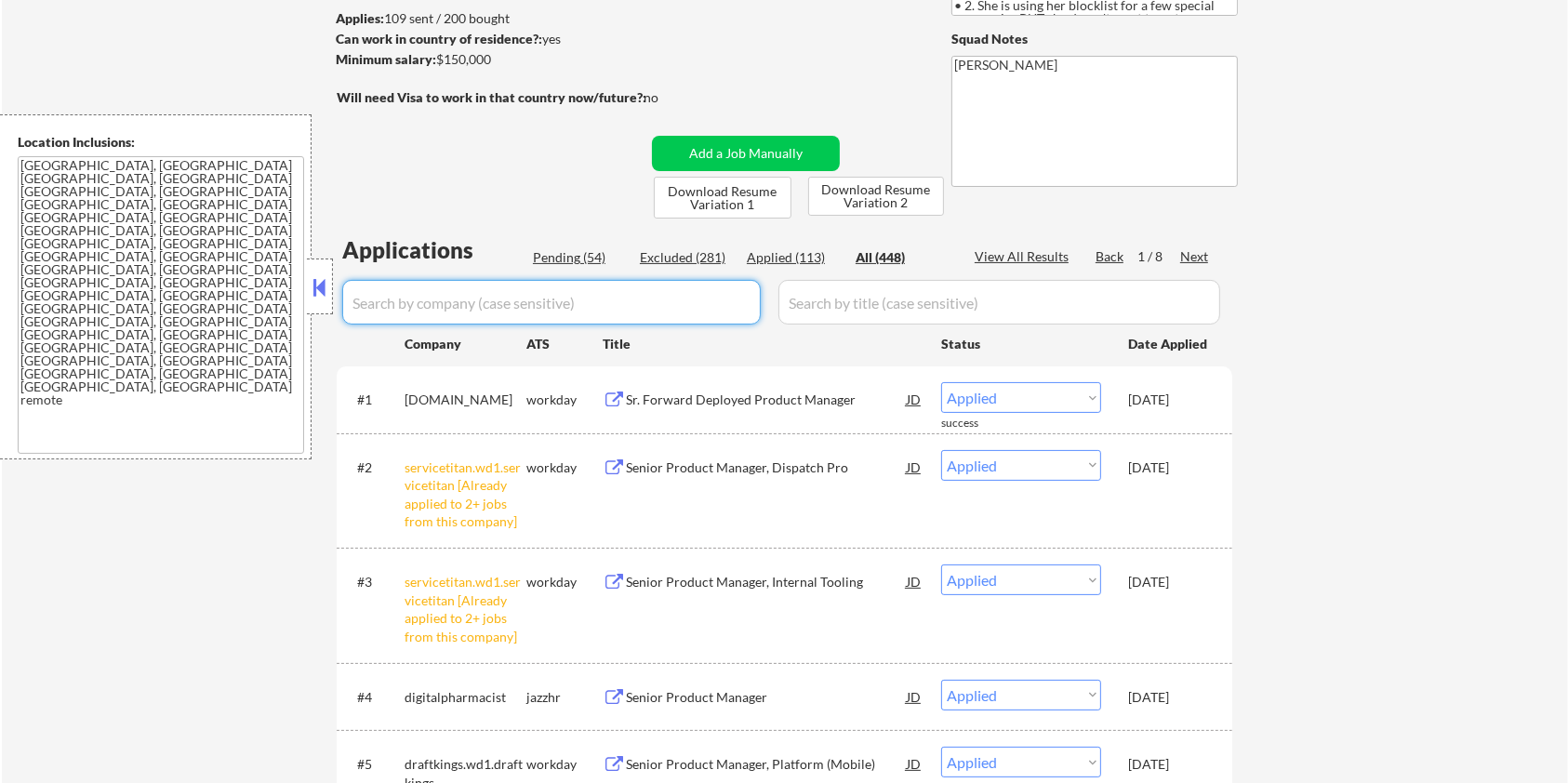
click at [551, 253] on div "Pending (54)" at bounding box center [579, 257] width 93 height 19
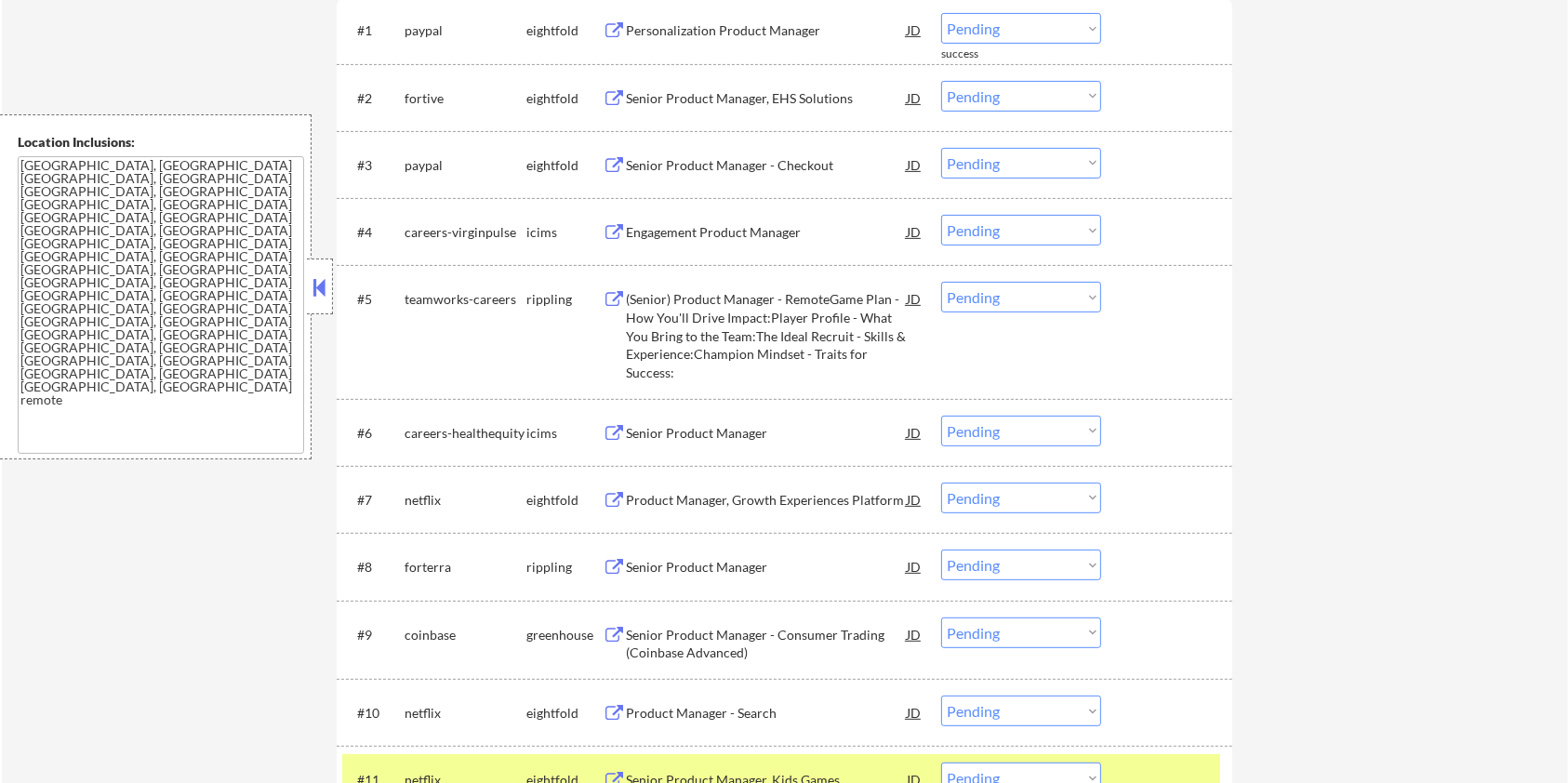
scroll to position [620, 0]
drag, startPoint x: 522, startPoint y: 424, endPoint x: 404, endPoint y: 425, distance: 118.0
click at [405, 425] on div "careers-healthequity" at bounding box center [466, 431] width 122 height 19
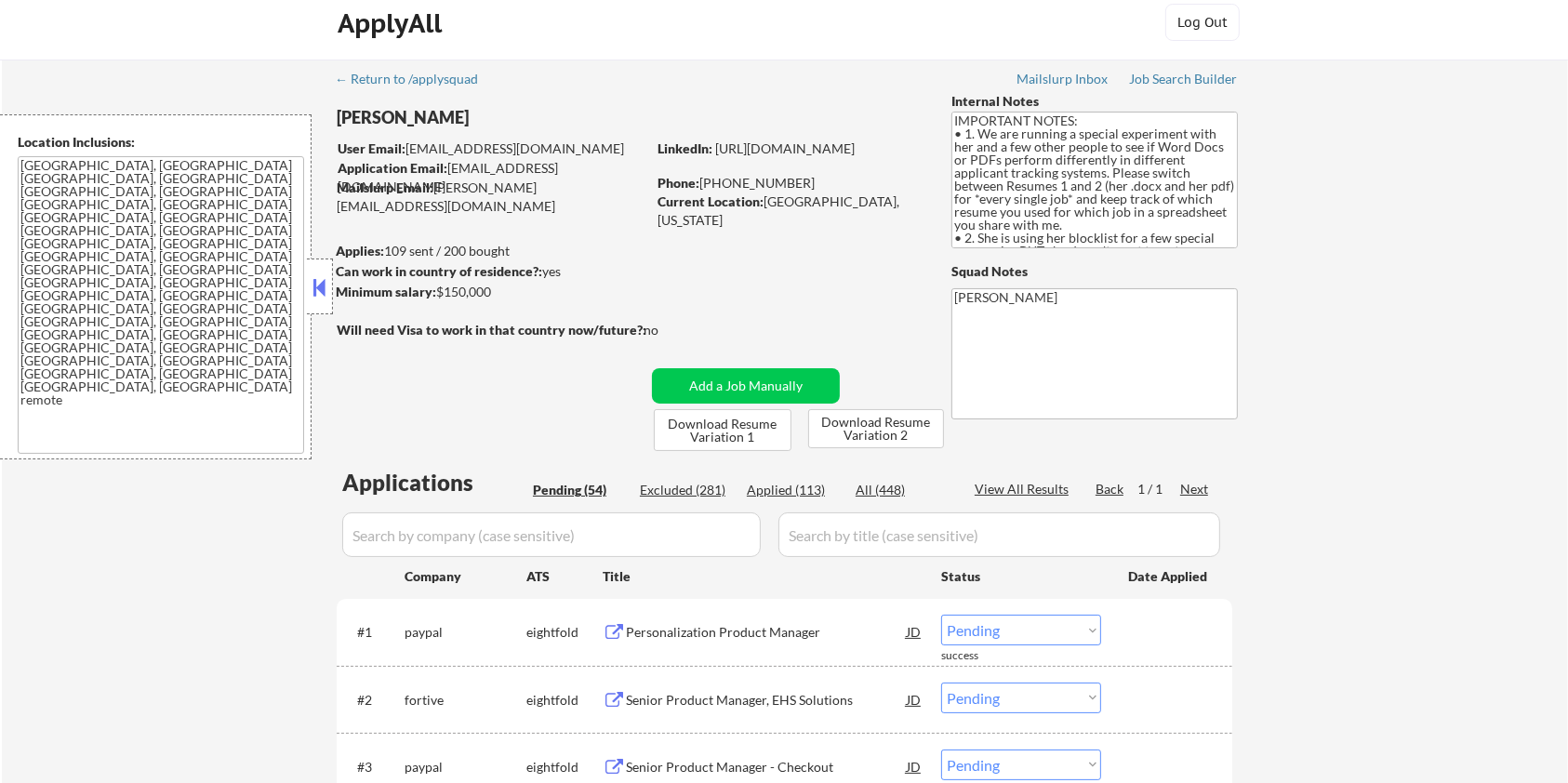
scroll to position [0, 0]
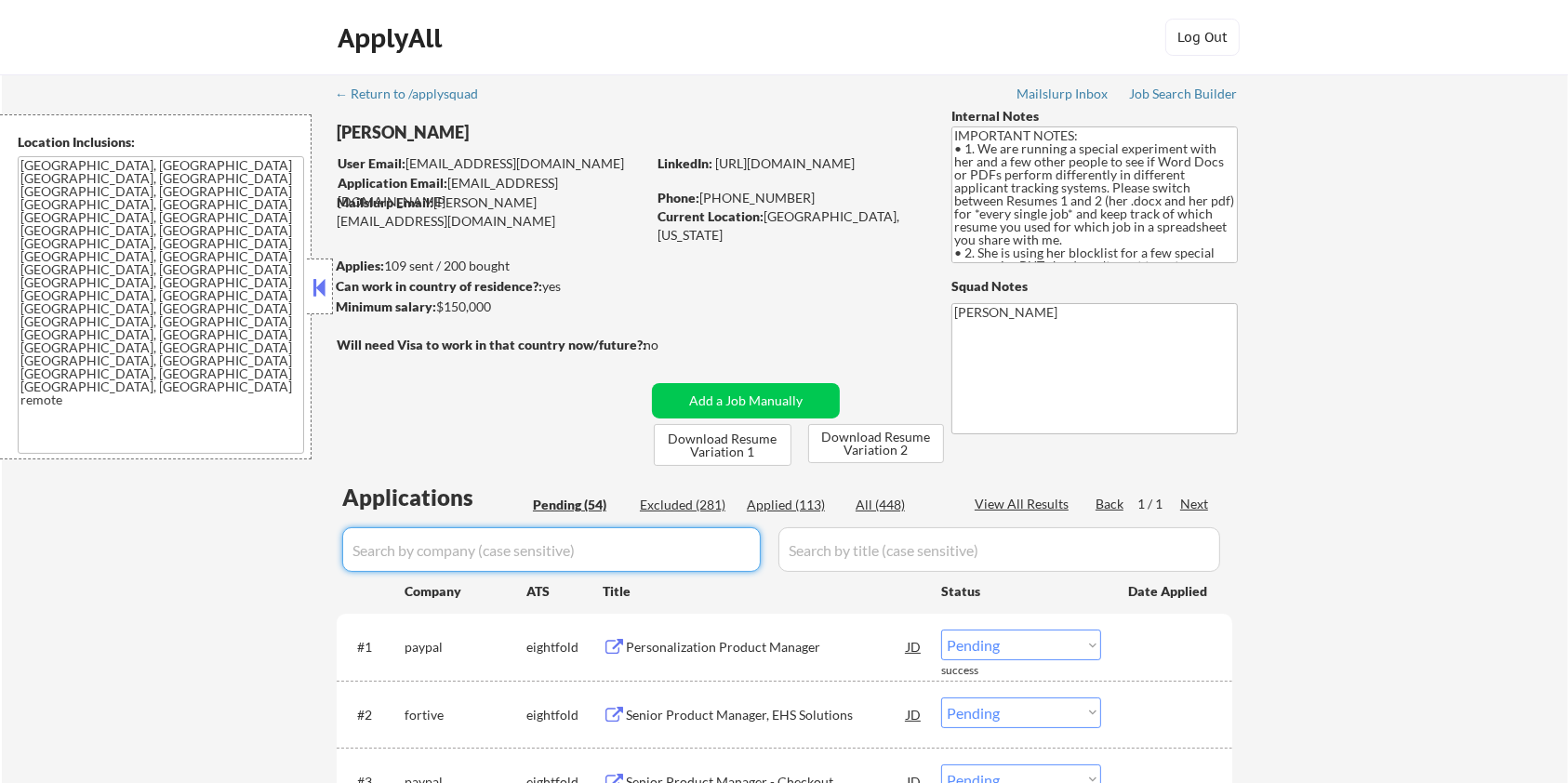
click at [498, 543] on input "input" at bounding box center [552, 550] width 419 height 45
paste input "careers-healthequity"
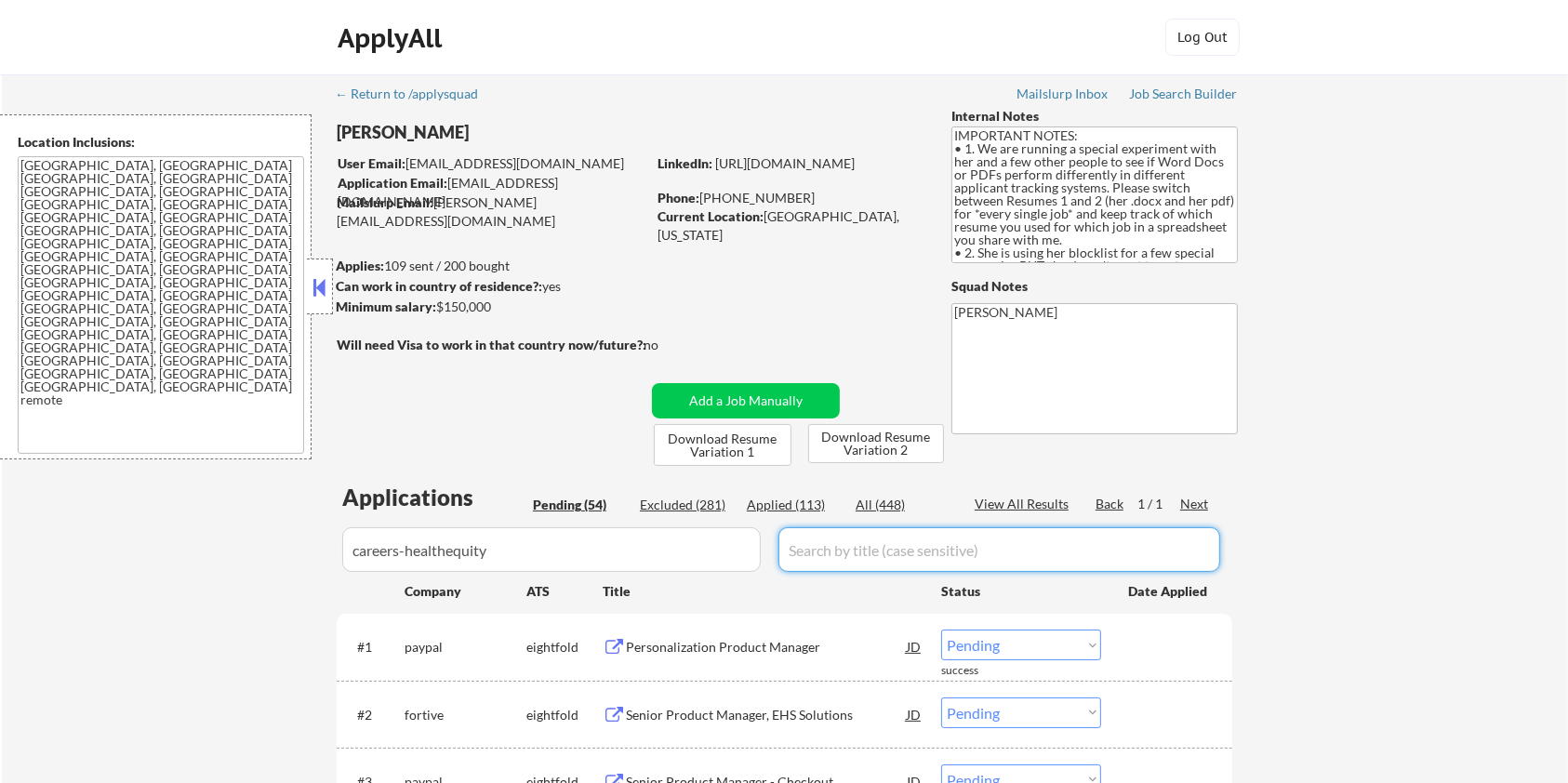
click at [827, 548] on input "input" at bounding box center [1000, 550] width 442 height 45
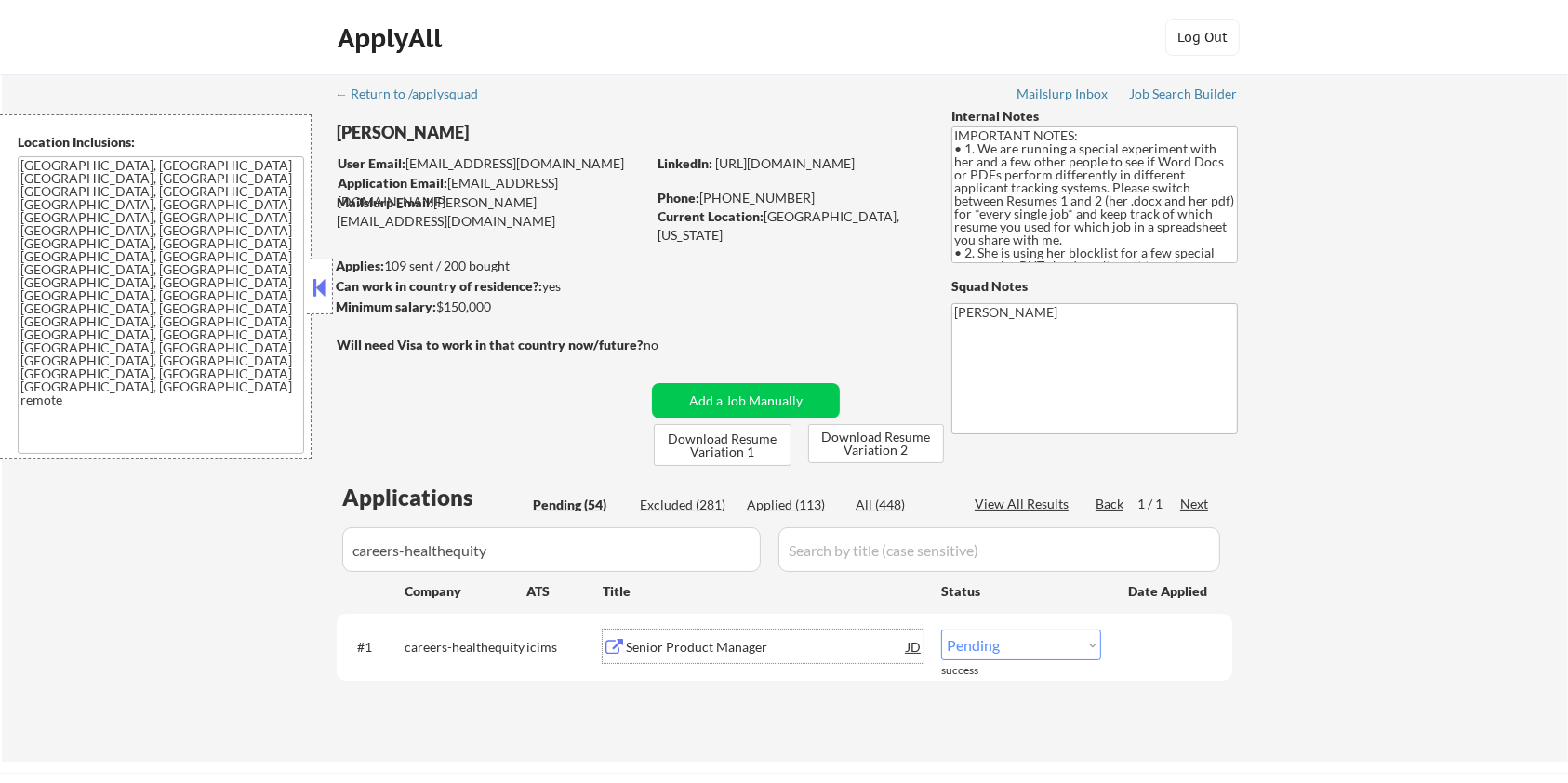
click at [706, 651] on div "Senior Product Manager" at bounding box center [766, 647] width 281 height 19
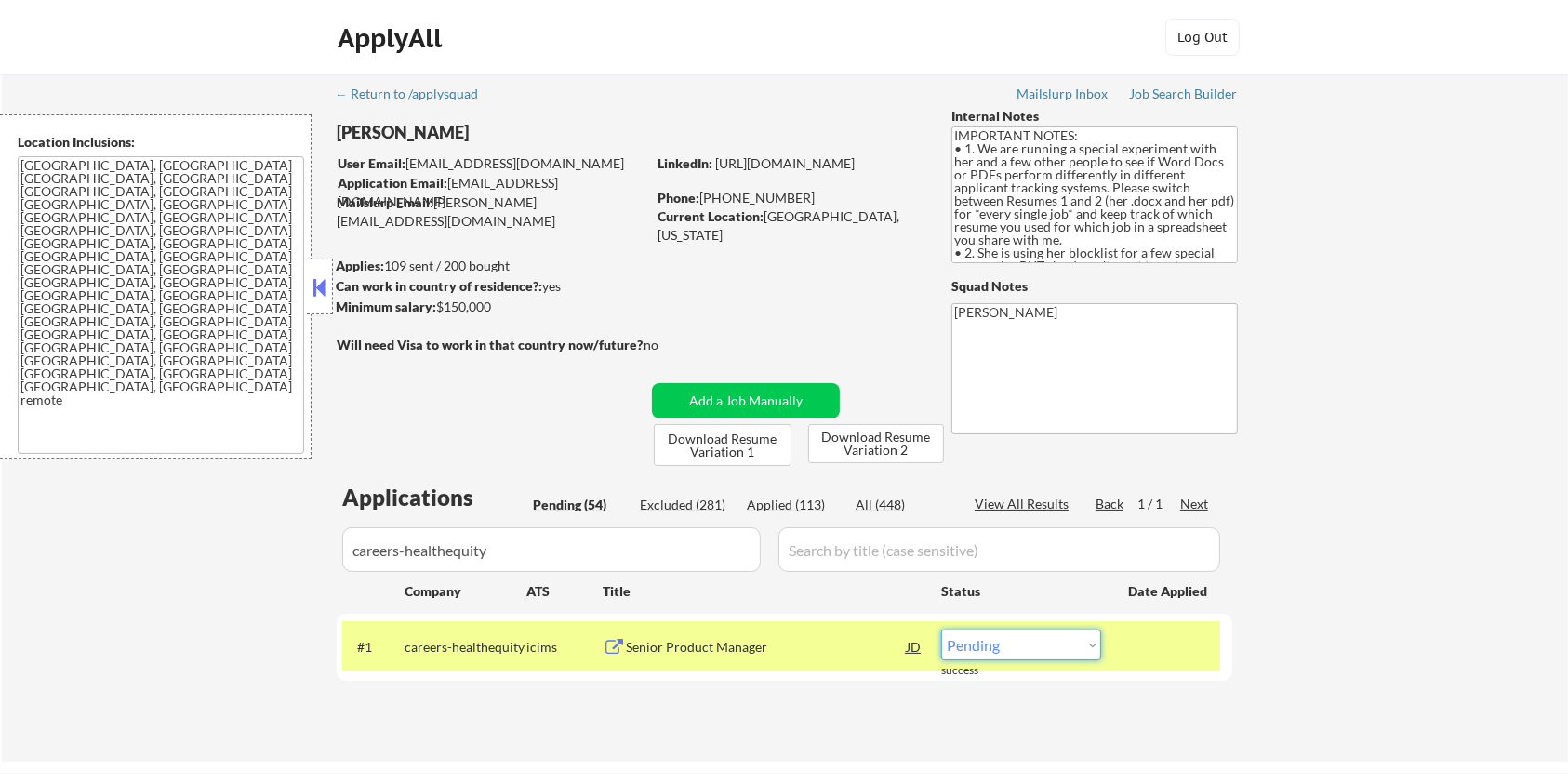
click at [1065, 650] on select "Choose an option... Pending Applied Excluded (Questions) Excluded (Expired) Exc…" at bounding box center [1021, 645] width 160 height 30
click at [941, 630] on select "Choose an option... Pending Applied Excluded (Questions) Excluded (Expired) Exc…" at bounding box center [1021, 645] width 160 height 30
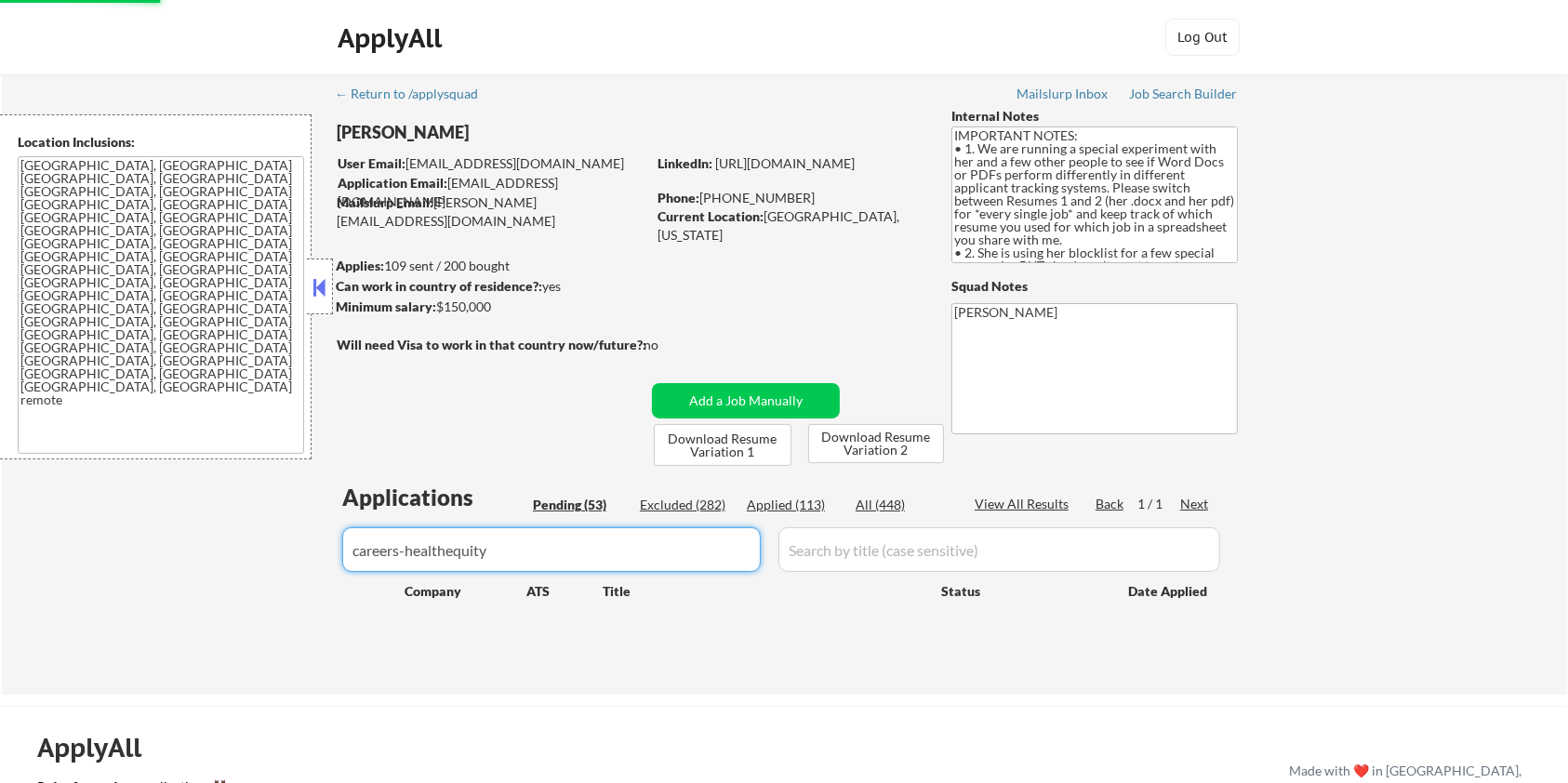
drag, startPoint x: 595, startPoint y: 557, endPoint x: 201, endPoint y: 554, distance: 394.0
click at [201, 554] on div "← Return to /applysquad Mailslurp Inbox Job Search Builder [PERSON_NAME] User E…" at bounding box center [784, 385] width 1566 height 621
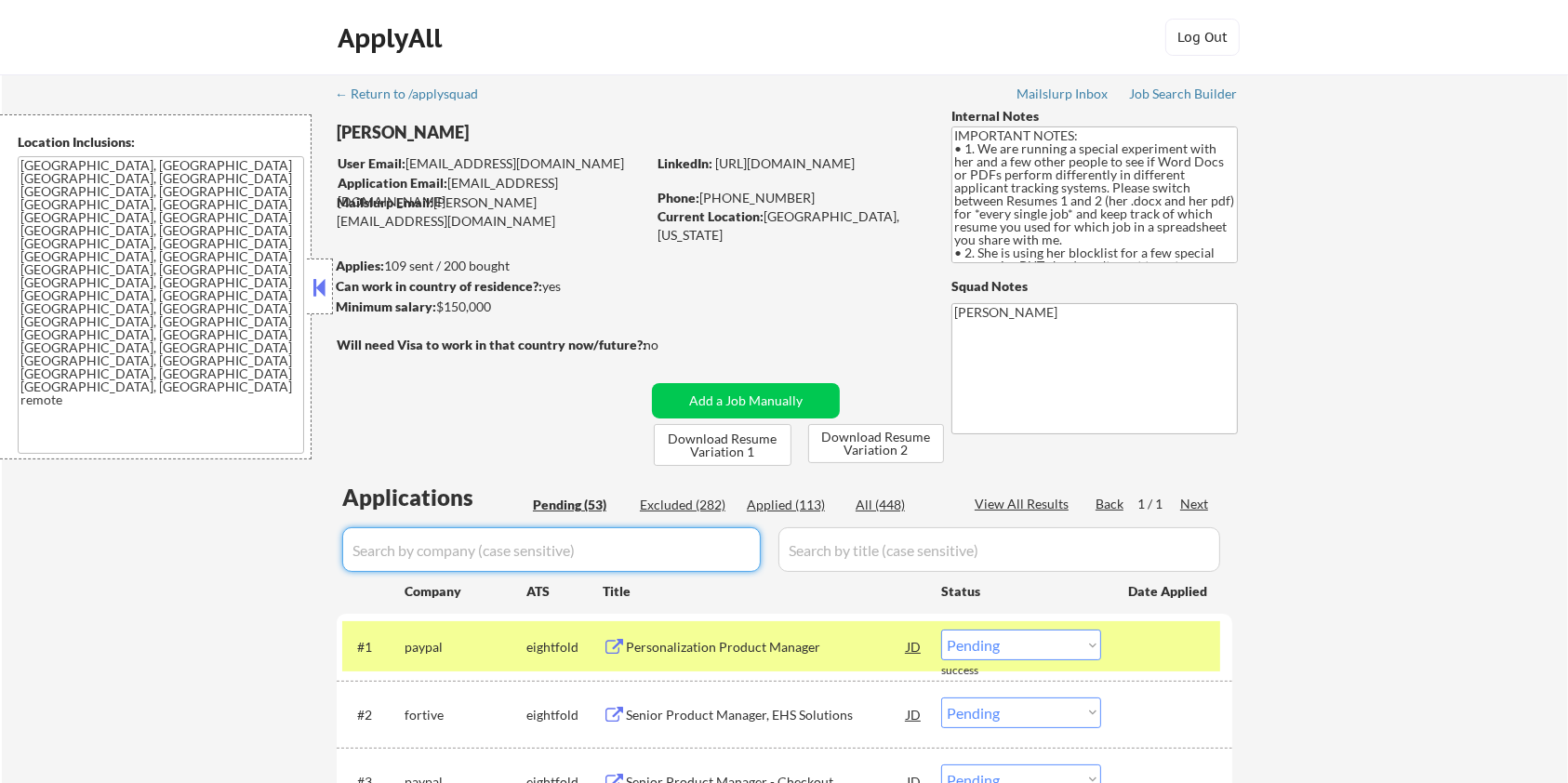
click at [558, 503] on div "Pending (53)" at bounding box center [579, 505] width 93 height 19
click at [1139, 656] on div at bounding box center [1169, 647] width 82 height 33
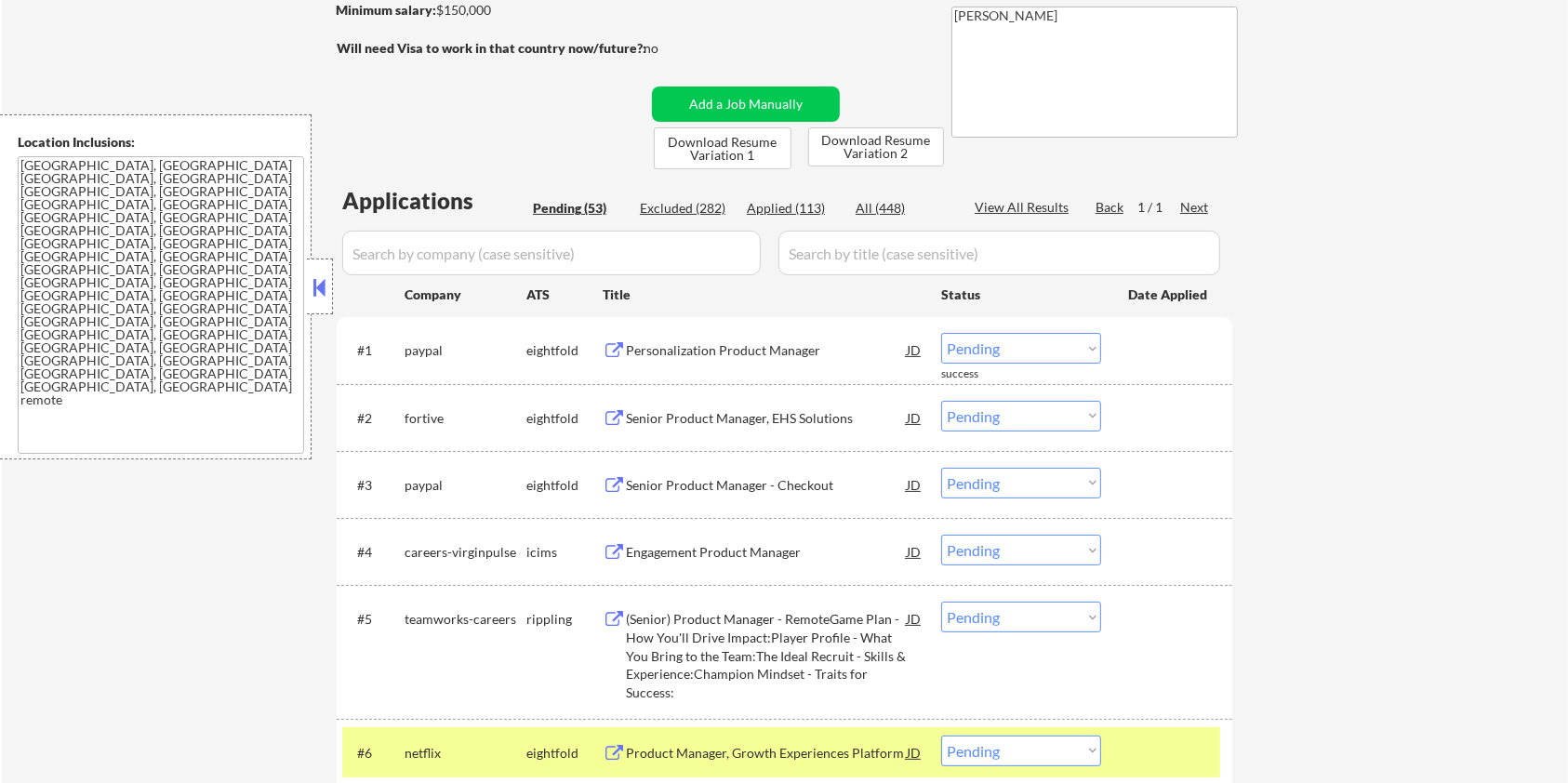
scroll to position [372, 0]
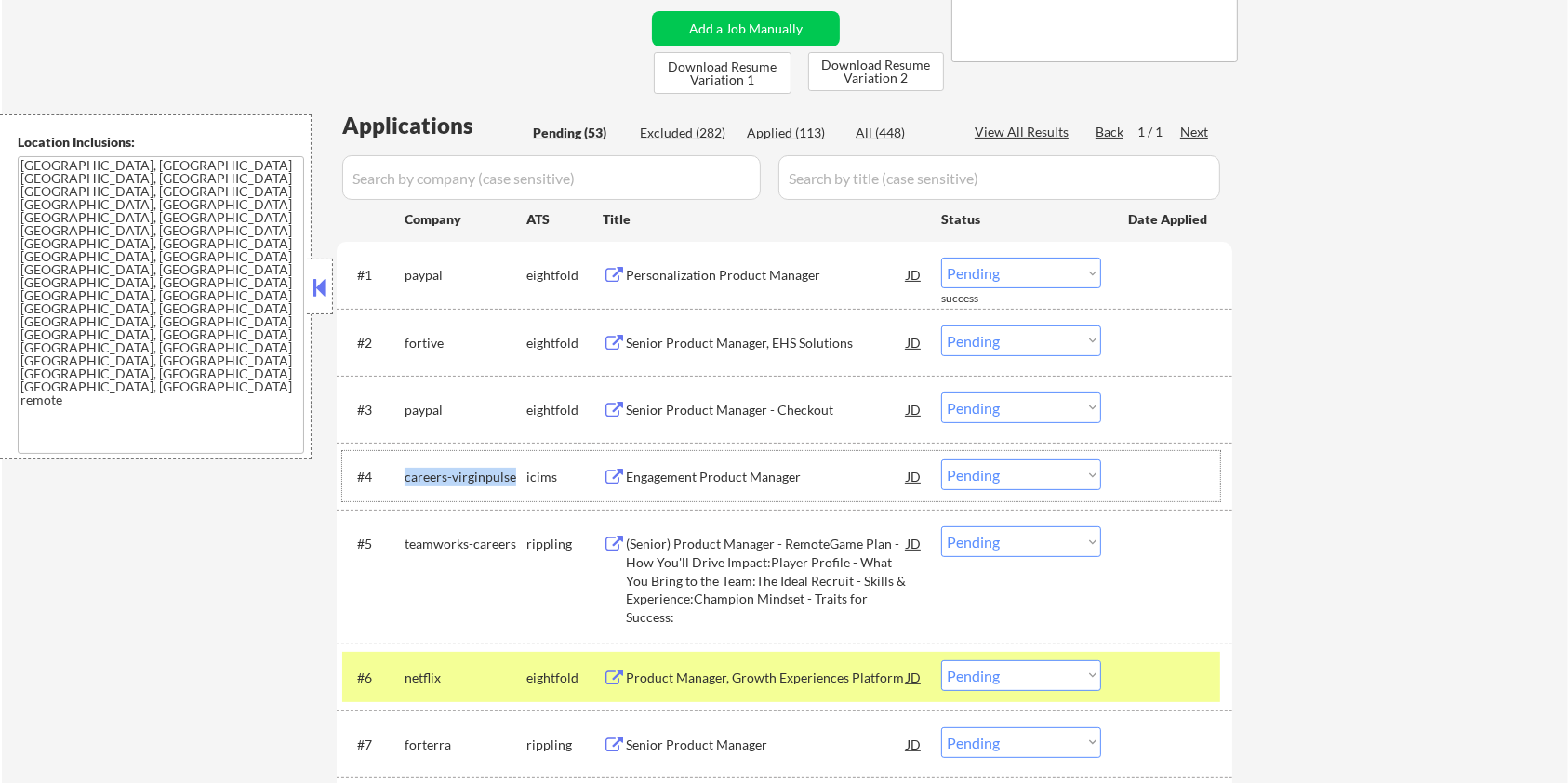
drag, startPoint x: 517, startPoint y: 476, endPoint x: 404, endPoint y: 467, distance: 113.4
click at [405, 468] on div "careers-virginpulse" at bounding box center [466, 477] width 122 height 19
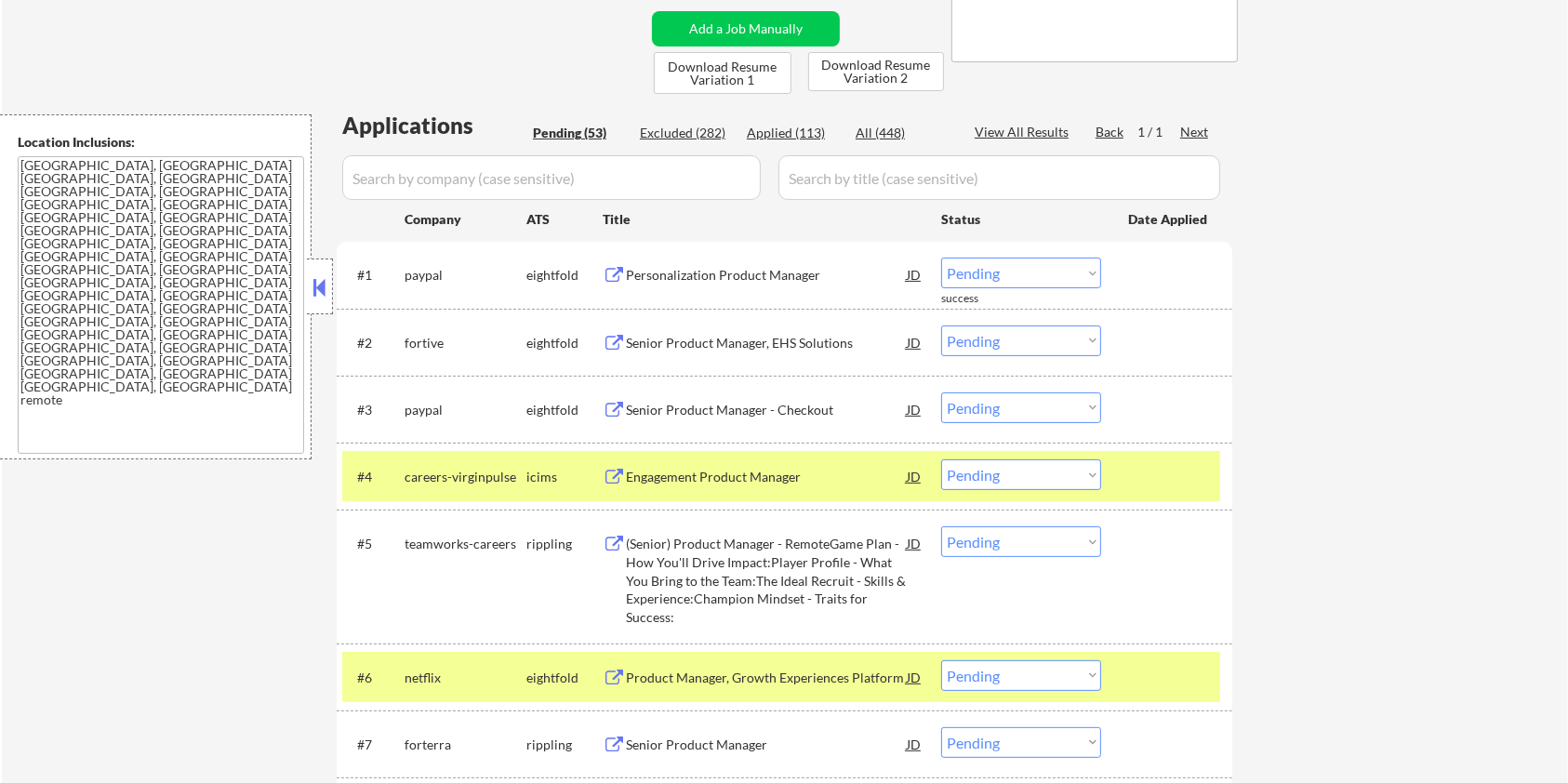
click at [464, 180] on input "input" at bounding box center [552, 178] width 419 height 45
paste input "careers-virginpulse"
click at [901, 180] on input "input" at bounding box center [1000, 178] width 442 height 45
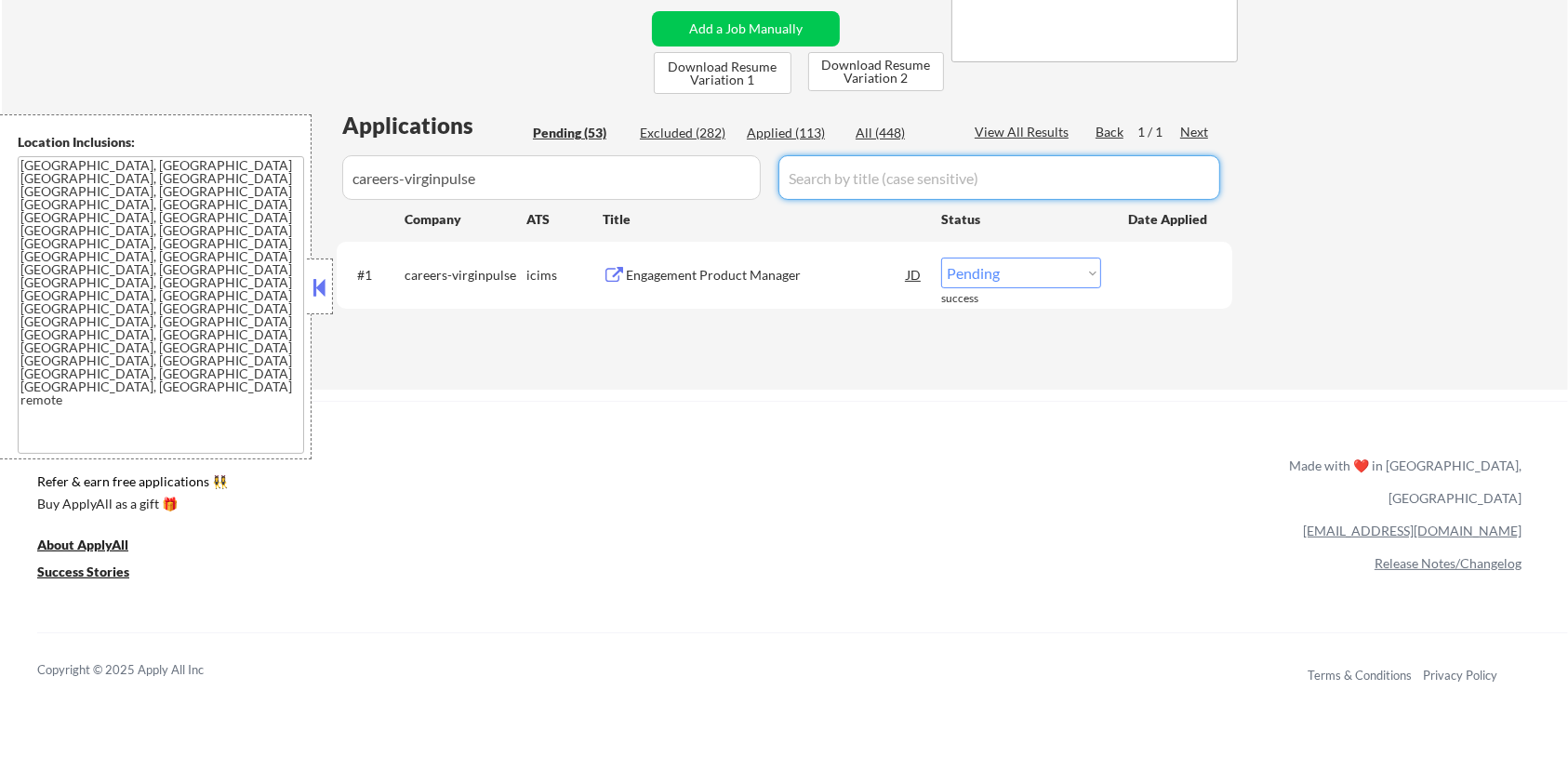
click at [695, 270] on div "Engagement Product Manager" at bounding box center [766, 275] width 281 height 19
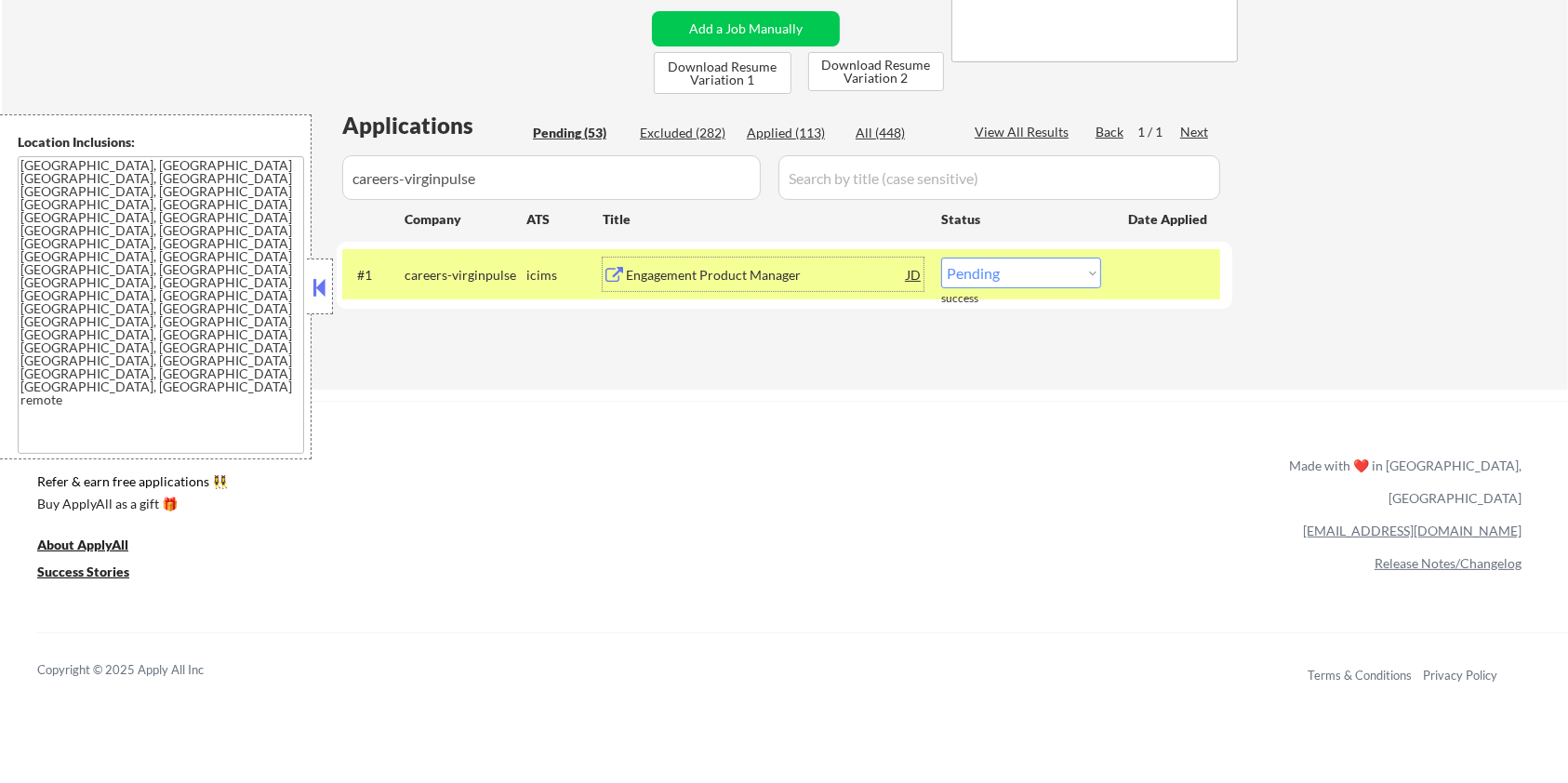
click at [647, 285] on div "Engagement Product Manager" at bounding box center [766, 274] width 281 height 33
